Goal: Task Accomplishment & Management: Use online tool/utility

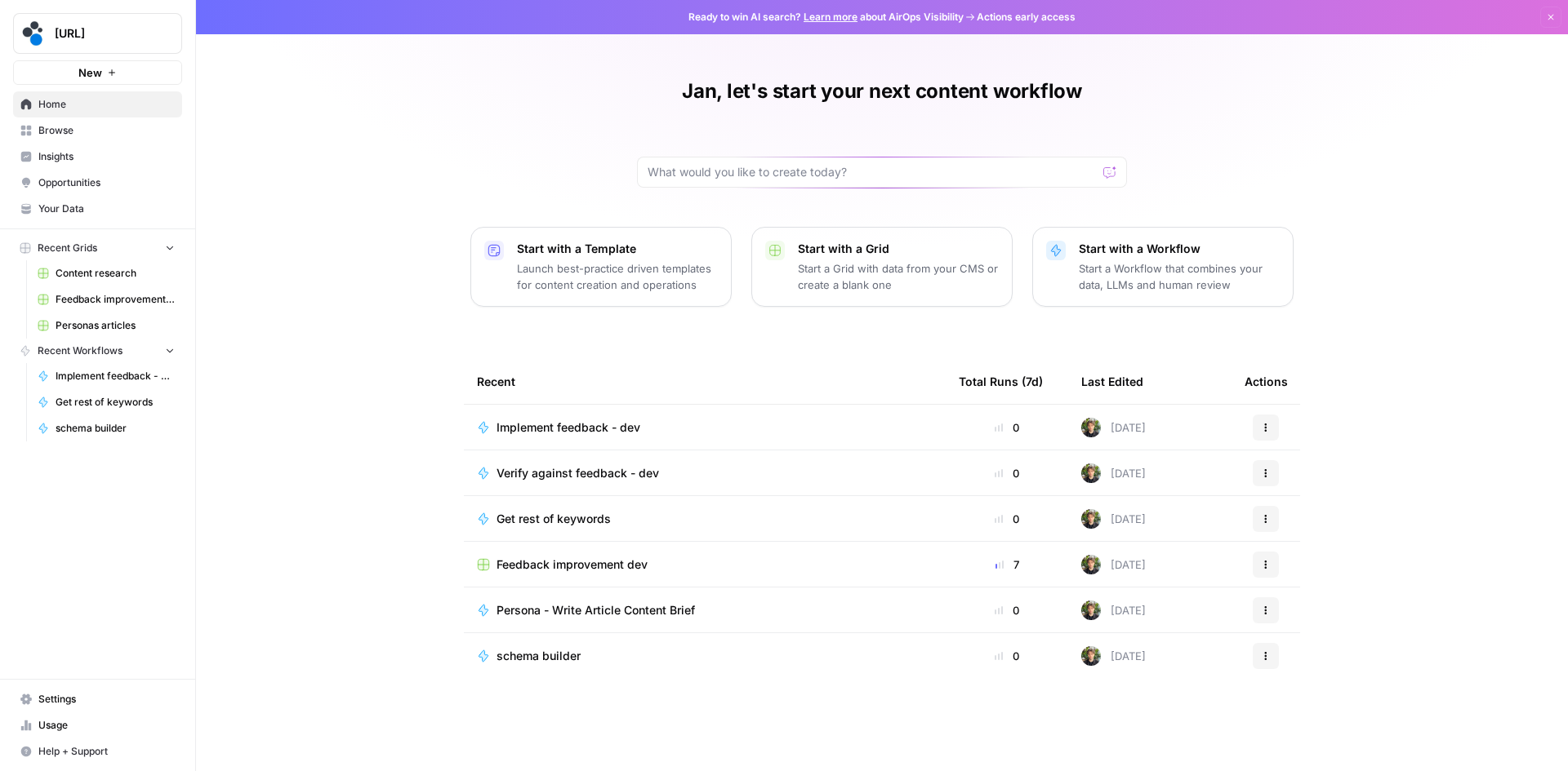
click at [101, 314] on link "Personas articles" at bounding box center [106, 325] width 152 height 26
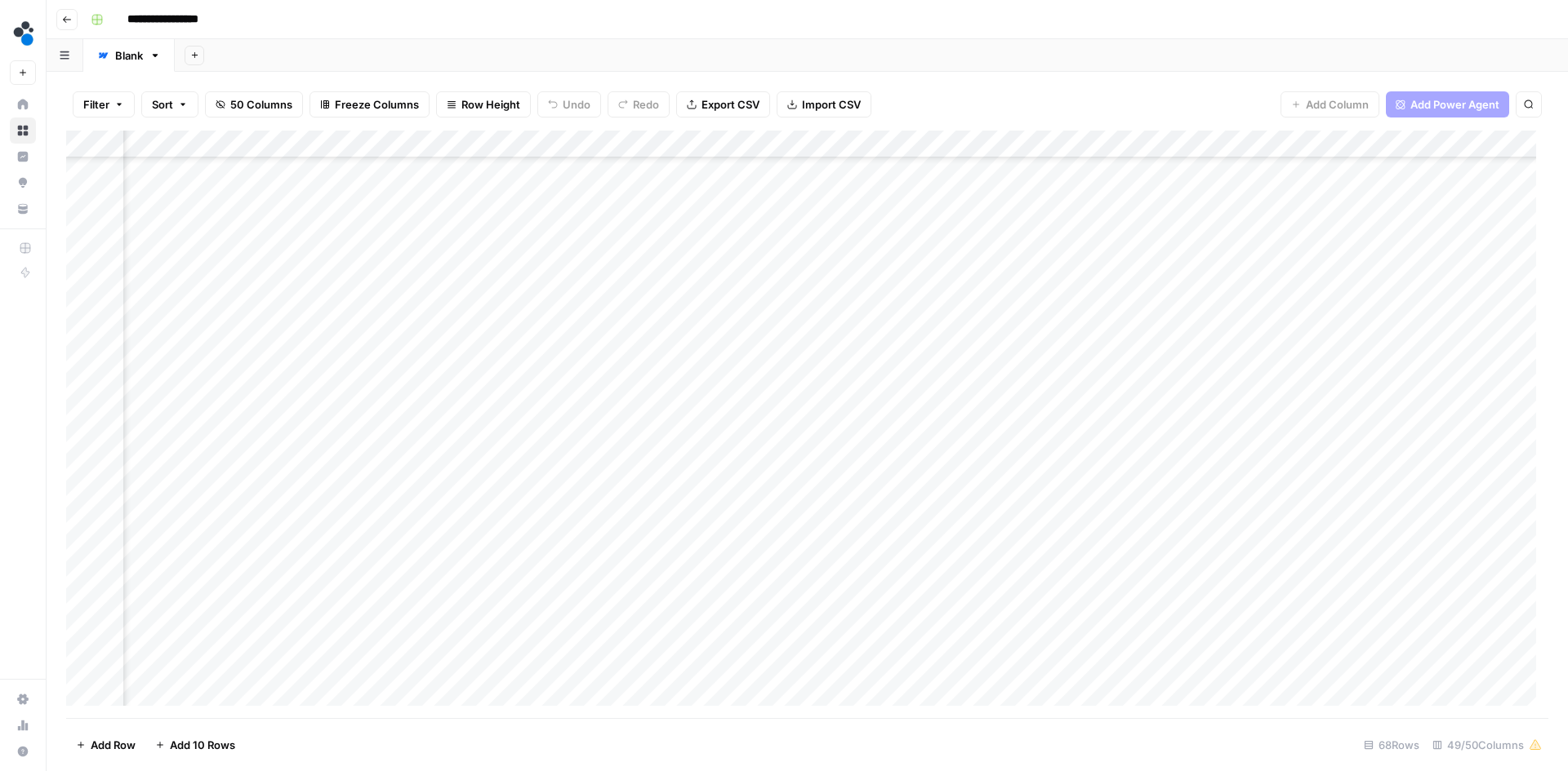
scroll to position [958, 5506]
click at [864, 546] on div "Add Column" at bounding box center [807, 425] width 1482 height 588
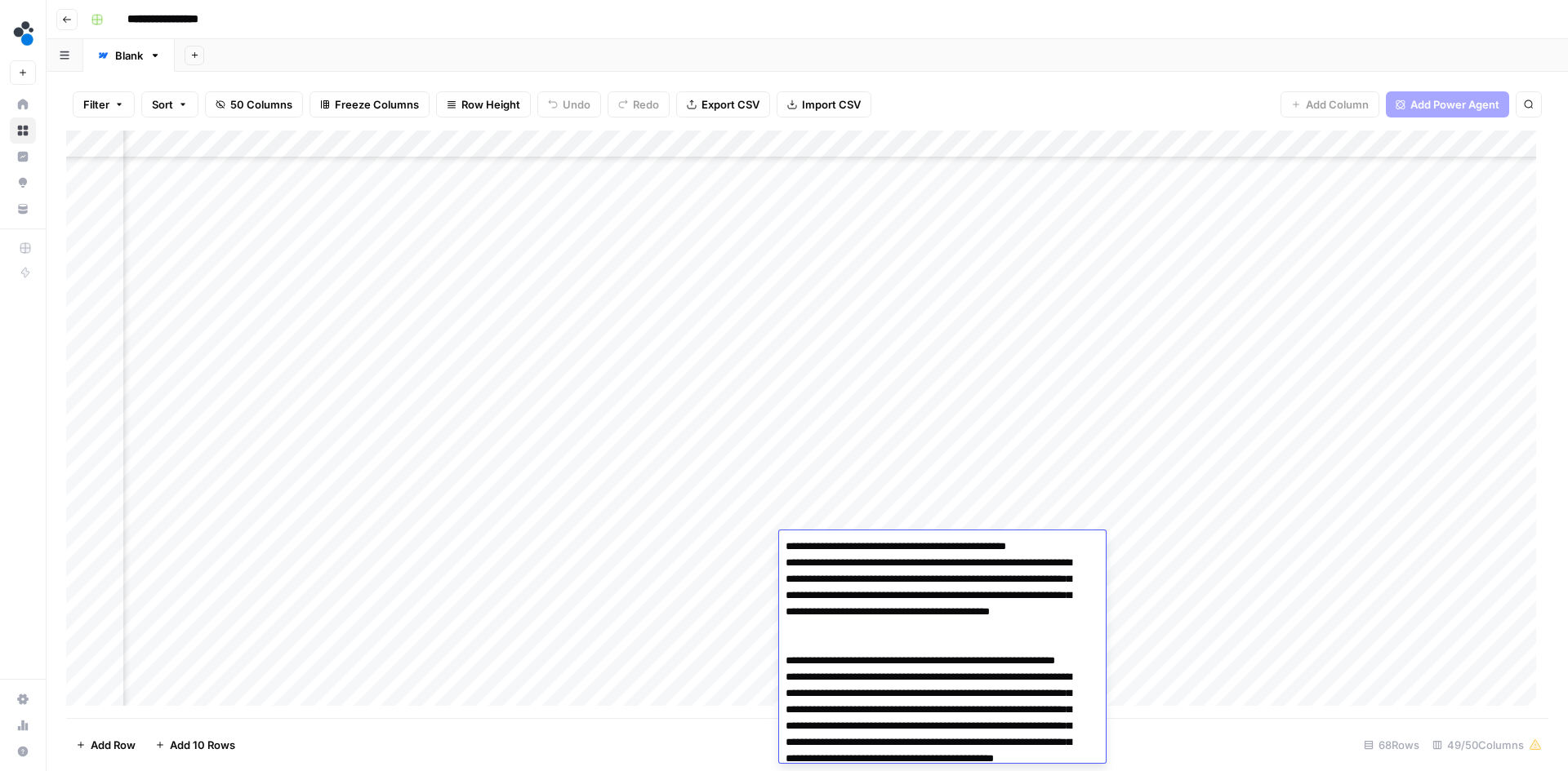
scroll to position [82, 0]
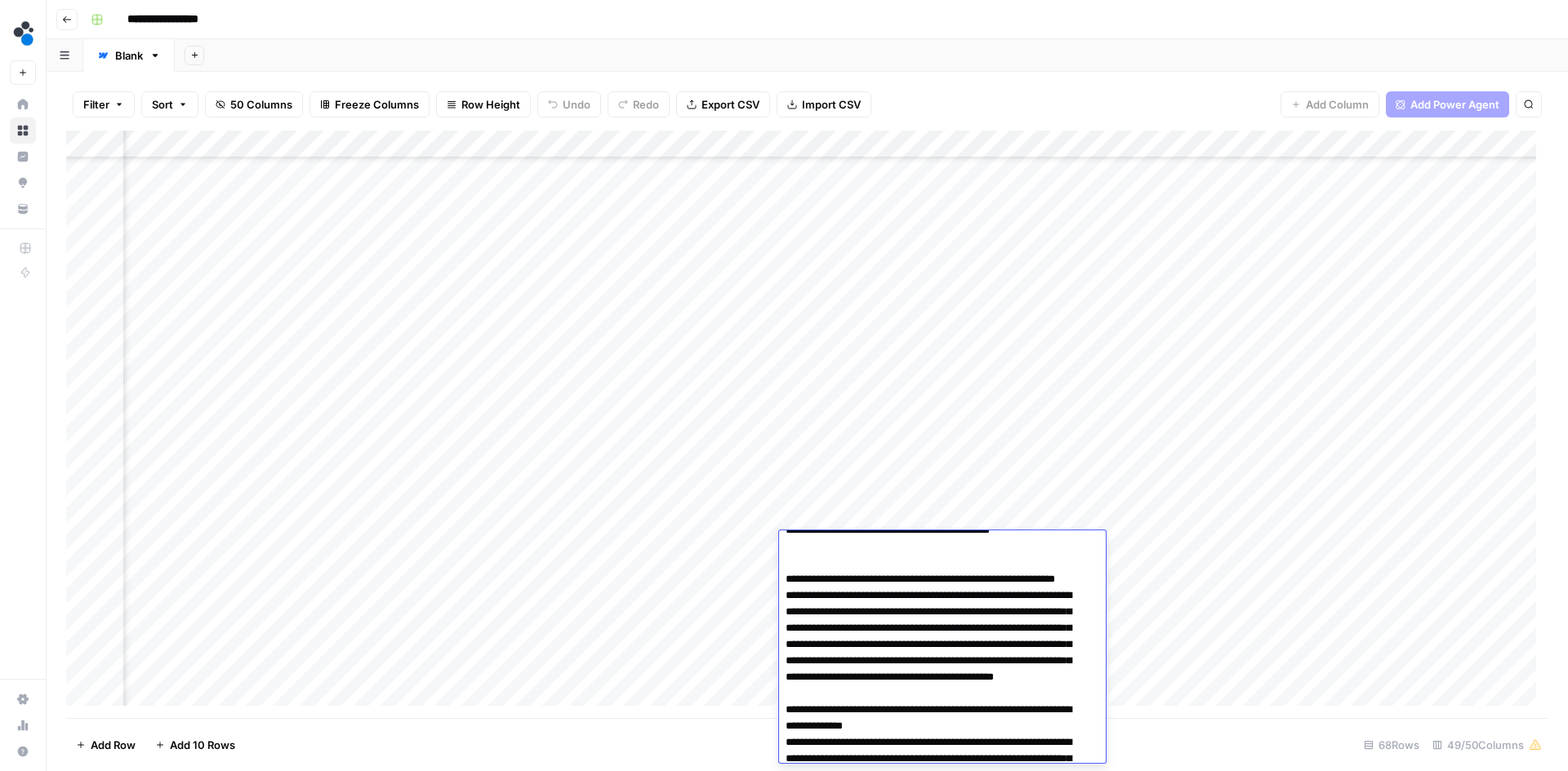
click at [903, 410] on div "Add Column" at bounding box center [807, 425] width 1482 height 588
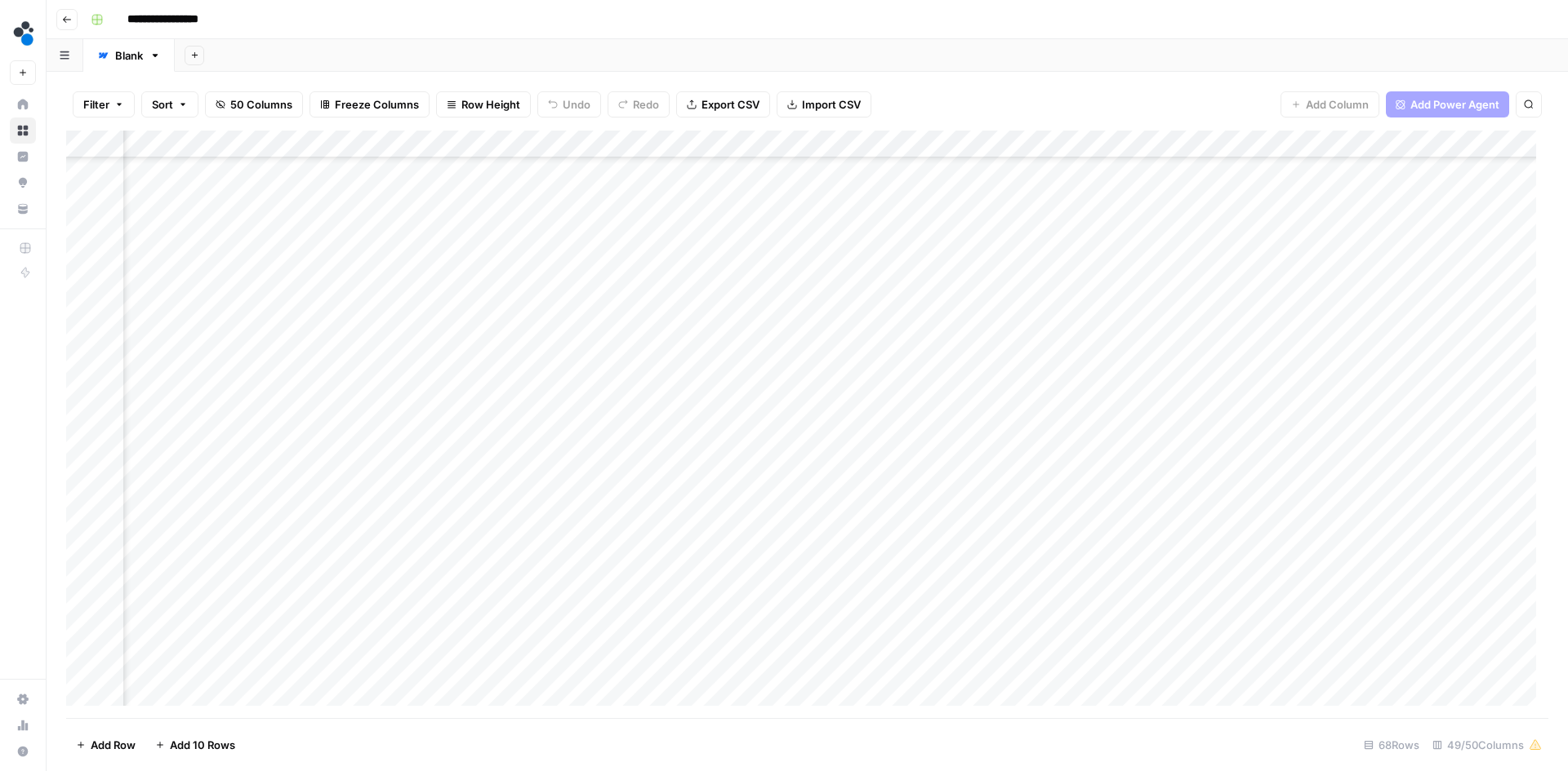
scroll to position [713, 5506]
click at [1250, 376] on div "Add Column" at bounding box center [807, 425] width 1482 height 588
click at [1251, 394] on div "Add Column" at bounding box center [807, 425] width 1482 height 588
click at [1243, 432] on div "Add Column" at bounding box center [807, 425] width 1482 height 588
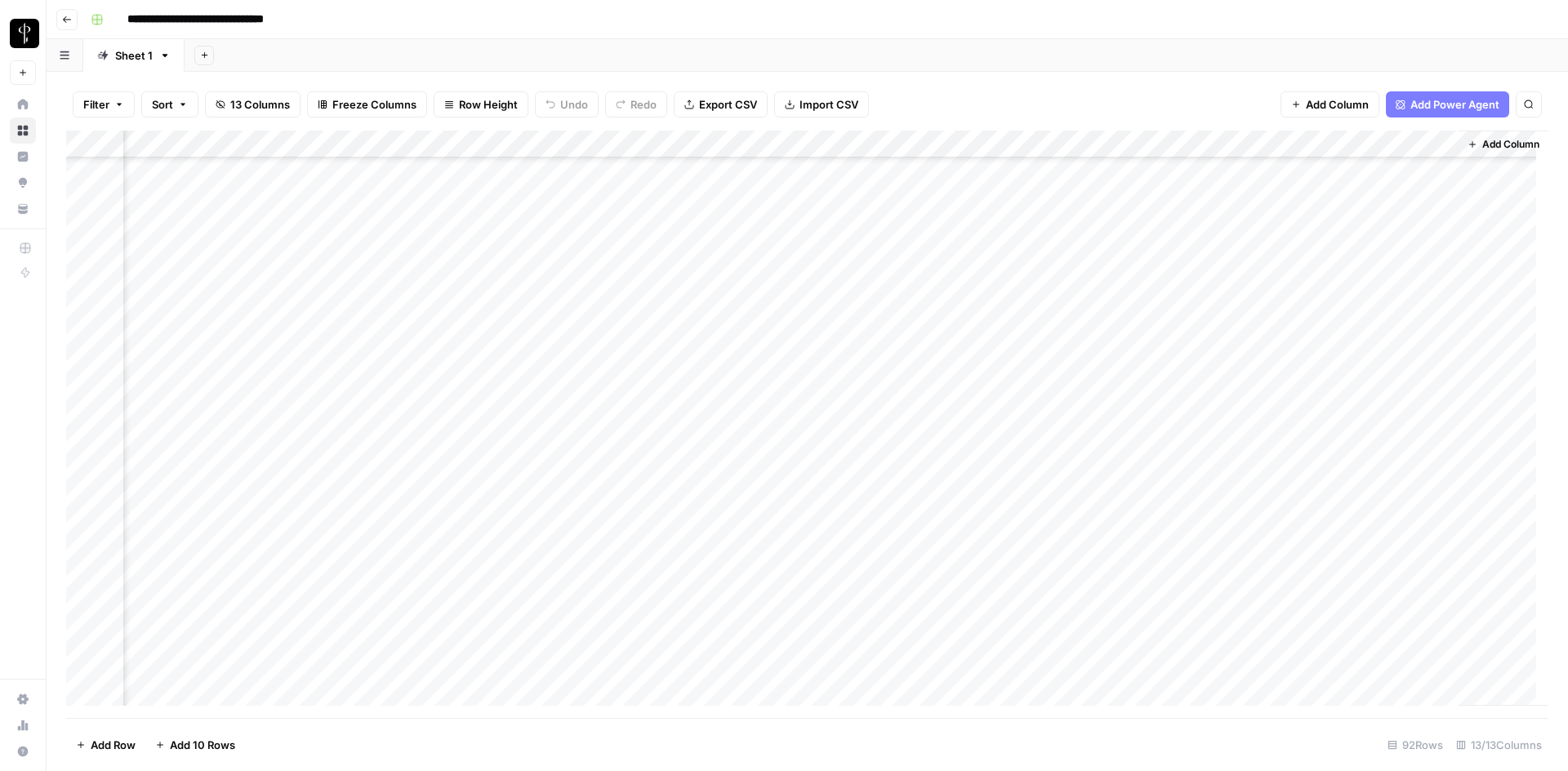
click at [1239, 451] on div "Add Column" at bounding box center [807, 425] width 1482 height 588
click at [585, 377] on div "Add Column" at bounding box center [807, 425] width 1482 height 588
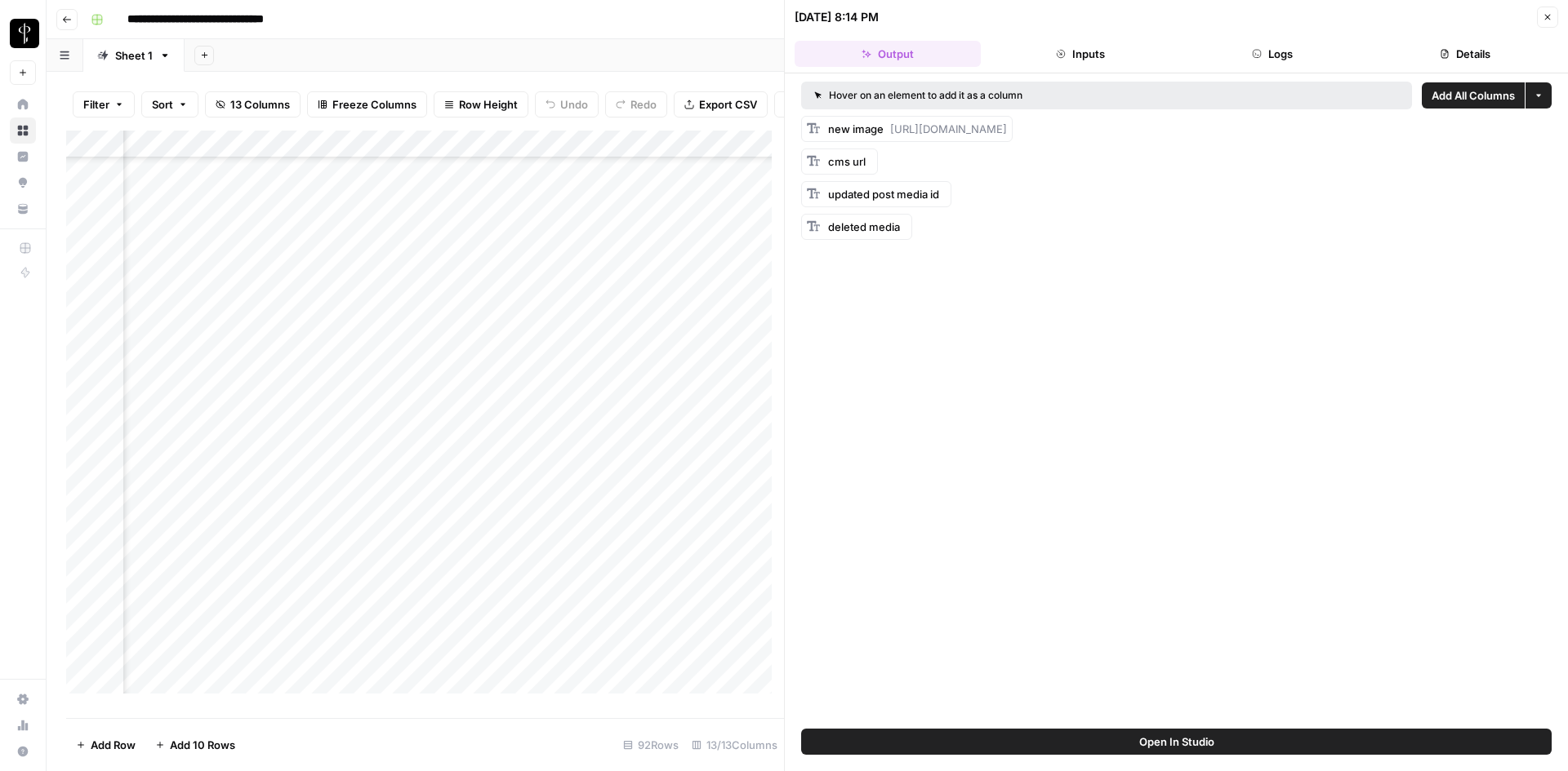
click at [1544, 14] on icon "button" at bounding box center [1548, 17] width 10 height 10
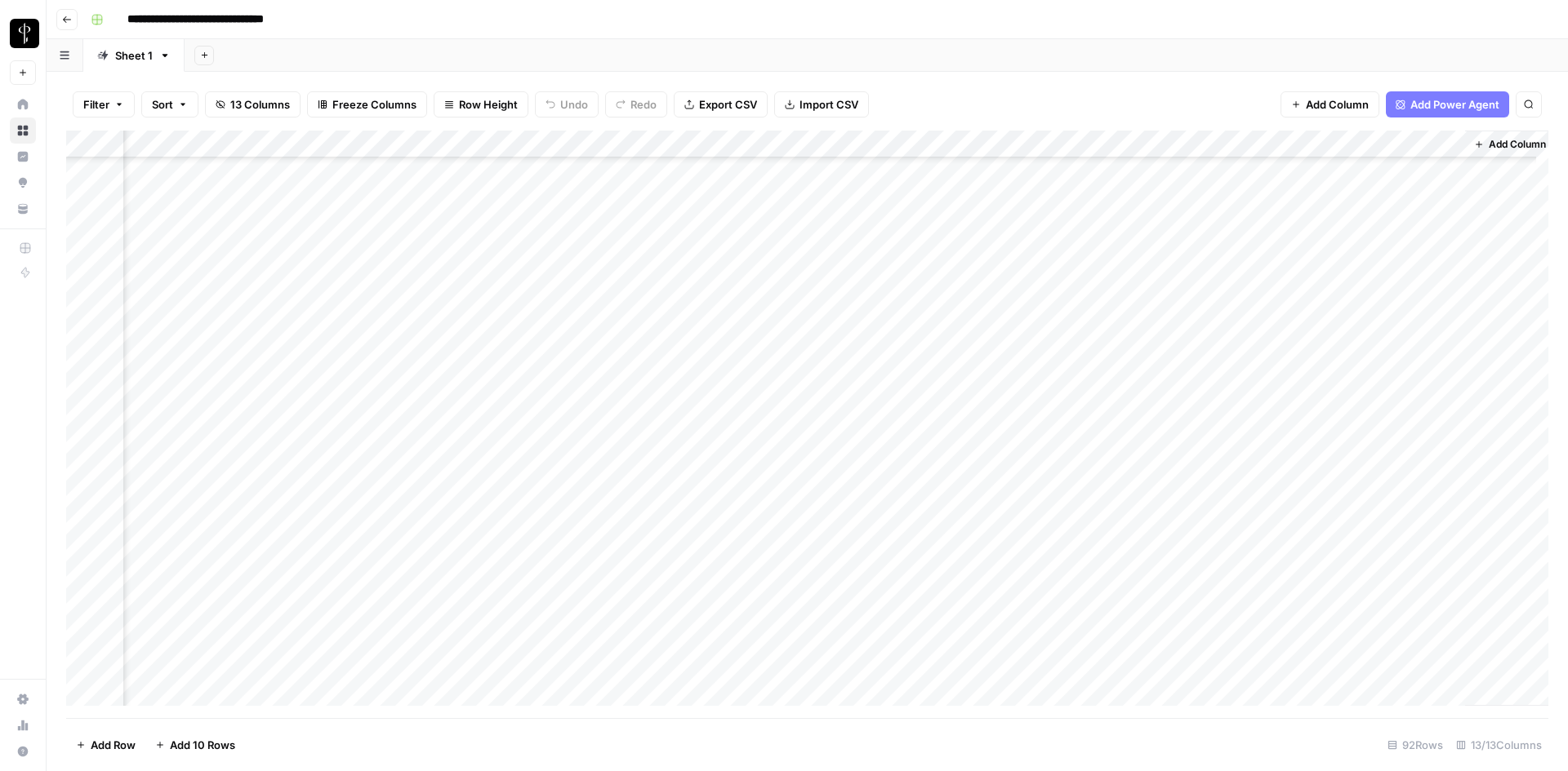
scroll to position [572, 693]
click at [686, 383] on div "Add Column" at bounding box center [807, 425] width 1482 height 588
click at [840, 383] on div "Add Column" at bounding box center [807, 425] width 1482 height 588
click at [731, 378] on div "Add Column" at bounding box center [807, 425] width 1482 height 588
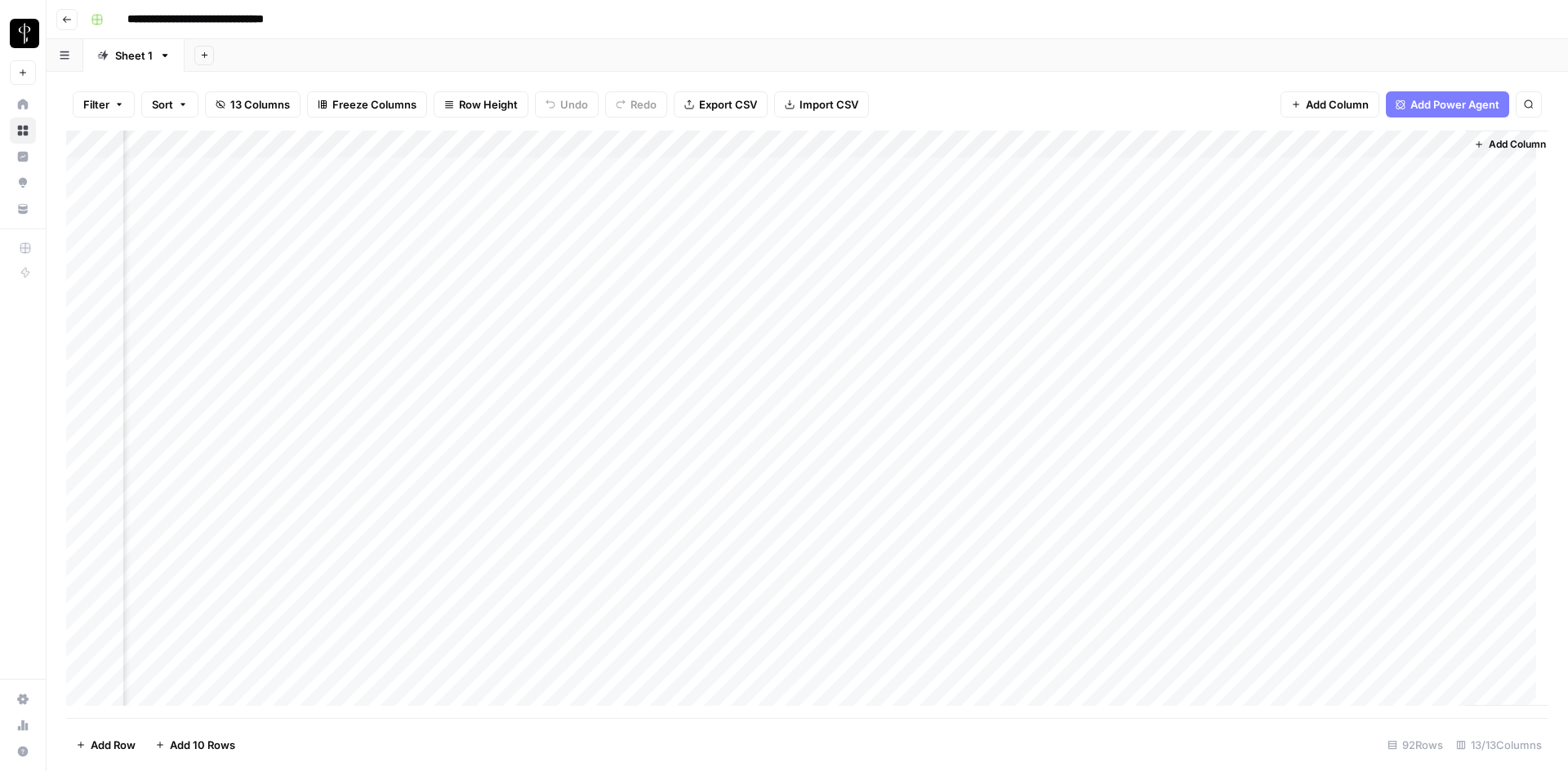
click at [699, 170] on div "Add Column" at bounding box center [807, 425] width 1482 height 588
click at [770, 416] on div "Add Column" at bounding box center [807, 425] width 1482 height 588
click at [763, 391] on div "Add Column" at bounding box center [807, 425] width 1482 height 588
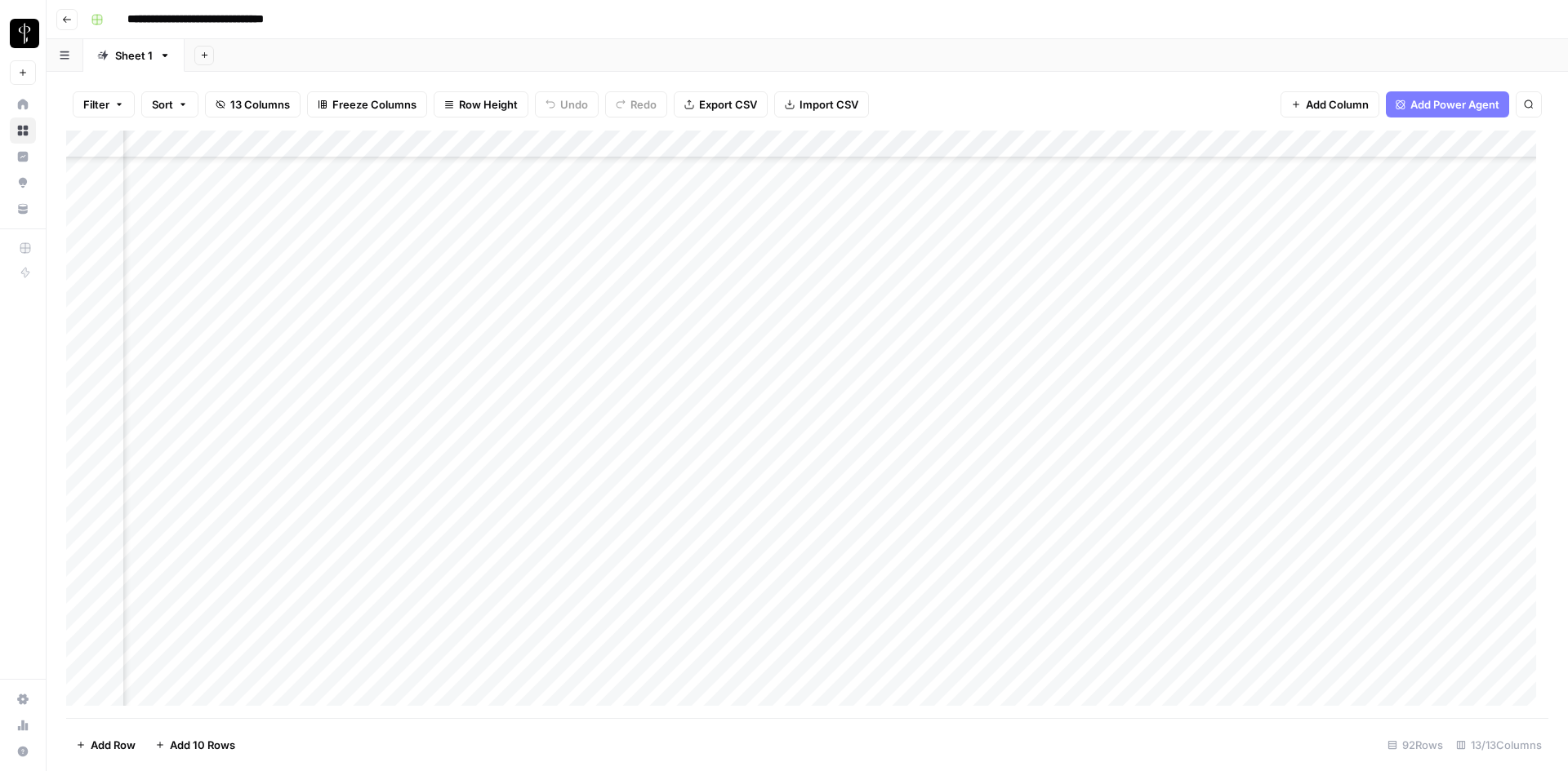
scroll to position [408, 360]
click at [346, 591] on div "Add Column" at bounding box center [807, 425] width 1482 height 588
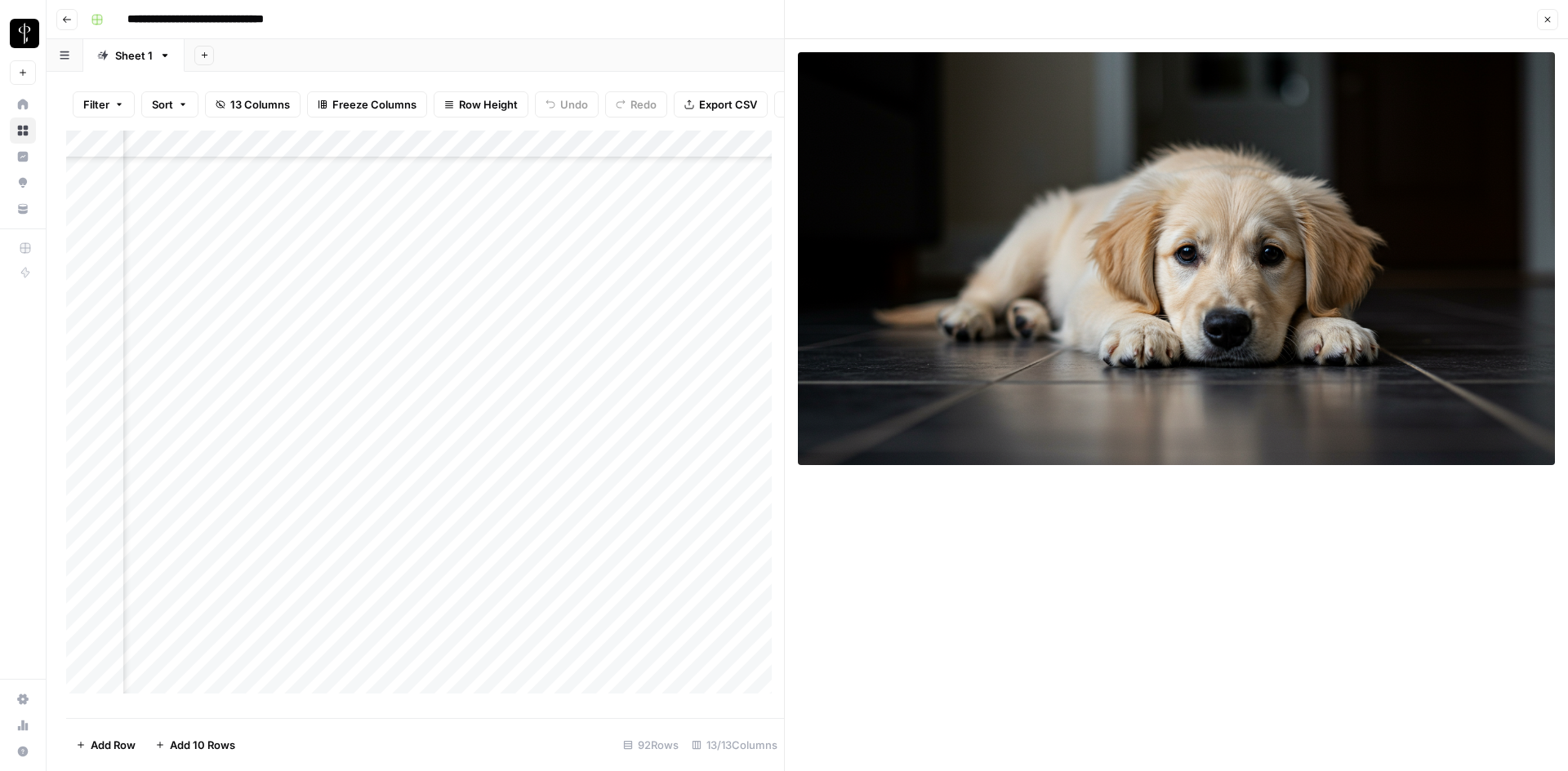
click at [1547, 14] on button "Close" at bounding box center [1547, 19] width 21 height 21
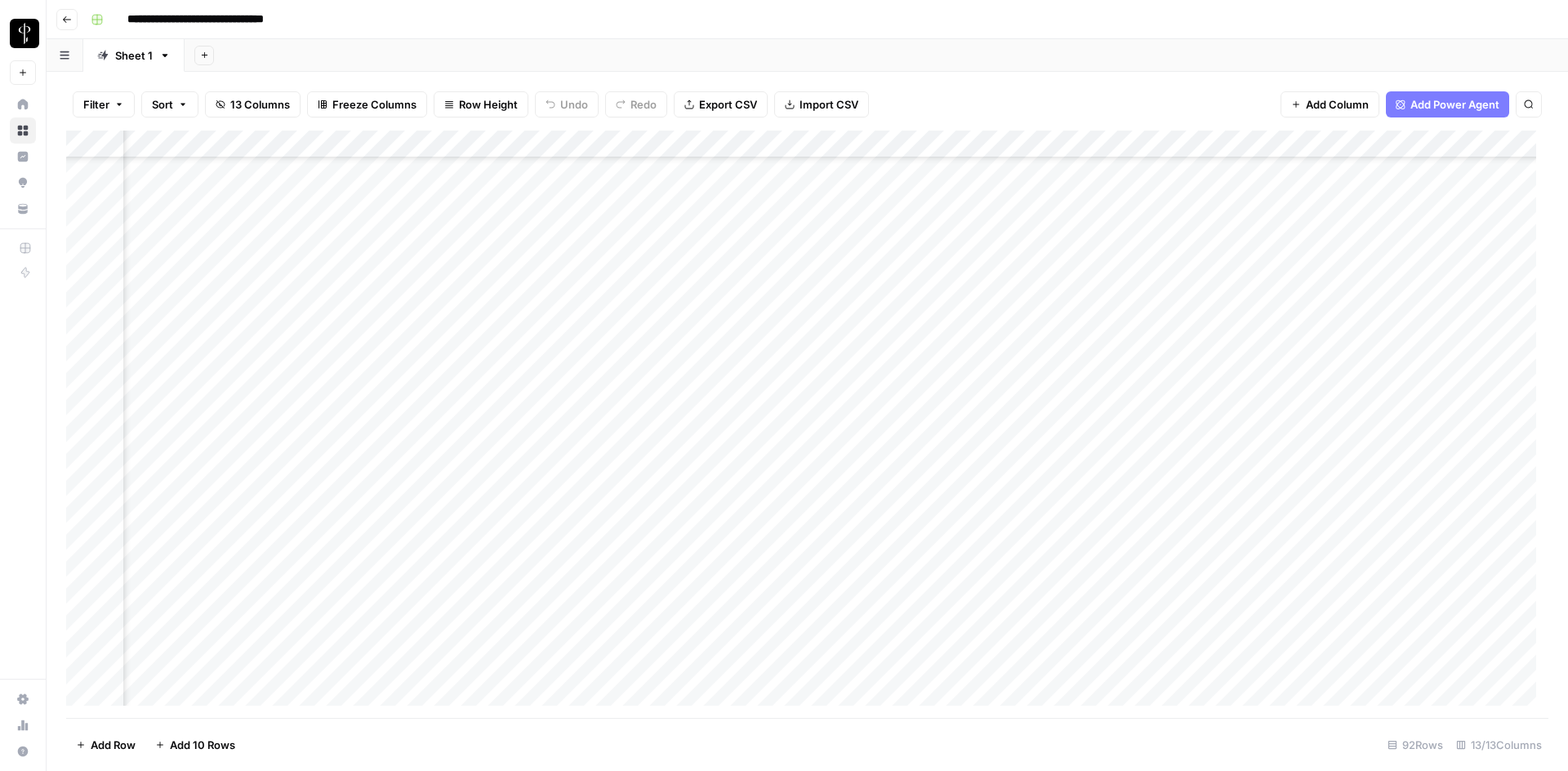
drag, startPoint x: 275, startPoint y: 140, endPoint x: 1462, endPoint y: 136, distance: 1187.0
click at [1462, 136] on div "Add Column" at bounding box center [807, 425] width 1482 height 588
drag, startPoint x: 225, startPoint y: 141, endPoint x: 983, endPoint y: 154, distance: 758.1
click at [983, 154] on div "Add Column" at bounding box center [807, 425] width 1482 height 588
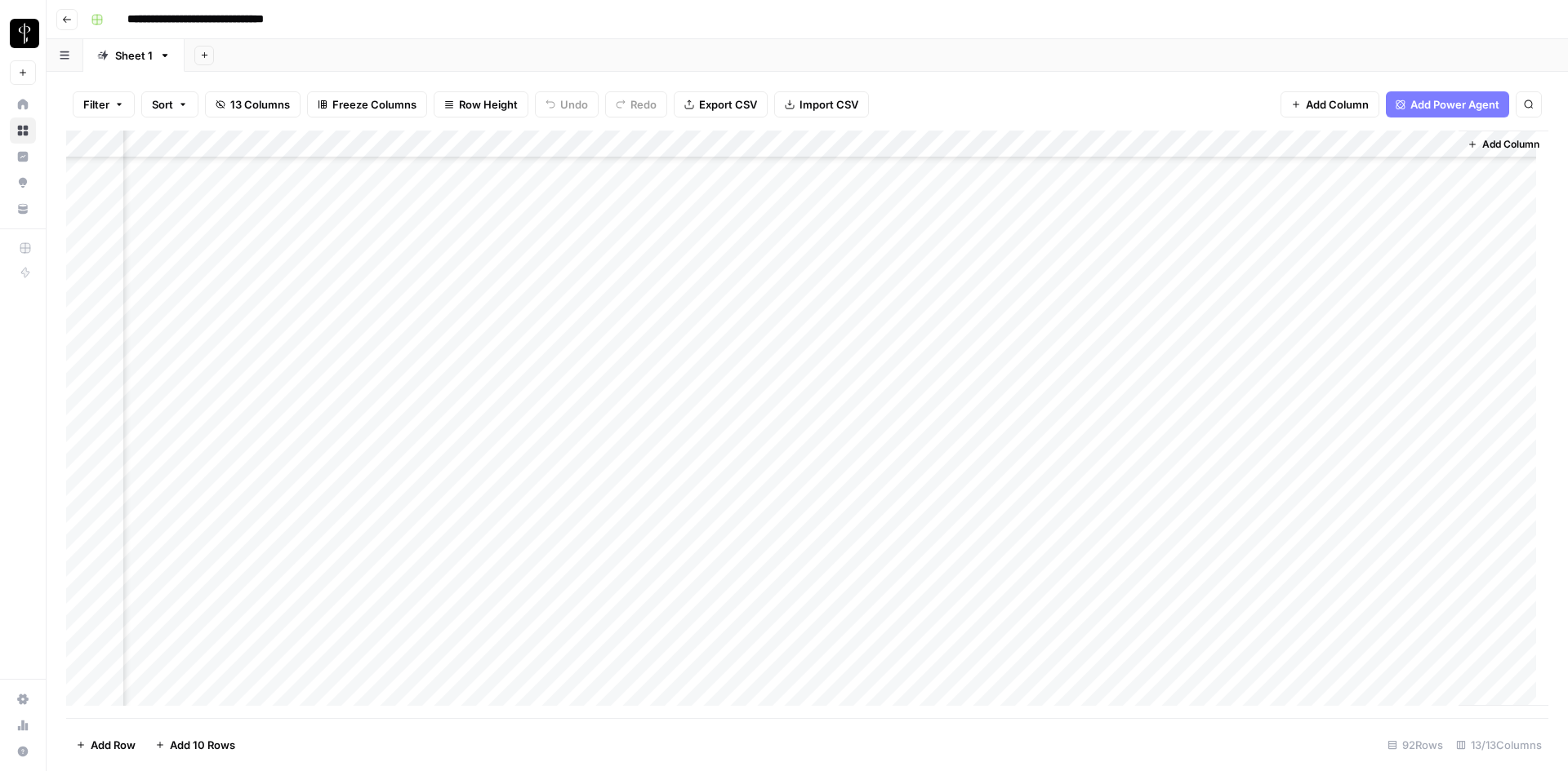
scroll to position [327, 712]
click at [1193, 428] on div "Add Column" at bounding box center [807, 425] width 1482 height 588
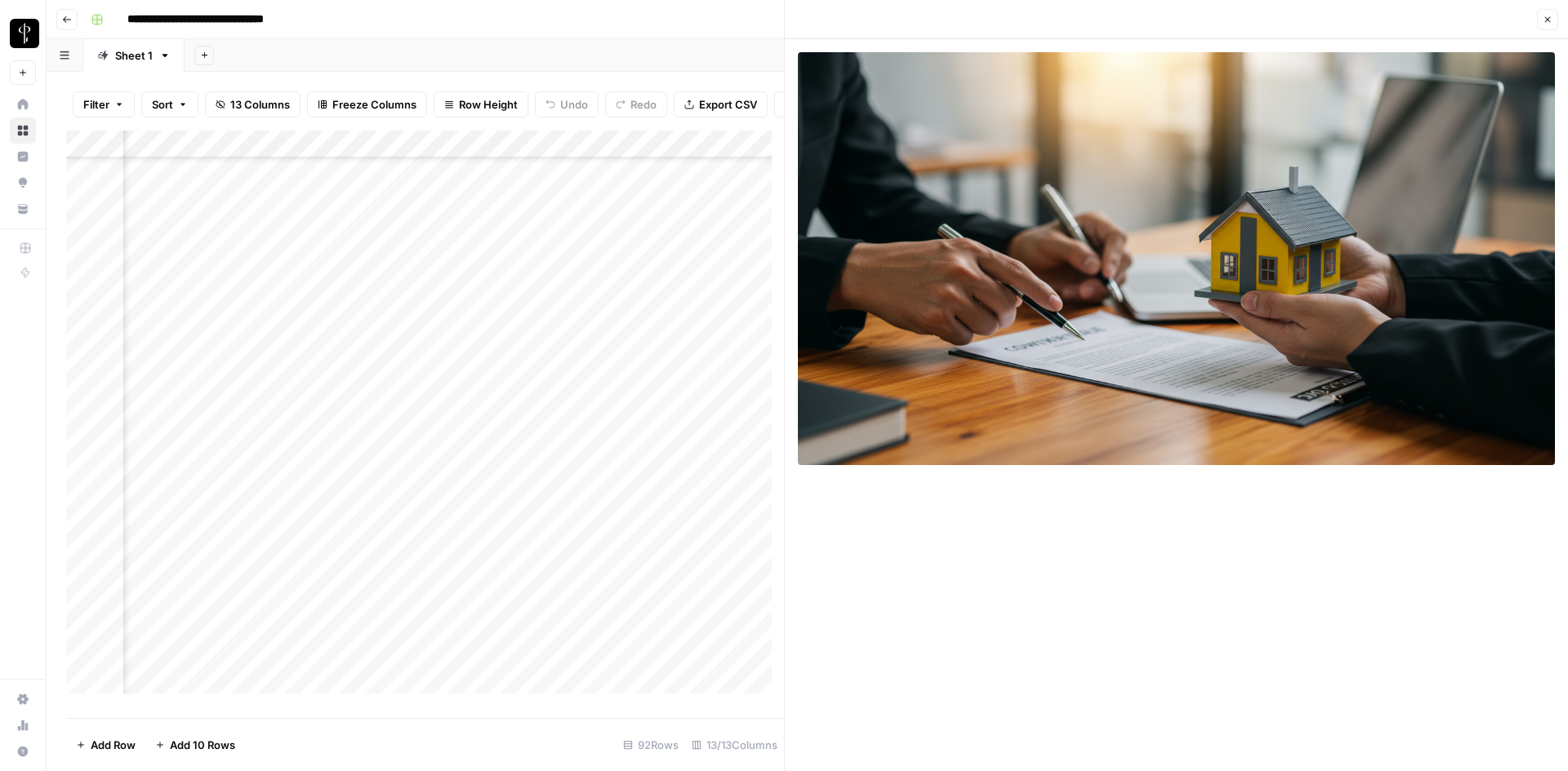
click at [1549, 17] on icon "button" at bounding box center [1548, 19] width 10 height 10
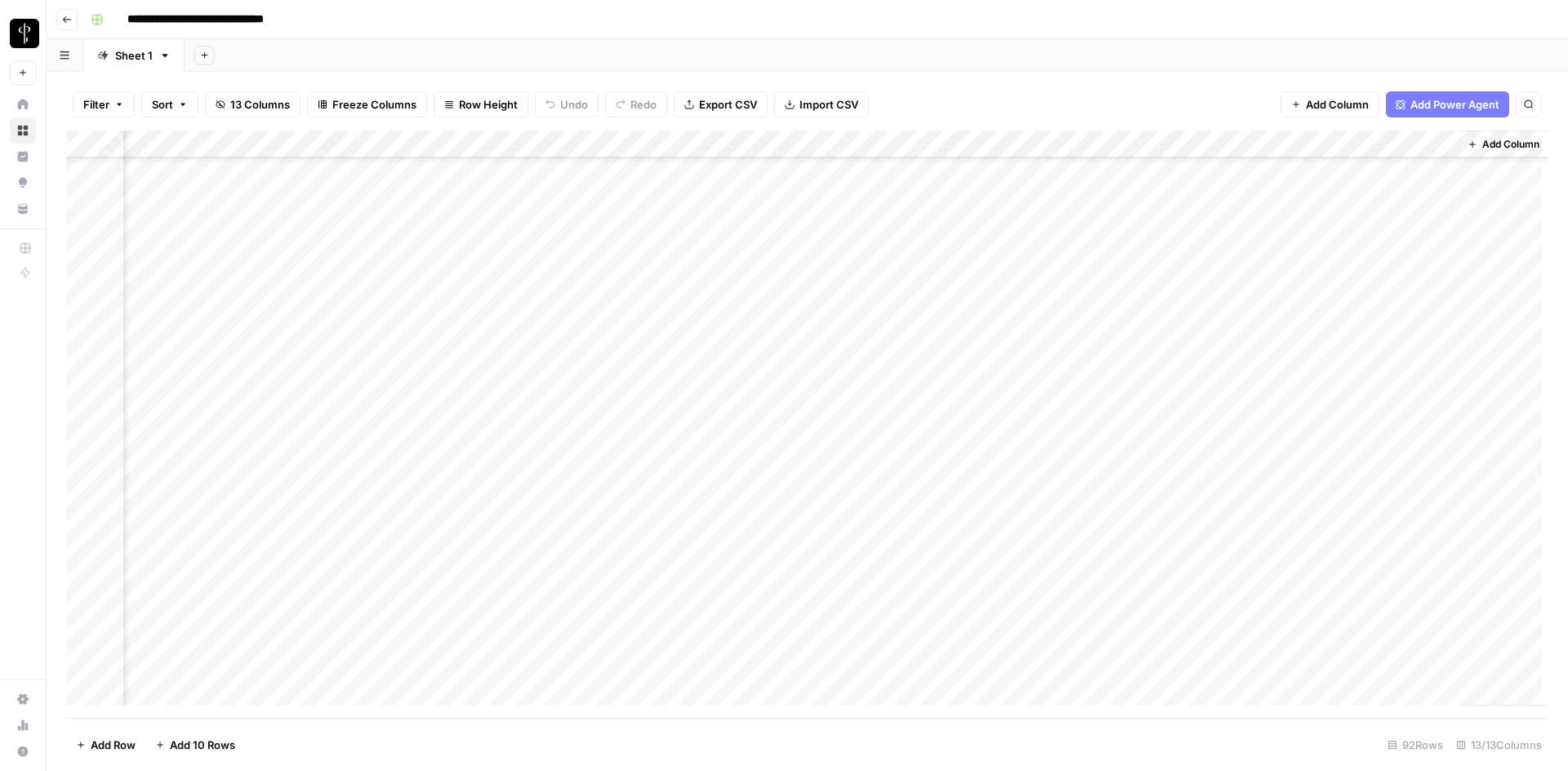
scroll to position [327, 693]
click at [1211, 511] on div "Add Column" at bounding box center [807, 425] width 1482 height 588
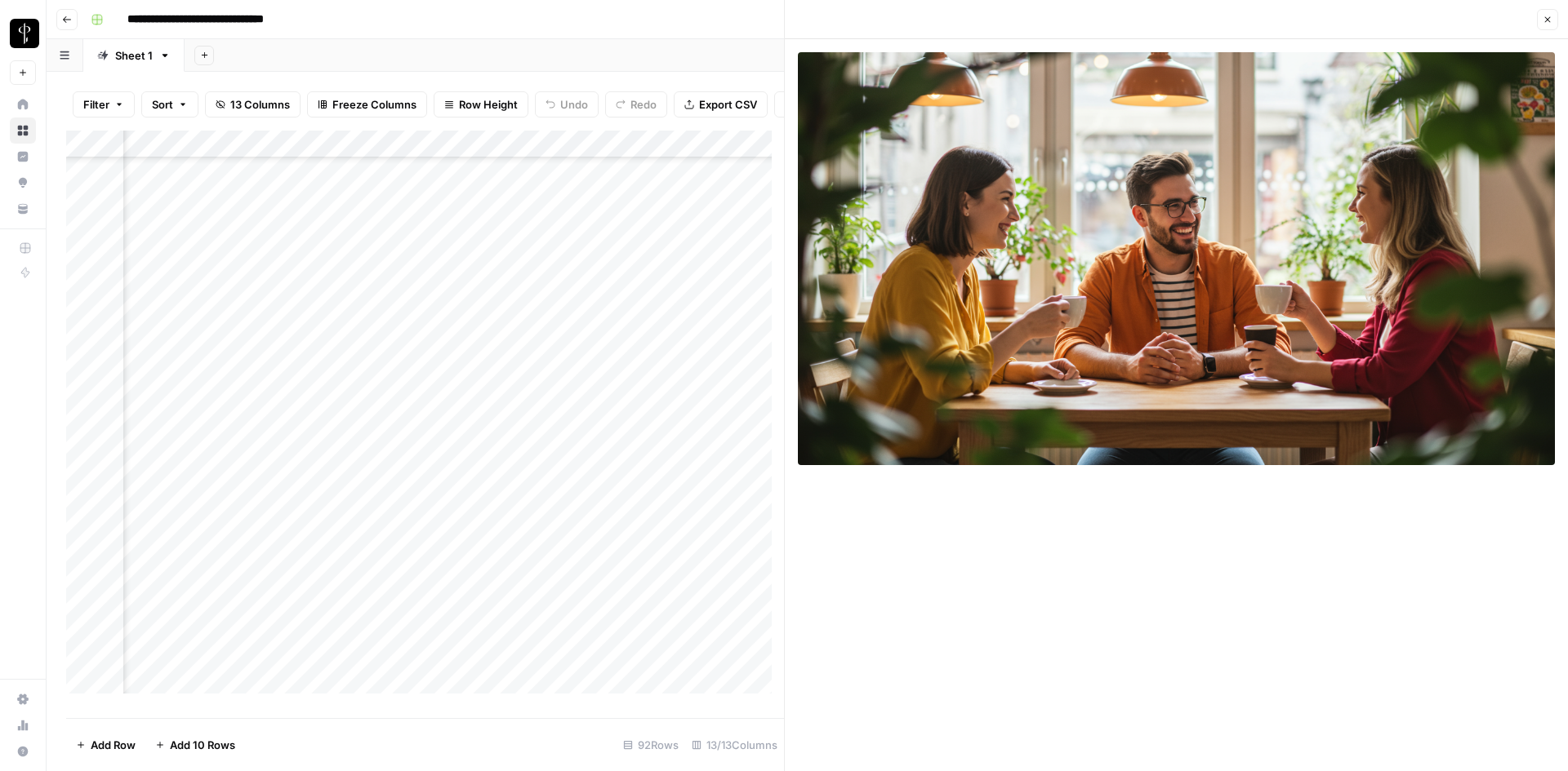
click at [1548, 15] on icon "button" at bounding box center [1548, 19] width 10 height 10
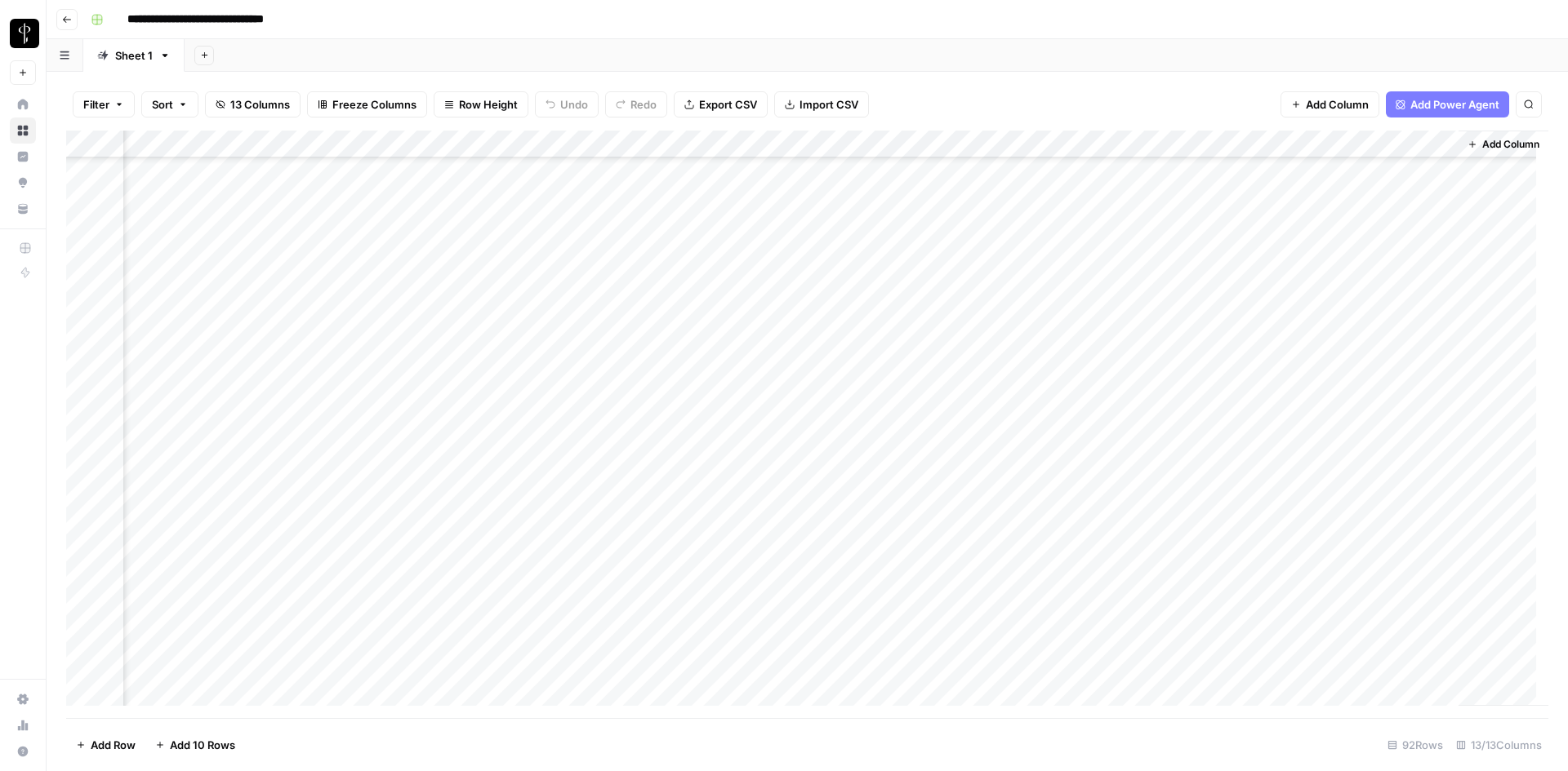
scroll to position [408, 712]
click at [1482, 142] on span "Add Column" at bounding box center [1511, 144] width 57 height 14
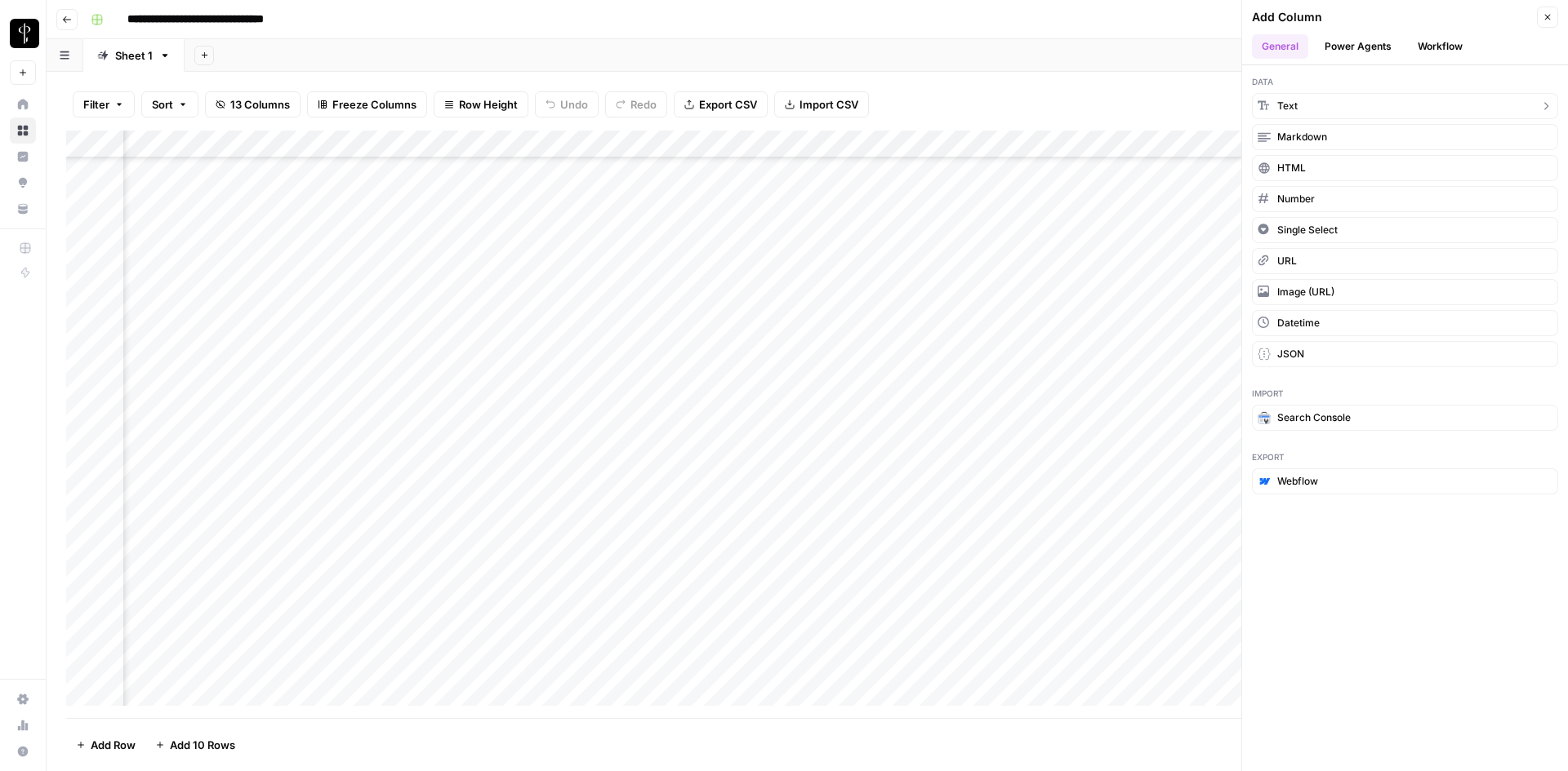
click at [1290, 91] on div "Data Text Markdown HTML Number Single Select URL Image (URL) Datetime JSON" at bounding box center [1405, 220] width 326 height 312
click at [1289, 104] on span "Text" at bounding box center [1288, 106] width 20 height 14
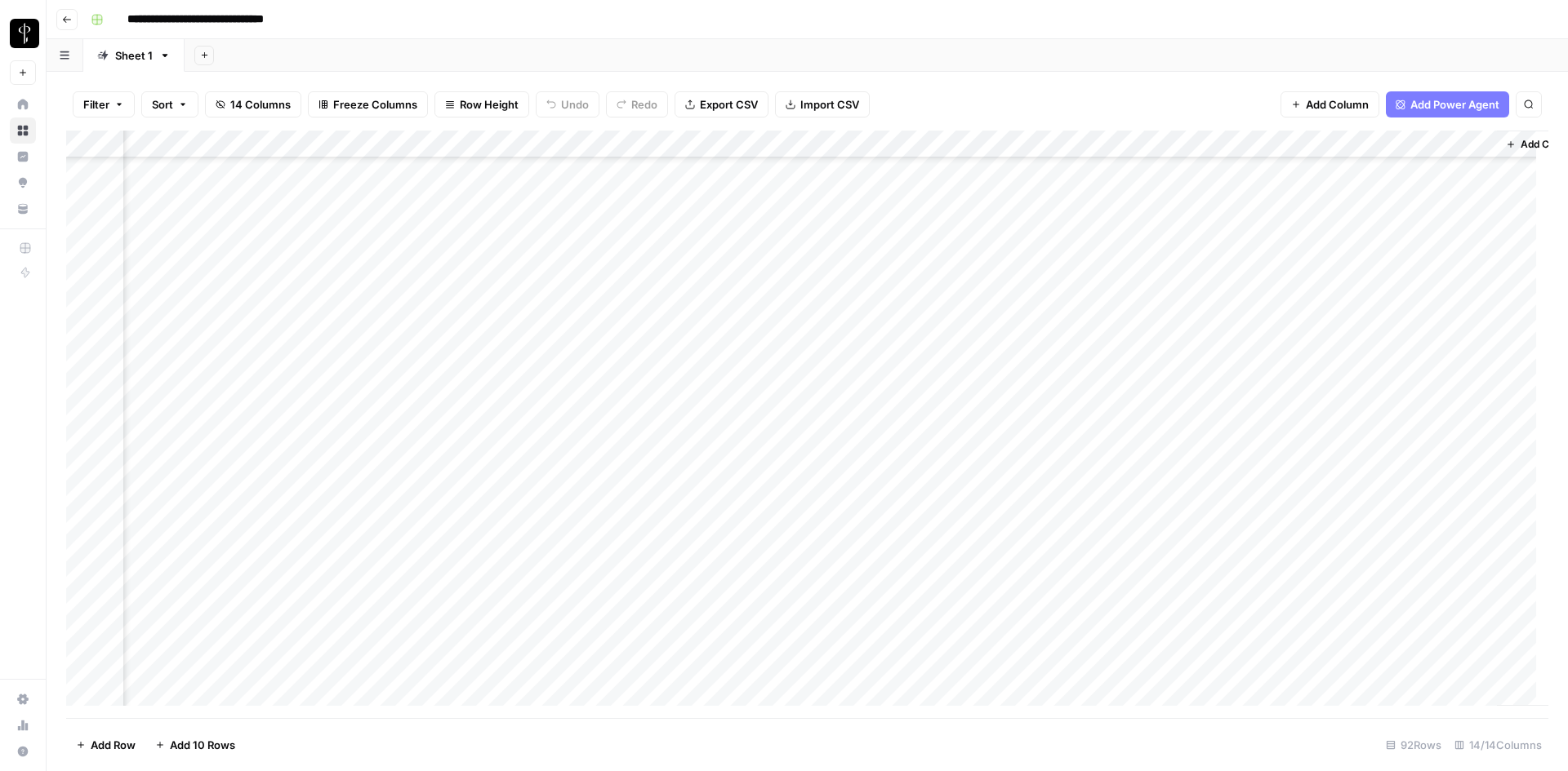
scroll to position [408, 947]
click at [1267, 141] on div "Add Column" at bounding box center [807, 425] width 1482 height 588
click at [1253, 182] on input "New Column" at bounding box center [1307, 183] width 166 height 16
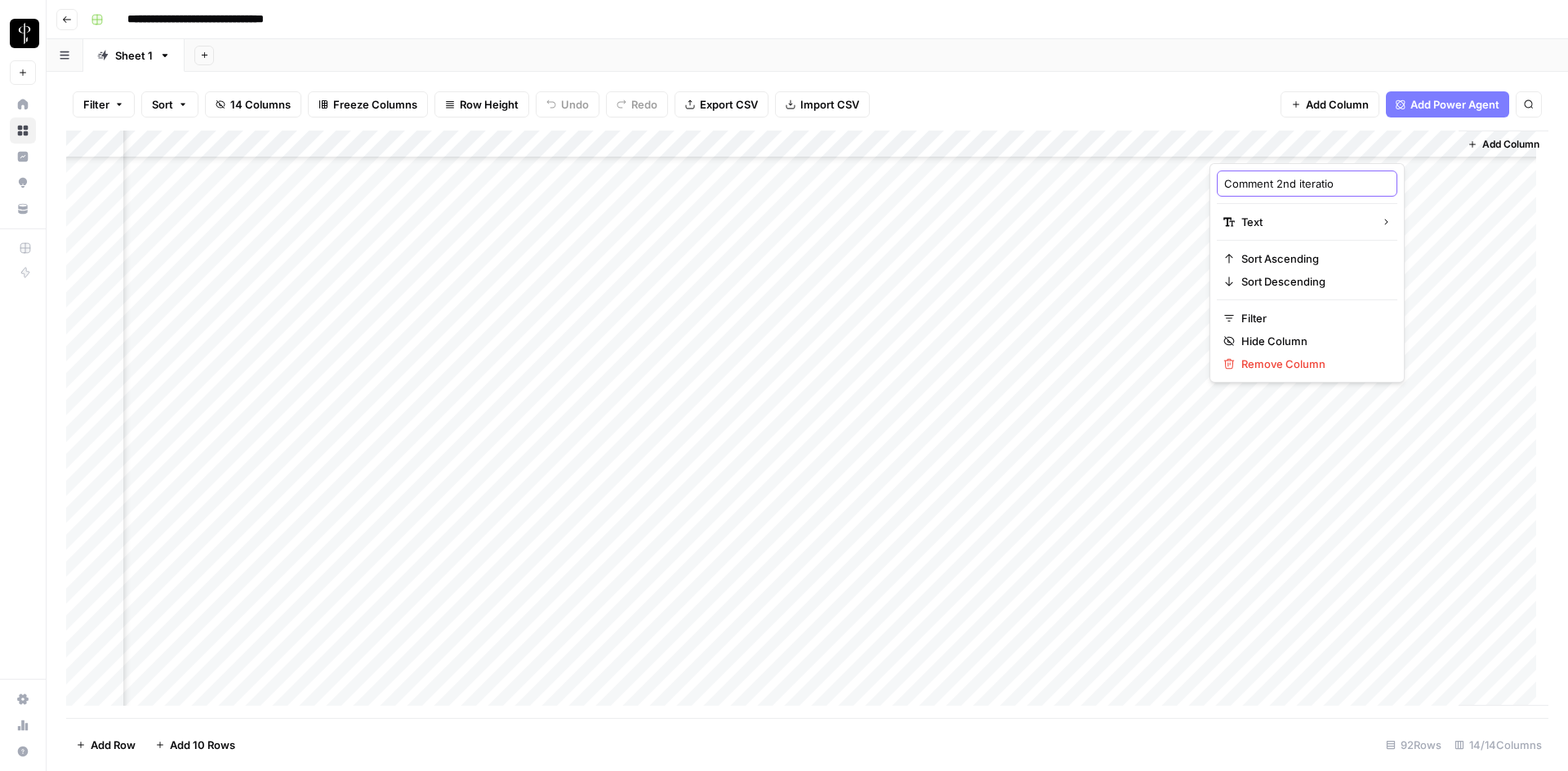
type input "Comment 2nd iteration"
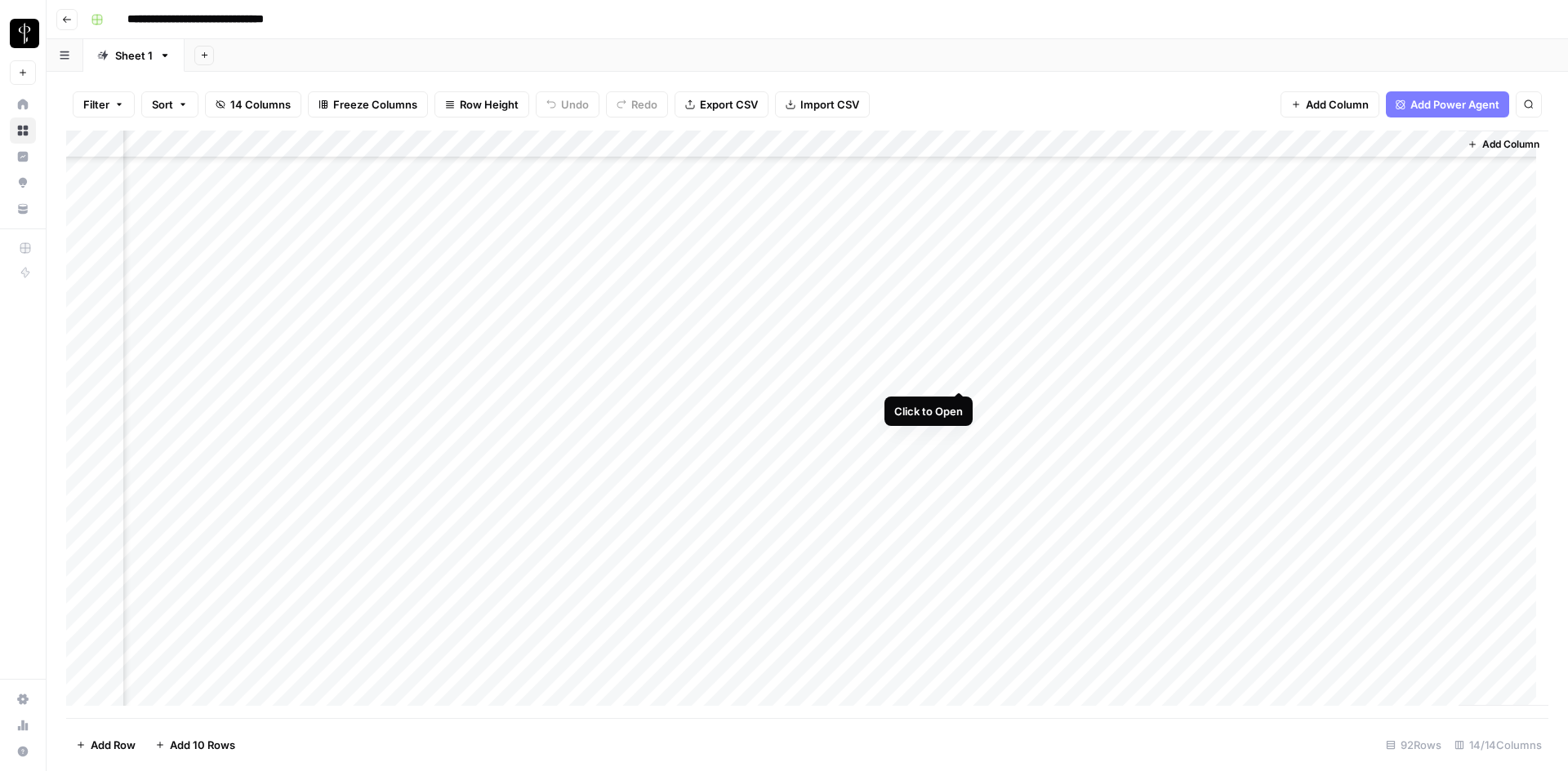
click at [962, 373] on div "Add Column" at bounding box center [807, 425] width 1482 height 588
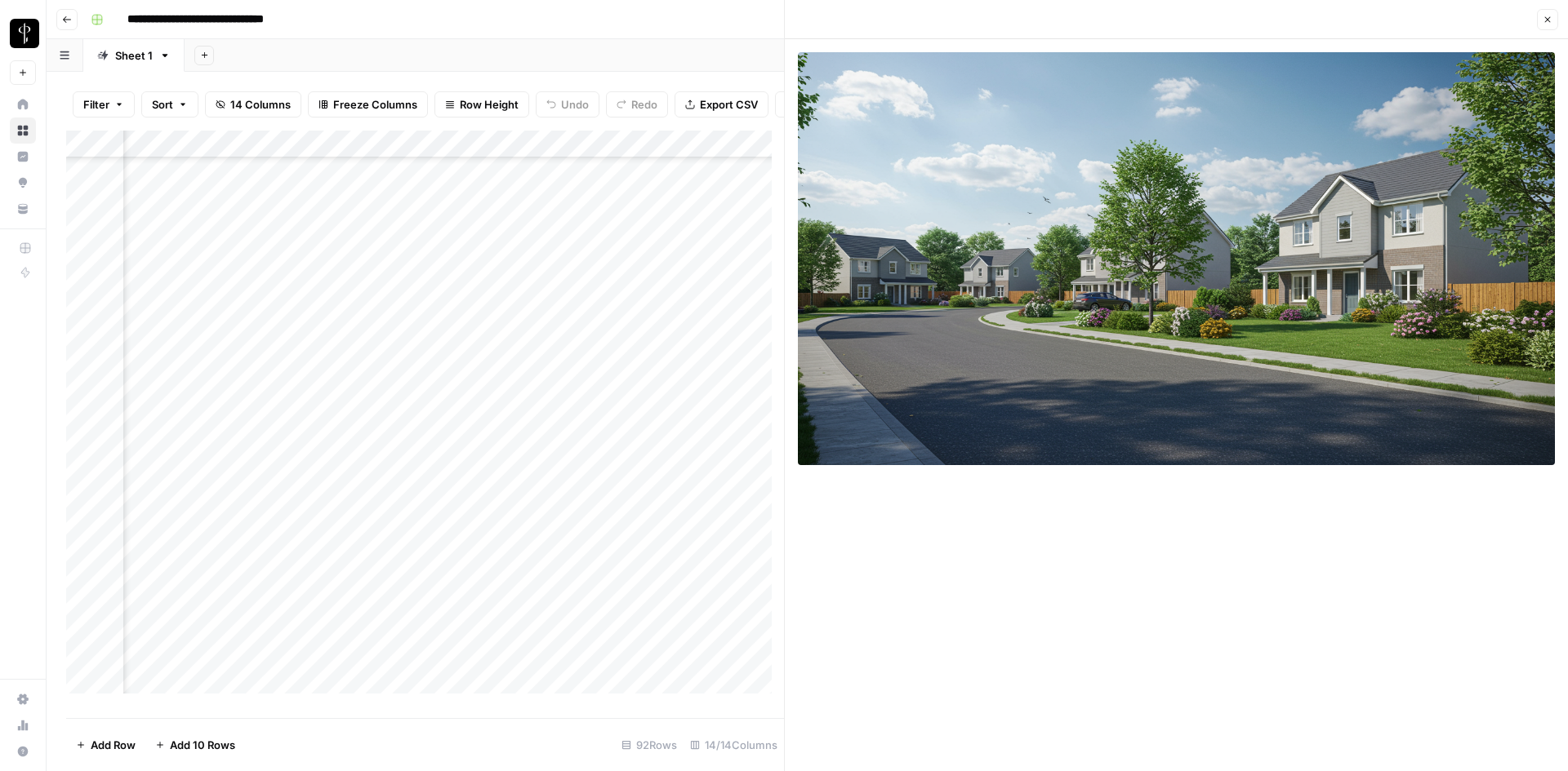
click at [1545, 23] on icon "button" at bounding box center [1548, 19] width 10 height 10
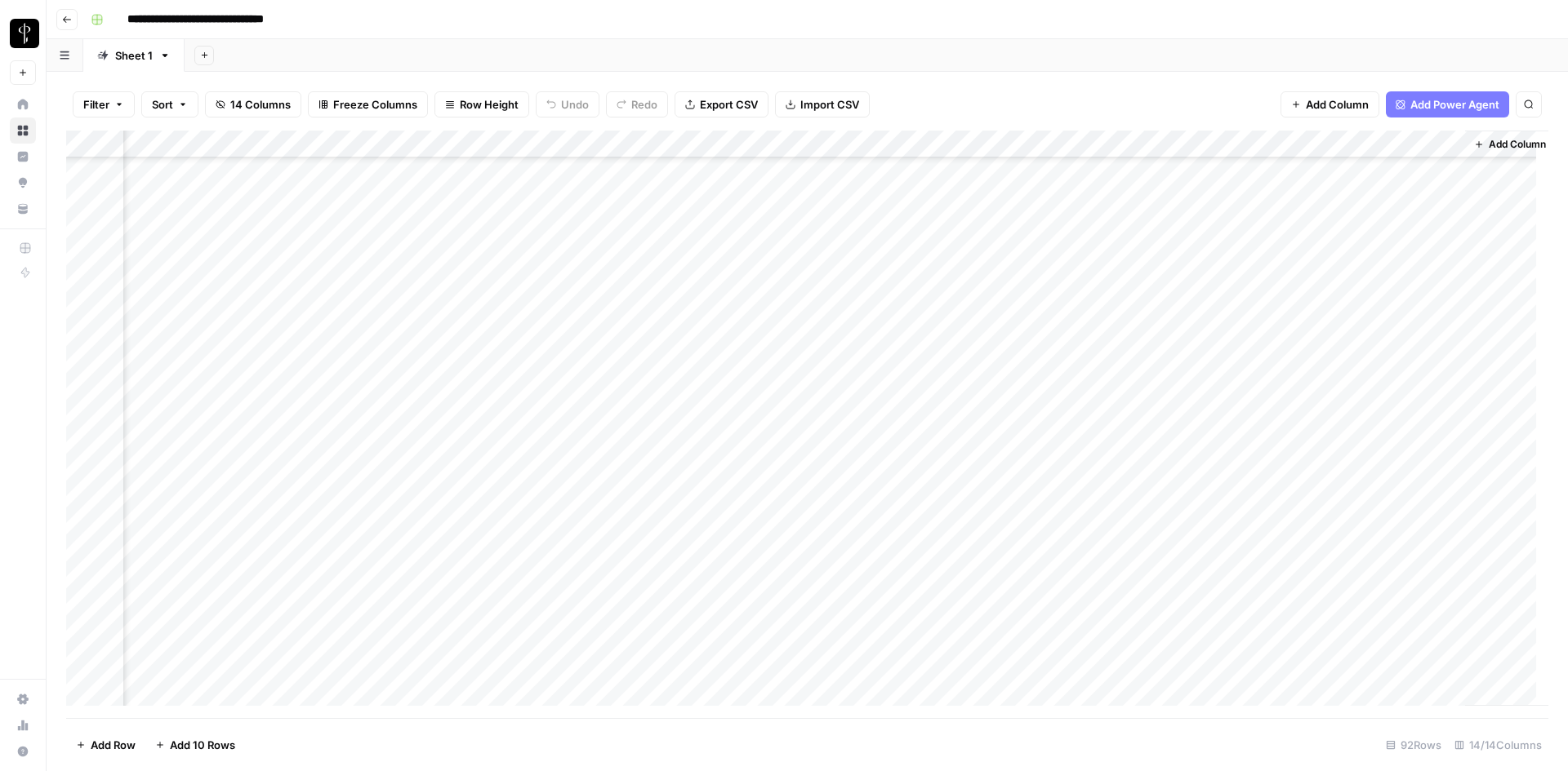
scroll to position [653, 928]
click at [976, 294] on div "Add Column" at bounding box center [807, 425] width 1482 height 588
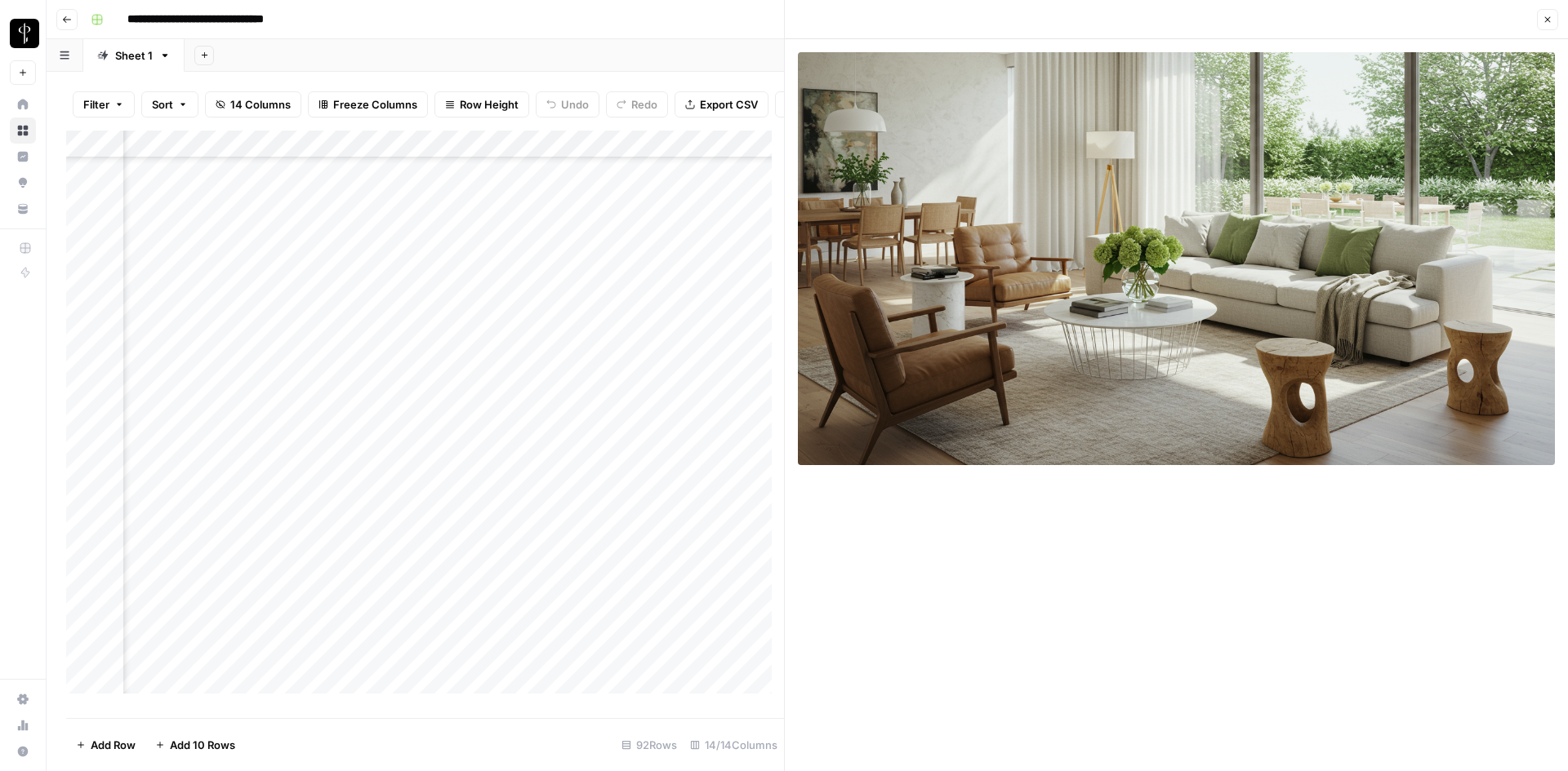
click at [1546, 17] on icon "button" at bounding box center [1548, 19] width 10 height 10
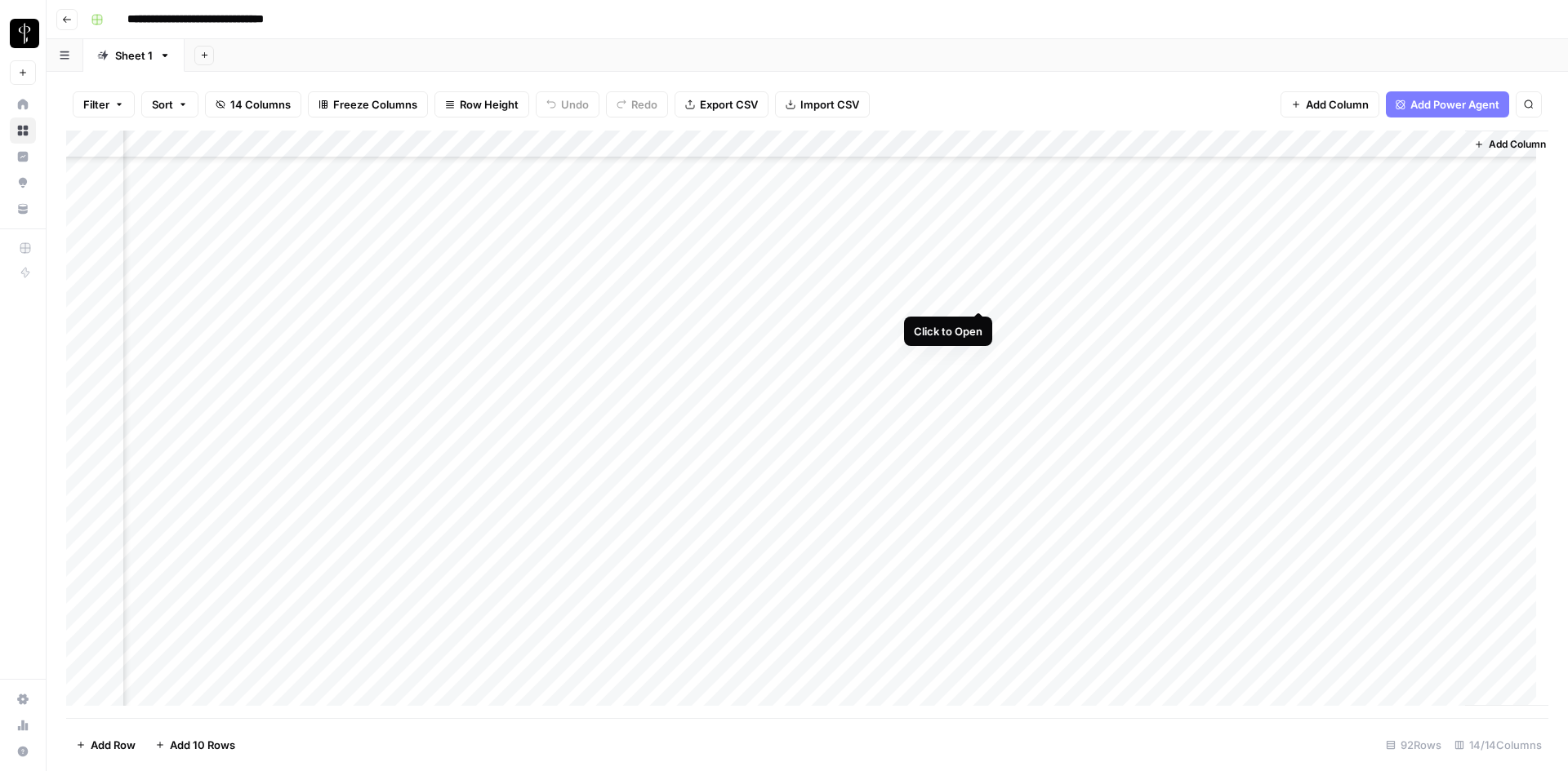
click at [977, 293] on div "Add Column" at bounding box center [807, 425] width 1482 height 588
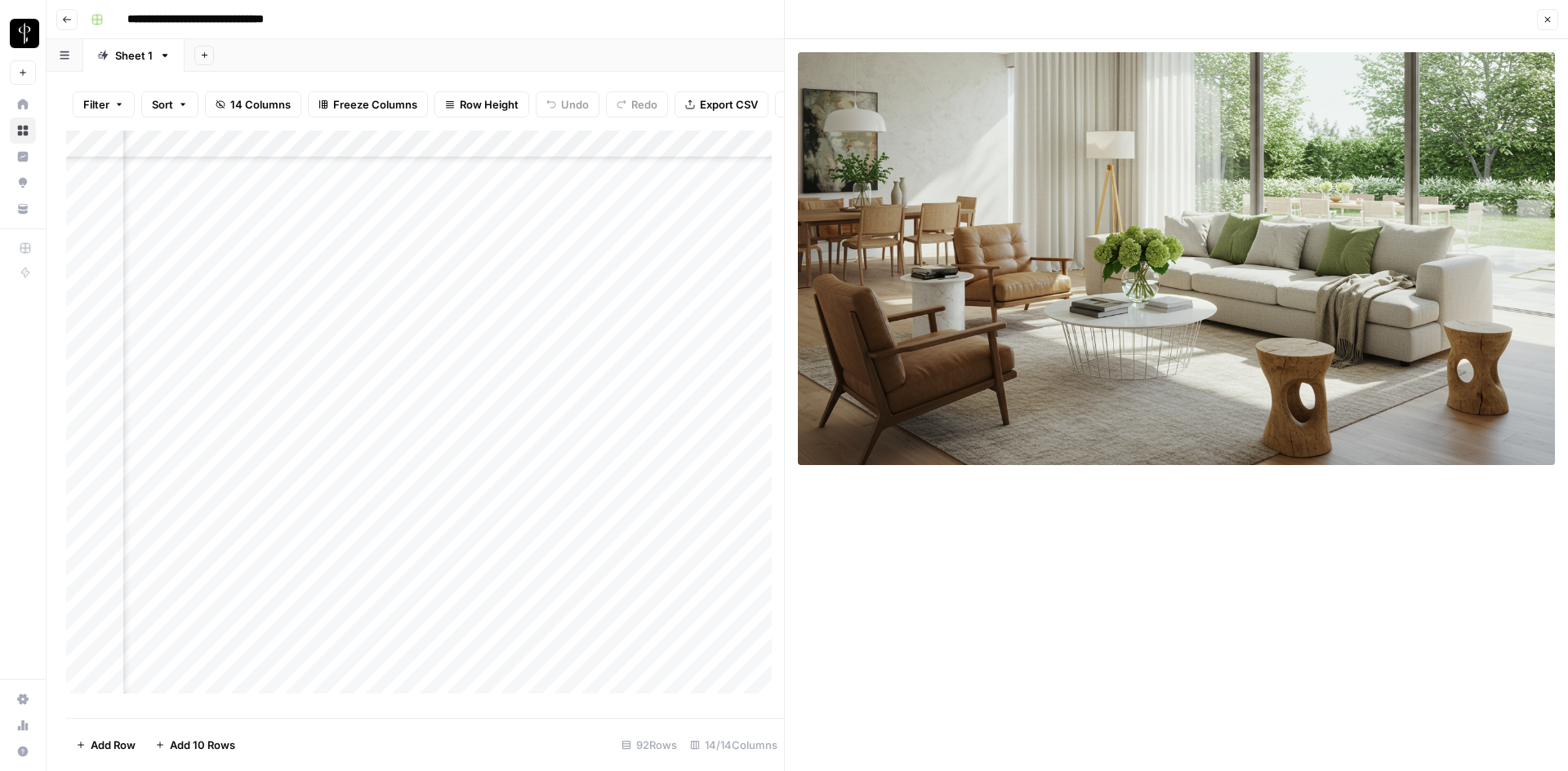
click at [1547, 17] on icon "button" at bounding box center [1548, 19] width 10 height 10
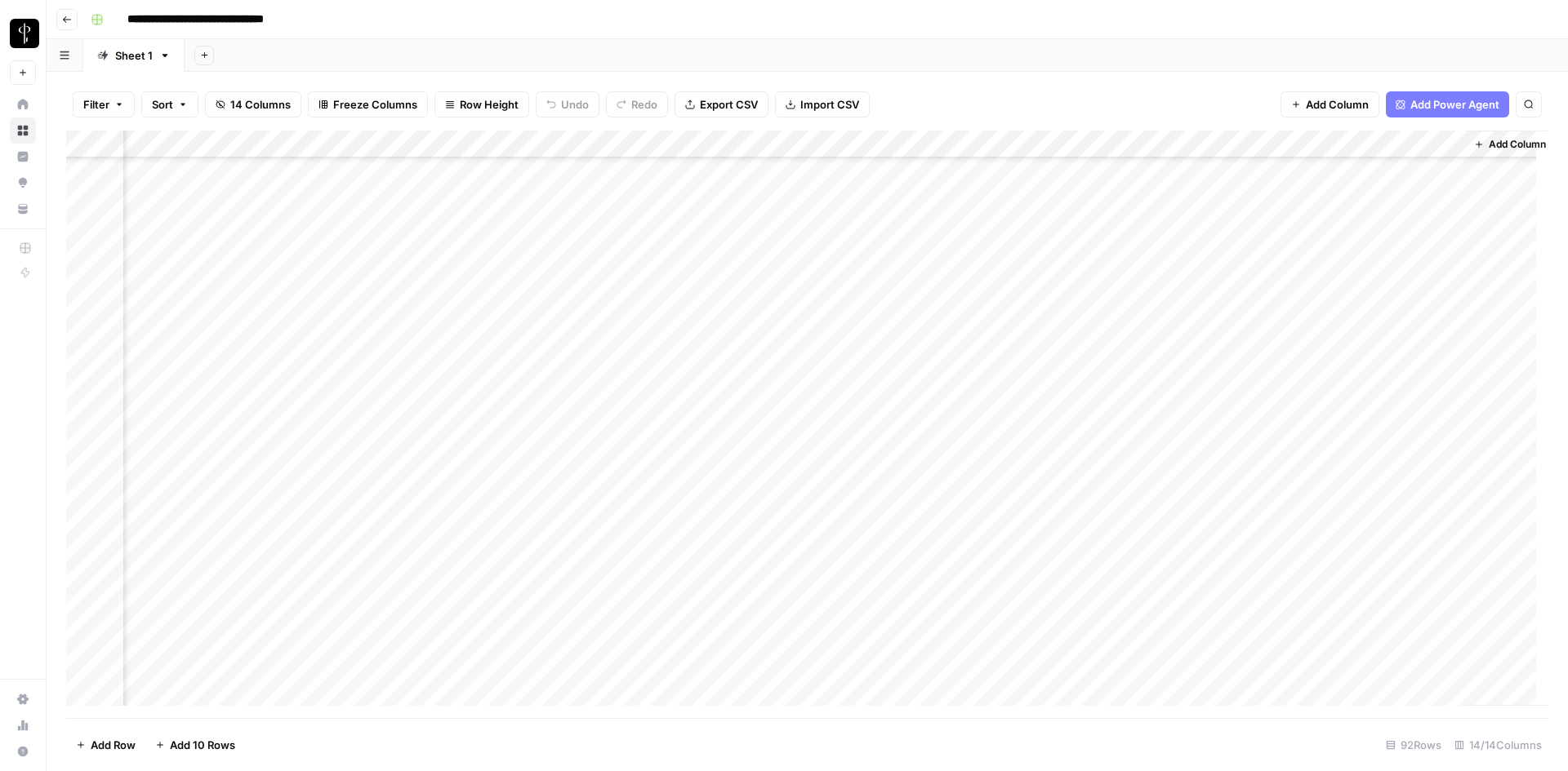
click at [790, 292] on div "Add Column" at bounding box center [807, 425] width 1482 height 588
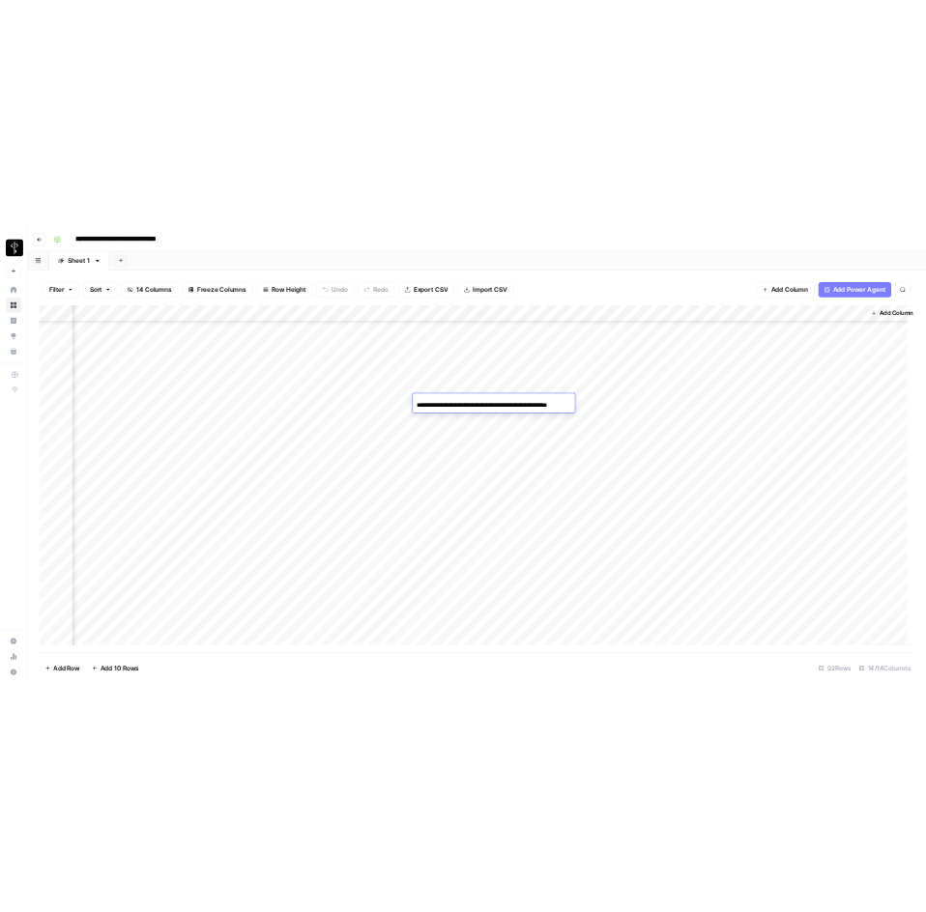
scroll to position [0, 38]
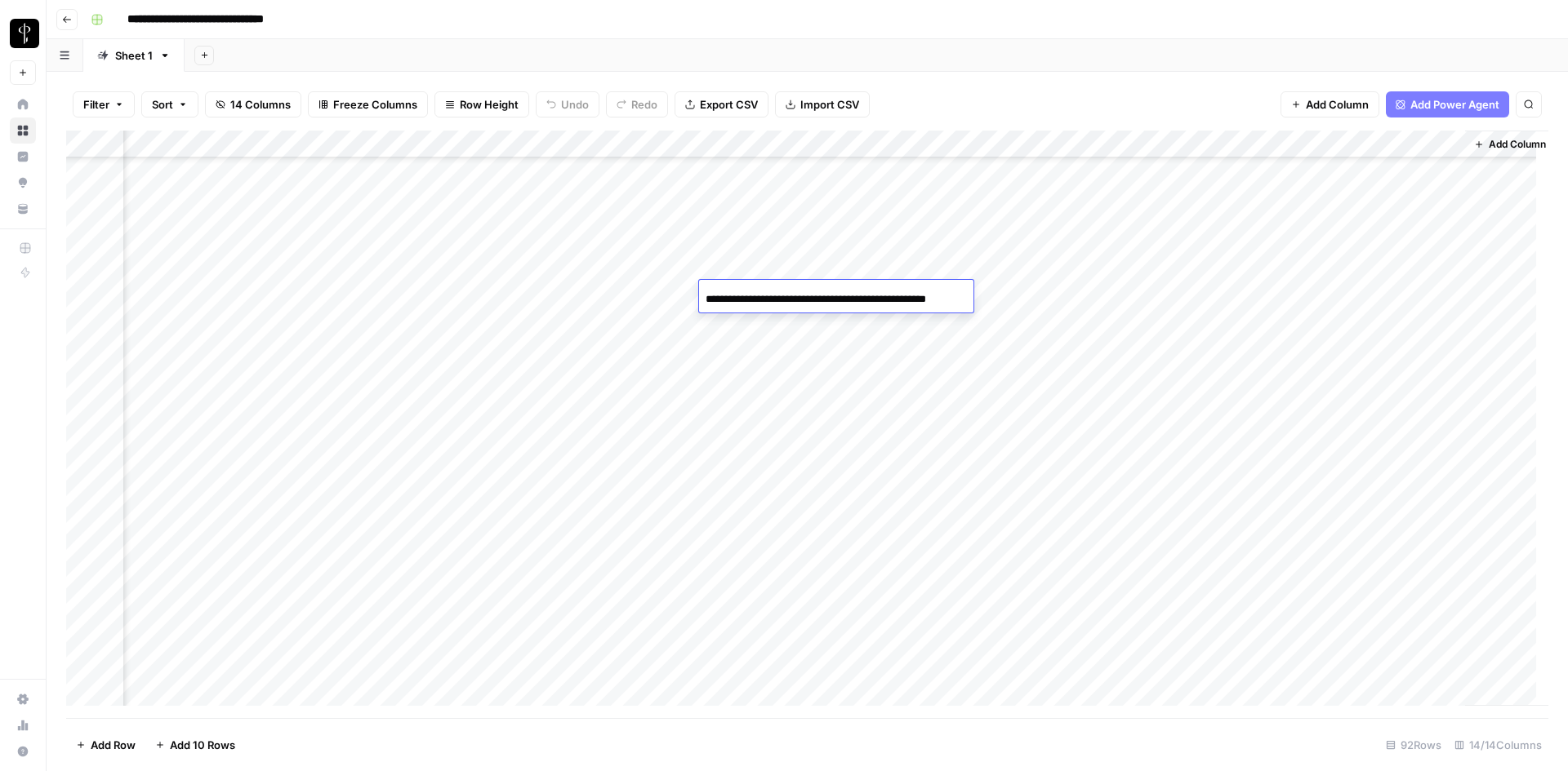
click at [790, 292] on input "**********" at bounding box center [836, 299] width 261 height 19
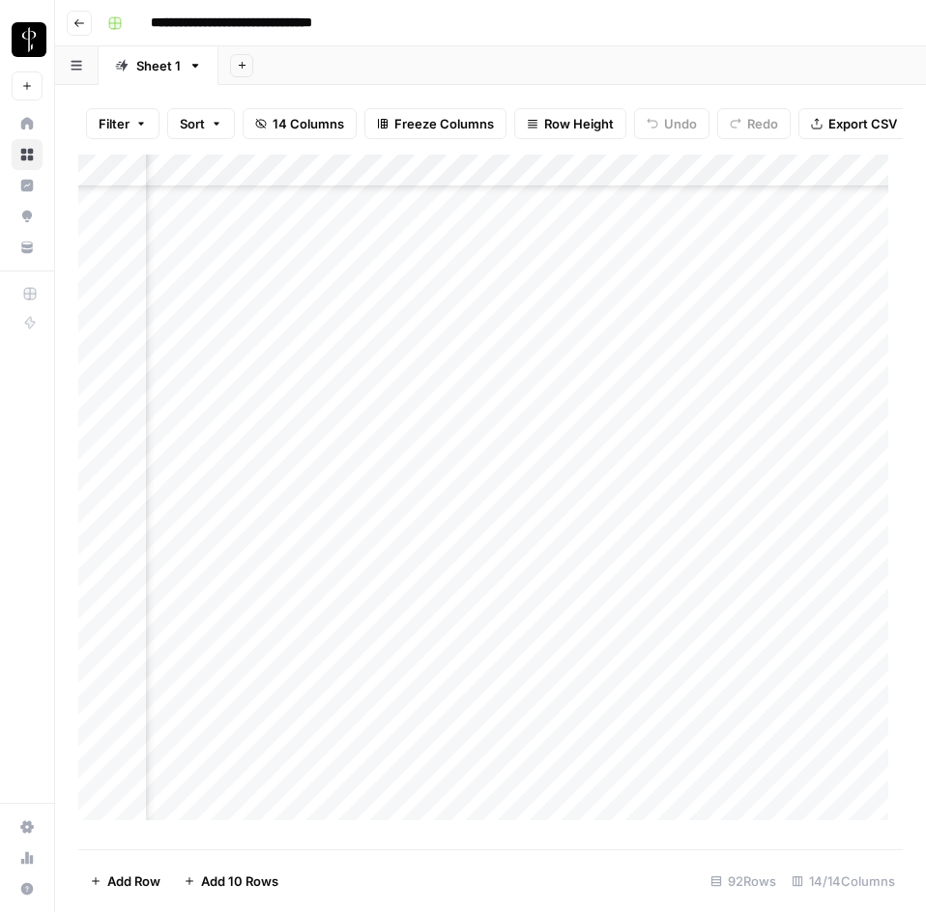
scroll to position [773, 1776]
click at [486, 364] on div "Add Column" at bounding box center [490, 495] width 824 height 680
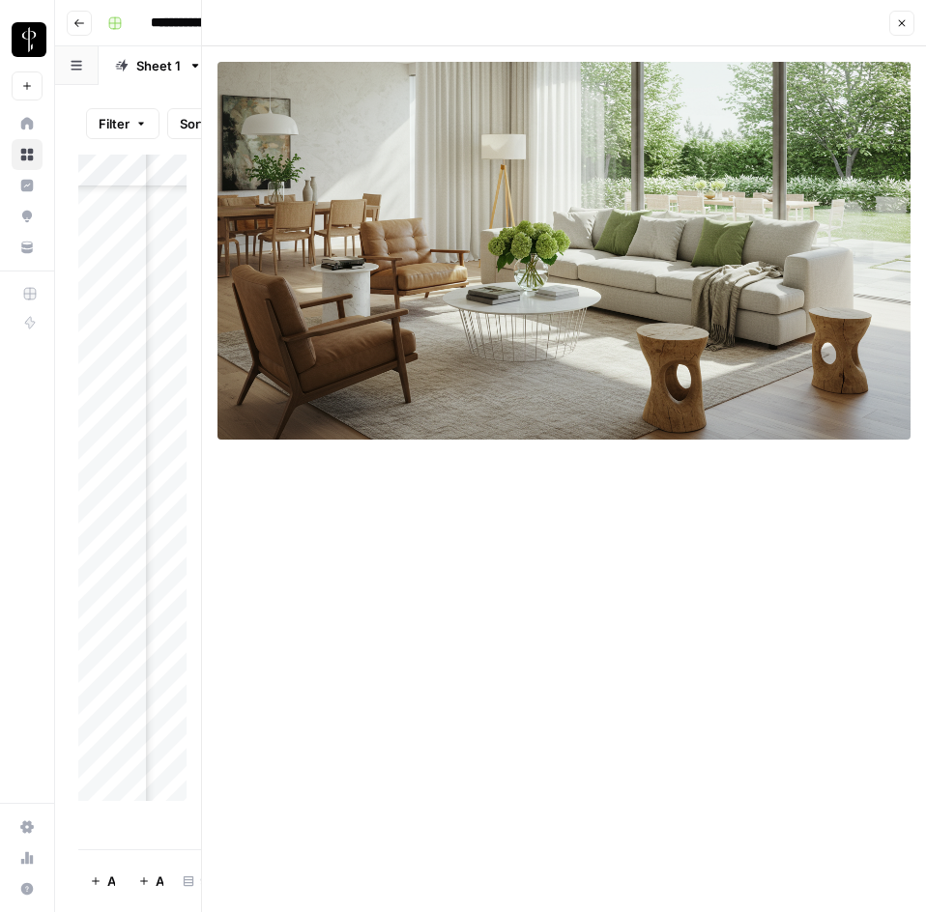
click at [893, 23] on button "Close" at bounding box center [901, 23] width 25 height 25
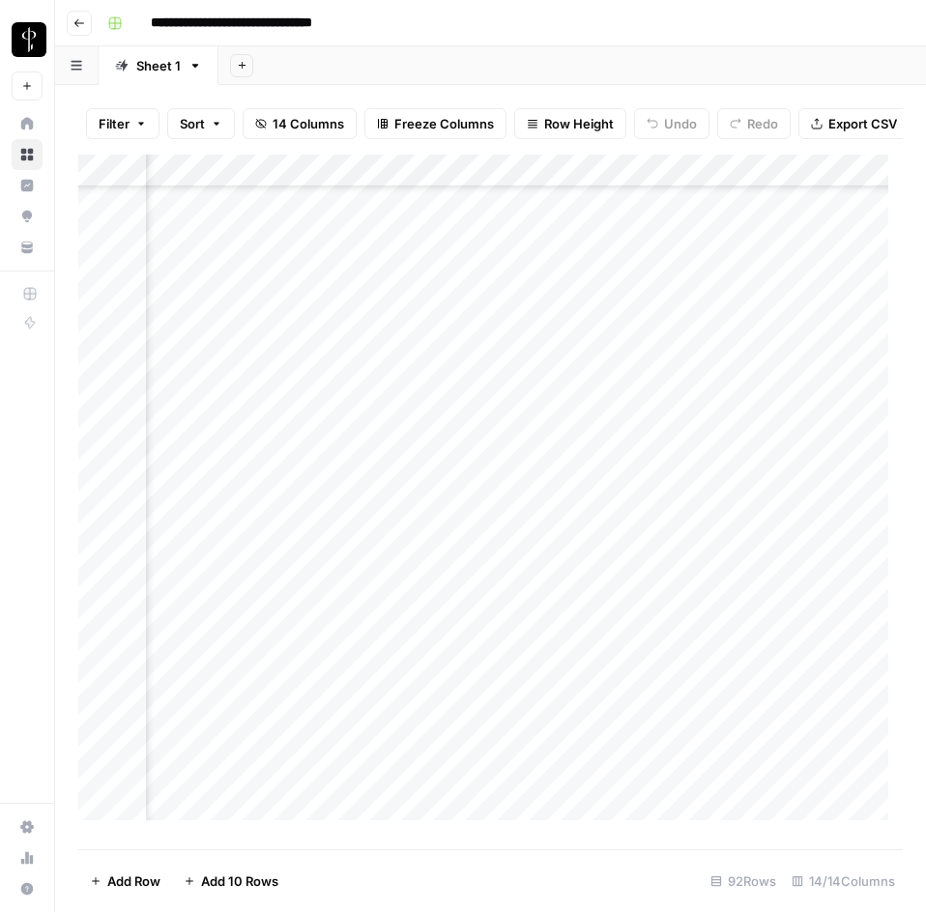
click at [789, 365] on div "Add Column" at bounding box center [490, 495] width 824 height 680
type textarea "**********"
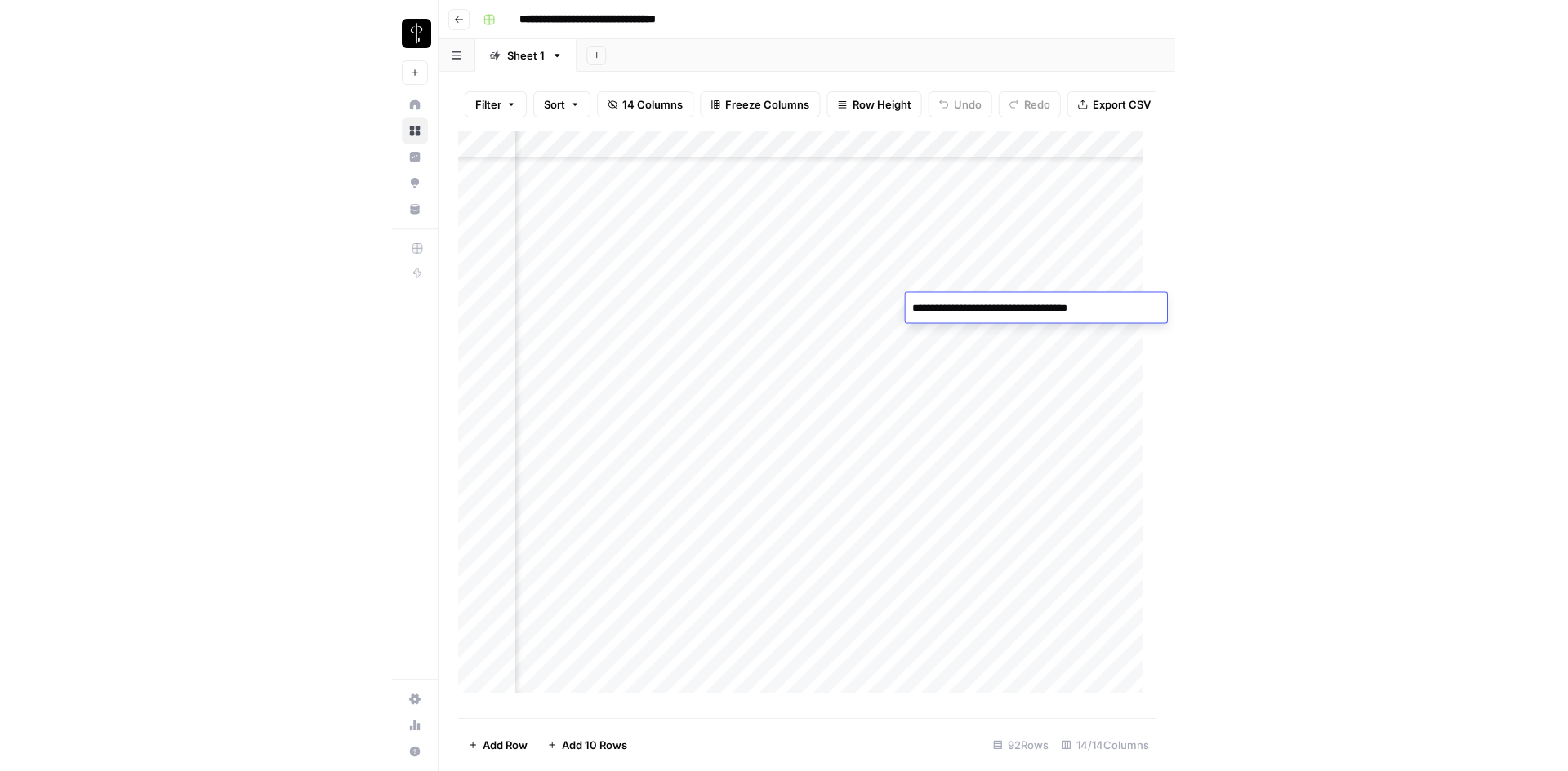
scroll to position [653, 1642]
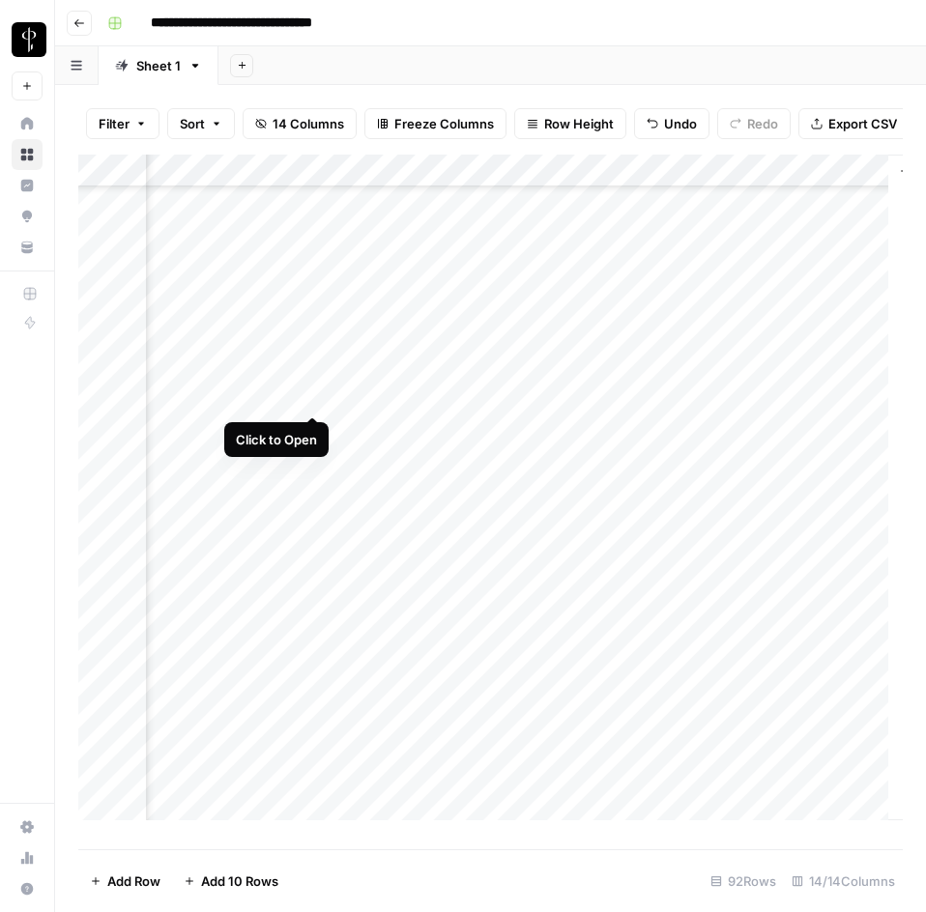
click at [306, 398] on div "Add Column" at bounding box center [490, 495] width 824 height 680
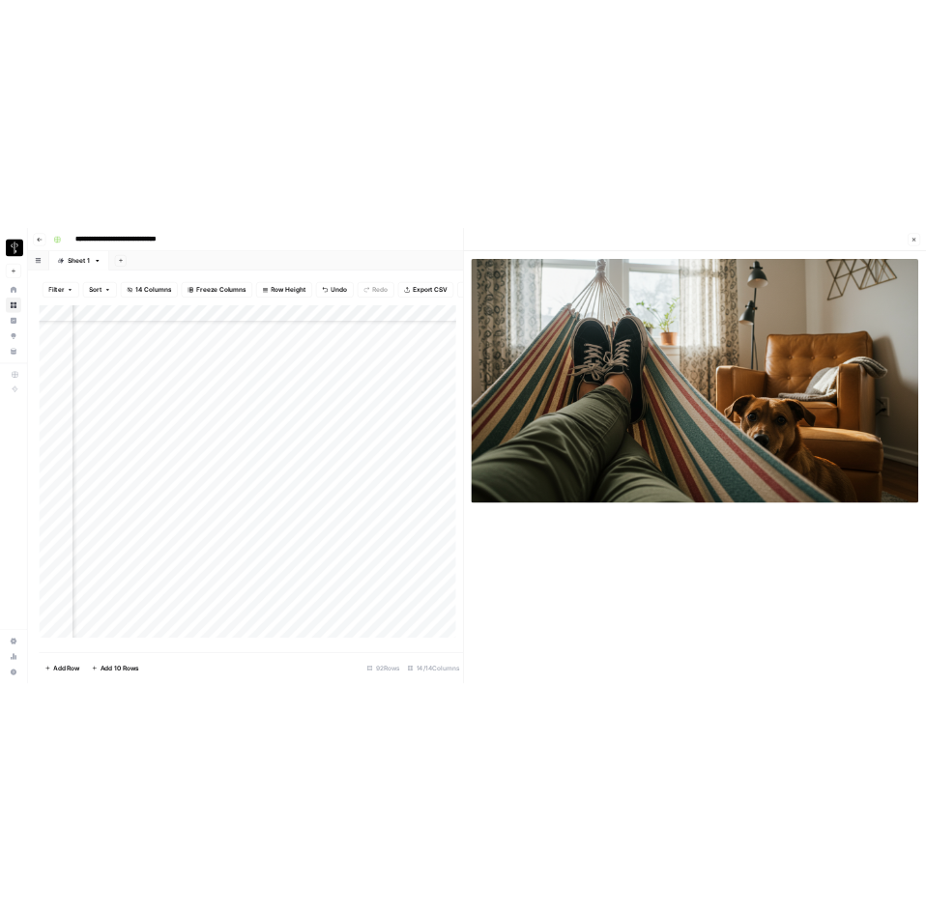
scroll to position [773, 1725]
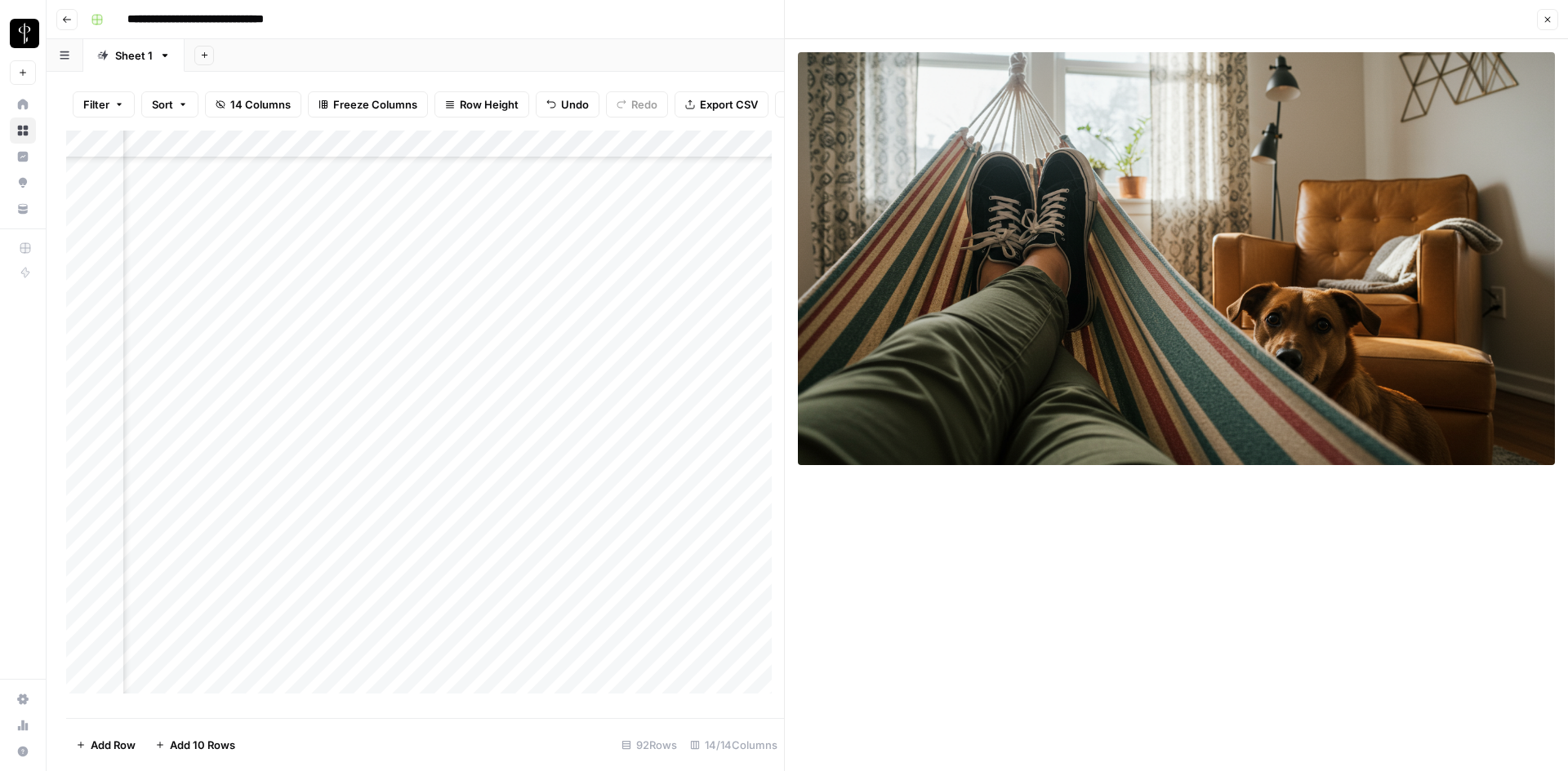
click at [713, 327] on div "Add Column" at bounding box center [425, 418] width 718 height 575
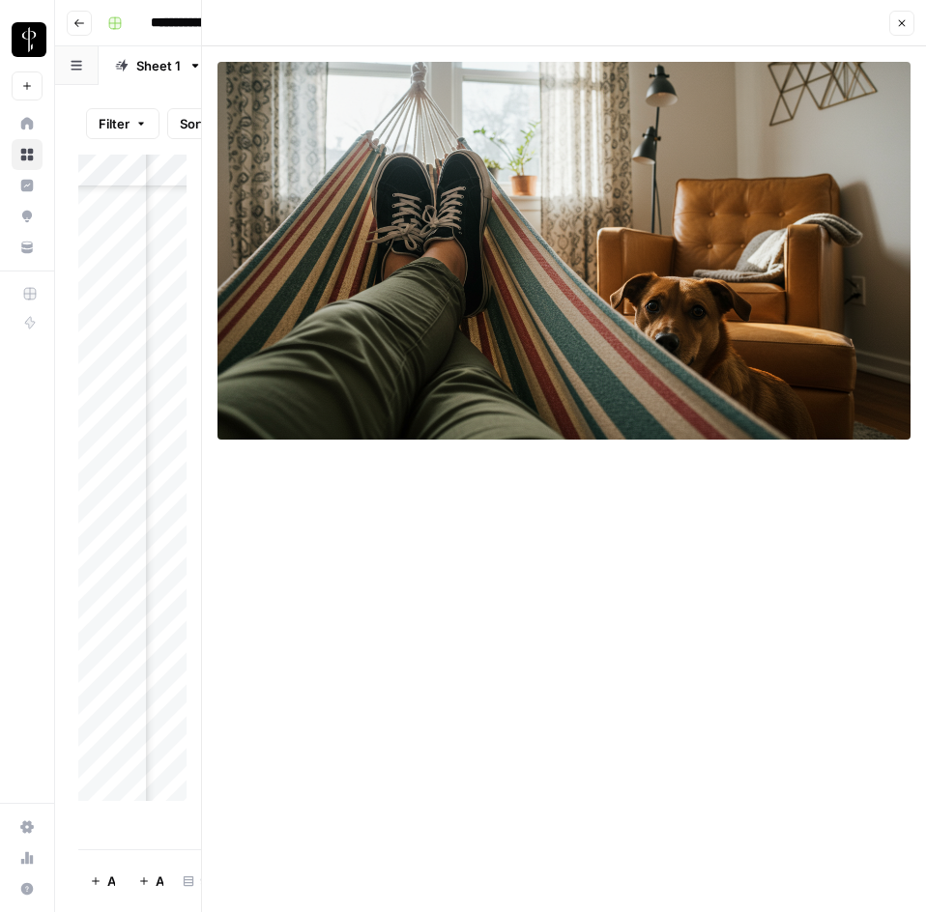
click at [904, 25] on icon "button" at bounding box center [902, 23] width 7 height 7
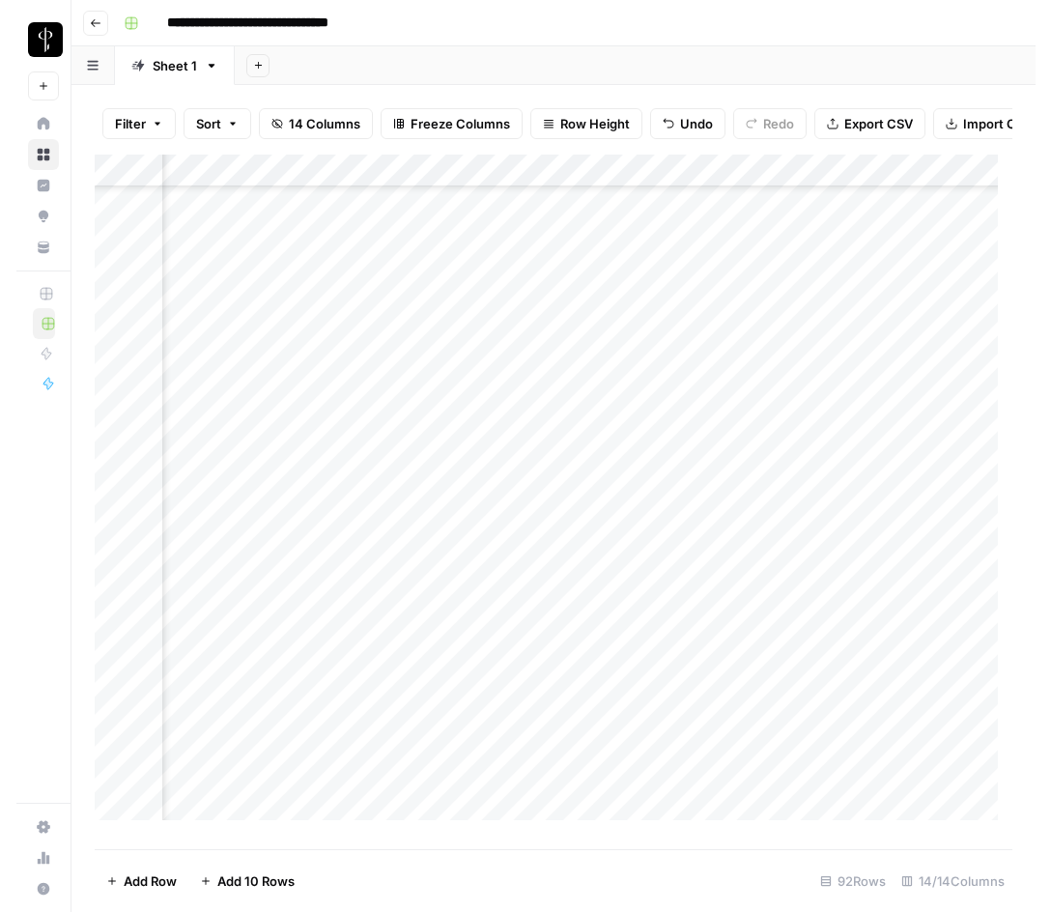
scroll to position [773, 1775]
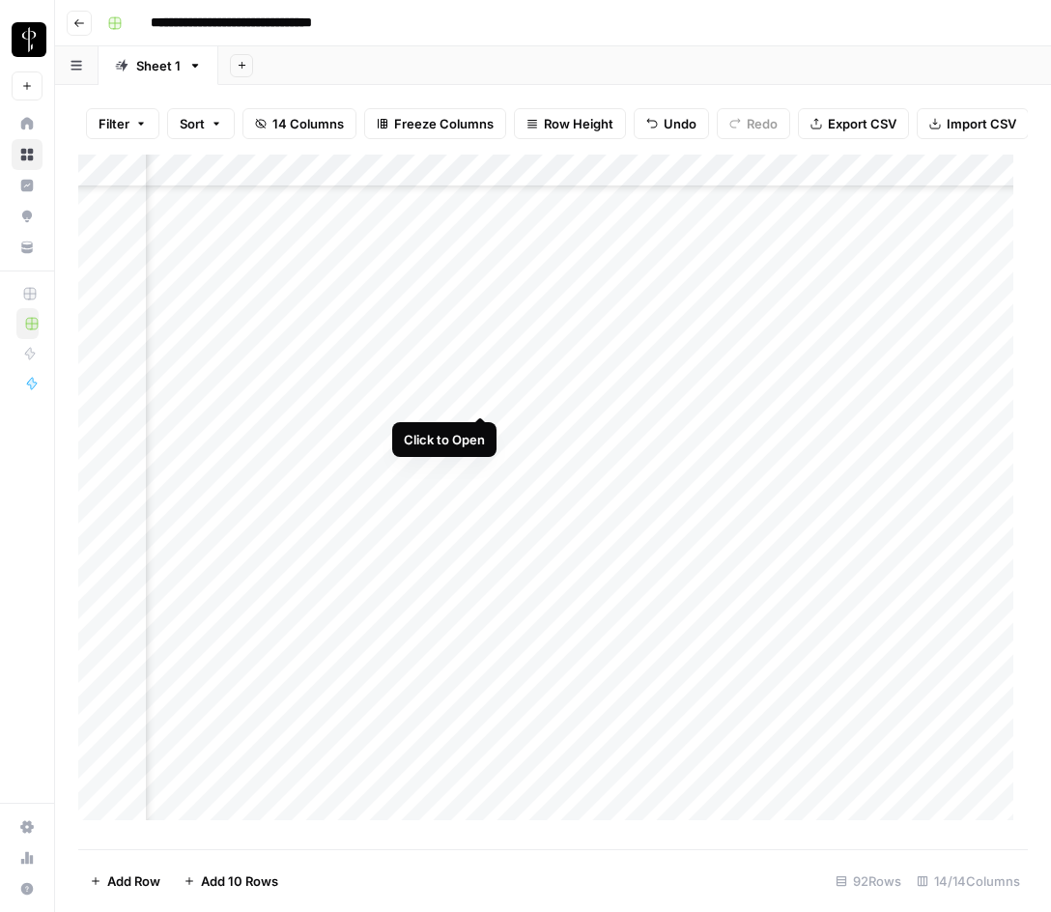
click at [485, 397] on div "Add Column" at bounding box center [553, 495] width 950 height 680
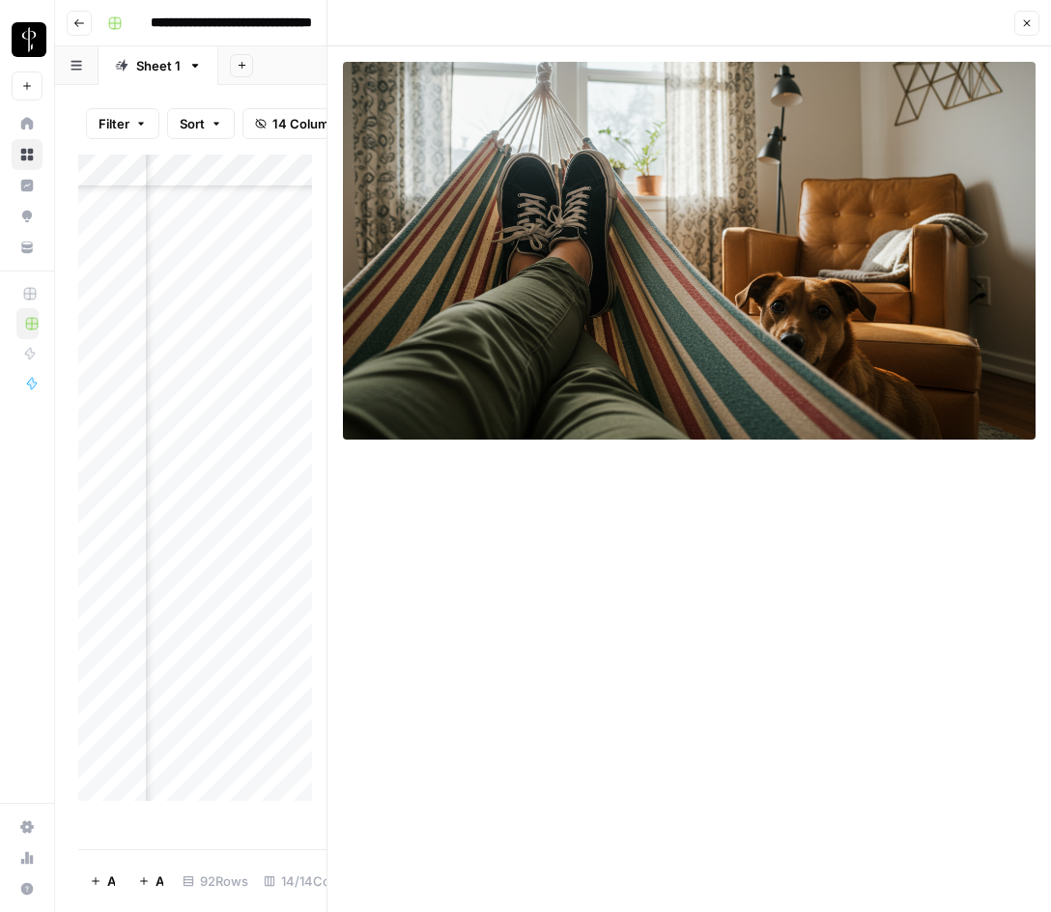
click at [1037, 26] on button "Close" at bounding box center [1027, 23] width 25 height 25
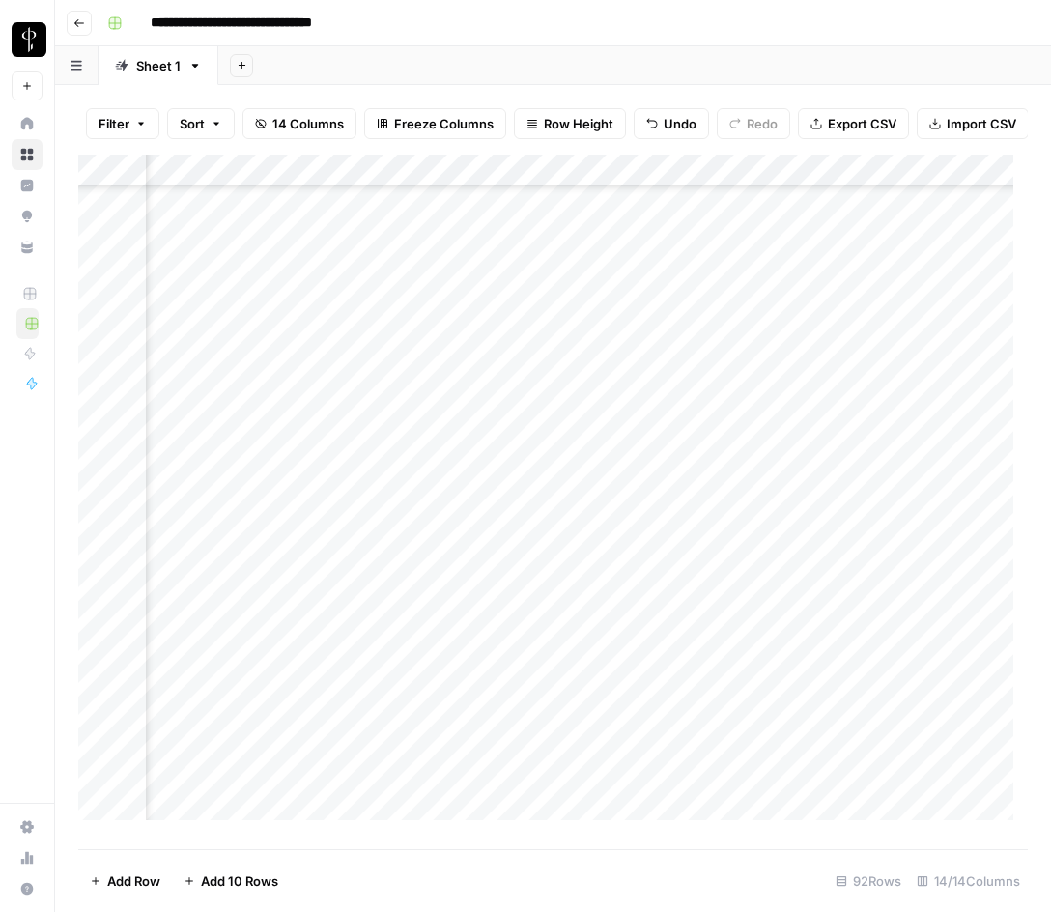
click at [261, 396] on div "Add Column" at bounding box center [553, 495] width 950 height 680
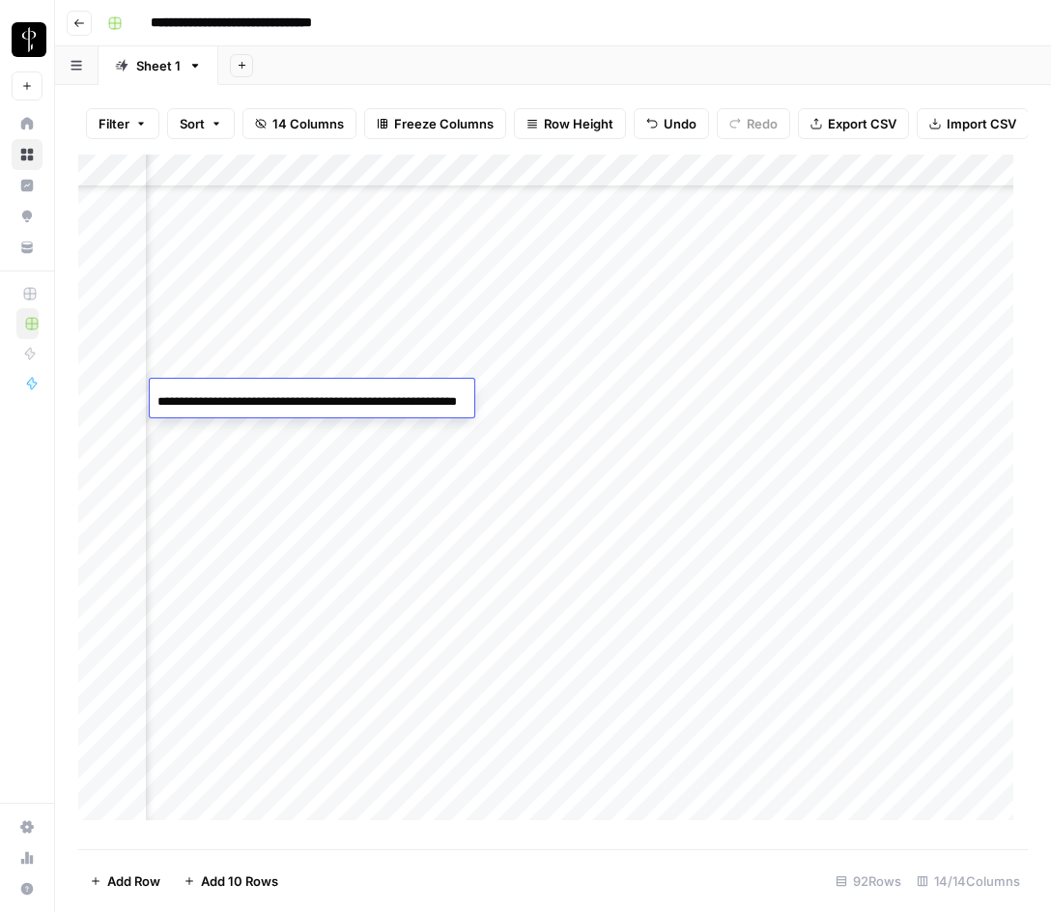
scroll to position [0, 83]
click at [261, 396] on input "**********" at bounding box center [312, 401] width 309 height 23
click at [839, 359] on div "Add Column" at bounding box center [553, 495] width 950 height 680
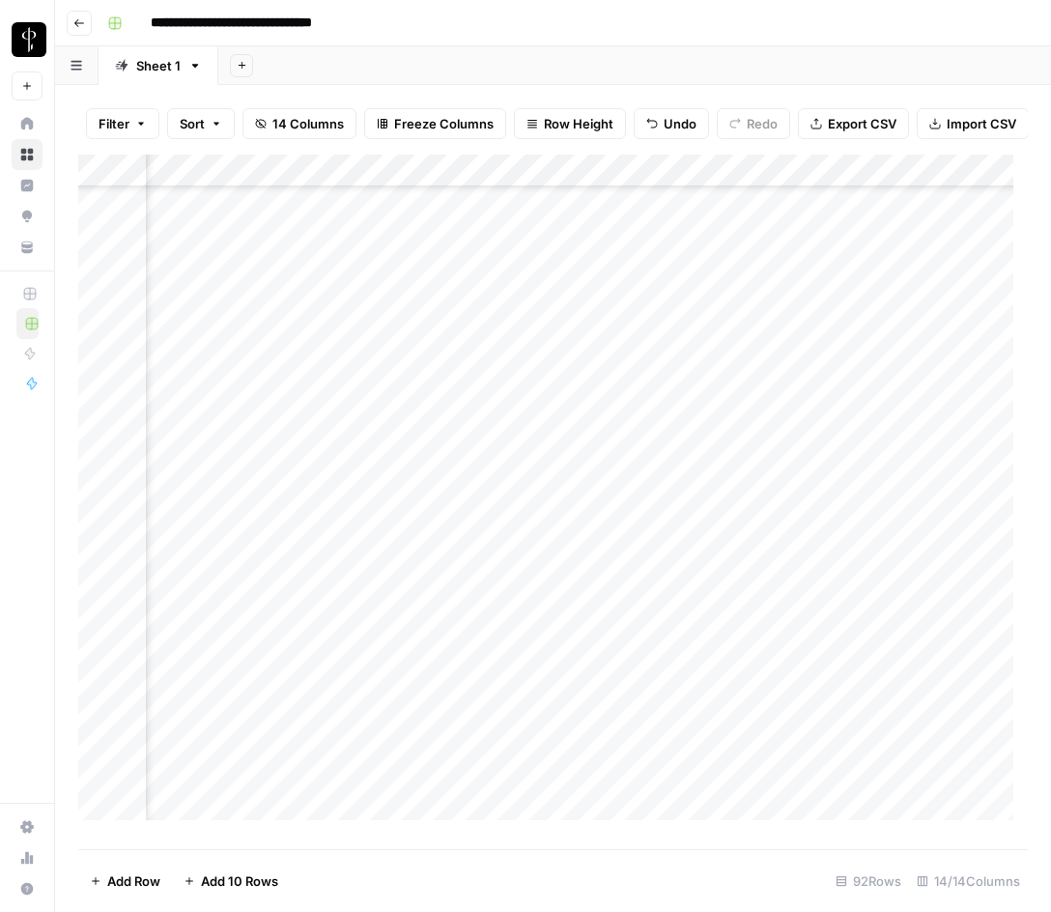
click at [820, 387] on div "Add Column" at bounding box center [553, 495] width 950 height 680
click at [818, 424] on div "Add Column" at bounding box center [553, 495] width 950 height 680
click at [479, 431] on div "Add Column" at bounding box center [553, 495] width 950 height 680
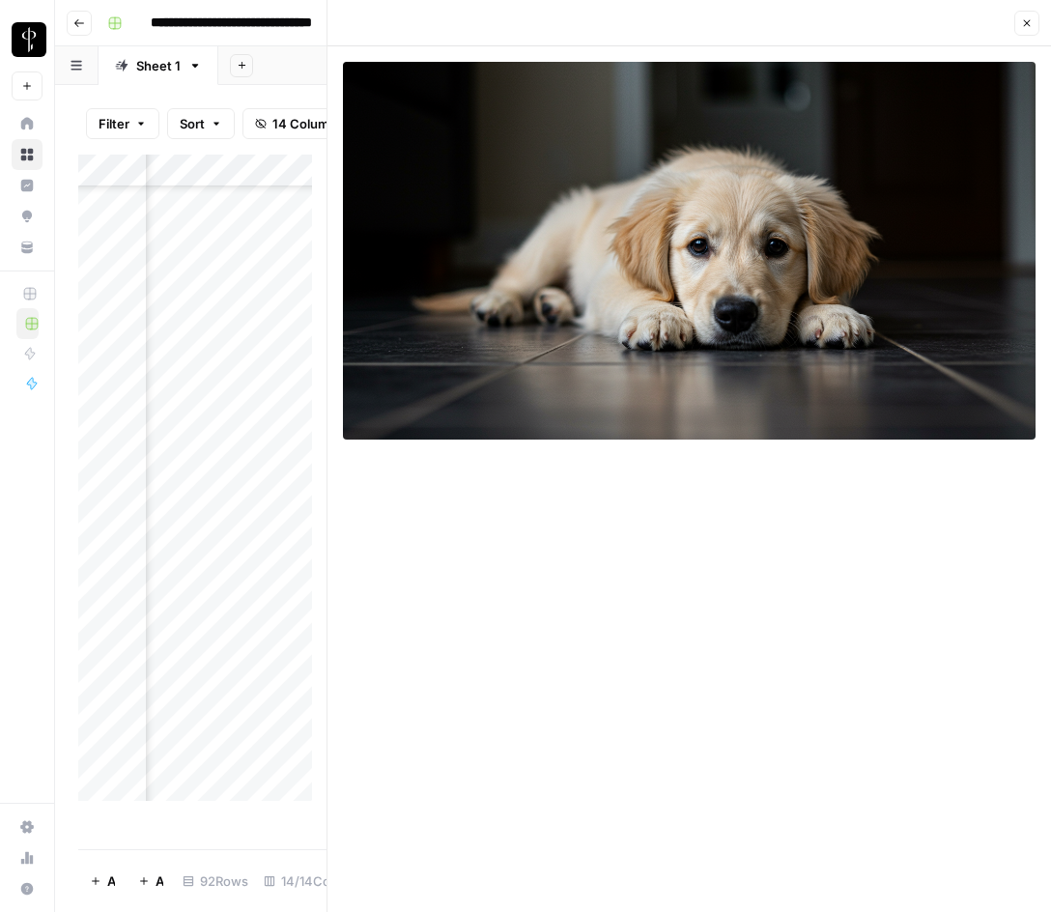
click at [236, 425] on div "Add Column" at bounding box center [202, 485] width 248 height 661
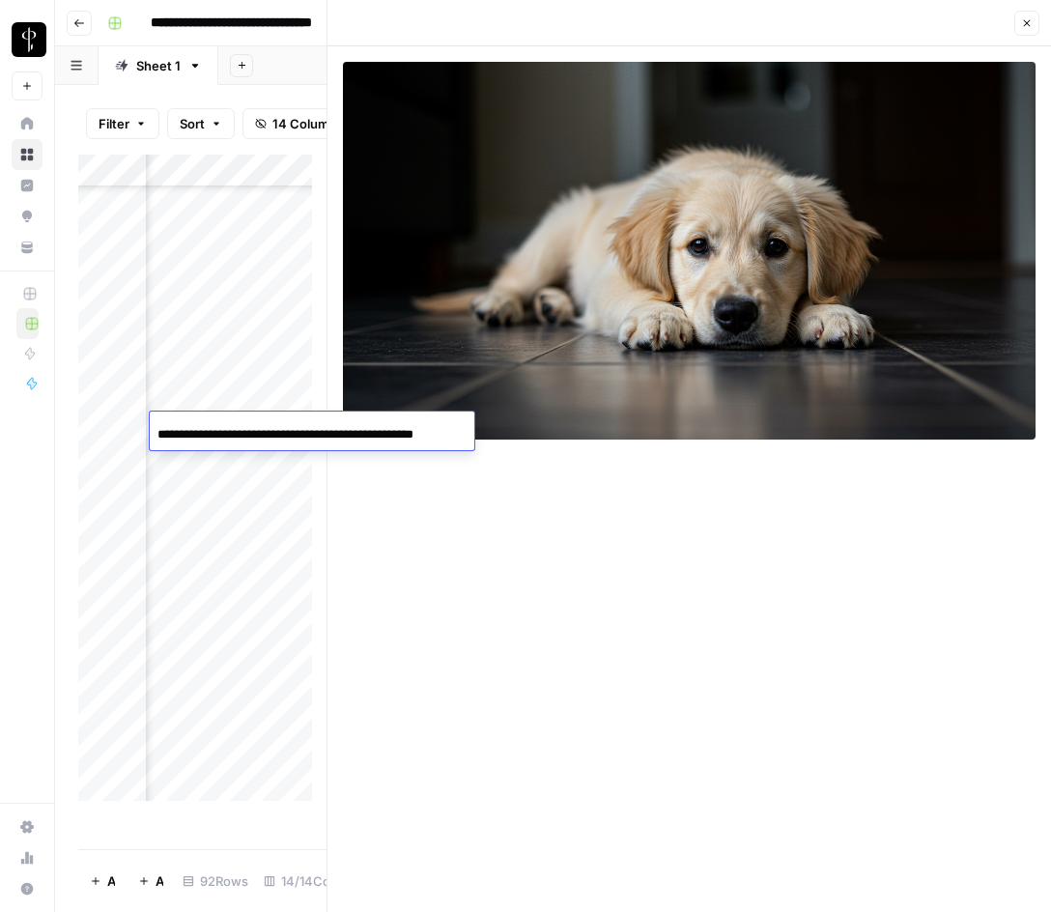
scroll to position [0, 26]
click at [236, 425] on input "**********" at bounding box center [312, 434] width 309 height 23
click at [1024, 14] on button "Close" at bounding box center [1027, 23] width 25 height 25
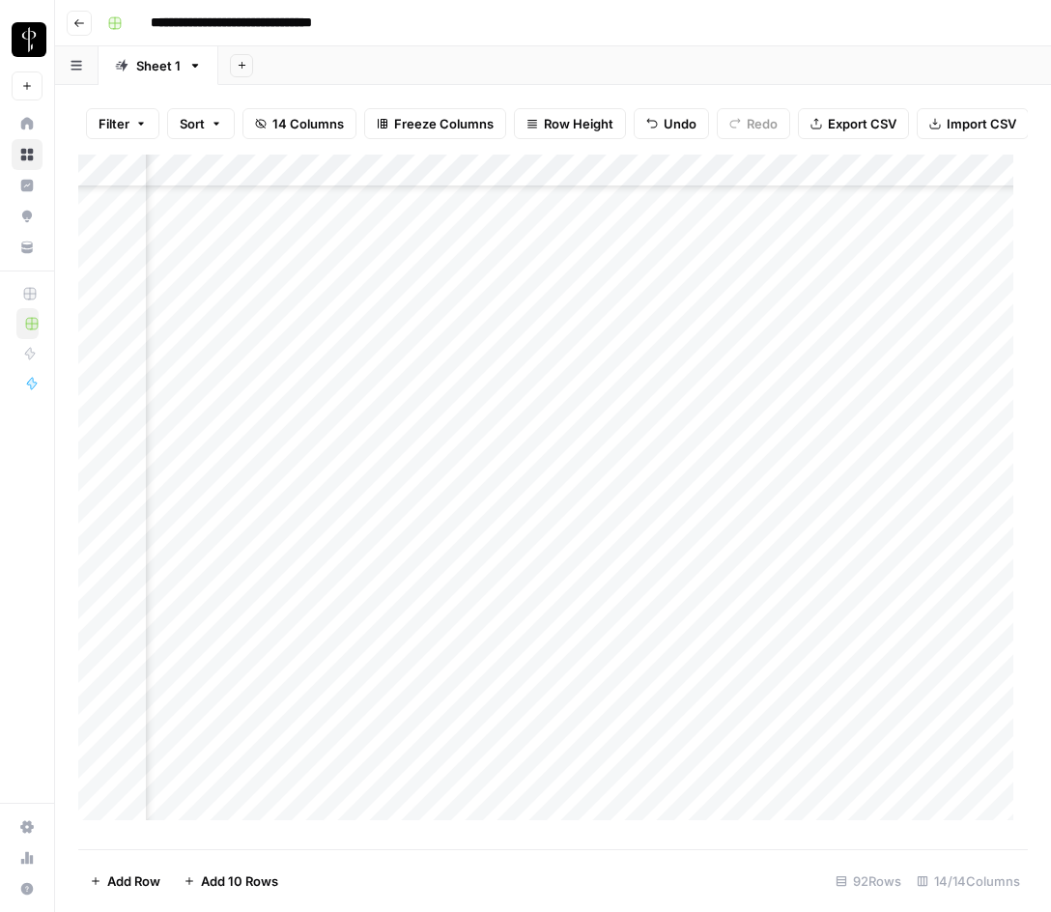
click at [811, 395] on div "Add Column" at bounding box center [553, 495] width 950 height 680
click at [817, 424] on div "Add Column" at bounding box center [553, 495] width 950 height 680
click at [818, 463] on div "Add Column" at bounding box center [553, 495] width 950 height 680
click at [303, 498] on div "Add Column" at bounding box center [553, 495] width 950 height 680
click at [479, 492] on div "Add Column" at bounding box center [553, 495] width 950 height 680
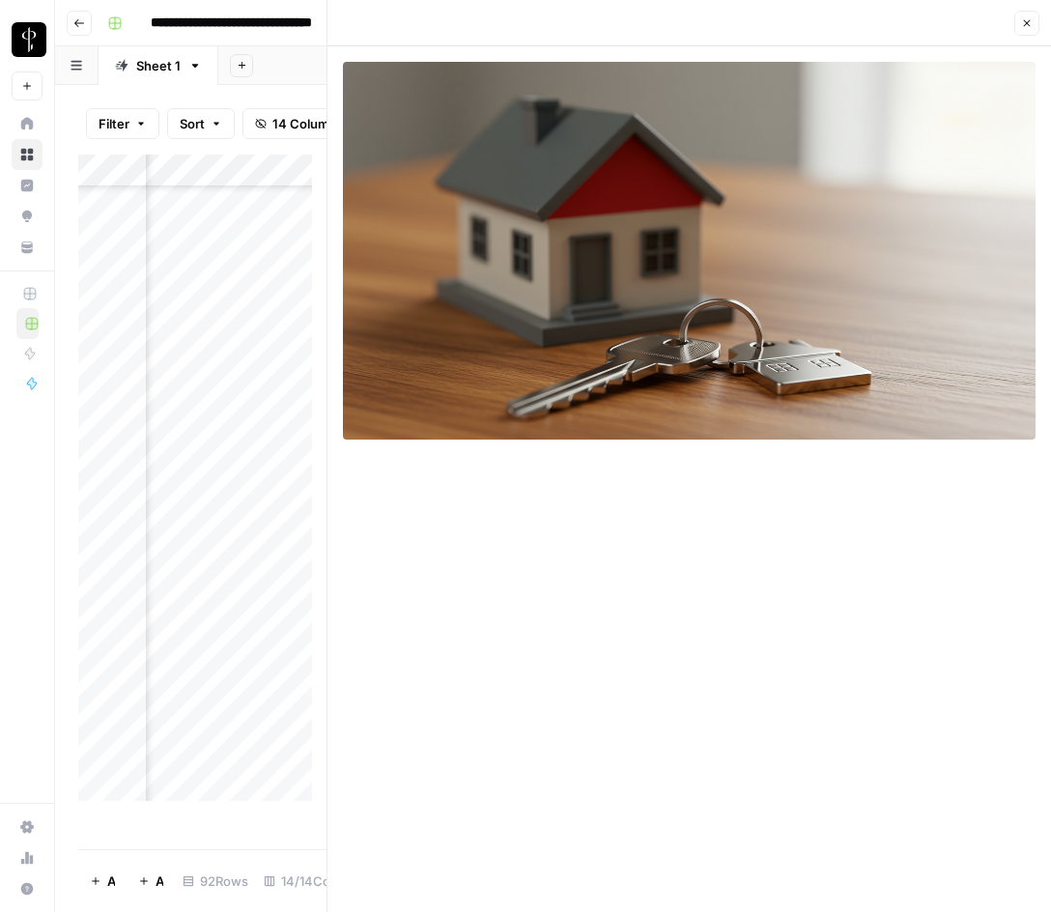
click at [1039, 24] on button "Close" at bounding box center [1027, 23] width 25 height 25
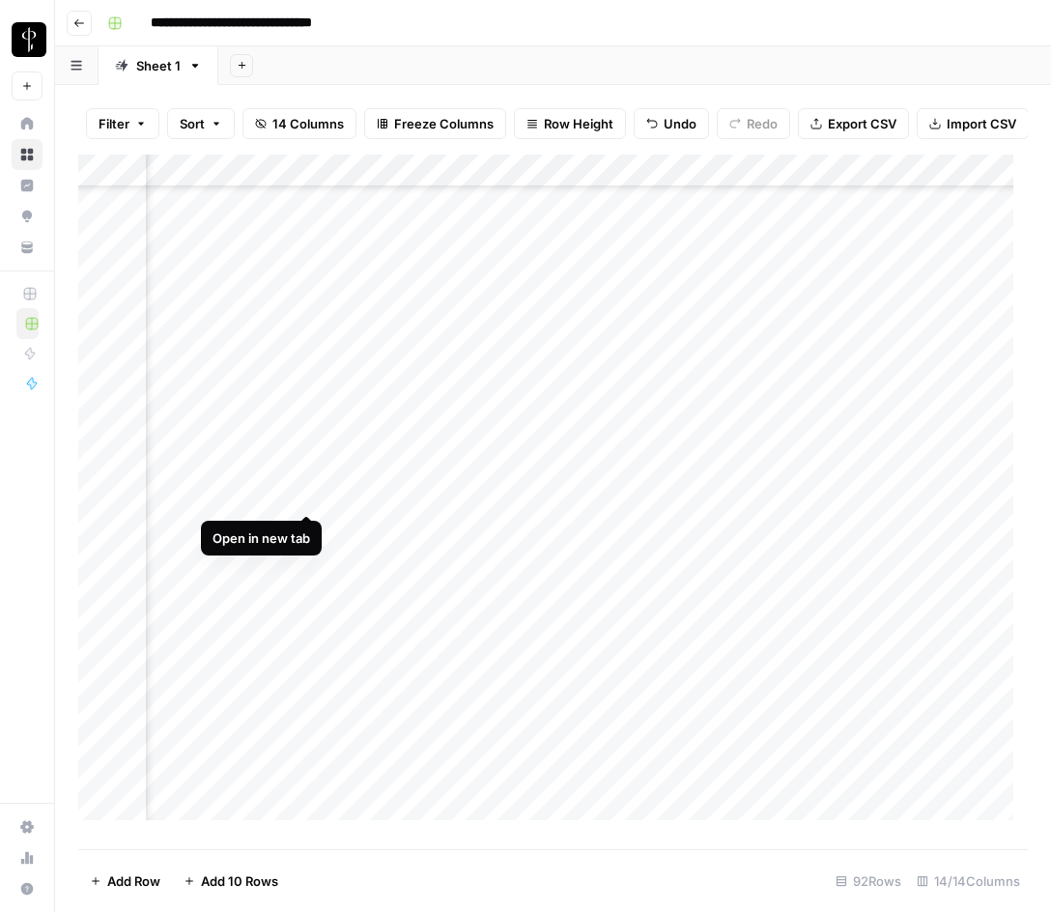
click at [306, 492] on div "Add Column" at bounding box center [553, 495] width 950 height 680
click at [476, 495] on div "Add Column" at bounding box center [553, 495] width 950 height 680
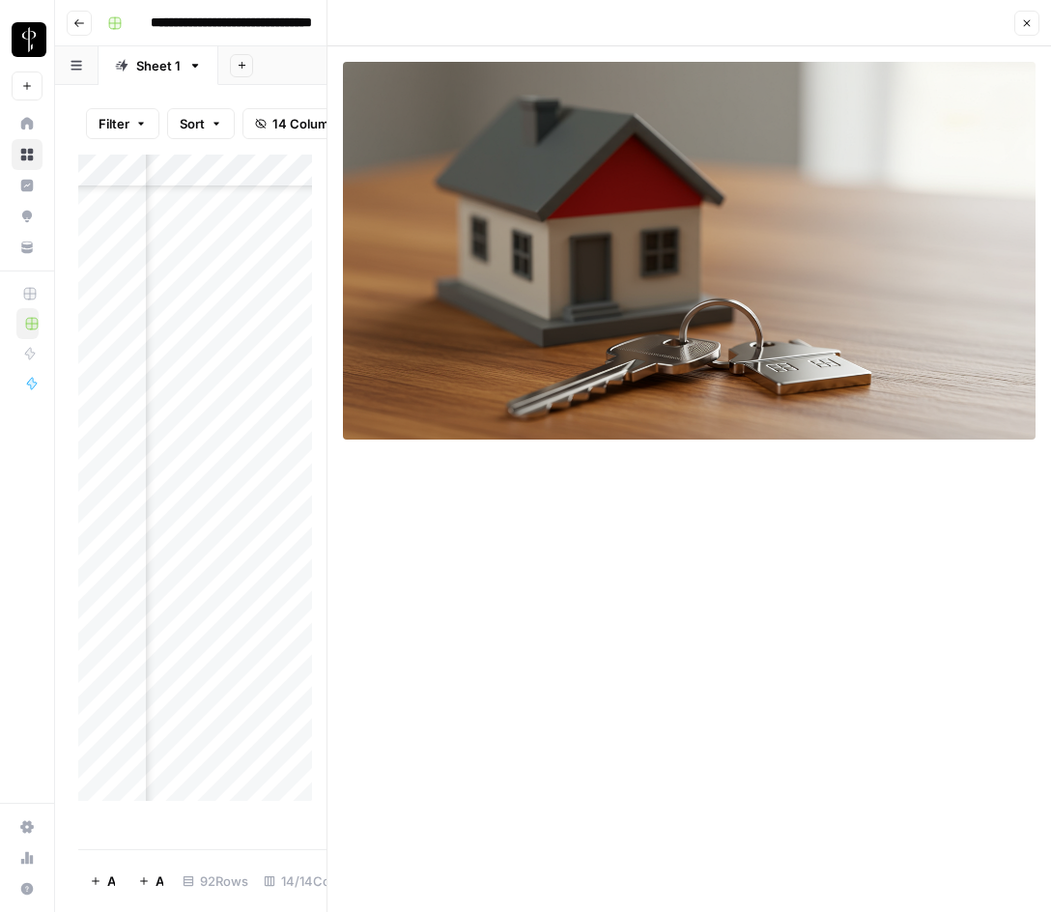
click at [1026, 23] on icon "button" at bounding box center [1028, 23] width 12 height 12
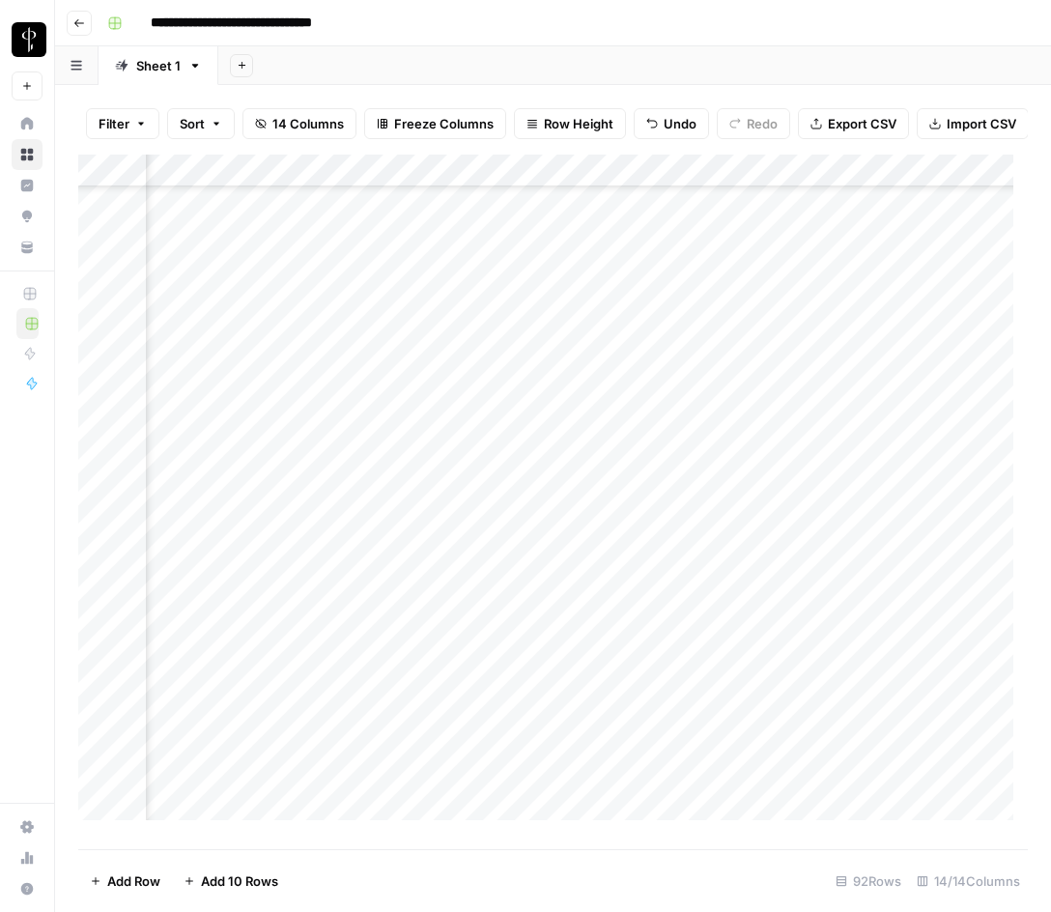
click at [671, 462] on div "Add Column" at bounding box center [553, 495] width 950 height 680
click at [478, 461] on div "Add Column" at bounding box center [553, 495] width 950 height 680
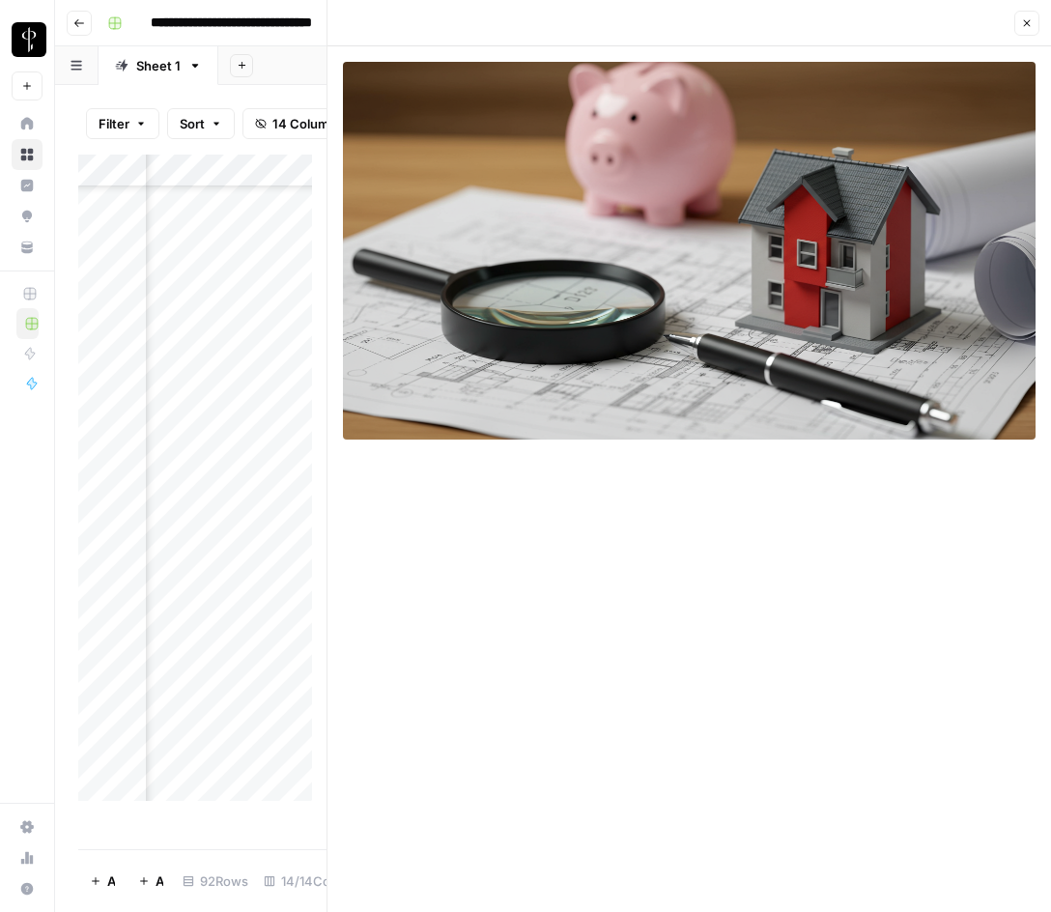
click at [247, 466] on div "Add Column" at bounding box center [202, 485] width 248 height 661
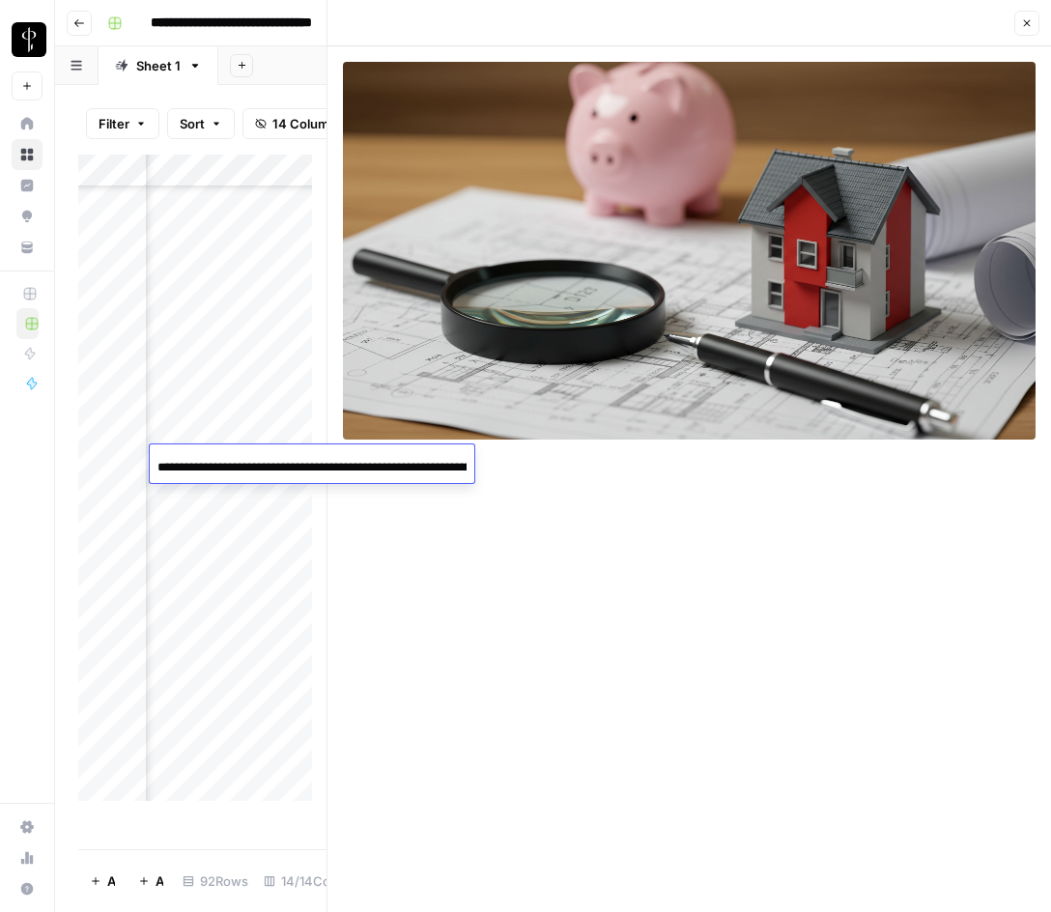
scroll to position [0, 196]
click at [247, 466] on input "**********" at bounding box center [312, 467] width 309 height 23
drag, startPoint x: 1028, startPoint y: 26, endPoint x: 937, endPoint y: 118, distance: 129.2
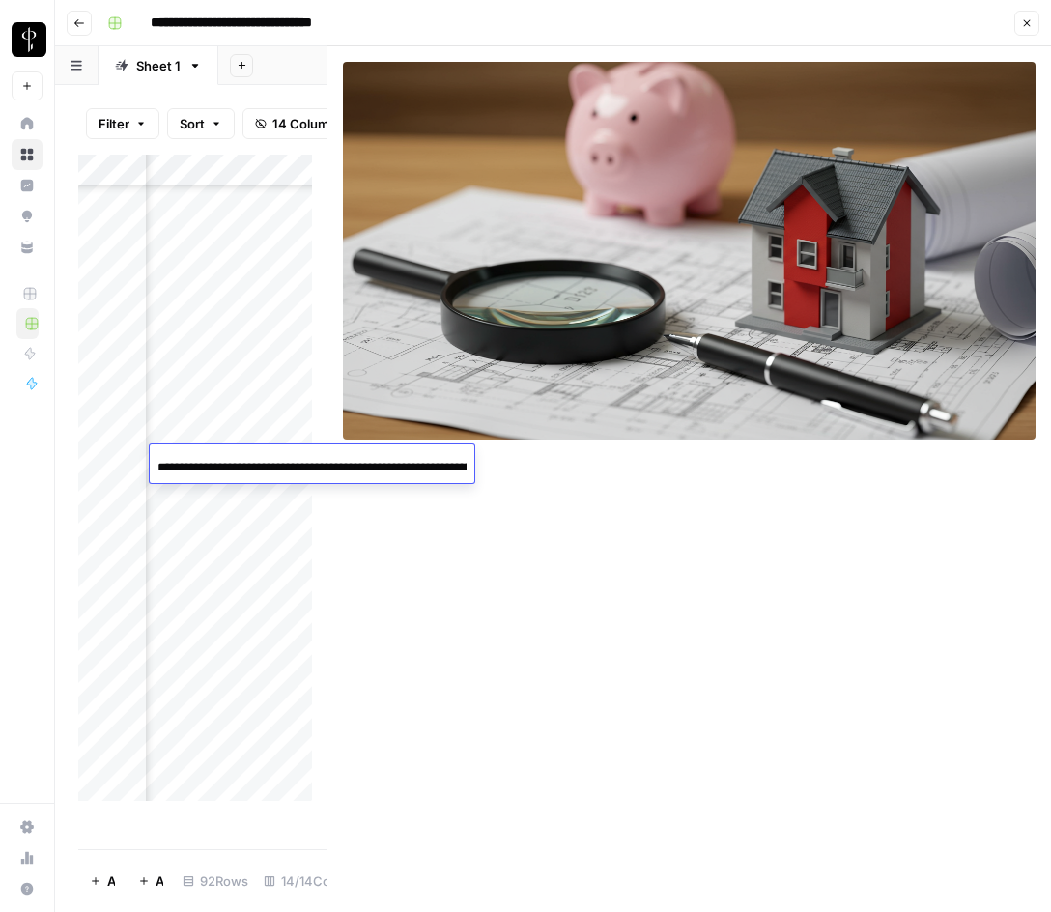
click at [1028, 26] on icon "button" at bounding box center [1028, 23] width 12 height 12
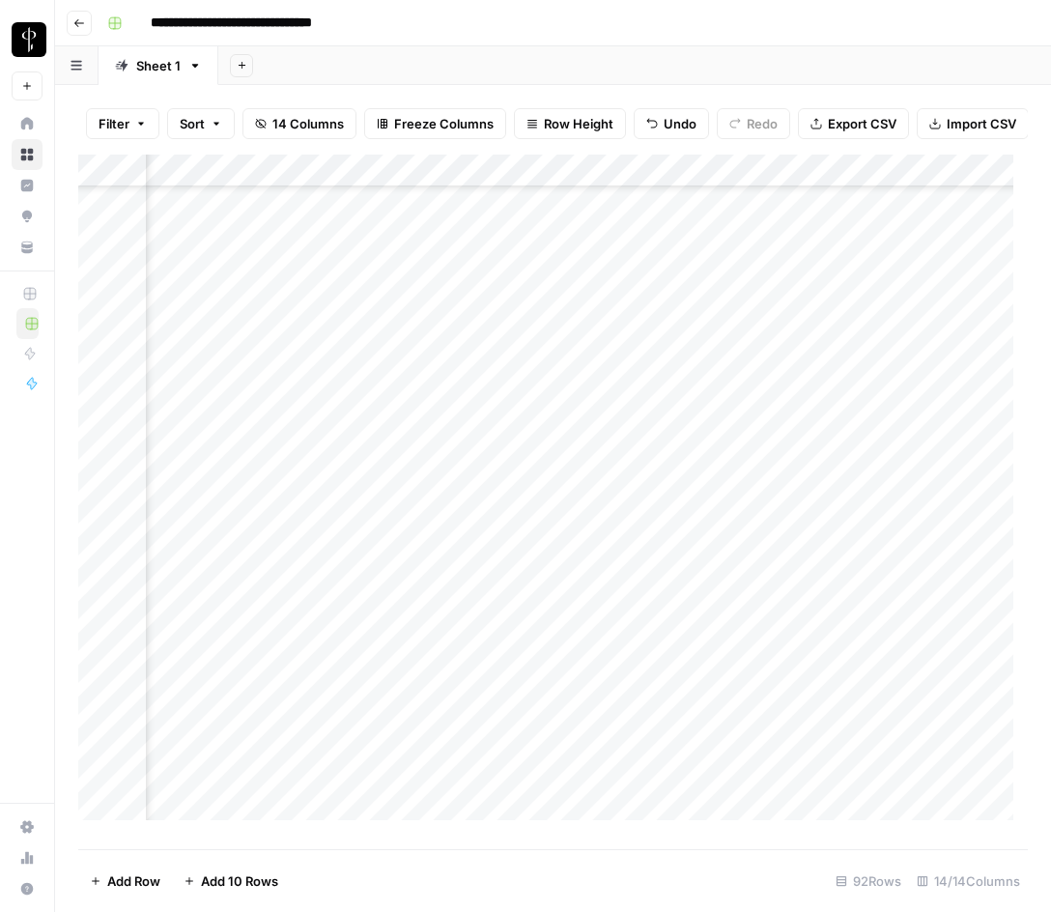
click at [807, 425] on div "Add Column" at bounding box center [553, 495] width 950 height 680
click at [812, 466] on div "Add Column" at bounding box center [553, 495] width 950 height 680
click at [480, 459] on div "Add Column" at bounding box center [553, 495] width 950 height 680
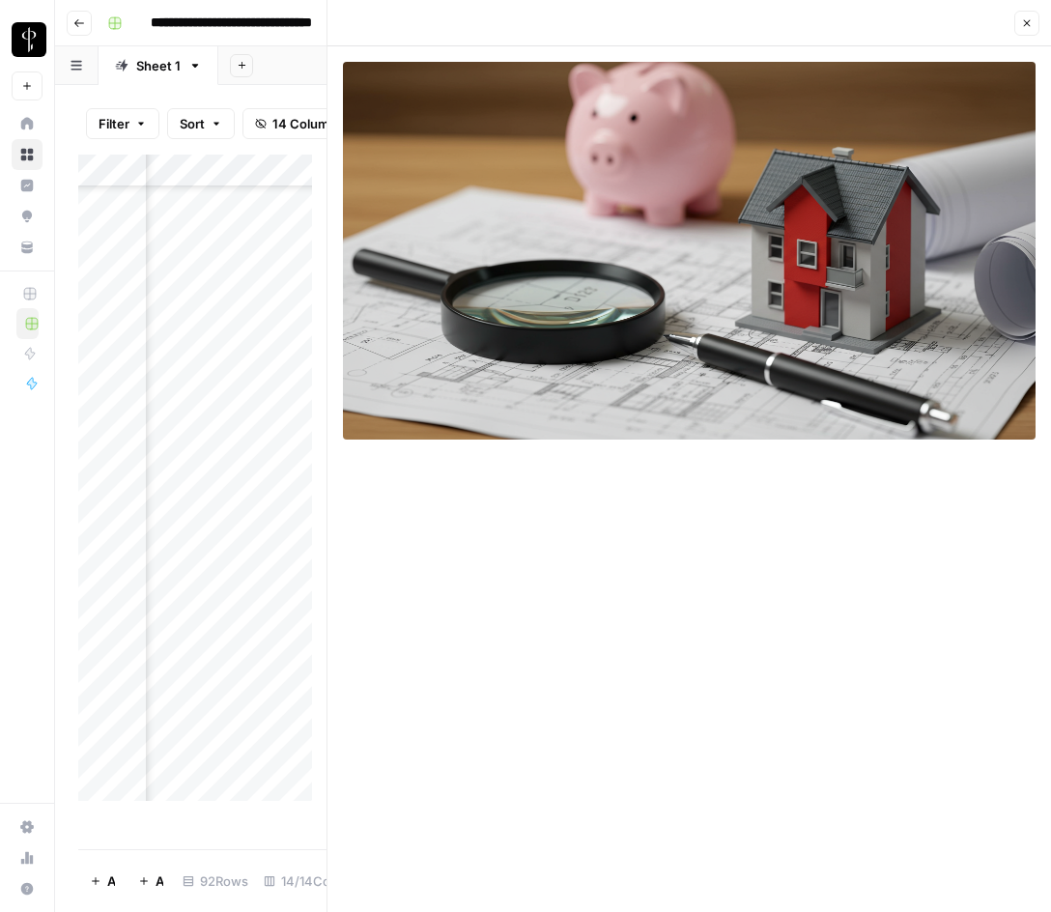
click at [1031, 22] on icon "button" at bounding box center [1028, 23] width 12 height 12
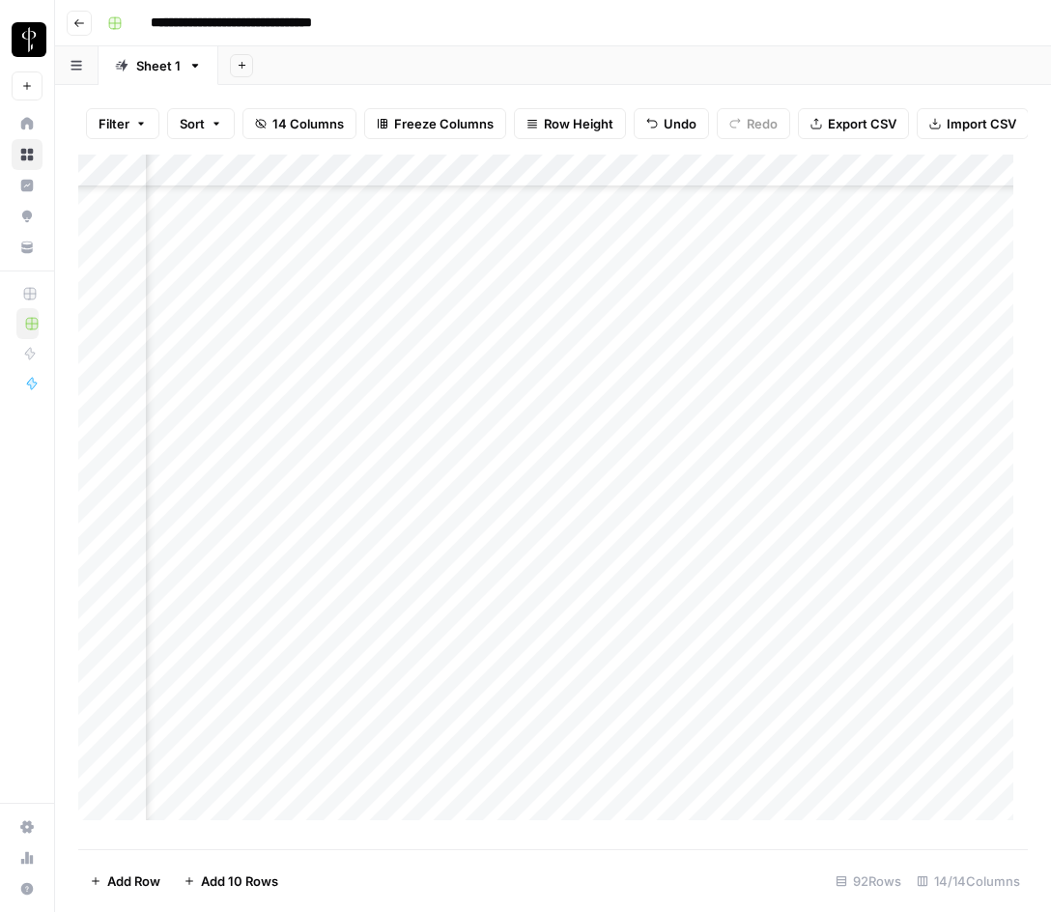
scroll to position [870, 1775]
click at [568, 428] on div "Add Column" at bounding box center [553, 495] width 950 height 680
click at [475, 430] on div "Add Column" at bounding box center [553, 495] width 950 height 680
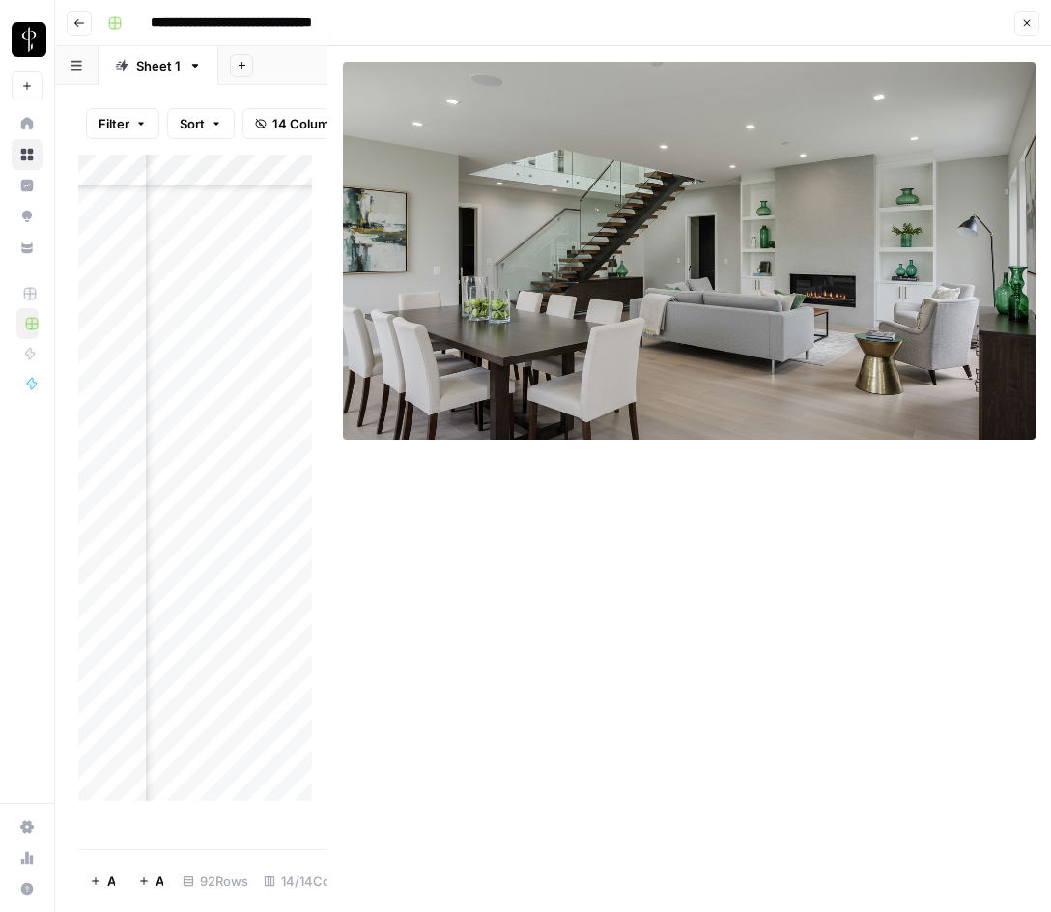
click at [1029, 17] on icon "button" at bounding box center [1028, 23] width 12 height 12
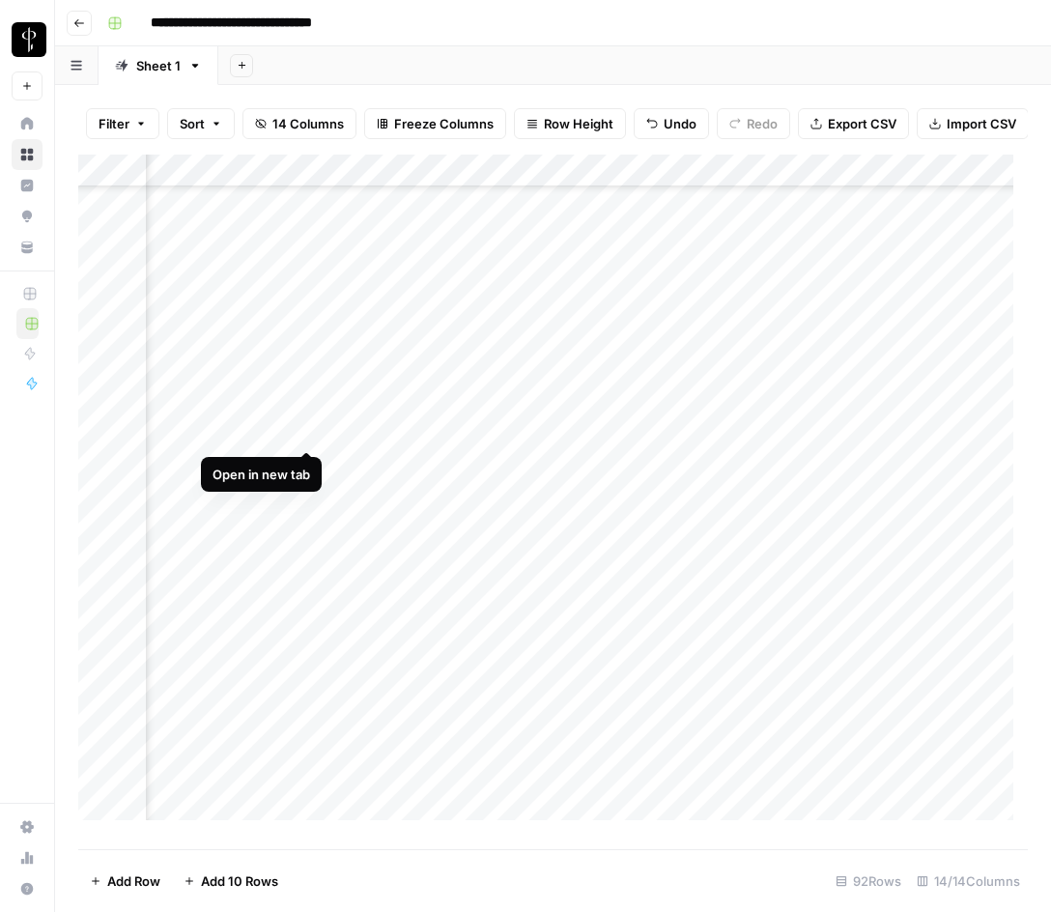
click at [305, 428] on div "Add Column" at bounding box center [553, 495] width 950 height 680
click at [476, 433] on div "Add Column" at bounding box center [553, 495] width 950 height 680
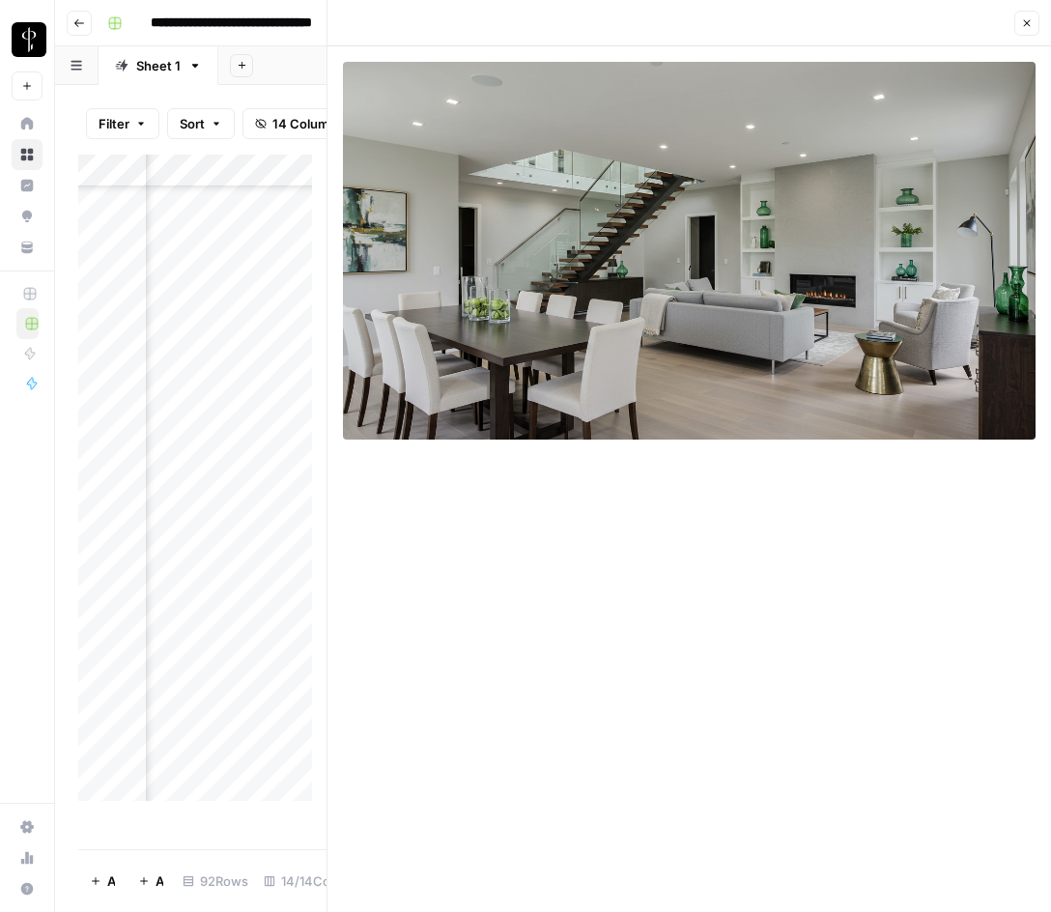
click at [1028, 14] on button "Close" at bounding box center [1027, 23] width 25 height 25
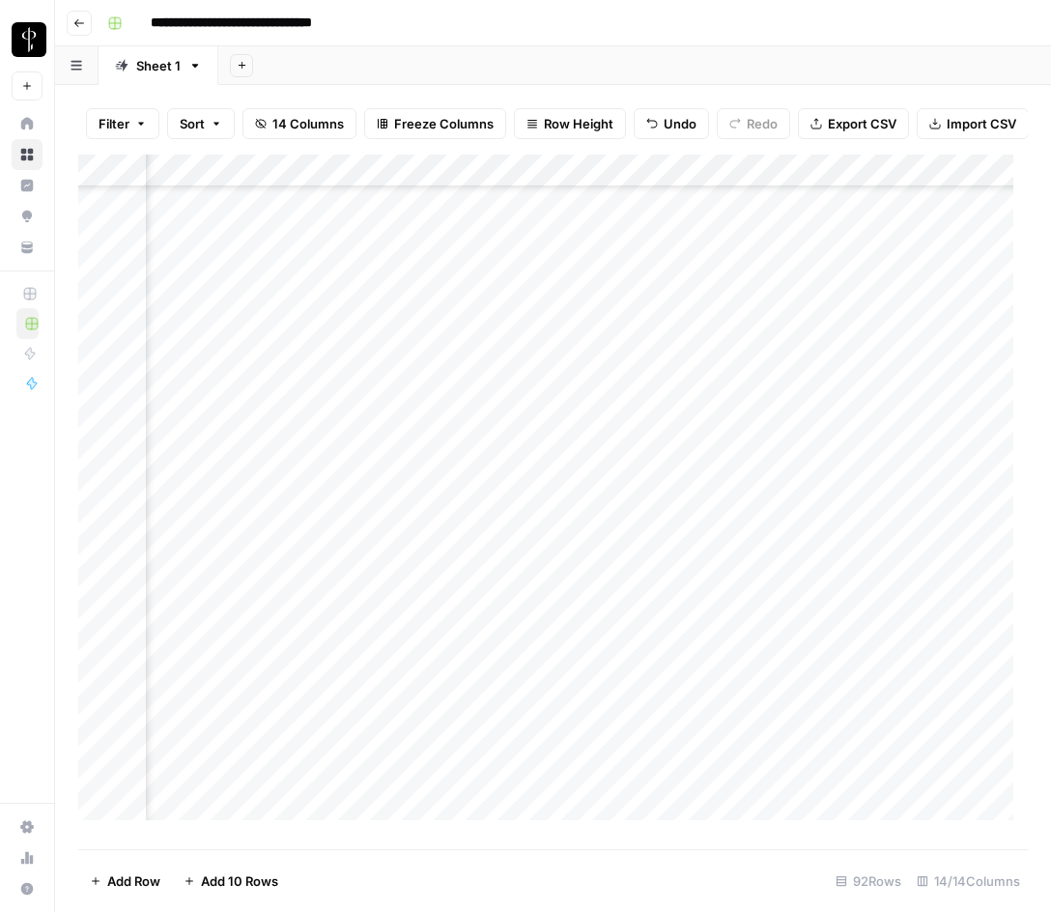
click at [478, 427] on div "Add Column" at bounding box center [553, 495] width 950 height 680
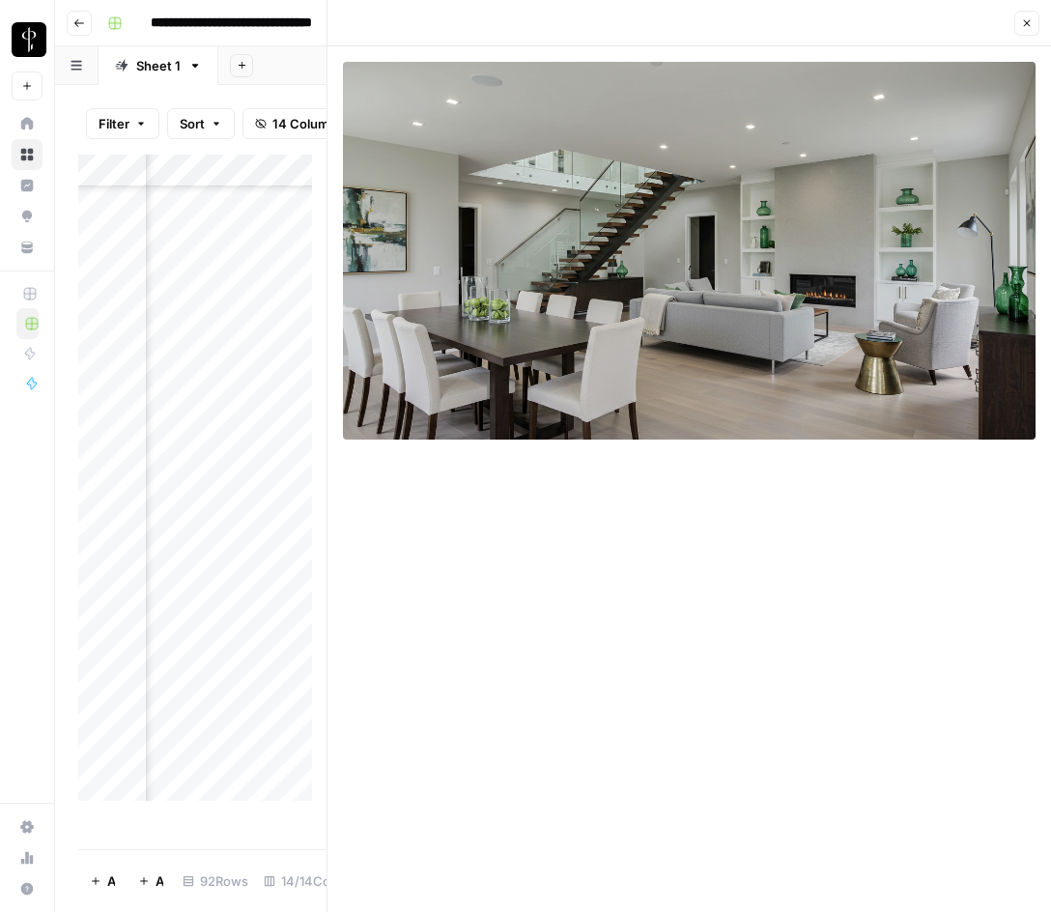
click at [1022, 27] on icon "button" at bounding box center [1028, 23] width 12 height 12
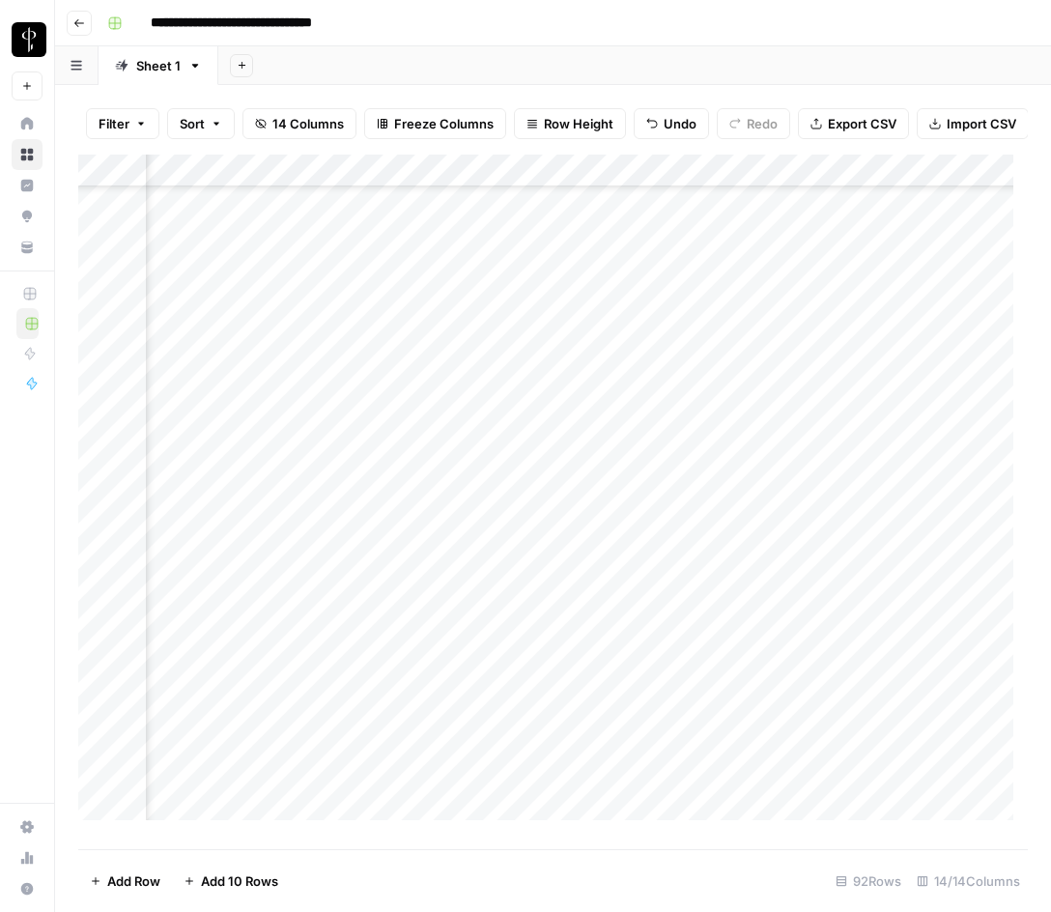
click at [830, 359] on div "Add Column" at bounding box center [553, 495] width 950 height 680
click at [793, 425] on div "Add Column" at bounding box center [553, 495] width 950 height 680
click at [795, 462] on div "Add Column" at bounding box center [553, 495] width 950 height 680
click at [475, 464] on div "Add Column" at bounding box center [553, 495] width 950 height 680
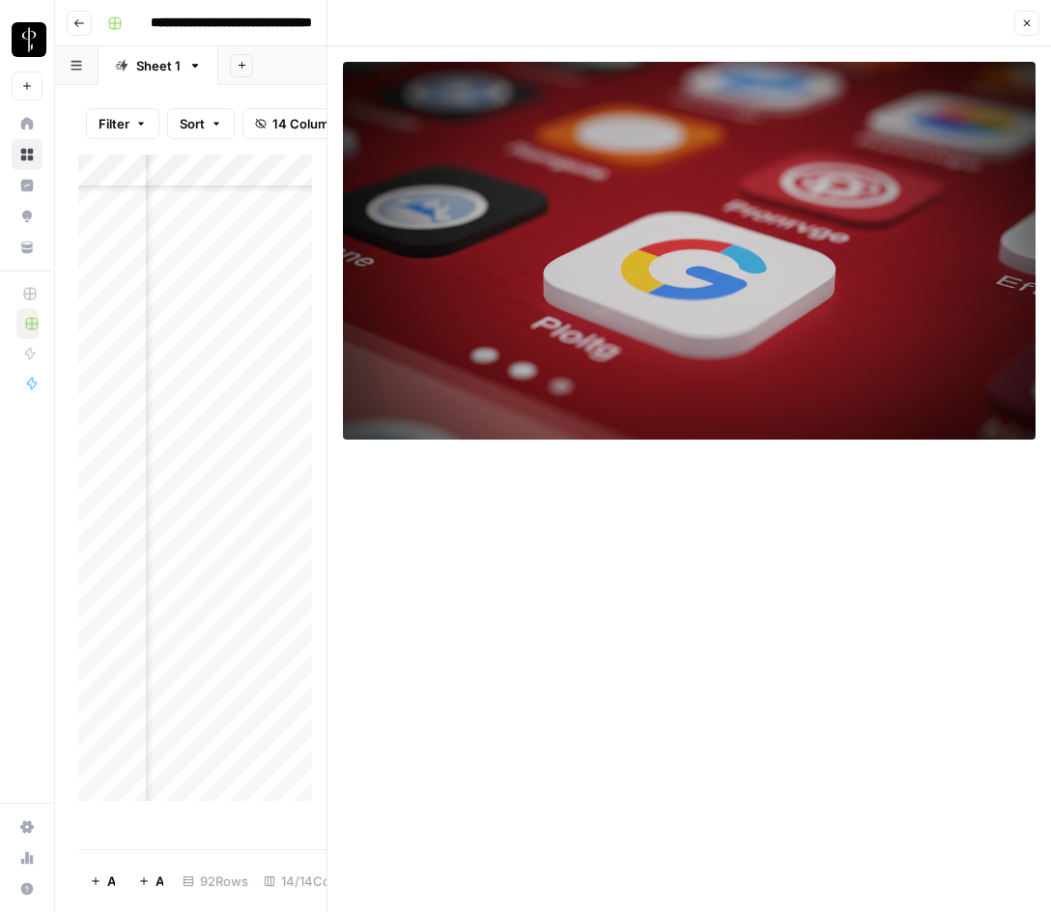
click at [1024, 22] on icon "button" at bounding box center [1028, 23] width 12 height 12
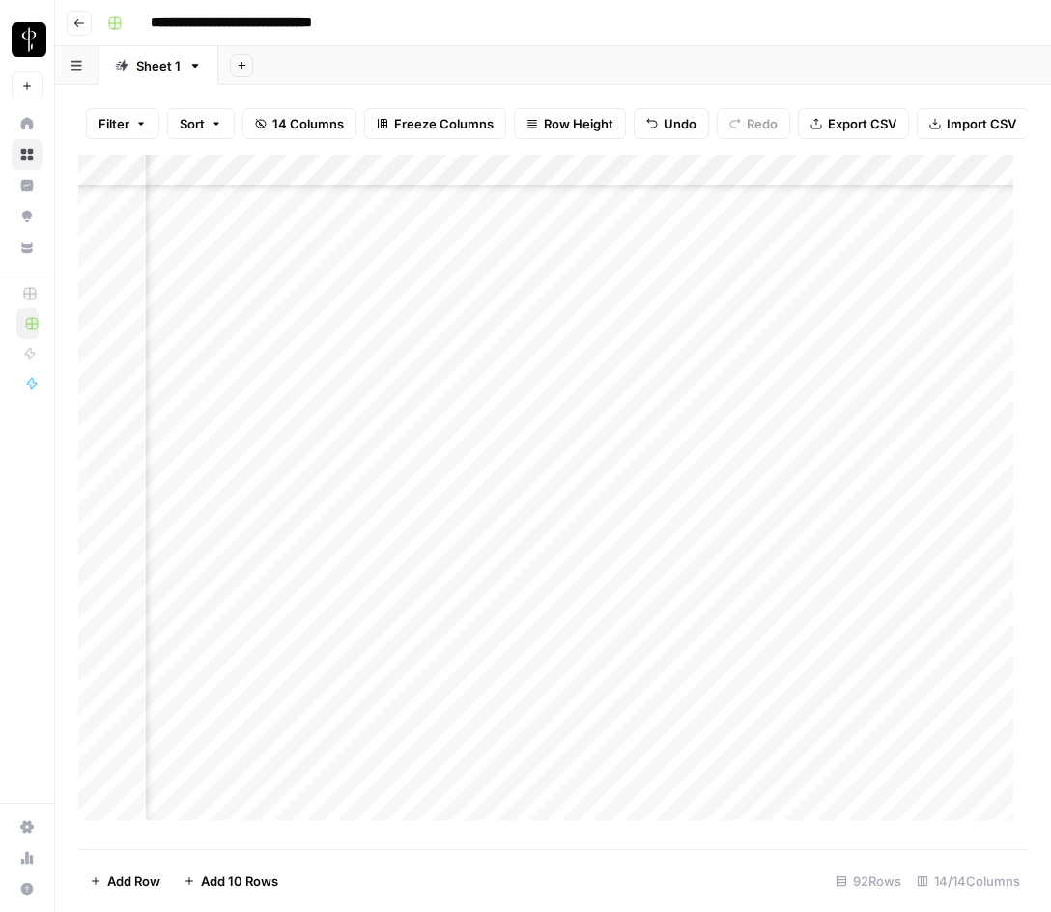
scroll to position [966, 1775]
click at [561, 400] on div "Add Column" at bounding box center [553, 495] width 950 height 680
click at [482, 400] on div "Add Column" at bounding box center [553, 495] width 950 height 680
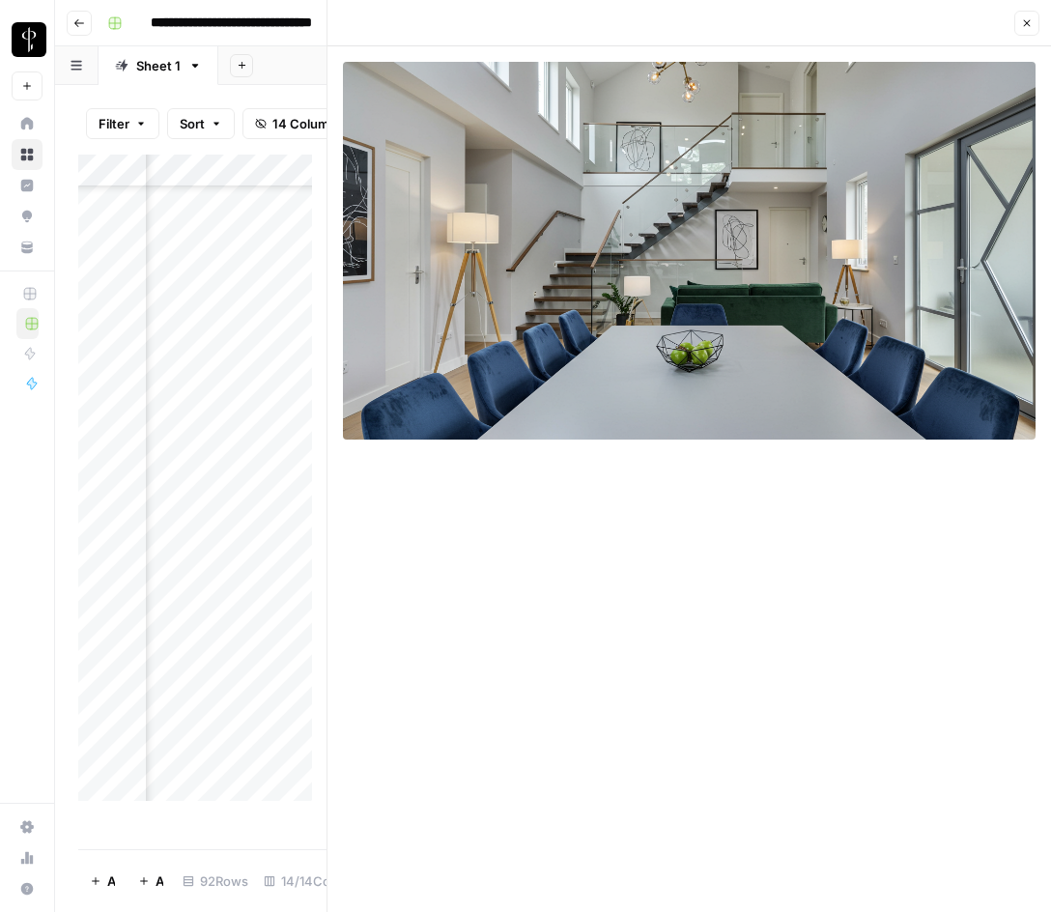
click at [213, 399] on div "Add Column" at bounding box center [202, 485] width 248 height 661
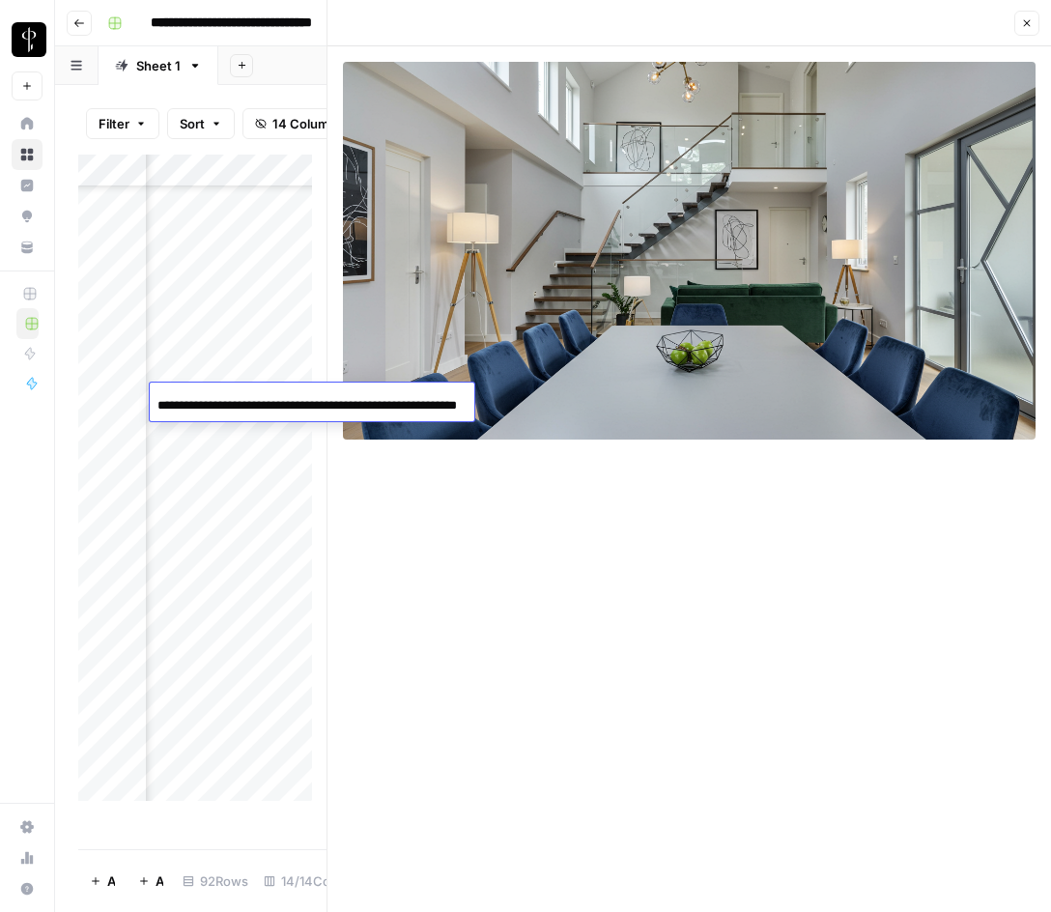
scroll to position [0, 94]
click at [213, 399] on input "**********" at bounding box center [312, 405] width 309 height 23
click at [1030, 19] on icon "button" at bounding box center [1028, 23] width 12 height 12
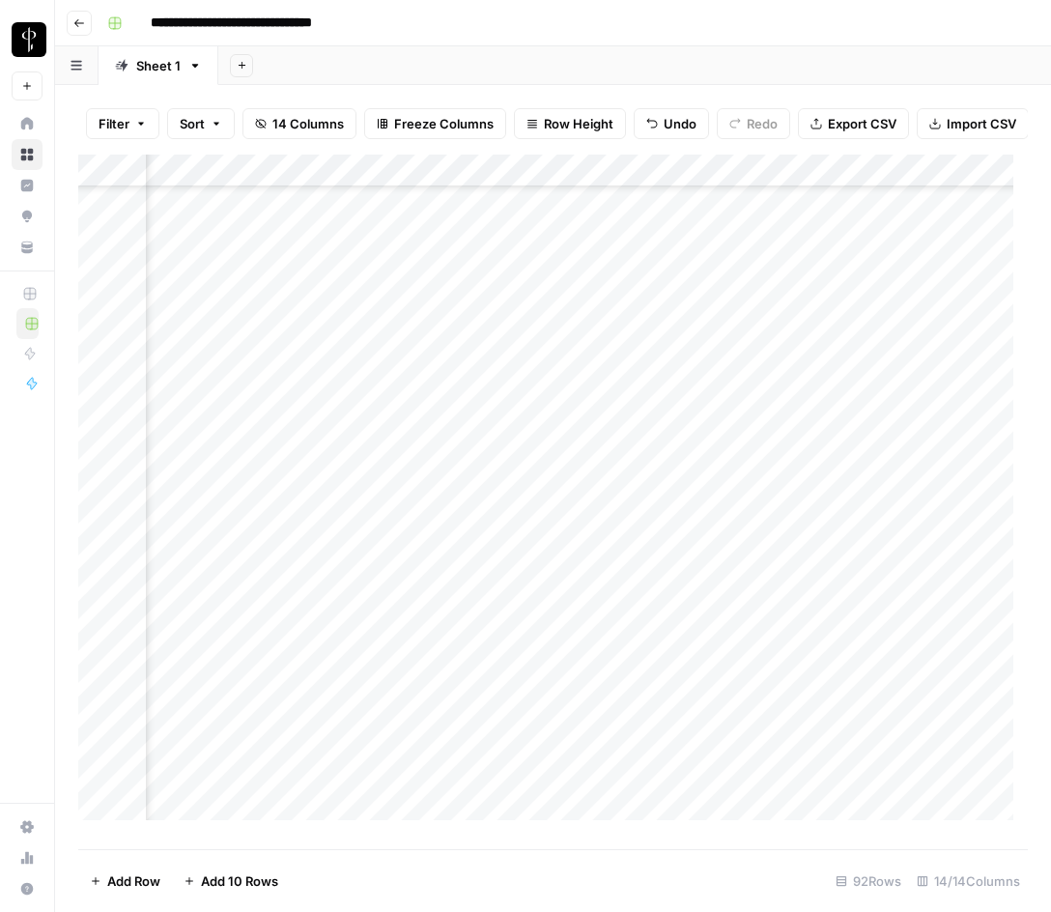
click at [812, 331] on div "Add Column" at bounding box center [553, 495] width 950 height 680
click at [800, 396] on div "Add Column" at bounding box center [553, 495] width 950 height 680
click at [226, 433] on div "Add Column" at bounding box center [553, 495] width 950 height 680
click at [564, 429] on div "Add Column" at bounding box center [553, 495] width 950 height 680
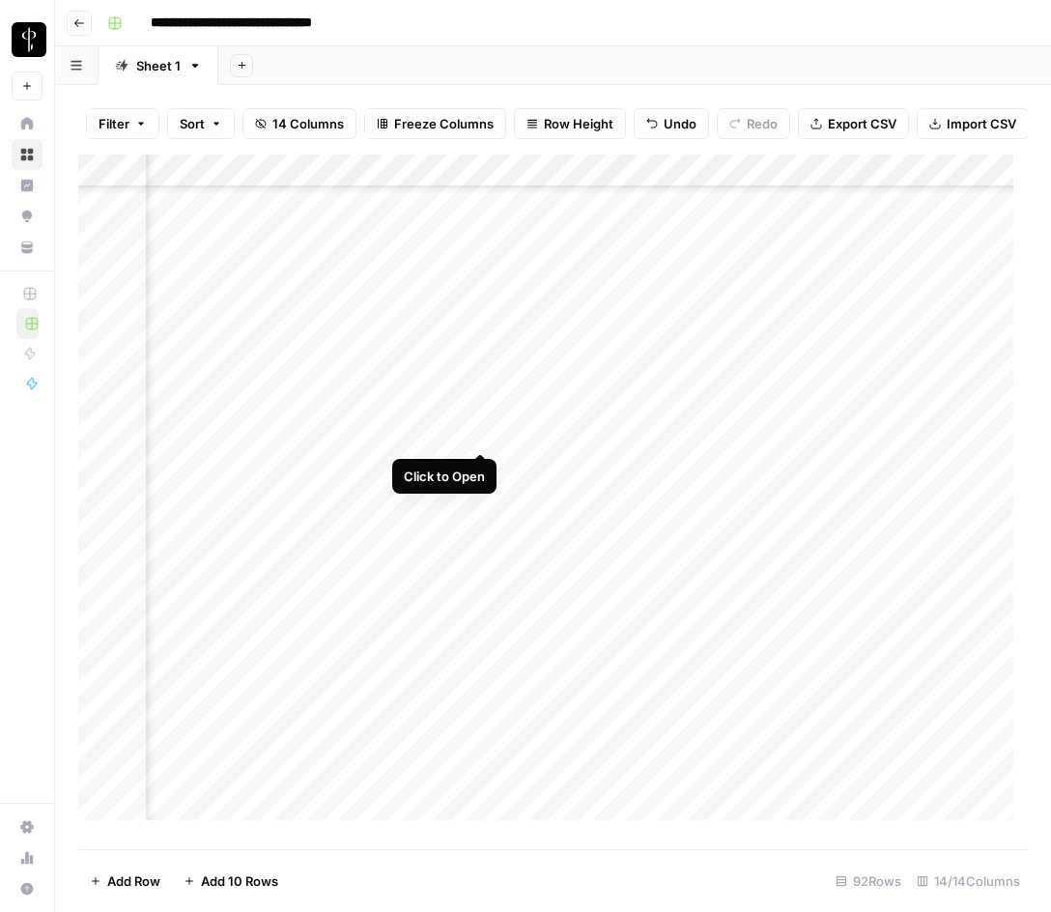
click at [474, 431] on div "Add Column" at bounding box center [553, 495] width 950 height 680
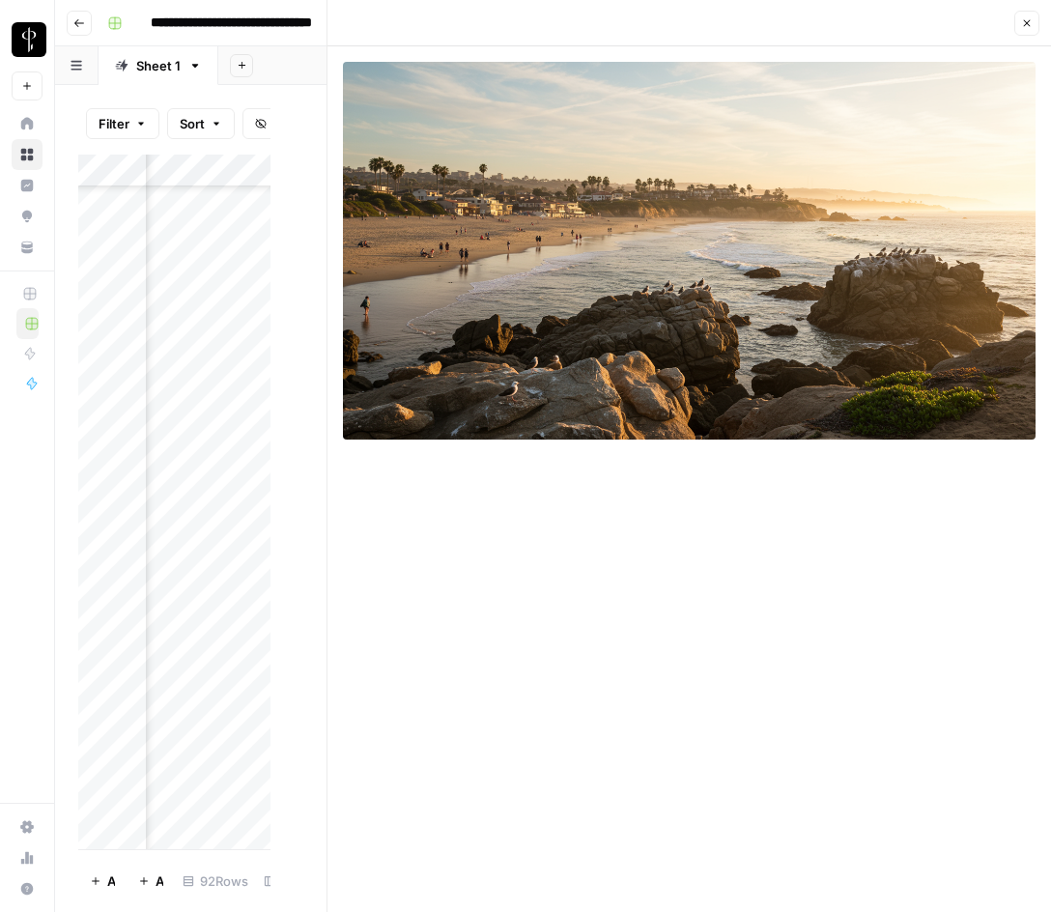
scroll to position [966, 1776]
click at [1027, 25] on icon "button" at bounding box center [1028, 23] width 12 height 12
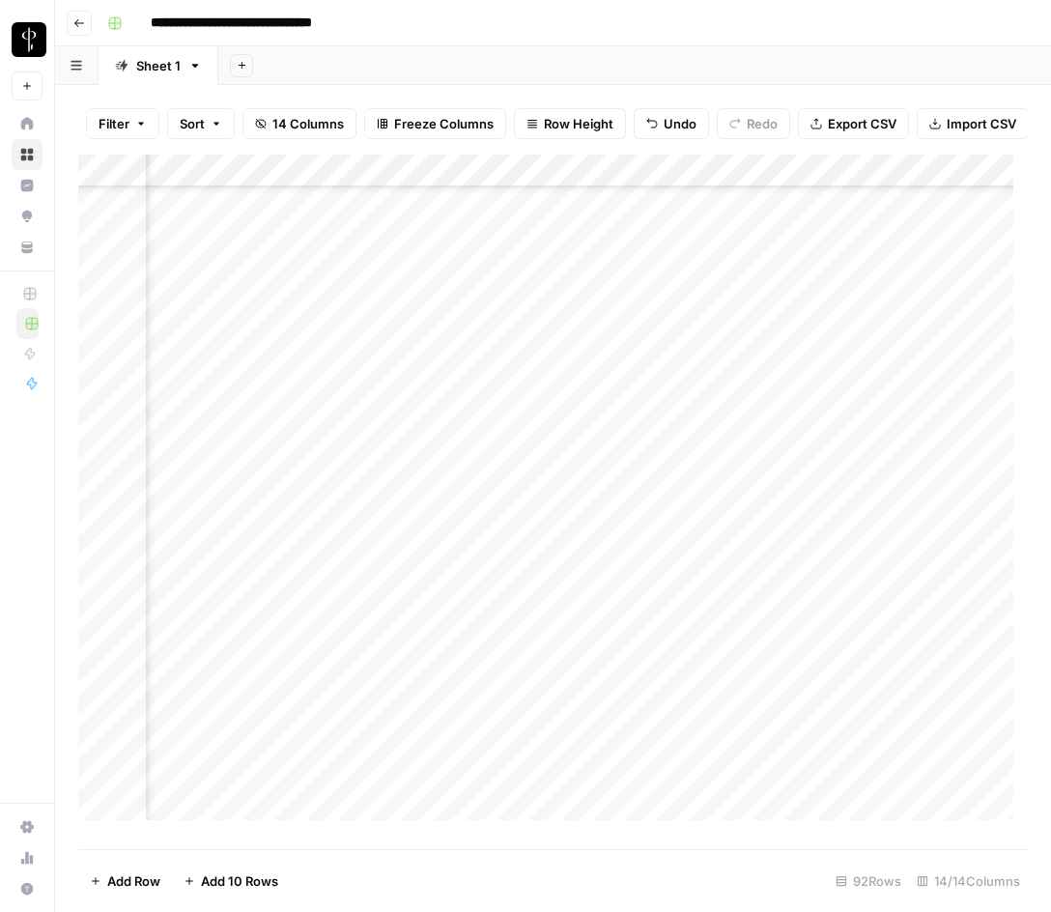
click at [825, 398] on div "Add Column" at bounding box center [553, 495] width 950 height 680
click at [814, 437] on div "Add Column" at bounding box center [553, 495] width 950 height 680
click at [801, 462] on div "Add Column" at bounding box center [553, 495] width 950 height 680
click at [239, 469] on div "Add Column" at bounding box center [553, 495] width 950 height 680
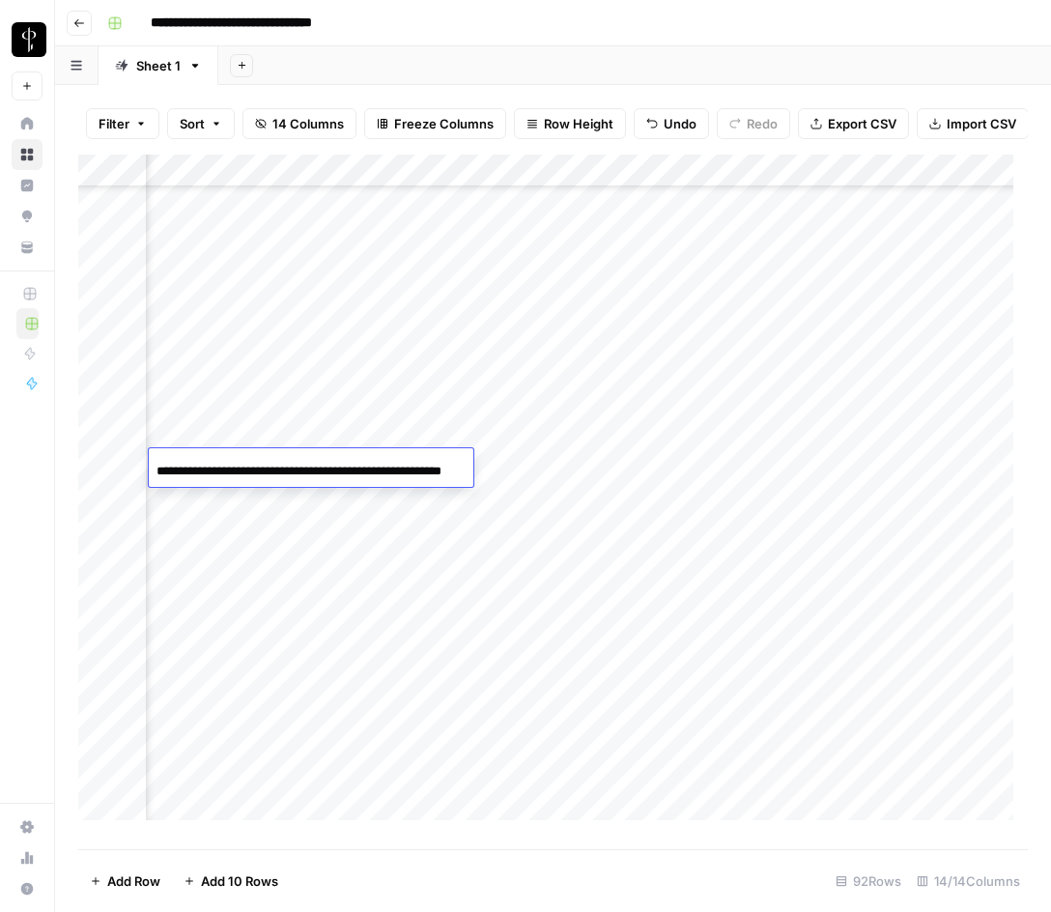
click at [239, 469] on input "**********" at bounding box center [311, 471] width 309 height 23
click at [637, 475] on div "Add Column" at bounding box center [553, 495] width 950 height 680
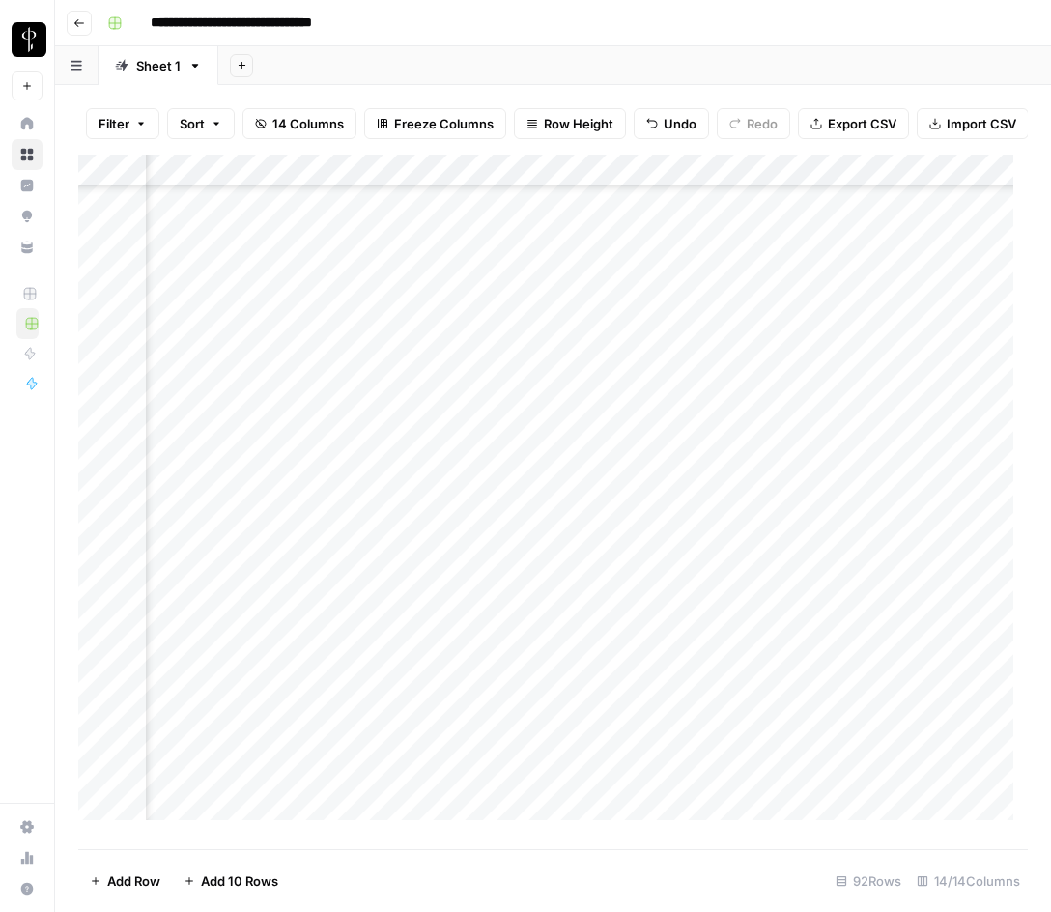
click at [481, 467] on div "Add Column" at bounding box center [553, 495] width 950 height 680
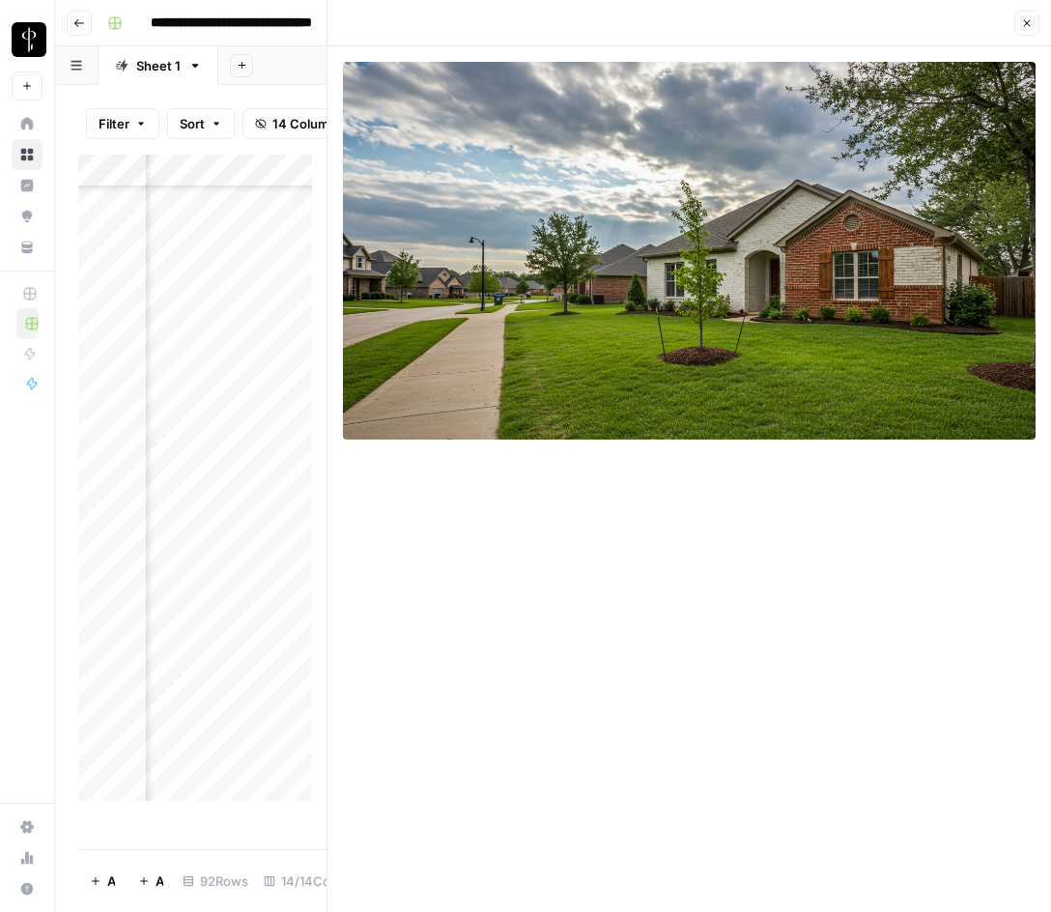
click at [1028, 24] on icon "button" at bounding box center [1027, 23] width 7 height 7
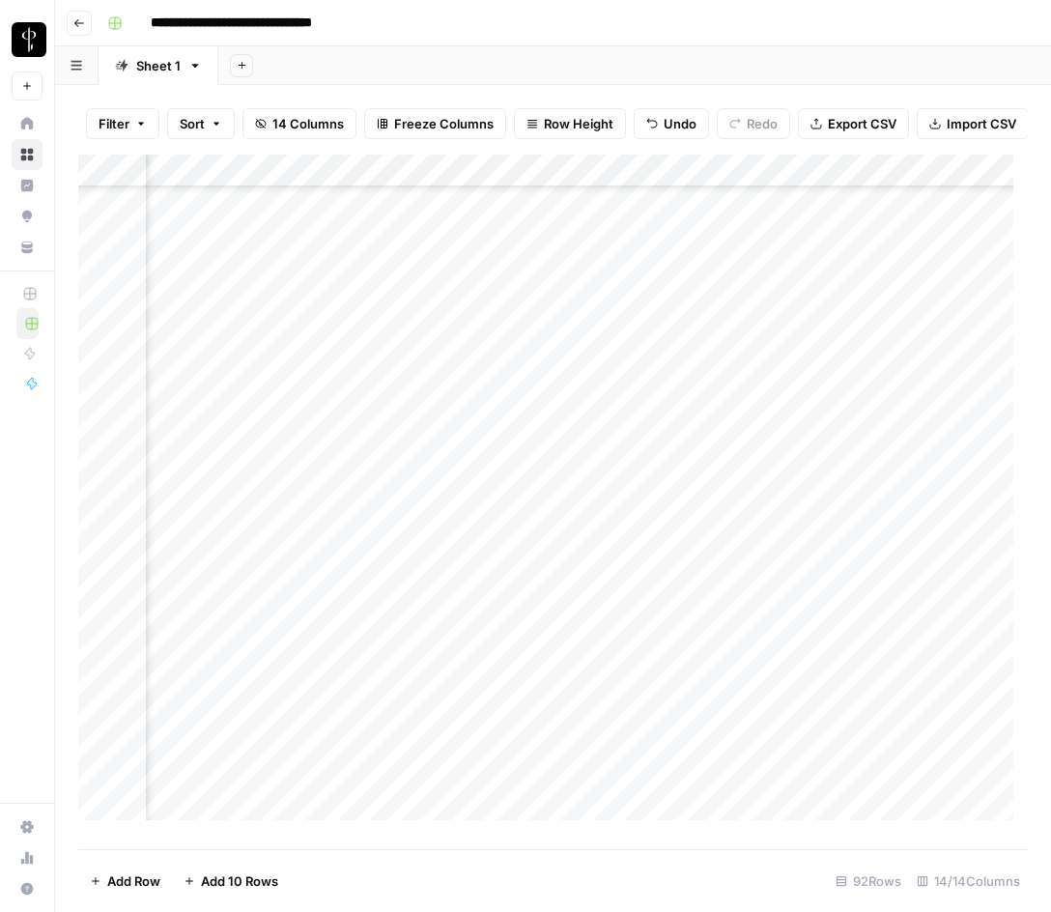
click at [820, 430] on div "Add Column" at bounding box center [553, 495] width 950 height 680
click at [804, 463] on div "Add Column" at bounding box center [553, 495] width 950 height 680
click at [581, 490] on div "Add Column" at bounding box center [553, 495] width 950 height 680
click at [476, 501] on div "Add Column" at bounding box center [553, 495] width 950 height 680
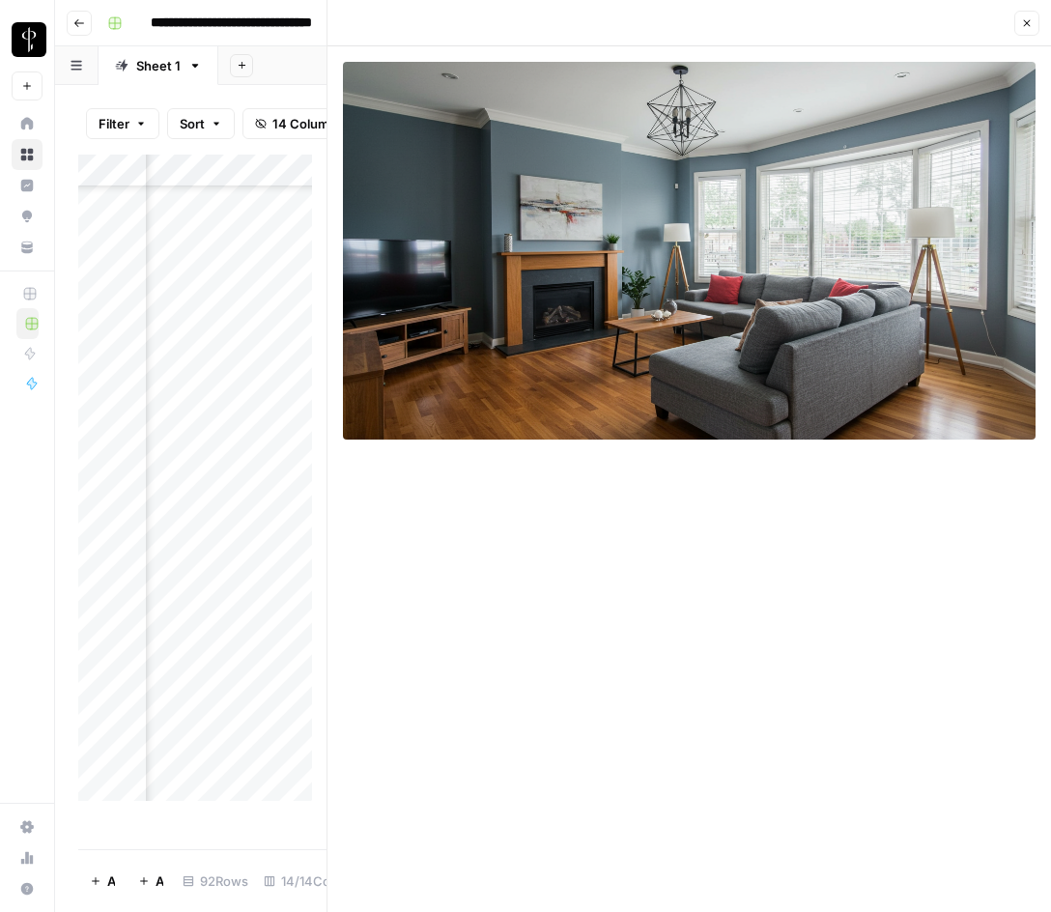
click at [204, 497] on div "Add Column" at bounding box center [202, 485] width 248 height 661
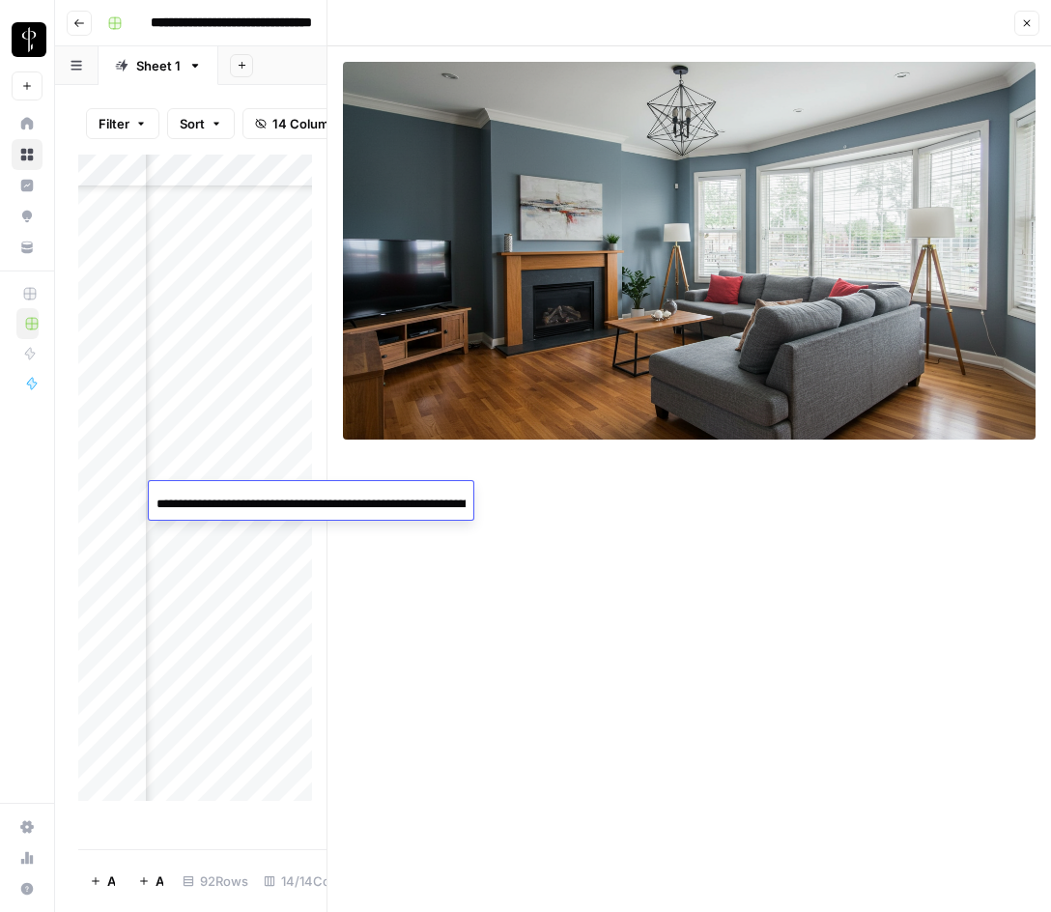
scroll to position [0, 159]
click at [204, 497] on input "**********" at bounding box center [311, 504] width 309 height 23
click at [241, 493] on input "**********" at bounding box center [311, 504] width 309 height 23
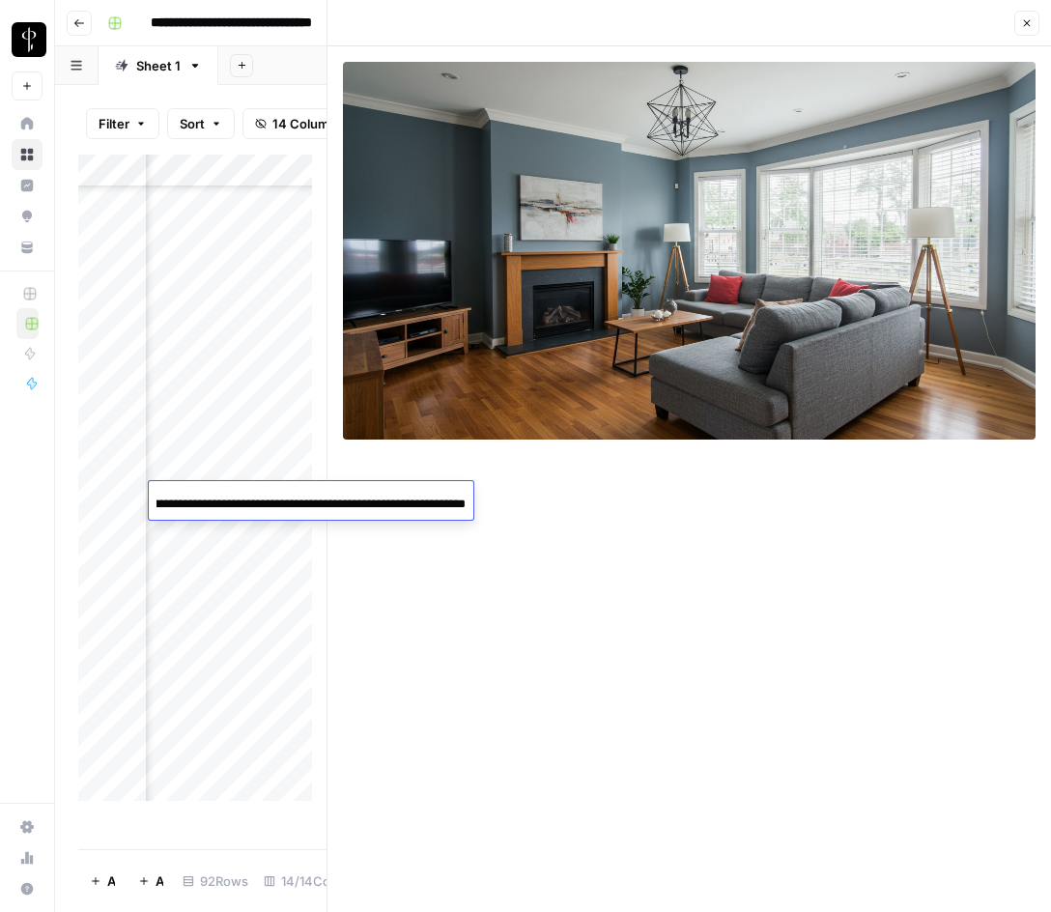
click at [241, 493] on input "**********" at bounding box center [311, 504] width 309 height 23
click at [1034, 22] on button "Close" at bounding box center [1027, 23] width 25 height 25
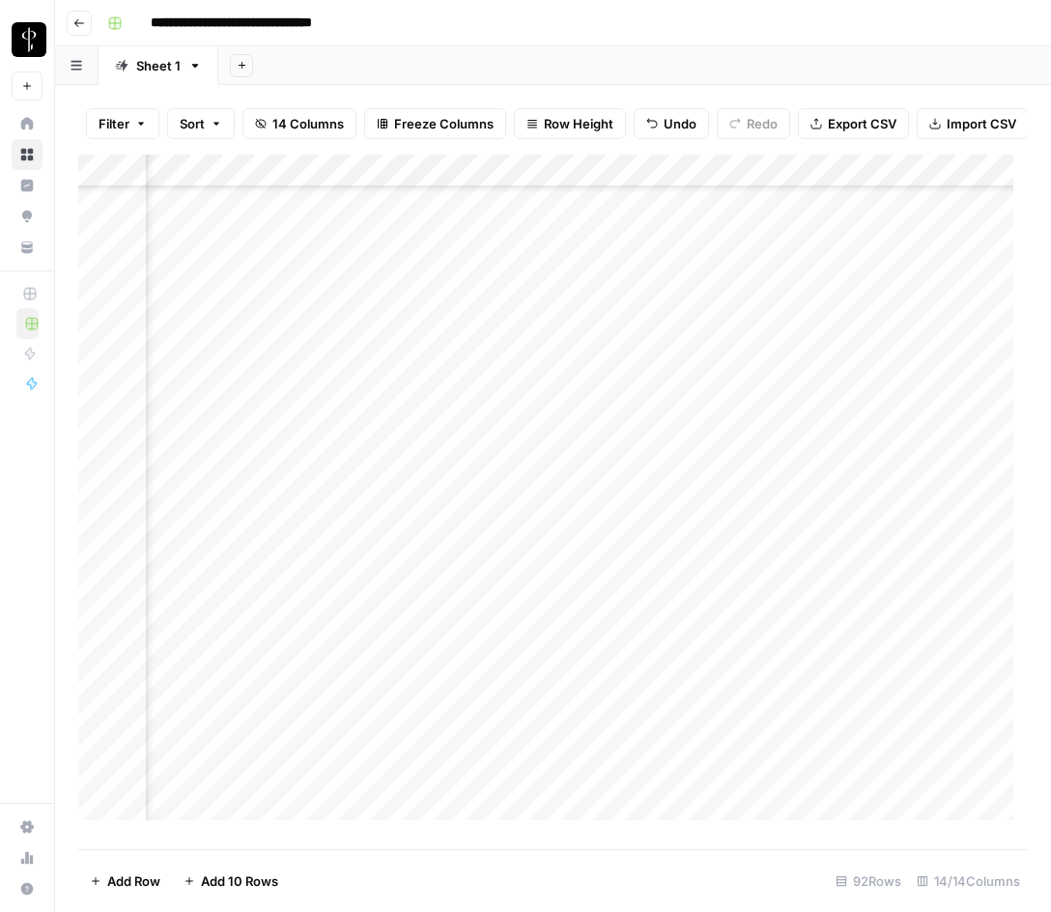
click at [814, 461] on div "Add Column" at bounding box center [553, 495] width 950 height 680
click at [814, 494] on div "Add Column" at bounding box center [553, 495] width 950 height 680
click at [802, 531] on div "Add Column" at bounding box center [553, 495] width 950 height 680
click at [706, 530] on div "Add Column" at bounding box center [553, 495] width 950 height 680
click at [425, 530] on div "Add Column" at bounding box center [553, 495] width 950 height 680
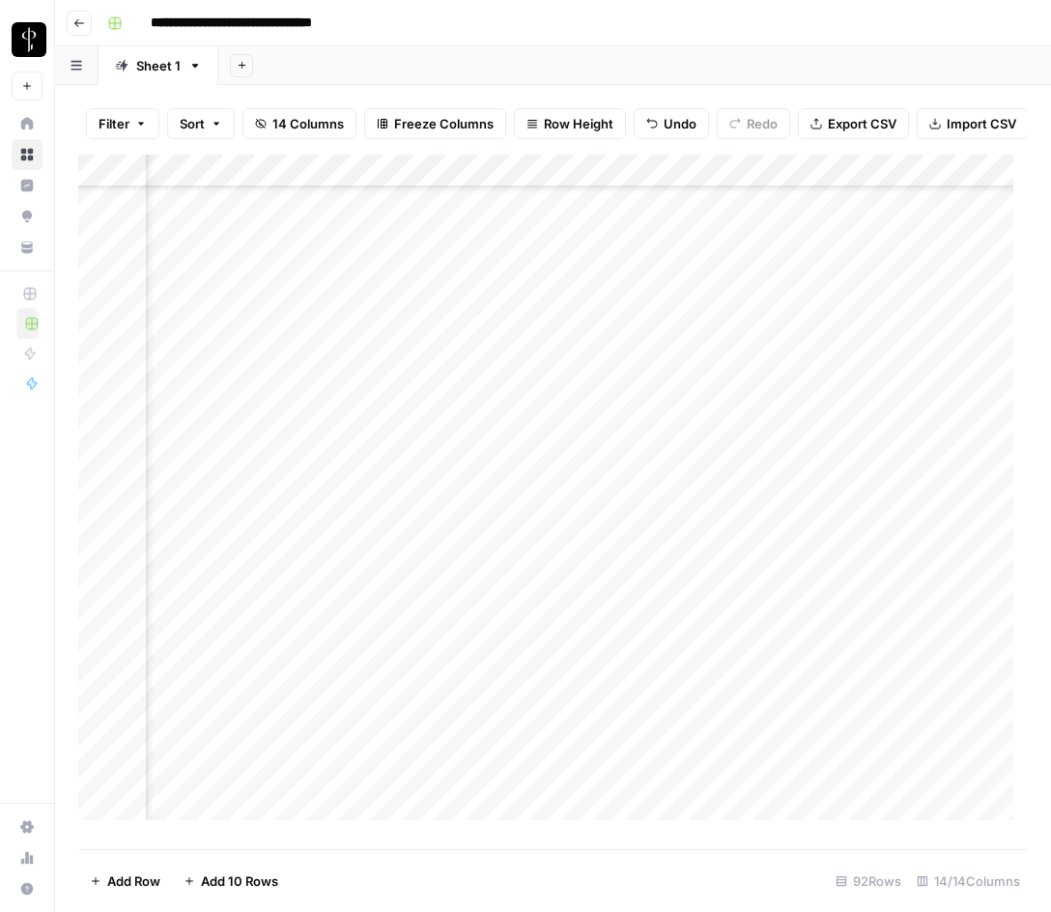
click at [479, 533] on div "Add Column" at bounding box center [553, 495] width 950 height 680
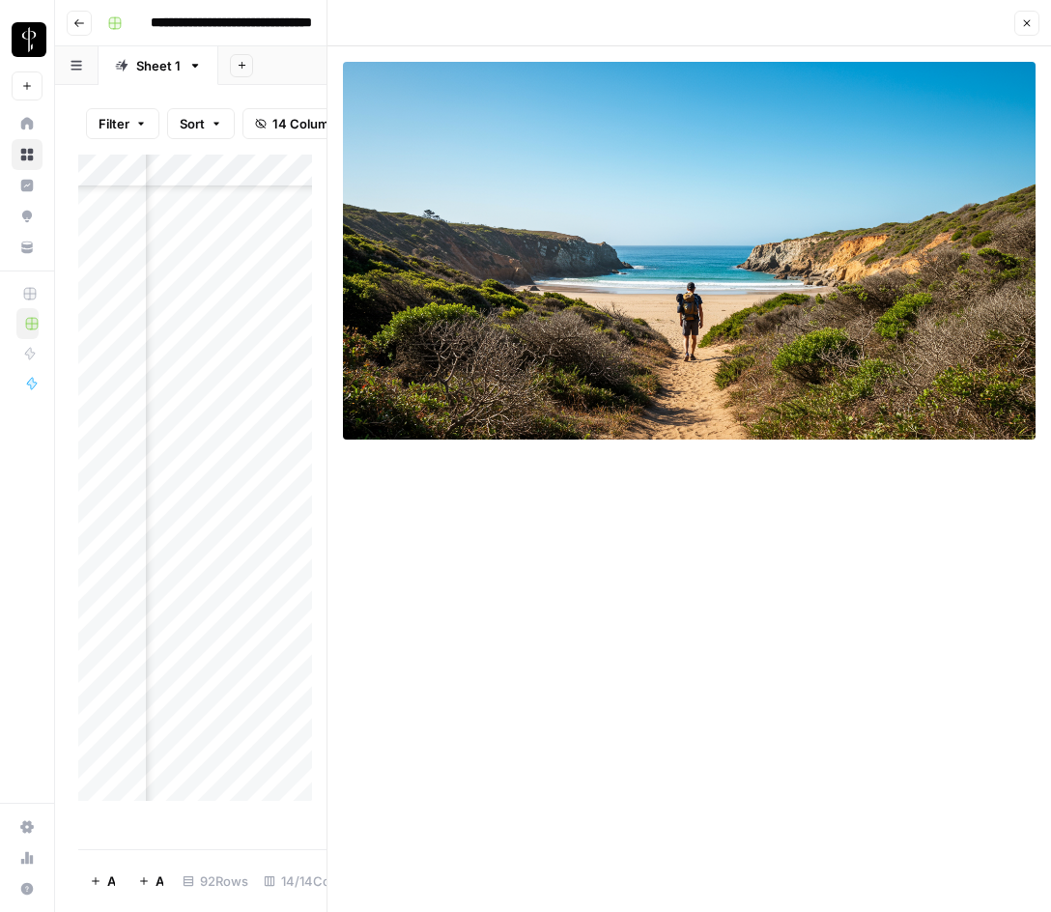
click at [212, 533] on div "Add Column" at bounding box center [202, 485] width 248 height 661
click at [212, 533] on input "**********" at bounding box center [311, 537] width 309 height 23
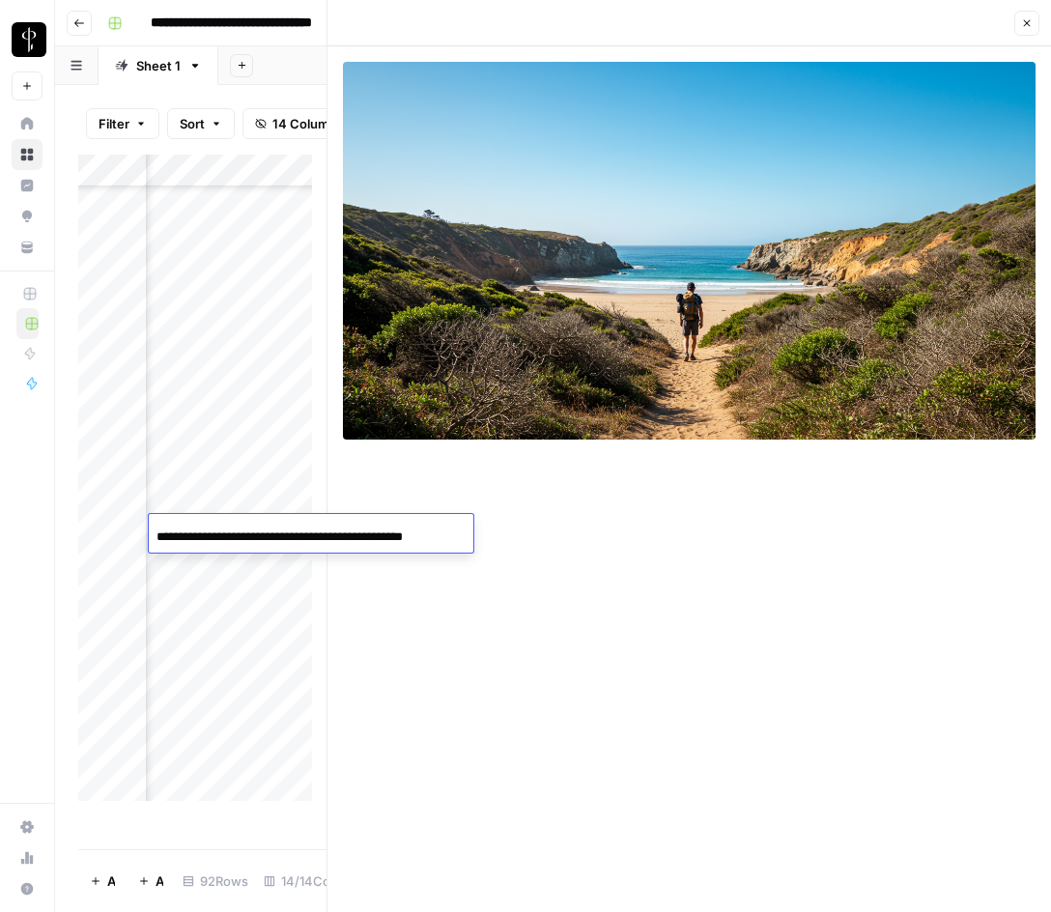
click at [1025, 28] on icon "button" at bounding box center [1028, 23] width 12 height 12
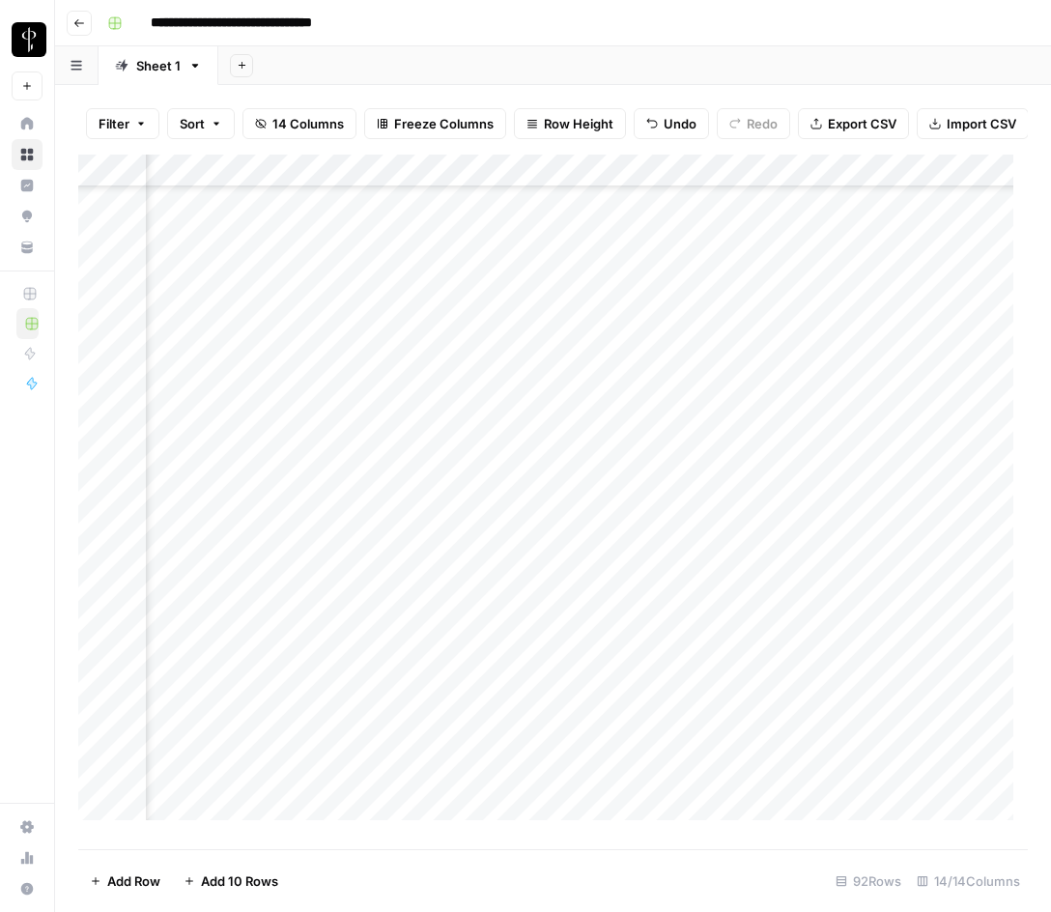
click at [821, 494] on div "Add Column" at bounding box center [553, 495] width 950 height 680
click at [810, 526] on div "Add Column" at bounding box center [553, 495] width 950 height 680
click at [798, 560] on div "Add Column" at bounding box center [553, 495] width 950 height 680
click at [477, 562] on div "Add Column" at bounding box center [553, 495] width 950 height 680
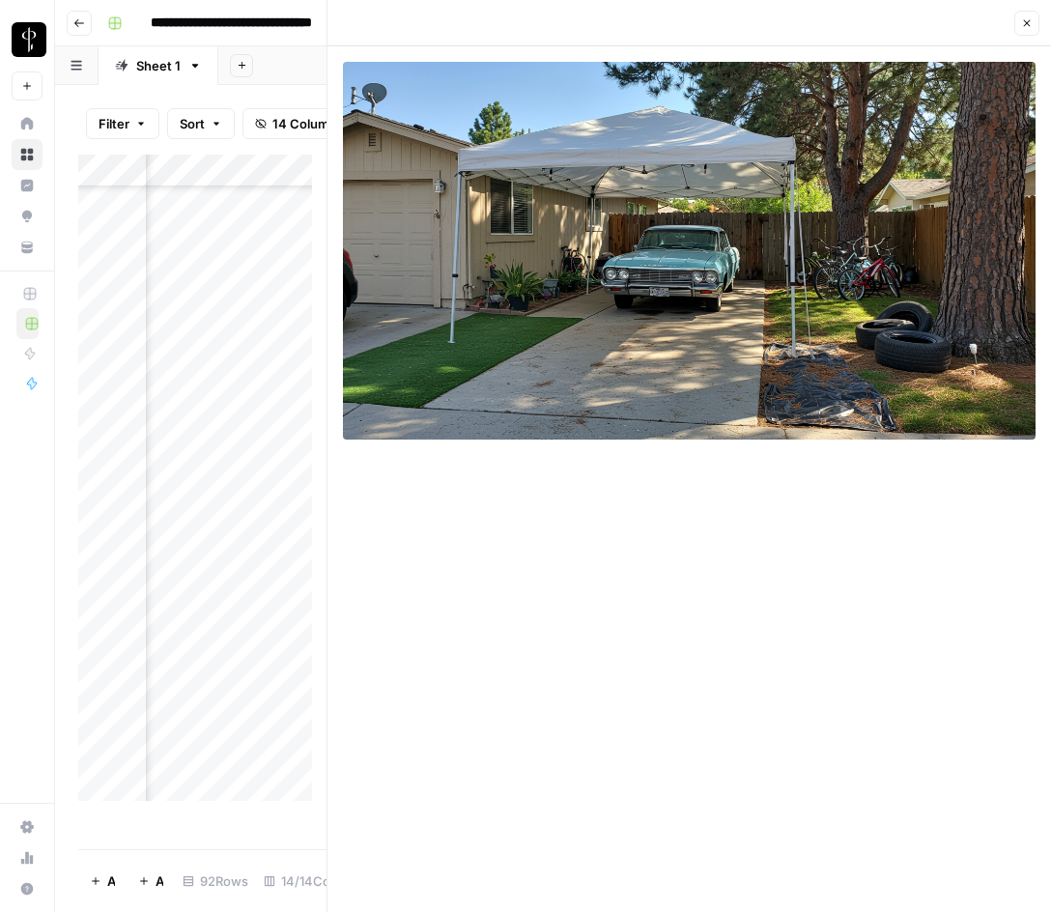
click at [192, 567] on div "Add Column" at bounding box center [202, 485] width 248 height 661
click at [192, 567] on input "**********" at bounding box center [311, 570] width 309 height 23
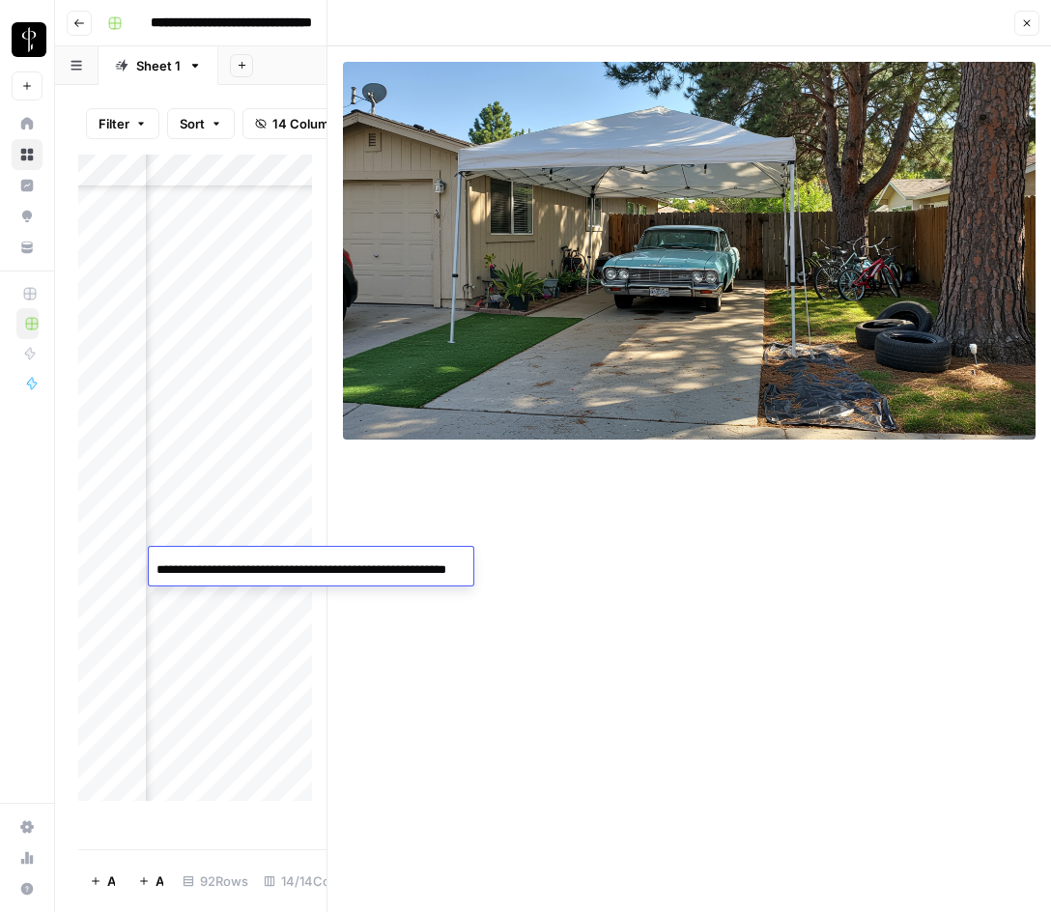
scroll to position [0, 0]
click at [1026, 14] on button "Close" at bounding box center [1027, 23] width 25 height 25
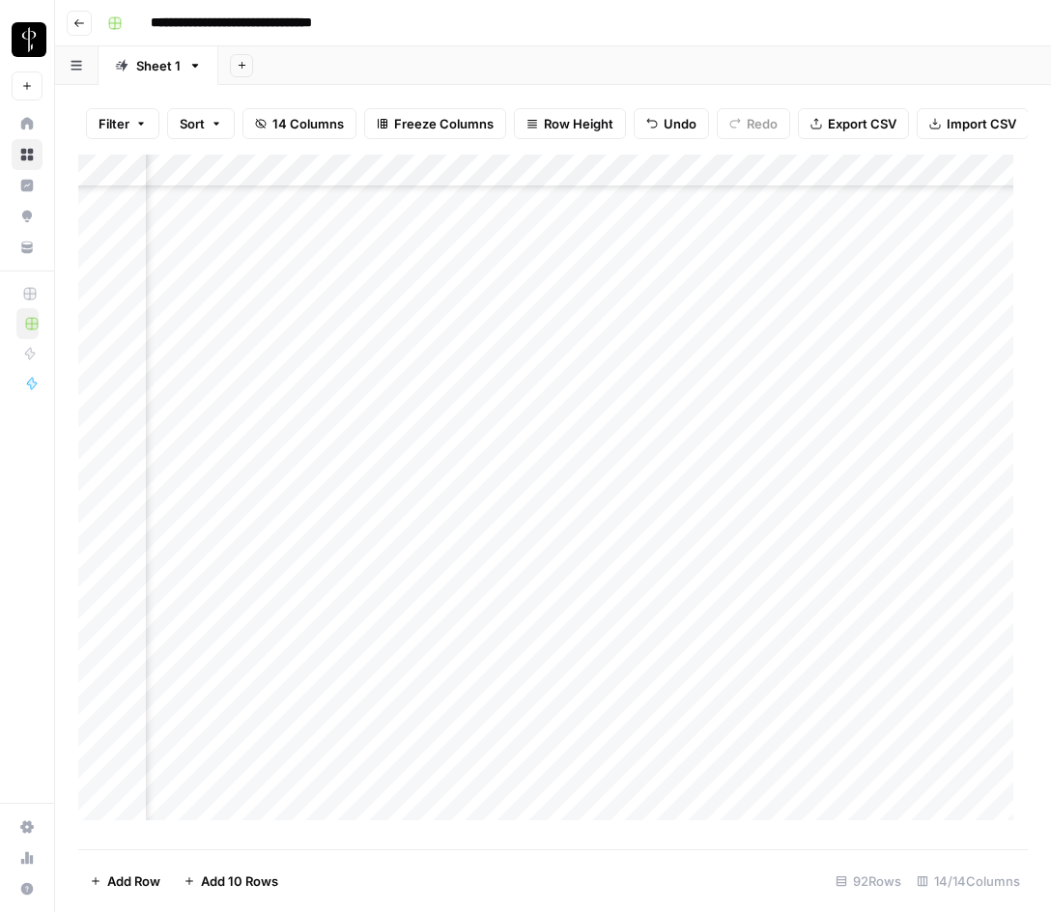
click at [808, 530] on div "Add Column" at bounding box center [553, 495] width 950 height 680
click at [814, 557] on div "Add Column" at bounding box center [553, 495] width 950 height 680
click at [724, 497] on div "Add Column" at bounding box center [553, 495] width 950 height 680
click at [424, 492] on div "Add Column" at bounding box center [553, 495] width 950 height 680
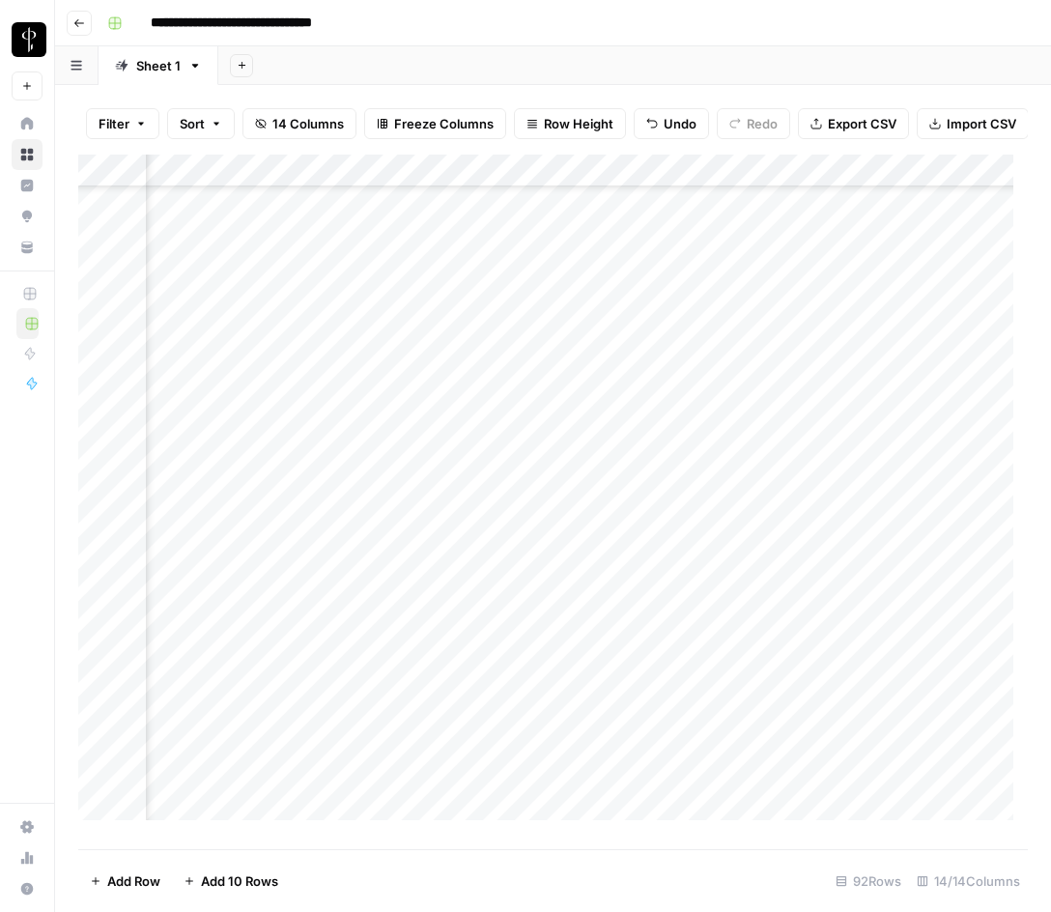
click at [237, 497] on div "Add Column" at bounding box center [553, 495] width 950 height 680
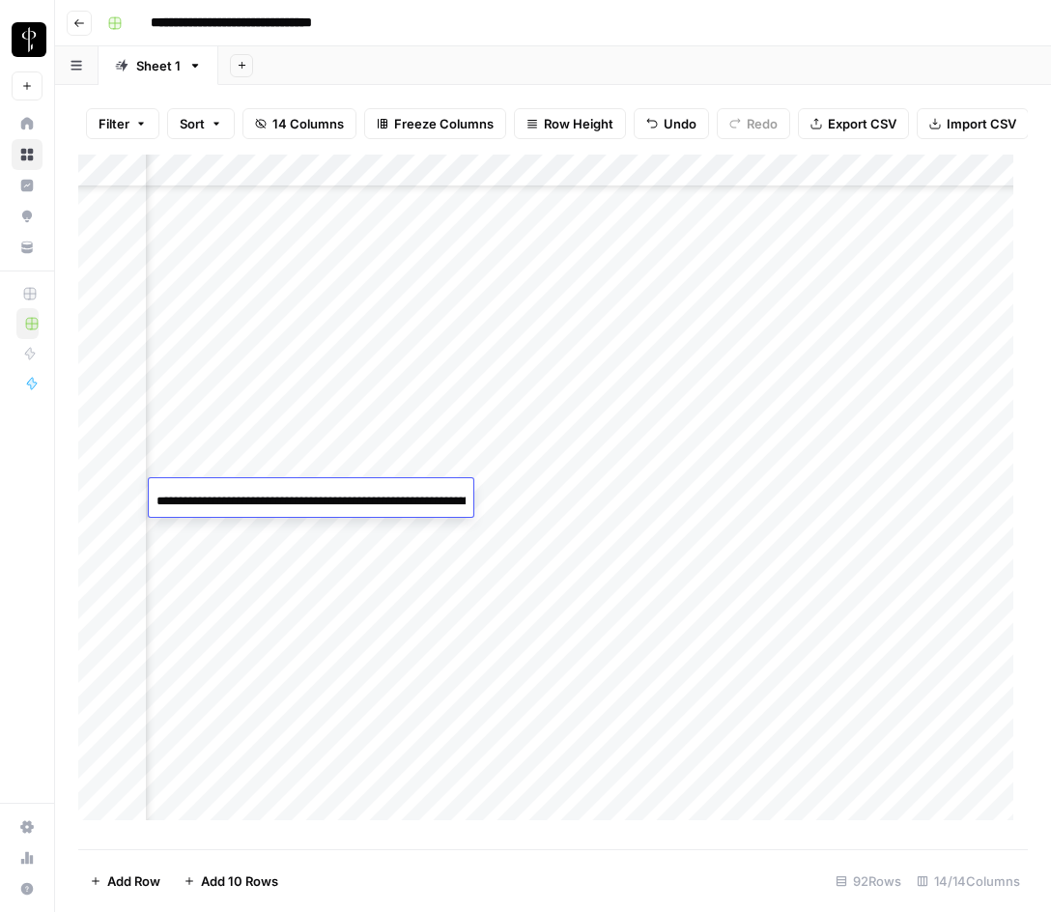
scroll to position [0, 248]
click at [237, 497] on input "**********" at bounding box center [311, 501] width 309 height 23
click at [541, 493] on div "Add Column" at bounding box center [553, 495] width 950 height 680
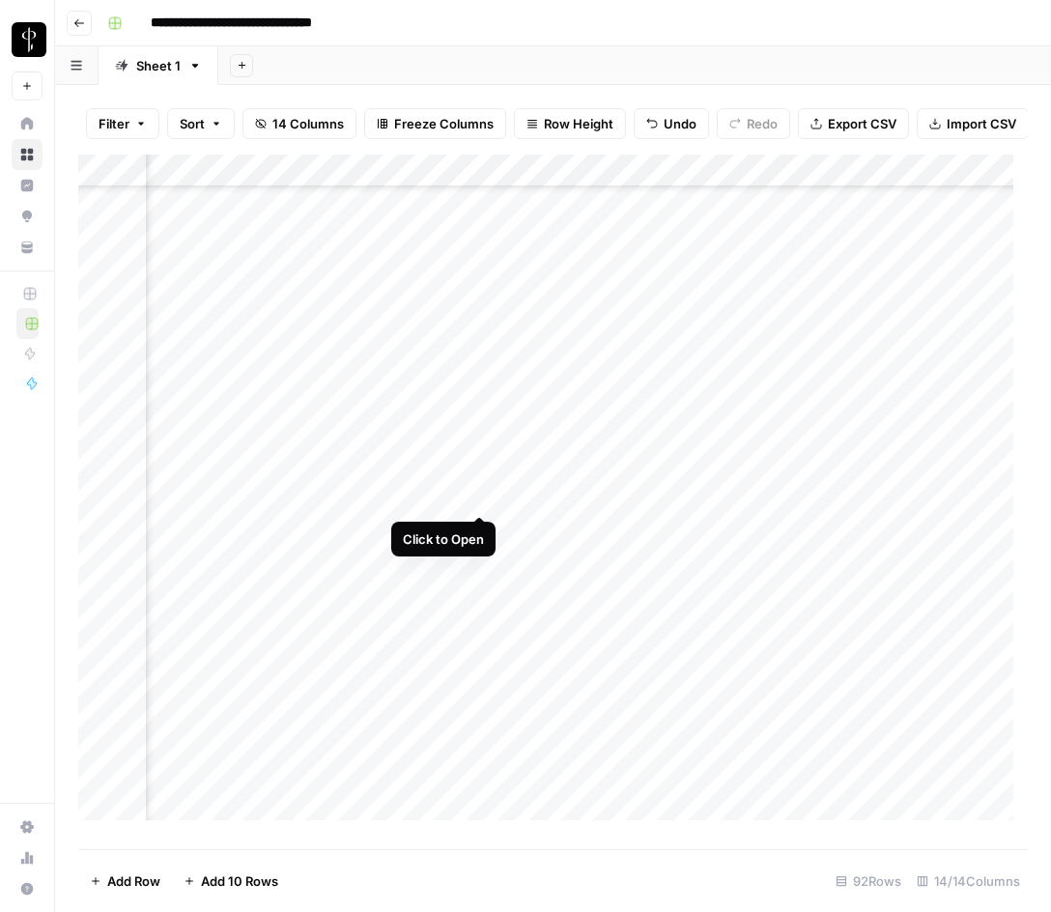
click at [485, 498] on div "Add Column" at bounding box center [553, 495] width 950 height 680
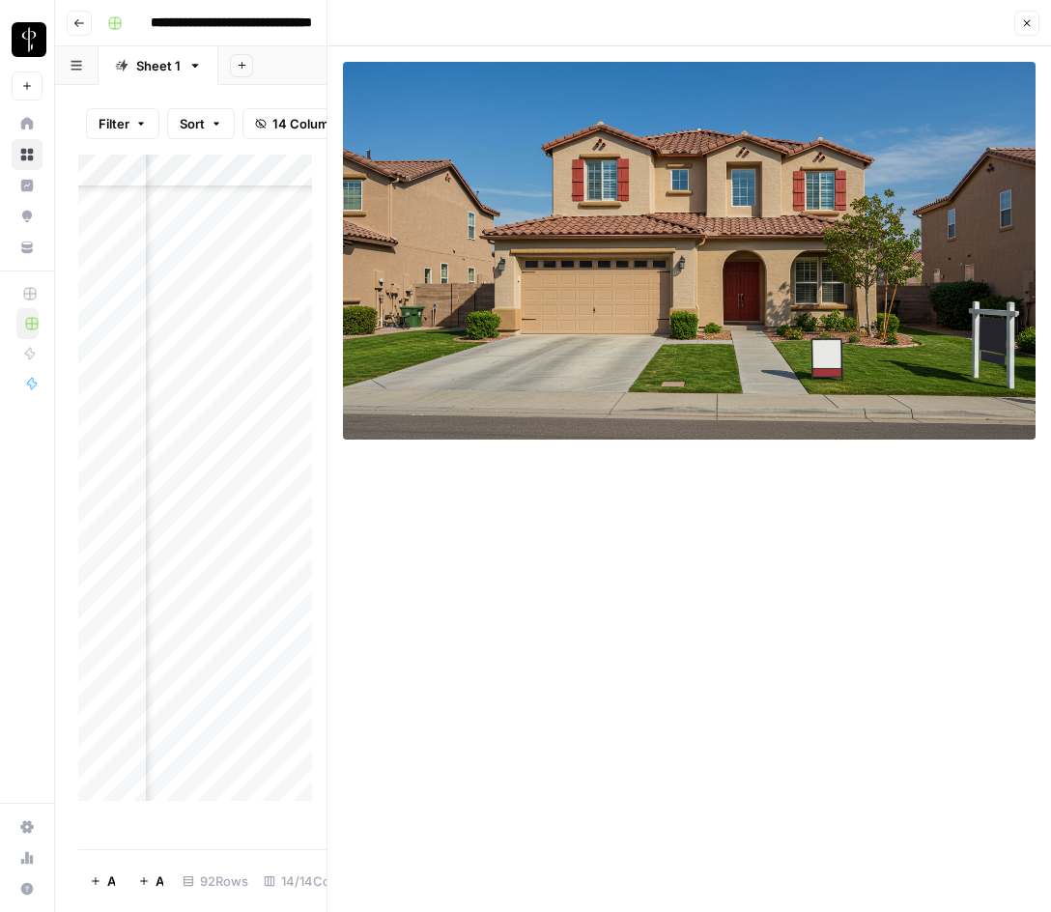
click at [1034, 21] on button "Close" at bounding box center [1027, 23] width 25 height 25
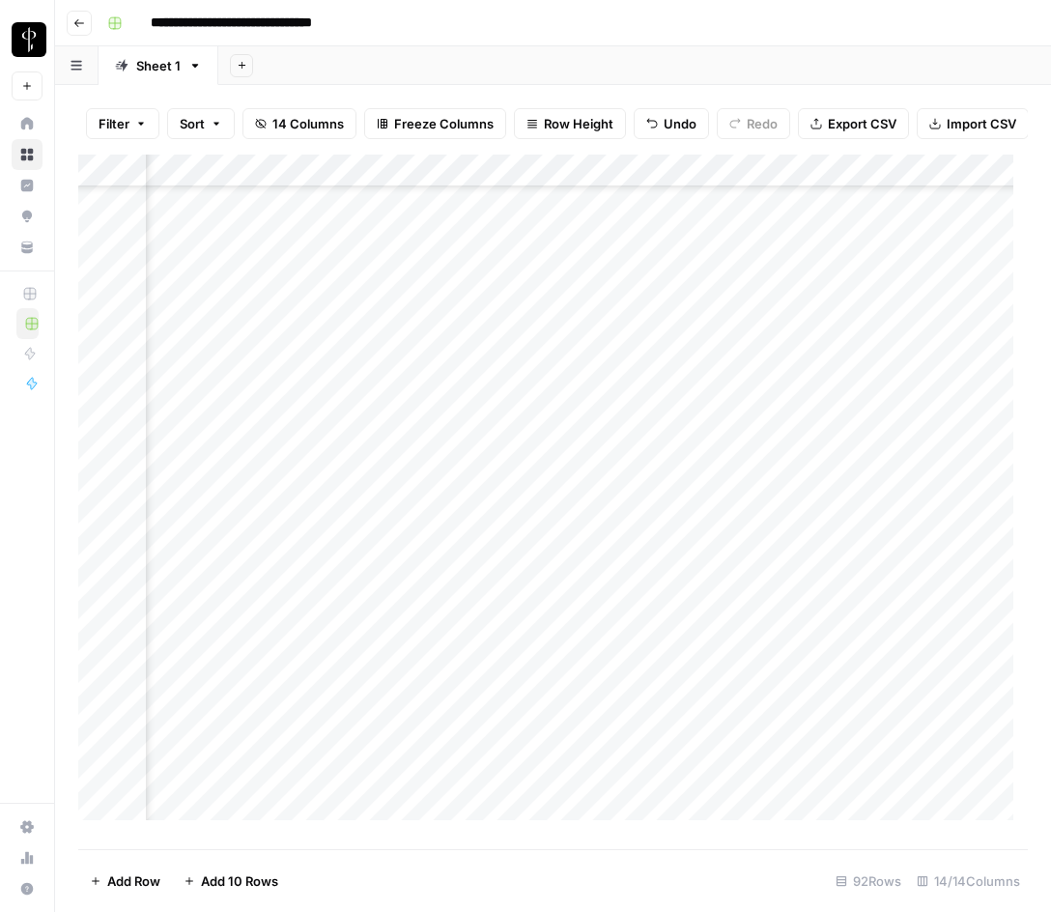
click at [820, 462] on div "Add Column" at bounding box center [553, 495] width 950 height 680
click at [807, 490] on div "Add Column" at bounding box center [553, 495] width 950 height 680
click at [476, 529] on div "Add Column" at bounding box center [553, 495] width 950 height 680
click at [210, 531] on div "Add Column" at bounding box center [553, 495] width 950 height 680
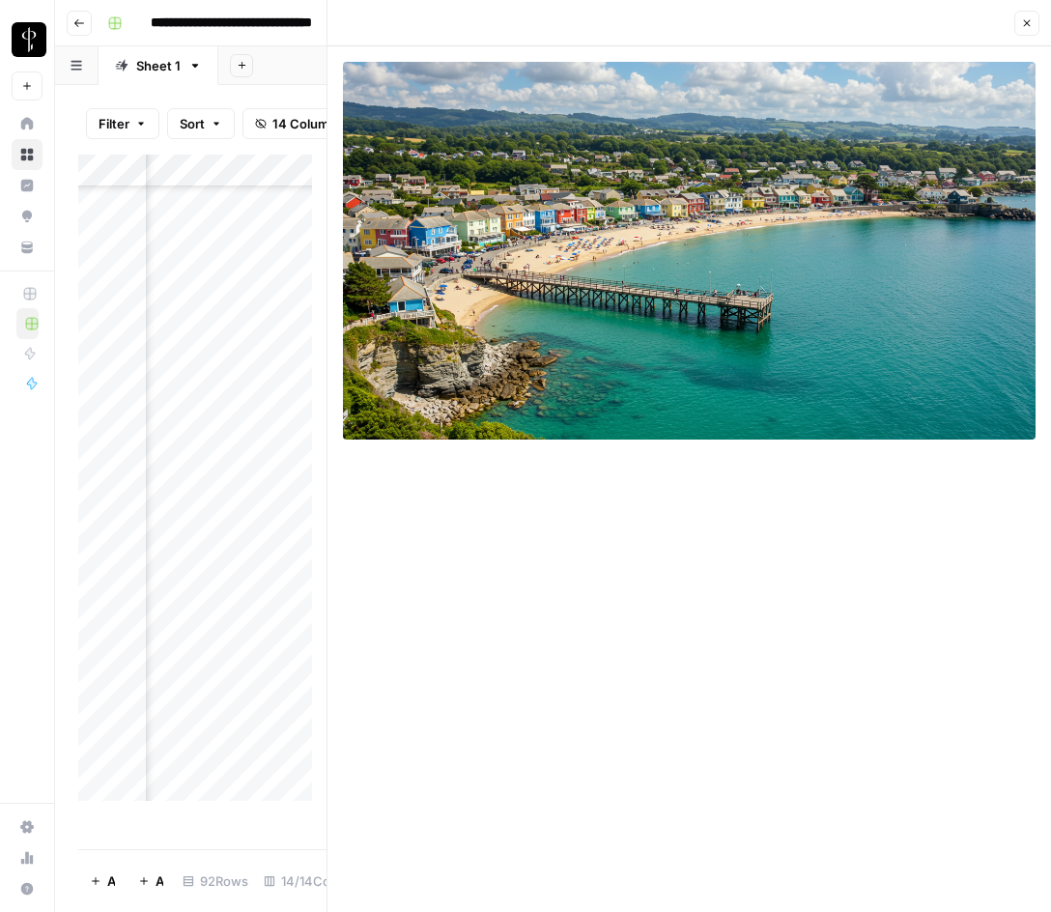
click at [222, 525] on div "Add Column" at bounding box center [202, 485] width 248 height 661
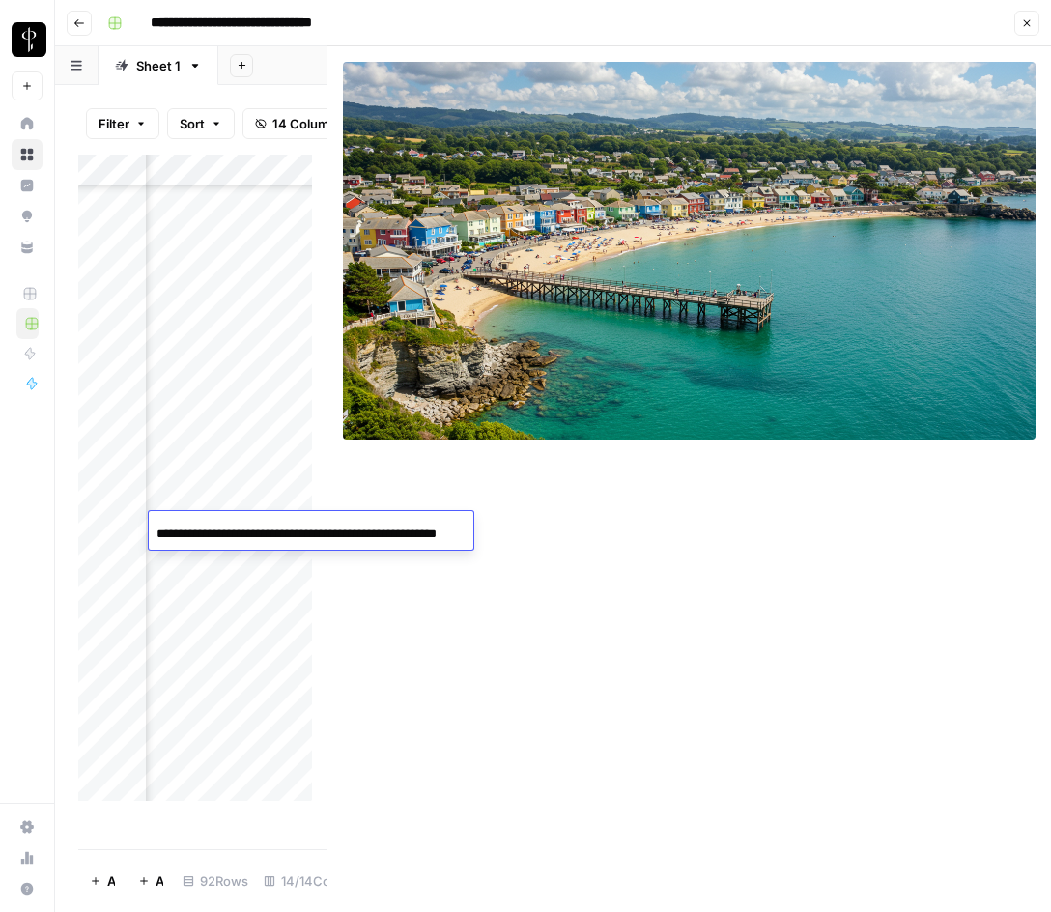
scroll to position [0, 70]
click at [222, 525] on input "**********" at bounding box center [311, 534] width 309 height 23
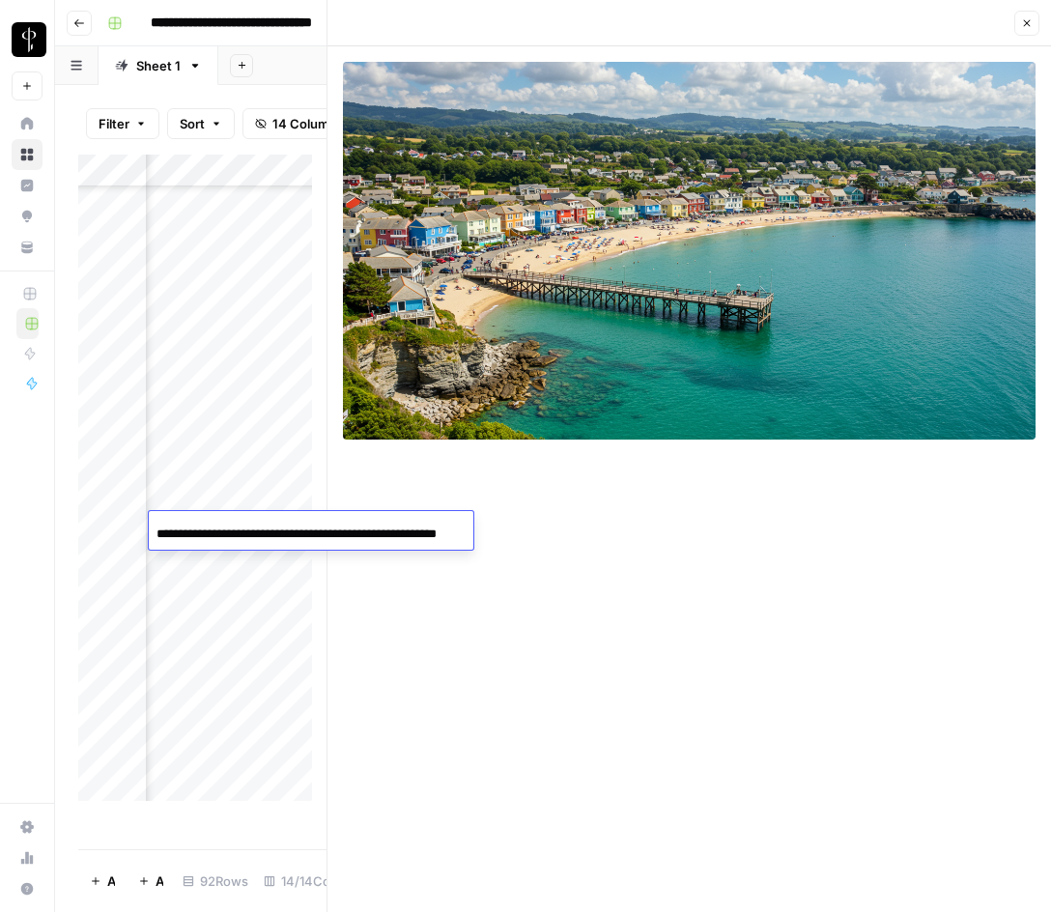
click at [1029, 20] on icon "button" at bounding box center [1028, 23] width 12 height 12
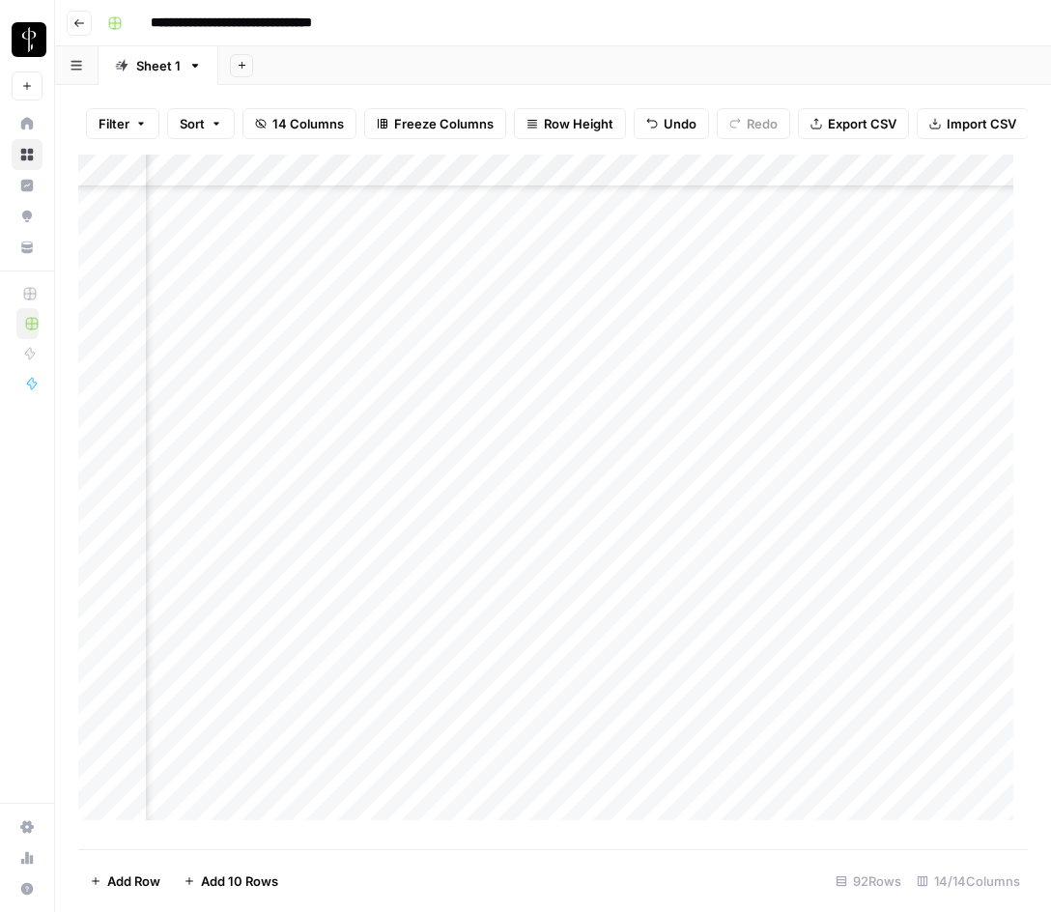
click at [819, 499] on div "Add Column" at bounding box center [553, 495] width 950 height 680
click at [817, 527] on div "Add Column" at bounding box center [553, 495] width 950 height 680
click at [822, 556] on div "Add Column" at bounding box center [553, 495] width 950 height 680
click at [478, 563] on div "Add Column" at bounding box center [553, 495] width 950 height 680
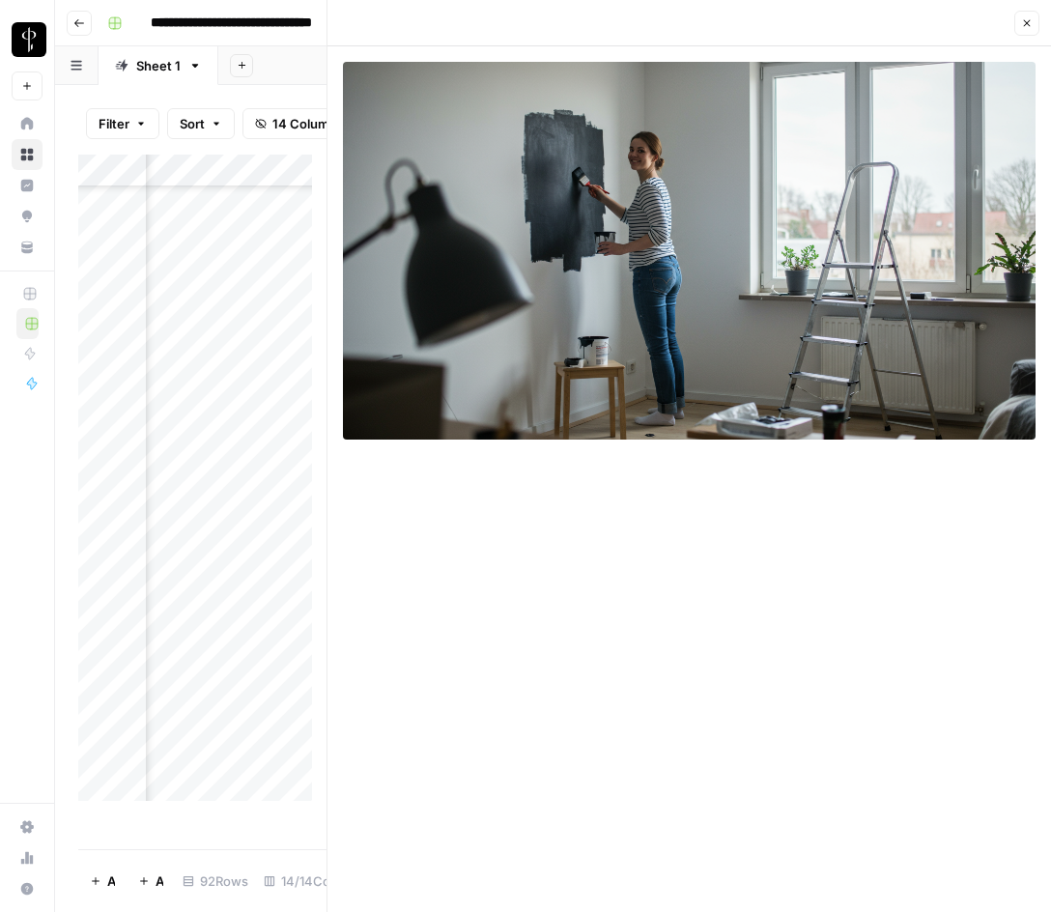
click at [217, 562] on div "Add Column" at bounding box center [202, 485] width 248 height 661
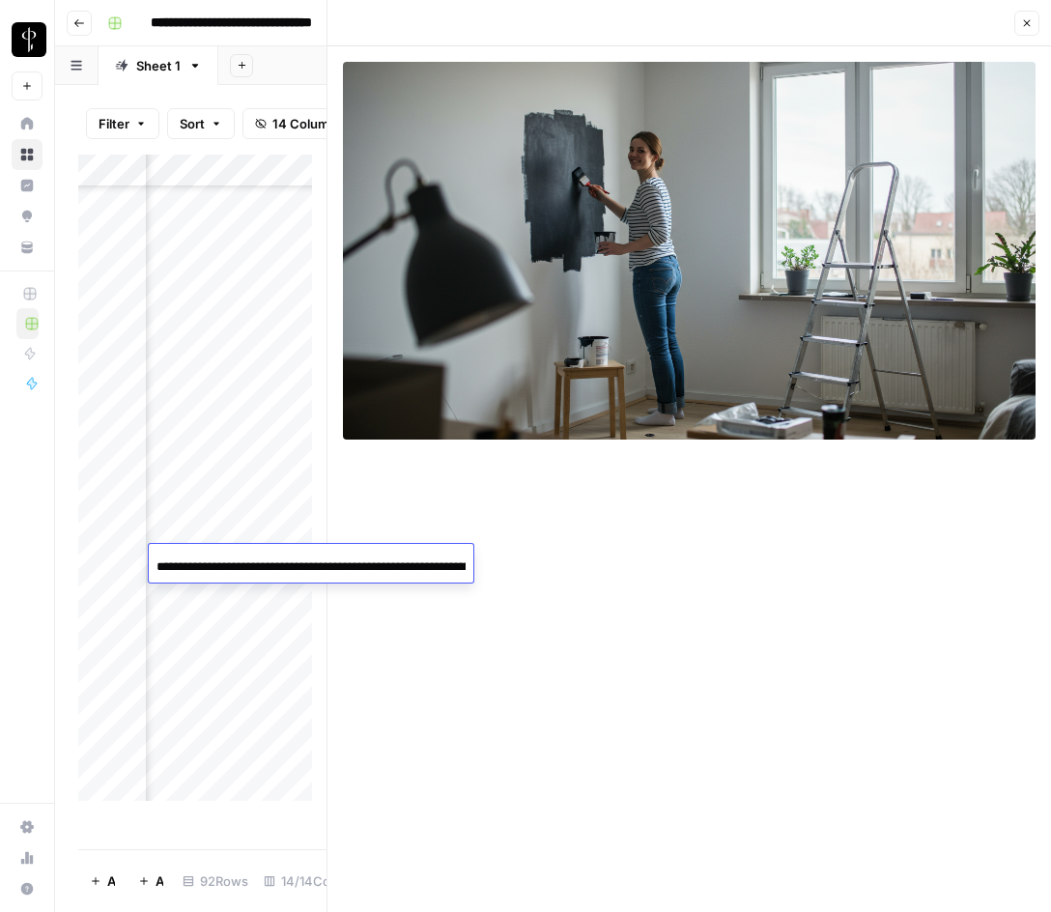
scroll to position [0, 139]
click at [217, 562] on input "**********" at bounding box center [311, 567] width 309 height 23
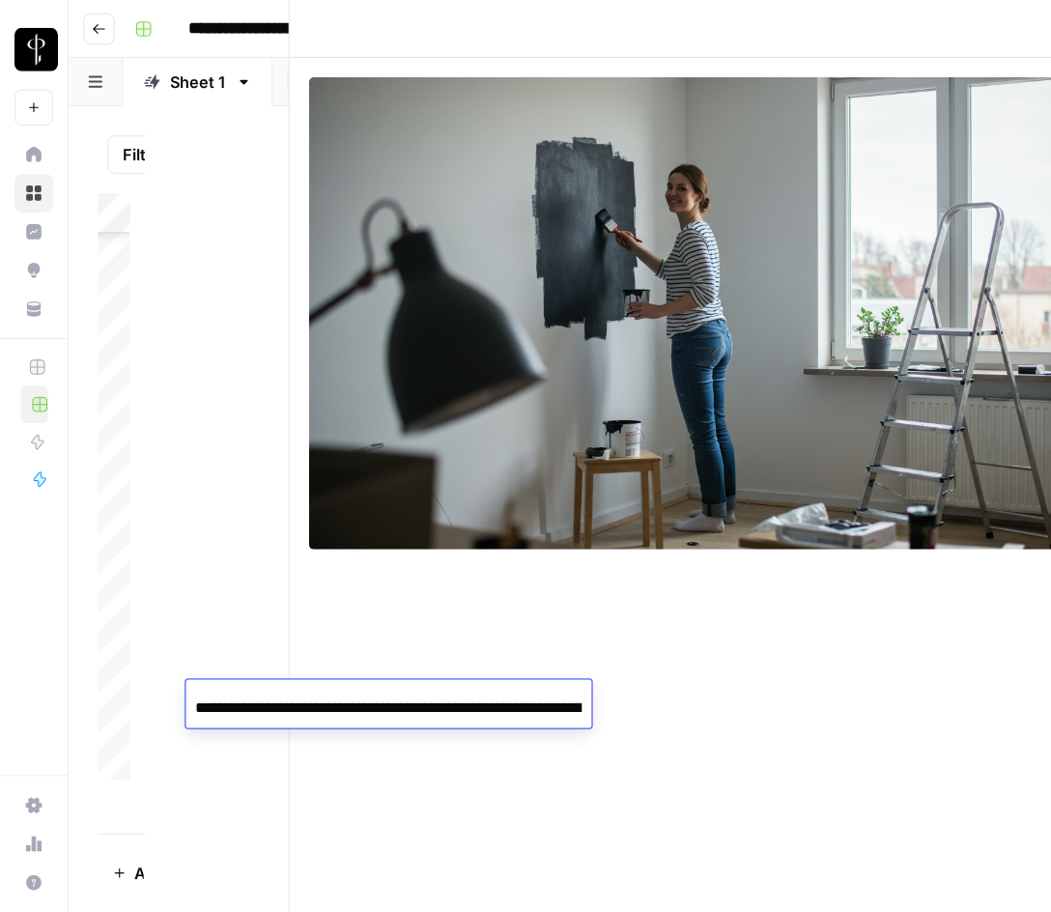
scroll to position [1068, 1776]
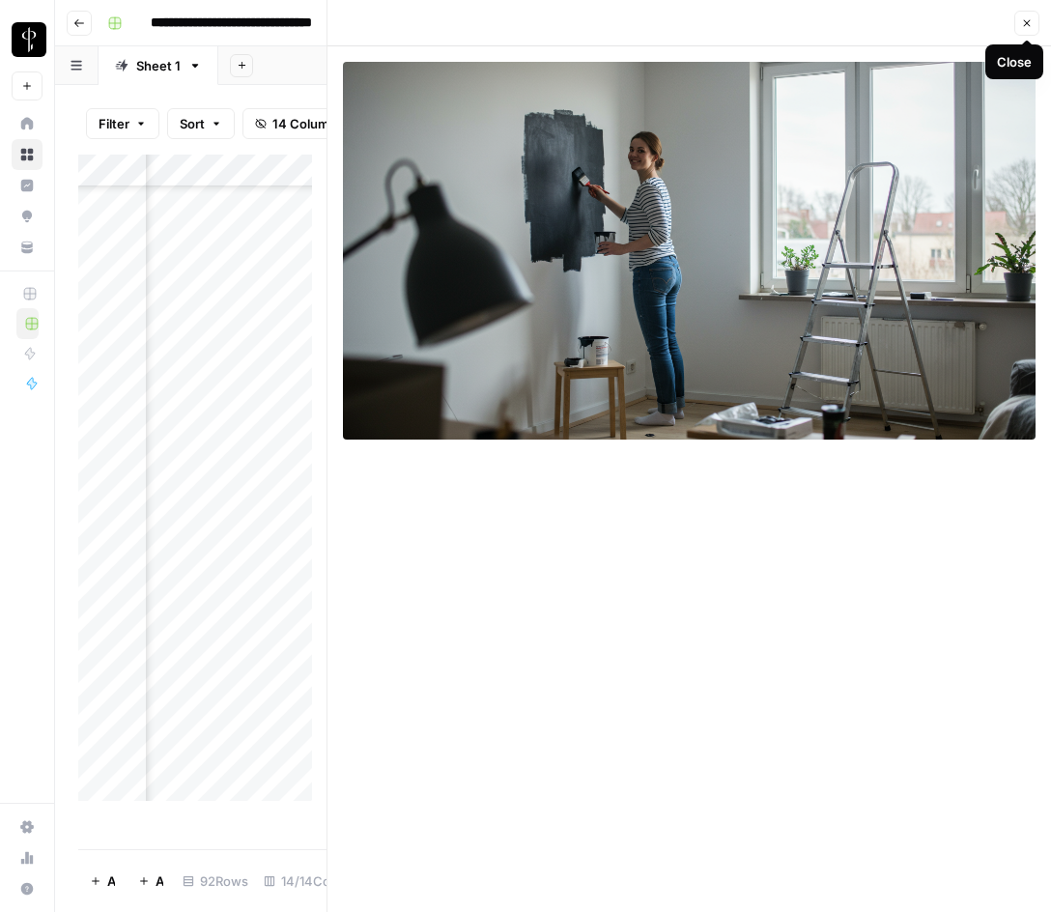
click at [1037, 17] on button "Close" at bounding box center [1027, 23] width 25 height 25
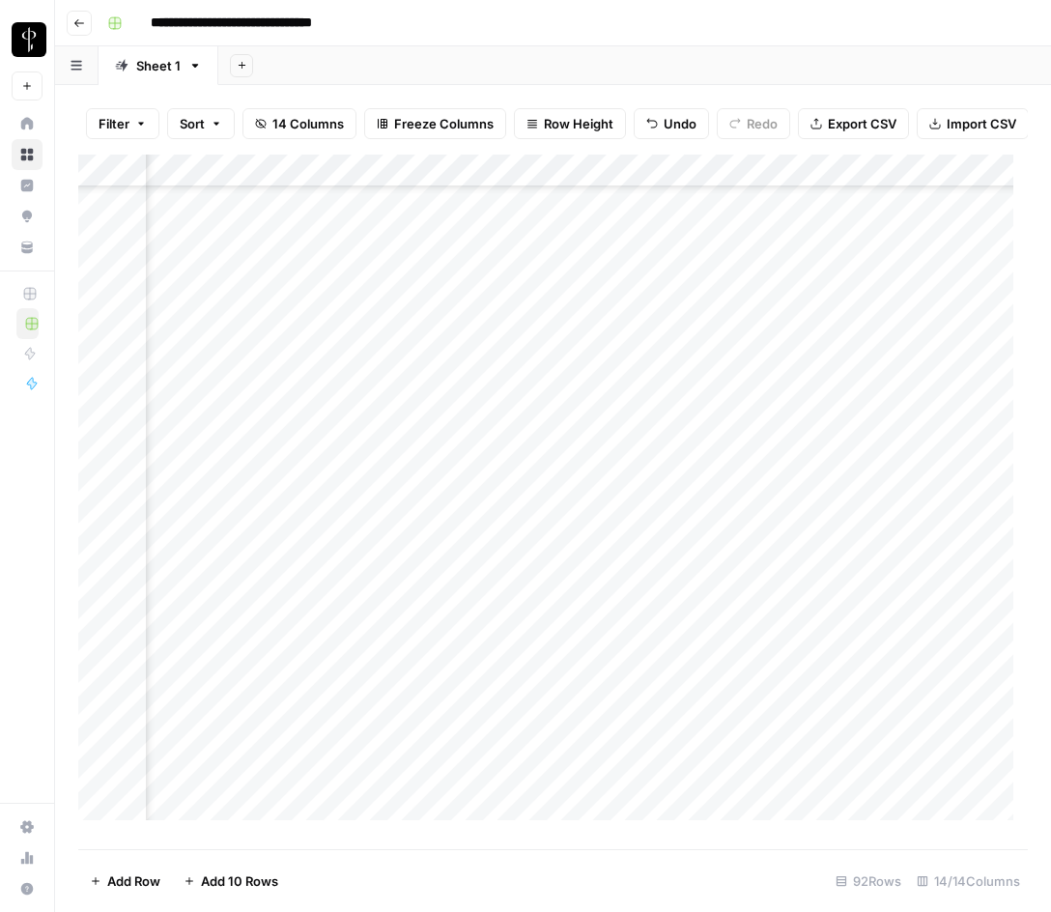
click at [849, 531] on div "Add Column" at bounding box center [553, 495] width 950 height 680
click at [839, 556] on div "Add Column" at bounding box center [553, 495] width 950 height 680
click at [823, 587] on div "Add Column" at bounding box center [553, 495] width 950 height 680
click at [478, 595] on div "Add Column" at bounding box center [553, 495] width 950 height 680
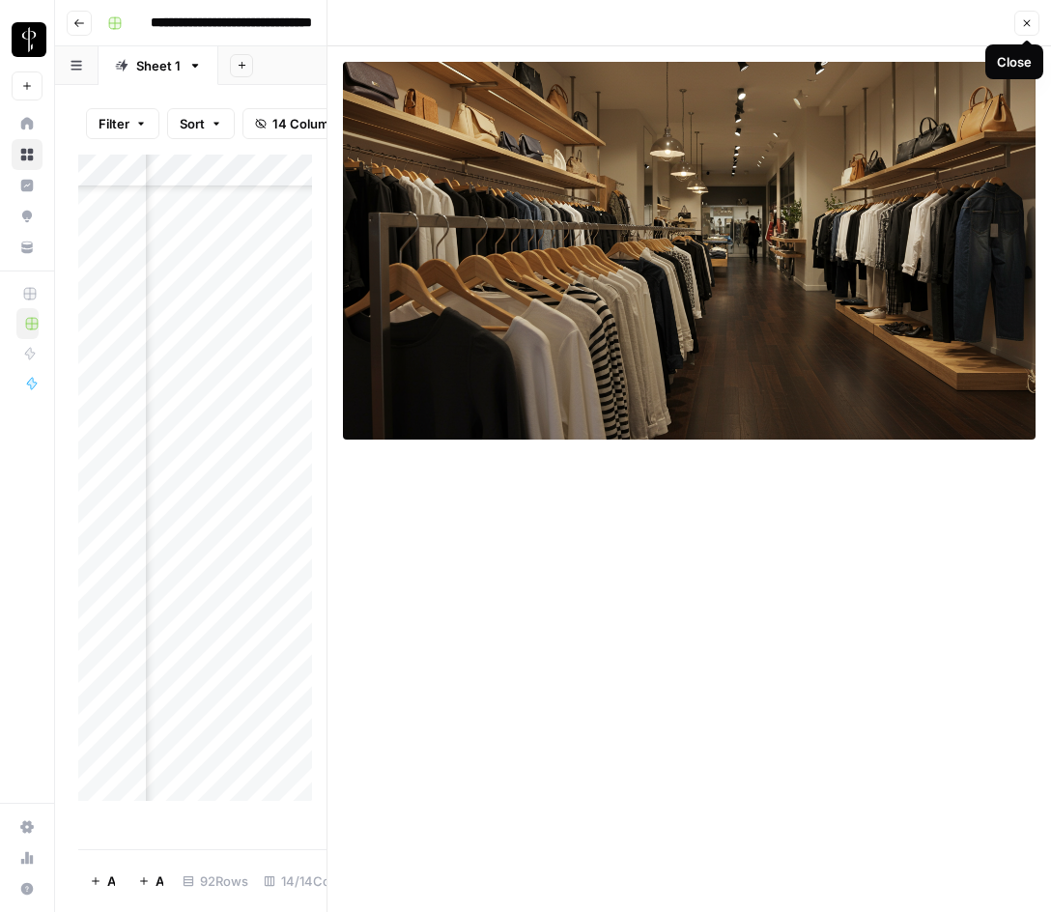
click at [1029, 18] on icon "button" at bounding box center [1028, 23] width 12 height 12
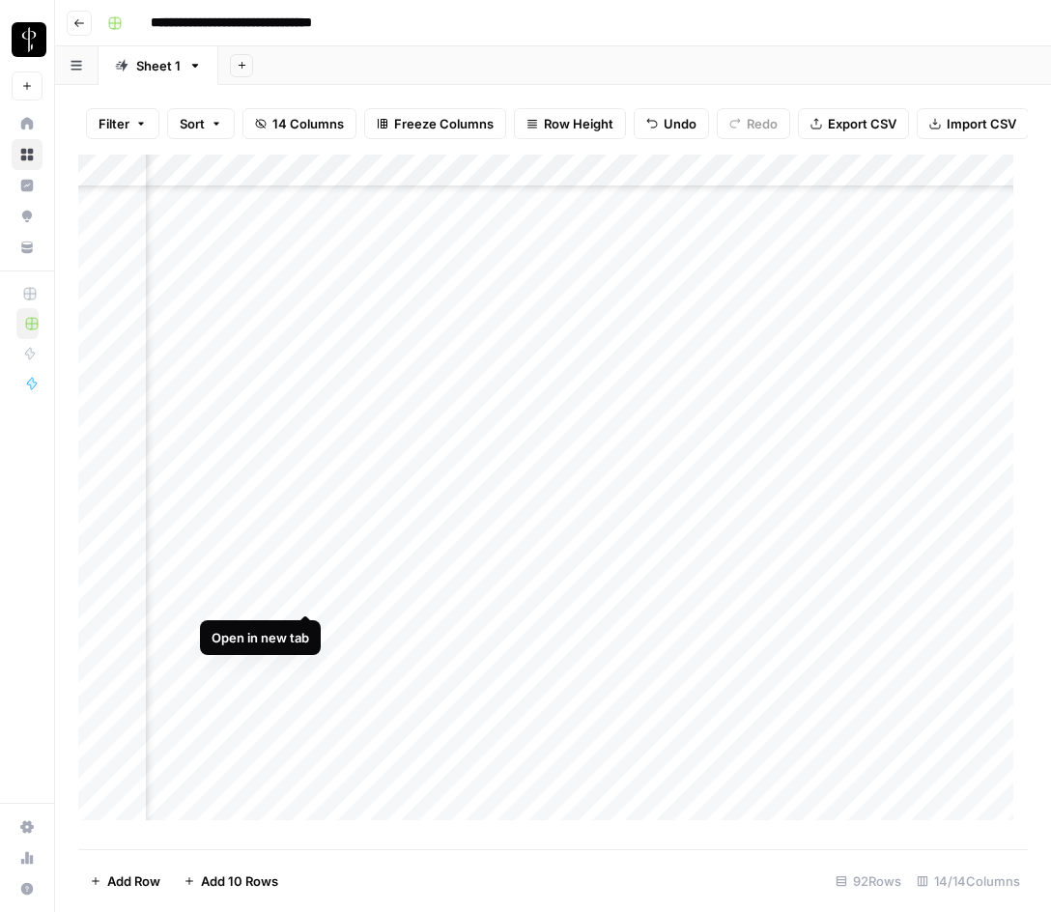
click at [239, 593] on div "Add Column" at bounding box center [553, 495] width 950 height 680
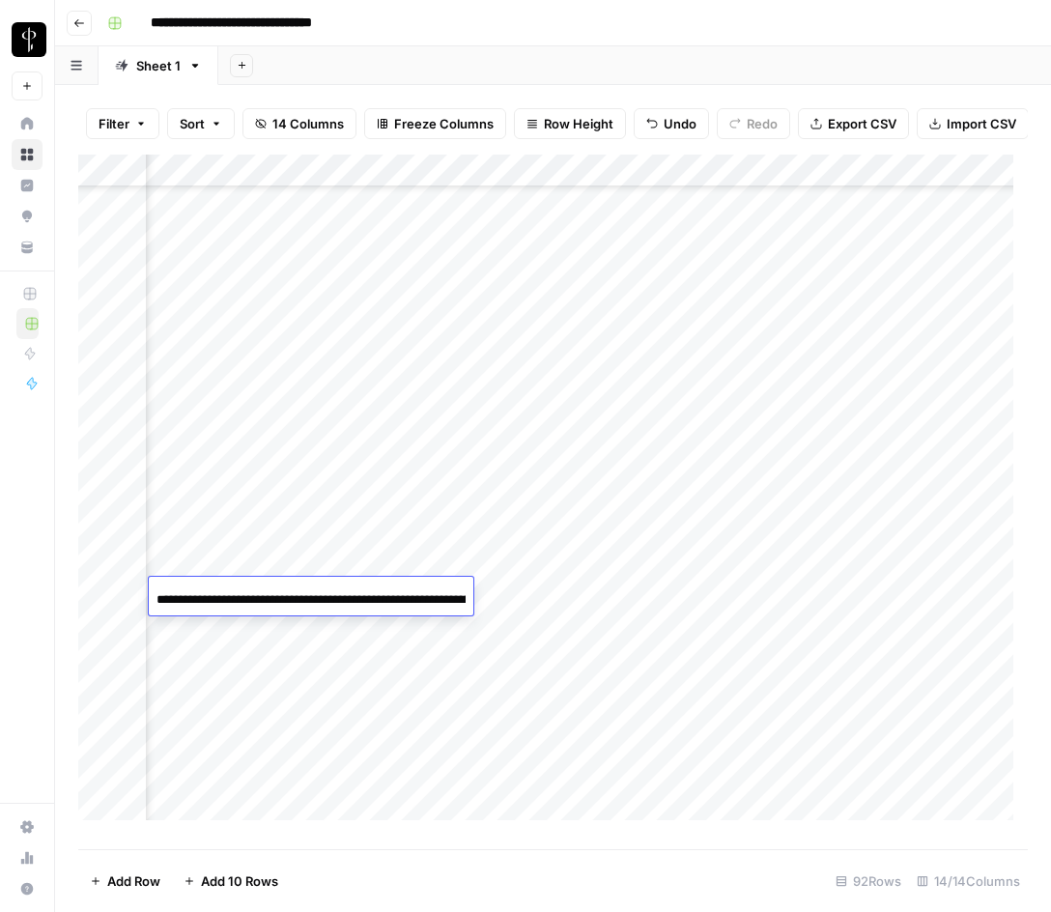
scroll to position [0, 113]
click at [239, 593] on input "**********" at bounding box center [311, 600] width 309 height 23
click at [832, 555] on div "Add Column" at bounding box center [553, 495] width 950 height 680
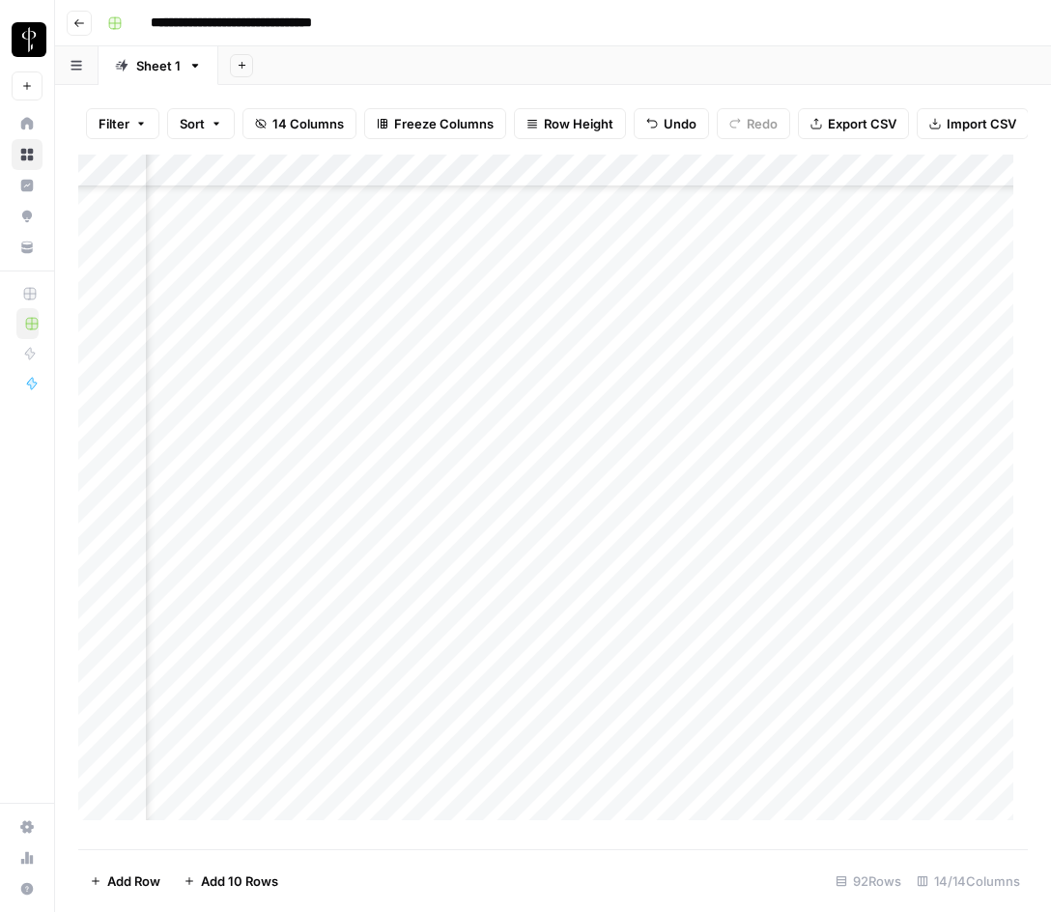
click at [821, 584] on div "Add Column" at bounding box center [553, 495] width 950 height 680
click at [816, 631] on div "Add Column" at bounding box center [553, 495] width 950 height 680
click at [483, 625] on div "Add Column" at bounding box center [553, 495] width 950 height 680
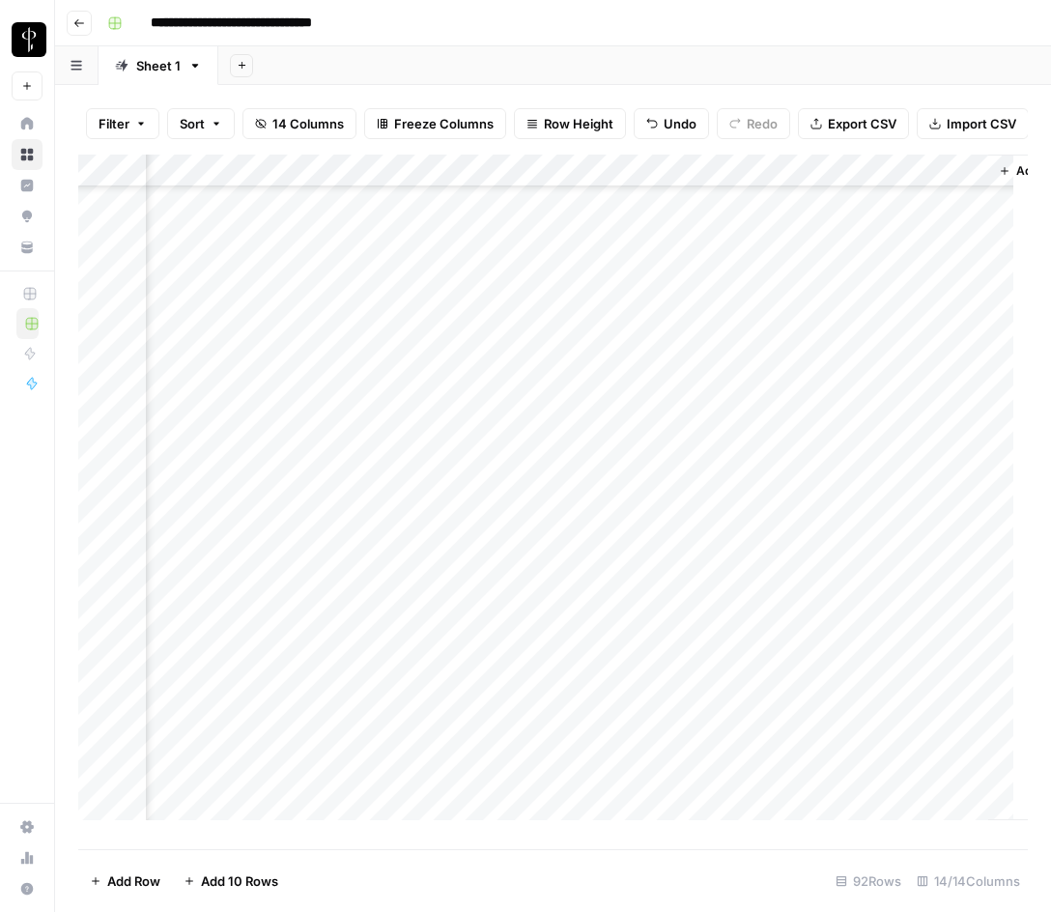
click at [761, 631] on div "Add Column" at bounding box center [553, 495] width 950 height 680
type textarea "**********"
click at [282, 629] on div "Add Column" at bounding box center [553, 495] width 950 height 680
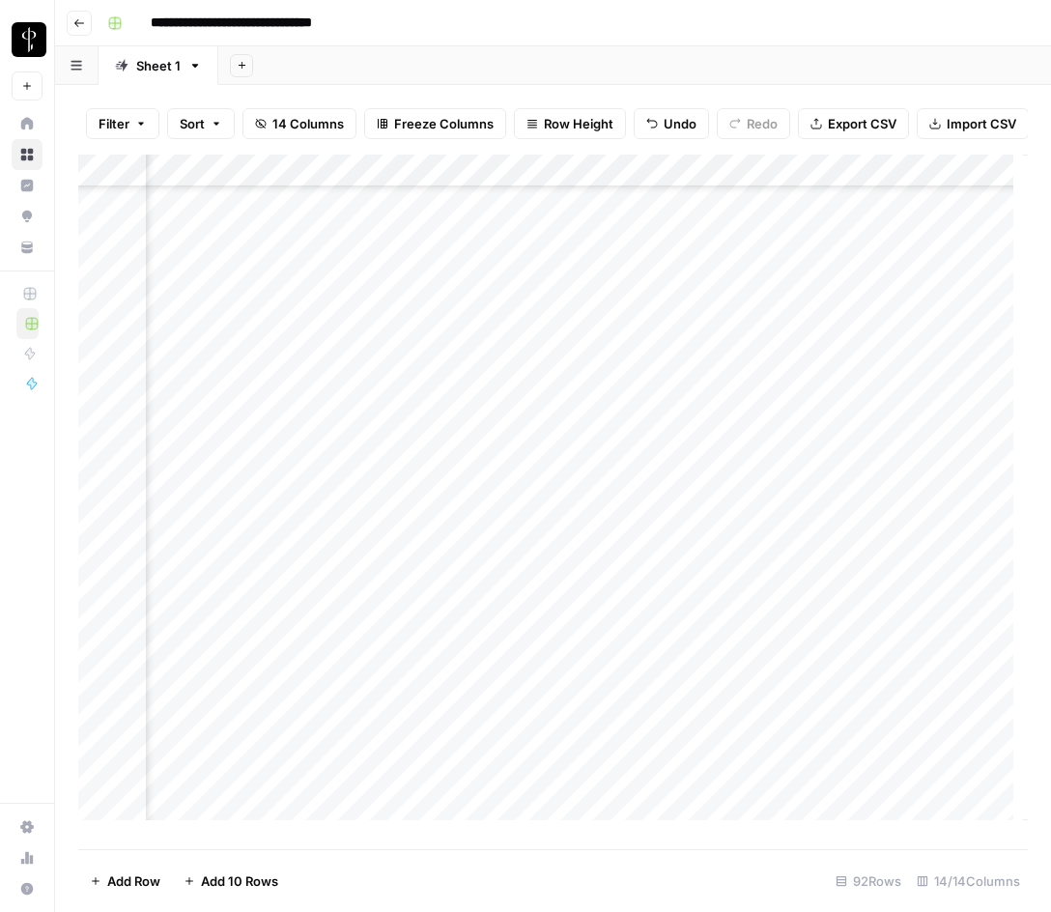
click at [763, 469] on div "Add Column" at bounding box center [553, 495] width 950 height 680
click at [216, 436] on div "Add Column" at bounding box center [553, 495] width 950 height 680
click at [524, 435] on div "Add Column" at bounding box center [553, 495] width 950 height 680
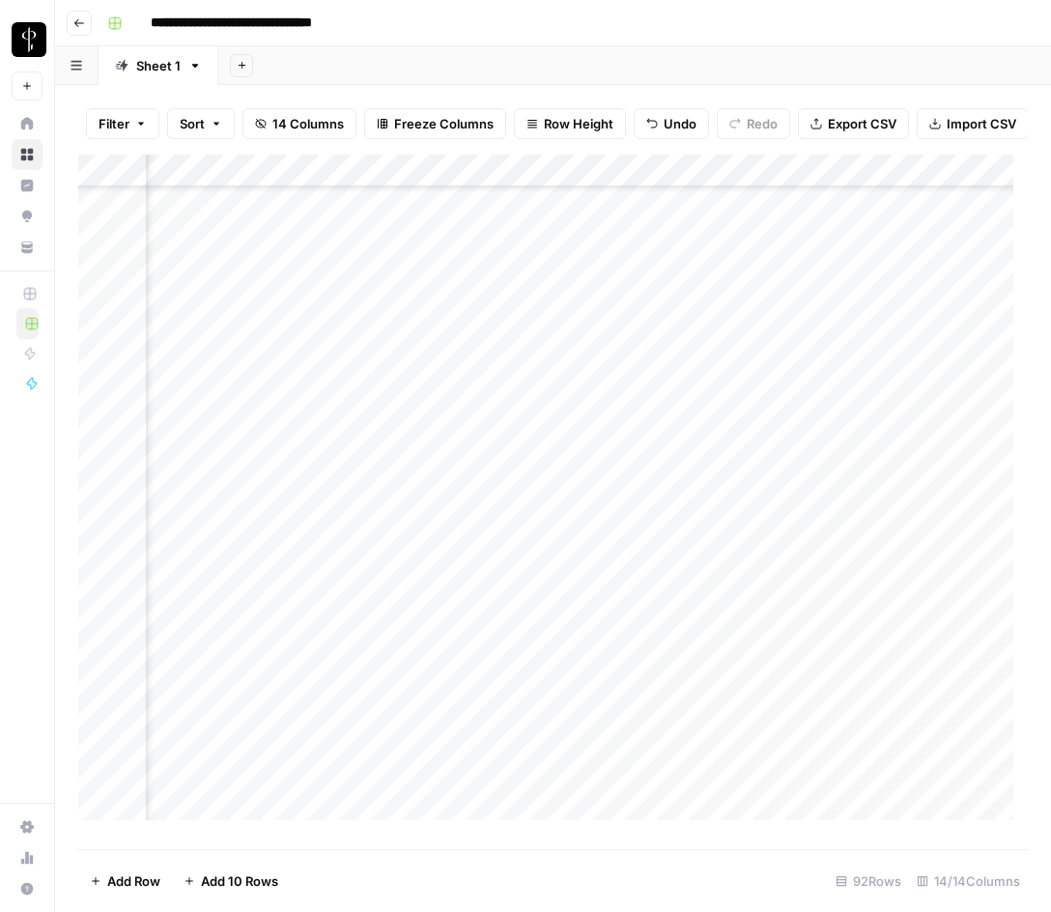
click at [524, 435] on div "Add Column" at bounding box center [553, 495] width 950 height 680
click at [814, 426] on div "Add Column" at bounding box center [553, 495] width 950 height 680
click at [755, 429] on div "Add Column" at bounding box center [553, 495] width 950 height 680
click at [683, 429] on div "Add Column" at bounding box center [553, 495] width 950 height 680
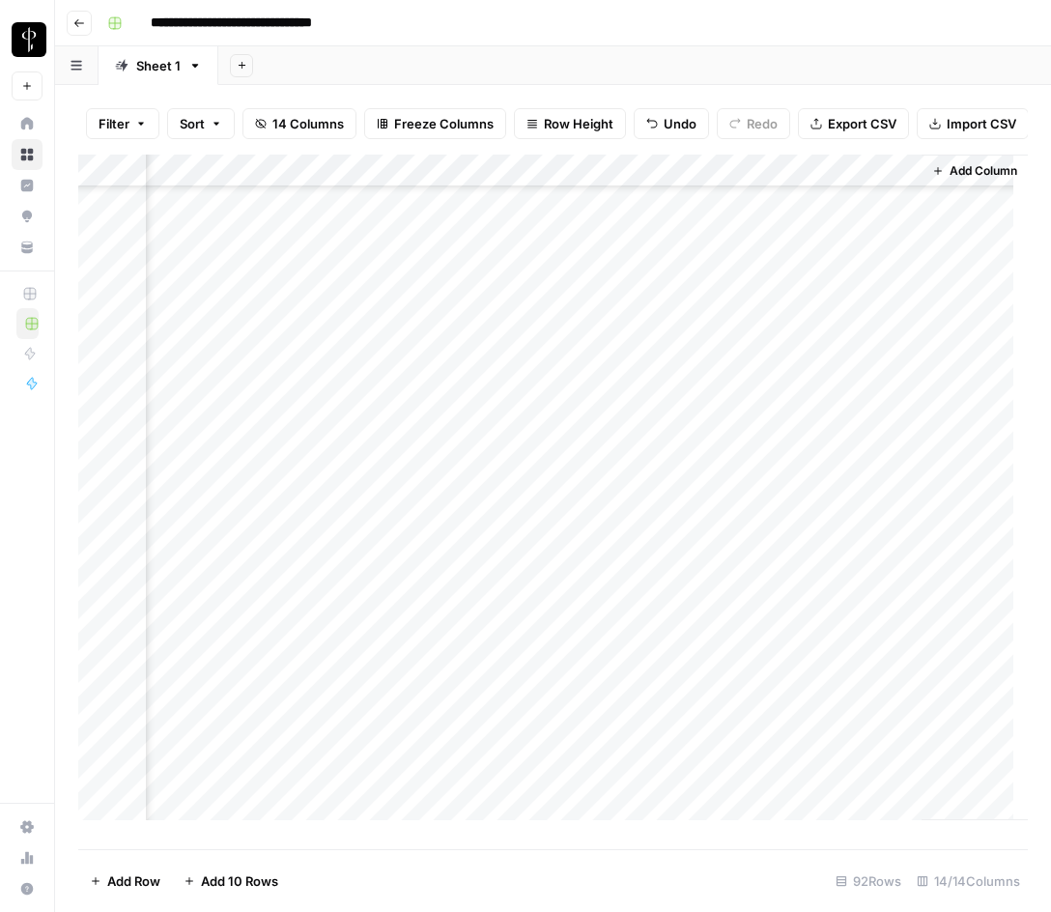
click at [683, 429] on div "Add Column" at bounding box center [553, 495] width 950 height 680
click at [632, 429] on textarea "**********" at bounding box center [780, 435] width 309 height 27
type textarea "**********"
click at [529, 462] on div "Add Column" at bounding box center [553, 495] width 950 height 680
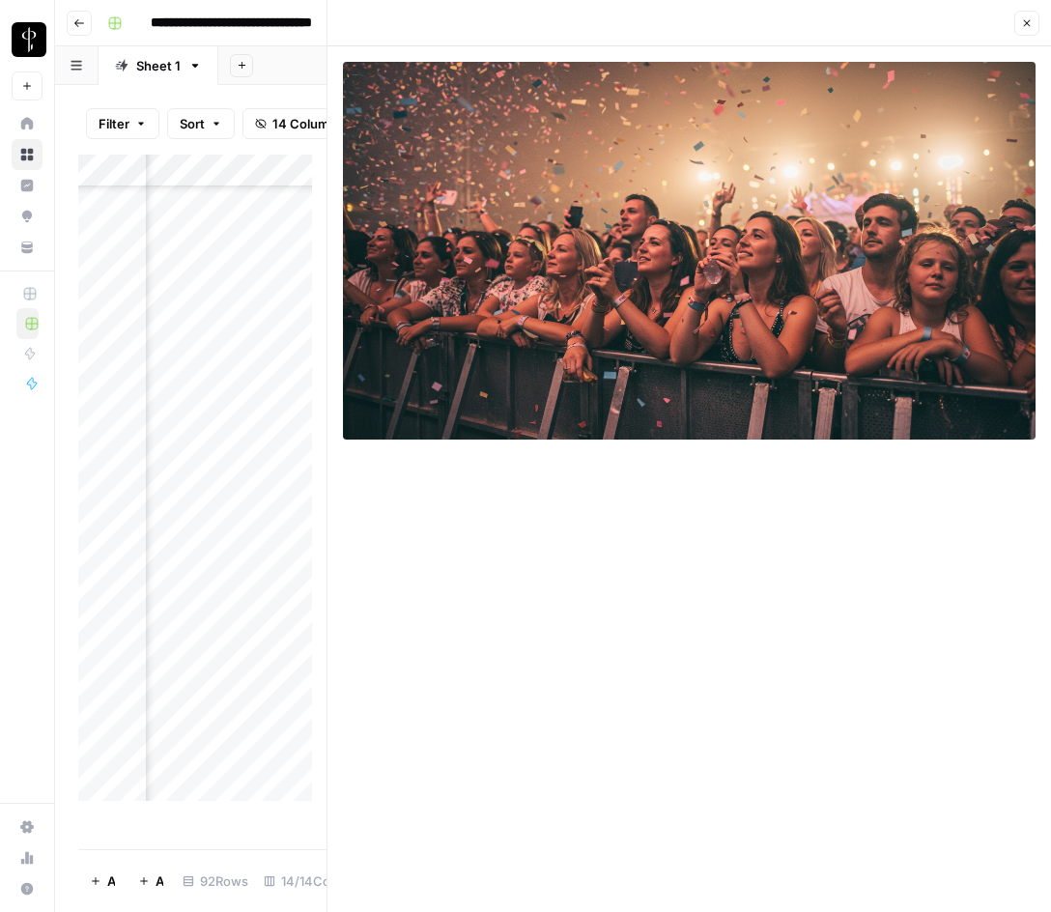
click at [1033, 25] on button "Close" at bounding box center [1027, 23] width 25 height 25
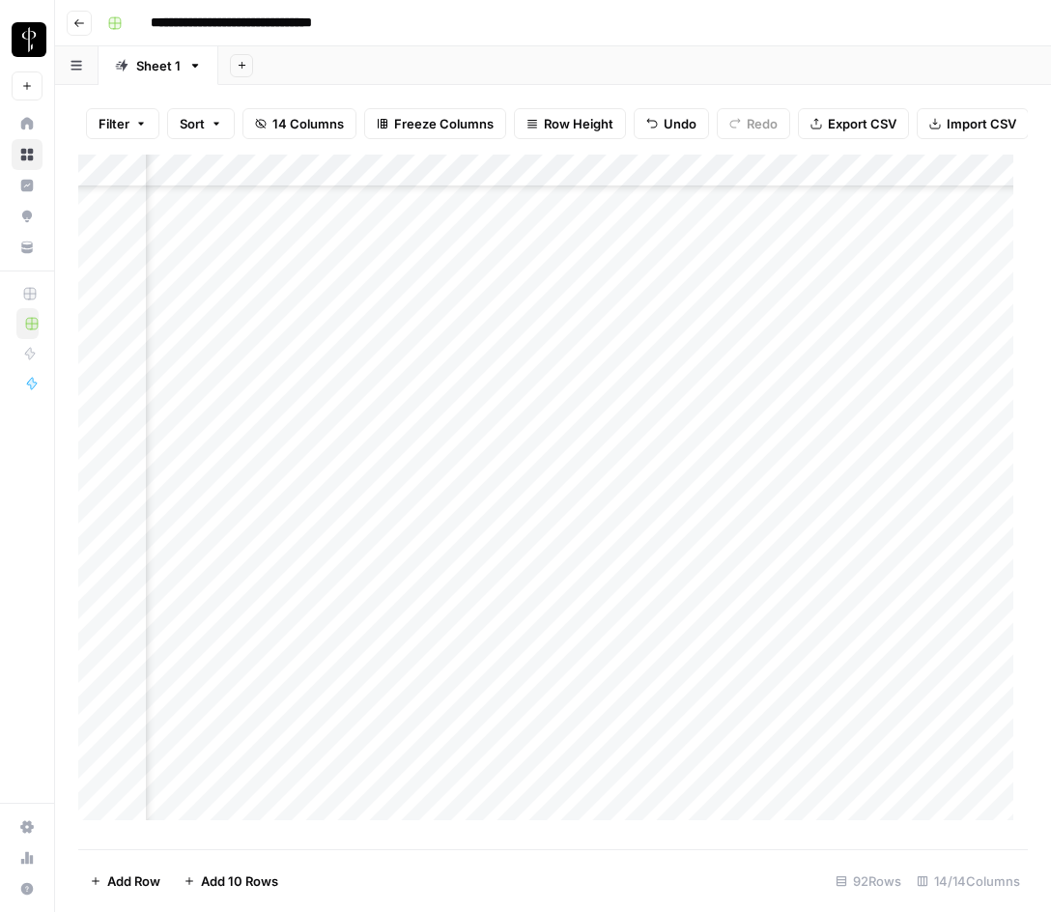
click at [860, 472] on div "Add Column" at bounding box center [553, 495] width 950 height 680
type textarea "*"
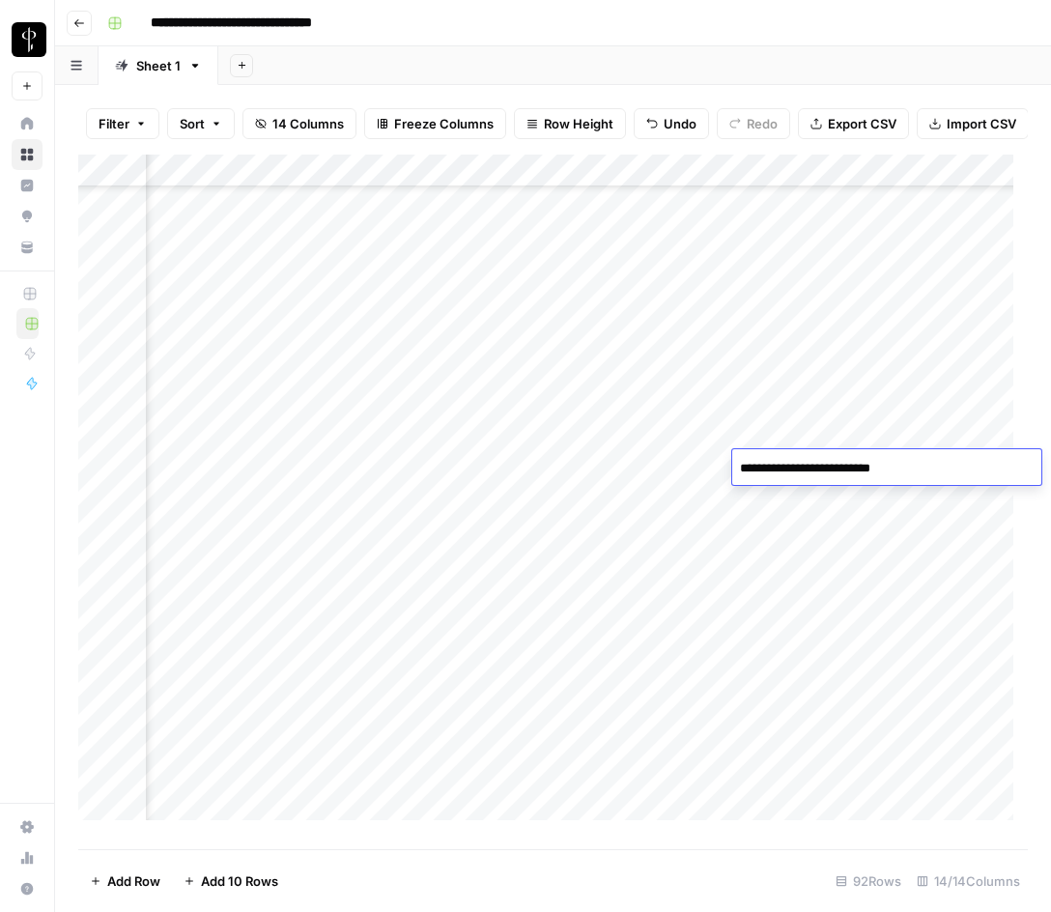
type textarea "**********"
click at [351, 463] on div "Add Column" at bounding box center [553, 495] width 950 height 680
click at [898, 470] on div "Add Column" at bounding box center [553, 495] width 950 height 680
click at [953, 472] on textarea "**********" at bounding box center [887, 468] width 309 height 27
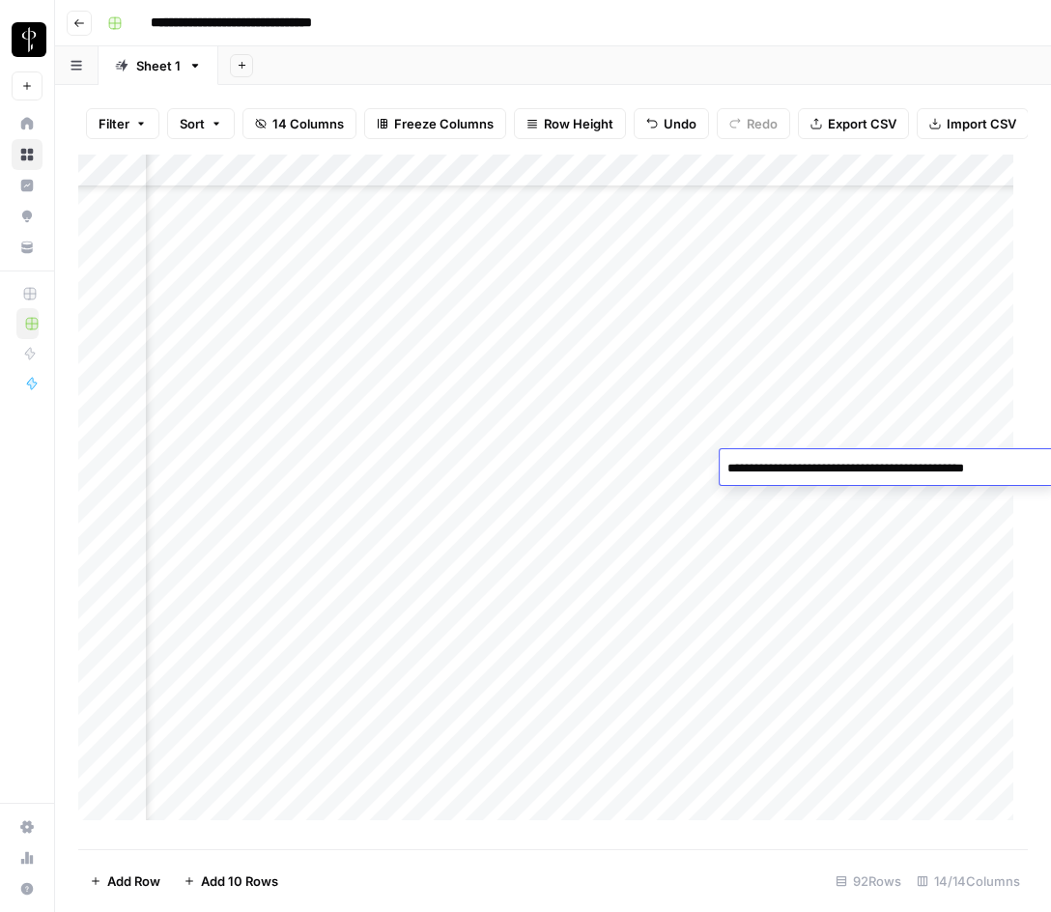
type textarea "**********"
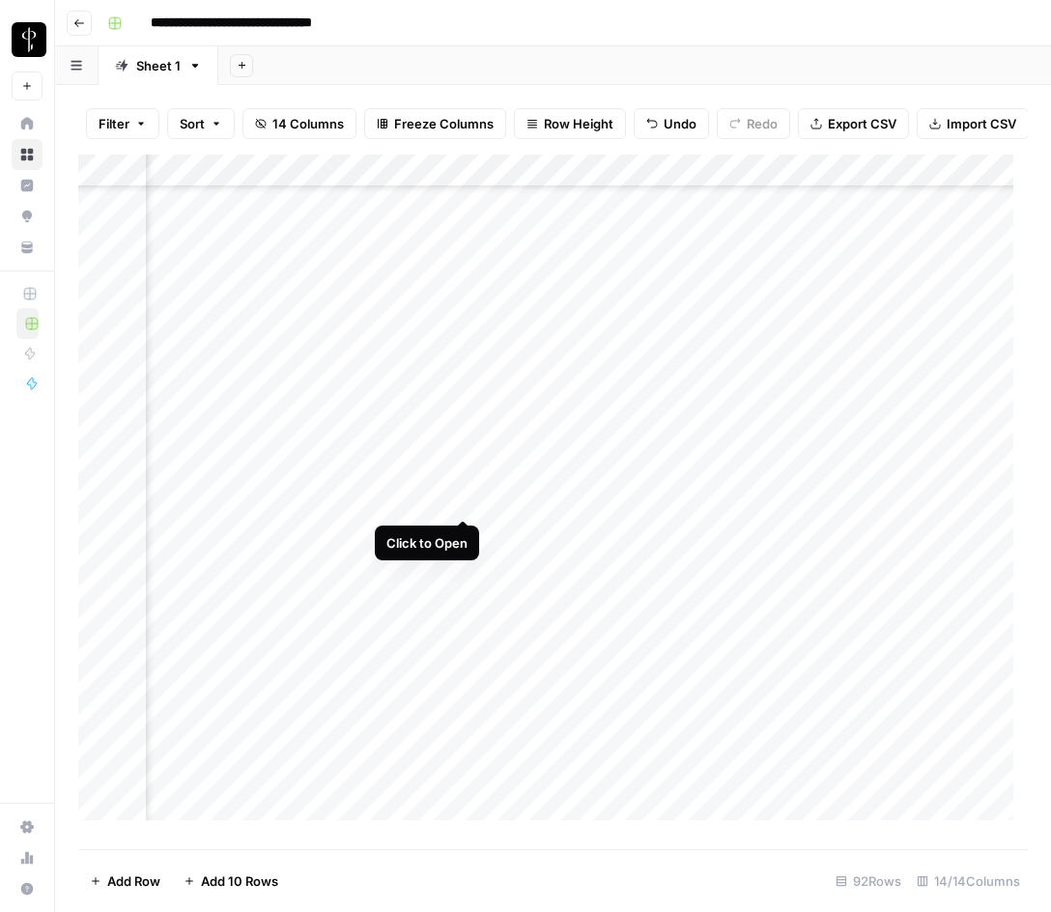
click at [458, 497] on div "Add Column" at bounding box center [553, 495] width 950 height 680
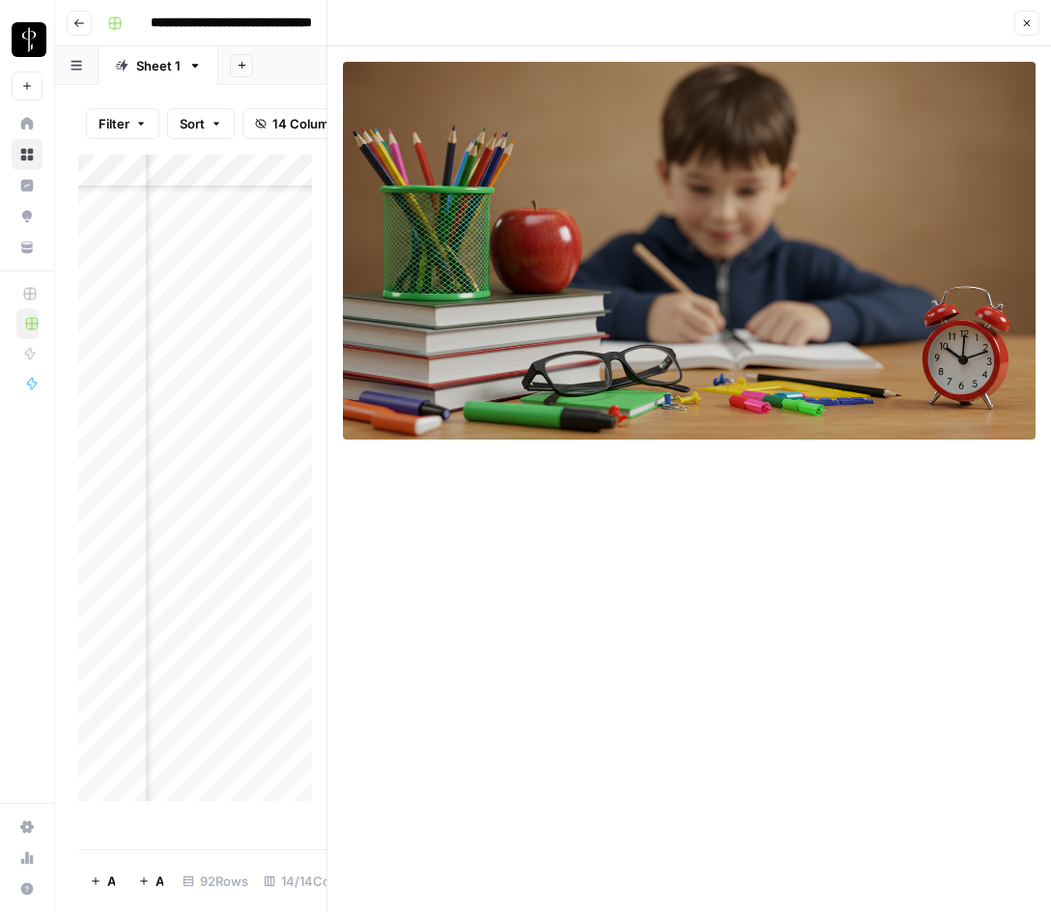
click at [217, 501] on div "Add Column" at bounding box center [202, 485] width 248 height 661
click at [217, 501] on input "**********" at bounding box center [294, 505] width 309 height 23
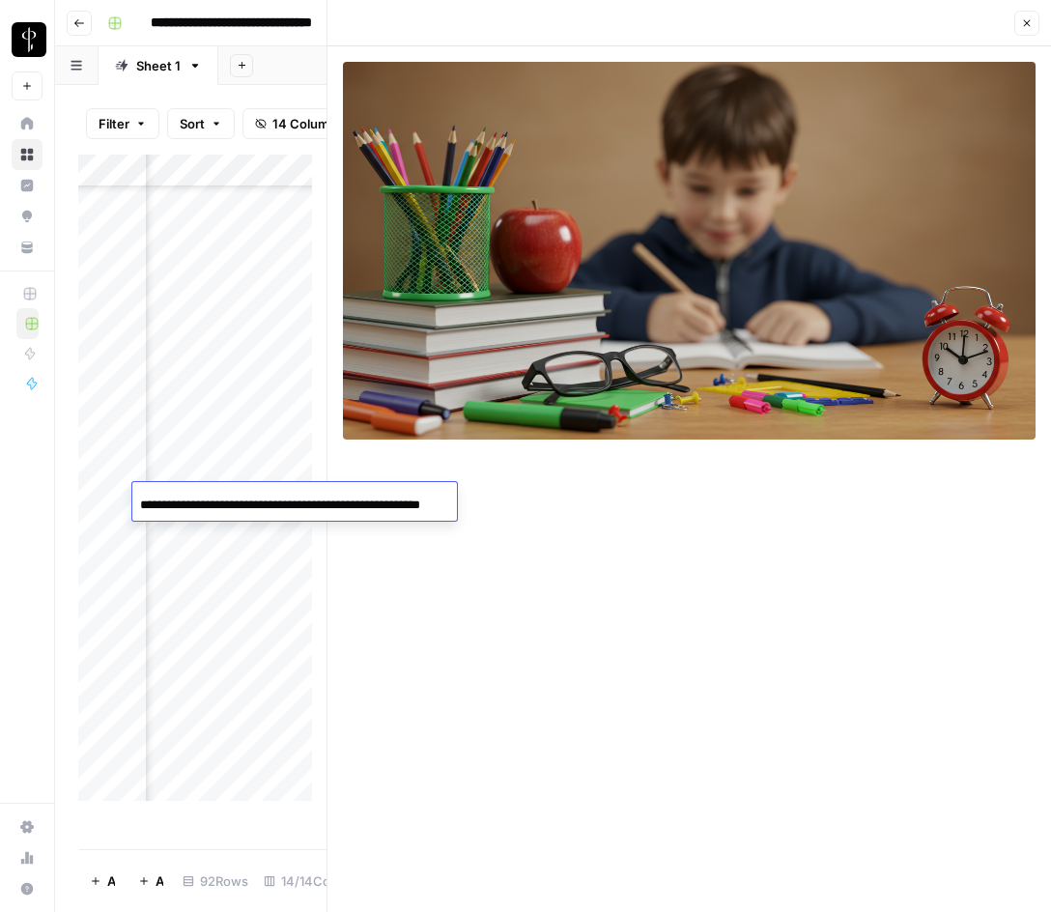
scroll to position [0, 0]
click at [1025, 15] on button "Close" at bounding box center [1027, 23] width 25 height 25
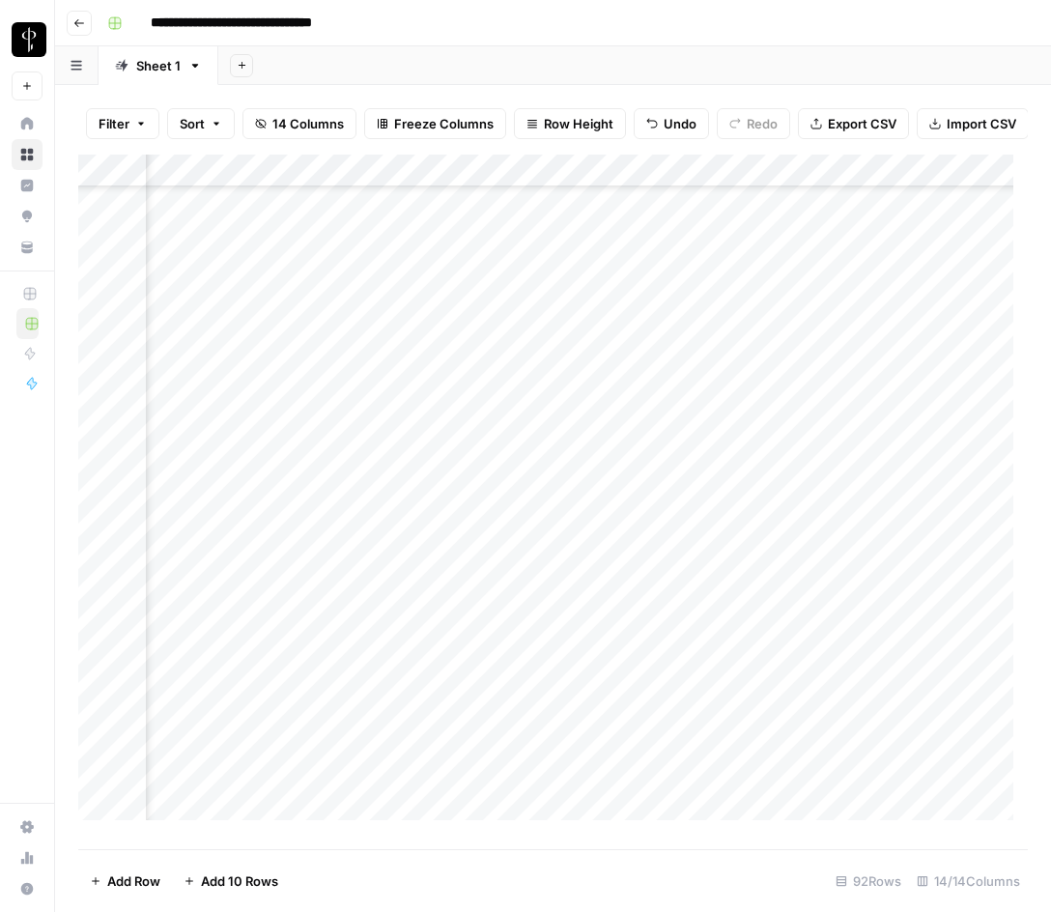
click at [831, 402] on div "Add Column" at bounding box center [553, 495] width 950 height 680
click at [792, 494] on div "Add Column" at bounding box center [553, 495] width 950 height 680
click at [463, 529] on div "Add Column" at bounding box center [553, 495] width 950 height 680
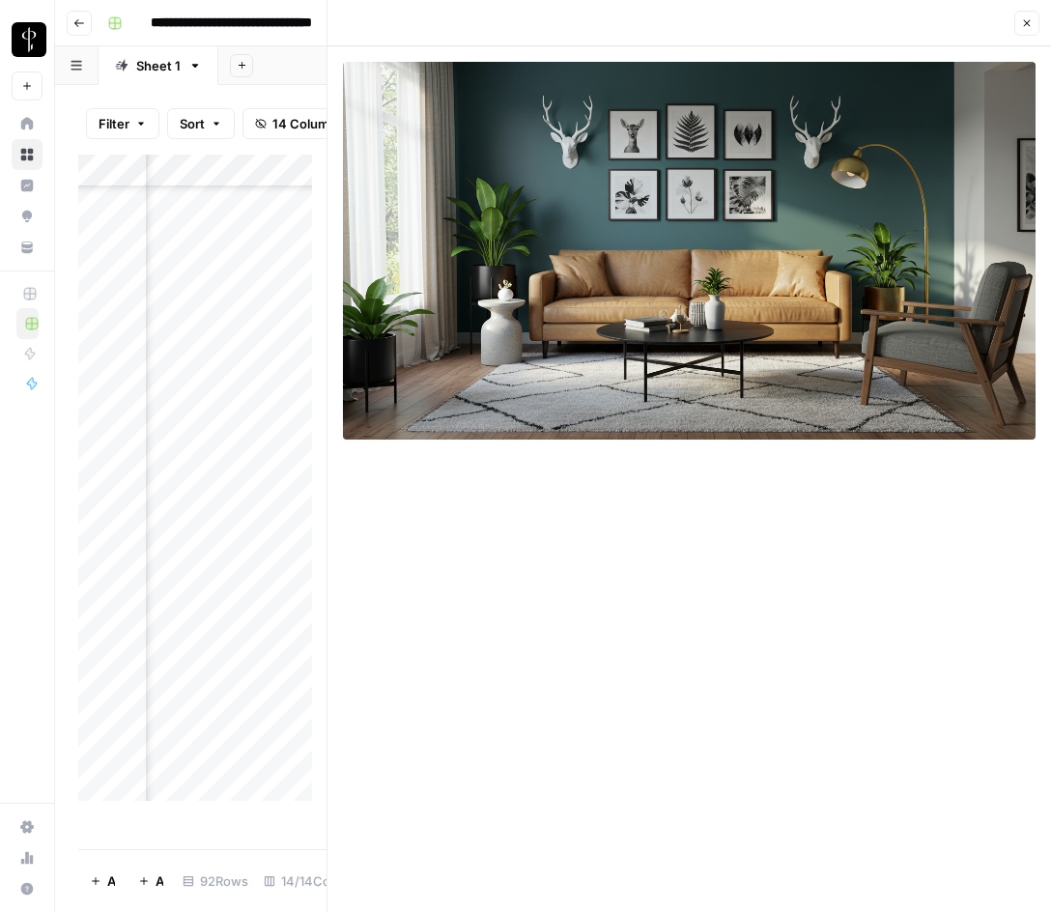
click at [1028, 26] on icon "button" at bounding box center [1028, 23] width 12 height 12
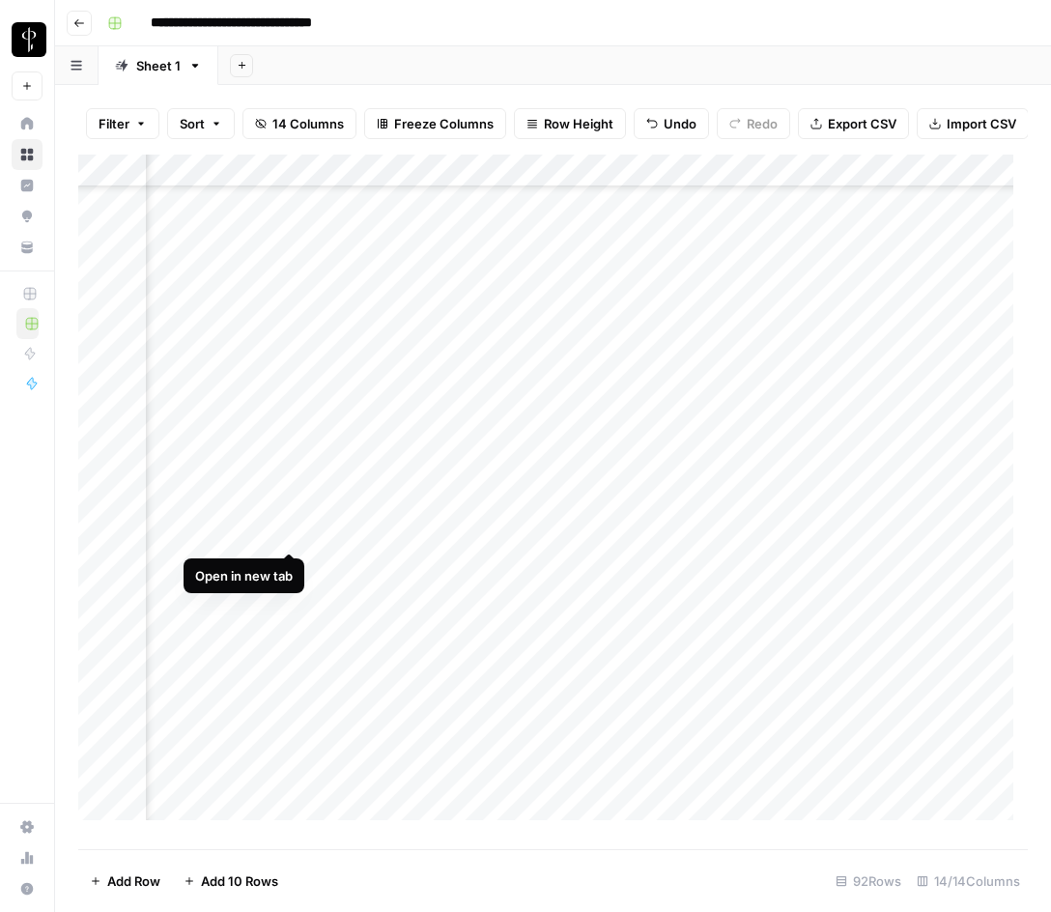
click at [287, 530] on div "Add Column" at bounding box center [553, 495] width 950 height 680
click at [464, 533] on div "Add Column" at bounding box center [553, 495] width 950 height 680
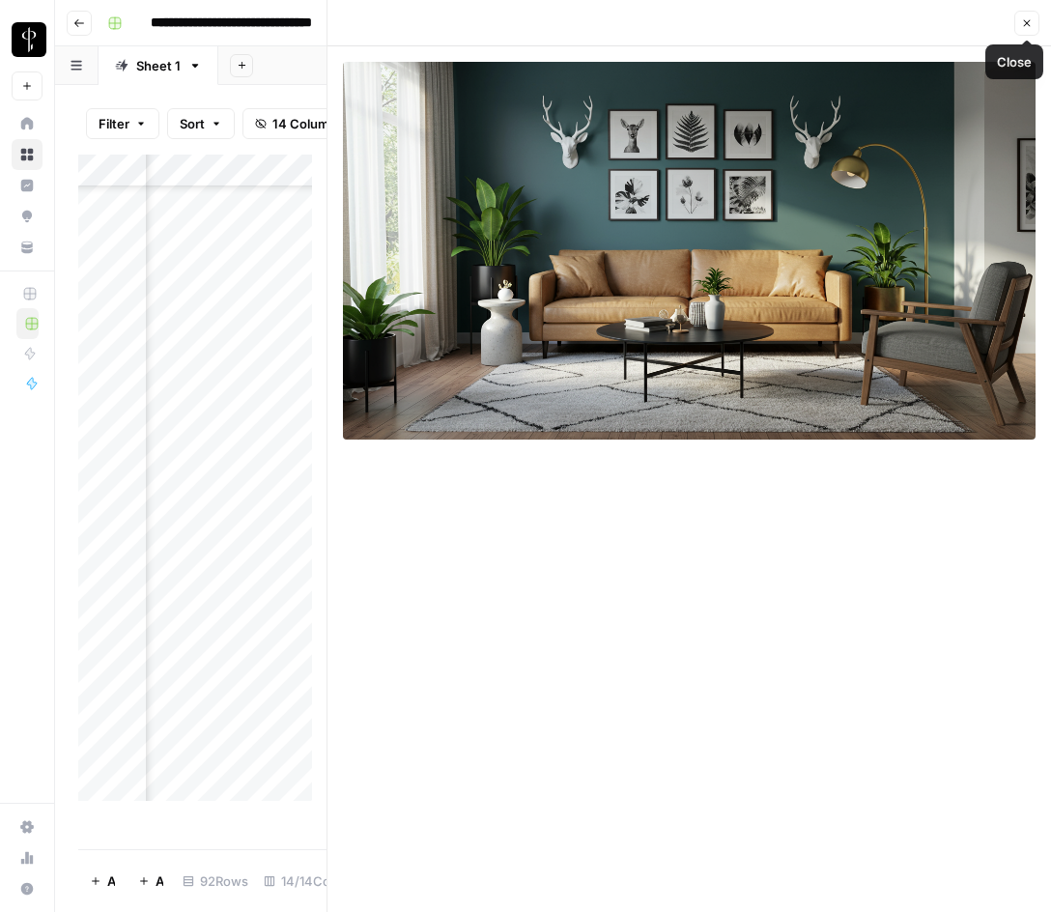
click at [1020, 21] on button "Close" at bounding box center [1027, 23] width 25 height 25
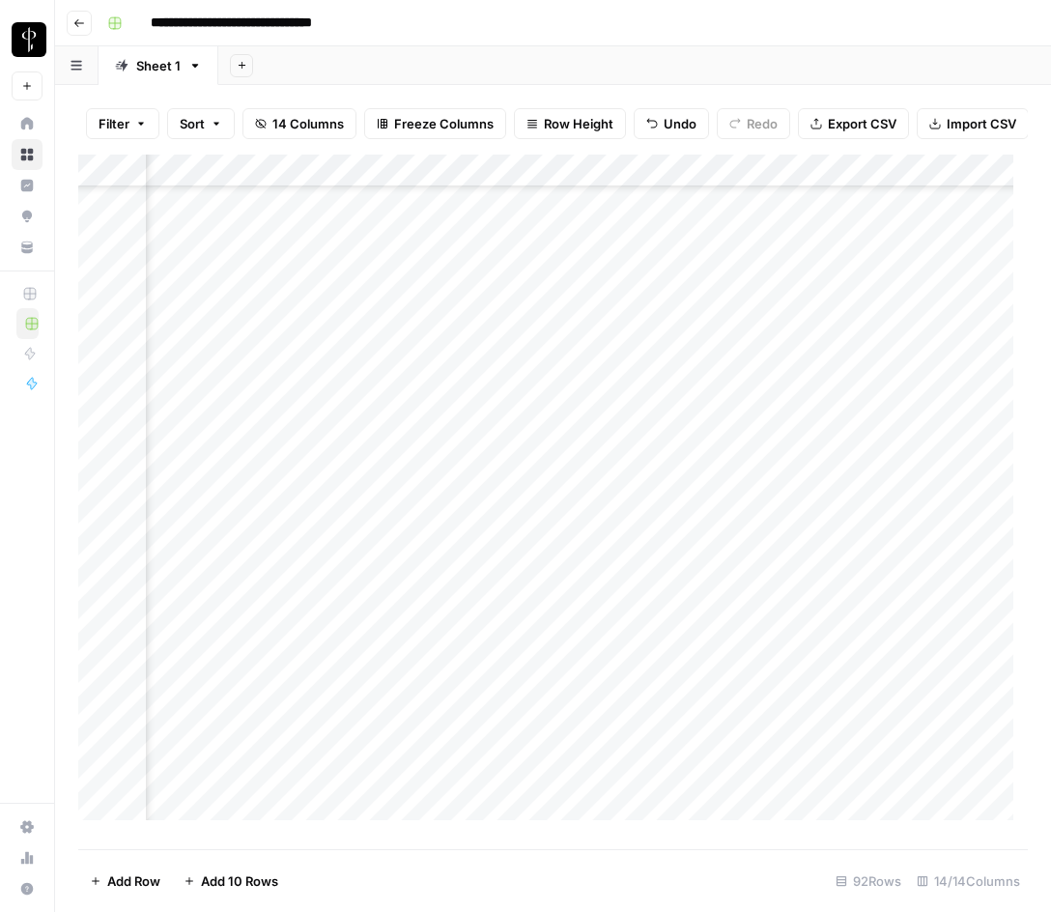
click at [208, 529] on div "Add Column" at bounding box center [553, 495] width 950 height 680
click at [208, 529] on input "**********" at bounding box center [294, 538] width 309 height 23
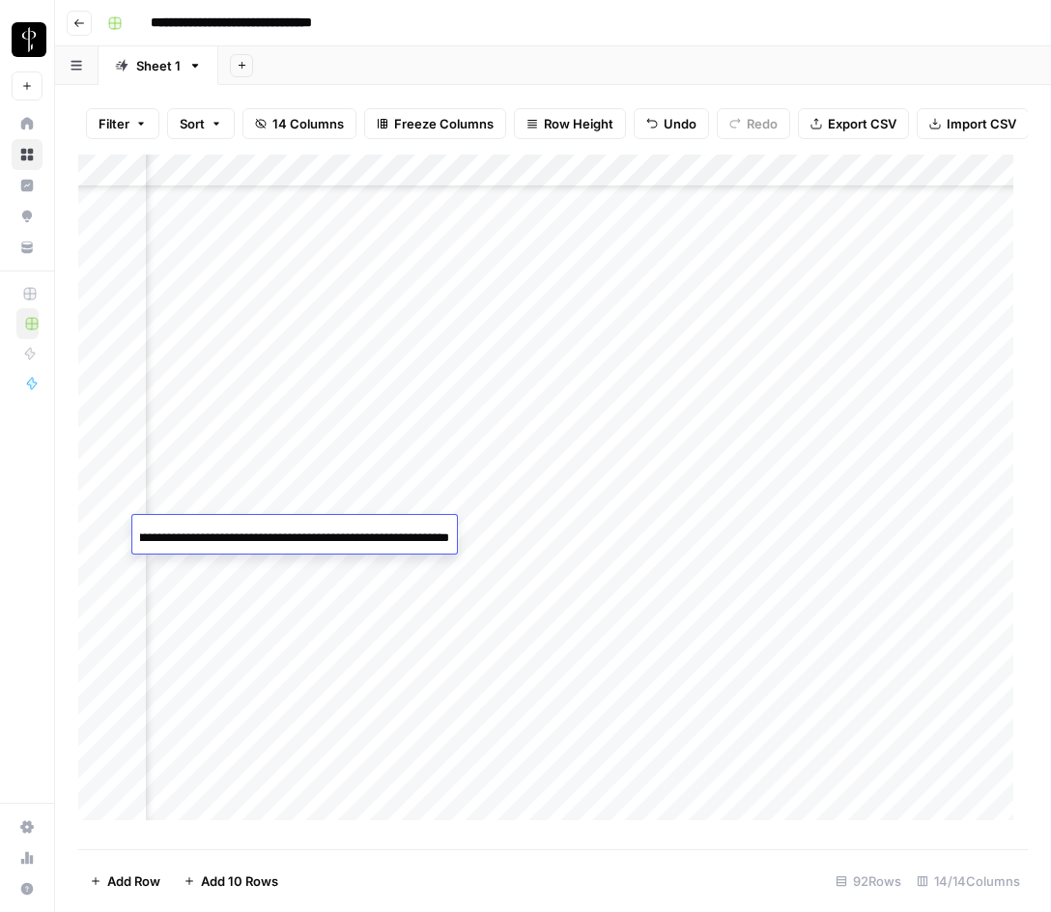
scroll to position [0, 0]
click at [575, 534] on div "Add Column" at bounding box center [553, 495] width 950 height 680
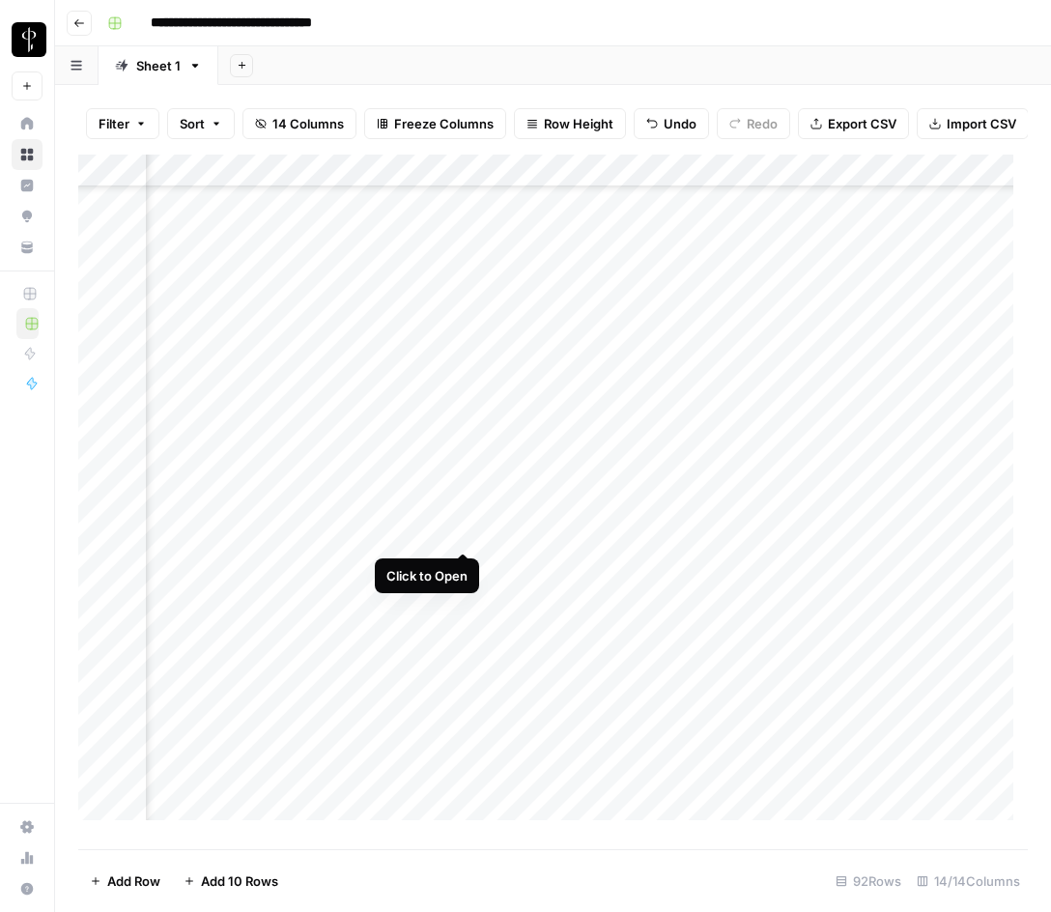
click at [462, 529] on div "Add Column" at bounding box center [553, 495] width 950 height 680
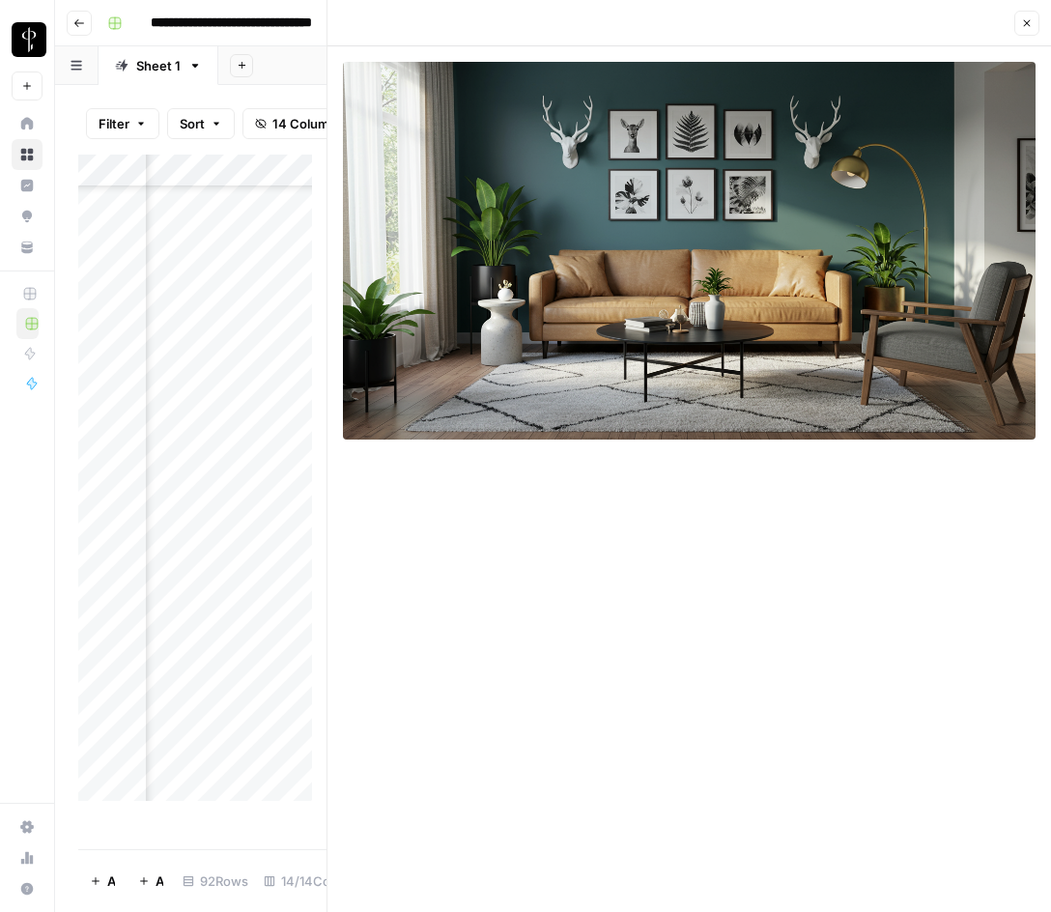
click at [1031, 23] on icon "button" at bounding box center [1028, 23] width 12 height 12
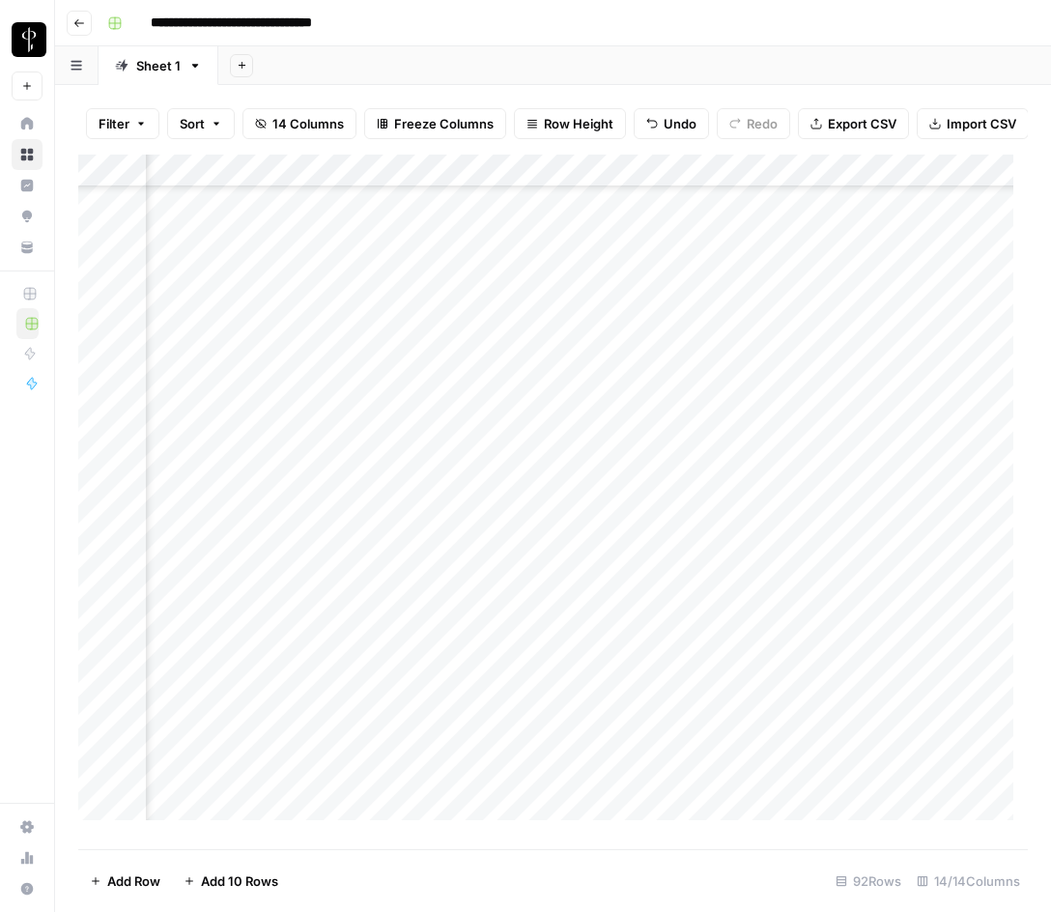
click at [807, 488] on div "Add Column" at bounding box center [553, 495] width 950 height 680
click at [805, 530] on div "Add Column" at bounding box center [553, 495] width 950 height 680
click at [814, 558] on div "Add Column" at bounding box center [553, 495] width 950 height 680
click at [248, 563] on div "Add Column" at bounding box center [553, 495] width 950 height 680
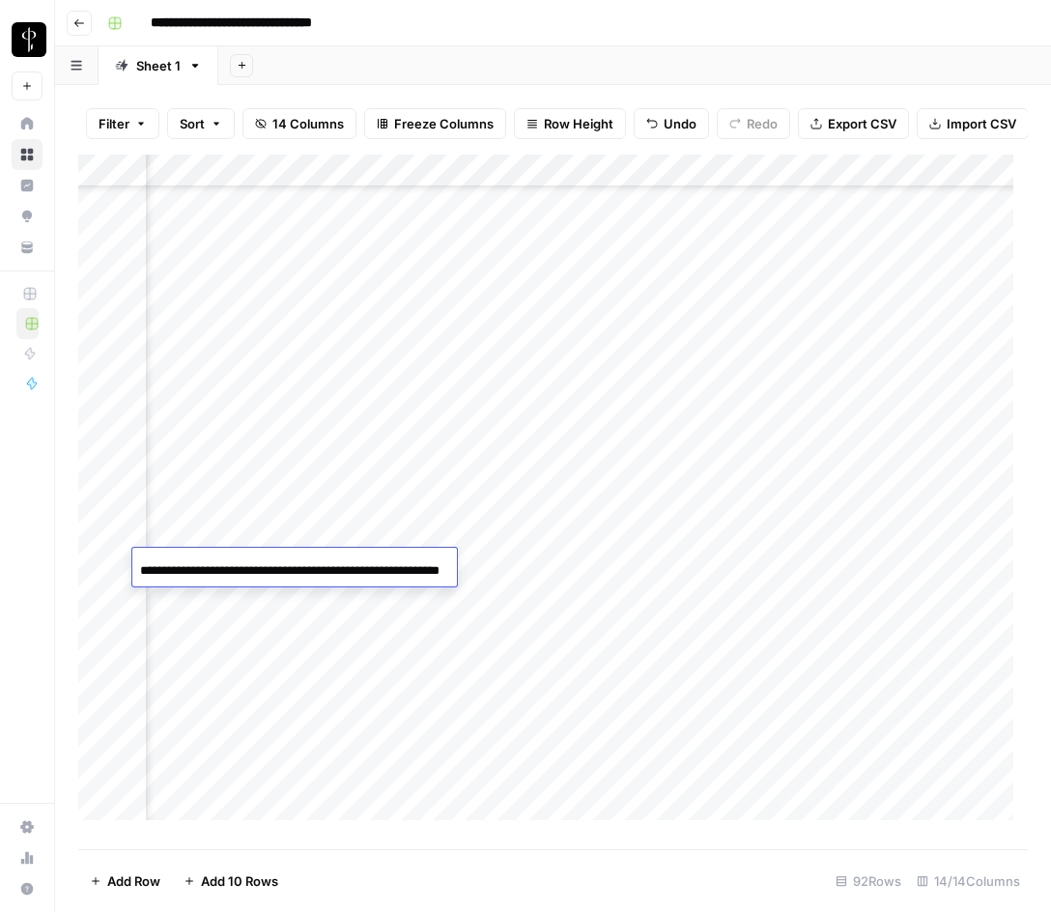
scroll to position [0, 80]
click at [248, 563] on input "**********" at bounding box center [294, 571] width 309 height 23
click at [507, 566] on div "Add Column" at bounding box center [553, 495] width 950 height 680
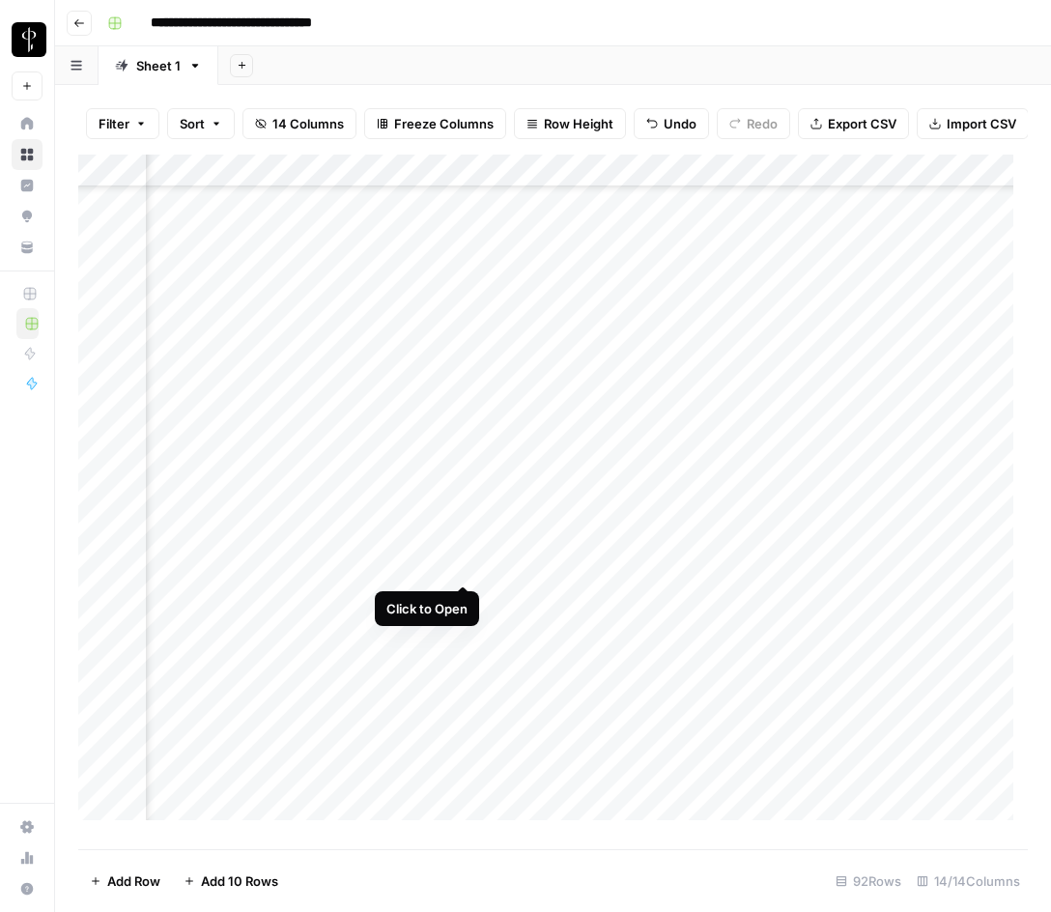
click at [463, 568] on div "Add Column" at bounding box center [553, 495] width 950 height 680
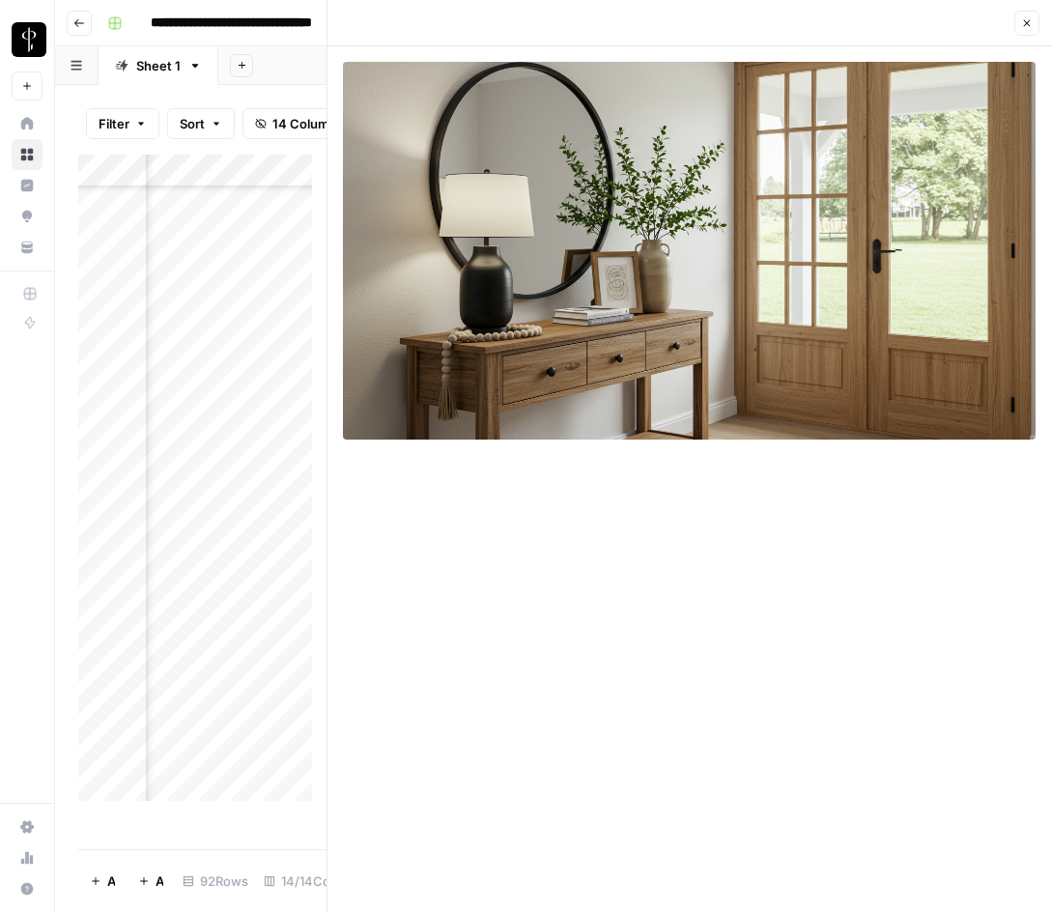
click at [1033, 22] on button "Close" at bounding box center [1027, 23] width 25 height 25
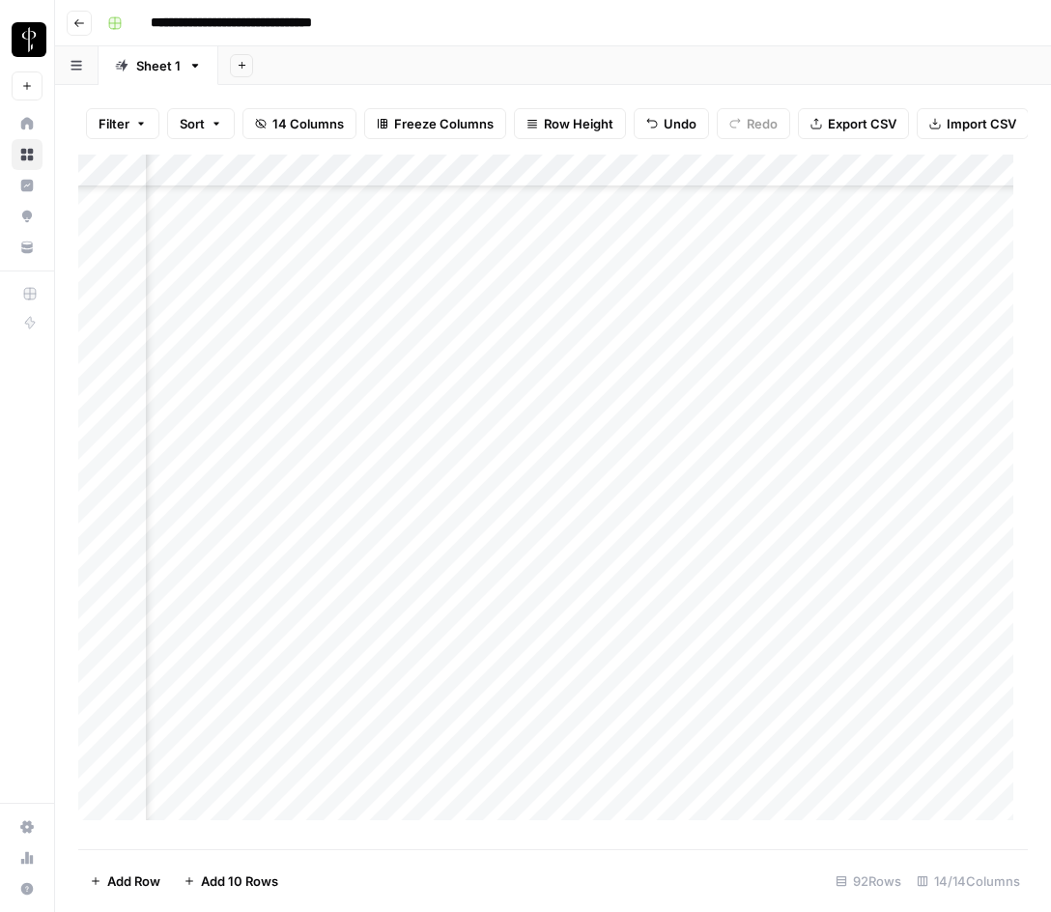
click at [819, 533] on div "Add Column" at bounding box center [553, 495] width 950 height 680
click at [800, 558] on div "Add Column" at bounding box center [553, 495] width 950 height 680
click at [211, 599] on div "Add Column" at bounding box center [553, 495] width 950 height 680
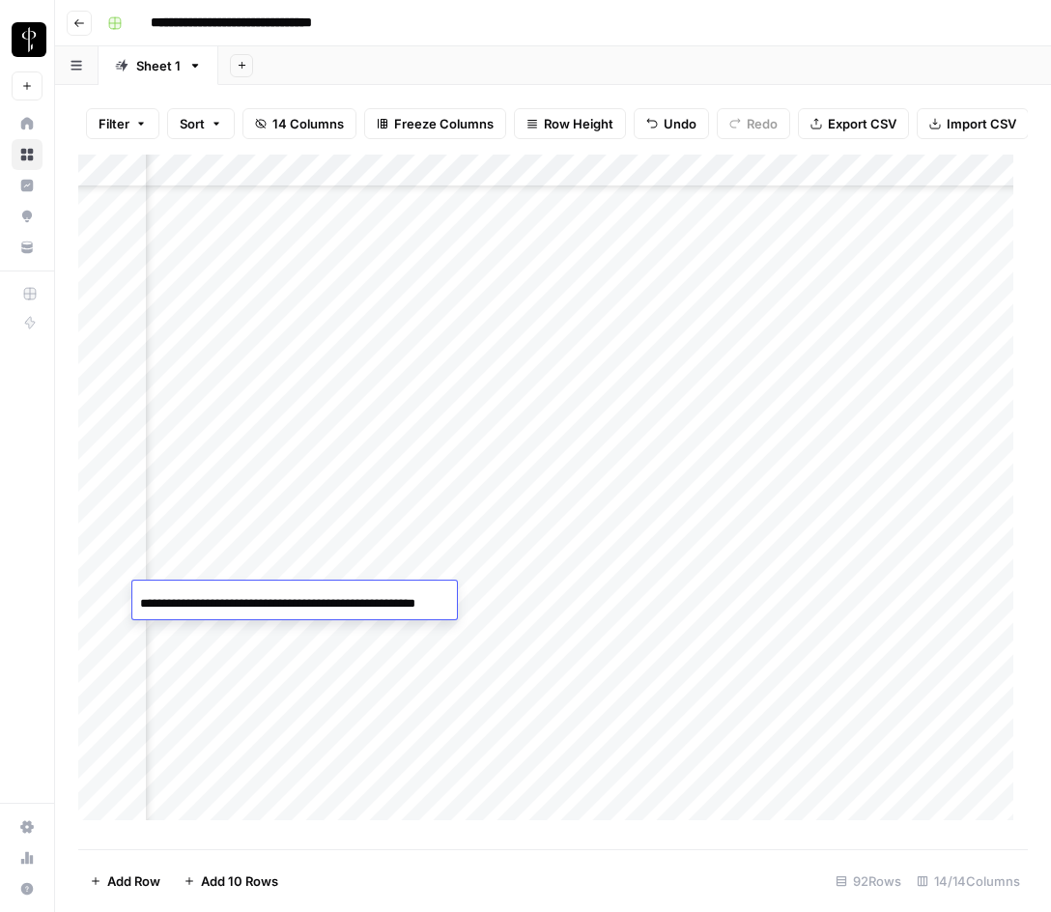
click at [211, 599] on input "**********" at bounding box center [294, 603] width 309 height 23
click at [532, 605] on div "Add Column" at bounding box center [553, 495] width 950 height 680
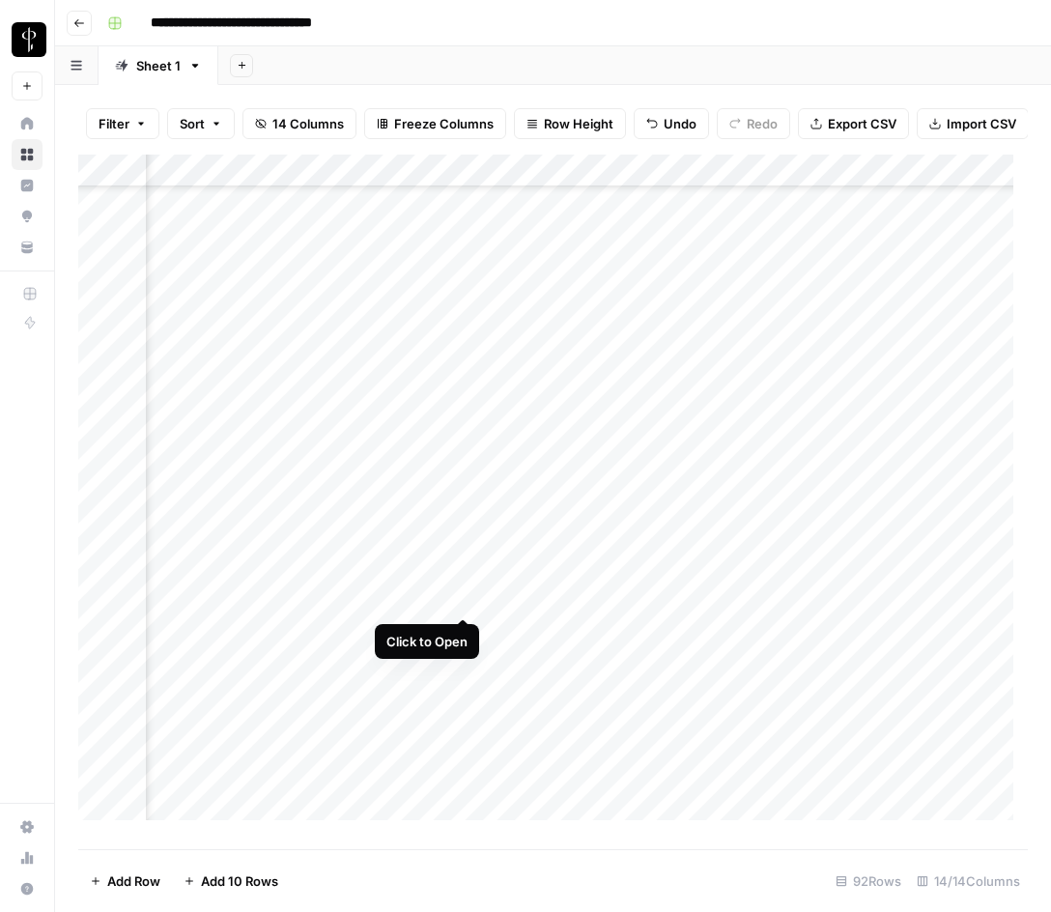
click at [463, 599] on div "Add Column" at bounding box center [553, 495] width 950 height 680
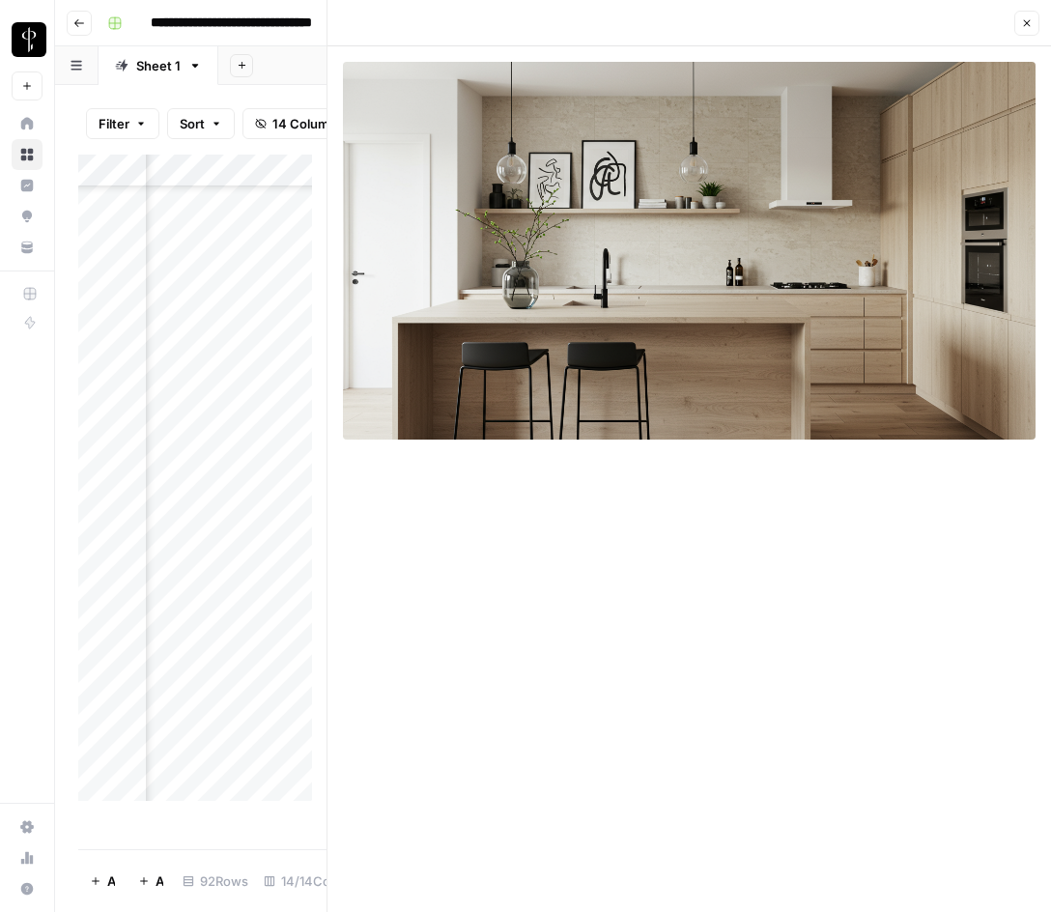
click at [230, 596] on div "Add Column" at bounding box center [202, 485] width 248 height 661
click at [230, 596] on input "**********" at bounding box center [294, 603] width 309 height 23
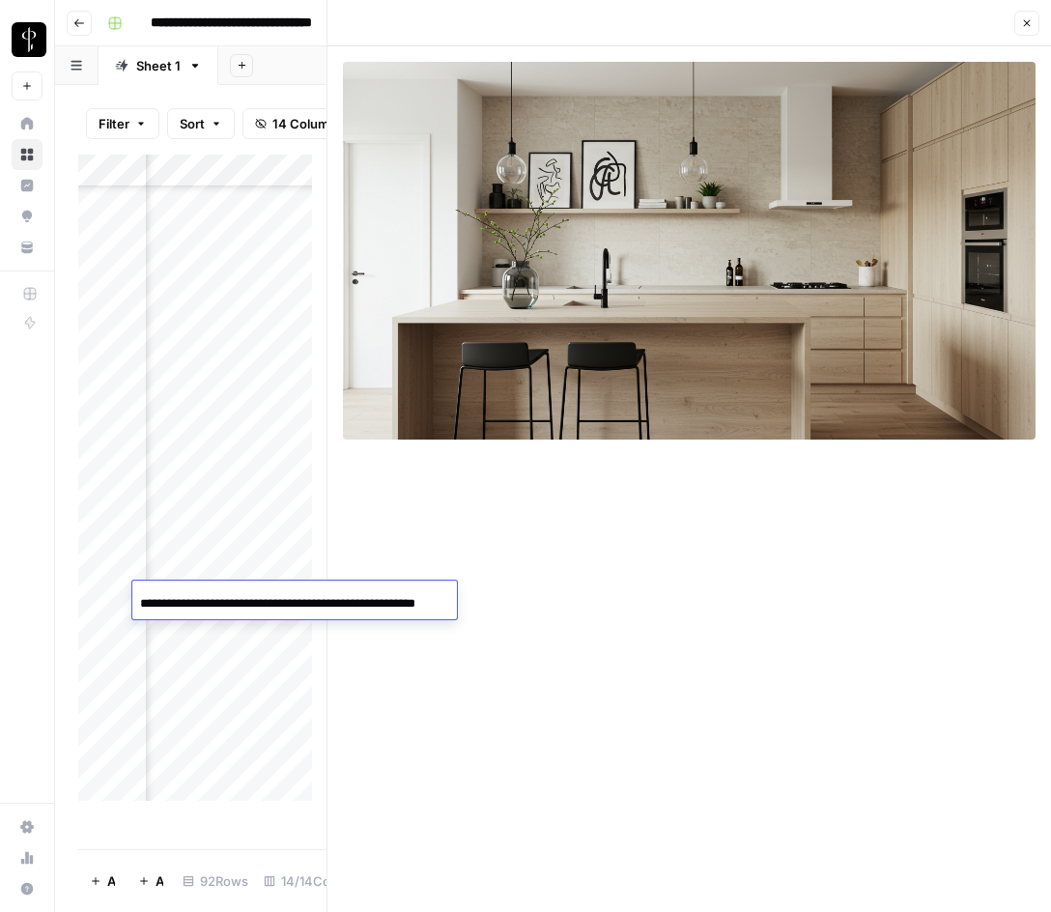
click at [1021, 25] on button "Close" at bounding box center [1027, 23] width 25 height 25
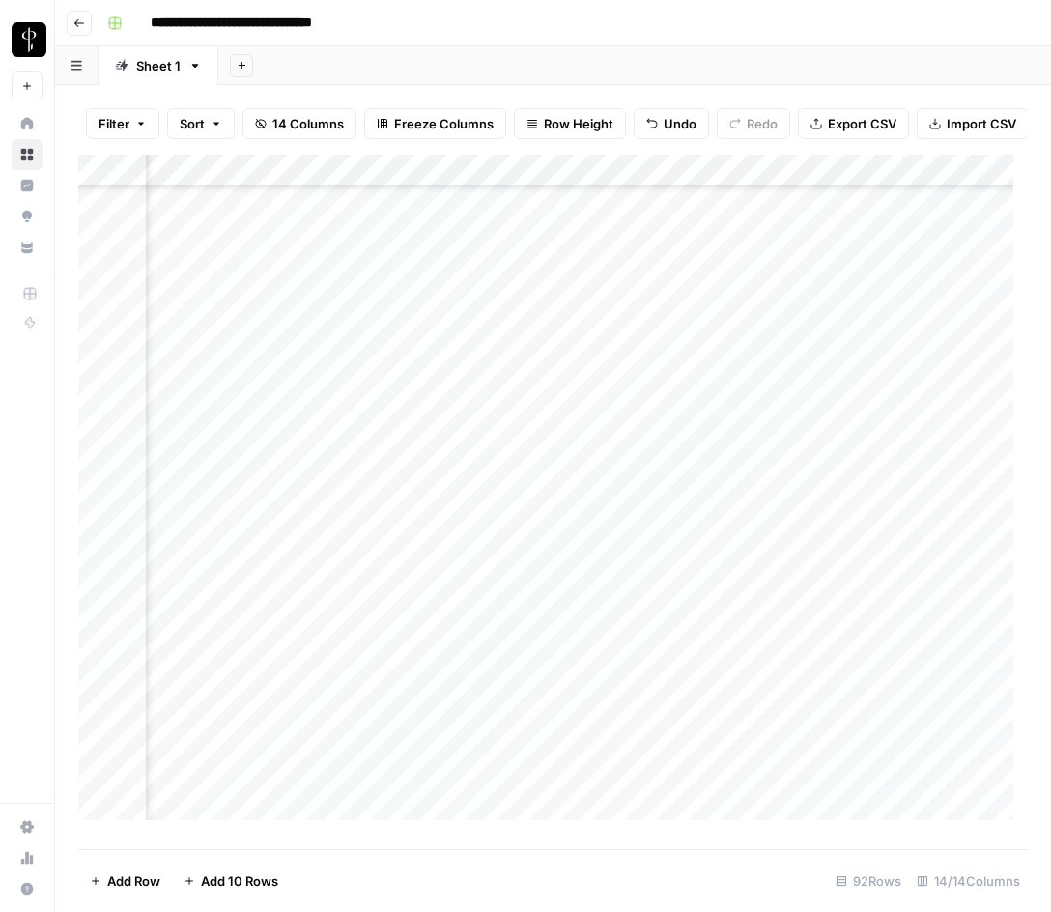
click at [233, 603] on div "Add Column" at bounding box center [553, 495] width 950 height 680
click at [580, 587] on div "Add Column" at bounding box center [553, 495] width 950 height 680
click at [804, 597] on div "Add Column" at bounding box center [553, 495] width 950 height 680
type textarea "**********"
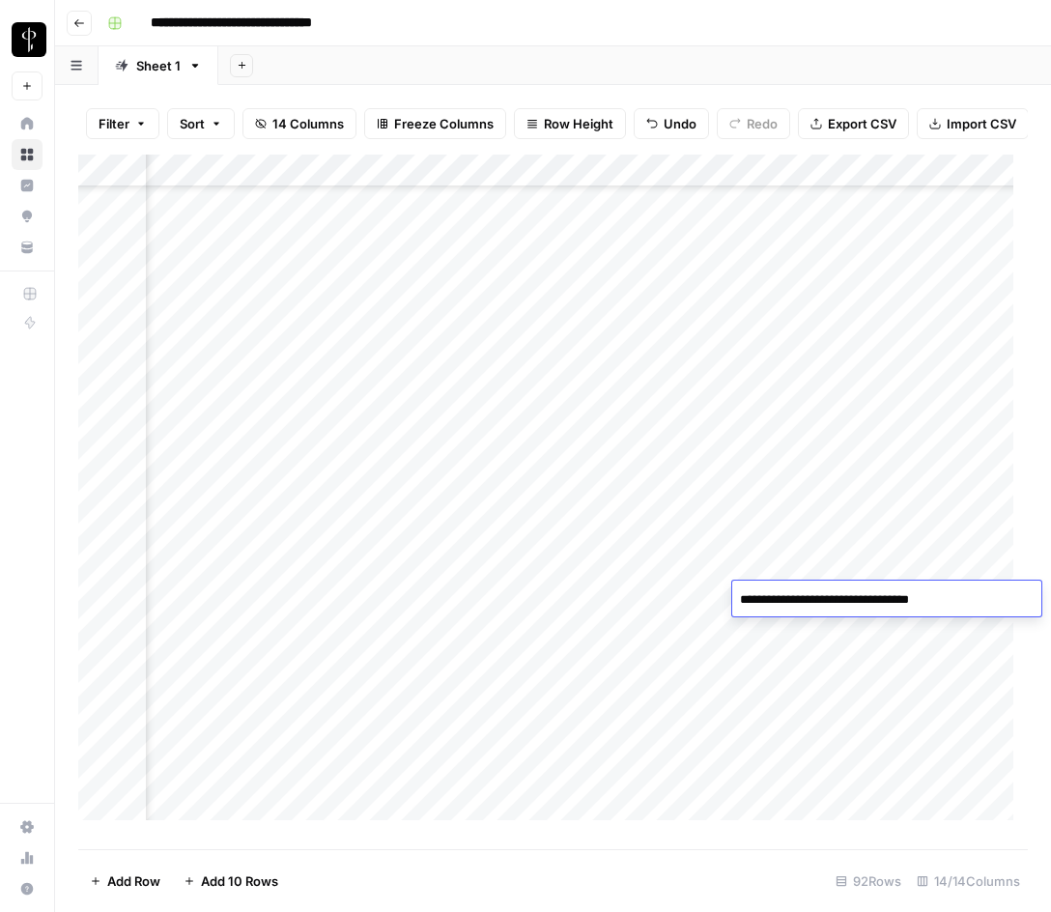
scroll to position [1261, 1818]
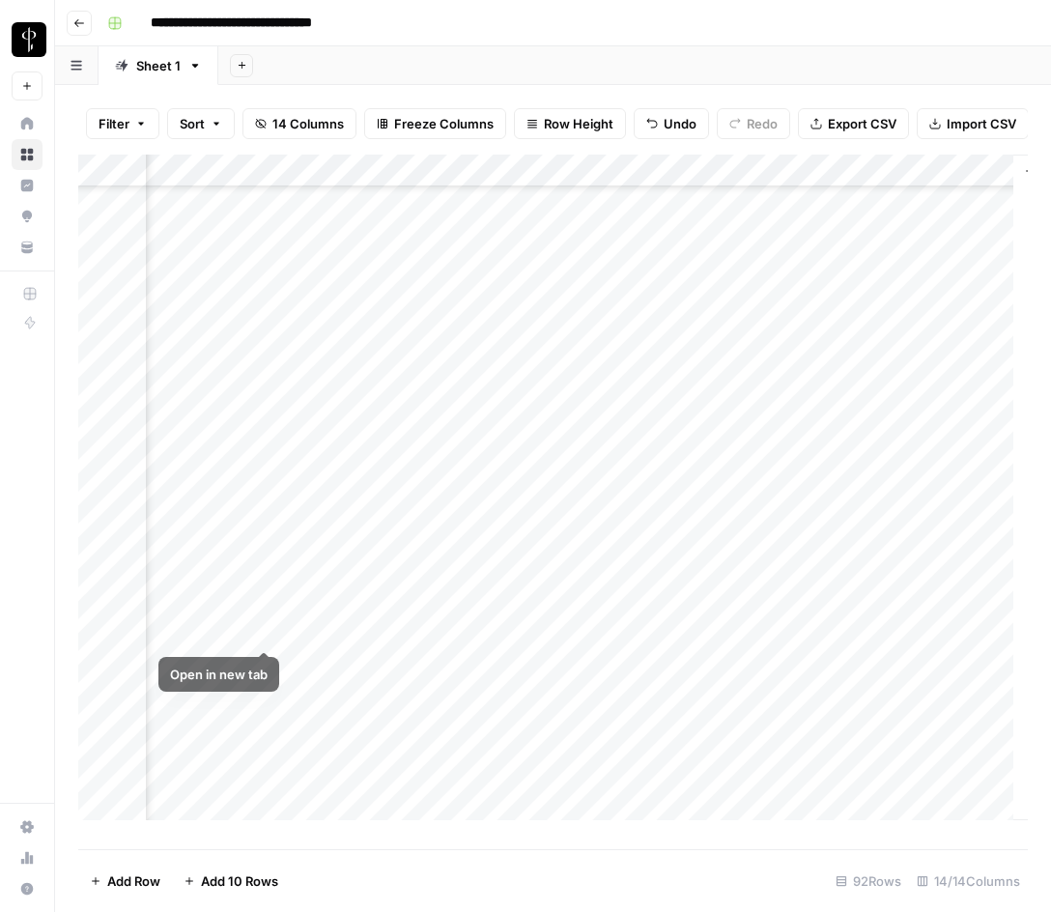
click at [216, 634] on div "Add Column" at bounding box center [553, 495] width 950 height 680
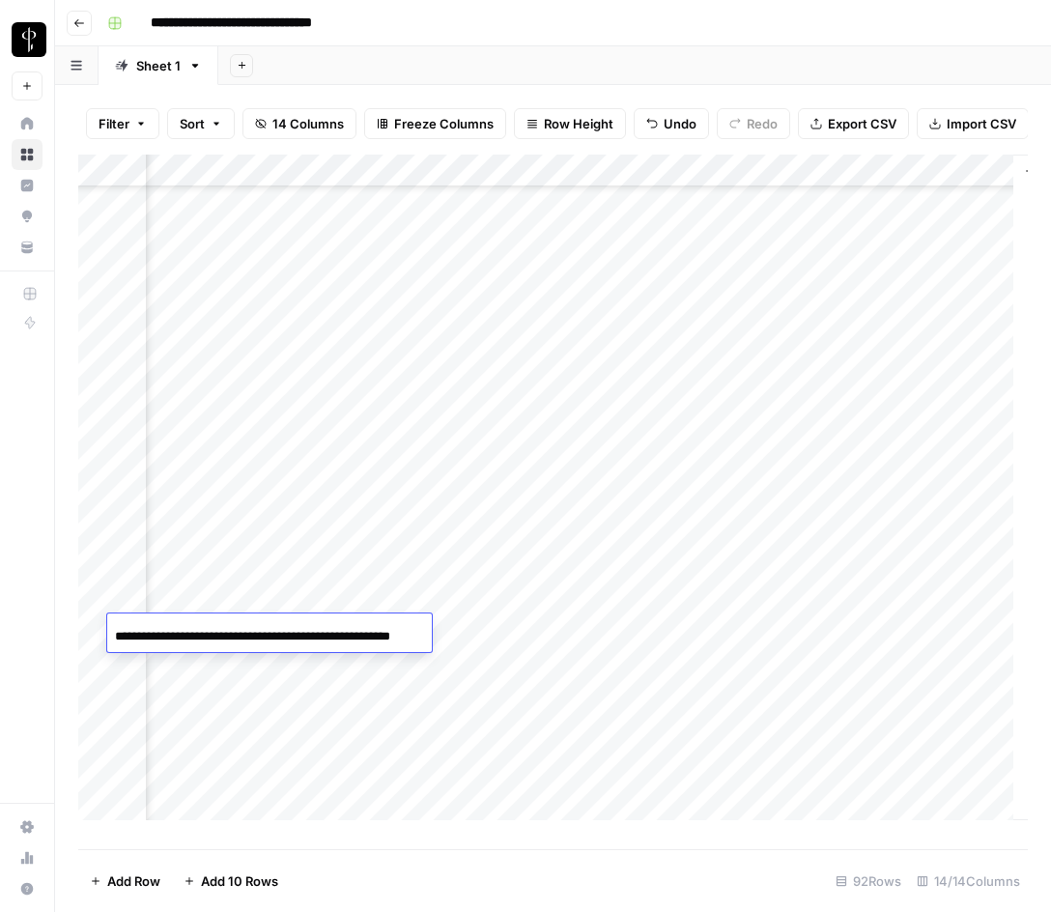
scroll to position [0, 38]
click at [216, 634] on input "**********" at bounding box center [269, 636] width 309 height 23
click at [495, 599] on div "Add Column" at bounding box center [553, 495] width 950 height 680
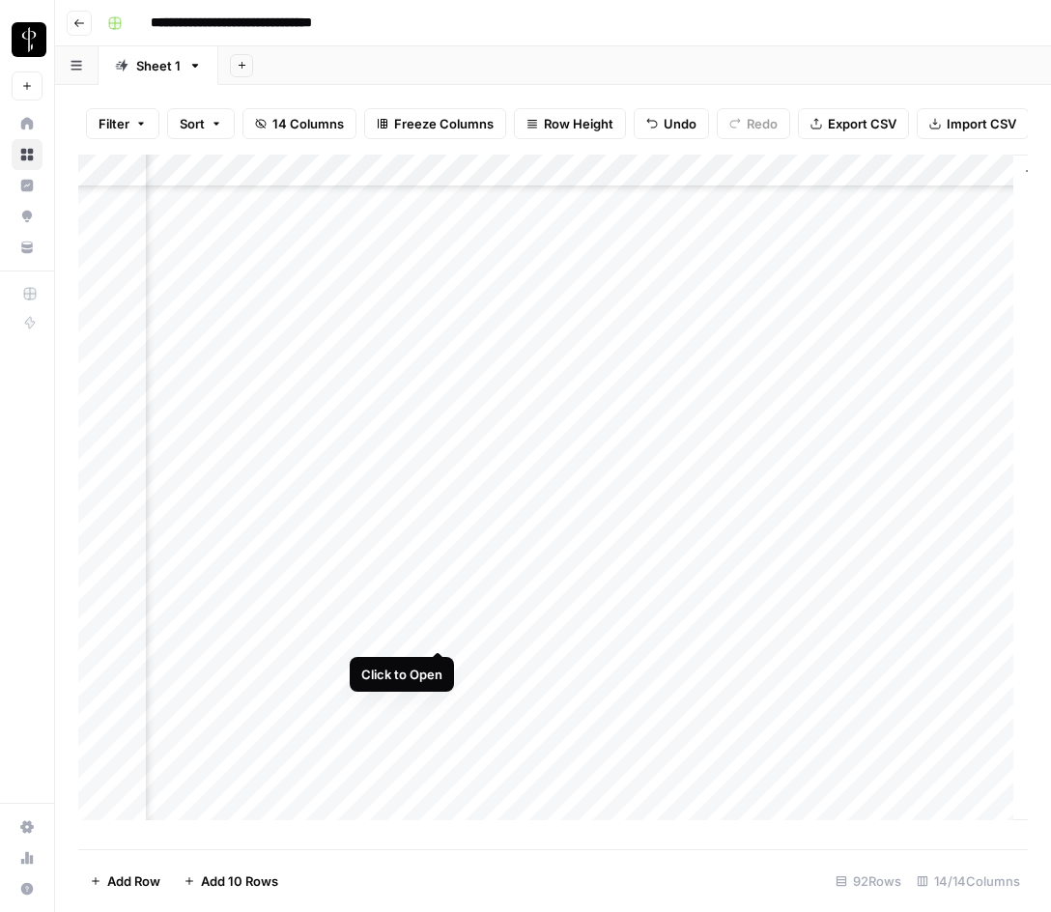
click at [433, 631] on div "Add Column" at bounding box center [553, 495] width 950 height 680
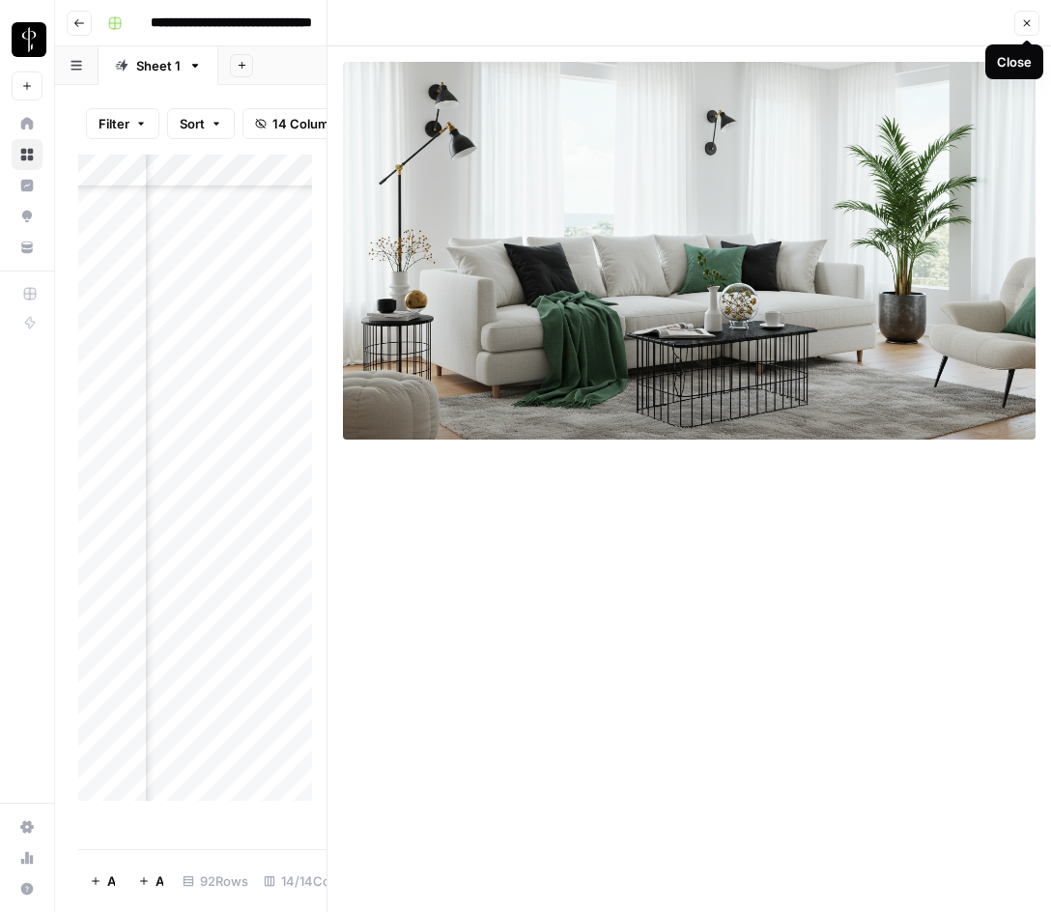
click at [1024, 14] on button "Close" at bounding box center [1027, 23] width 25 height 25
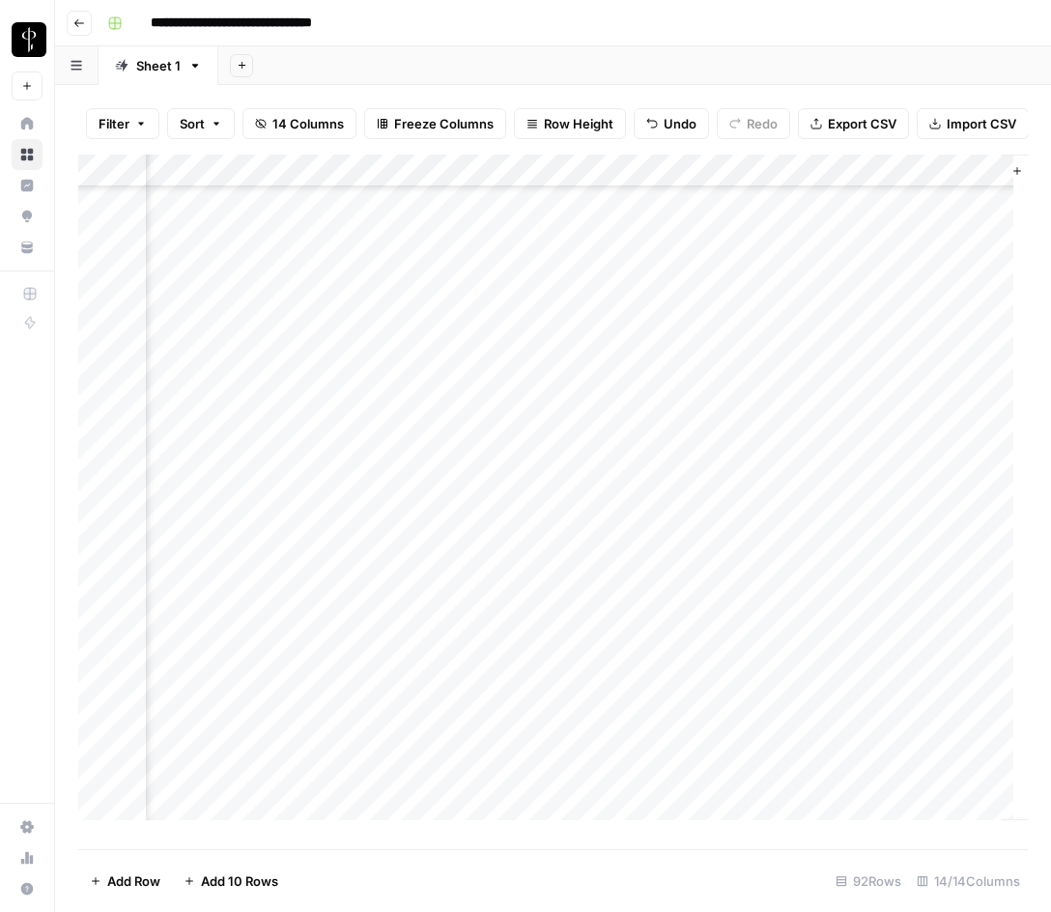
scroll to position [1261, 1827]
click at [785, 596] on div "Add Column" at bounding box center [553, 495] width 950 height 680
click at [767, 622] on div "Add Column" at bounding box center [553, 495] width 950 height 680
click at [203, 661] on div "Add Column" at bounding box center [553, 495] width 950 height 680
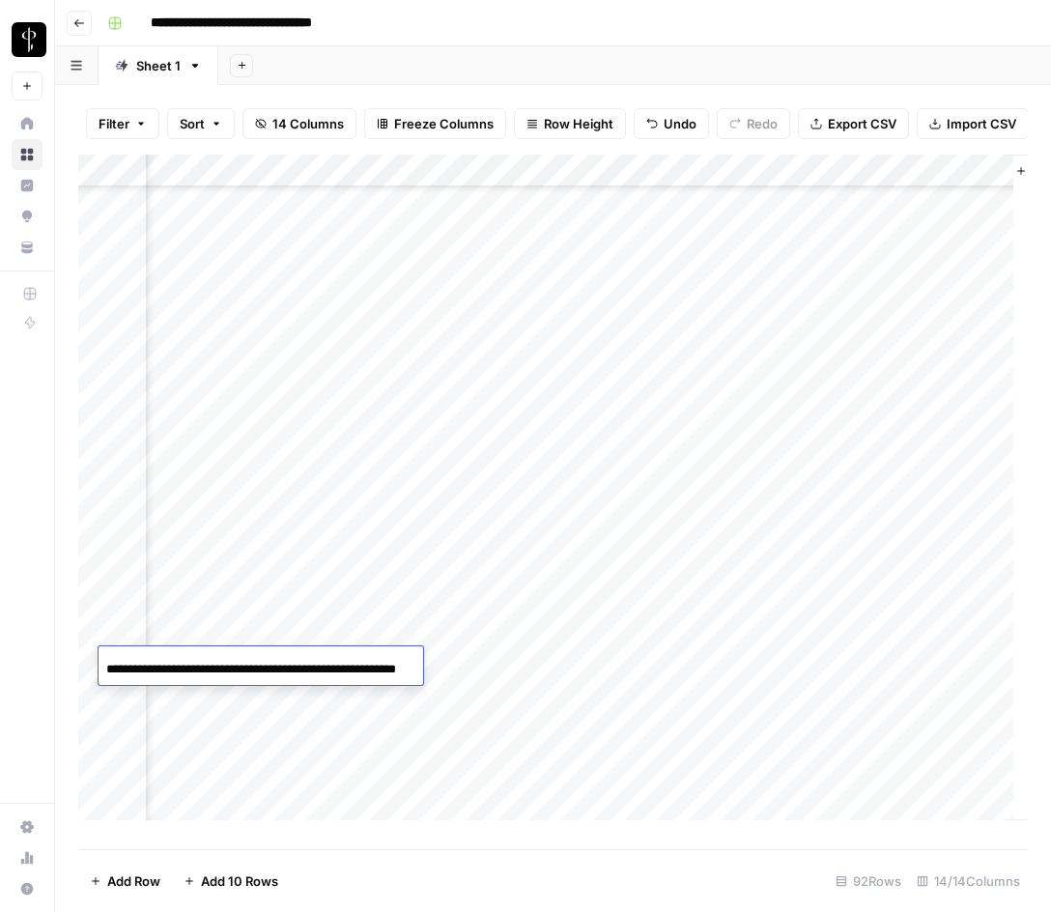
scroll to position [0, 71]
click at [203, 661] on input "**********" at bounding box center [260, 669] width 309 height 23
click at [507, 670] on div "Add Column" at bounding box center [553, 495] width 950 height 680
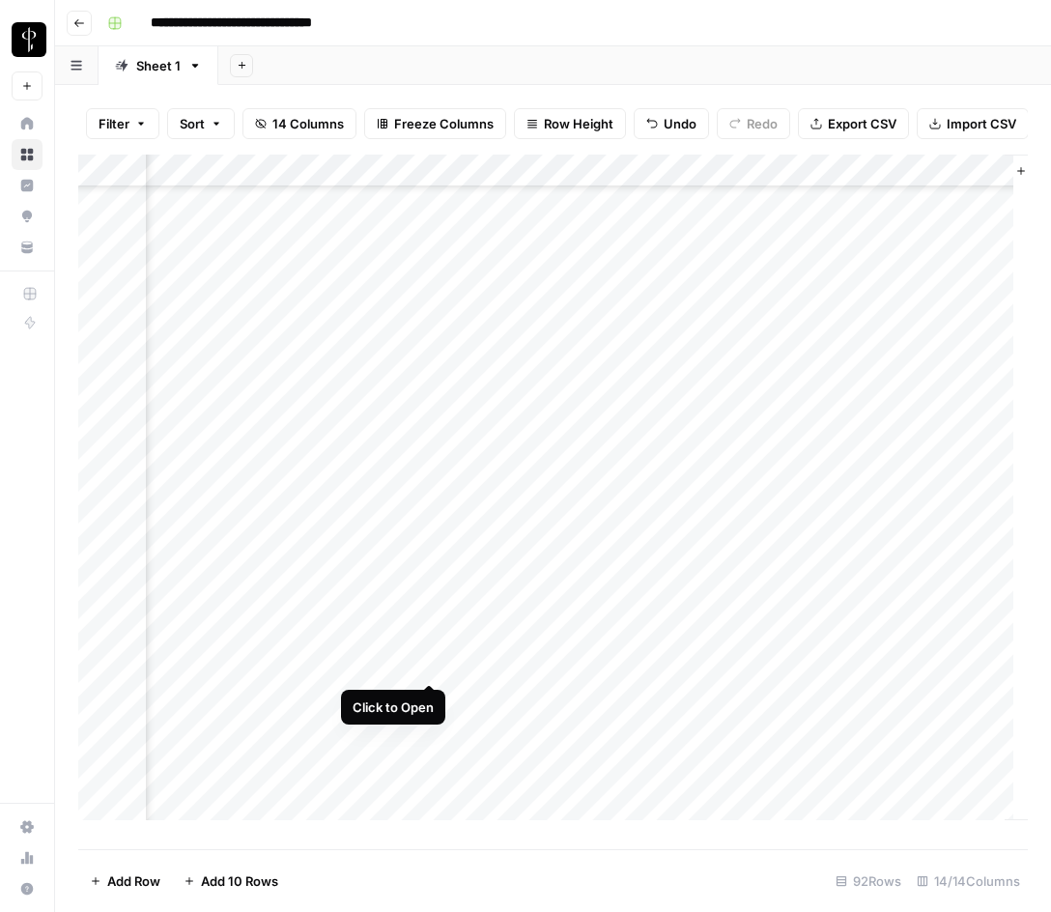
click at [430, 667] on div "Add Column" at bounding box center [553, 495] width 950 height 680
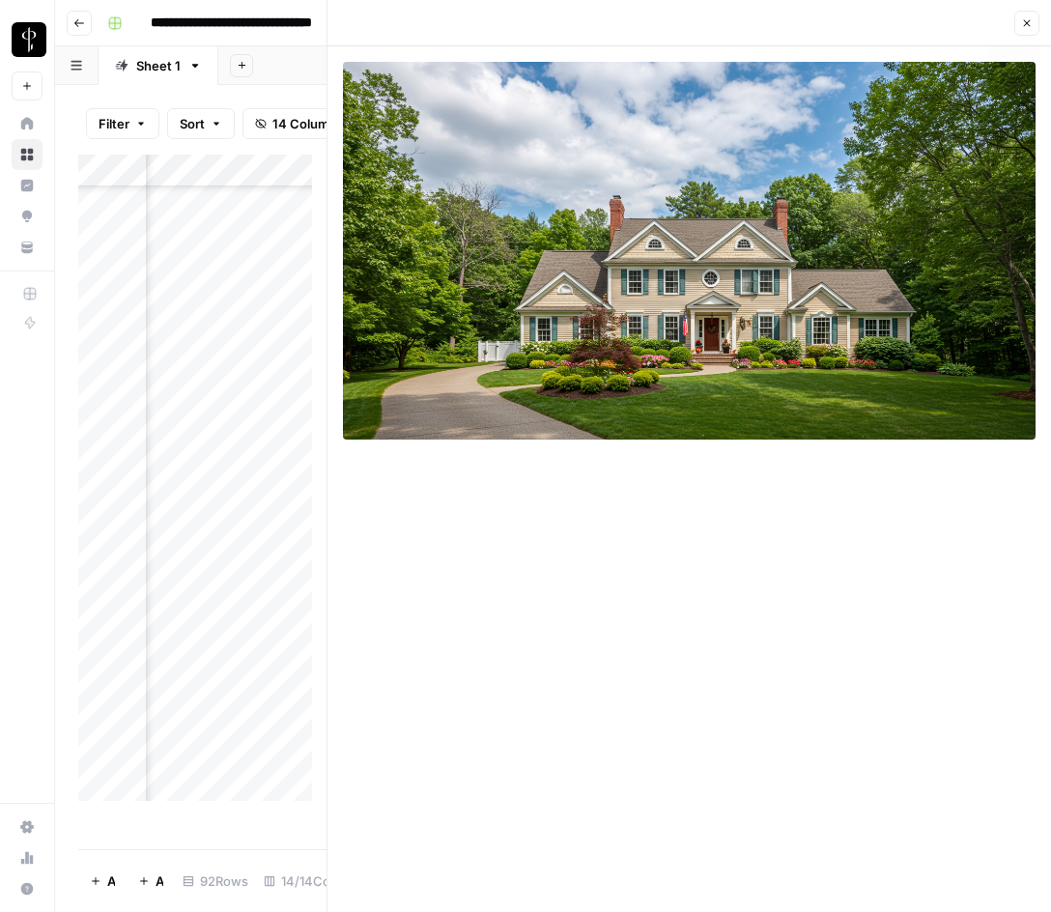
click at [1028, 26] on icon "button" at bounding box center [1028, 23] width 12 height 12
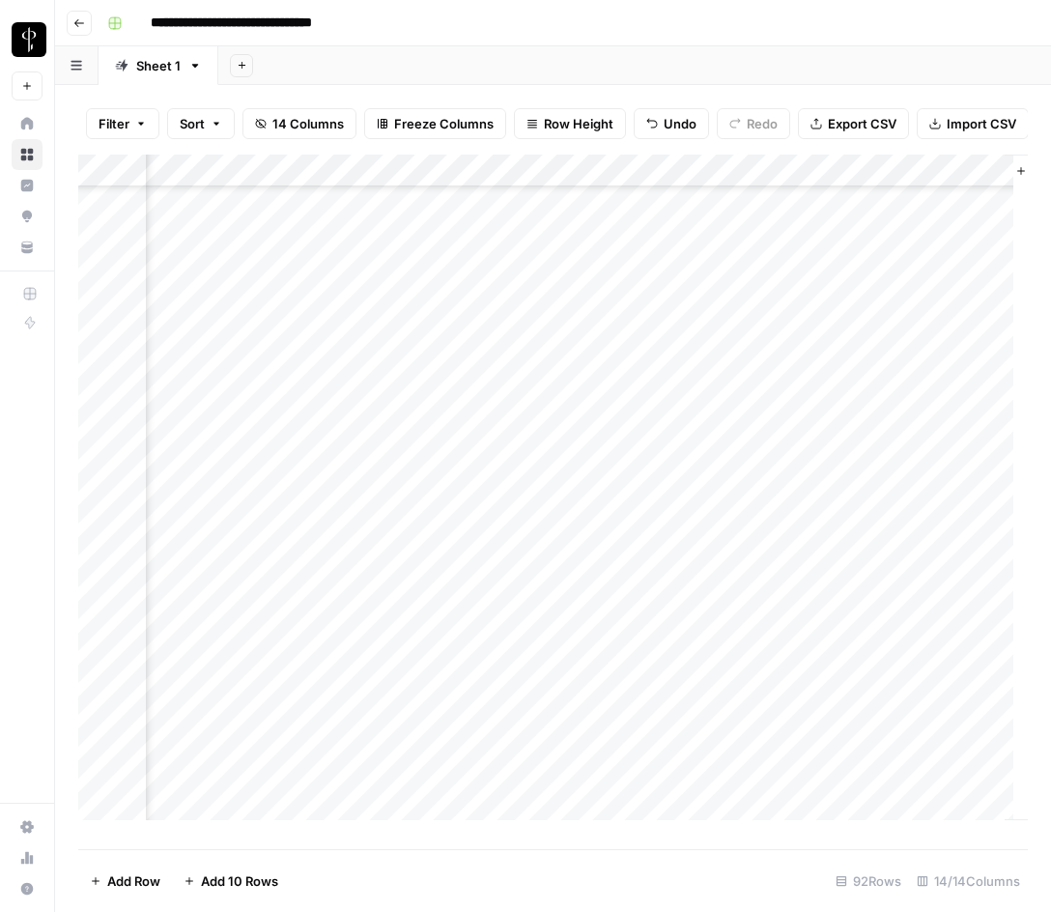
click at [786, 545] on div "Add Column" at bounding box center [553, 495] width 950 height 680
click at [764, 671] on div "Add Column" at bounding box center [553, 495] width 950 height 680
click at [198, 701] on div "Add Column" at bounding box center [553, 495] width 950 height 680
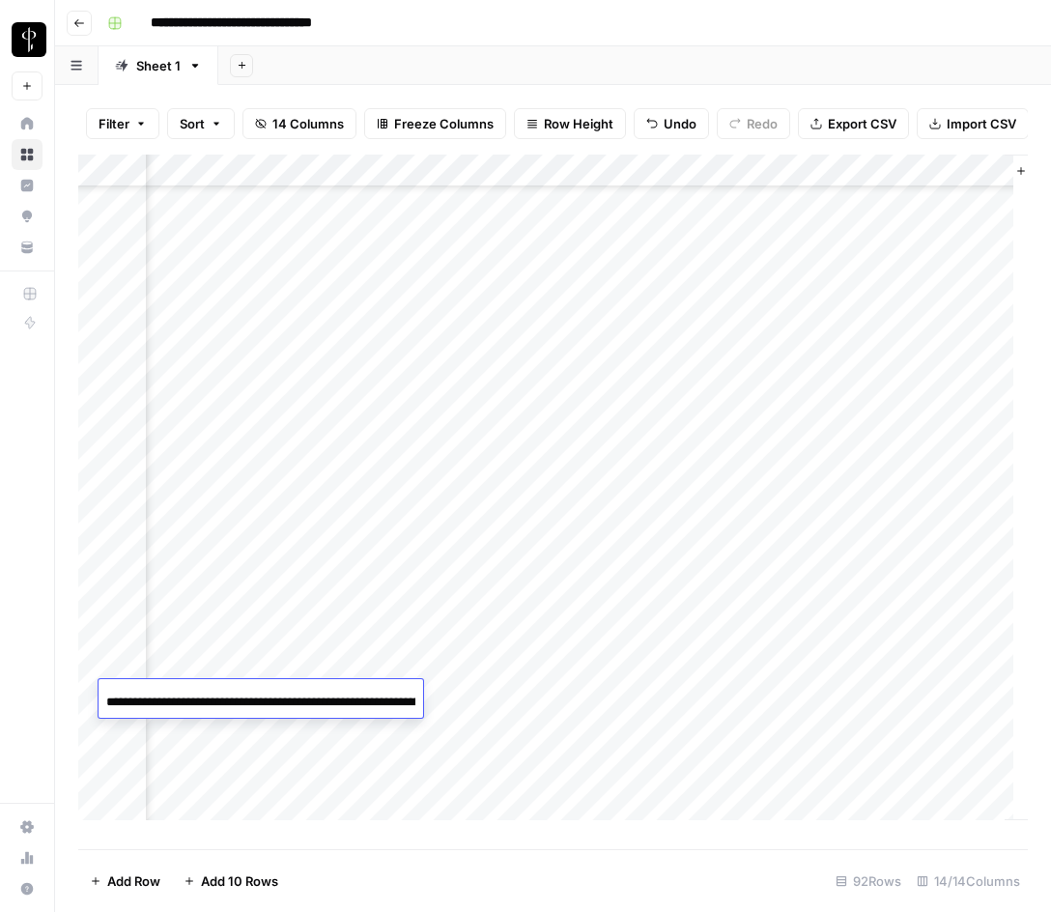
click at [198, 701] on input "**********" at bounding box center [260, 702] width 309 height 23
click at [500, 696] on div "Add Column" at bounding box center [553, 495] width 950 height 680
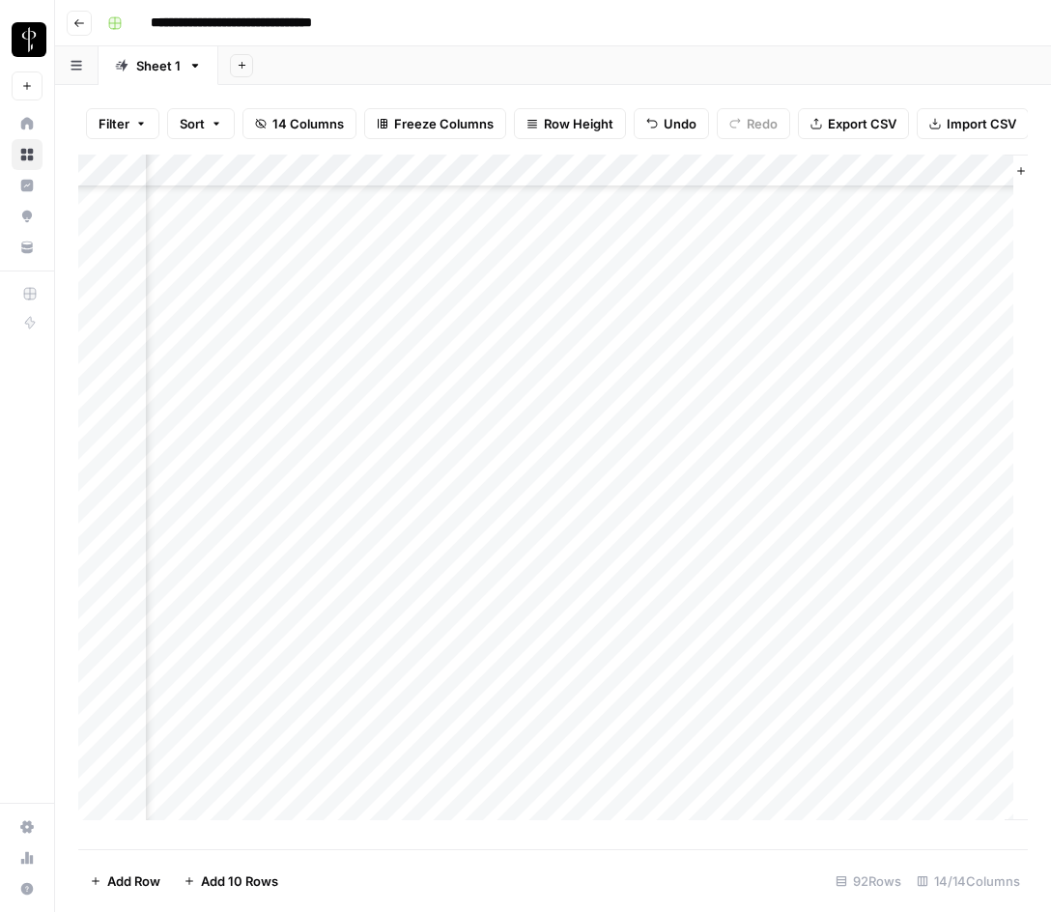
click at [422, 699] on div "Add Column" at bounding box center [553, 495] width 950 height 680
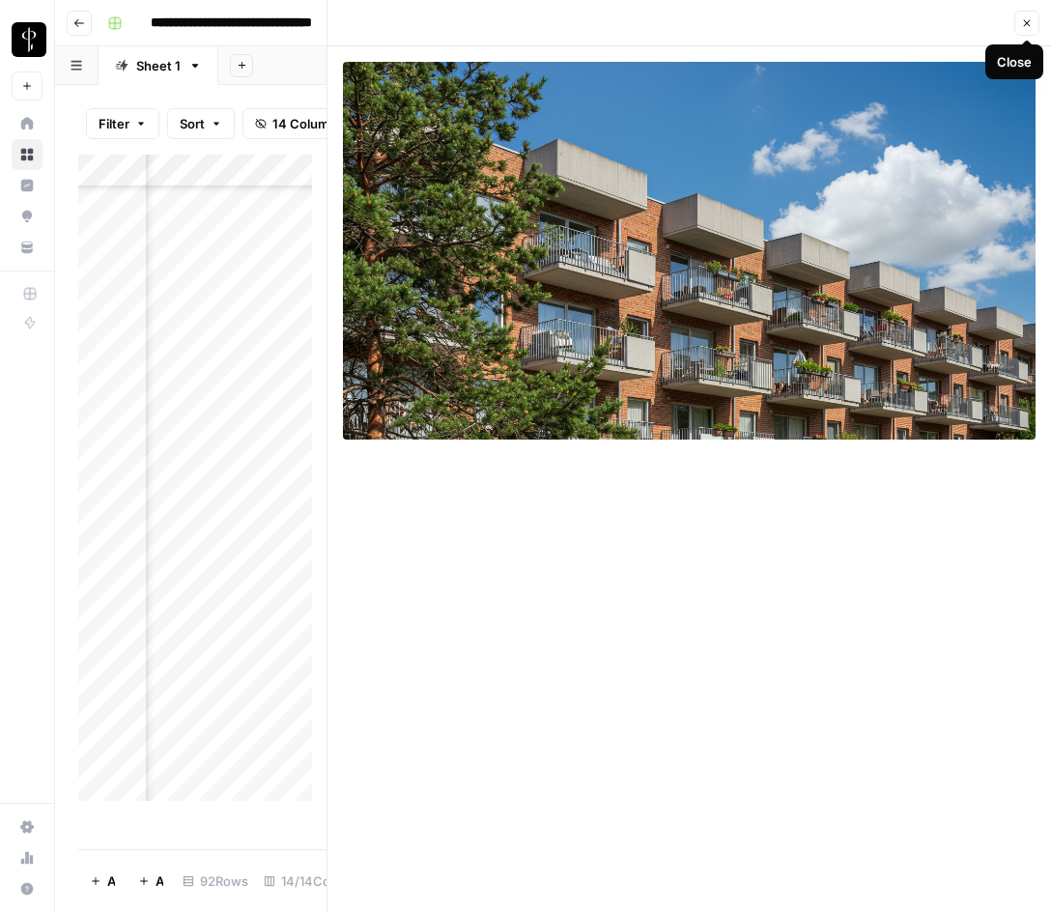
click at [1024, 19] on icon "button" at bounding box center [1028, 23] width 12 height 12
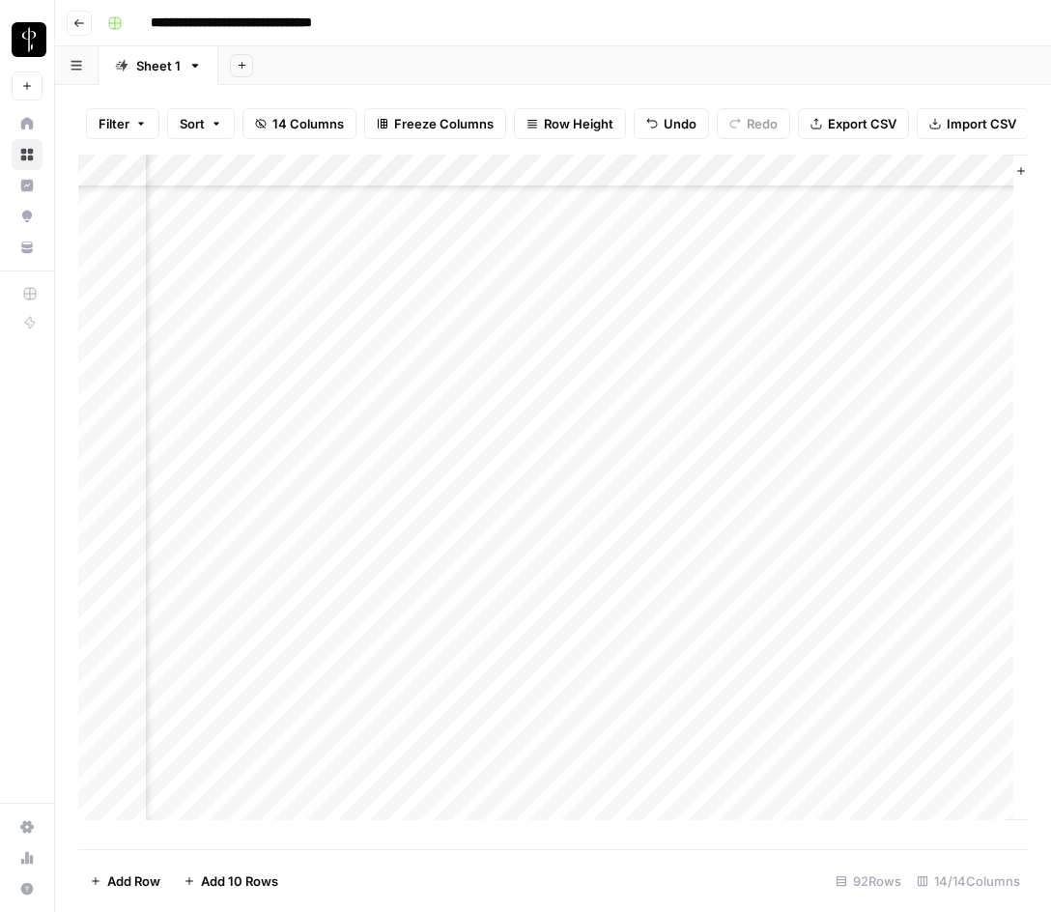
click at [793, 589] on div "Add Column" at bounding box center [553, 495] width 950 height 680
click at [732, 599] on textarea "**********" at bounding box center [879, 600] width 309 height 27
type textarea "**********"
click at [868, 596] on textarea "**********" at bounding box center [874, 600] width 351 height 27
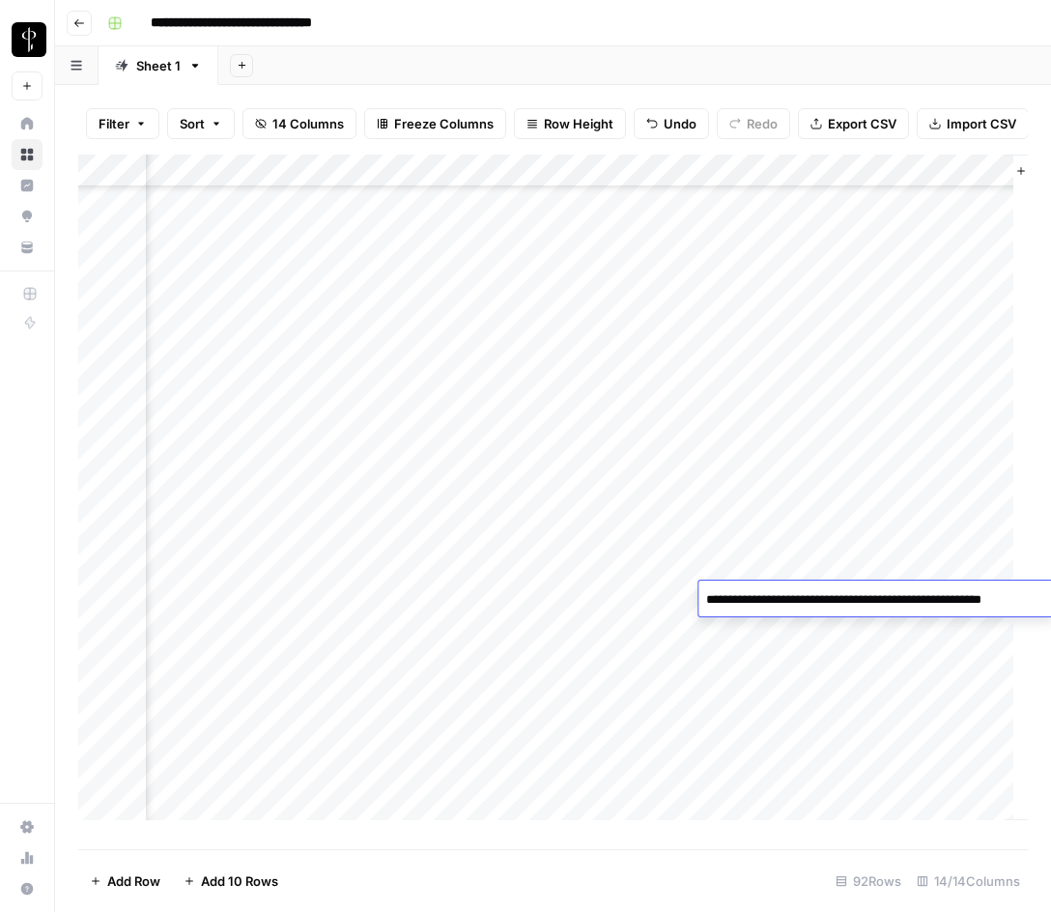
click at [868, 596] on textarea "**********" at bounding box center [874, 600] width 351 height 27
click at [821, 628] on div "Add Column" at bounding box center [553, 495] width 950 height 680
click at [423, 631] on div "Add Column" at bounding box center [553, 495] width 950 height 680
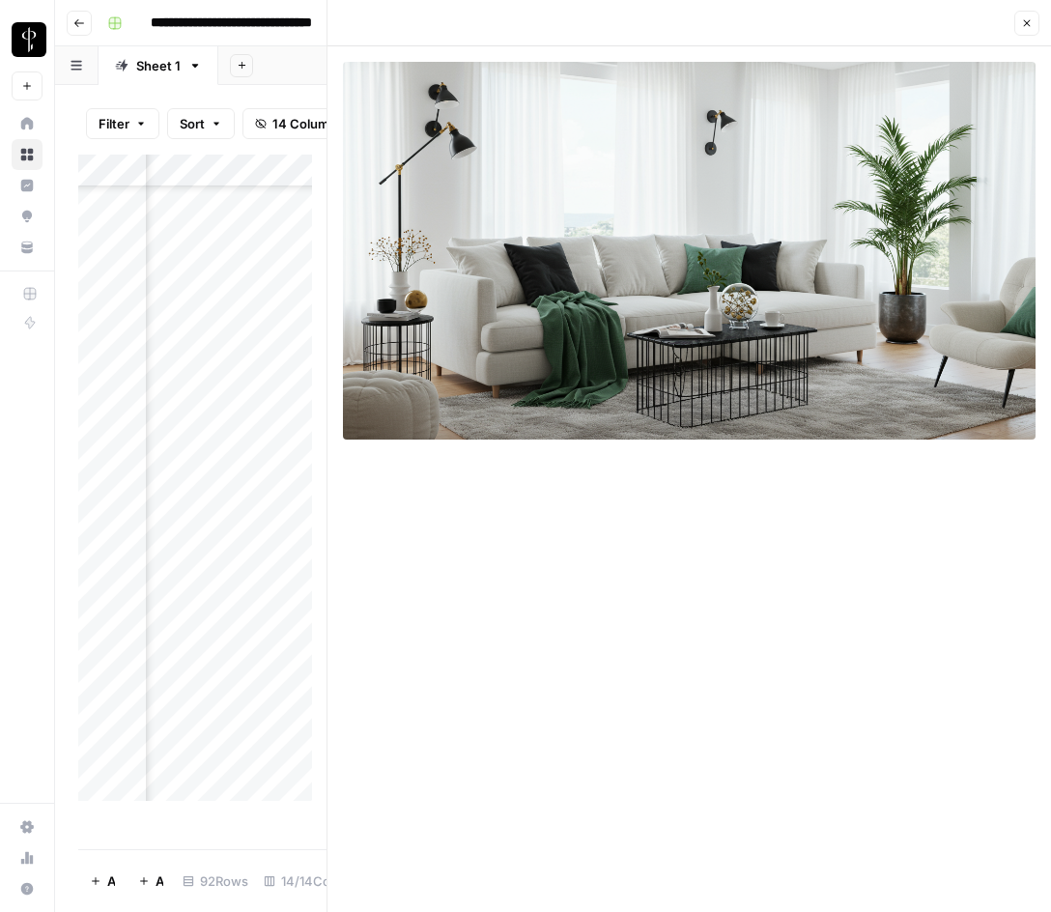
drag, startPoint x: 1027, startPoint y: 15, endPoint x: 965, endPoint y: 83, distance: 91.7
click at [1027, 18] on button "Close" at bounding box center [1027, 23] width 25 height 25
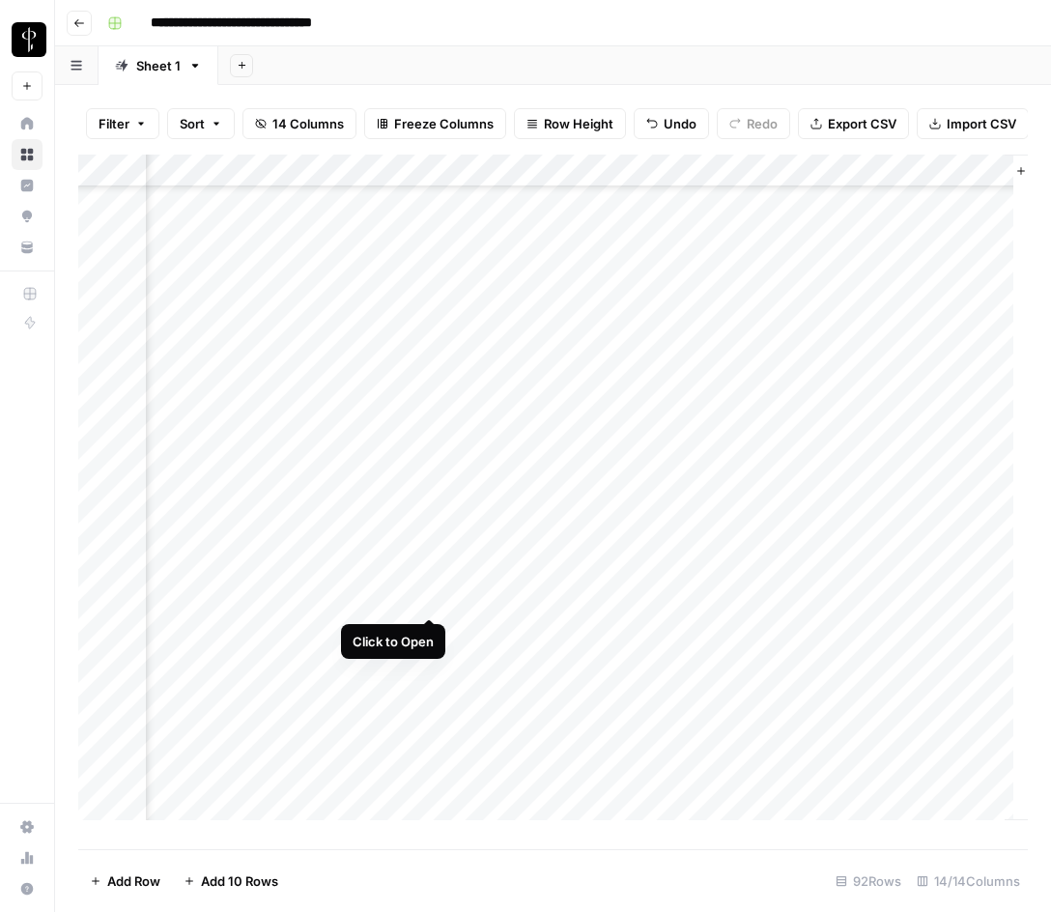
click at [430, 599] on div "Add Column" at bounding box center [553, 495] width 950 height 680
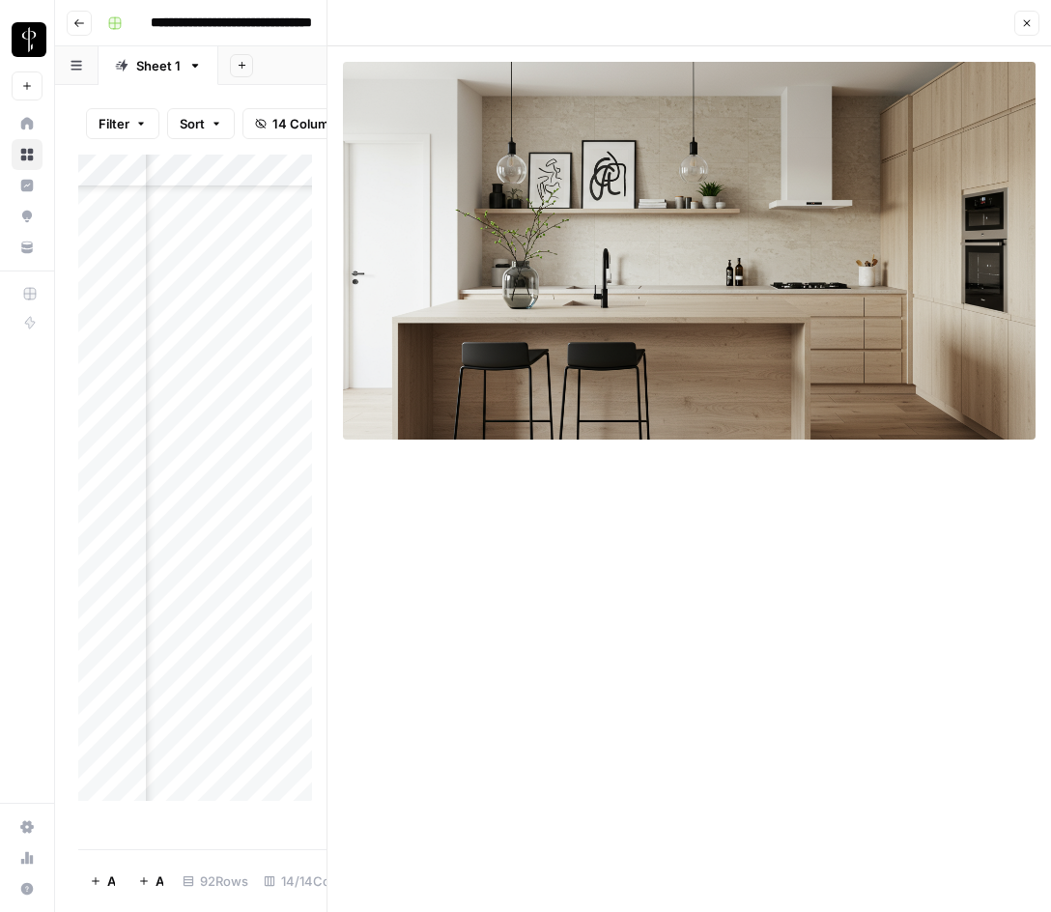
click at [1024, 21] on icon "button" at bounding box center [1028, 23] width 12 height 12
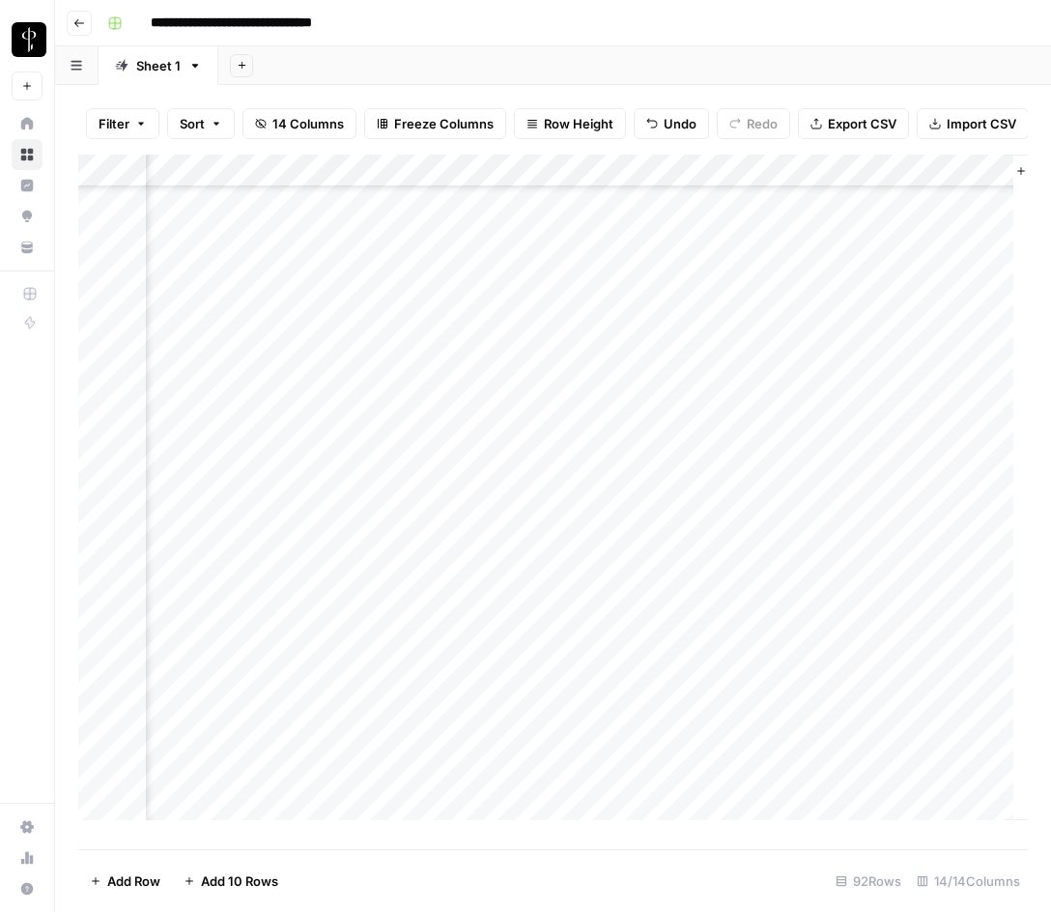
click at [770, 693] on div "Add Column" at bounding box center [553, 495] width 950 height 680
click at [750, 633] on div "Add Column" at bounding box center [553, 495] width 950 height 680
click at [187, 633] on div "Add Column" at bounding box center [553, 495] width 950 height 680
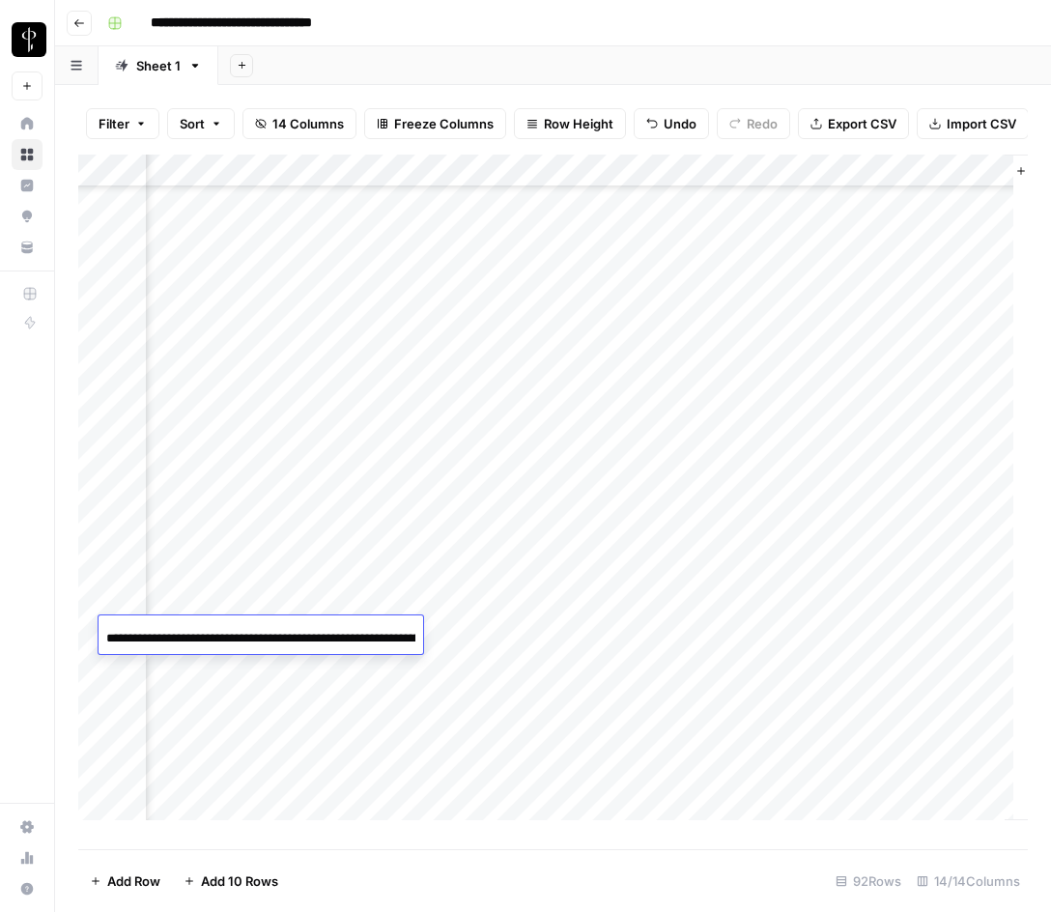
click at [187, 633] on input "**********" at bounding box center [260, 638] width 309 height 23
click at [497, 632] on div "Add Column" at bounding box center [553, 495] width 950 height 680
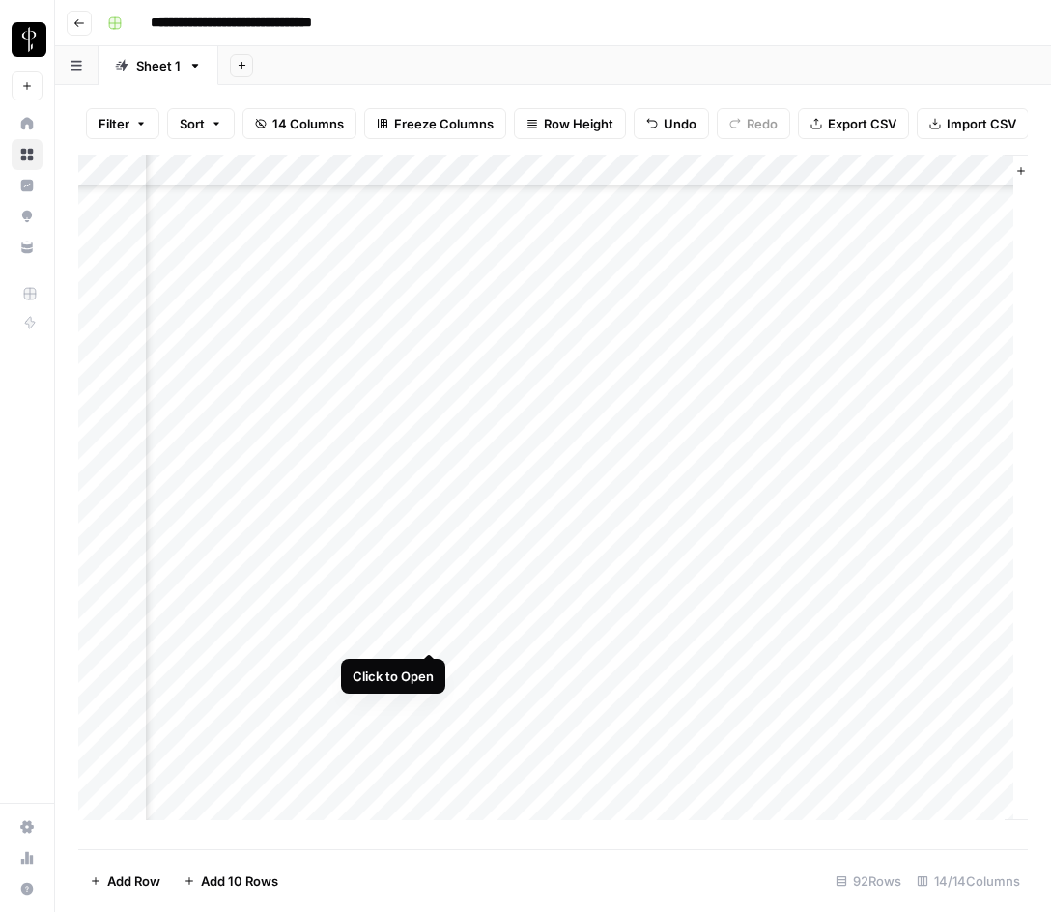
click at [430, 634] on div "Add Column" at bounding box center [553, 495] width 950 height 680
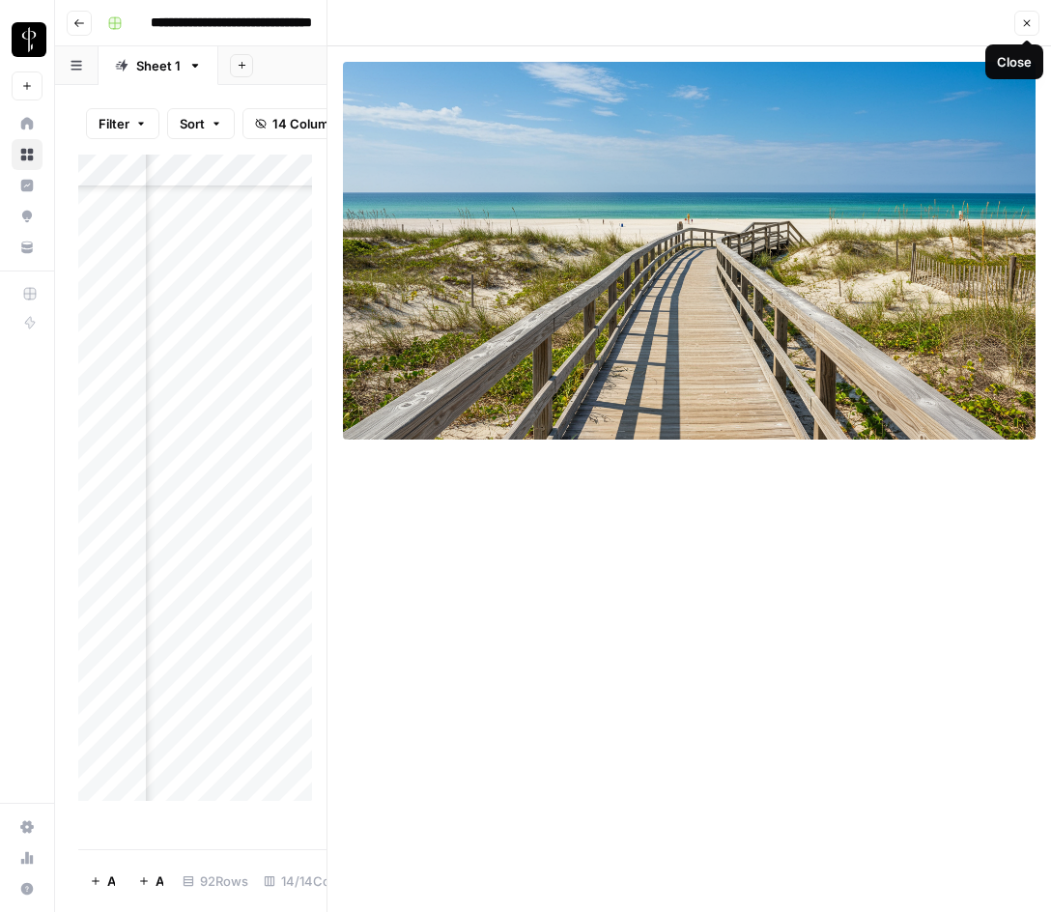
click at [1024, 20] on icon "button" at bounding box center [1027, 23] width 7 height 7
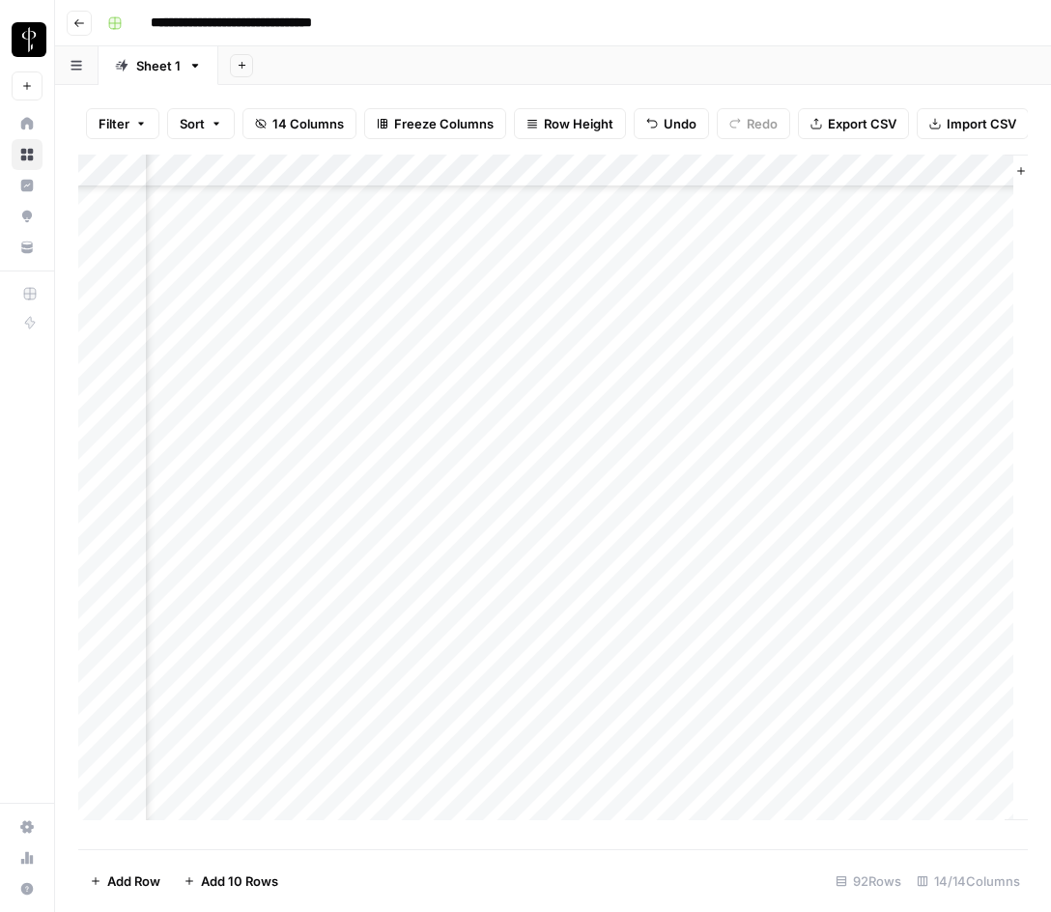
click at [818, 562] on div "Add Column" at bounding box center [553, 495] width 950 height 680
click at [753, 627] on div "Add Column" at bounding box center [553, 495] width 950 height 680
click at [765, 660] on div "Add Column" at bounding box center [553, 495] width 950 height 680
click at [426, 666] on div "Add Column" at bounding box center [553, 495] width 950 height 680
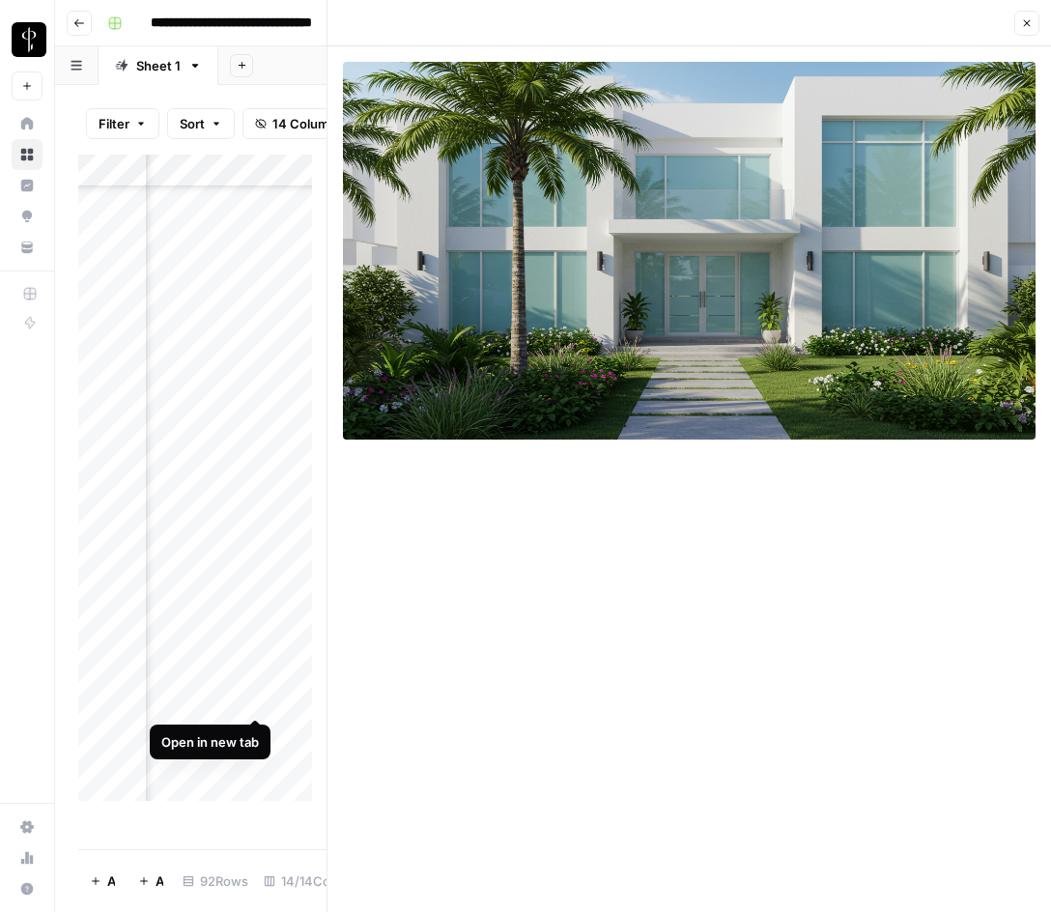
click at [191, 668] on div "Add Column" at bounding box center [202, 485] width 248 height 661
click at [190, 668] on div "Add Column" at bounding box center [202, 485] width 248 height 661
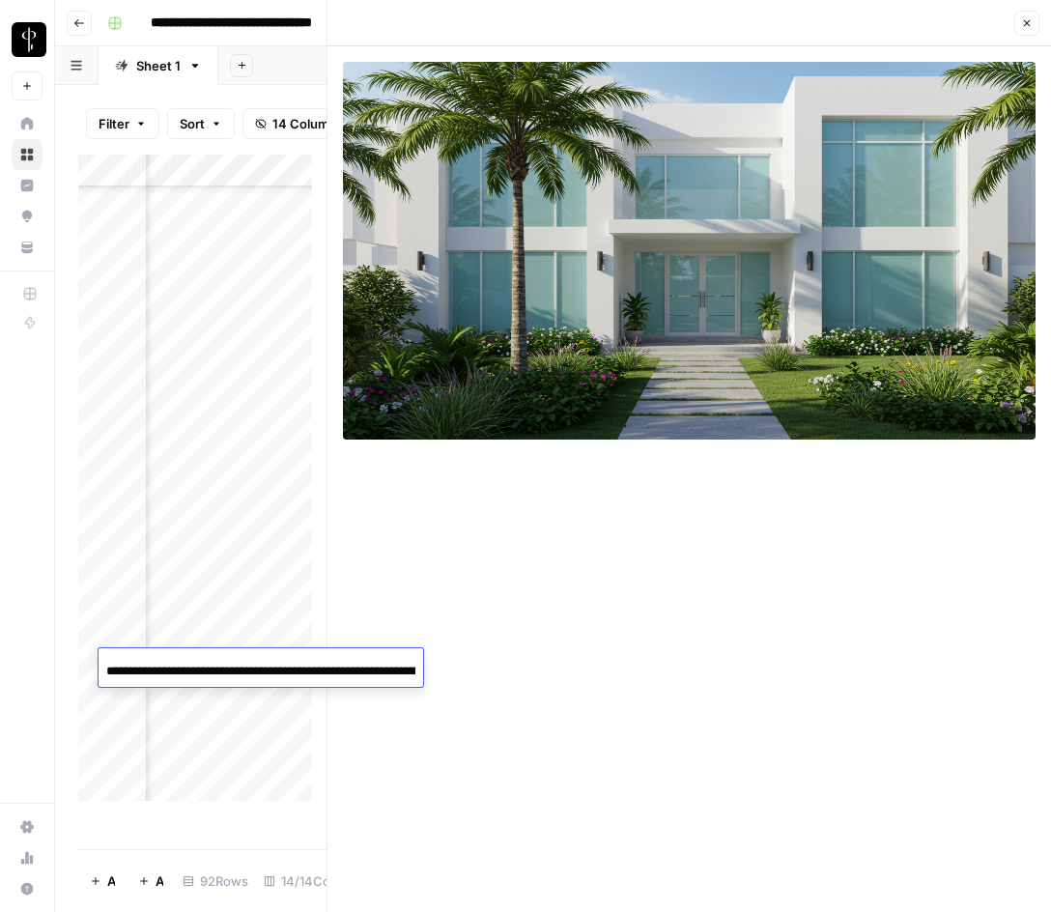
click at [190, 668] on input "**********" at bounding box center [260, 671] width 309 height 23
click at [1028, 19] on icon "button" at bounding box center [1028, 23] width 12 height 12
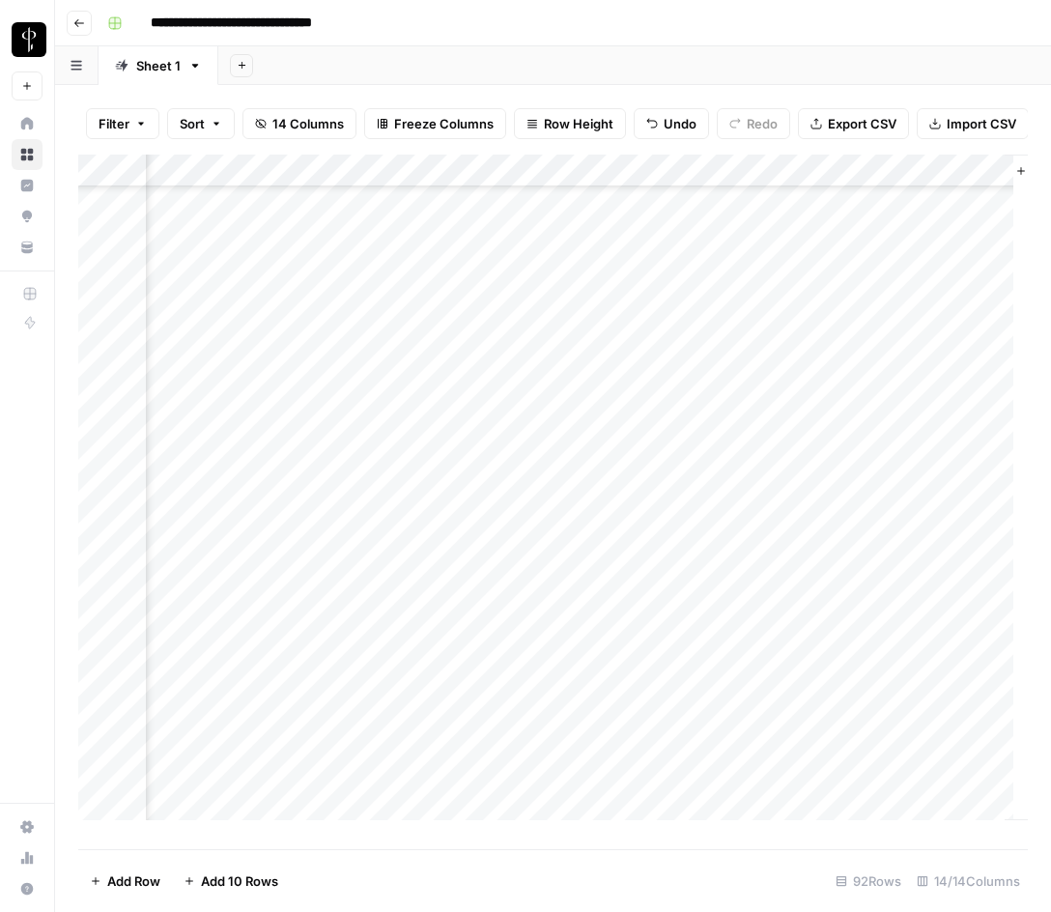
click at [815, 636] on div "Add Column" at bounding box center [553, 495] width 950 height 680
click at [790, 657] on div "Add Column" at bounding box center [553, 495] width 950 height 680
click at [522, 695] on div "Add Column" at bounding box center [553, 495] width 950 height 680
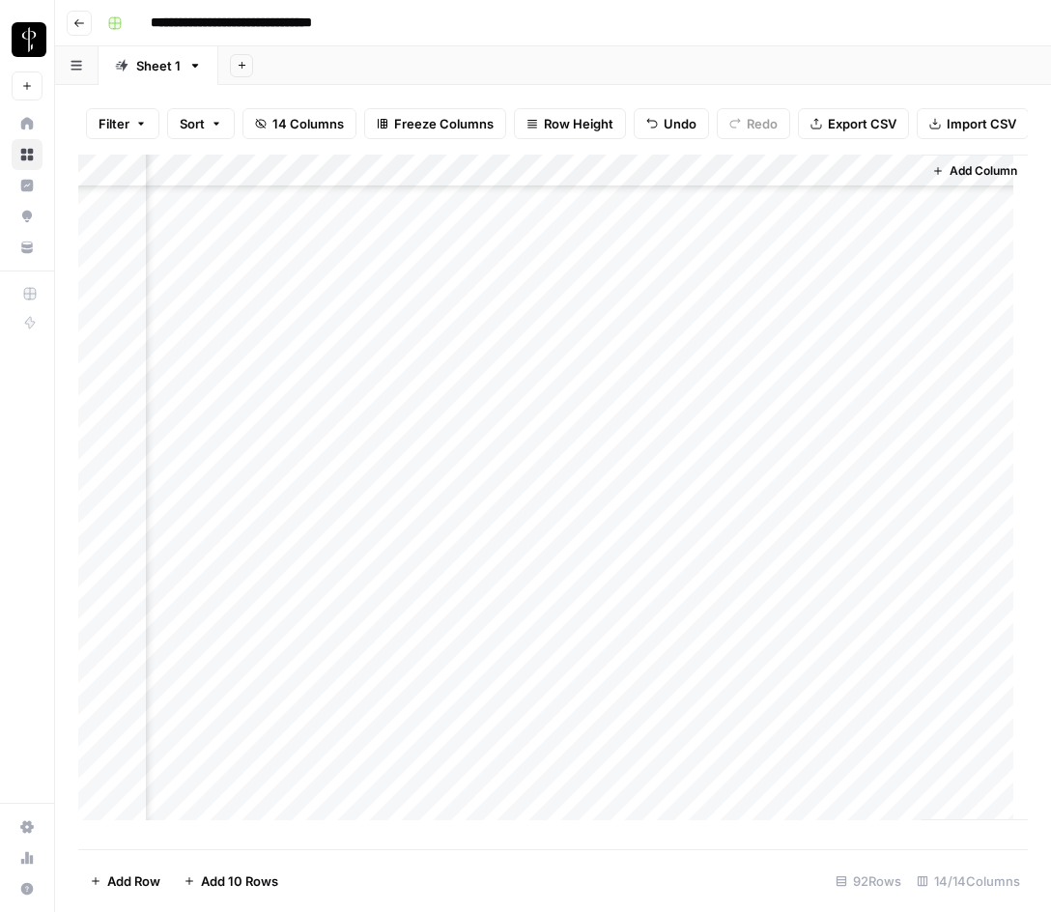
click at [664, 704] on div "Add Column" at bounding box center [553, 495] width 950 height 680
click at [647, 535] on div "Add Column" at bounding box center [553, 495] width 950 height 680
click at [330, 538] on div "Add Column" at bounding box center [553, 495] width 950 height 680
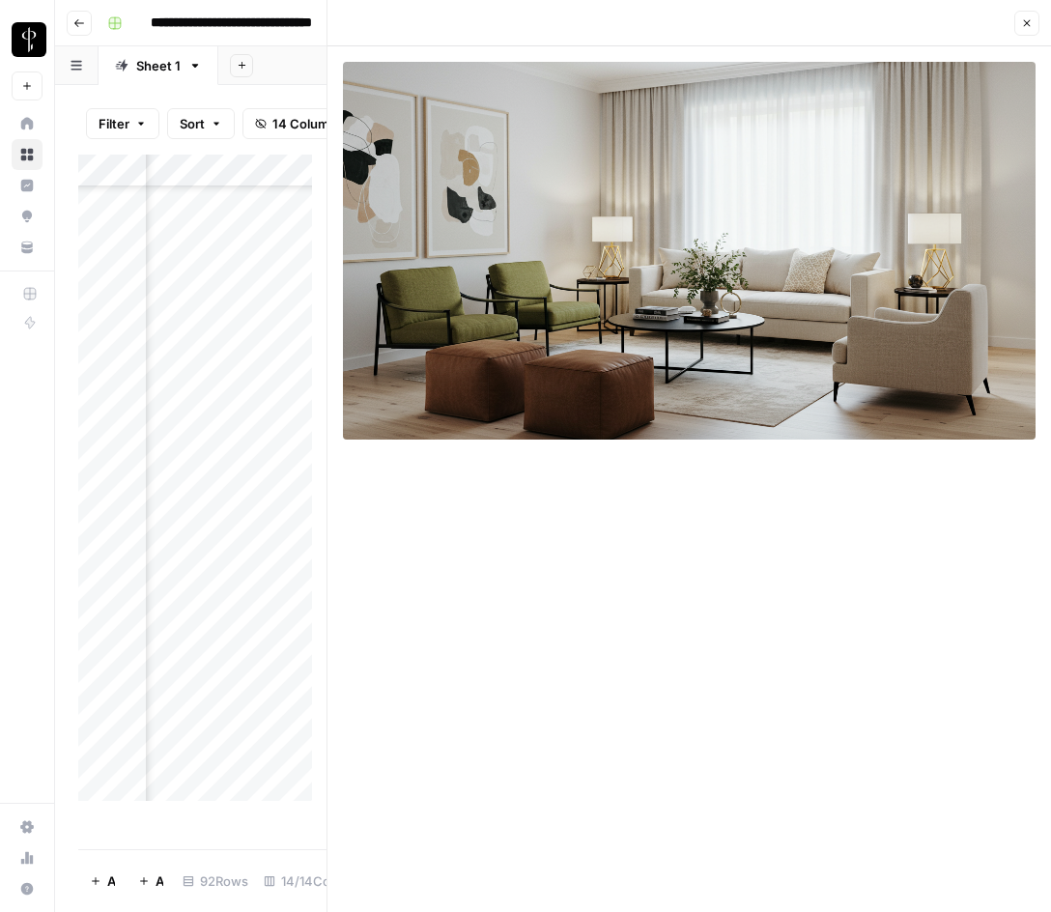
click at [158, 538] on div "Add Column" at bounding box center [202, 485] width 248 height 661
click at [1022, 22] on icon "button" at bounding box center [1028, 23] width 12 height 12
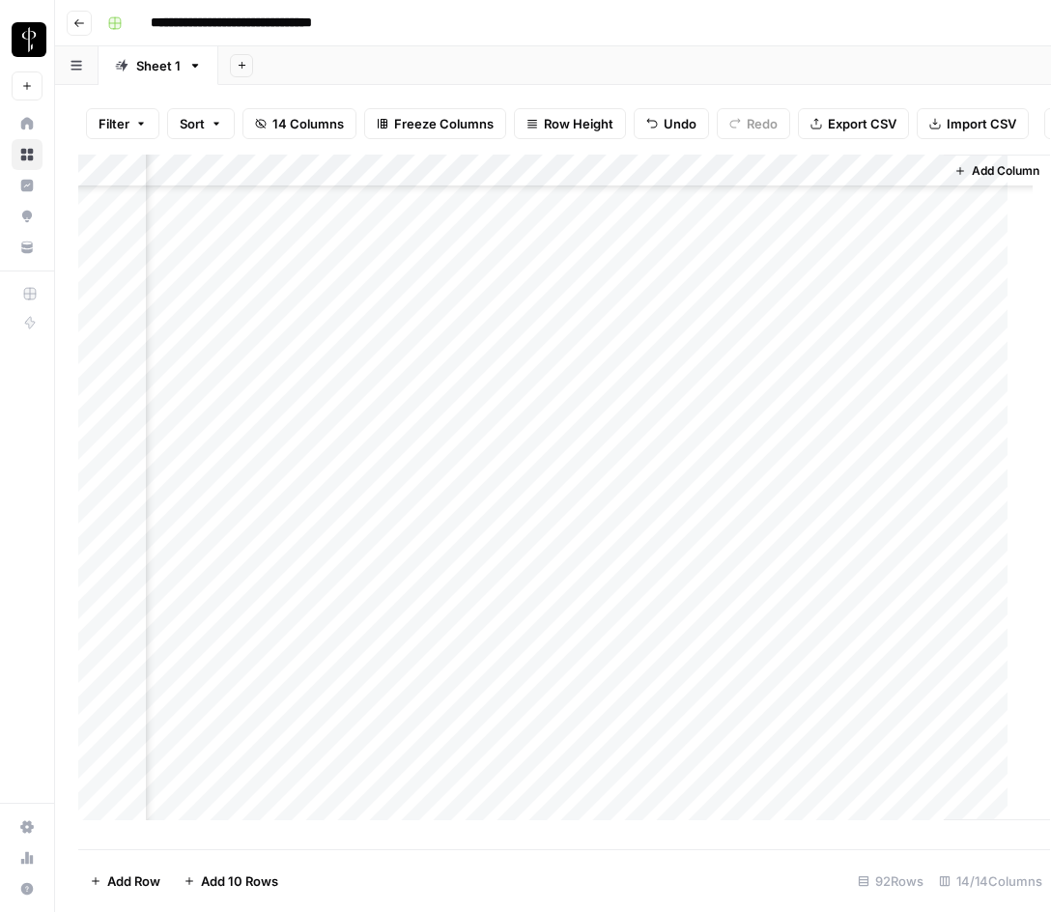
scroll to position [1551, 1902]
click at [693, 411] on div "Add Column" at bounding box center [553, 495] width 950 height 680
click at [670, 538] on div "Add Column" at bounding box center [553, 495] width 950 height 680
click at [174, 569] on div "Add Column" at bounding box center [553, 495] width 950 height 680
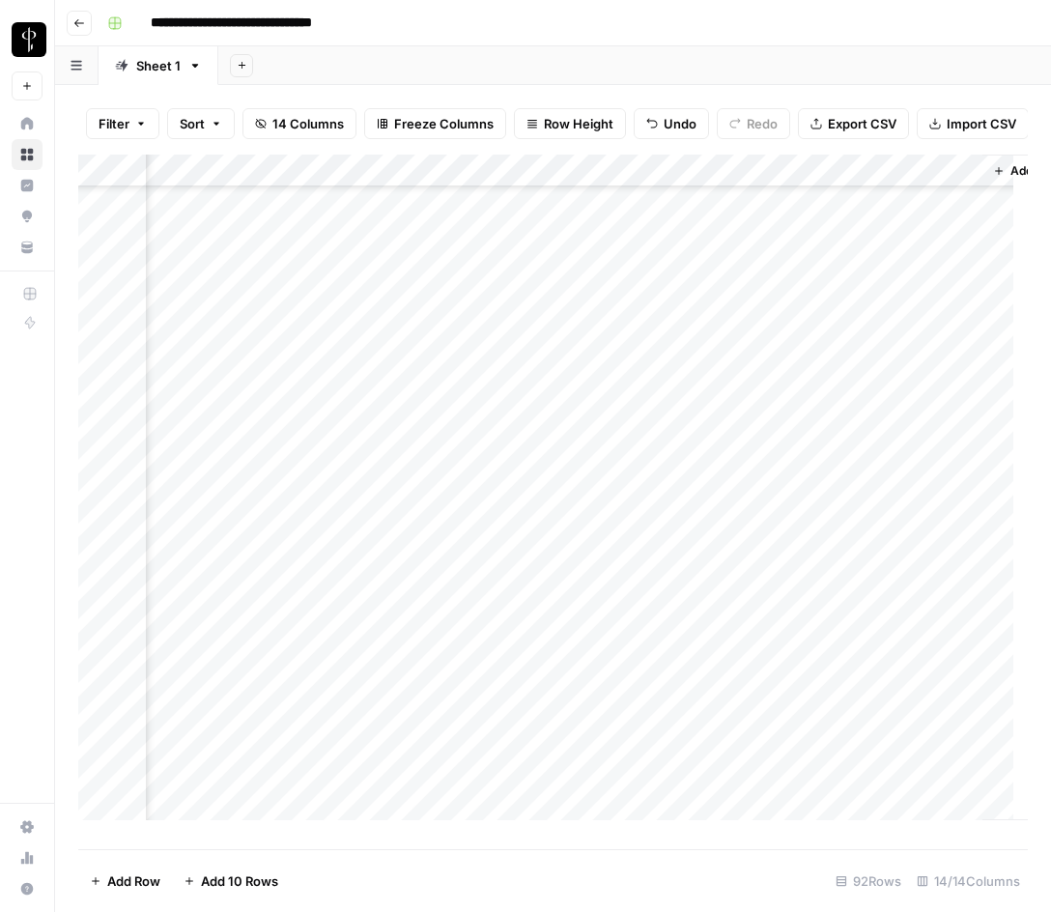
click at [174, 569] on div "Add Column" at bounding box center [553, 495] width 950 height 680
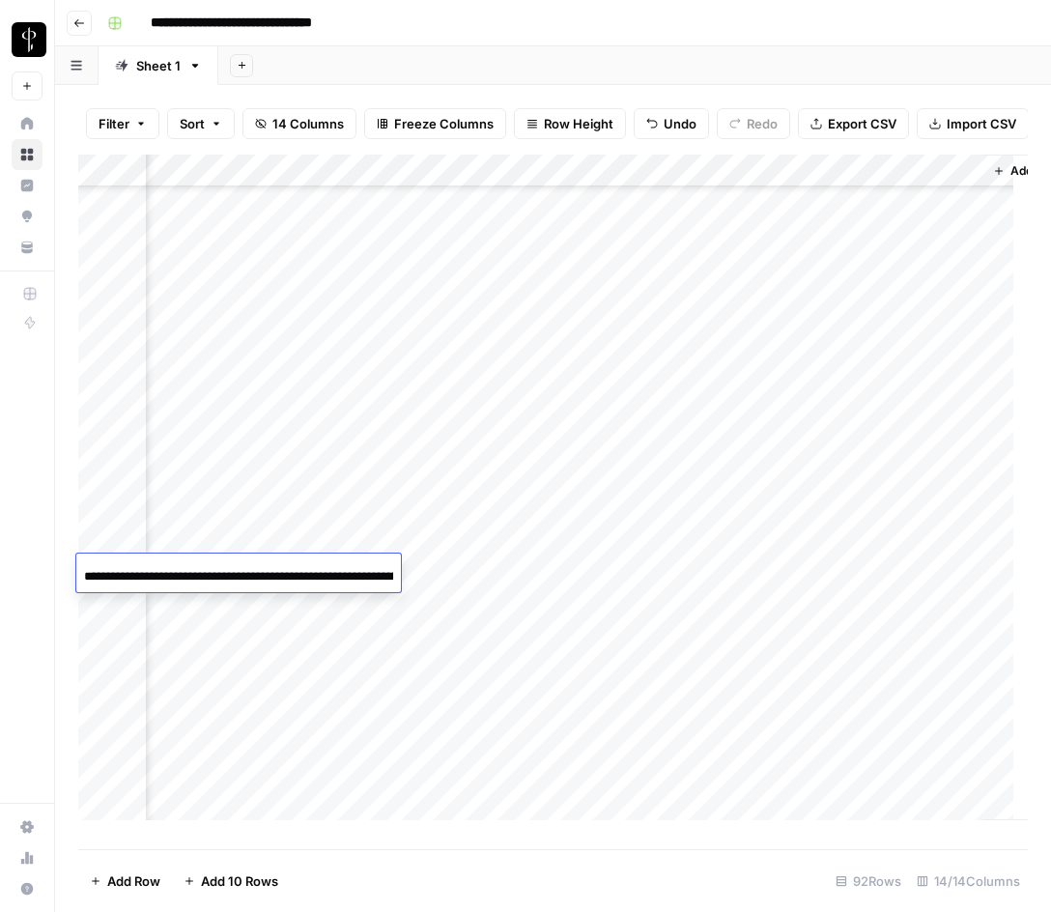
scroll to position [0, 181]
click at [174, 569] on input "**********" at bounding box center [238, 576] width 309 height 23
click at [450, 572] on div "Add Column" at bounding box center [553, 495] width 950 height 680
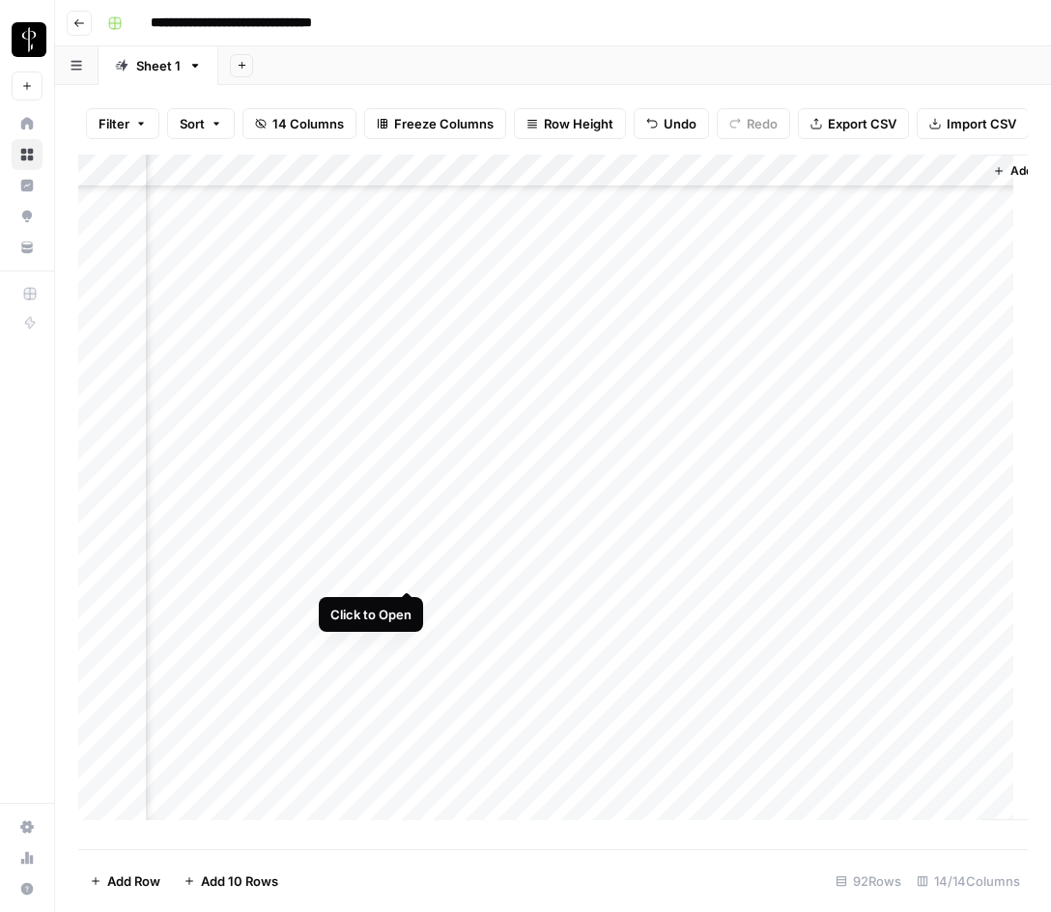
click at [412, 571] on div "Add Column" at bounding box center [553, 495] width 950 height 680
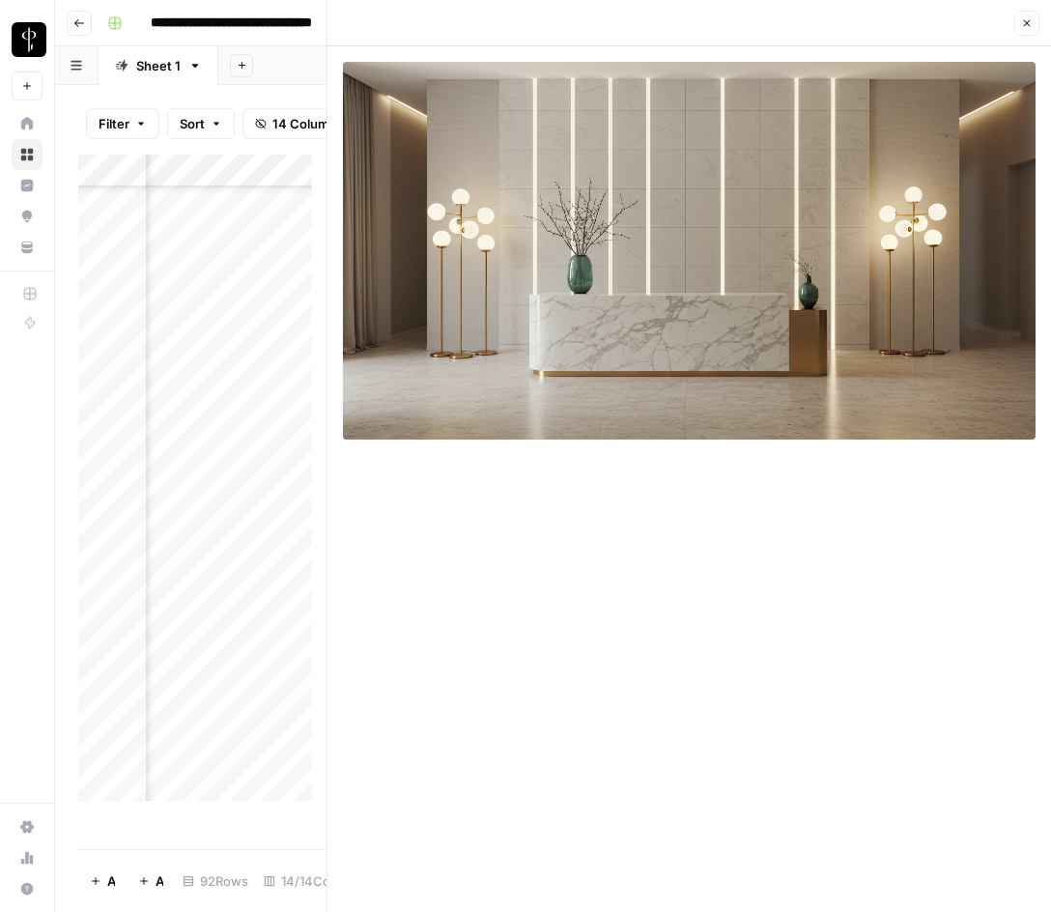
click at [1027, 16] on button "Close" at bounding box center [1027, 23] width 25 height 25
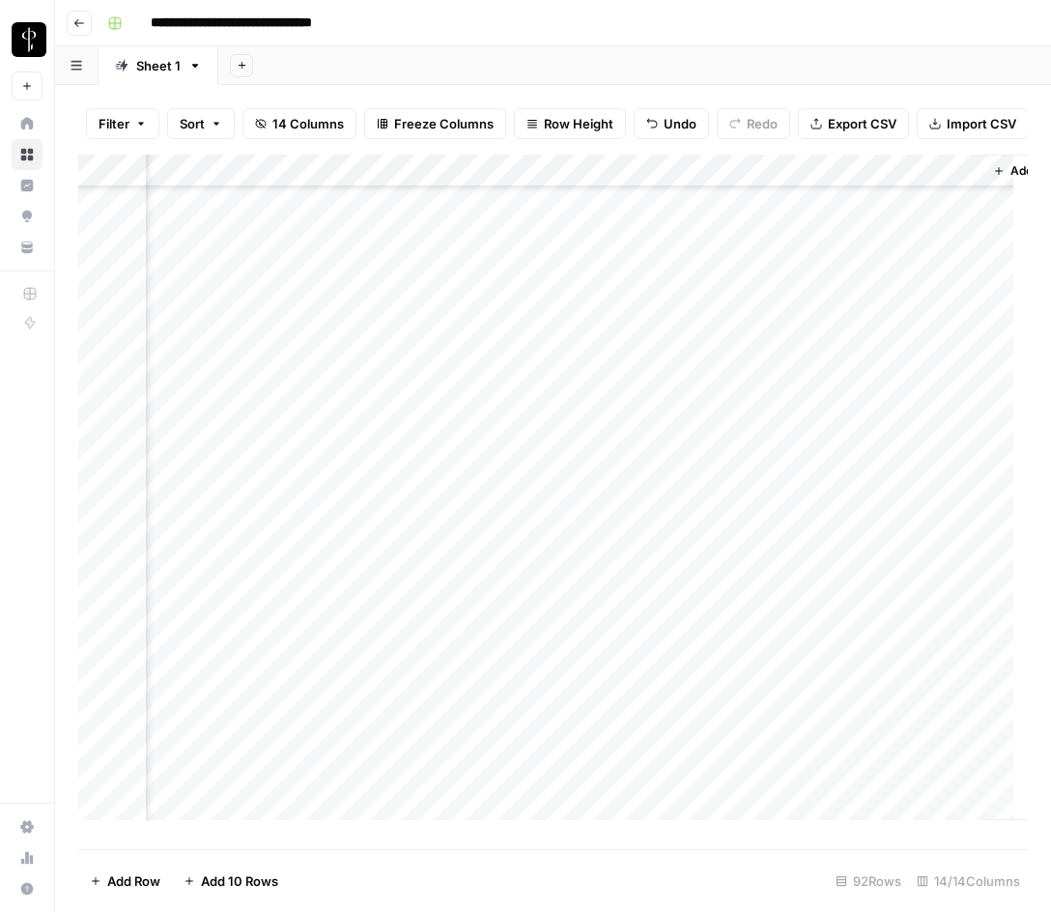
click at [763, 475] on div "Add Column" at bounding box center [553, 495] width 950 height 680
click at [746, 568] on div "Add Column" at bounding box center [553, 495] width 950 height 680
click at [166, 502] on div "Add Column" at bounding box center [553, 495] width 950 height 680
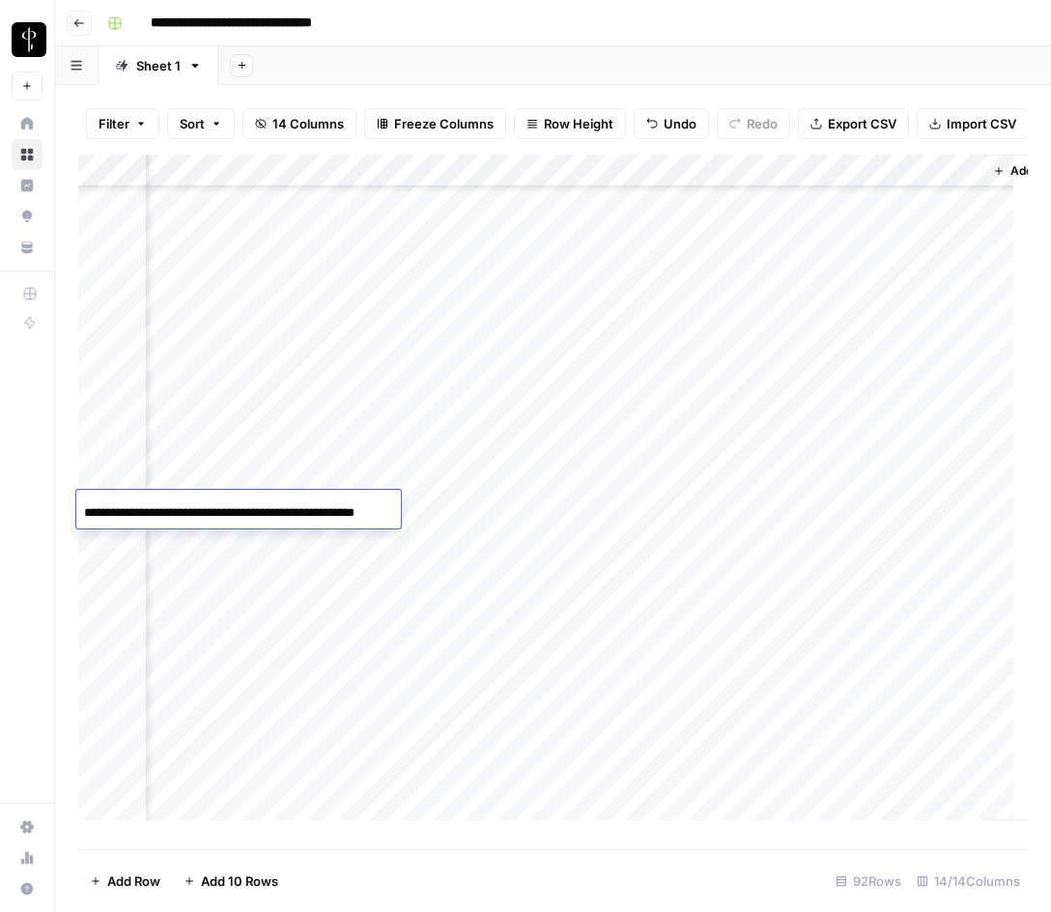
scroll to position [0, 49]
click at [166, 502] on input "**********" at bounding box center [238, 513] width 309 height 23
click at [531, 506] on div "Add Column" at bounding box center [553, 495] width 950 height 680
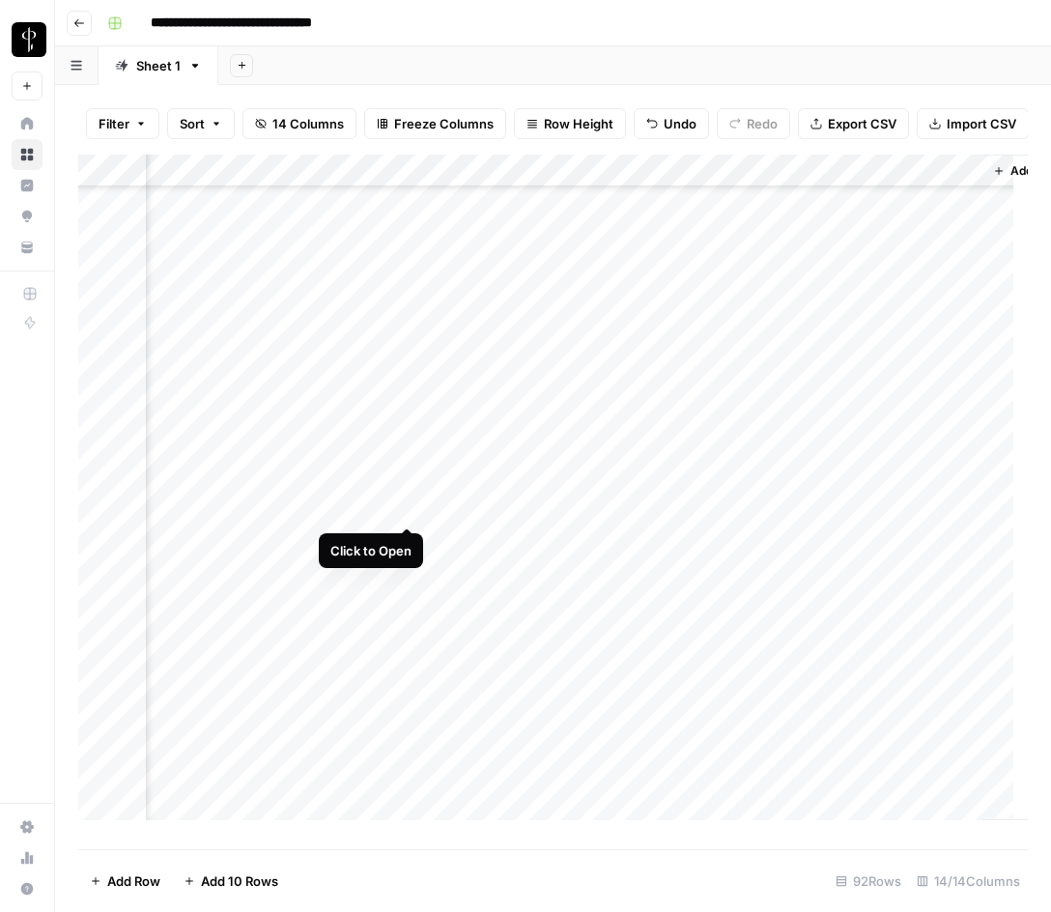
click at [404, 506] on div "Add Column" at bounding box center [553, 495] width 950 height 680
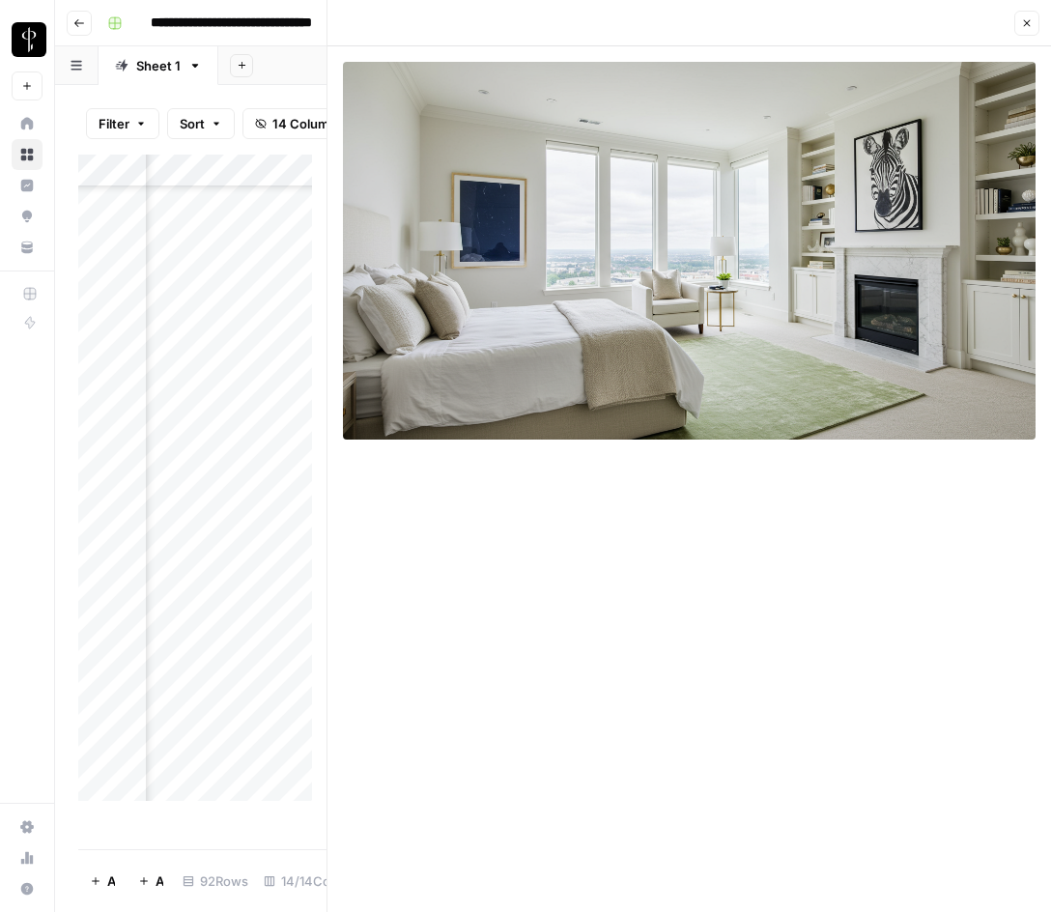
click at [1029, 30] on button "Close" at bounding box center [1027, 23] width 25 height 25
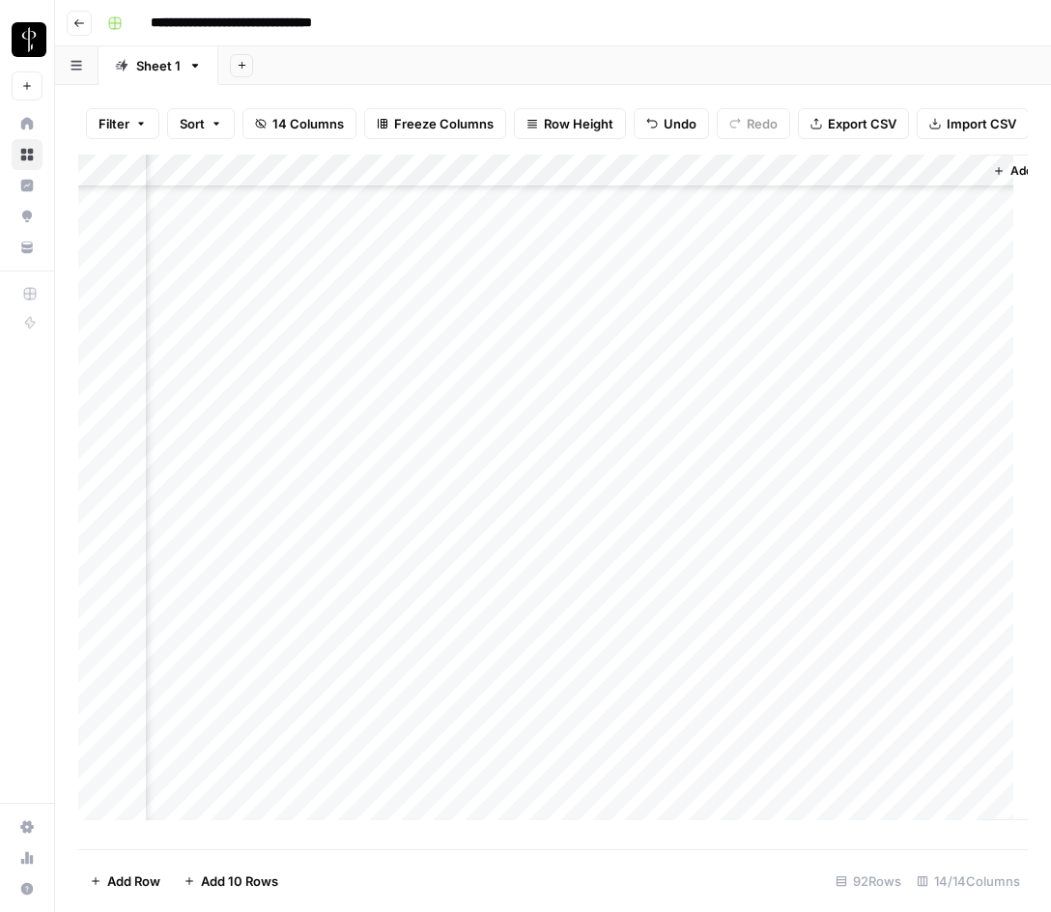
click at [726, 468] on div "Add Column" at bounding box center [553, 495] width 950 height 680
click at [734, 505] on div "Add Column" at bounding box center [553, 495] width 950 height 680
click at [194, 536] on div "Add Column" at bounding box center [553, 495] width 950 height 680
click at [193, 536] on div "Add Column" at bounding box center [553, 495] width 950 height 680
click at [494, 548] on div "Add Column" at bounding box center [553, 495] width 950 height 680
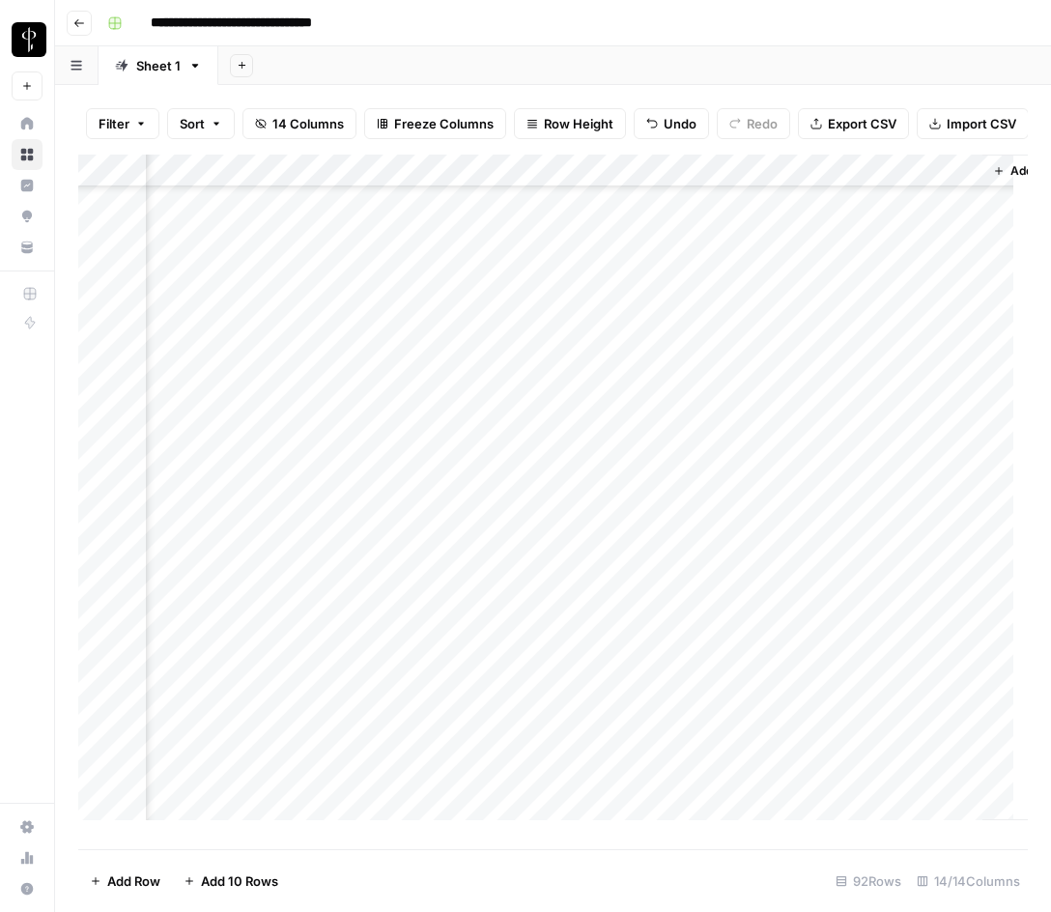
click at [406, 540] on div "Add Column" at bounding box center [553, 495] width 950 height 680
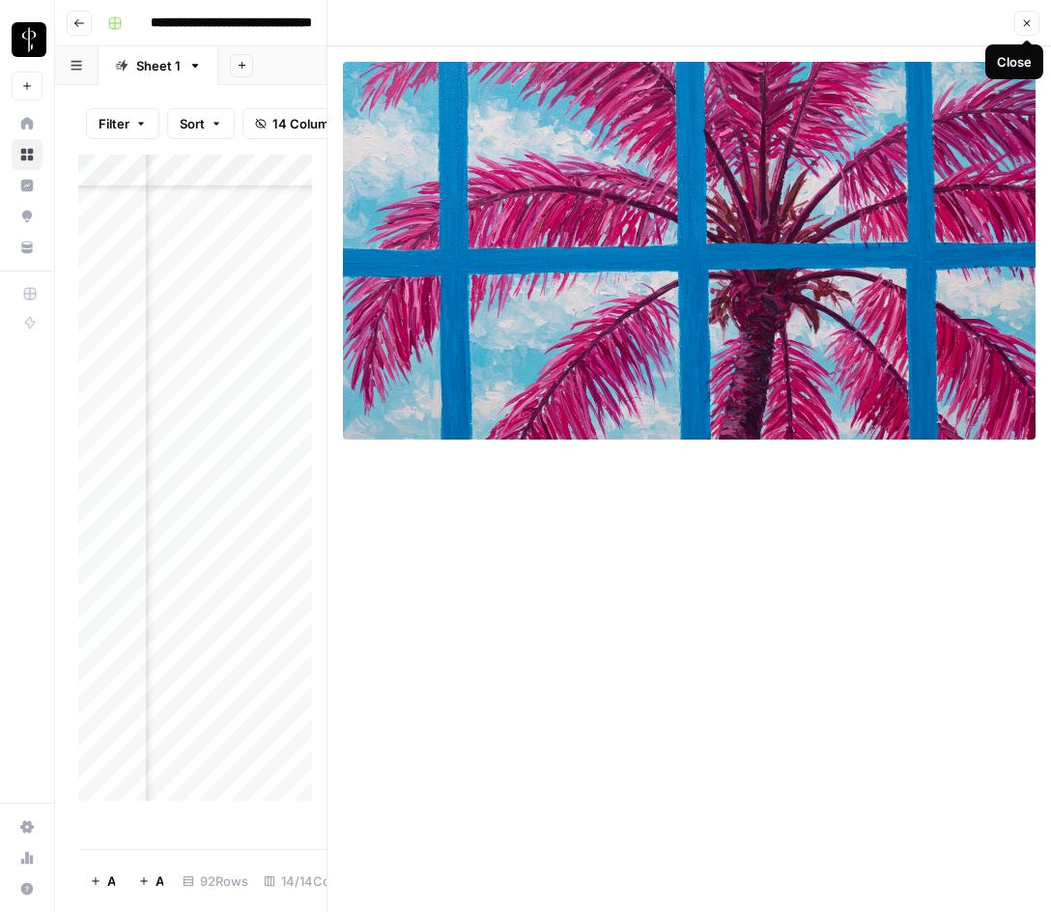
click at [1026, 25] on icon "button" at bounding box center [1028, 23] width 12 height 12
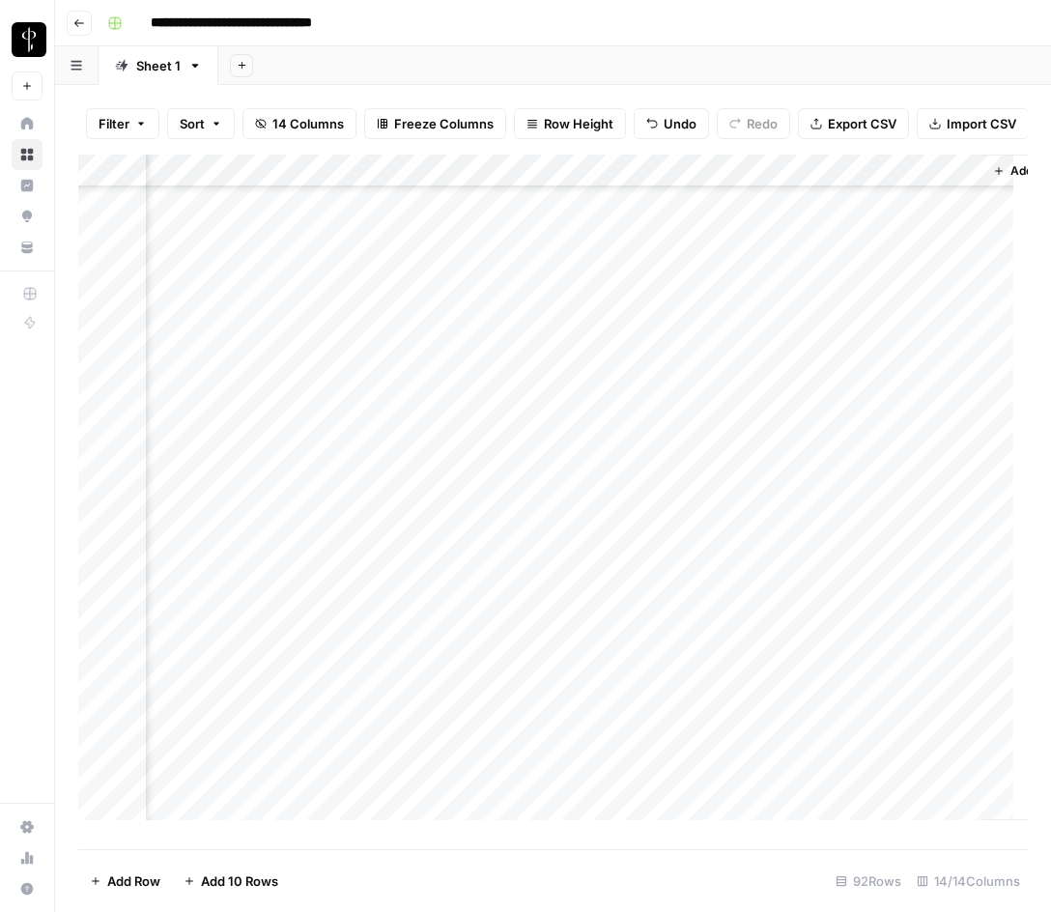
click at [749, 505] on div "Add Column" at bounding box center [553, 495] width 950 height 680
click at [754, 533] on div "Add Column" at bounding box center [553, 495] width 950 height 680
click at [187, 572] on div "Add Column" at bounding box center [553, 495] width 950 height 680
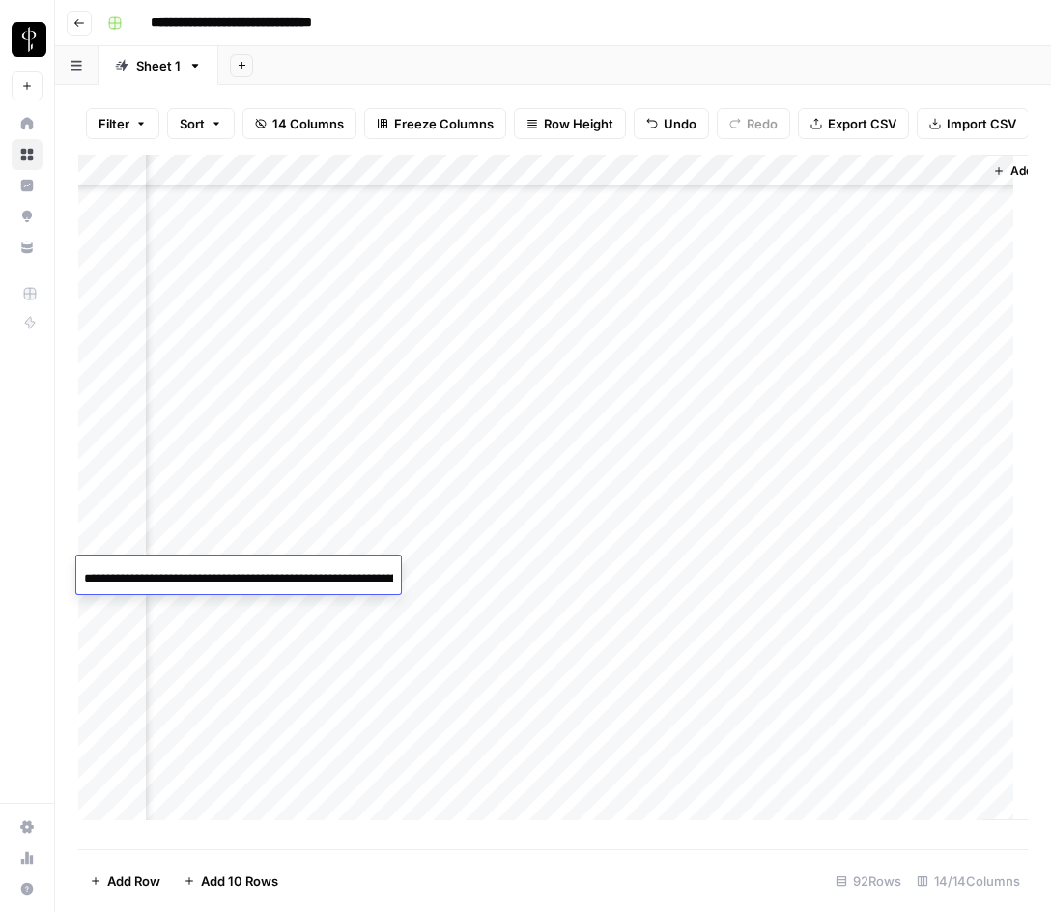
click at [187, 572] on input "**********" at bounding box center [238, 578] width 309 height 23
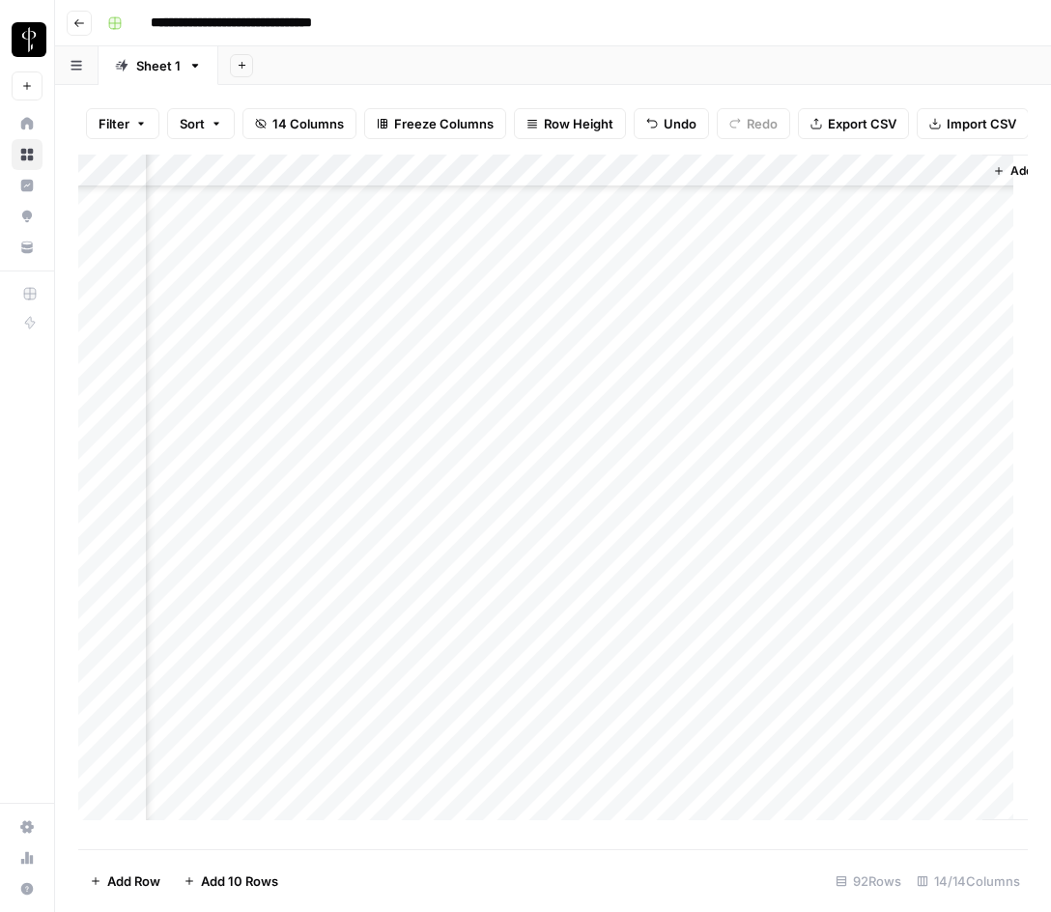
click at [482, 567] on div "Add Column" at bounding box center [553, 495] width 950 height 680
click at [403, 577] on div "Add Column" at bounding box center [553, 495] width 950 height 680
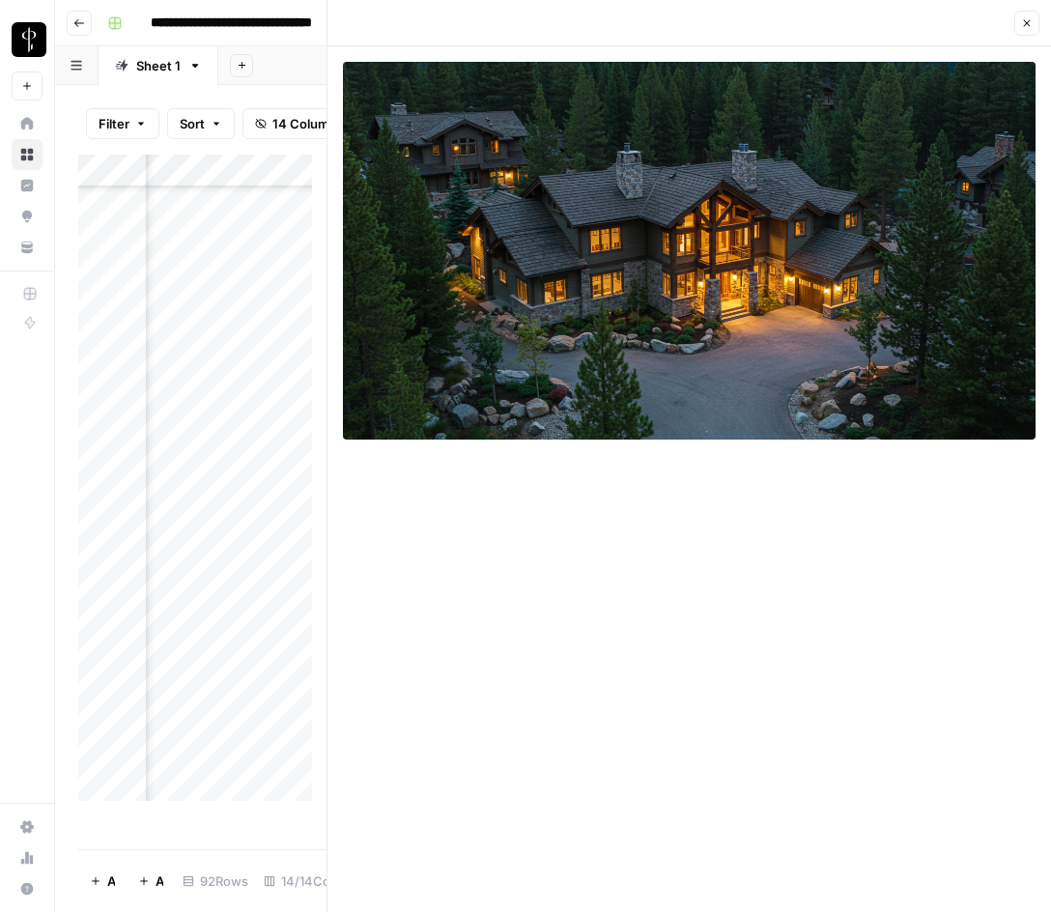
click at [1022, 27] on icon "button" at bounding box center [1028, 23] width 12 height 12
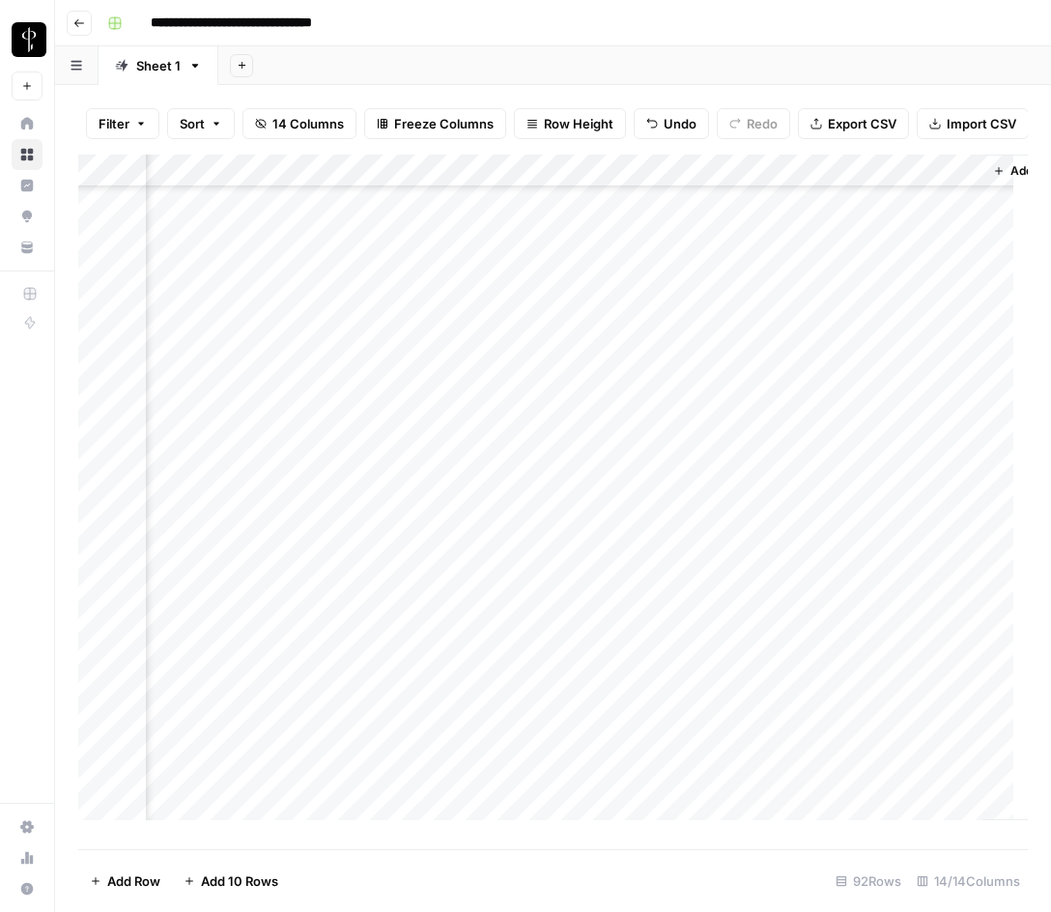
click at [763, 442] on div "Add Column" at bounding box center [553, 495] width 950 height 680
click at [752, 569] on div "Add Column" at bounding box center [553, 495] width 950 height 680
click at [192, 642] on div "Add Column" at bounding box center [553, 495] width 950 height 680
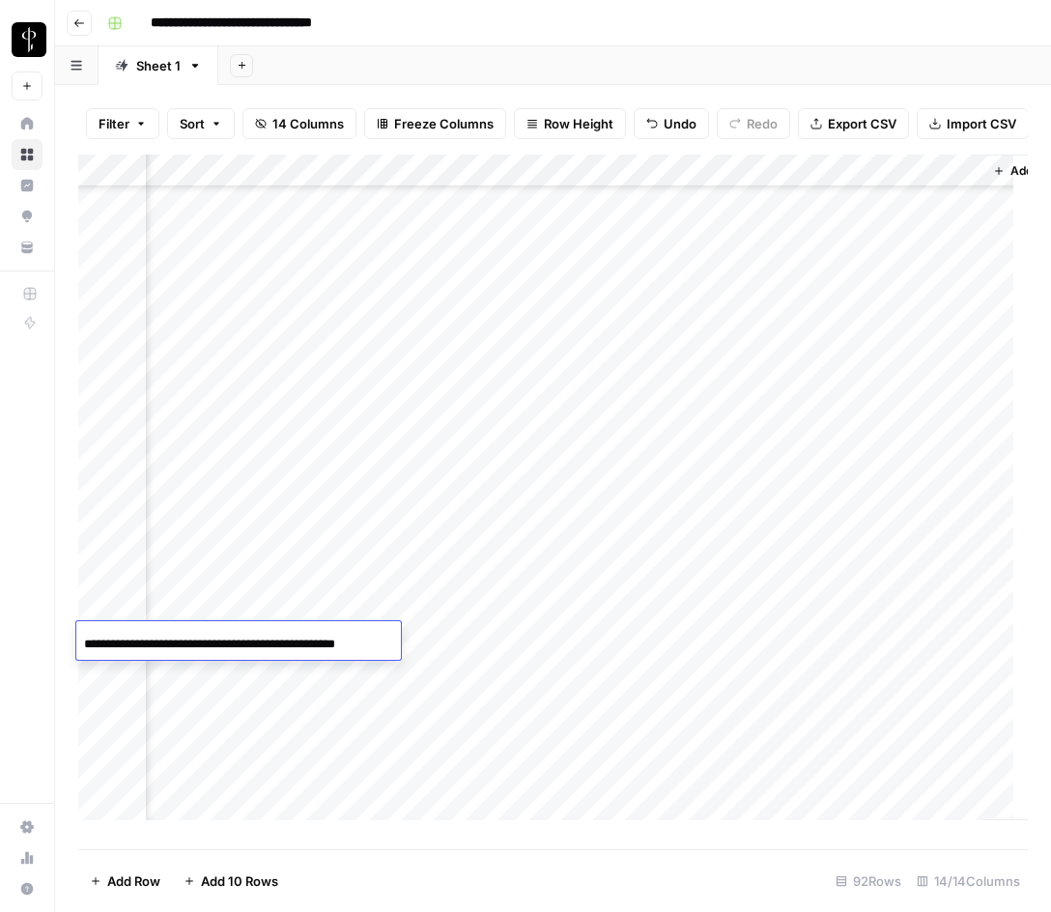
click at [501, 637] on div "Add Column" at bounding box center [553, 495] width 950 height 680
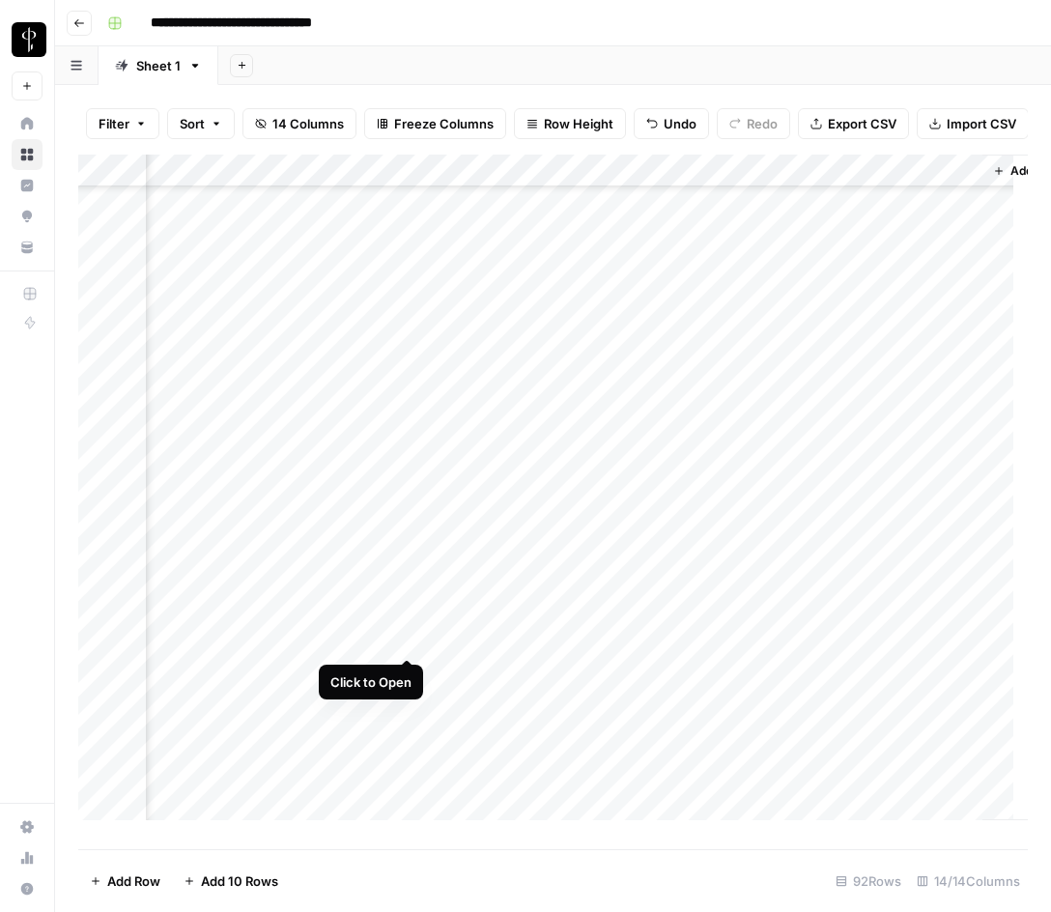
click at [409, 642] on div "Add Column" at bounding box center [553, 495] width 950 height 680
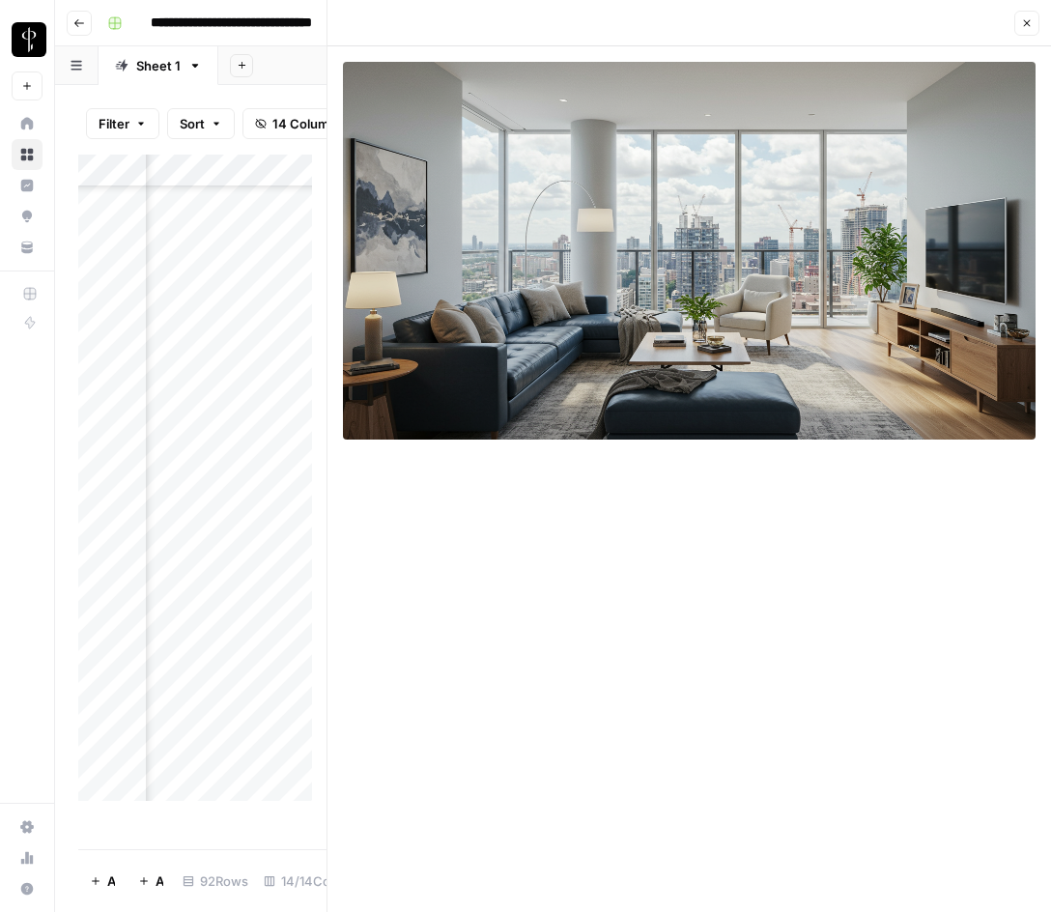
click at [1023, 27] on icon "button" at bounding box center [1028, 23] width 12 height 12
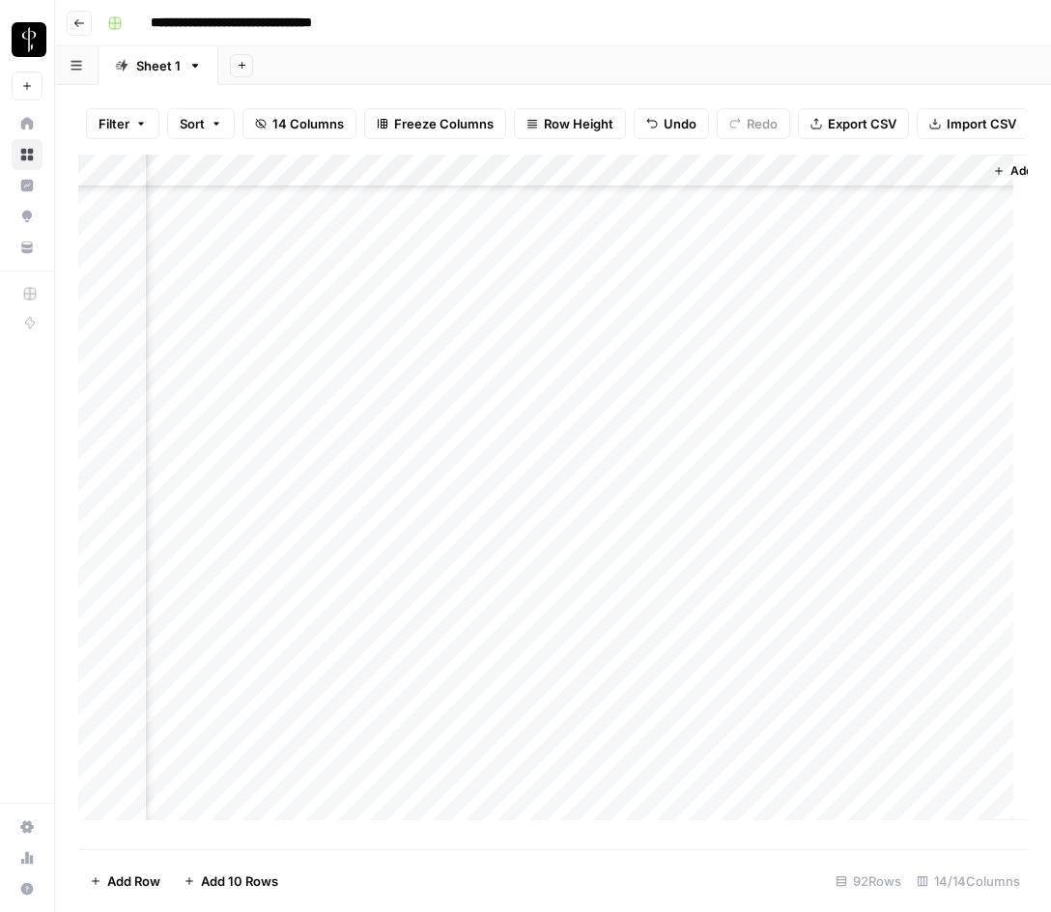
click at [763, 572] on div "Add Column" at bounding box center [553, 495] width 950 height 680
click at [747, 635] on div "Add Column" at bounding box center [553, 495] width 950 height 680
click at [736, 517] on div "Add Column" at bounding box center [553, 495] width 950 height 680
click at [187, 508] on div "Add Column" at bounding box center [553, 495] width 950 height 680
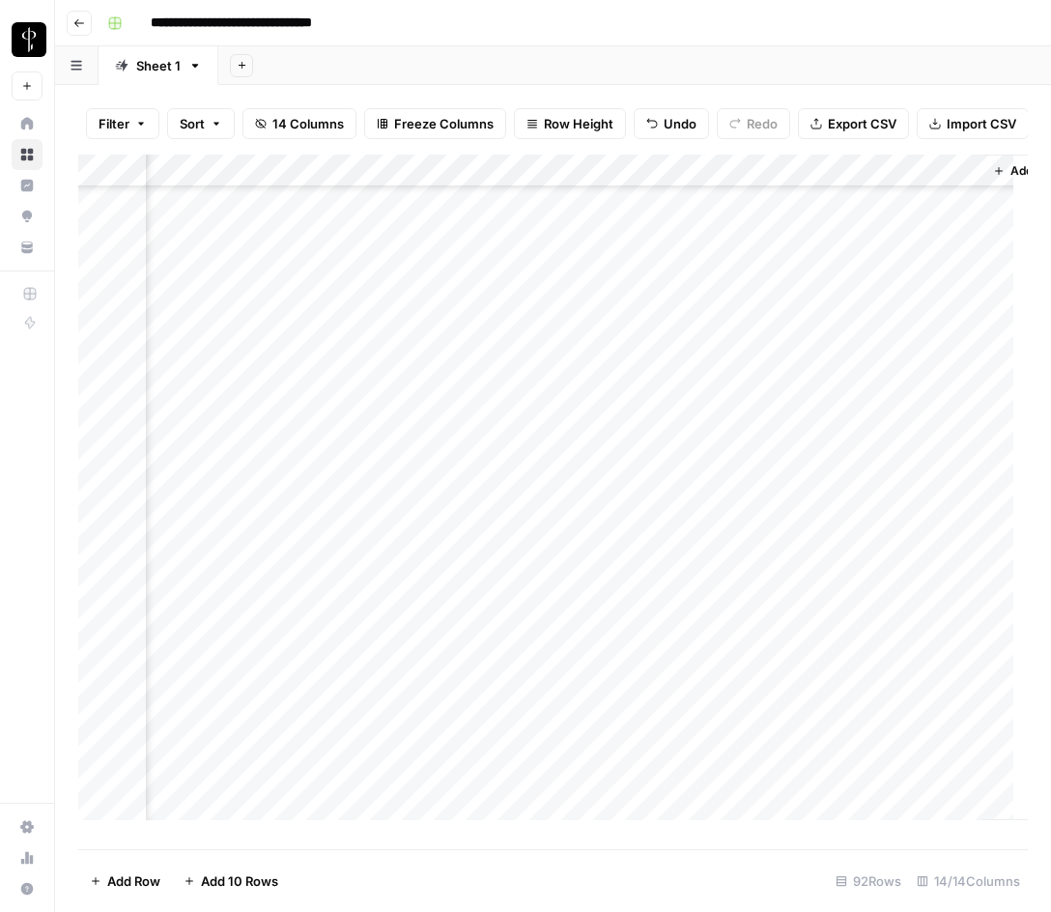
click at [187, 508] on div "Add Column" at bounding box center [553, 495] width 950 height 680
click at [187, 508] on input "**********" at bounding box center [238, 516] width 309 height 23
click at [482, 509] on div "Add Column" at bounding box center [553, 495] width 950 height 680
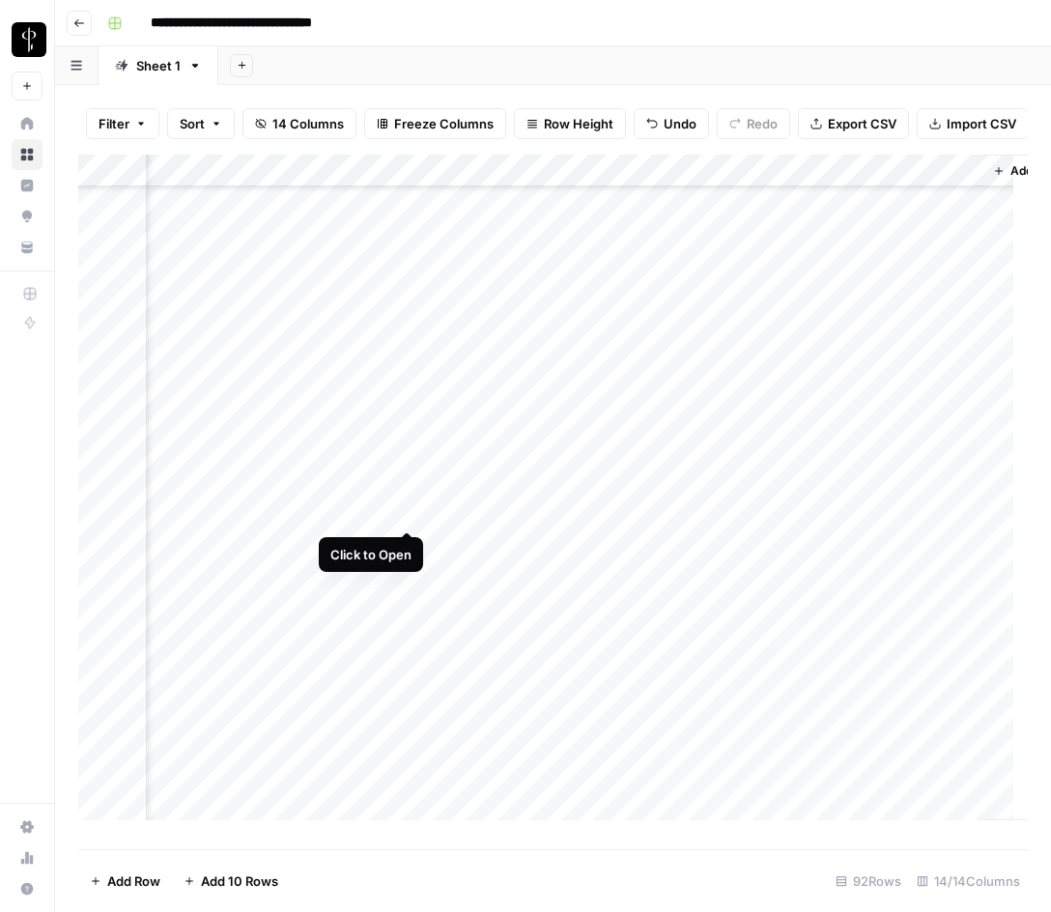
click at [406, 511] on div "Add Column" at bounding box center [553, 495] width 950 height 680
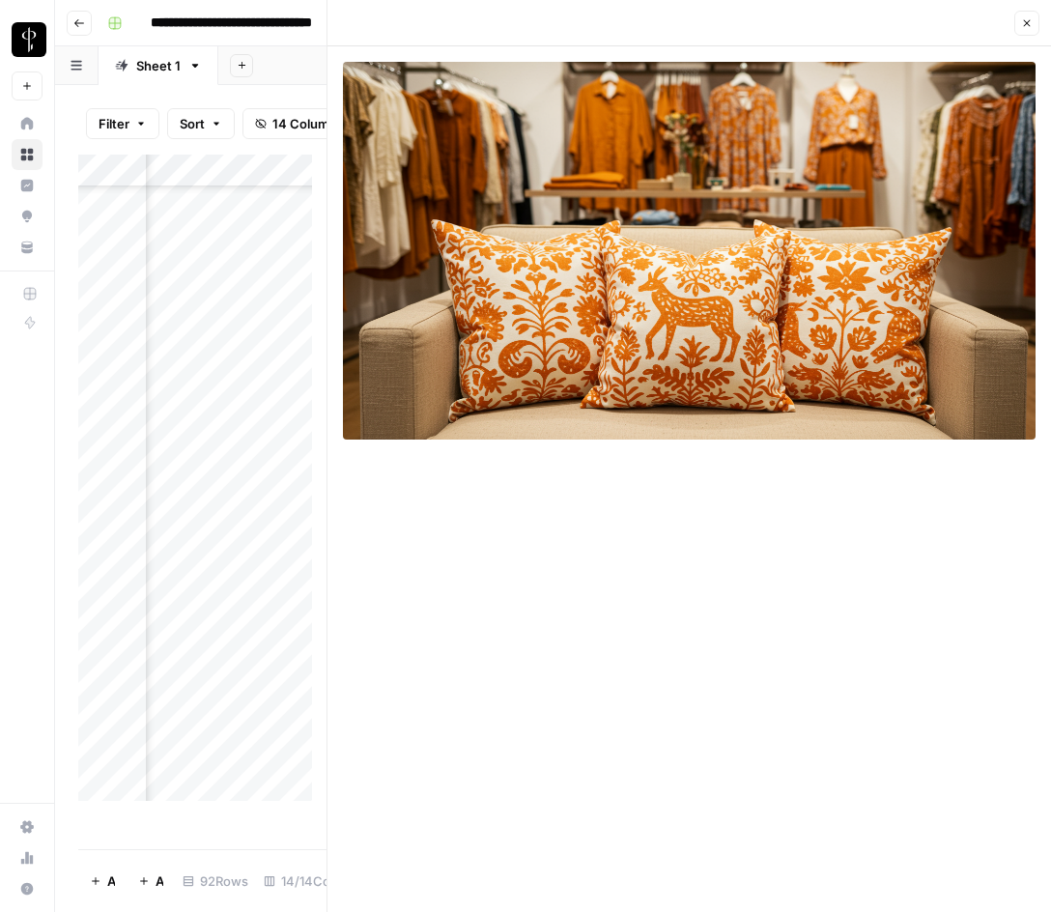
click at [1024, 17] on button "Close" at bounding box center [1027, 23] width 25 height 25
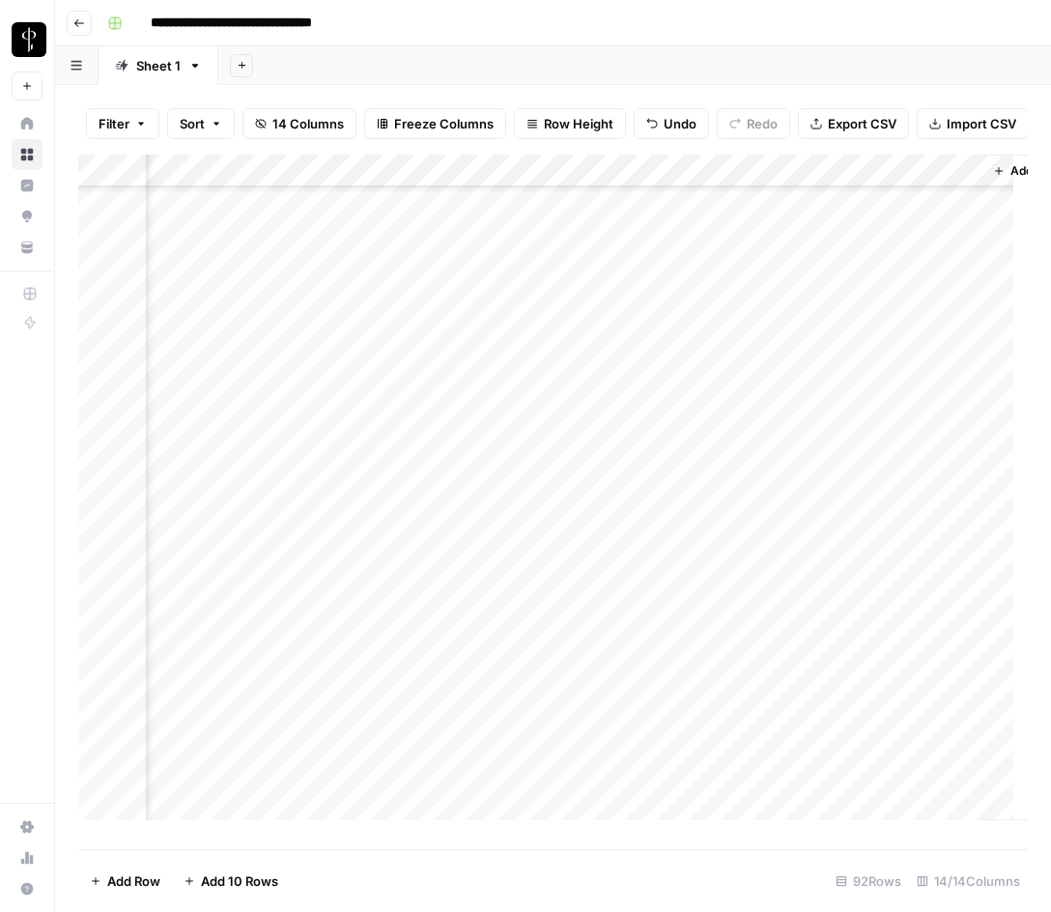
click at [763, 344] on div "Add Column" at bounding box center [553, 495] width 950 height 680
click at [734, 502] on div "Add Column" at bounding box center [553, 495] width 950 height 680
click at [166, 545] on div "Add Column" at bounding box center [553, 495] width 950 height 680
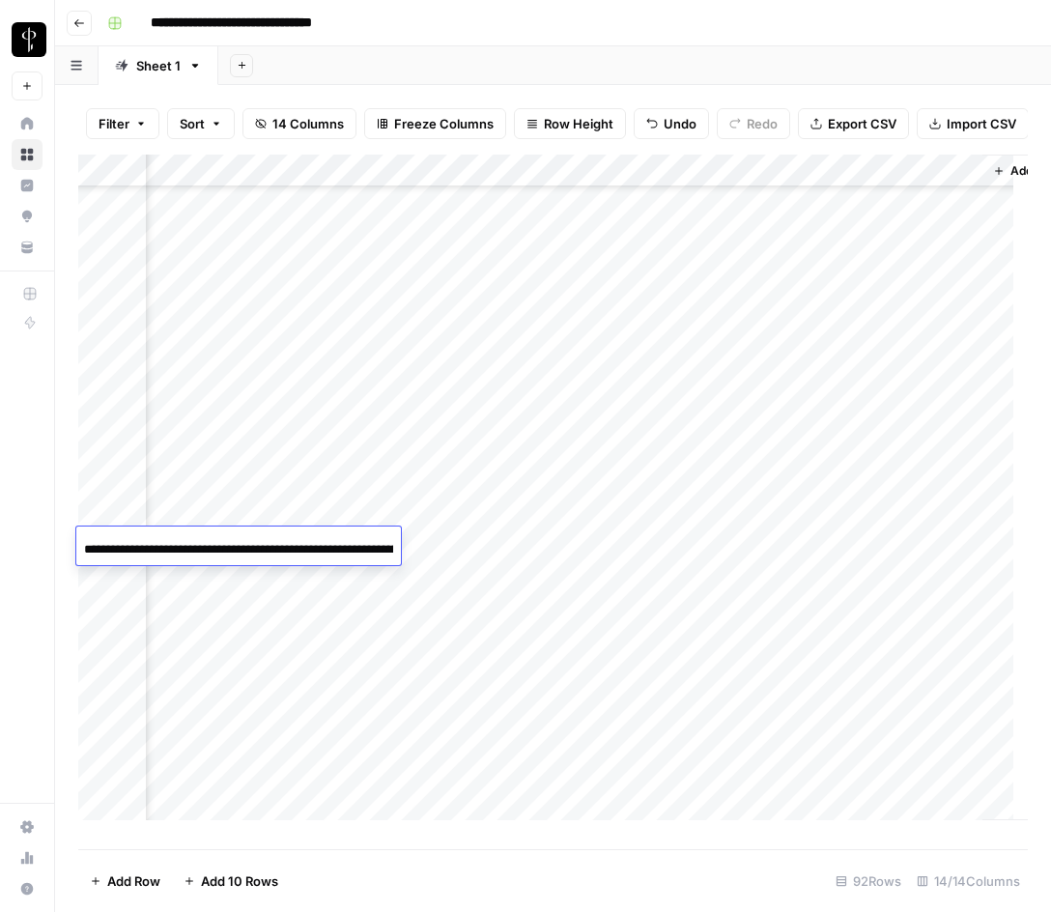
click at [166, 545] on input "**********" at bounding box center [238, 549] width 309 height 23
click at [466, 536] on div "Add Column" at bounding box center [553, 495] width 950 height 680
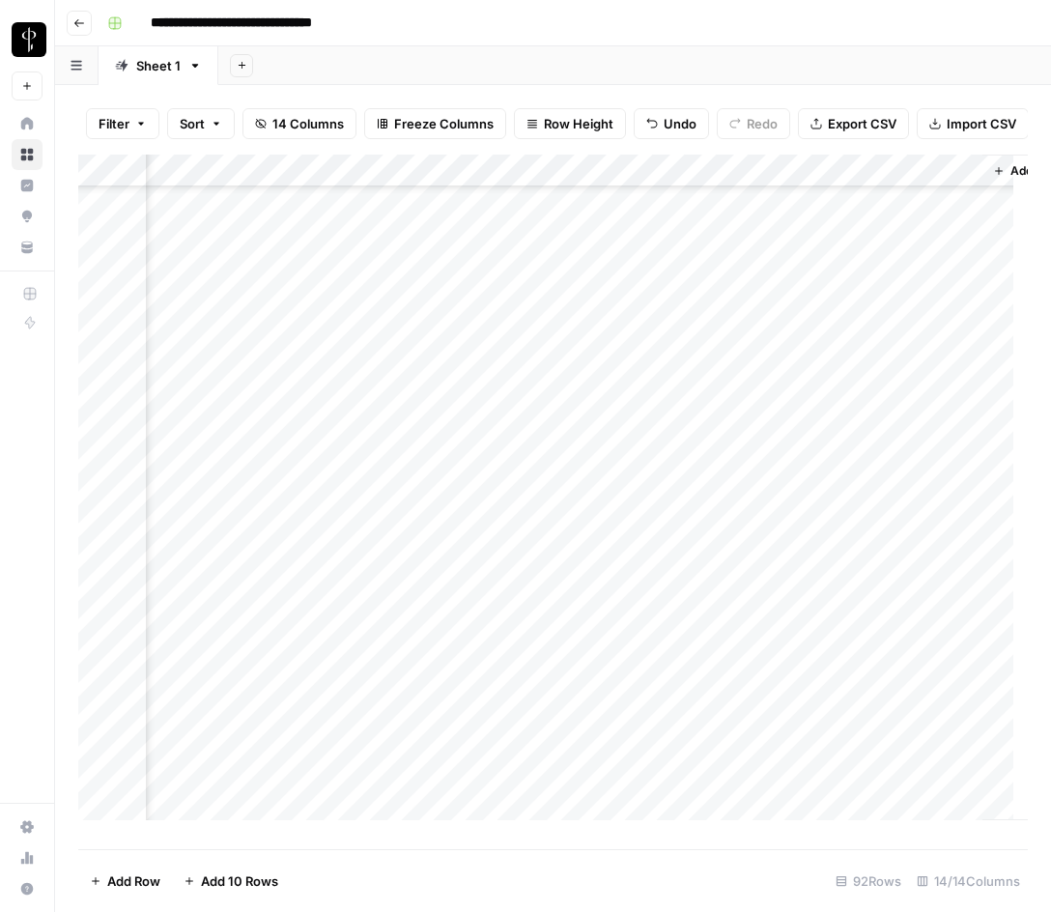
click at [184, 541] on div "Add Column" at bounding box center [553, 495] width 950 height 680
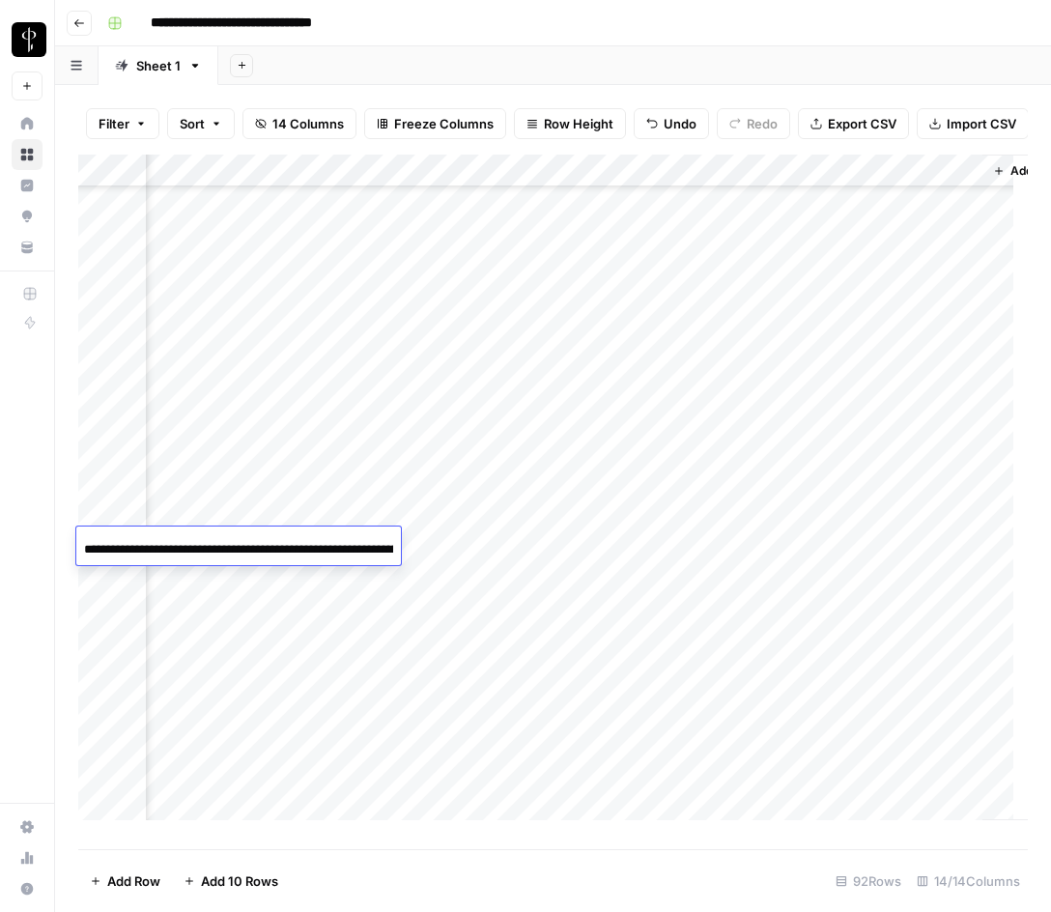
click at [184, 541] on input "**********" at bounding box center [238, 549] width 309 height 23
click at [538, 544] on div "Add Column" at bounding box center [553, 495] width 950 height 680
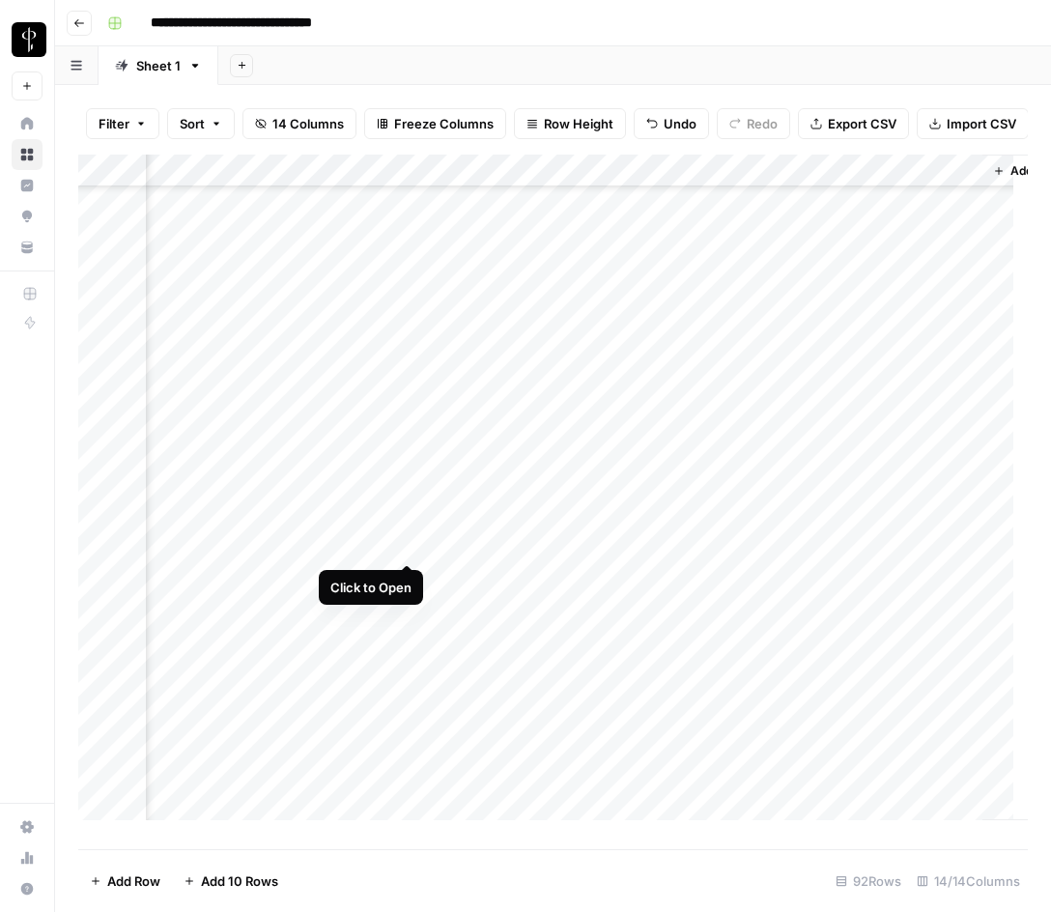
click at [402, 544] on div "Add Column" at bounding box center [553, 495] width 950 height 680
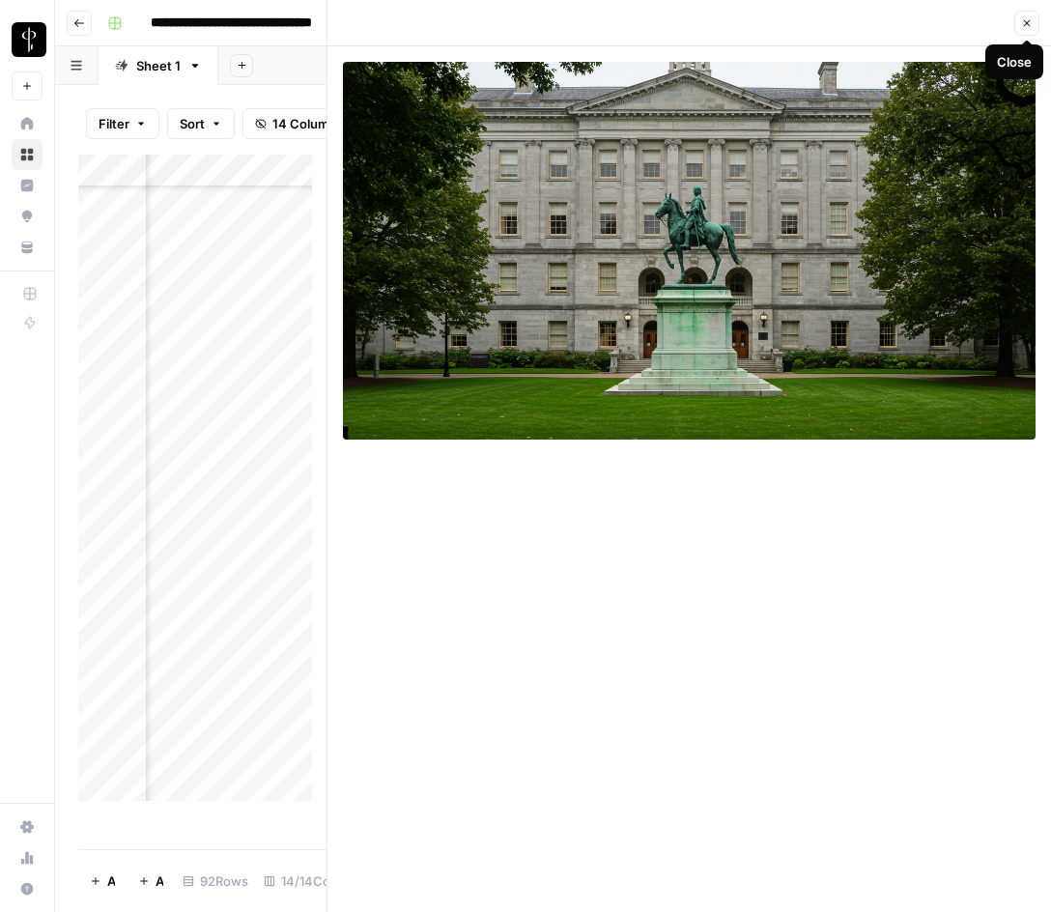
click at [1026, 18] on icon "button" at bounding box center [1028, 23] width 12 height 12
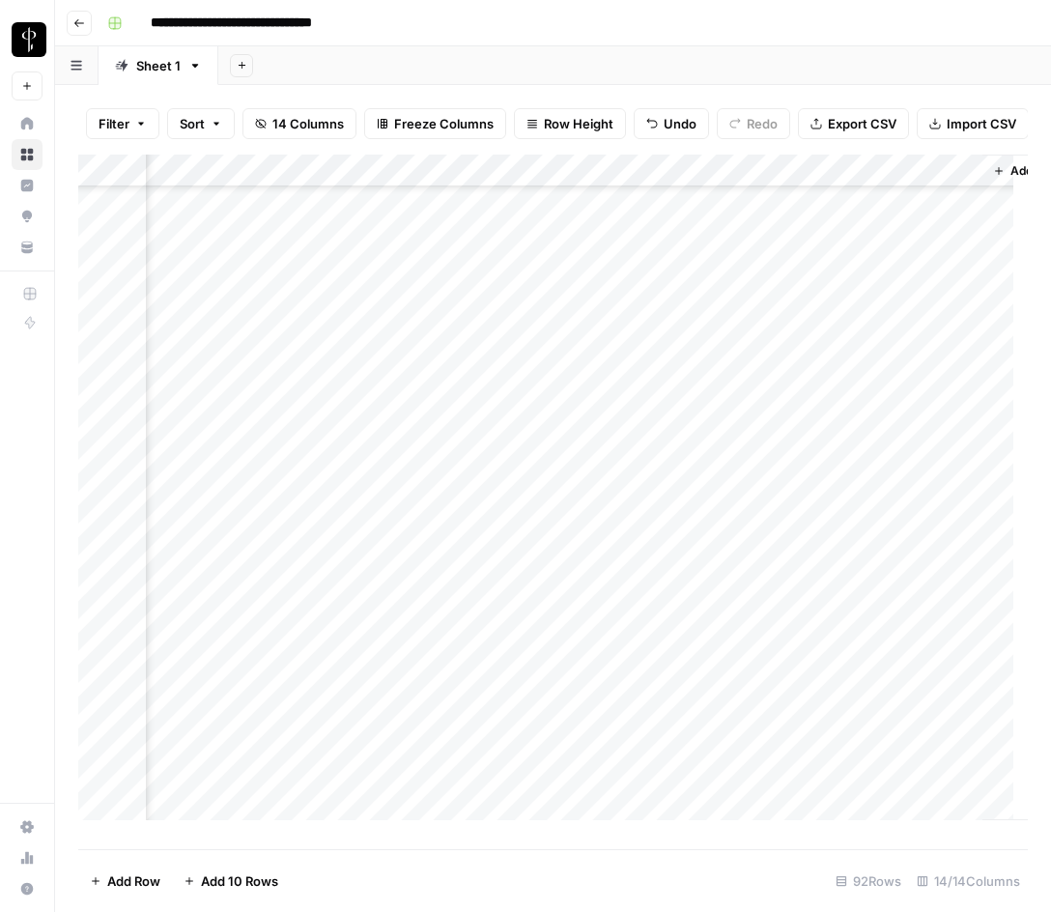
click at [760, 517] on div "Add Column" at bounding box center [553, 495] width 950 height 680
click at [743, 440] on div "Add Column" at bounding box center [553, 495] width 950 height 680
click at [729, 546] on div "Add Column" at bounding box center [553, 495] width 950 height 680
click at [179, 576] on div "Add Column" at bounding box center [553, 495] width 950 height 680
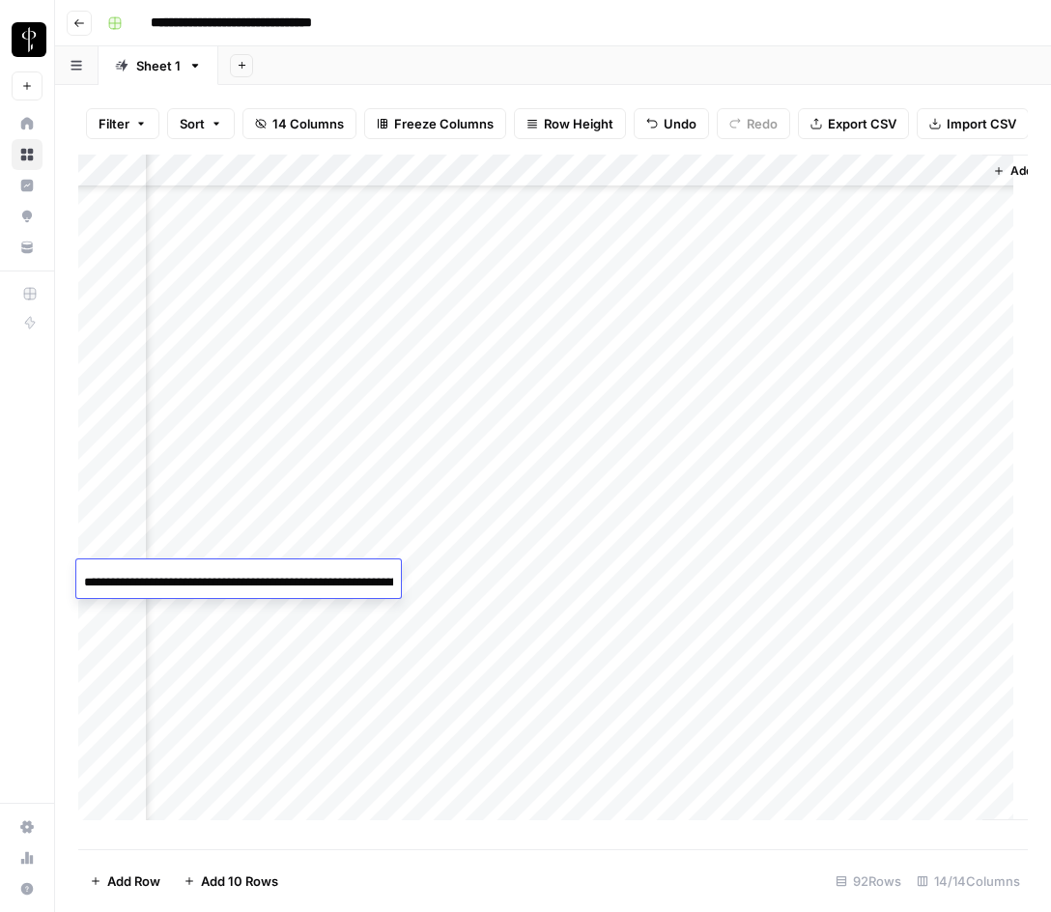
click at [179, 576] on input "**********" at bounding box center [238, 582] width 309 height 23
click at [462, 573] on div "Add Column" at bounding box center [553, 495] width 950 height 680
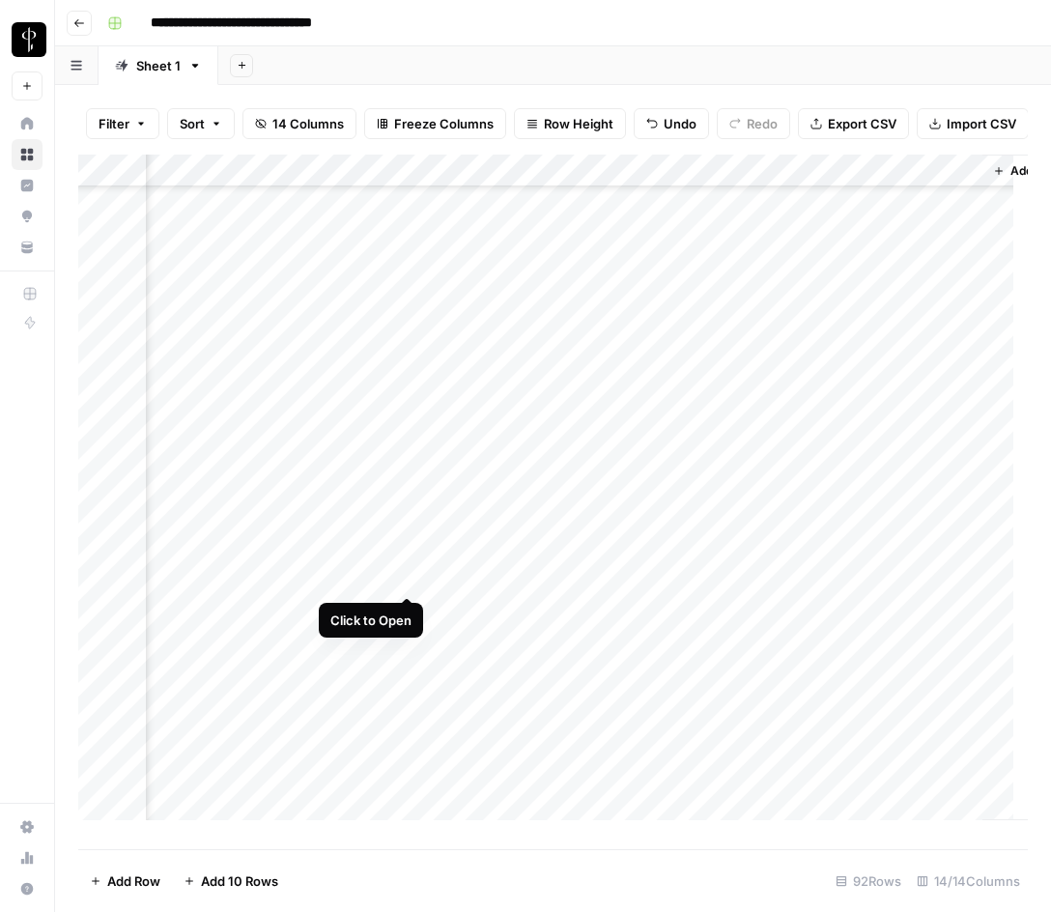
click at [409, 575] on div "Add Column" at bounding box center [553, 495] width 950 height 680
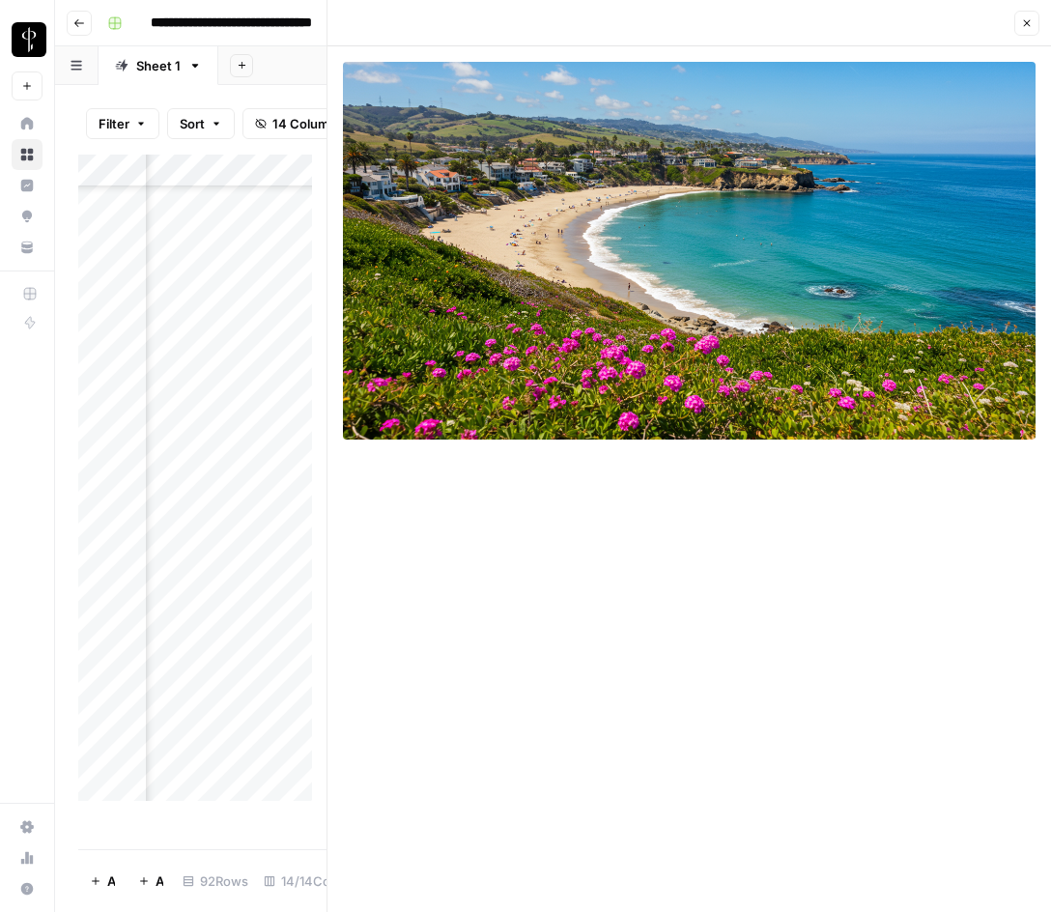
click at [1028, 21] on icon "button" at bounding box center [1028, 23] width 12 height 12
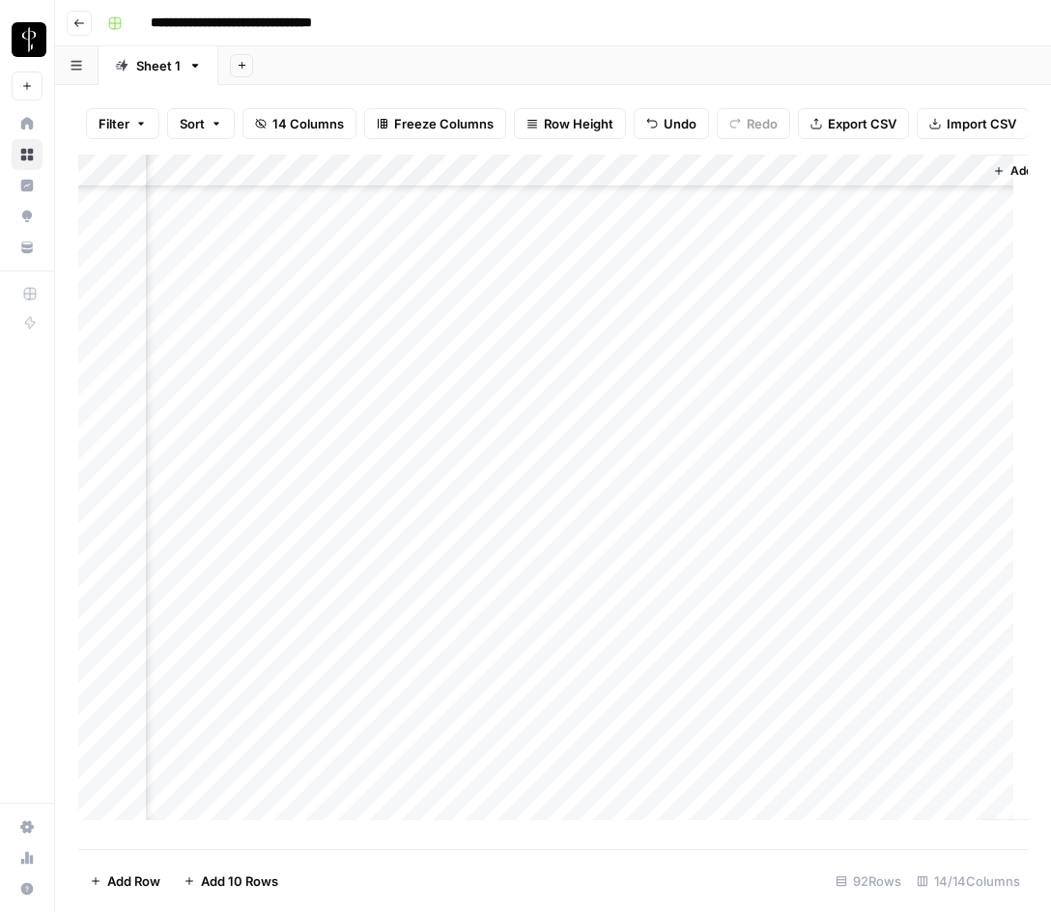
click at [744, 514] on div "Add Column" at bounding box center [553, 495] width 950 height 680
click at [731, 569] on div "Add Column" at bounding box center [553, 495] width 950 height 680
click at [736, 610] on div "Add Column" at bounding box center [553, 495] width 950 height 680
click at [187, 610] on div "Add Column" at bounding box center [553, 495] width 950 height 680
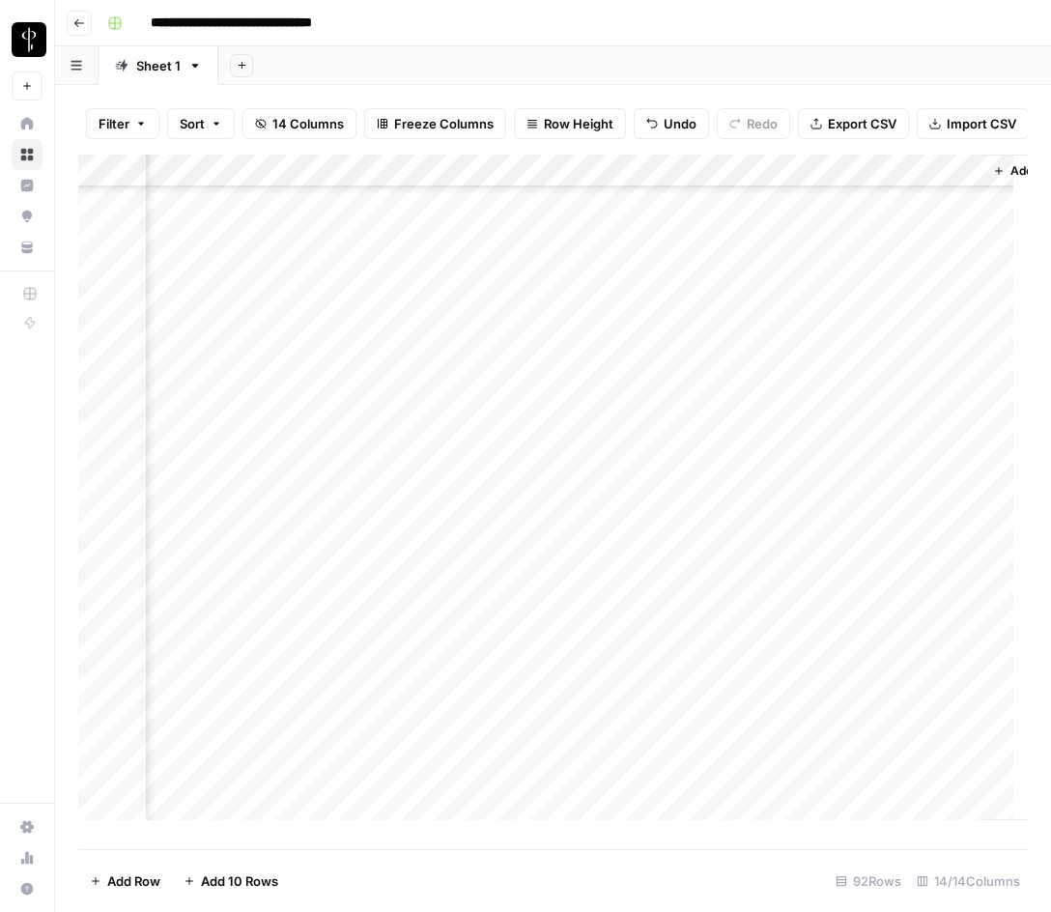
click at [187, 610] on div "Add Column" at bounding box center [553, 495] width 950 height 680
click at [187, 610] on input "**********" at bounding box center [238, 615] width 309 height 23
click at [483, 610] on div "Add Column" at bounding box center [553, 495] width 950 height 680
click at [410, 614] on div "Add Column" at bounding box center [553, 495] width 950 height 680
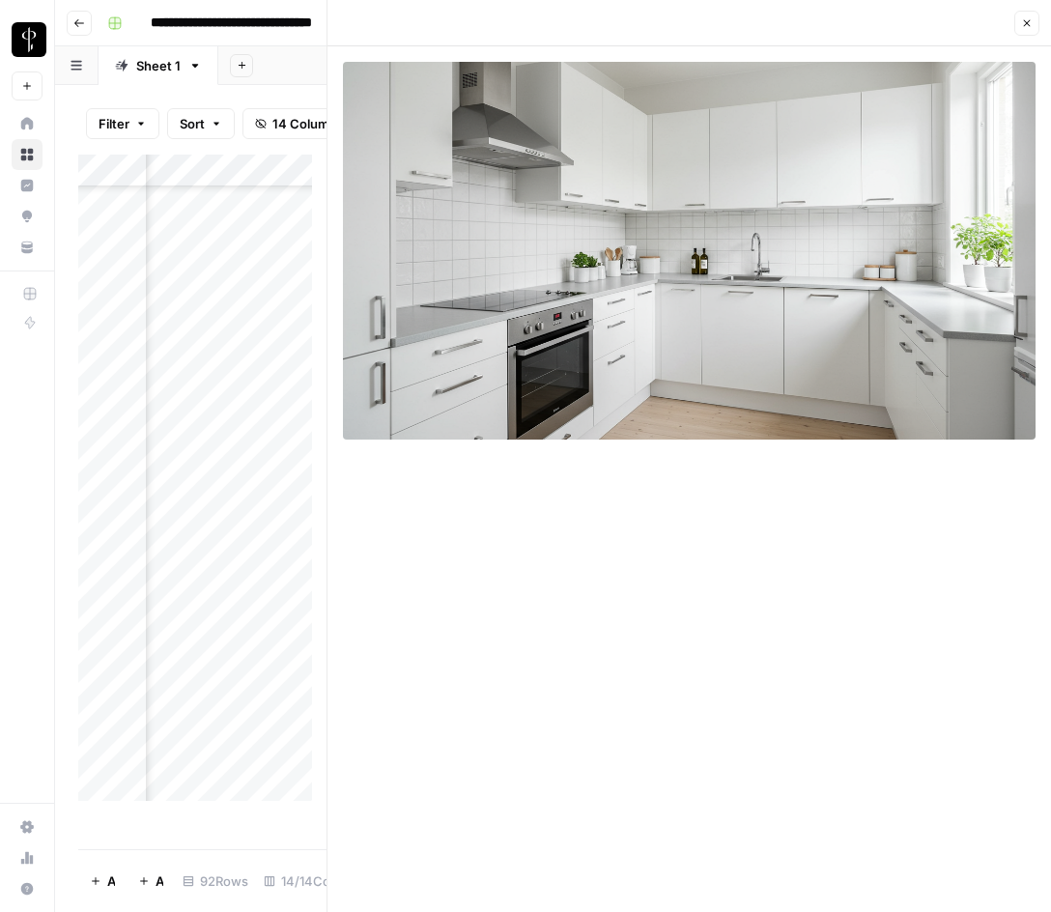
click at [1027, 30] on button "Close" at bounding box center [1027, 23] width 25 height 25
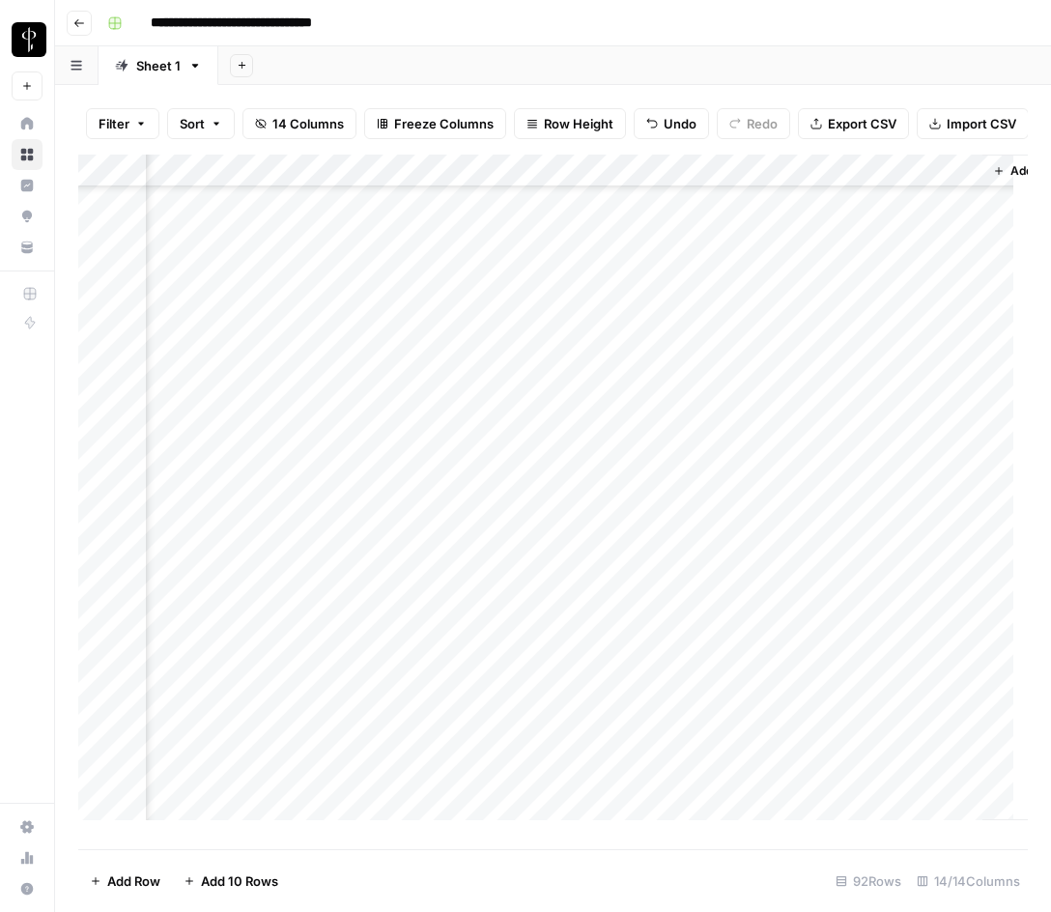
click at [732, 583] on div "Add Column" at bounding box center [553, 495] width 950 height 680
click at [729, 605] on div "Add Column" at bounding box center [553, 495] width 950 height 680
click at [182, 639] on div "Add Column" at bounding box center [553, 495] width 950 height 680
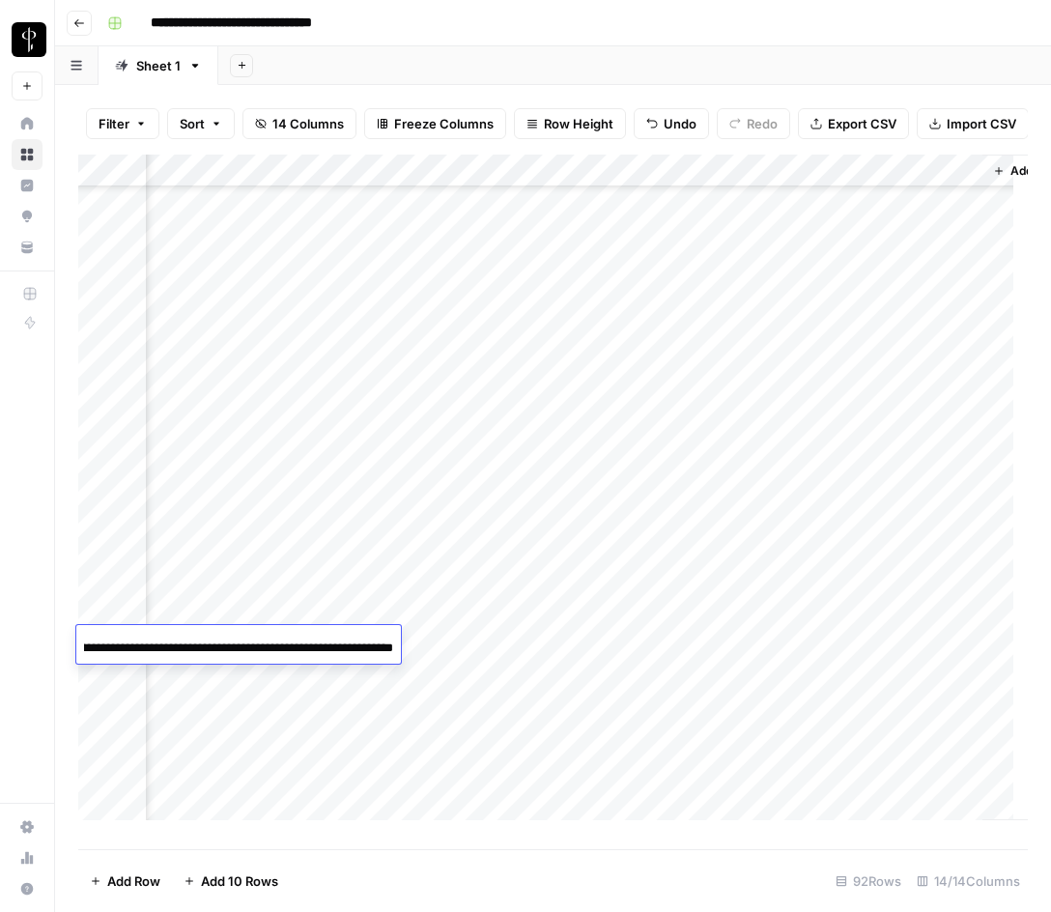
click at [182, 639] on input "**********" at bounding box center [238, 648] width 309 height 23
click at [448, 646] on div "Add Column" at bounding box center [553, 495] width 950 height 680
click at [407, 646] on div "Add Column" at bounding box center [553, 495] width 950 height 680
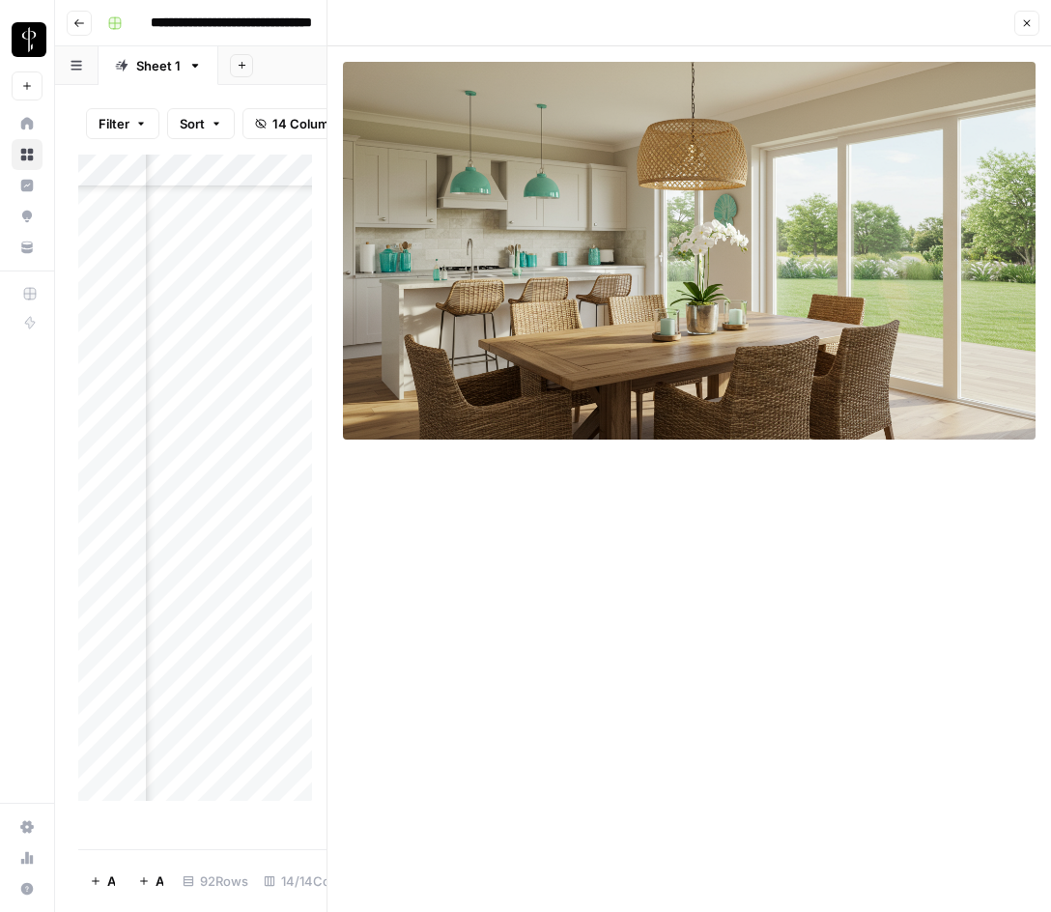
click at [1030, 17] on icon "button" at bounding box center [1028, 23] width 12 height 12
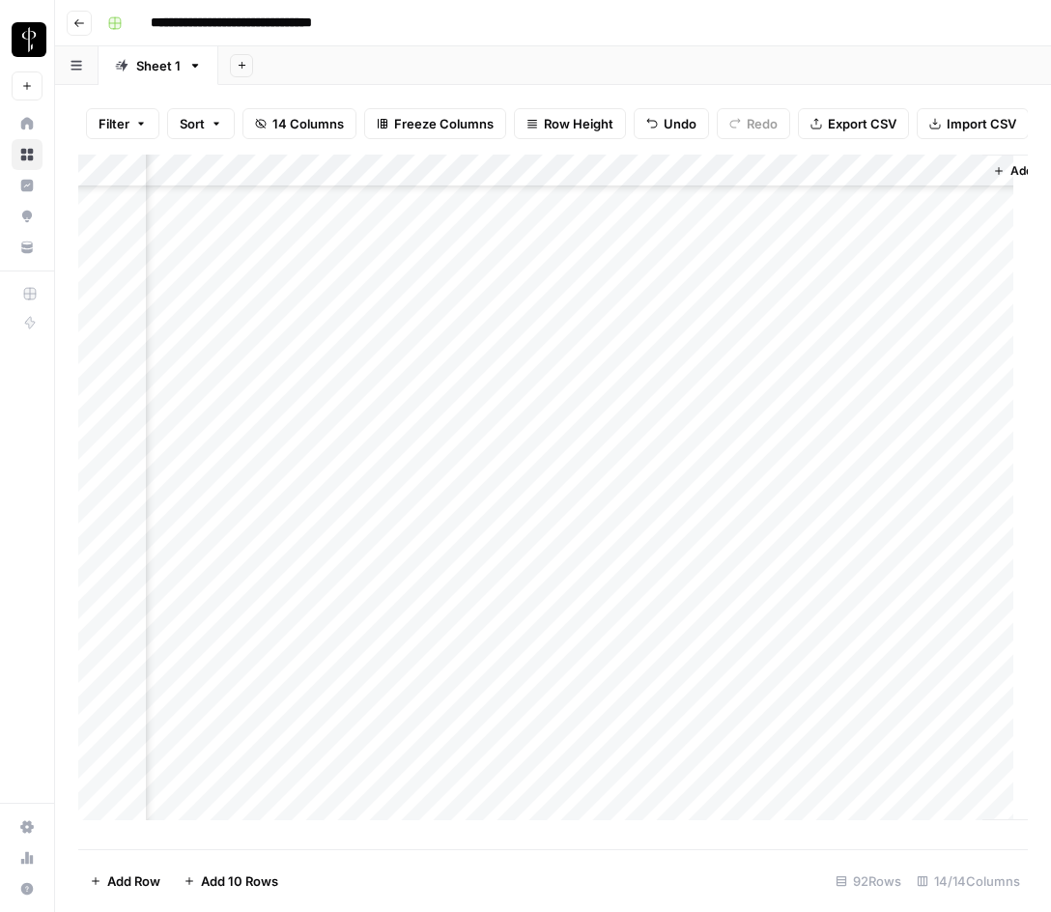
click at [747, 636] on div "Add Column" at bounding box center [553, 495] width 950 height 680
type textarea "**********"
click at [186, 672] on div "Add Column" at bounding box center [553, 495] width 950 height 680
click at [481, 679] on div "Add Column" at bounding box center [553, 495] width 950 height 680
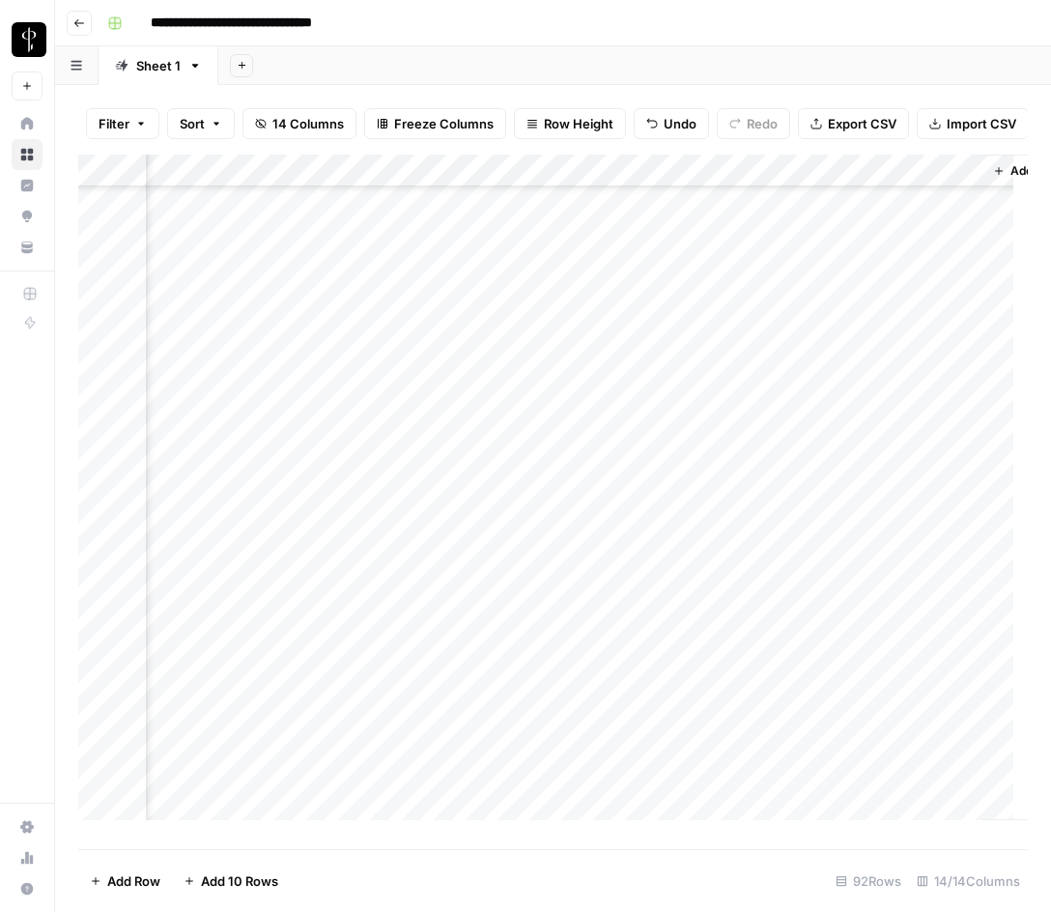
click at [405, 678] on div "Add Column" at bounding box center [553, 495] width 950 height 680
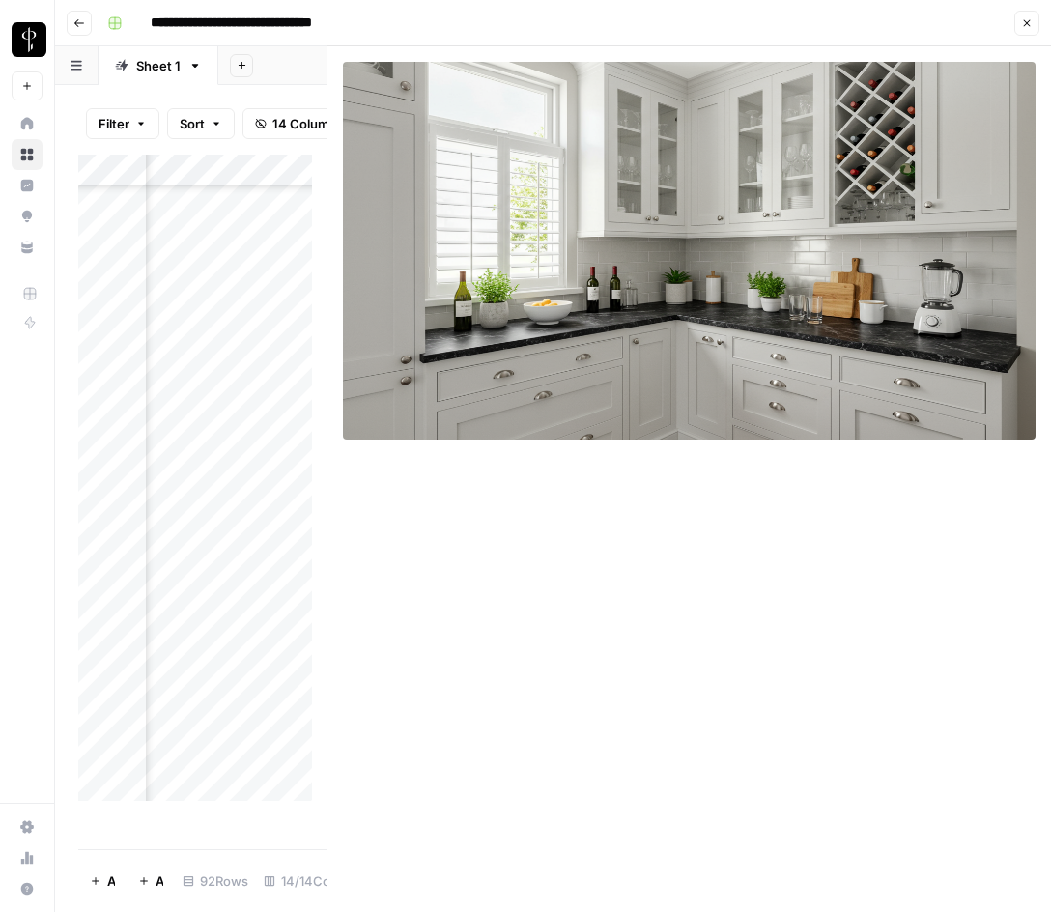
click at [1022, 16] on button "Close" at bounding box center [1027, 23] width 25 height 25
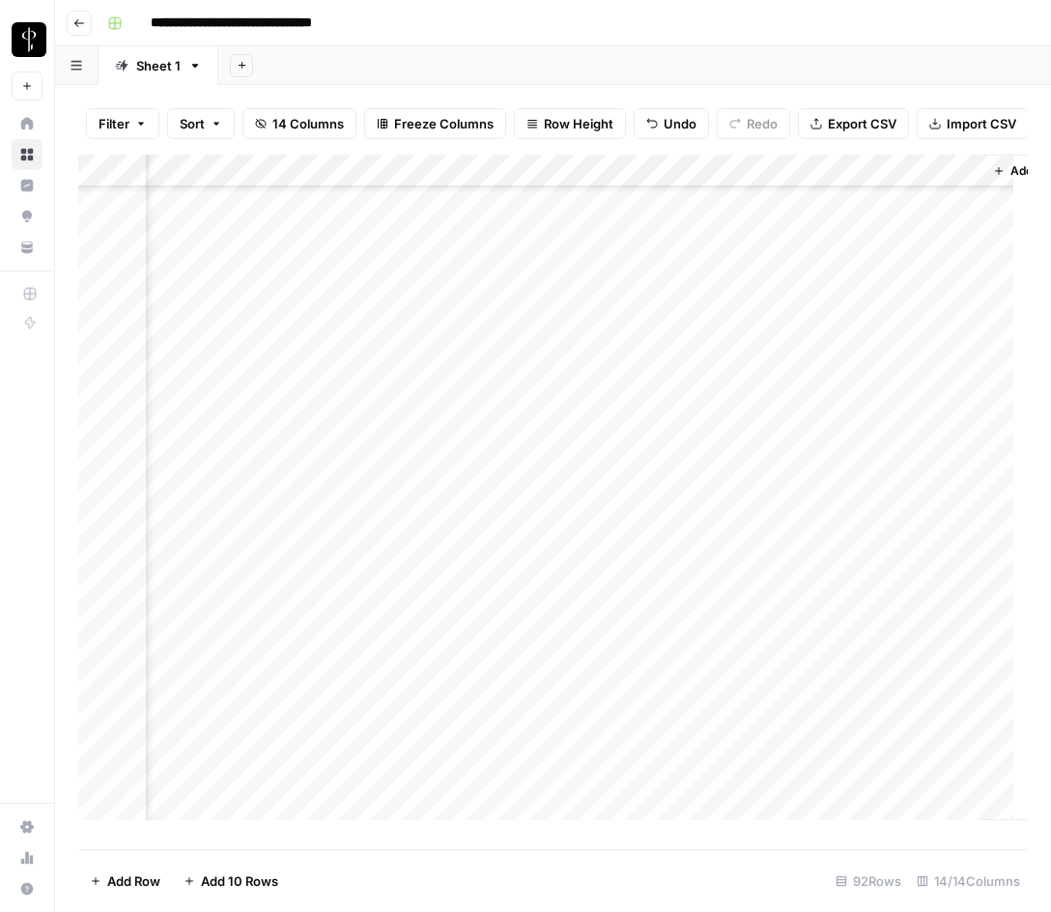
click at [730, 608] on div "Add Column" at bounding box center [553, 495] width 950 height 680
click at [738, 663] on div "Add Column" at bounding box center [553, 495] width 950 height 680
click at [187, 609] on div "Add Column" at bounding box center [553, 495] width 950 height 680
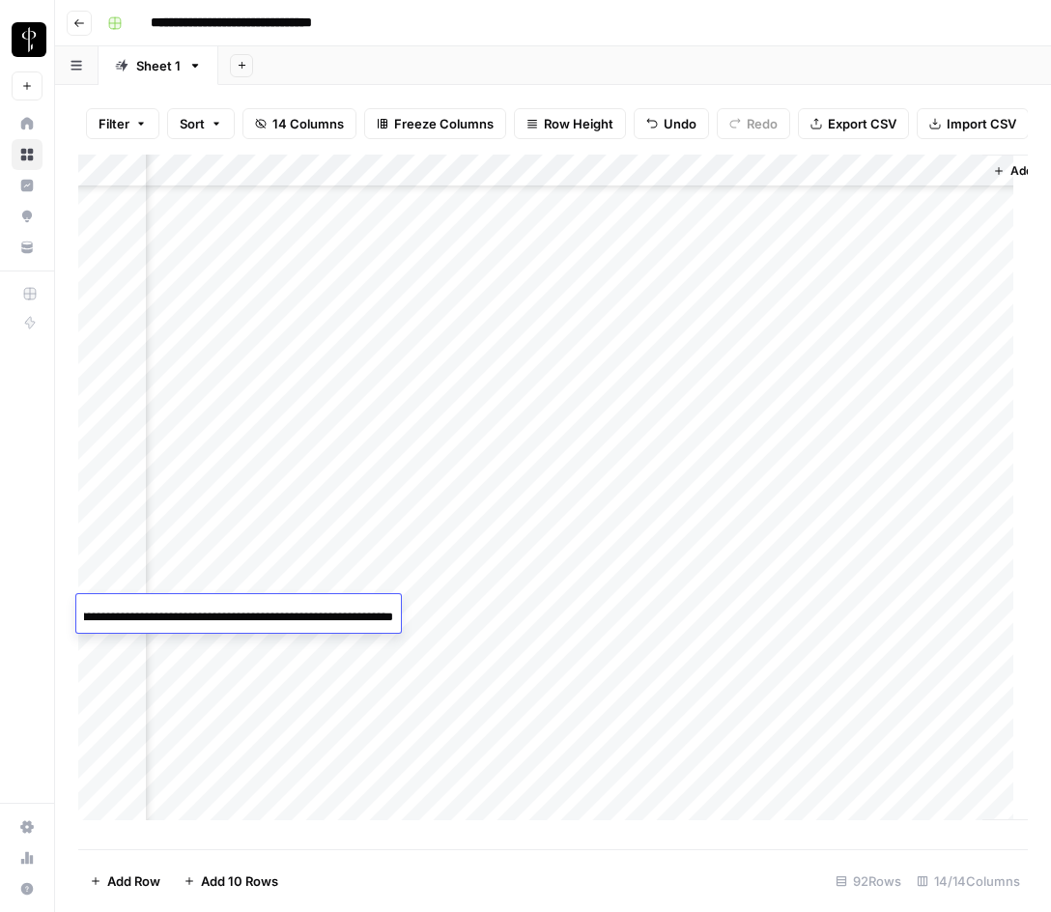
scroll to position [0, 0]
click at [168, 614] on input "**********" at bounding box center [238, 617] width 309 height 23
click at [502, 617] on div "Add Column" at bounding box center [553, 495] width 950 height 680
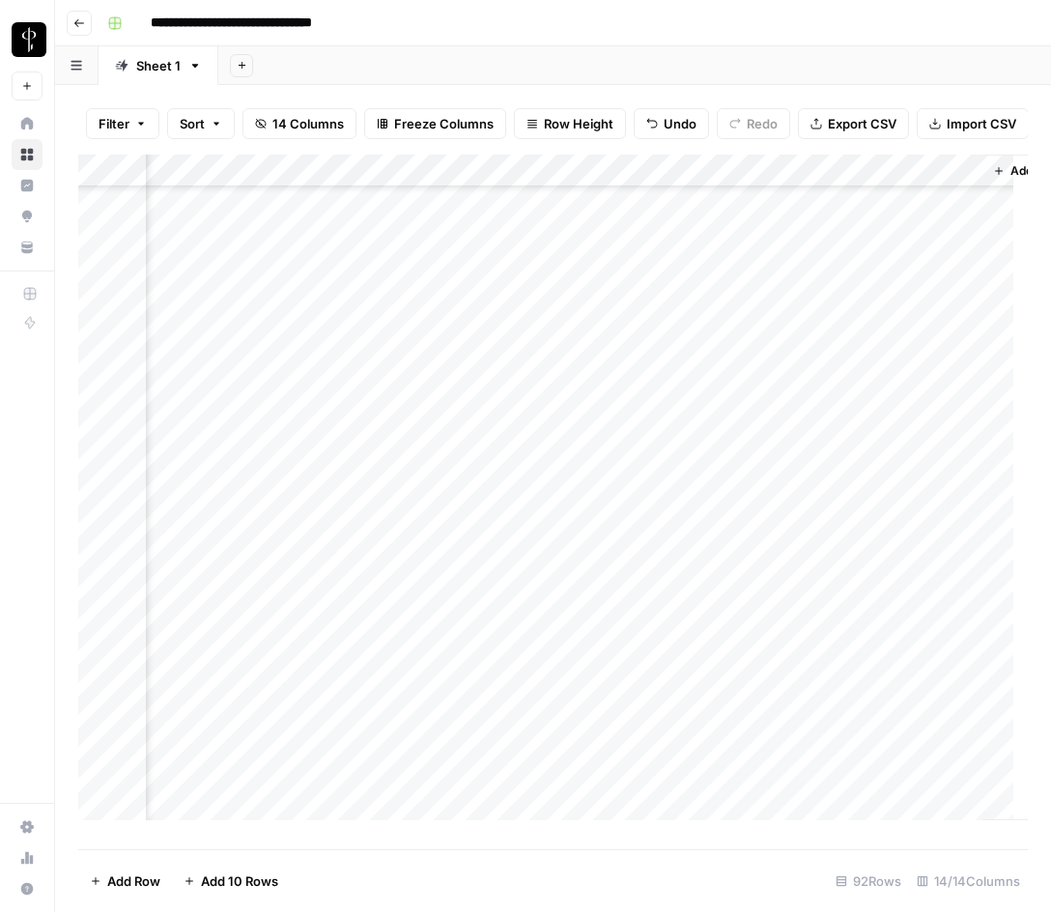
click at [410, 608] on div "Add Column" at bounding box center [553, 495] width 950 height 680
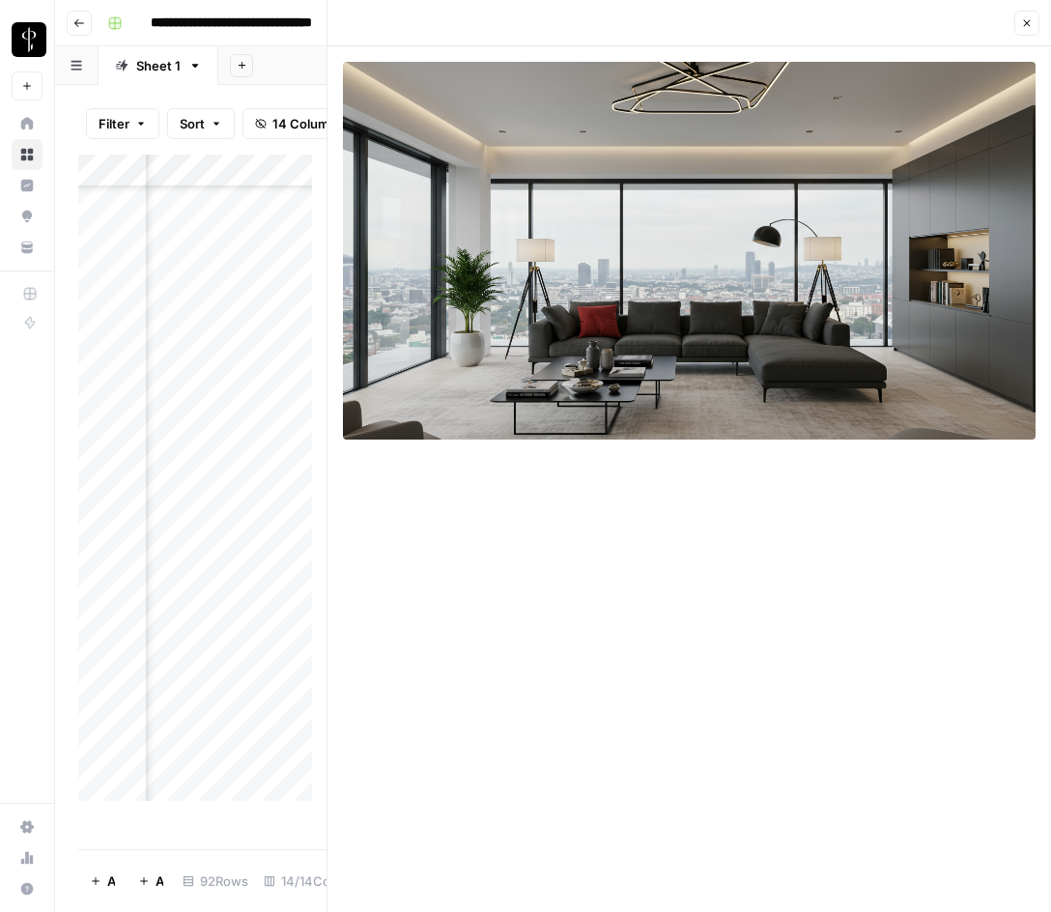
click at [1018, 21] on button "Close" at bounding box center [1027, 23] width 25 height 25
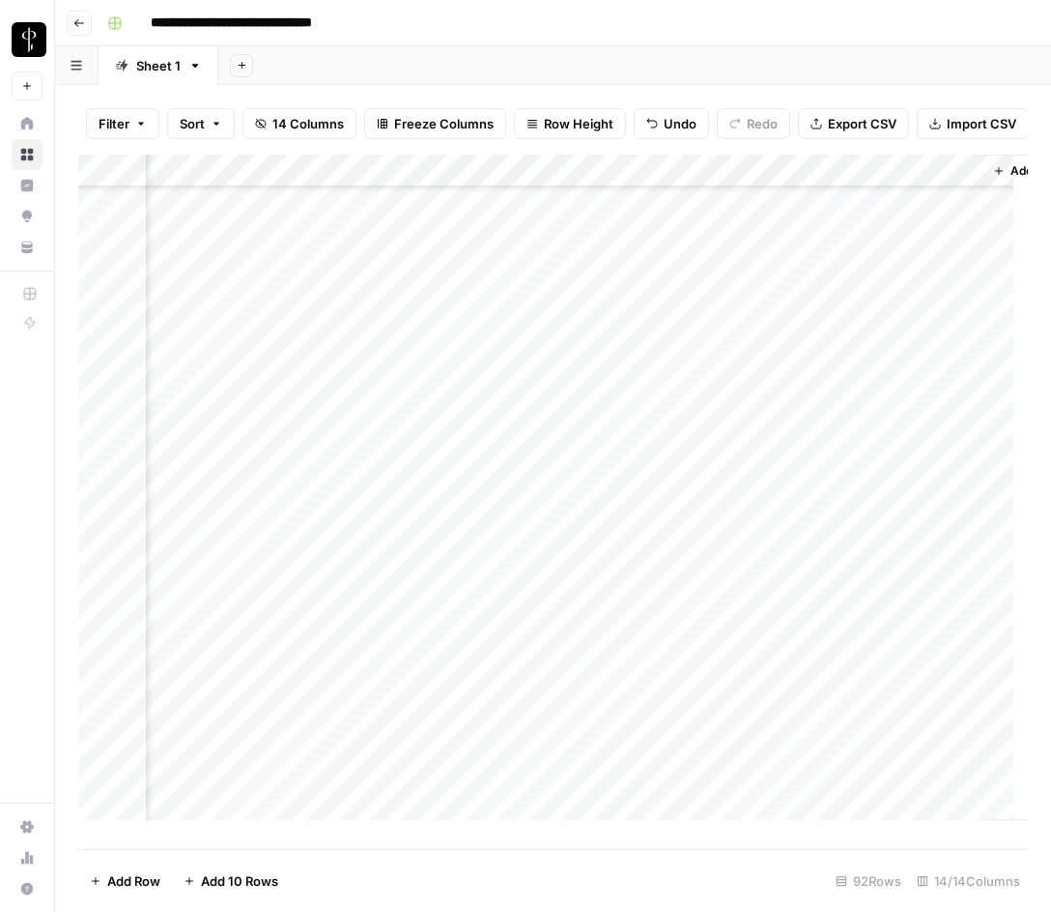
click at [760, 610] on div "Add Column" at bounding box center [553, 495] width 950 height 680
type textarea "**********"
click at [862, 447] on div "Add Column" at bounding box center [553, 495] width 950 height 680
click at [792, 615] on div "Add Column" at bounding box center [553, 495] width 950 height 680
click at [184, 677] on div "Add Column" at bounding box center [553, 495] width 950 height 680
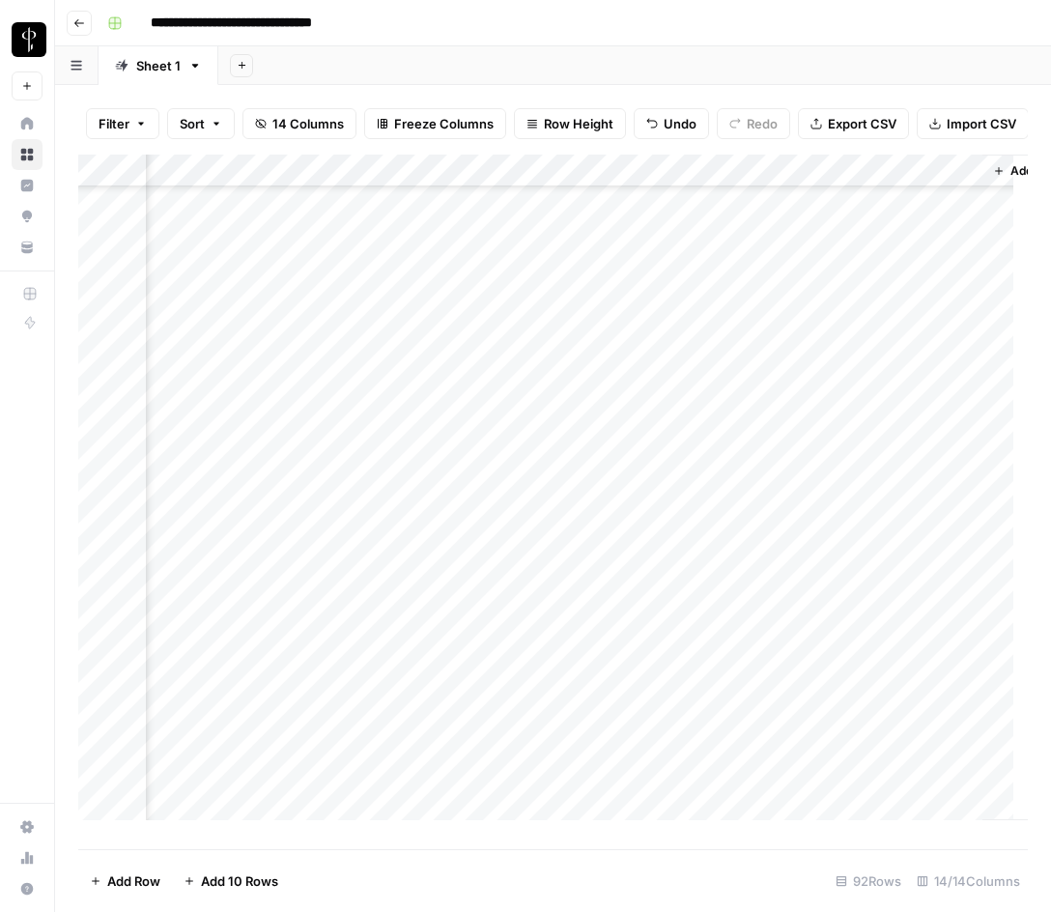
click at [184, 677] on div "Add Column" at bounding box center [553, 495] width 950 height 680
click at [184, 677] on input "**********" at bounding box center [238, 683] width 309 height 23
click at [471, 672] on div "Add Column" at bounding box center [553, 495] width 950 height 680
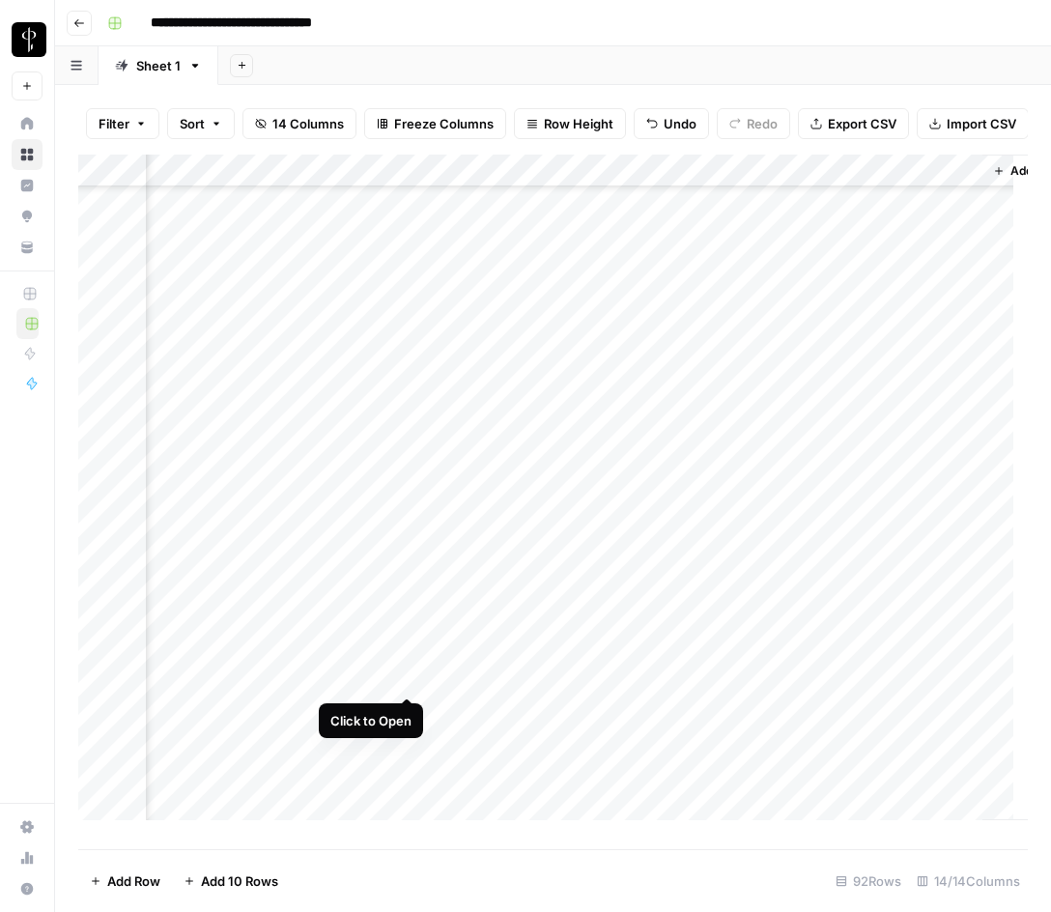
click at [407, 680] on div "Add Column" at bounding box center [553, 495] width 950 height 680
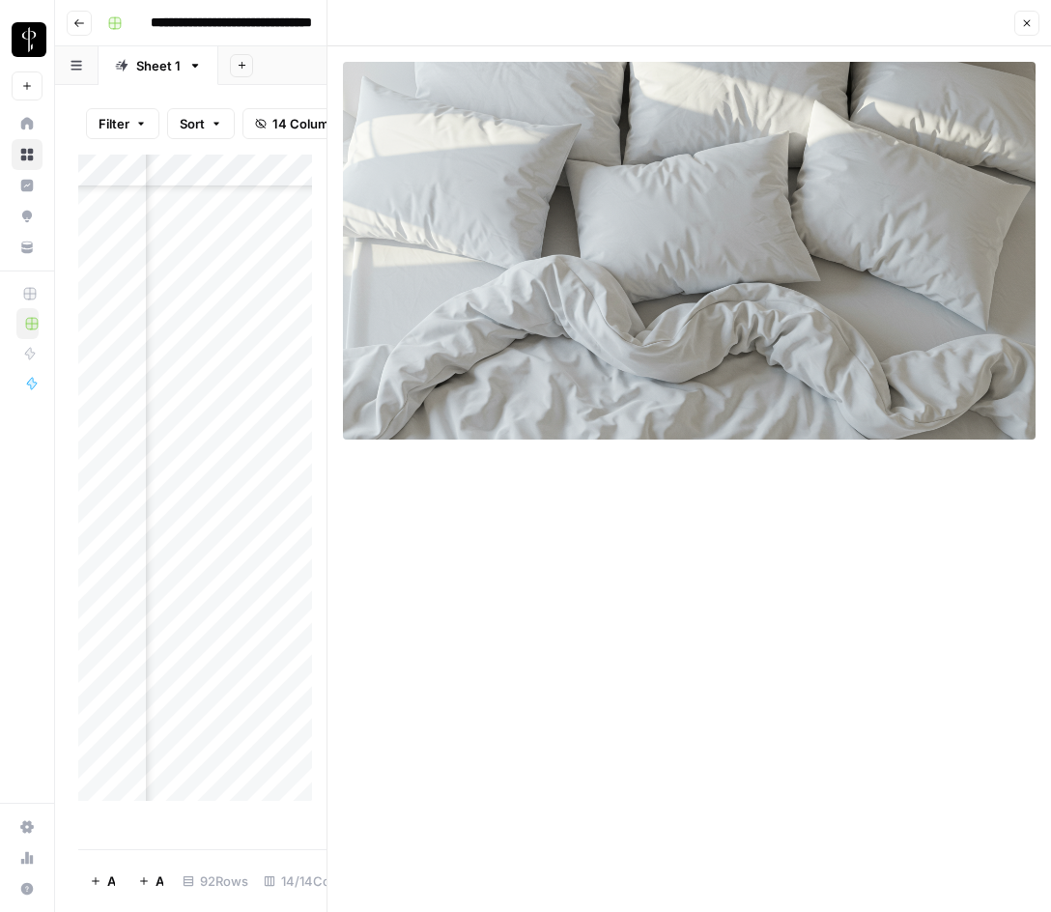
click at [1029, 19] on icon "button" at bounding box center [1028, 23] width 12 height 12
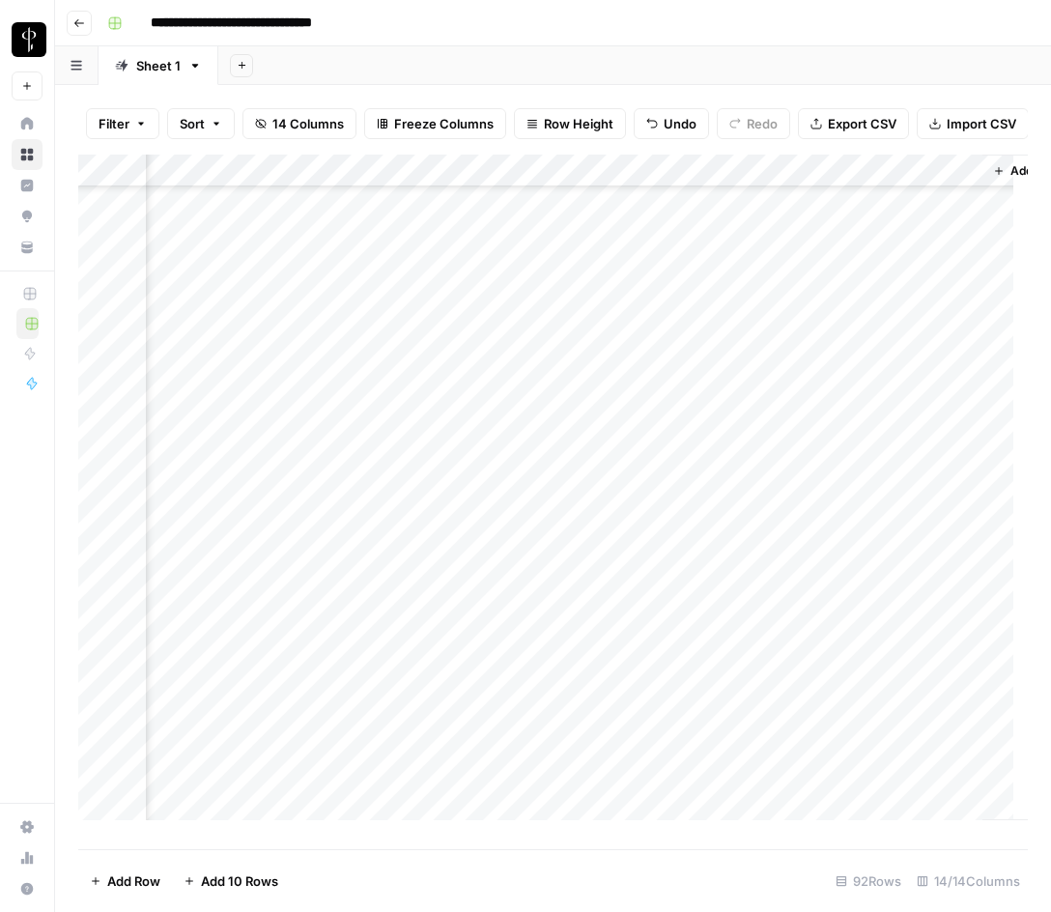
click at [835, 584] on div "Add Column" at bounding box center [553, 495] width 950 height 680
click at [724, 677] on div "Add Column" at bounding box center [553, 495] width 950 height 680
click at [187, 706] on div "Add Column" at bounding box center [553, 495] width 950 height 680
click at [471, 705] on div "Add Column" at bounding box center [553, 495] width 950 height 680
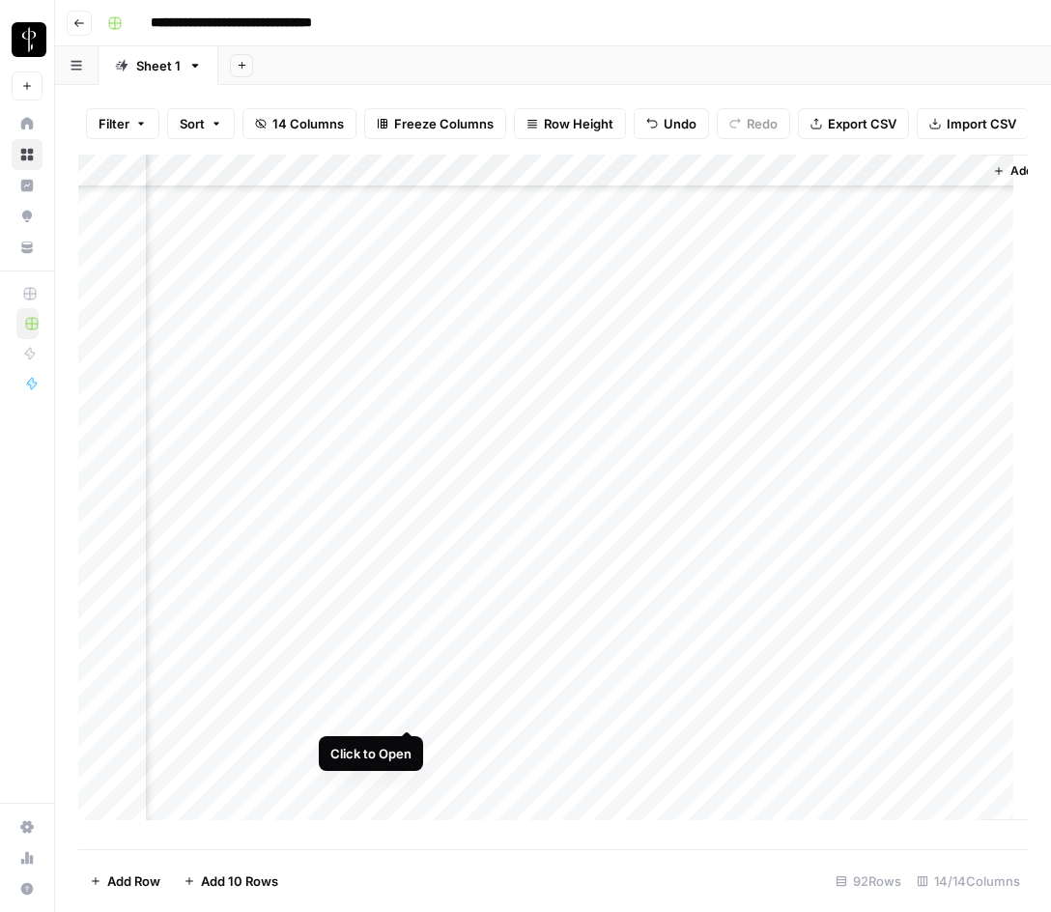
click at [408, 711] on div "Add Column" at bounding box center [553, 495] width 950 height 680
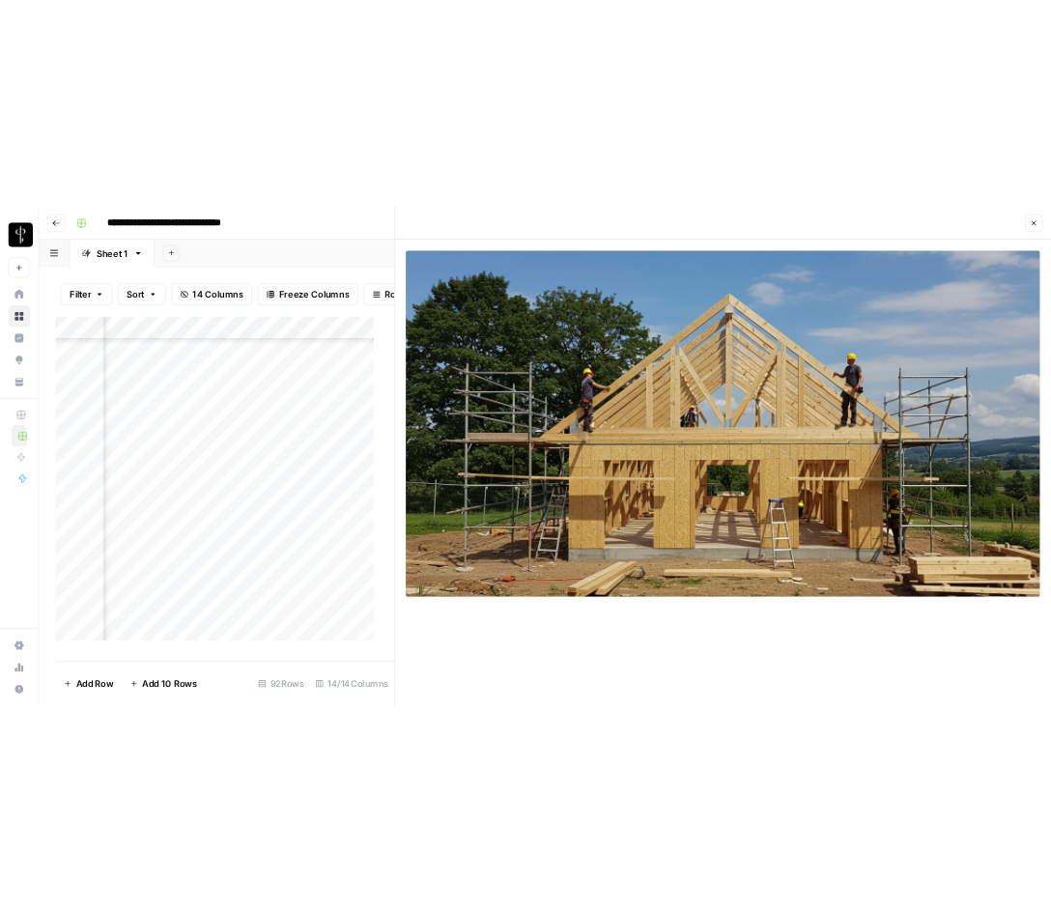
scroll to position [1939, 1849]
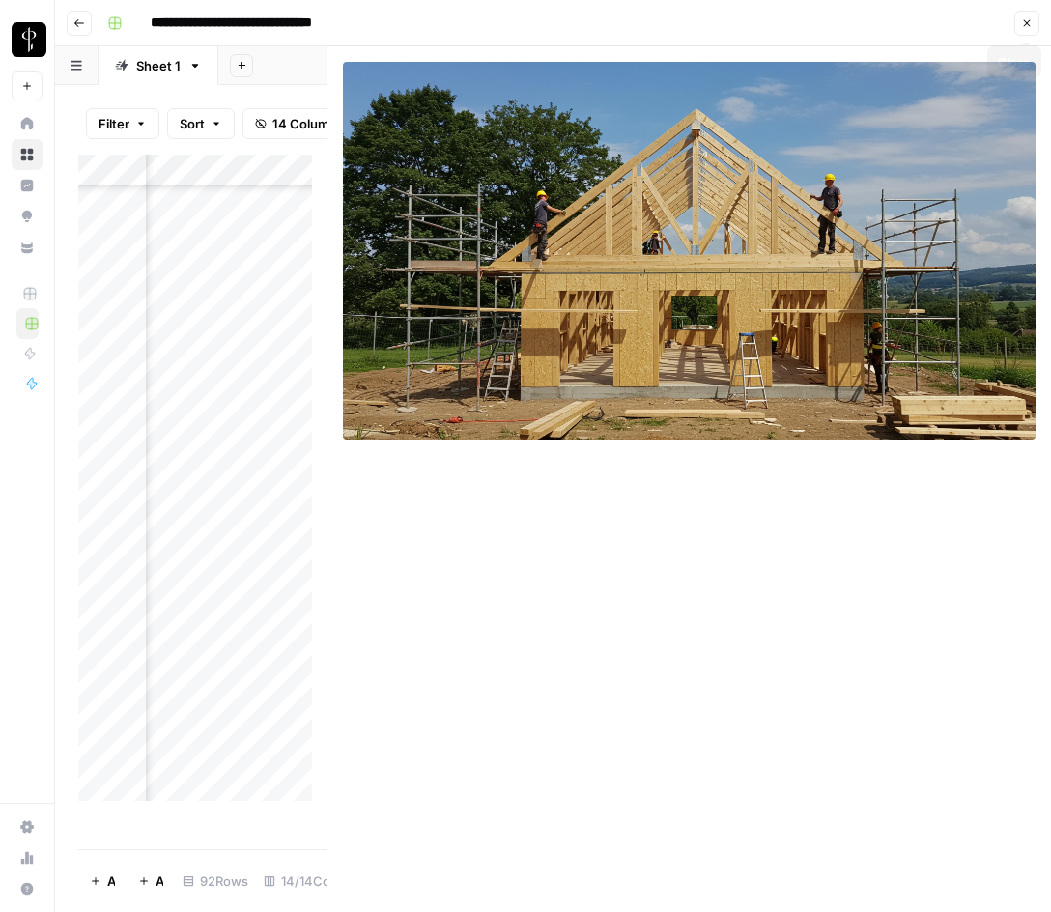
click at [1026, 22] on icon "button" at bounding box center [1028, 23] width 12 height 12
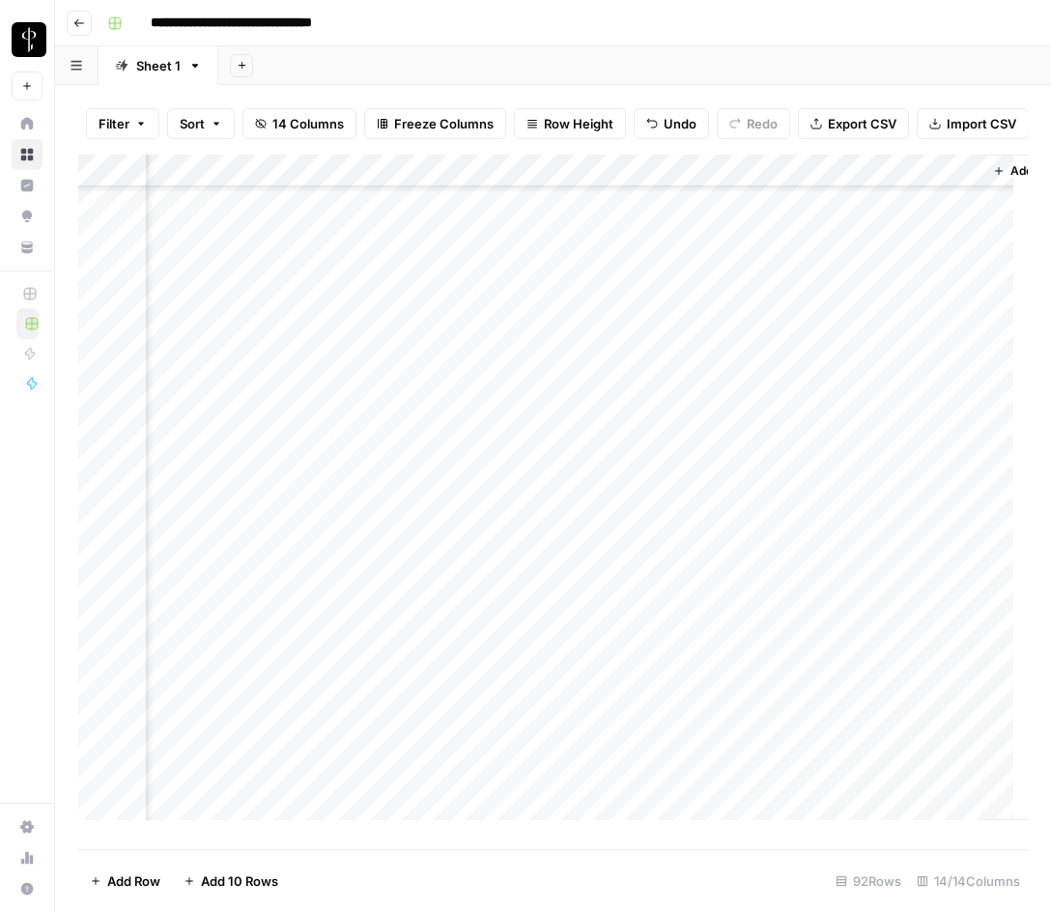
click at [744, 701] on div "Add Column" at bounding box center [553, 495] width 950 height 680
type textarea "**********"
click at [161, 449] on div "Add Column" at bounding box center [553, 495] width 950 height 680
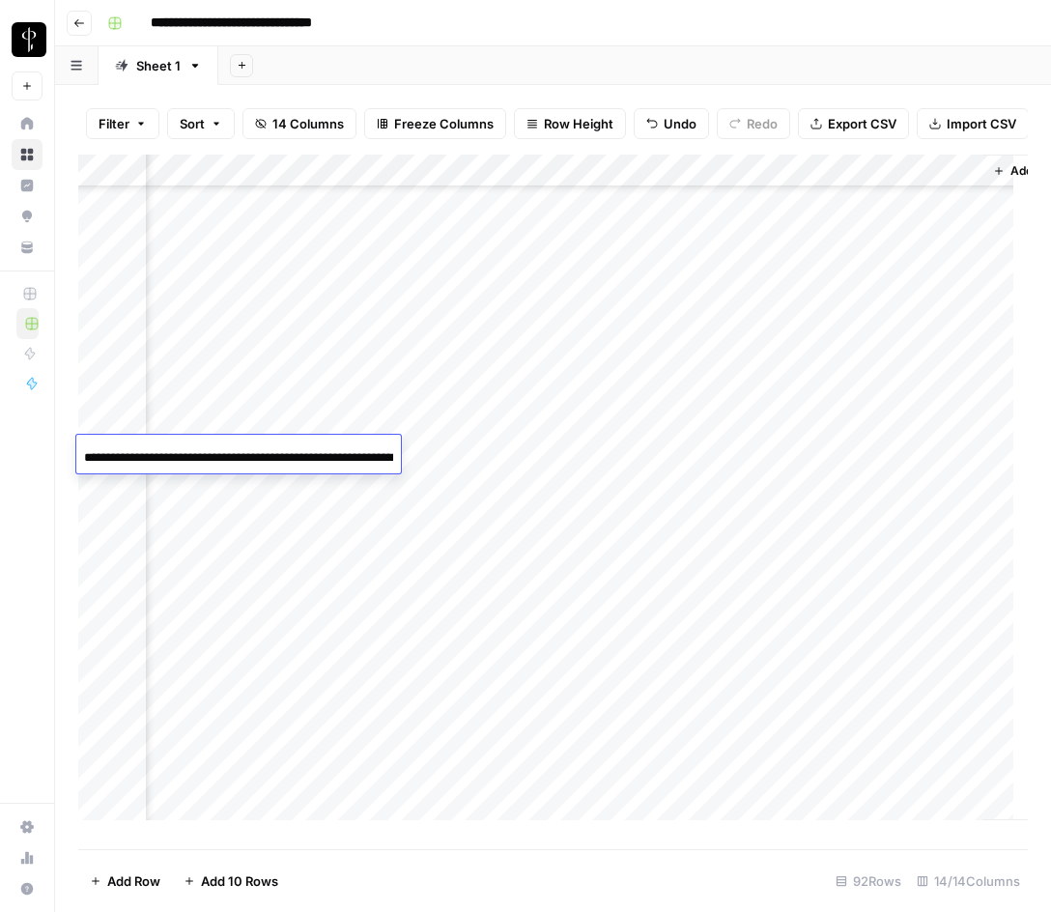
scroll to position [0, 96]
click at [161, 449] on input "**********" at bounding box center [238, 457] width 309 height 23
click at [461, 454] on div "Add Column" at bounding box center [553, 495] width 950 height 680
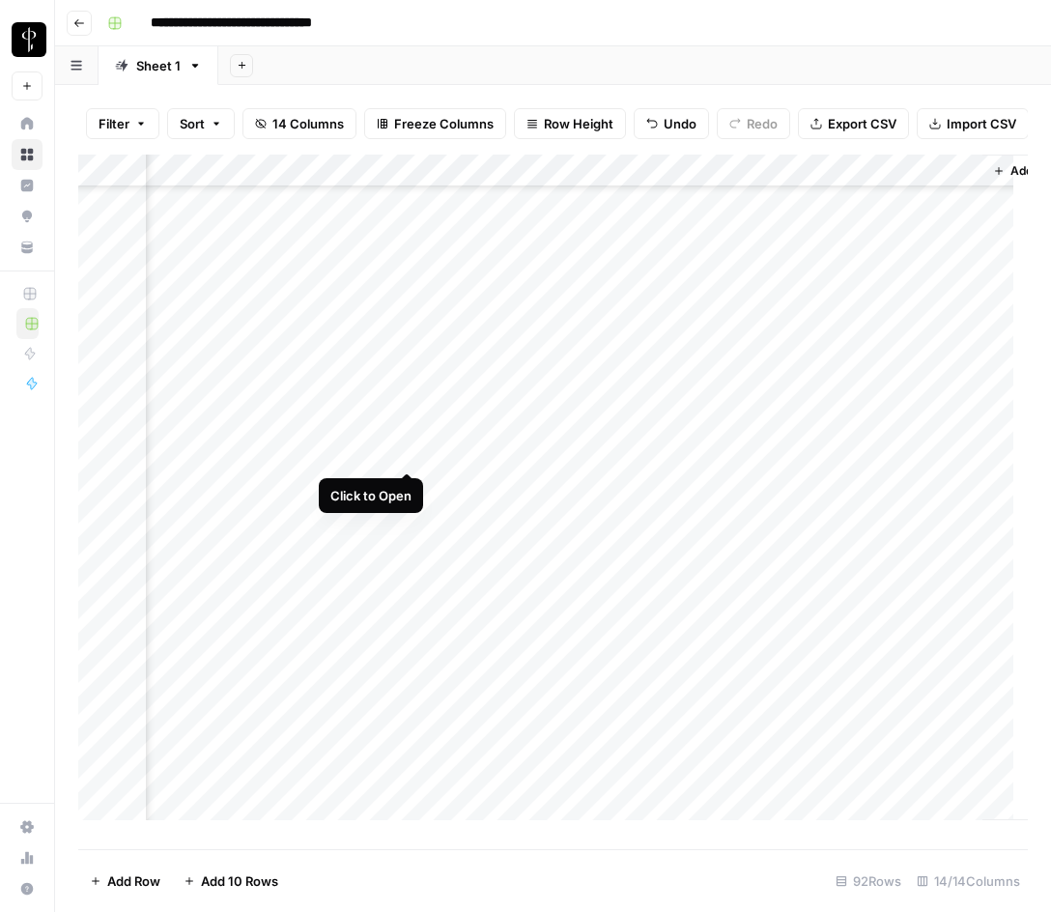
click at [412, 452] on div "Add Column" at bounding box center [553, 495] width 950 height 680
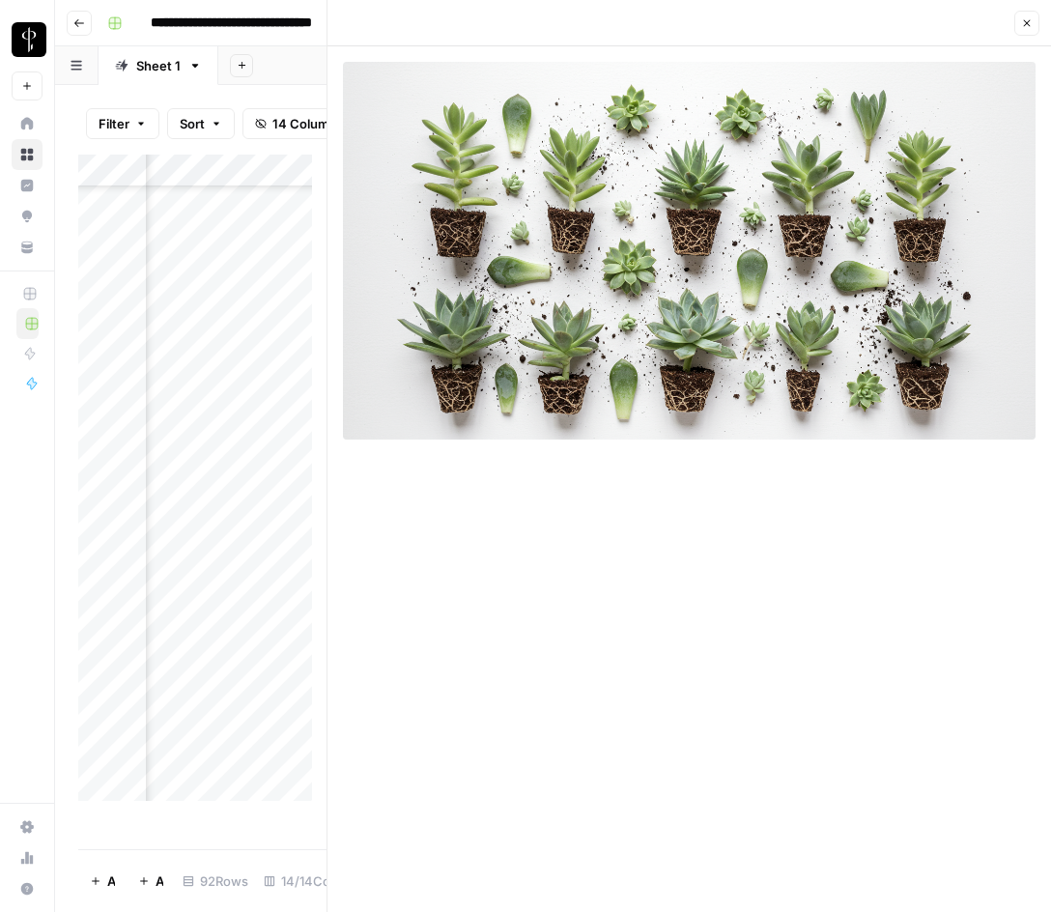
click at [1033, 24] on button "Close" at bounding box center [1027, 23] width 25 height 25
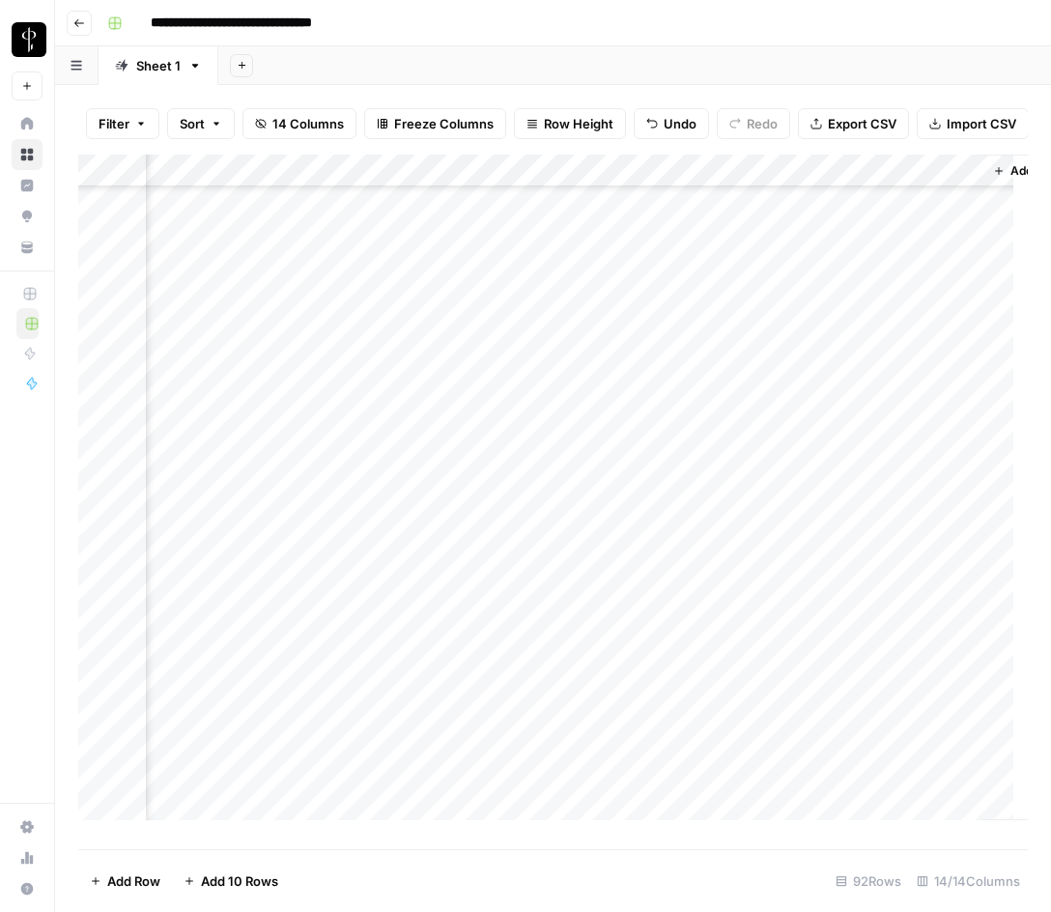
click at [744, 385] on div "Add Column" at bounding box center [553, 495] width 950 height 680
click at [722, 447] on div "Add Column" at bounding box center [553, 495] width 950 height 680
click at [193, 482] on div "Add Column" at bounding box center [553, 495] width 950 height 680
click at [489, 463] on div "Add Column" at bounding box center [553, 495] width 950 height 680
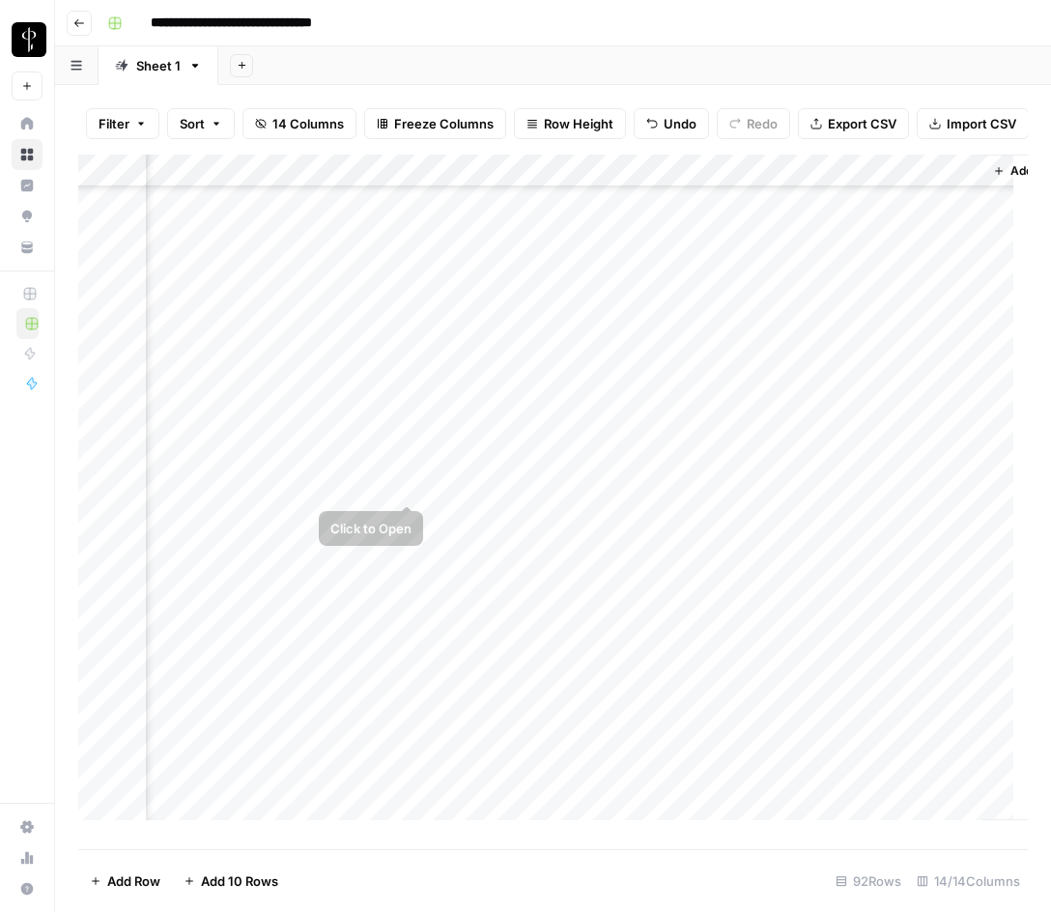
click at [405, 483] on div "Add Column" at bounding box center [553, 495] width 950 height 680
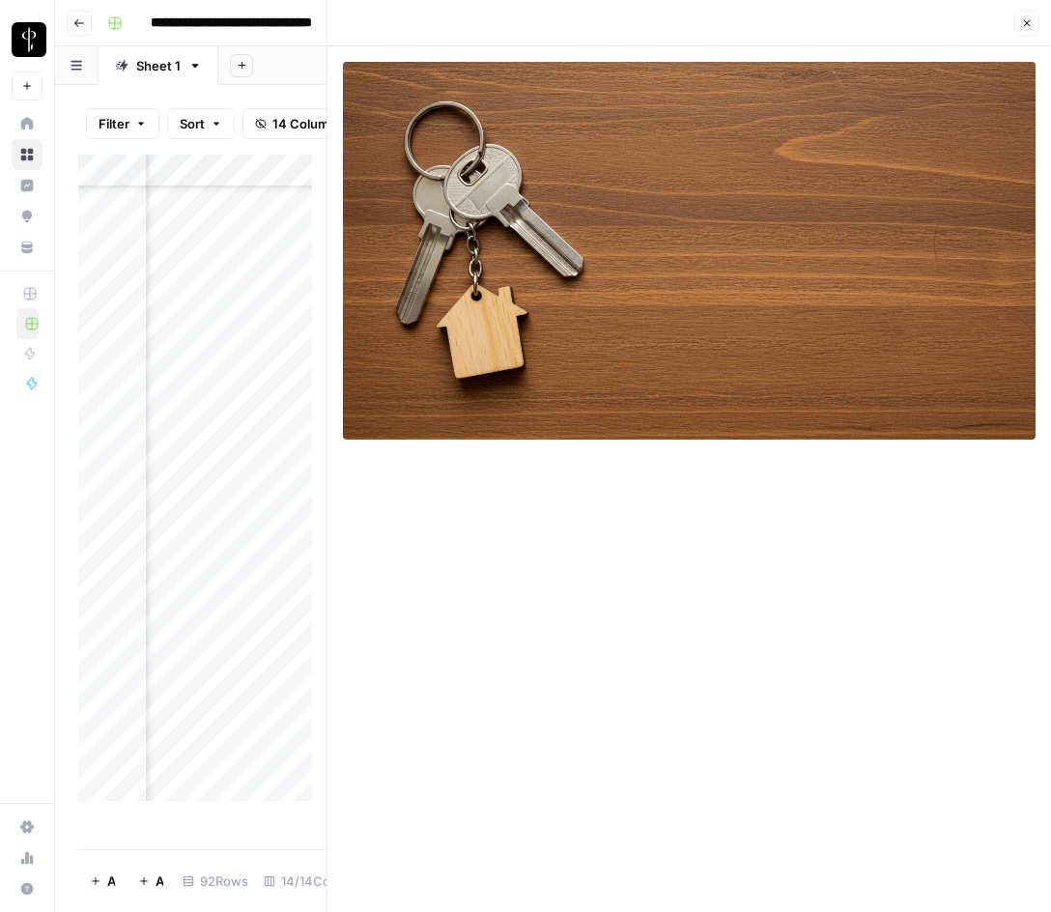
drag, startPoint x: 1022, startPoint y: 18, endPoint x: 1000, endPoint y: 57, distance: 44.6
click at [1023, 18] on icon "button" at bounding box center [1028, 23] width 12 height 12
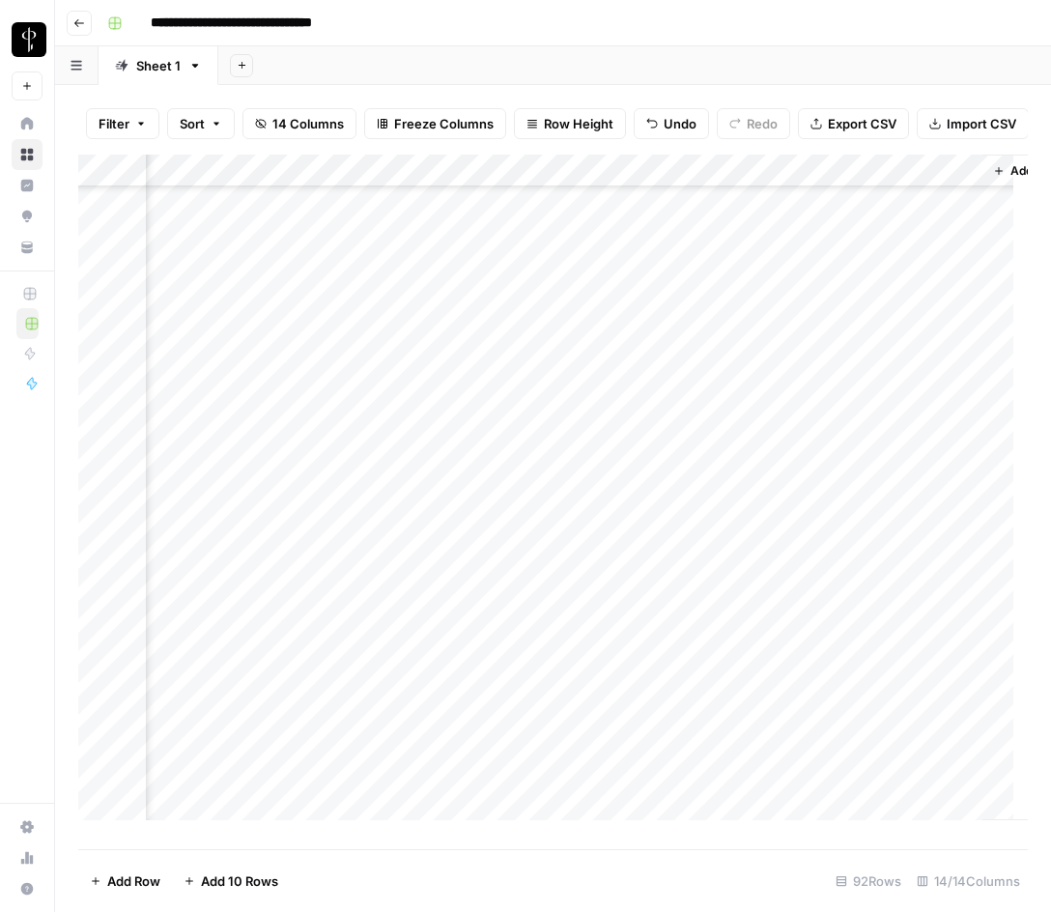
click at [769, 458] on div "Add Column" at bounding box center [553, 495] width 950 height 680
click at [733, 477] on div "Add Column" at bounding box center [553, 495] width 950 height 680
click at [167, 512] on div "Add Column" at bounding box center [553, 495] width 950 height 680
click at [166, 512] on div "Add Column" at bounding box center [553, 495] width 950 height 680
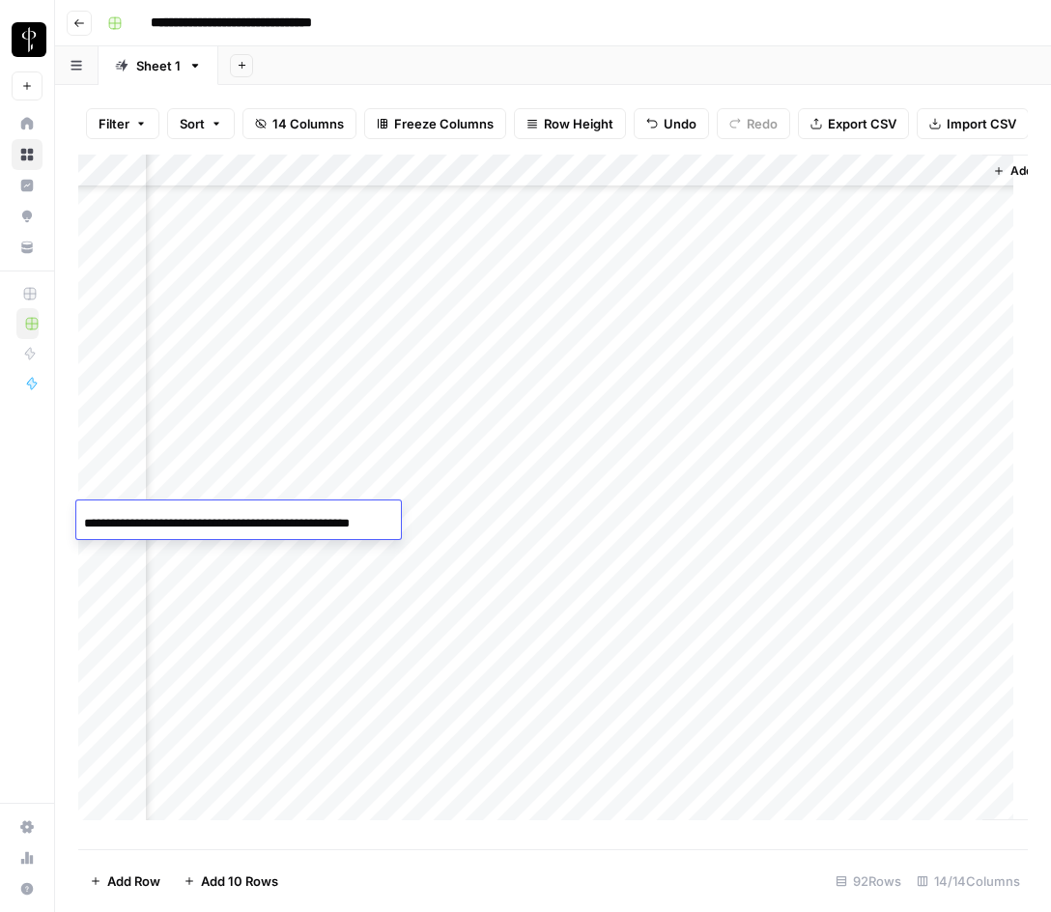
click at [476, 512] on div "Add Column" at bounding box center [553, 495] width 950 height 680
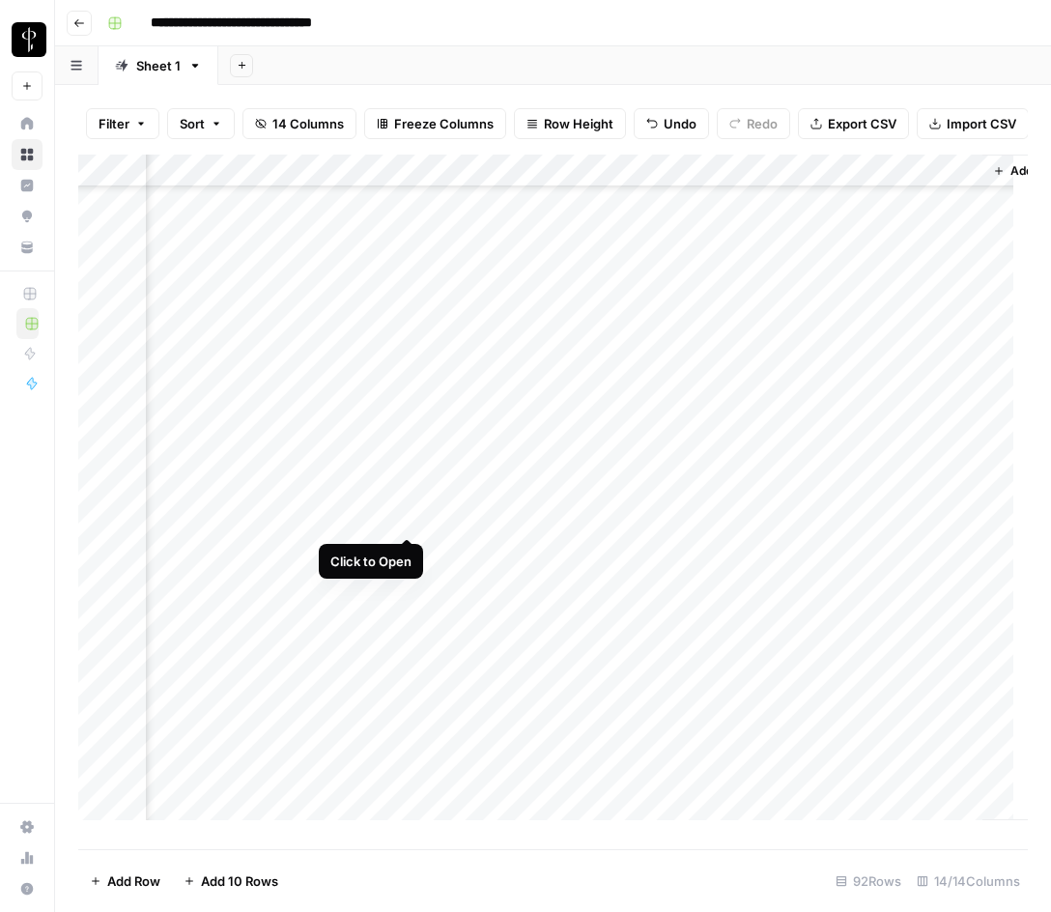
click at [407, 520] on div "Add Column" at bounding box center [553, 495] width 950 height 680
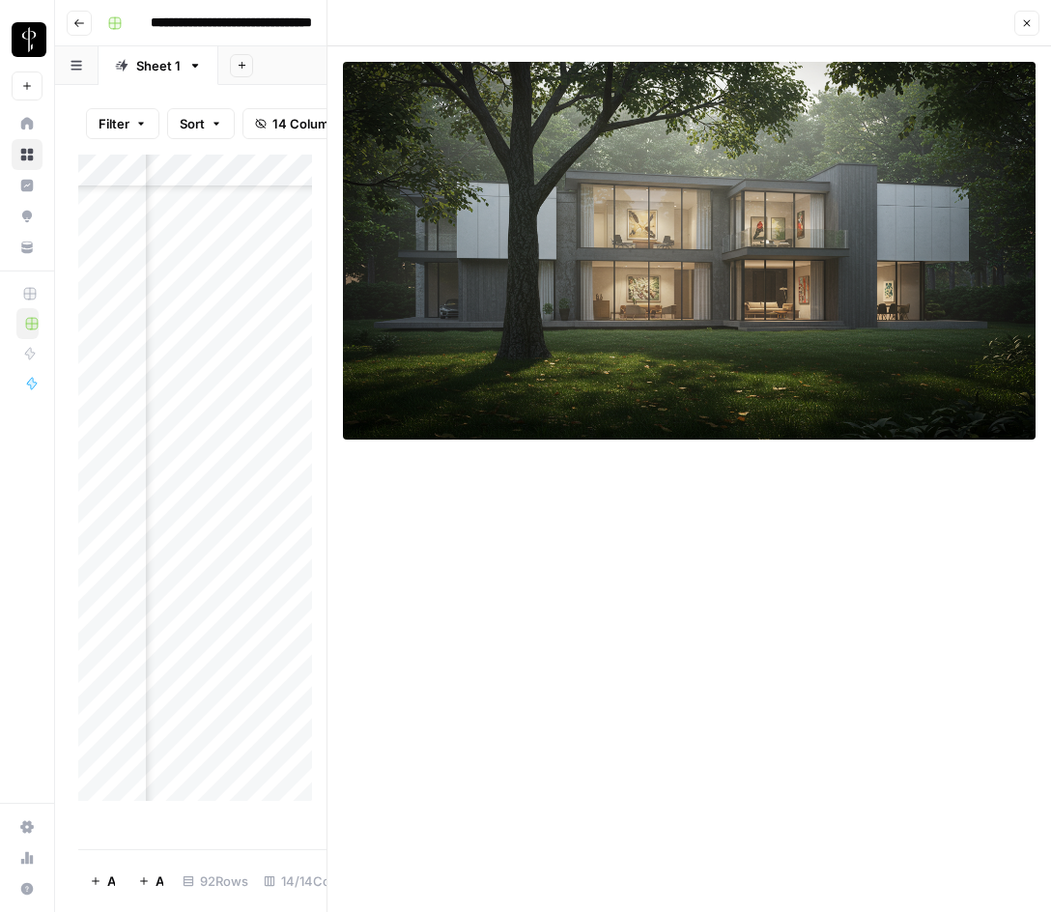
click at [1022, 23] on icon "button" at bounding box center [1028, 23] width 12 height 12
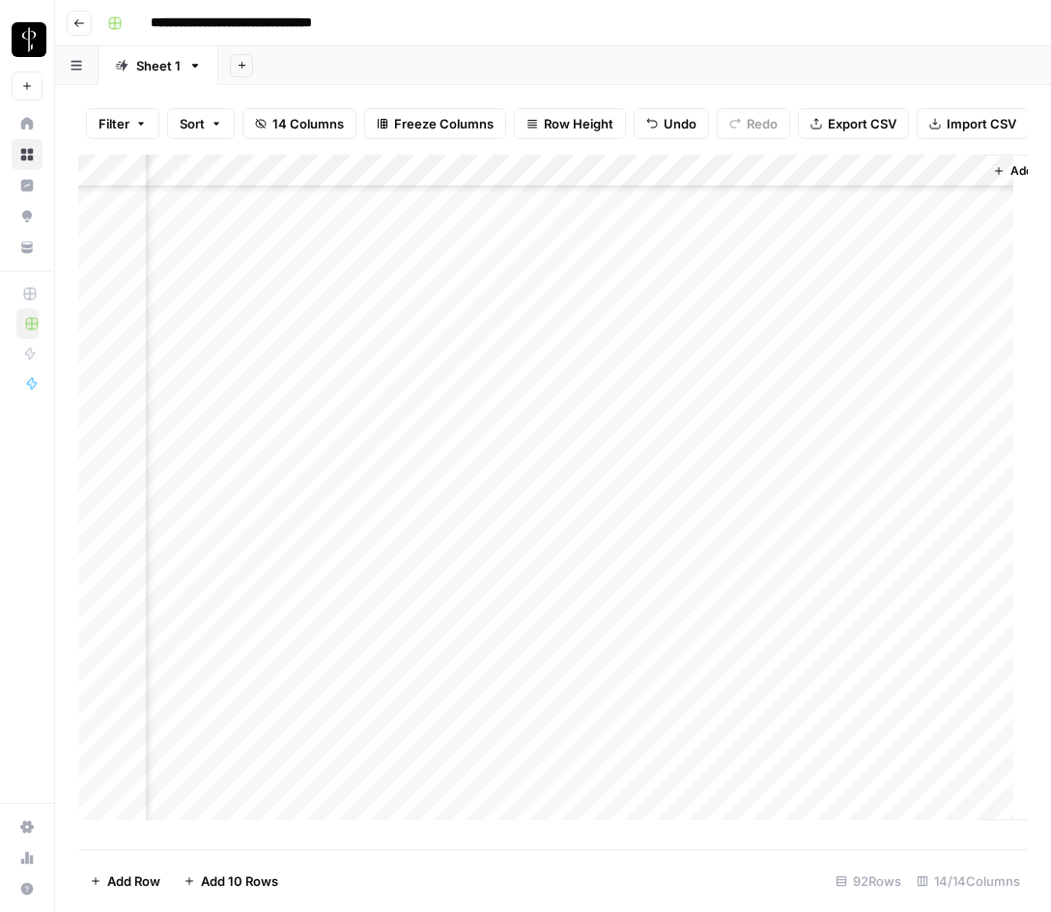
click at [733, 485] on div "Add Column" at bounding box center [553, 495] width 950 height 680
click at [729, 514] on div "Add Column" at bounding box center [553, 495] width 950 height 680
click at [191, 547] on div "Add Column" at bounding box center [553, 495] width 950 height 680
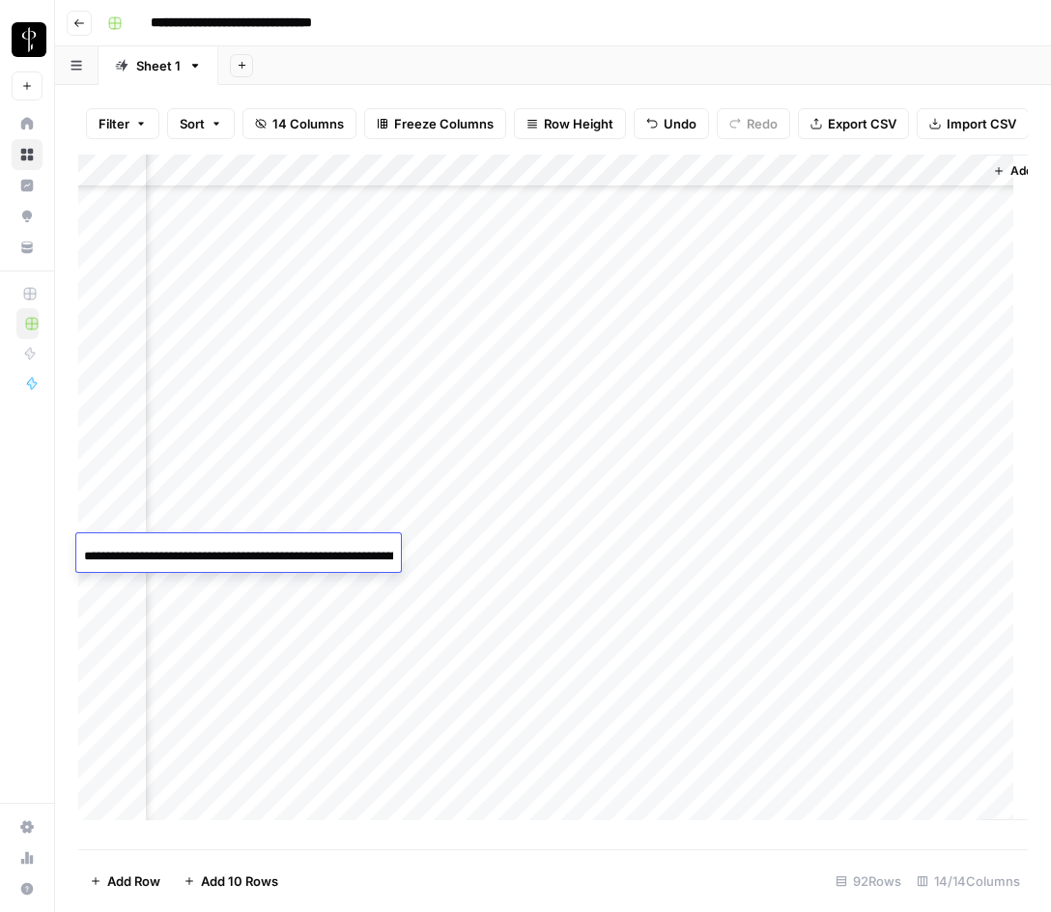
scroll to position [0, 238]
click at [191, 547] on input "**********" at bounding box center [238, 556] width 309 height 23
click at [436, 551] on div "Add Column" at bounding box center [553, 495] width 950 height 680
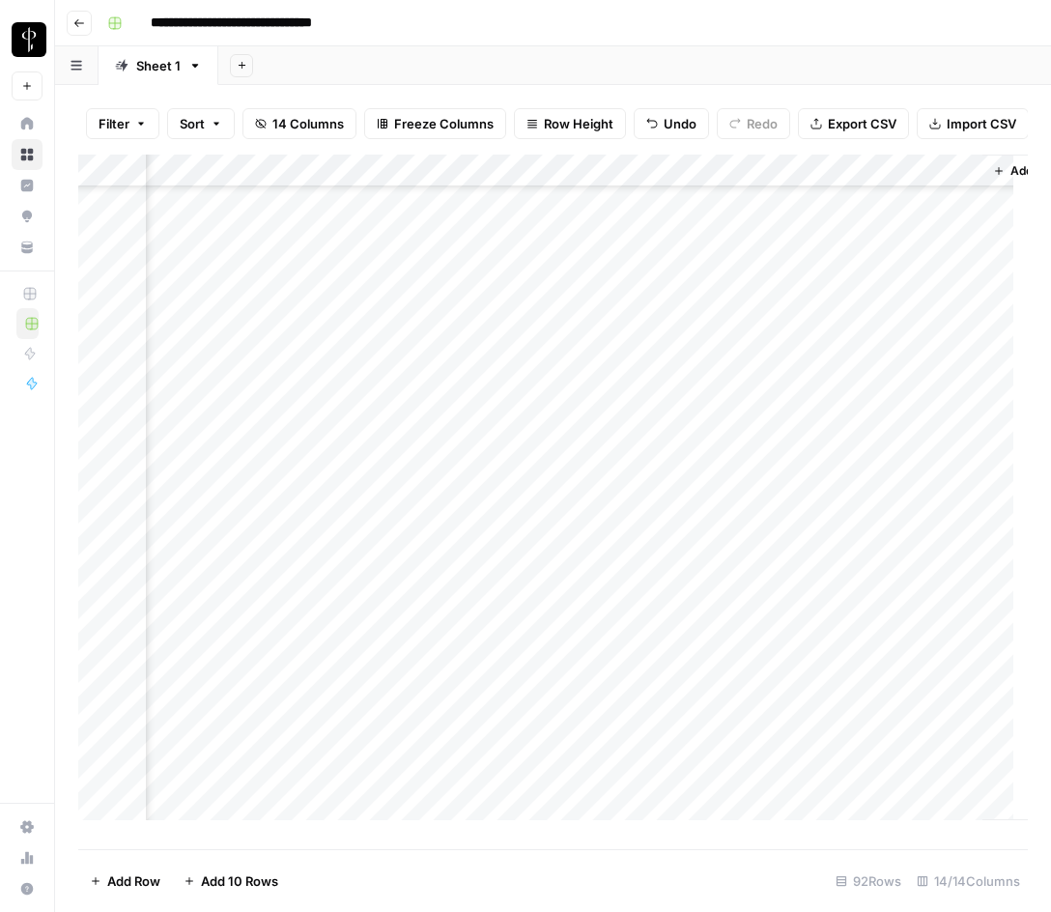
click at [403, 548] on div "Add Column" at bounding box center [553, 495] width 950 height 680
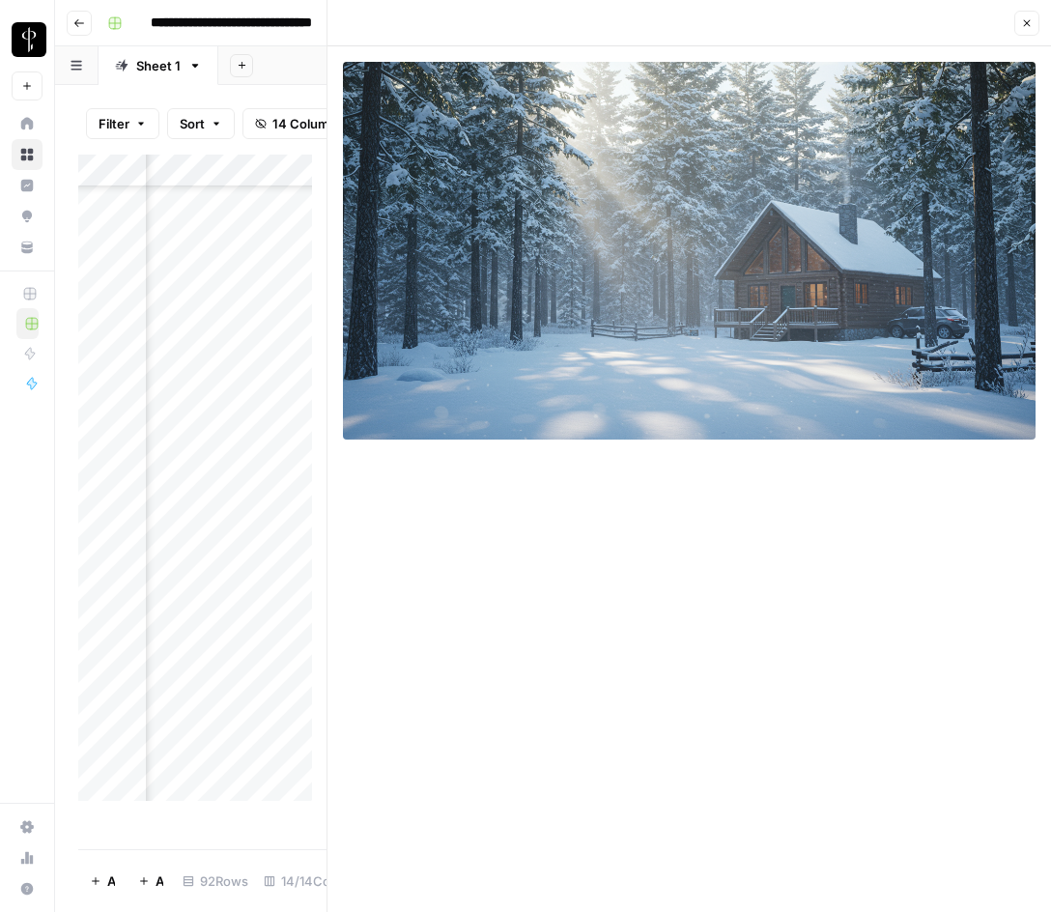
click at [1022, 20] on icon "button" at bounding box center [1028, 23] width 12 height 12
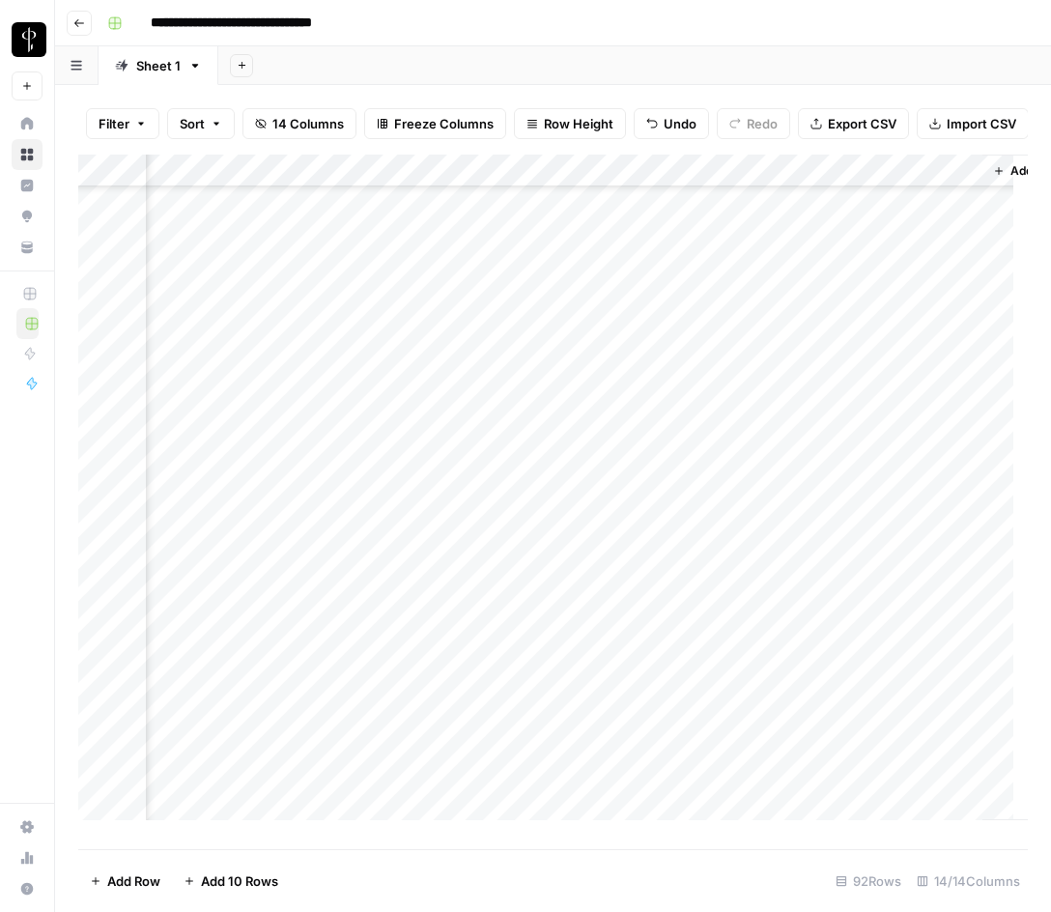
click at [755, 315] on div "Add Column" at bounding box center [553, 495] width 950 height 680
click at [724, 554] on div "Add Column" at bounding box center [553, 495] width 950 height 680
click at [191, 582] on div "Add Column" at bounding box center [553, 495] width 950 height 680
click at [190, 582] on div "Add Column" at bounding box center [553, 495] width 950 height 680
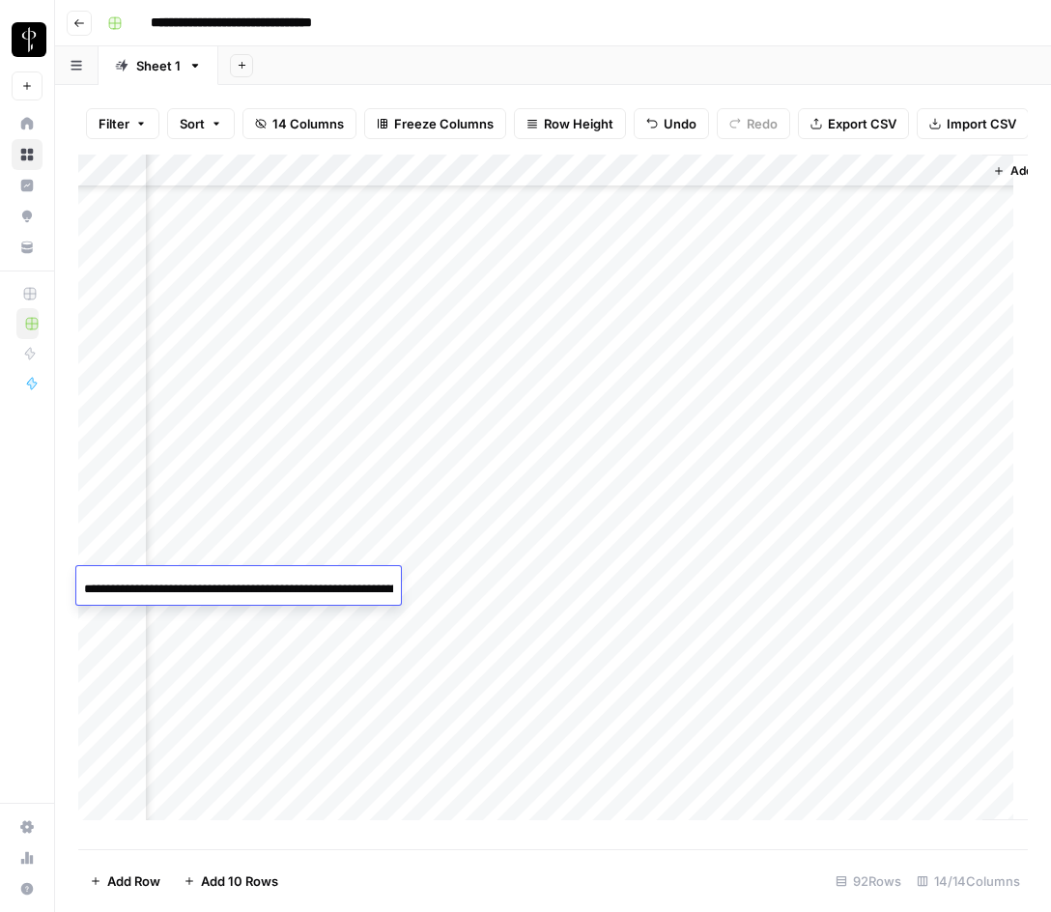
click at [190, 583] on input "**********" at bounding box center [238, 589] width 309 height 23
click at [491, 582] on div "Add Column" at bounding box center [553, 495] width 950 height 680
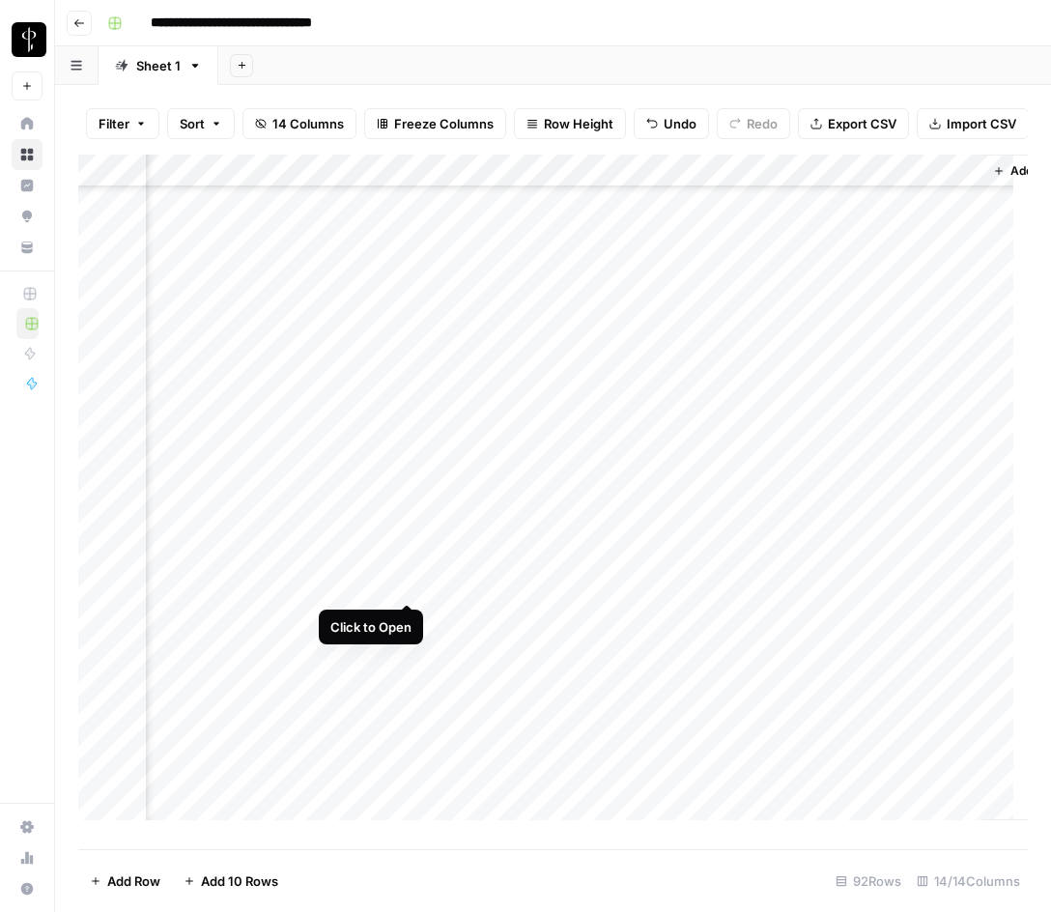
click at [406, 583] on div "Add Column" at bounding box center [553, 495] width 950 height 680
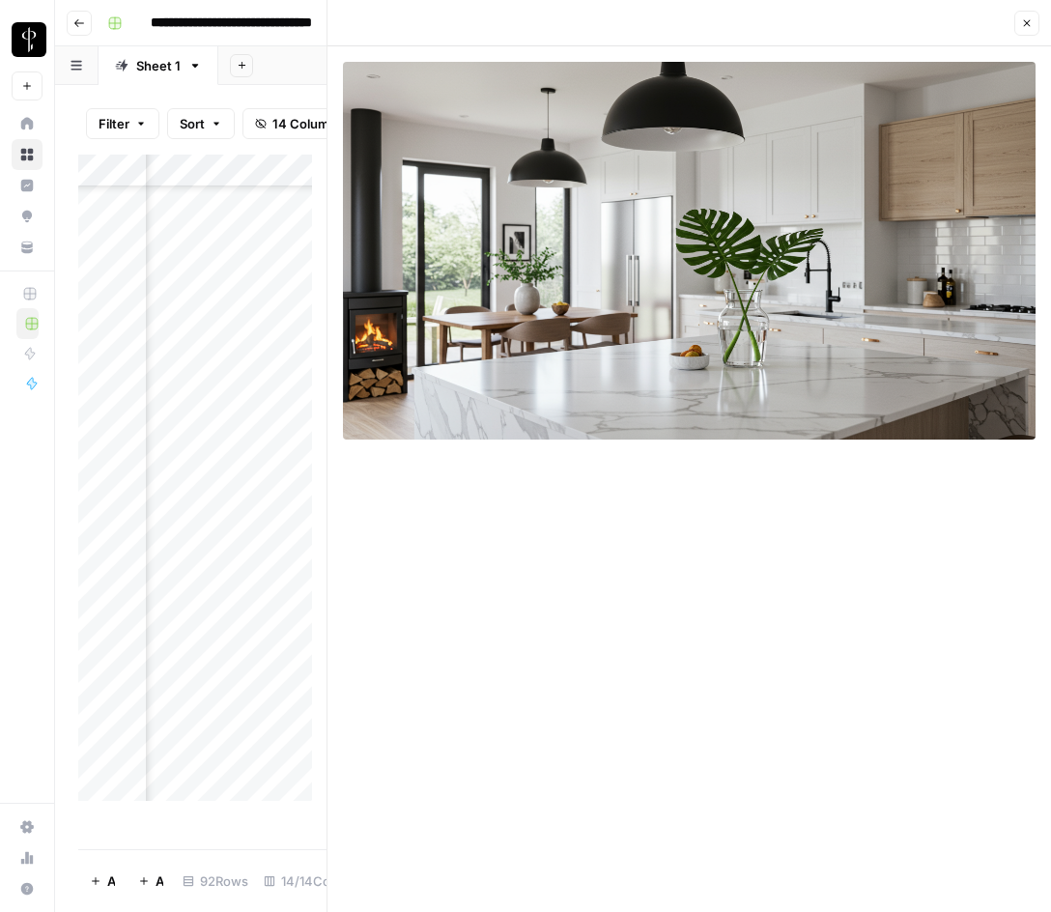
click at [1020, 14] on button "Close" at bounding box center [1027, 23] width 25 height 25
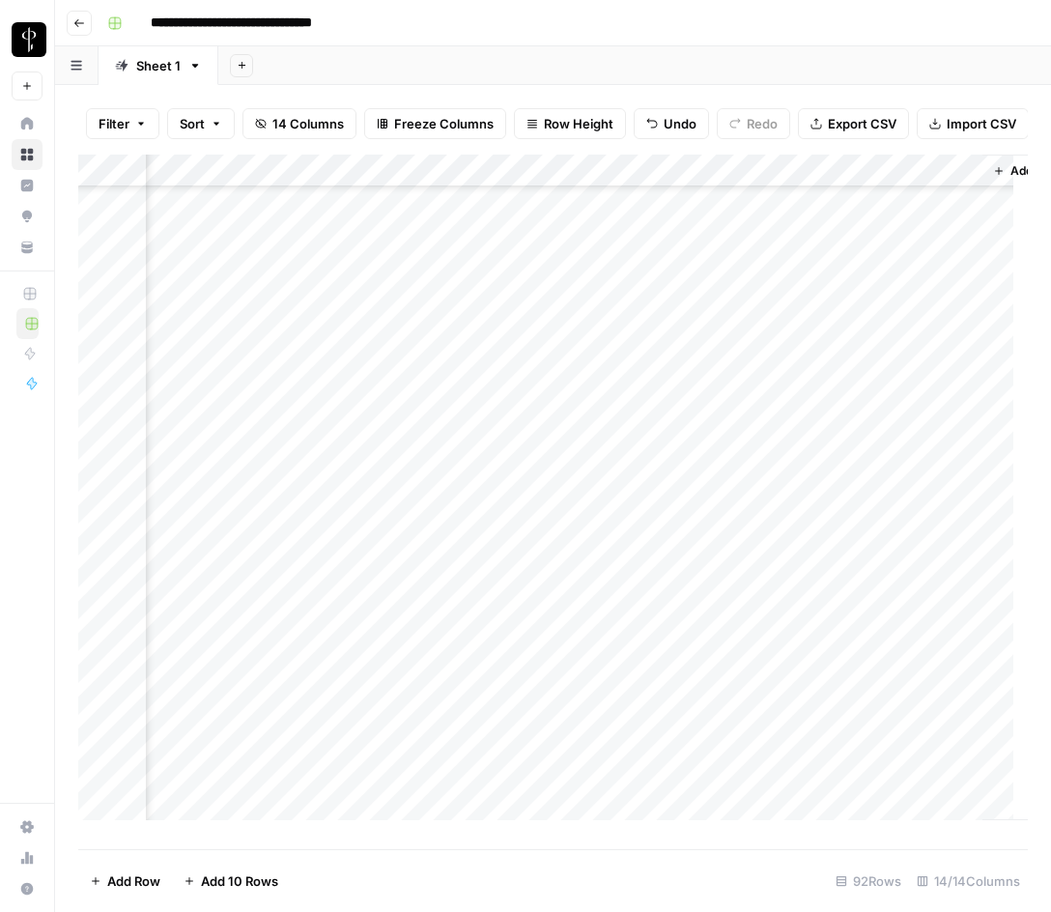
click at [765, 551] on div "Add Column" at bounding box center [553, 495] width 950 height 680
click at [766, 520] on div "Add Column" at bounding box center [553, 495] width 950 height 680
click at [748, 581] on div "Add Column" at bounding box center [553, 495] width 950 height 680
click at [188, 649] on div "Add Column" at bounding box center [553, 495] width 950 height 680
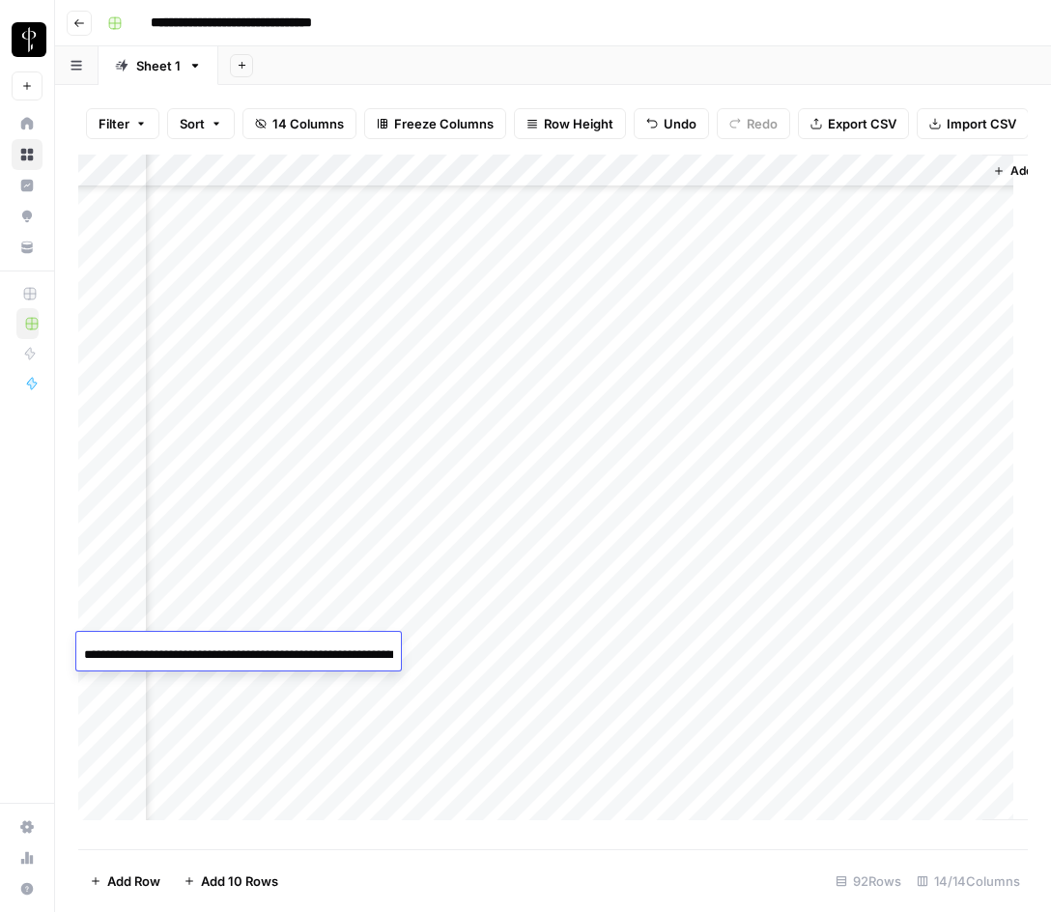
scroll to position [0, 93]
click at [188, 649] on input "**********" at bounding box center [238, 655] width 309 height 23
click at [484, 648] on div "Add Column" at bounding box center [553, 495] width 950 height 680
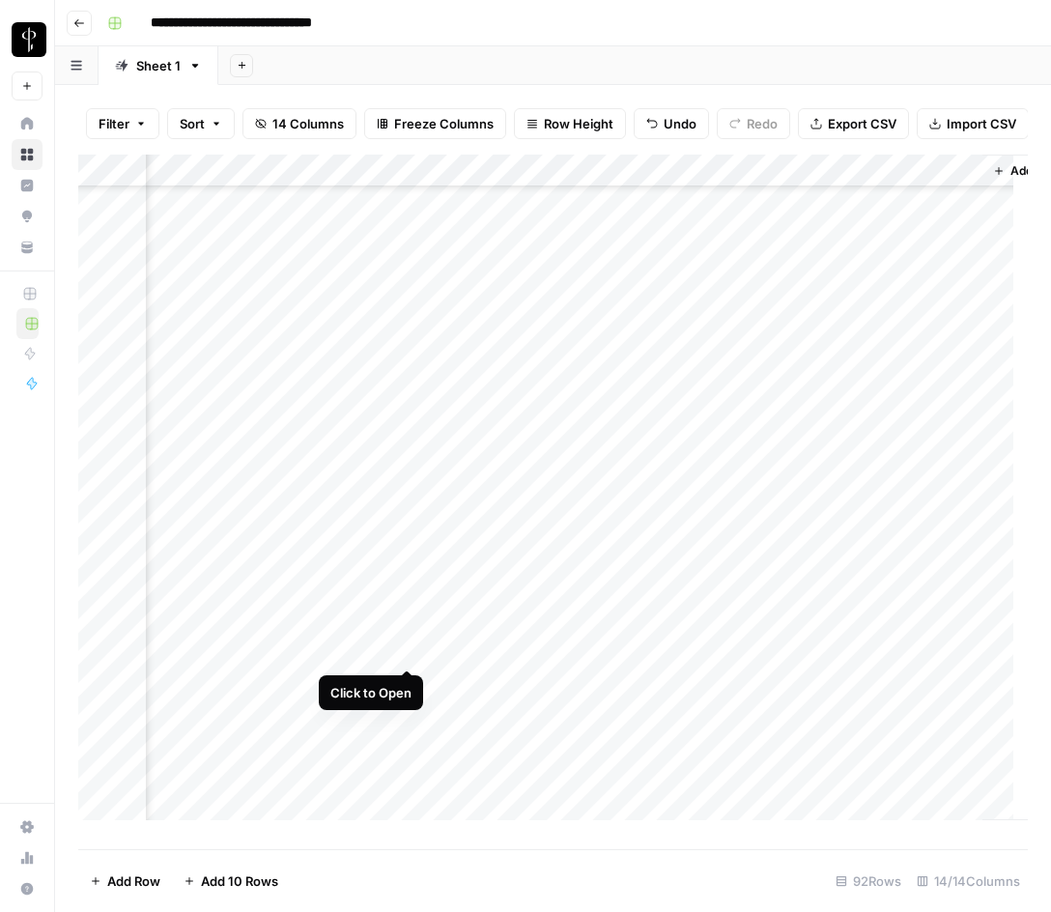
click at [408, 649] on div "Add Column" at bounding box center [553, 495] width 950 height 680
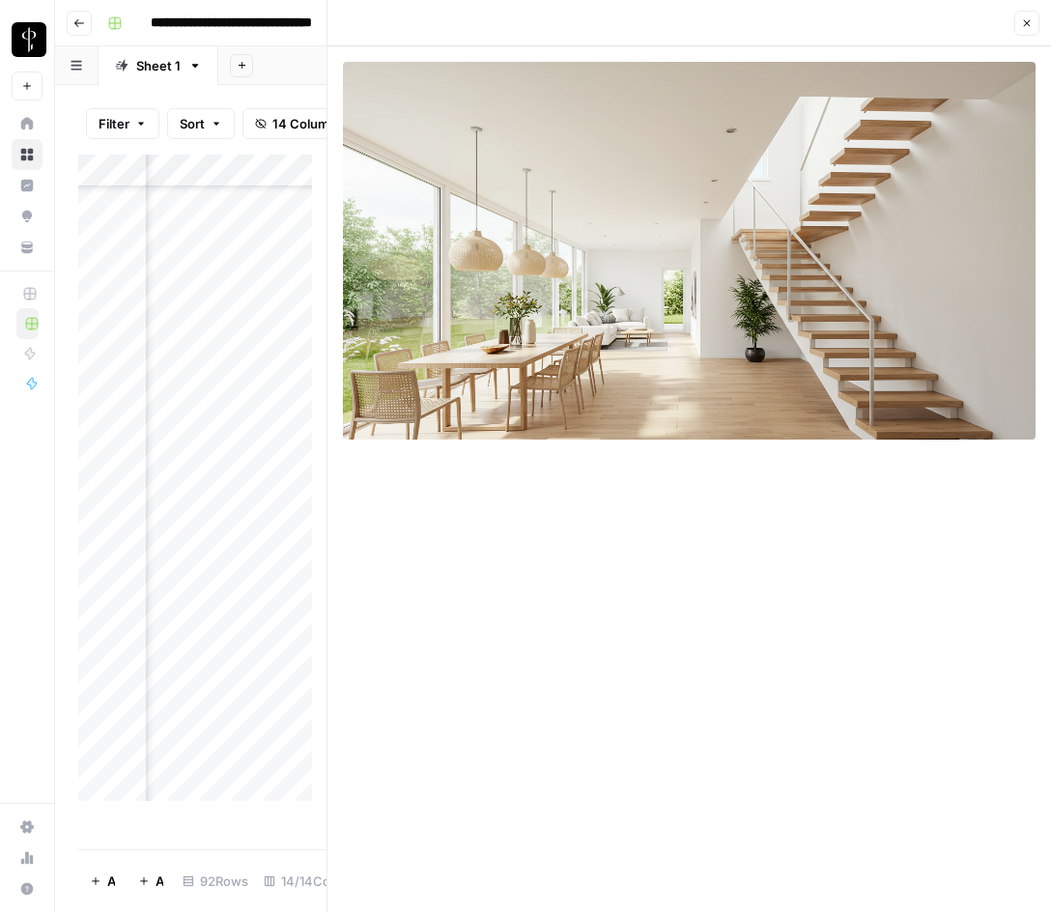
click at [1031, 23] on icon "button" at bounding box center [1028, 23] width 12 height 12
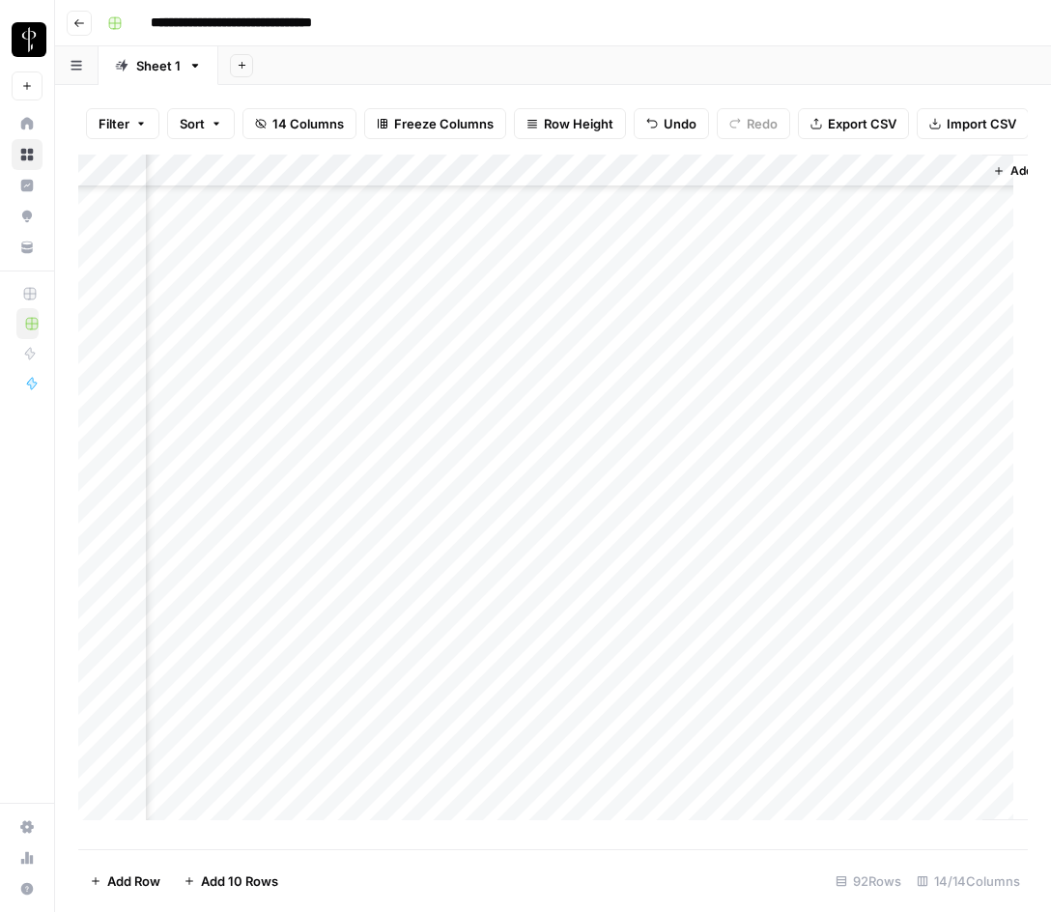
click at [799, 581] on div "Add Column" at bounding box center [553, 495] width 950 height 680
click at [722, 644] on div "Add Column" at bounding box center [553, 495] width 950 height 680
click at [179, 520] on div "Add Column" at bounding box center [553, 495] width 950 height 680
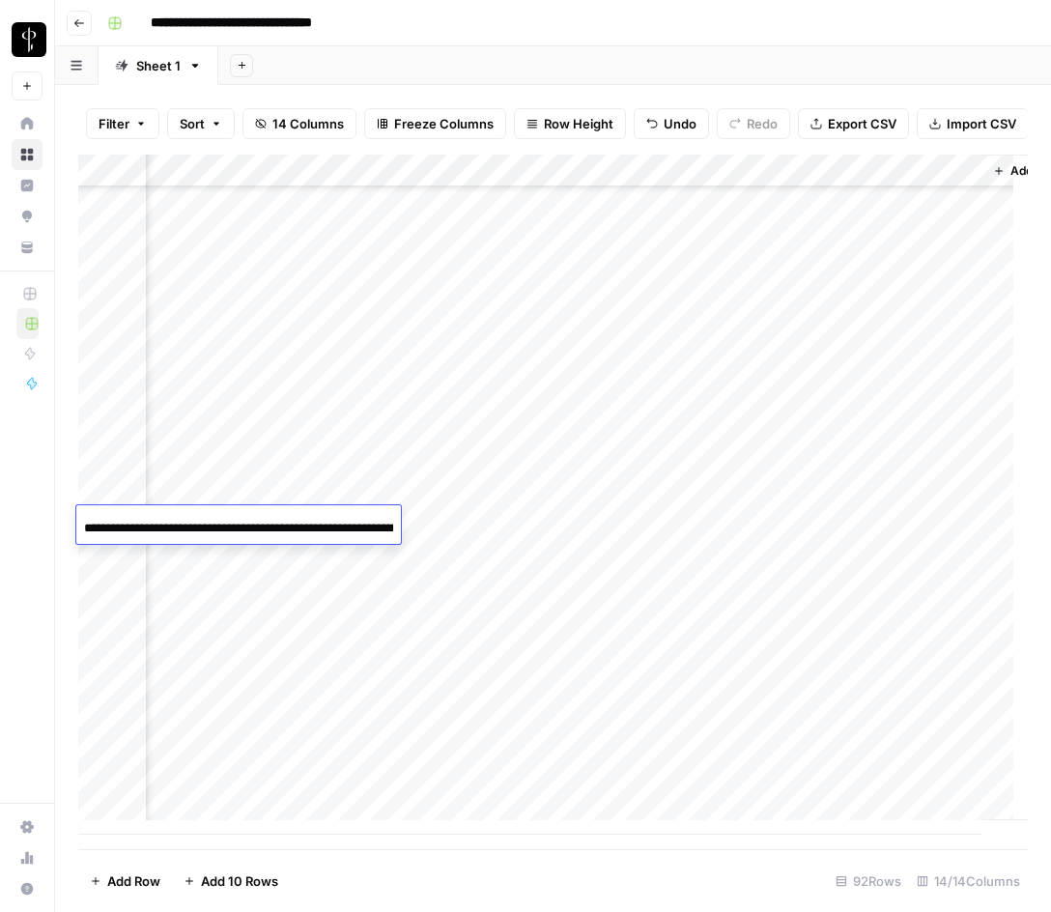
scroll to position [0, 146]
click at [179, 520] on input "**********" at bounding box center [238, 528] width 309 height 23
click at [452, 519] on div "Add Column" at bounding box center [553, 495] width 950 height 680
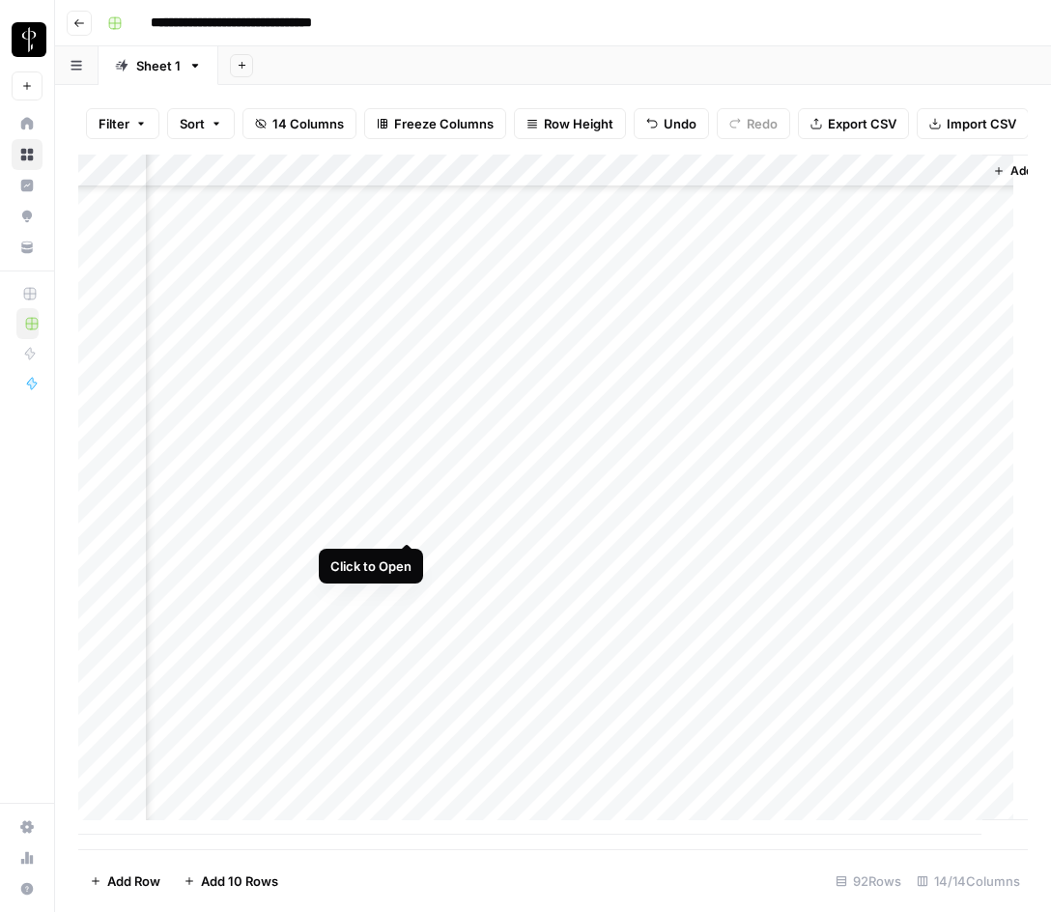
click at [405, 528] on div "Add Column" at bounding box center [553, 495] width 950 height 680
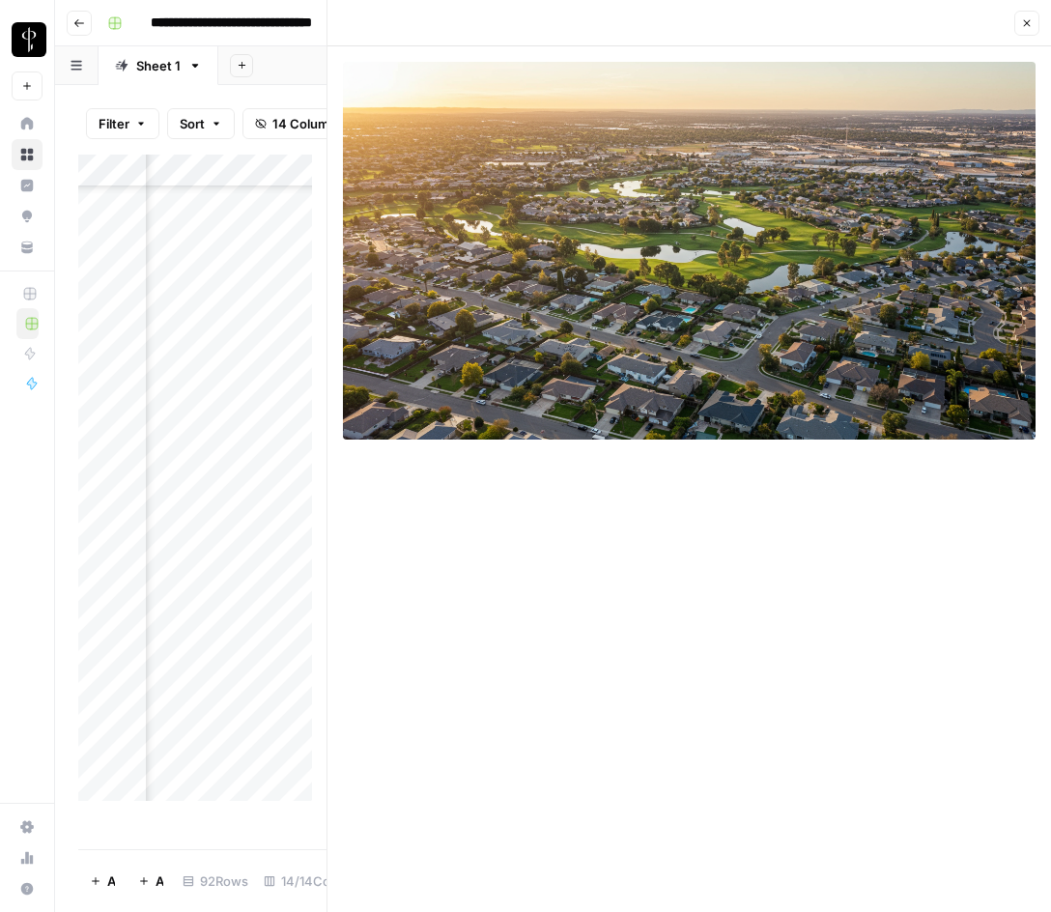
click at [1023, 18] on icon "button" at bounding box center [1028, 23] width 12 height 12
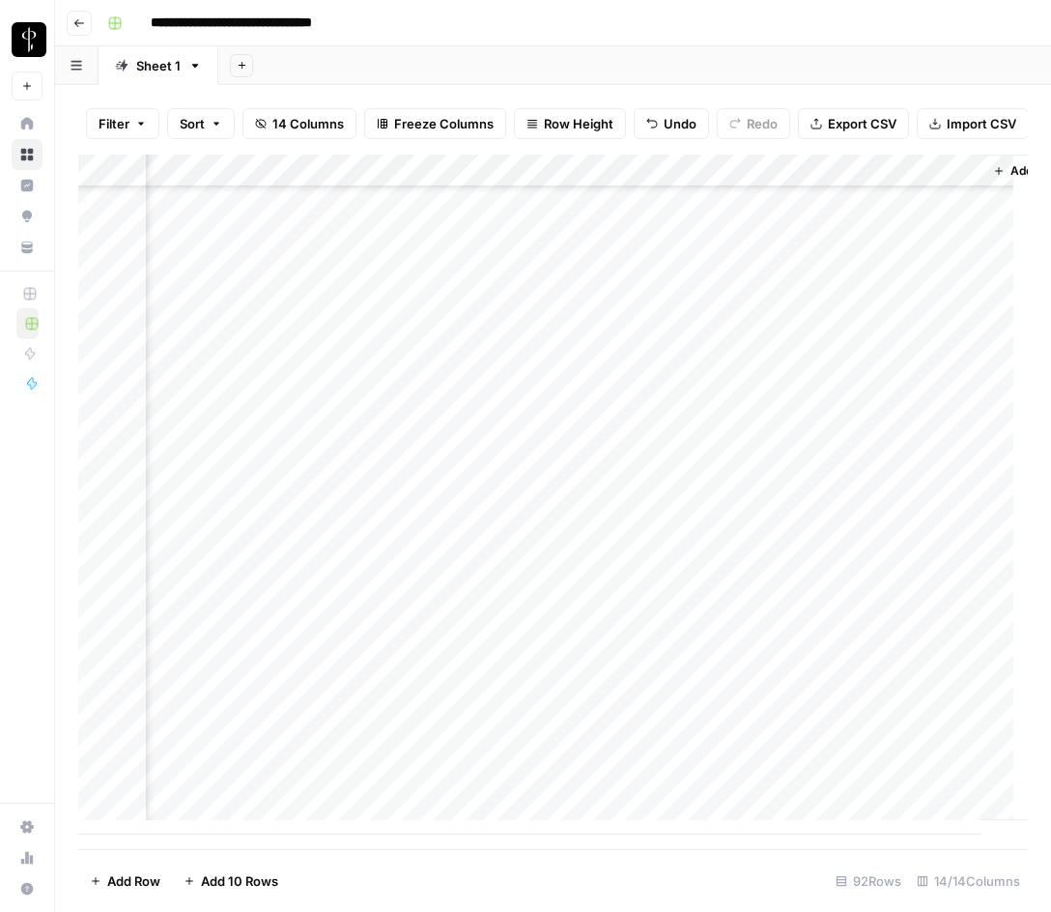
click at [767, 360] on div "Add Column" at bounding box center [553, 495] width 950 height 680
click at [728, 521] on div "Add Column" at bounding box center [553, 495] width 950 height 680
click at [196, 548] on div "Add Column" at bounding box center [553, 495] width 950 height 680
click at [196, 550] on input "**********" at bounding box center [238, 561] width 309 height 23
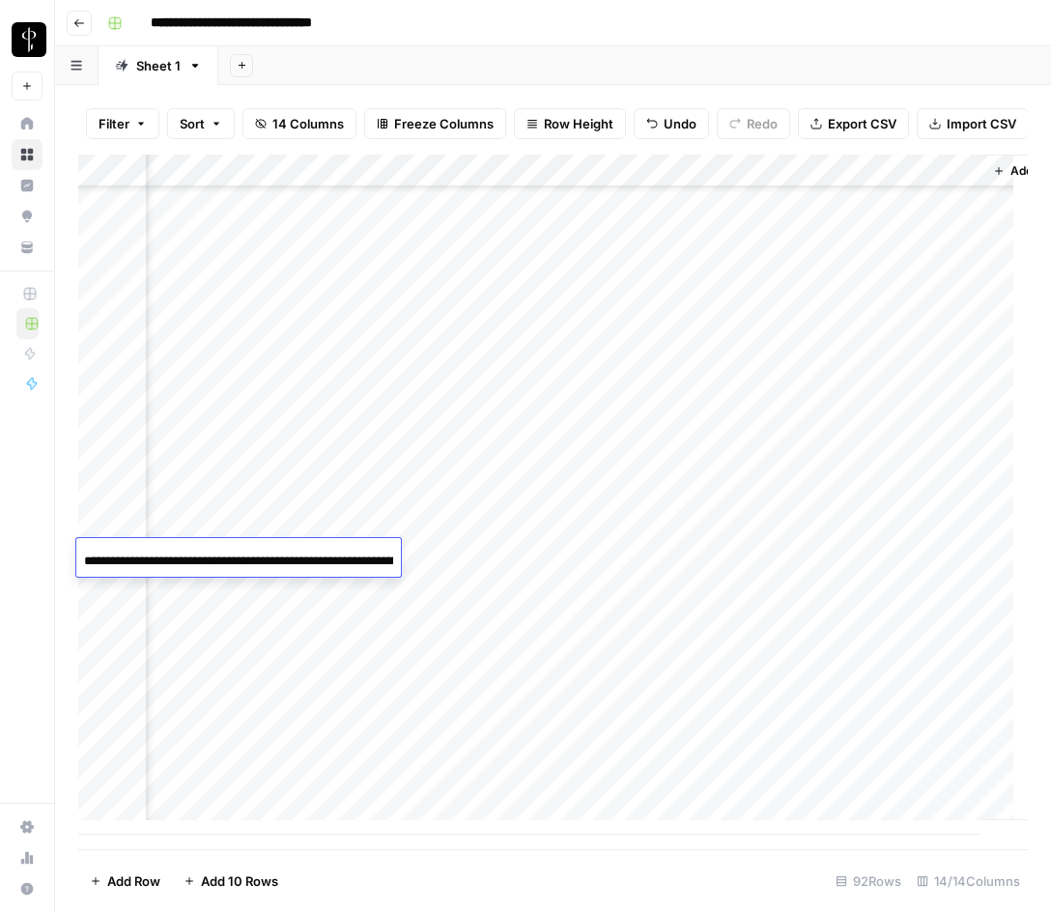
click at [469, 553] on div "Add Column" at bounding box center [553, 495] width 950 height 680
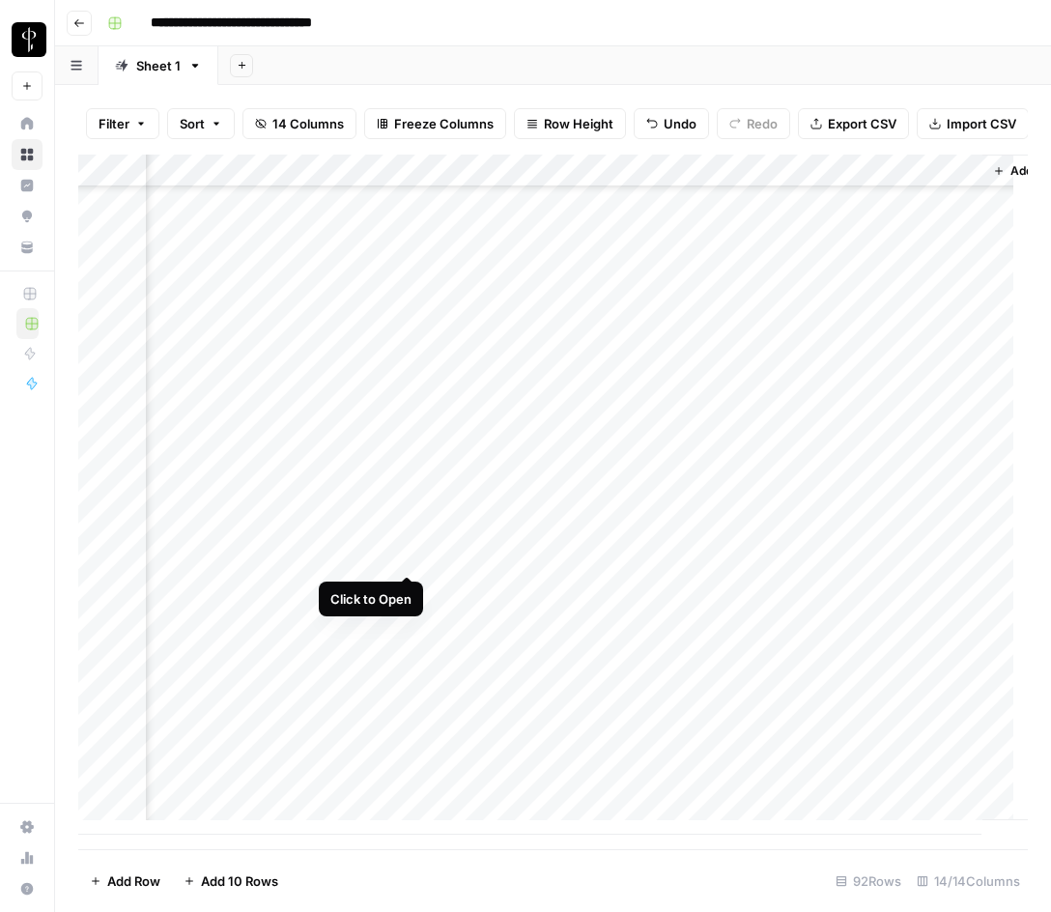
click at [402, 559] on div "Add Column" at bounding box center [553, 495] width 950 height 680
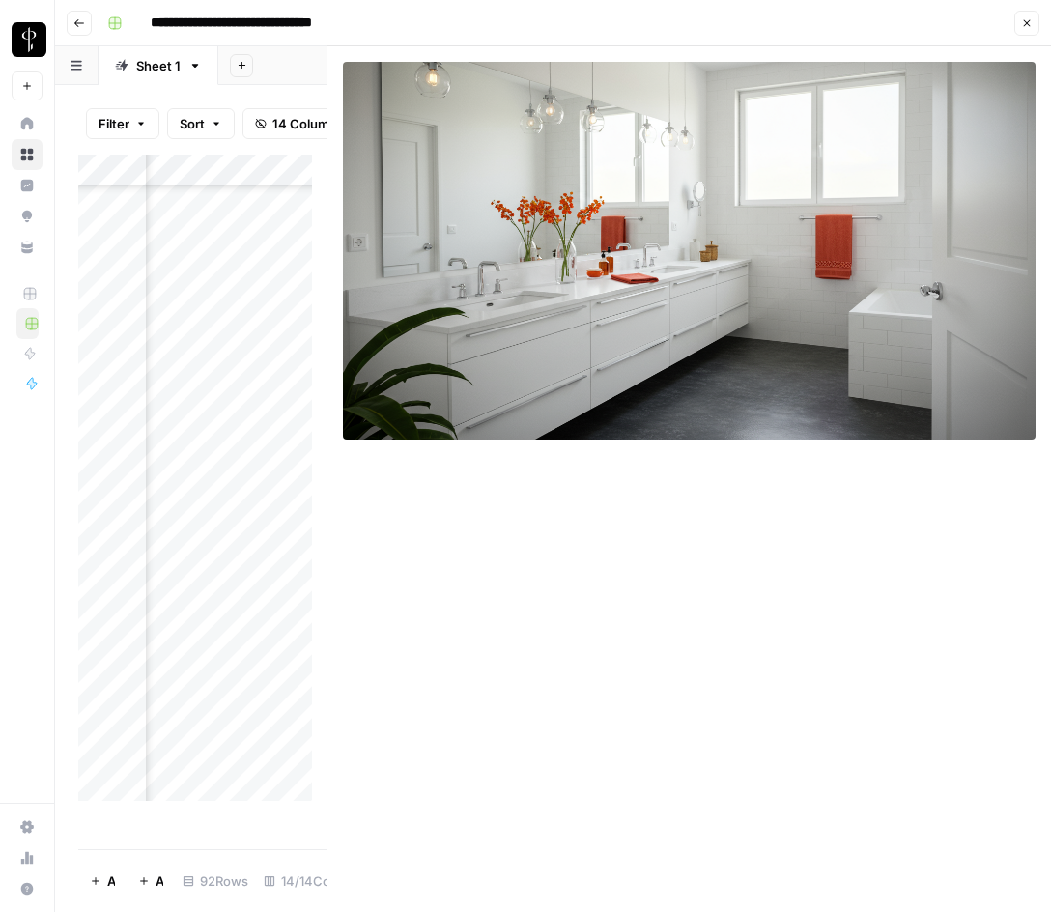
click at [1021, 18] on button "Close" at bounding box center [1027, 23] width 25 height 25
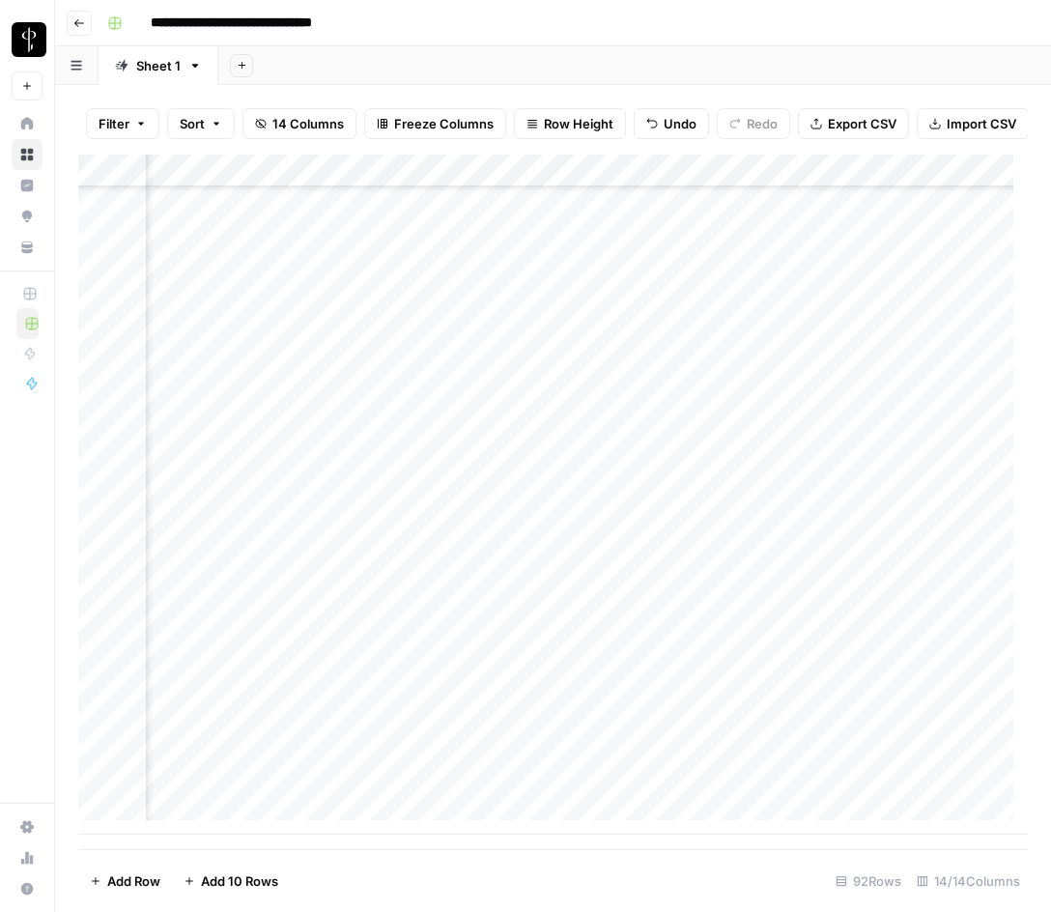
scroll to position [2421, 193]
click at [465, 554] on div "Add Column" at bounding box center [553, 495] width 950 height 680
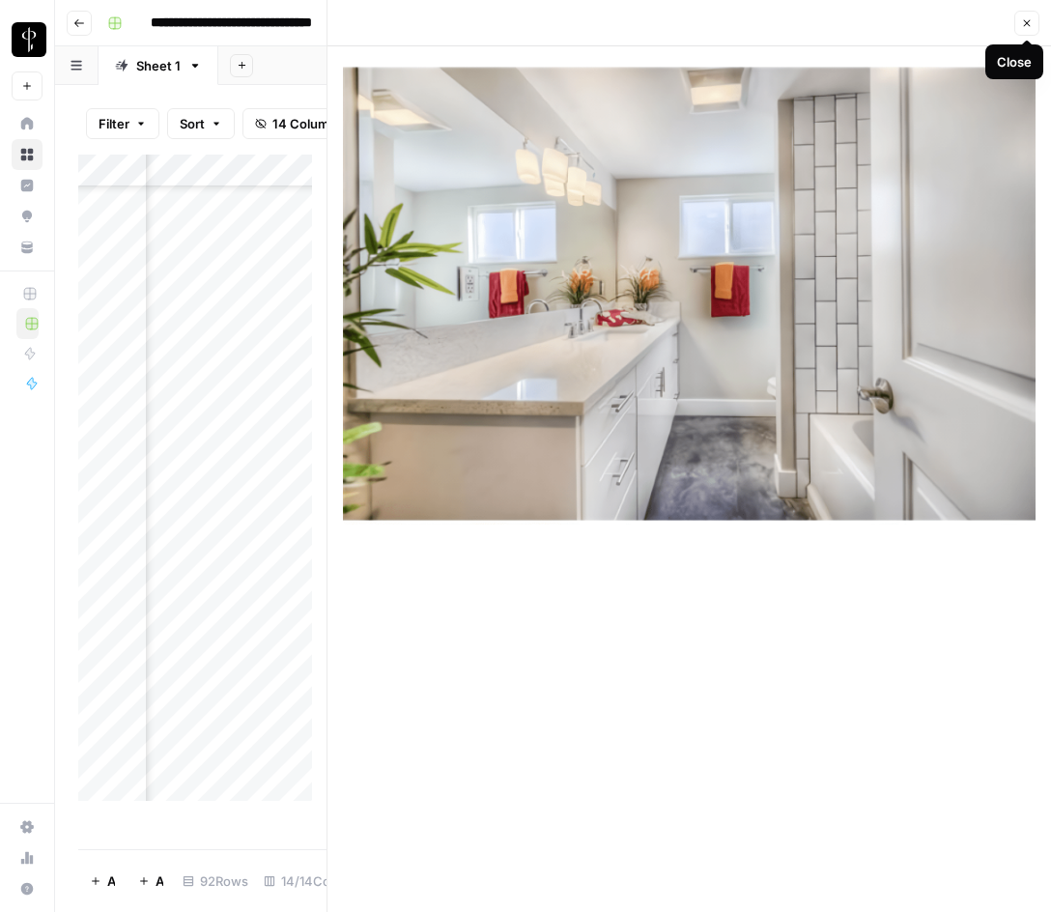
click at [1035, 20] on button "Close" at bounding box center [1027, 23] width 25 height 25
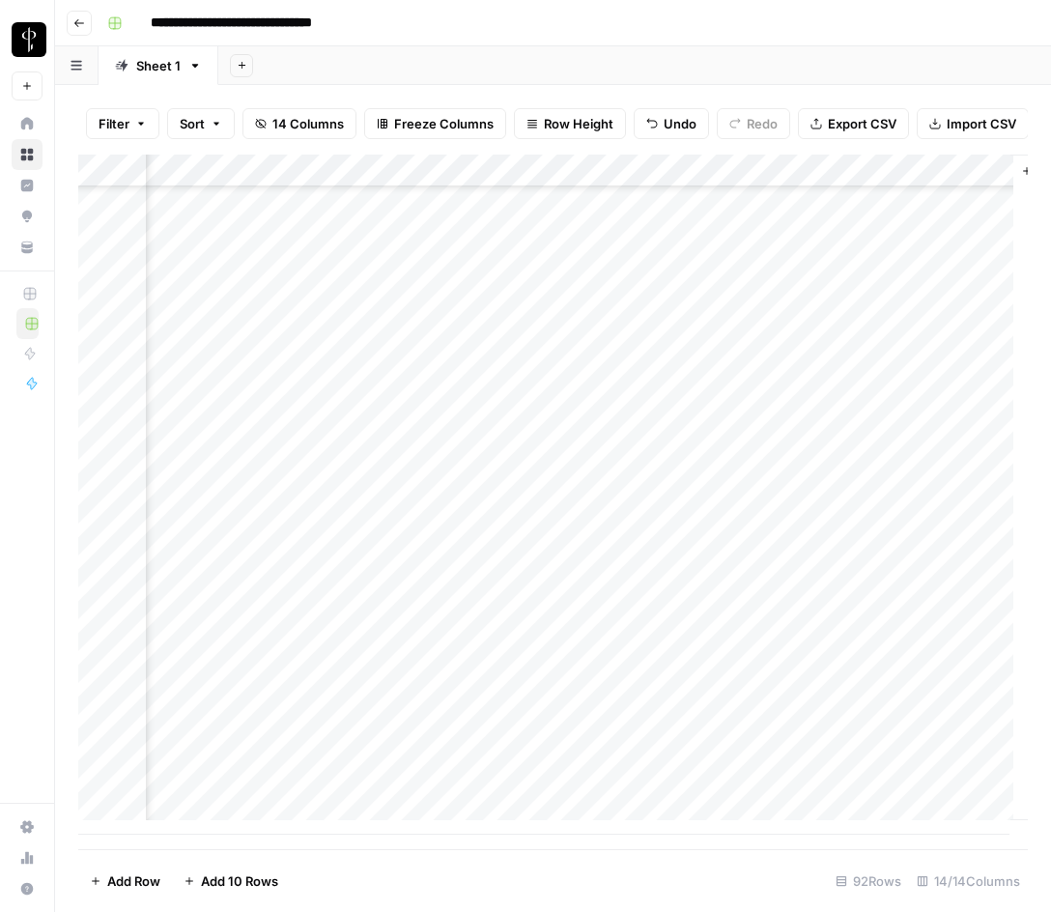
scroll to position [2421, 1814]
click at [771, 555] on div "Add Column" at bounding box center [553, 495] width 950 height 680
type textarea "**********"
click at [766, 560] on div "Add Column" at bounding box center [553, 495] width 950 height 680
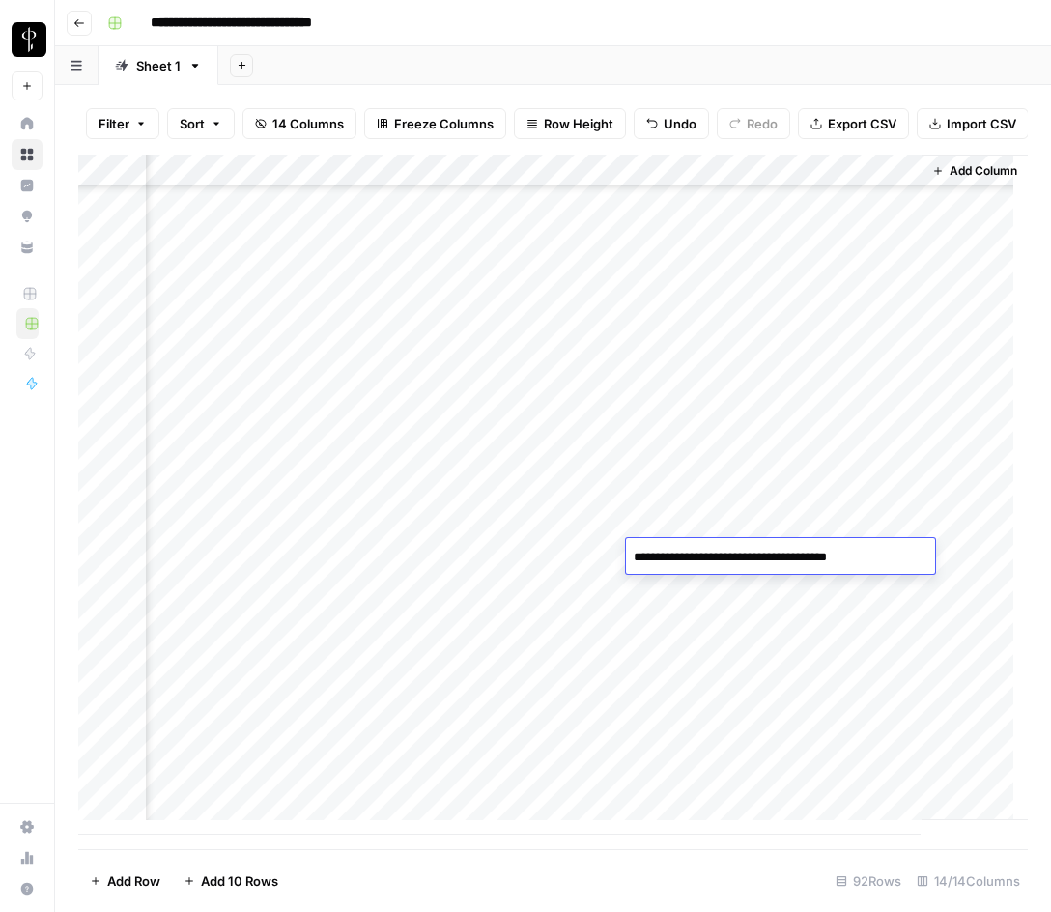
click at [766, 560] on textarea "**********" at bounding box center [780, 557] width 309 height 27
click at [772, 556] on textarea "**********" at bounding box center [780, 557] width 309 height 27
click at [722, 553] on textarea "**********" at bounding box center [780, 557] width 309 height 27
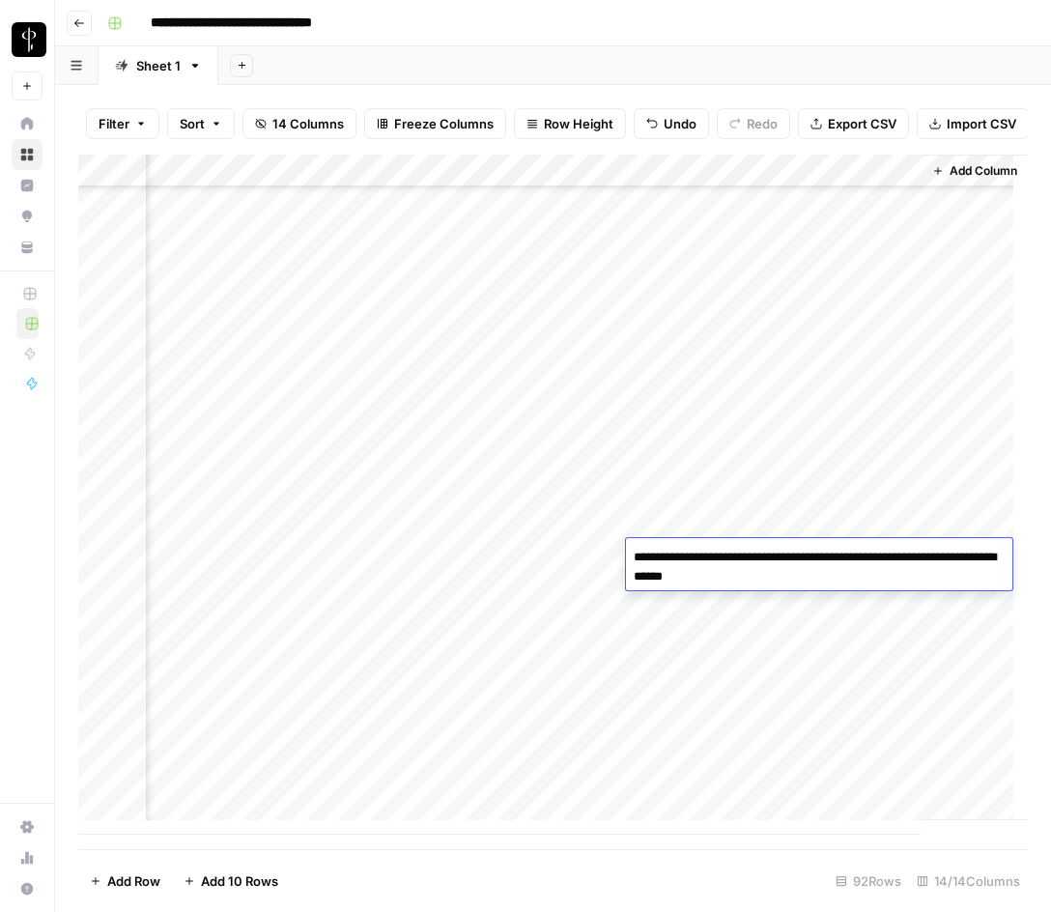
type textarea "**********"
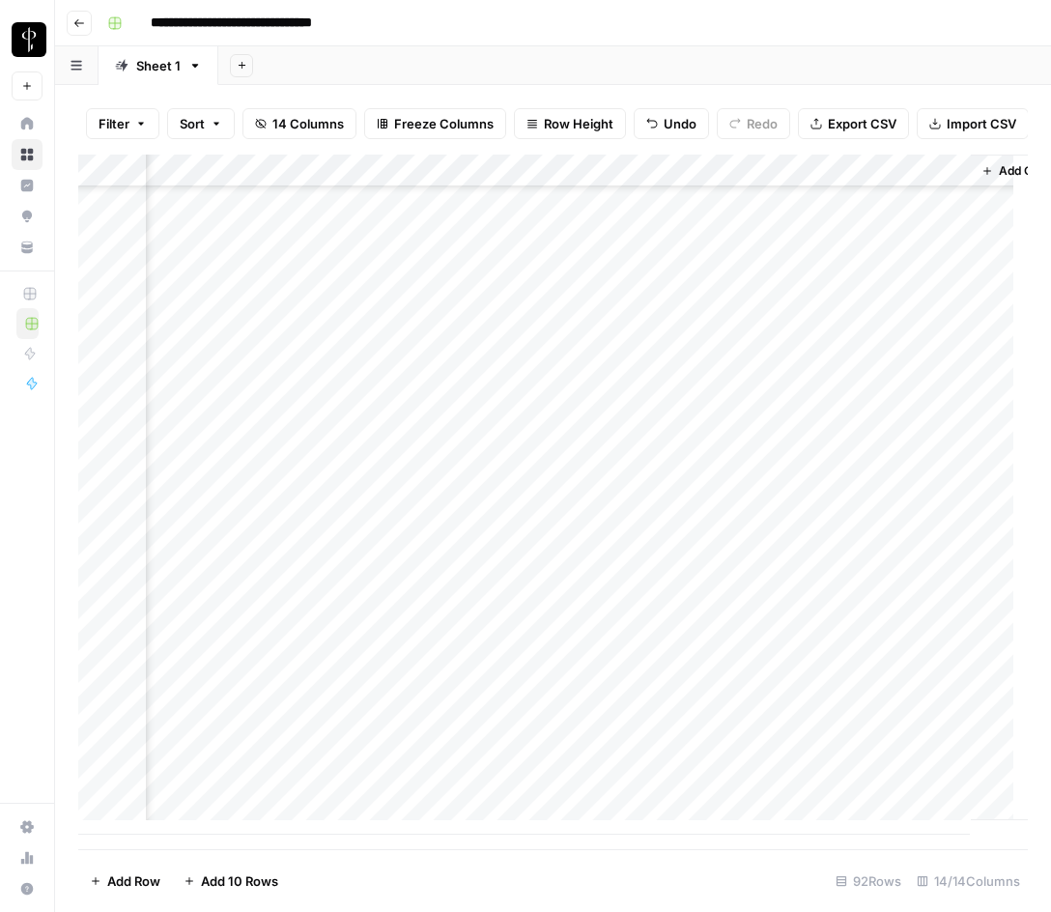
scroll to position [2421, 1799]
click at [227, 587] on div "Add Column" at bounding box center [553, 495] width 950 height 680
click at [554, 591] on div "Add Column" at bounding box center [553, 495] width 950 height 680
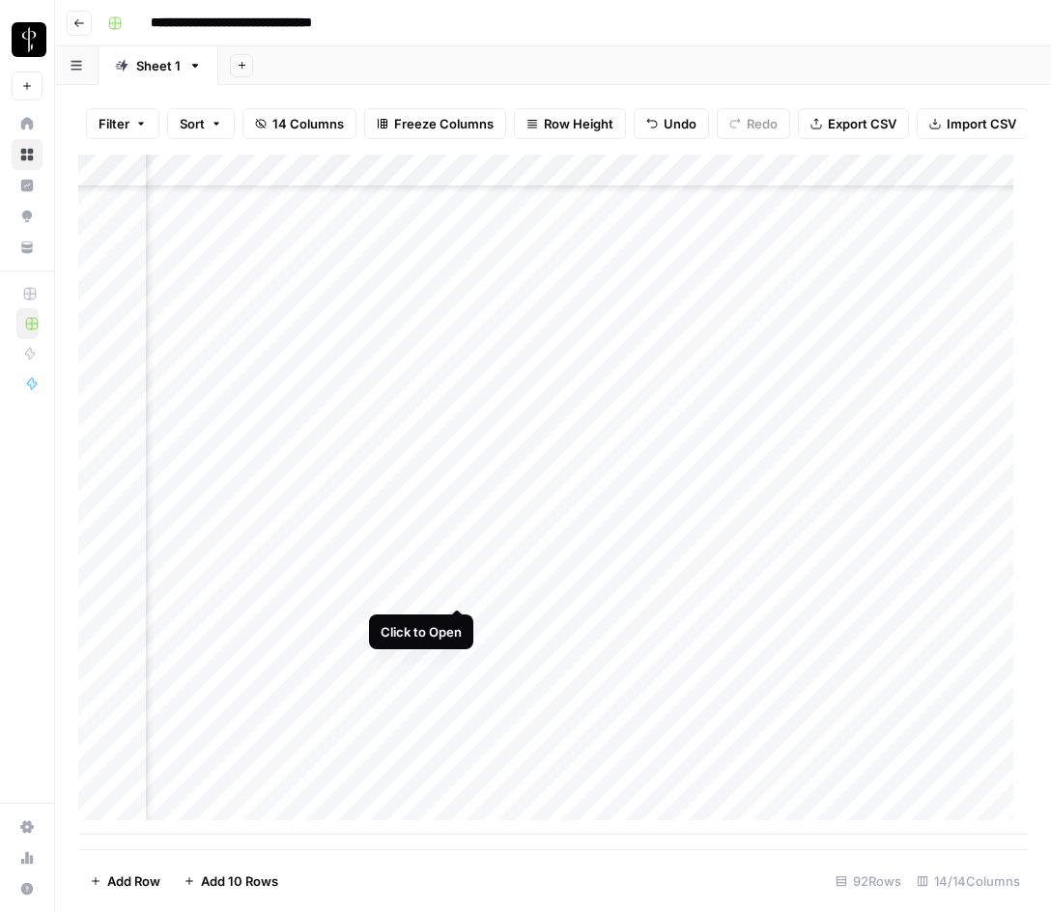
click at [453, 587] on div "Add Column" at bounding box center [553, 495] width 950 height 680
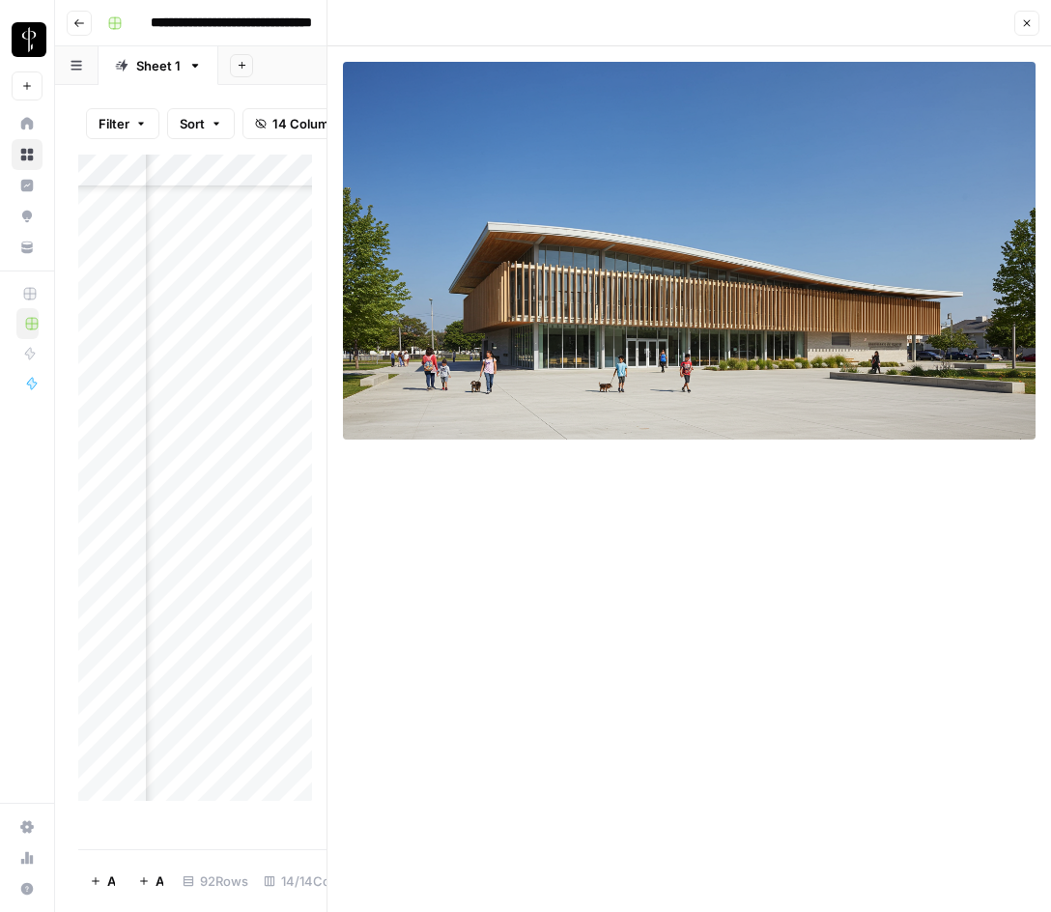
click at [1020, 21] on button "Close" at bounding box center [1027, 23] width 25 height 25
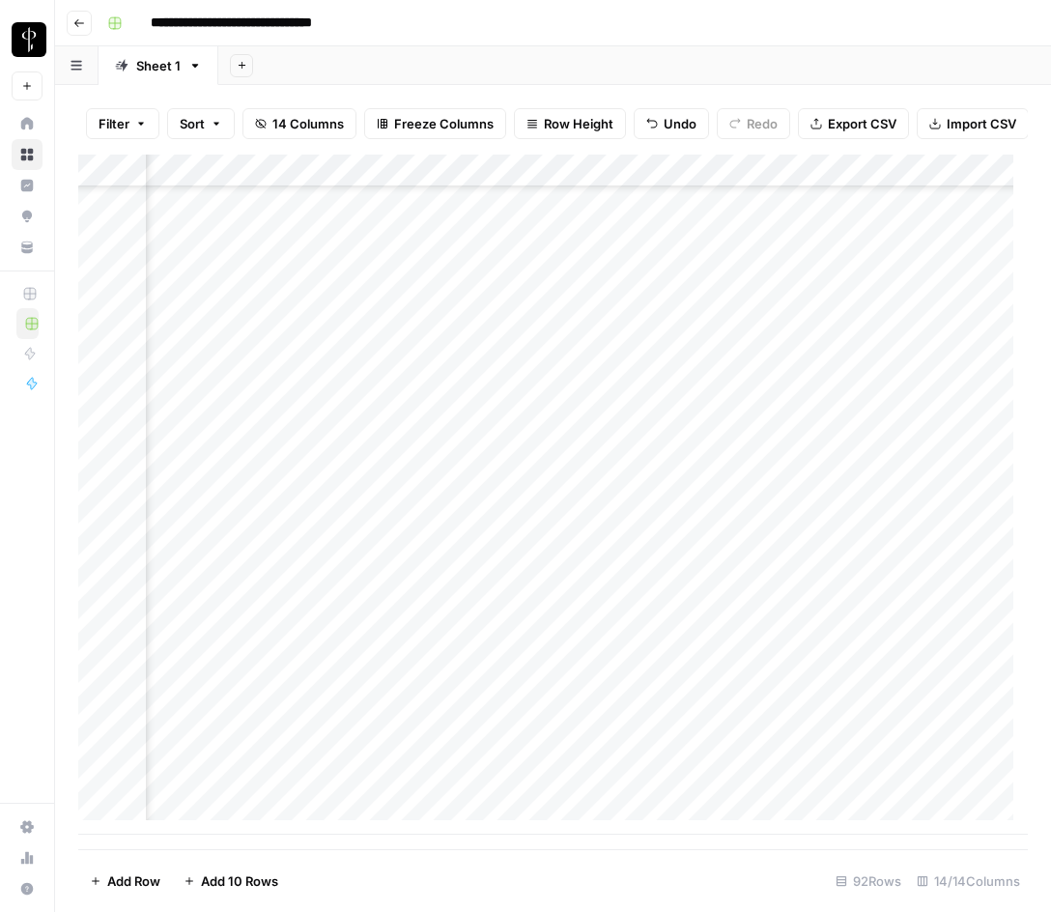
click at [845, 459] on div "Add Column" at bounding box center [553, 495] width 950 height 680
click at [786, 590] on div "Add Column" at bounding box center [553, 495] width 950 height 680
click at [232, 621] on div "Add Column" at bounding box center [553, 495] width 950 height 680
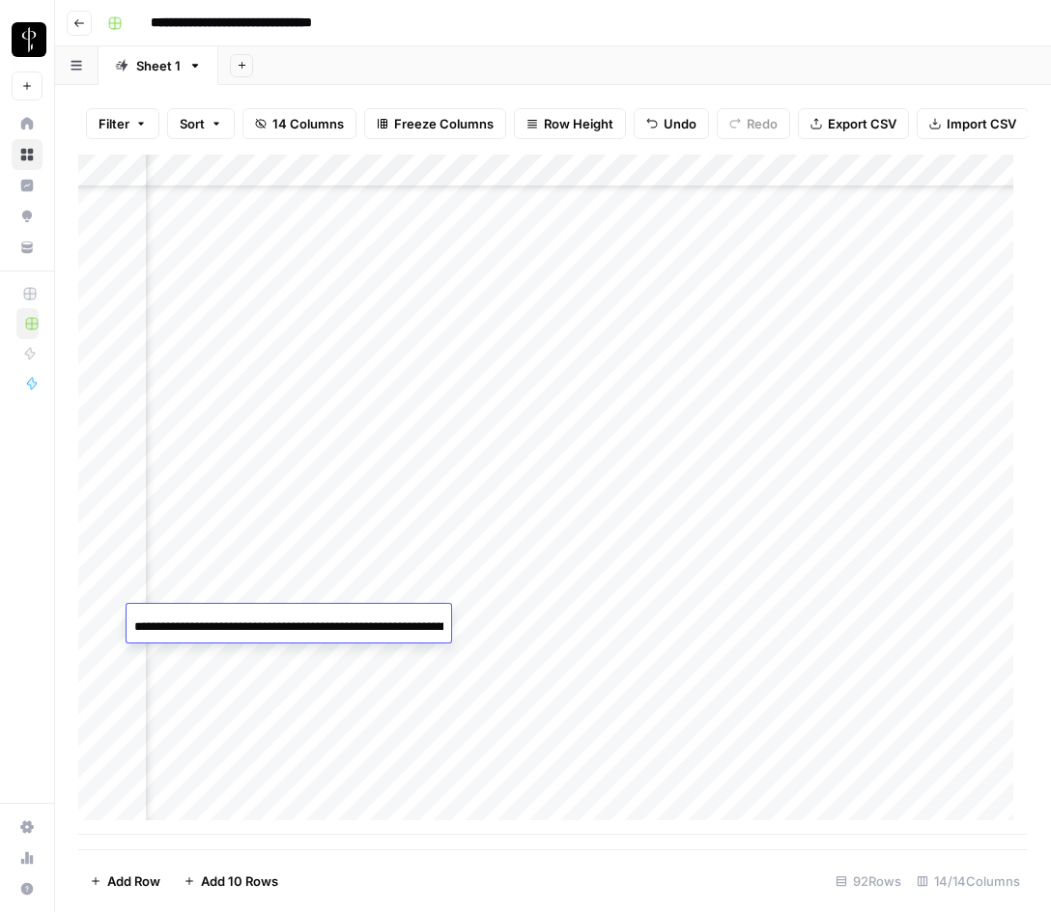
click at [232, 621] on input "**********" at bounding box center [288, 627] width 309 height 23
click at [535, 626] on div "Add Column" at bounding box center [553, 495] width 950 height 680
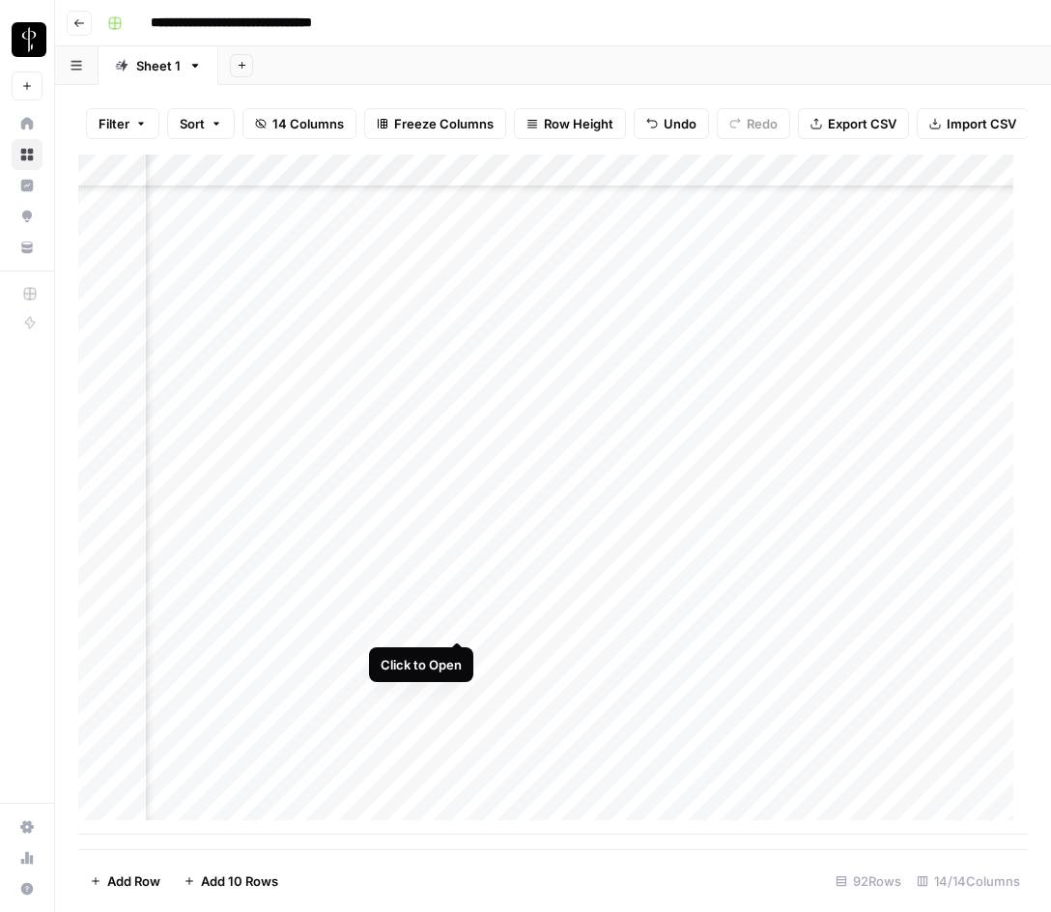
click at [458, 617] on div "Add Column" at bounding box center [553, 495] width 950 height 680
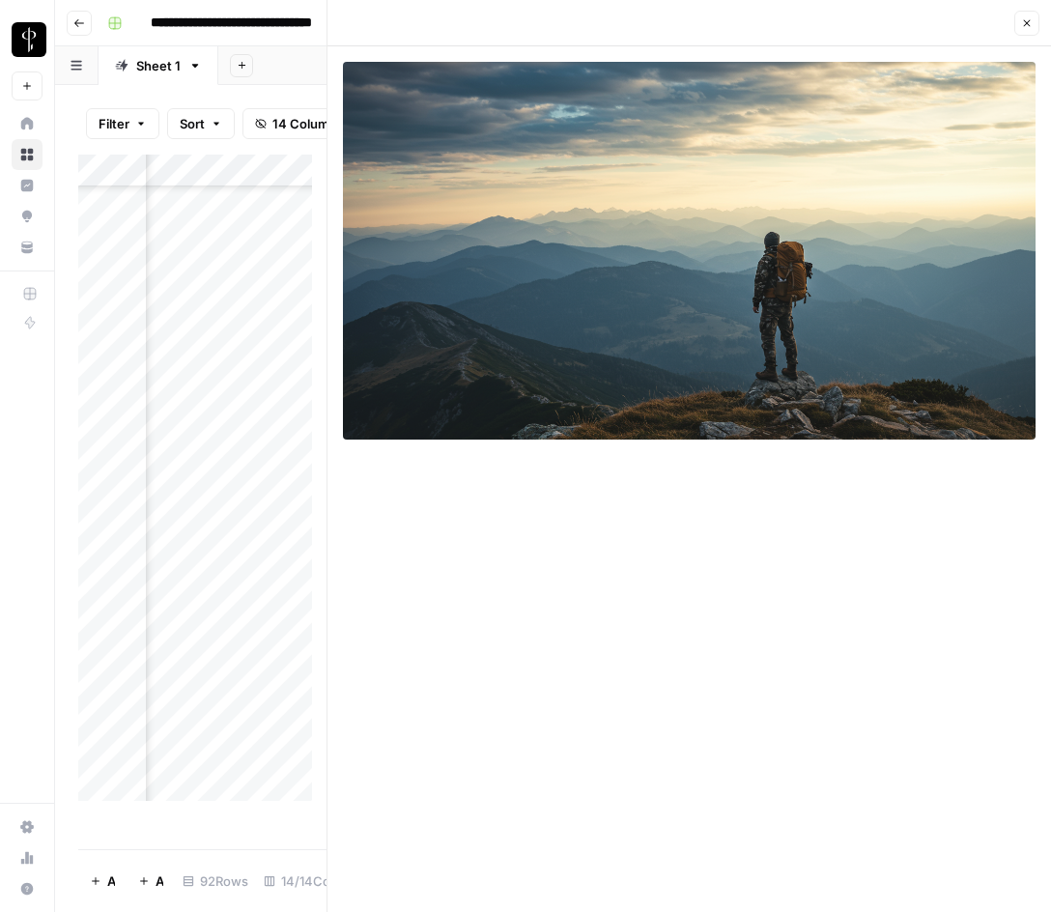
click at [1031, 18] on icon "button" at bounding box center [1028, 23] width 12 height 12
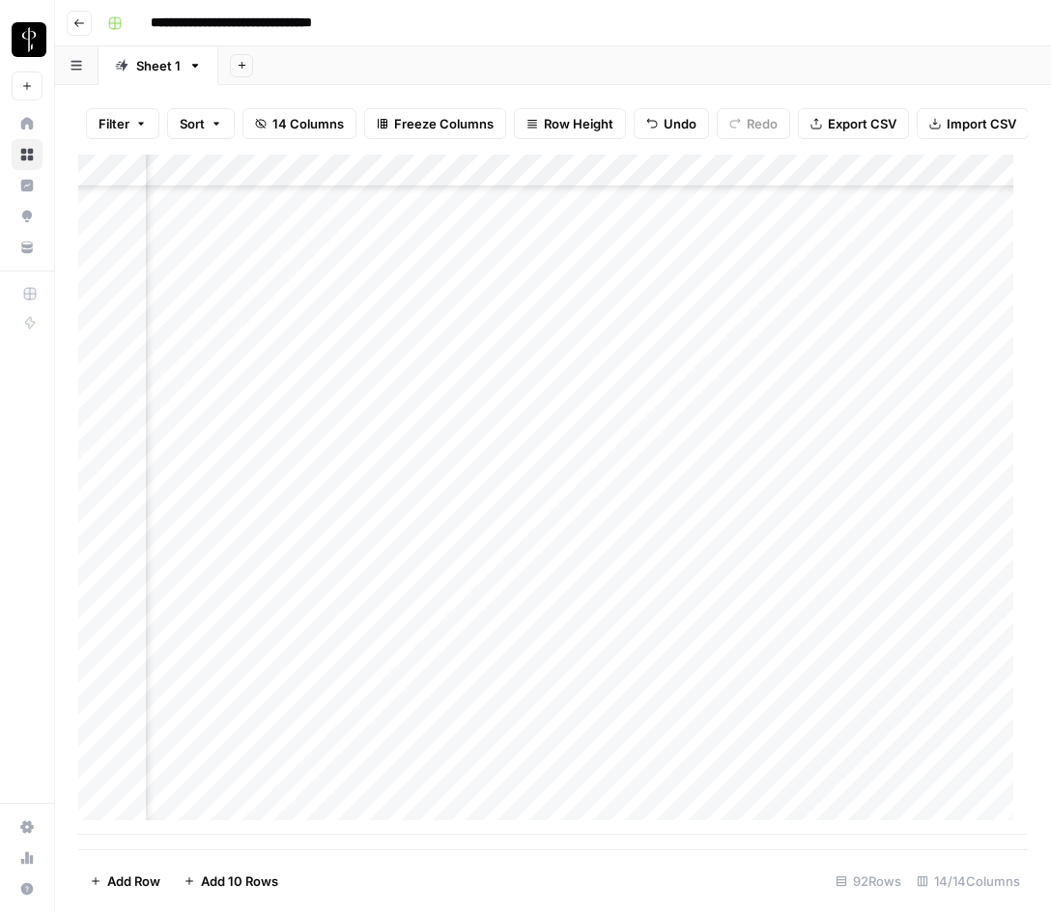
click at [808, 593] on div "Add Column" at bounding box center [553, 495] width 950 height 680
click at [800, 614] on div "Add Column" at bounding box center [553, 495] width 950 height 680
click at [203, 654] on div "Add Column" at bounding box center [553, 495] width 950 height 680
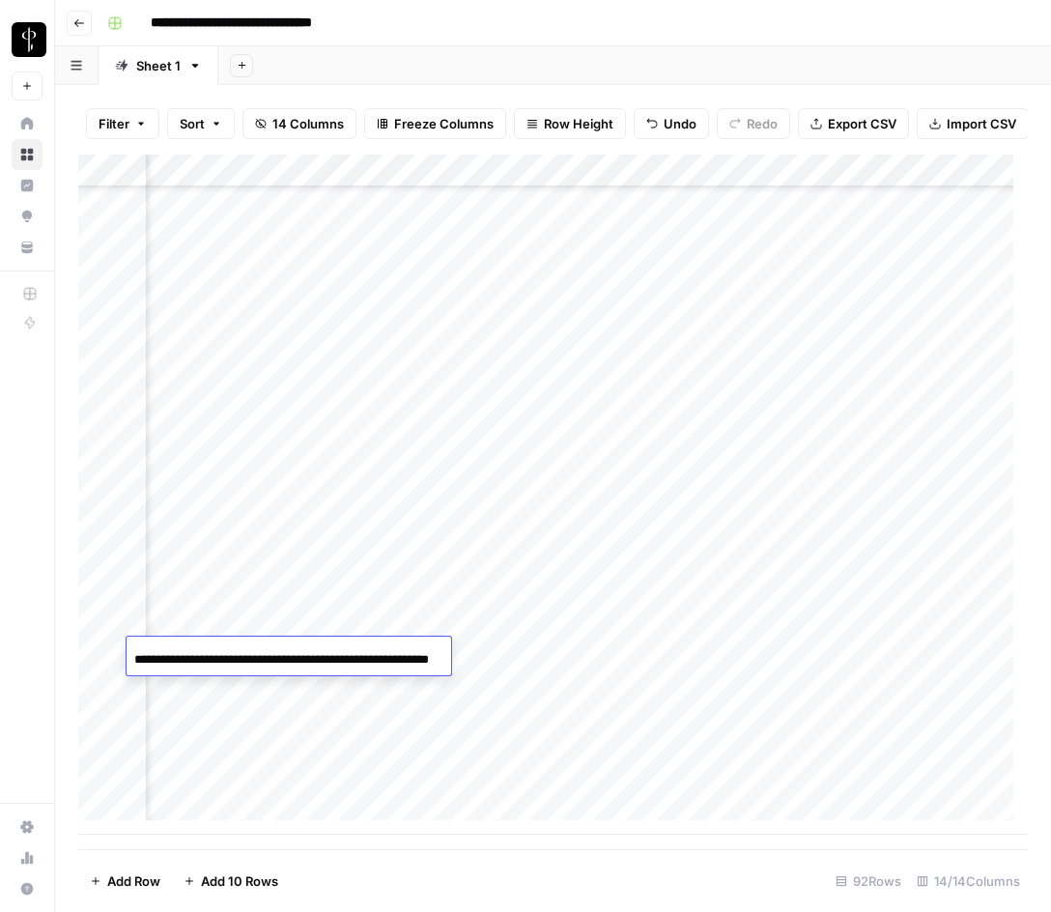
click at [533, 655] on div "Add Column" at bounding box center [553, 495] width 950 height 680
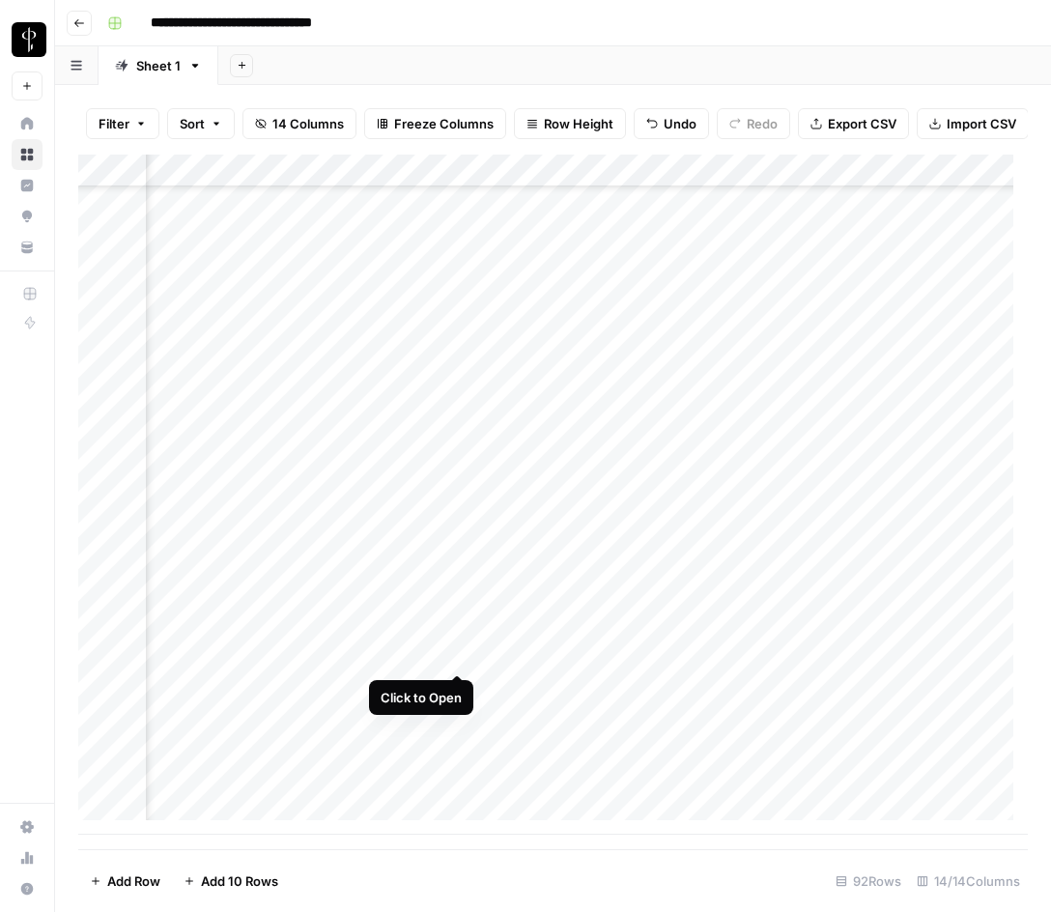
click at [450, 653] on div "Add Column" at bounding box center [553, 495] width 950 height 680
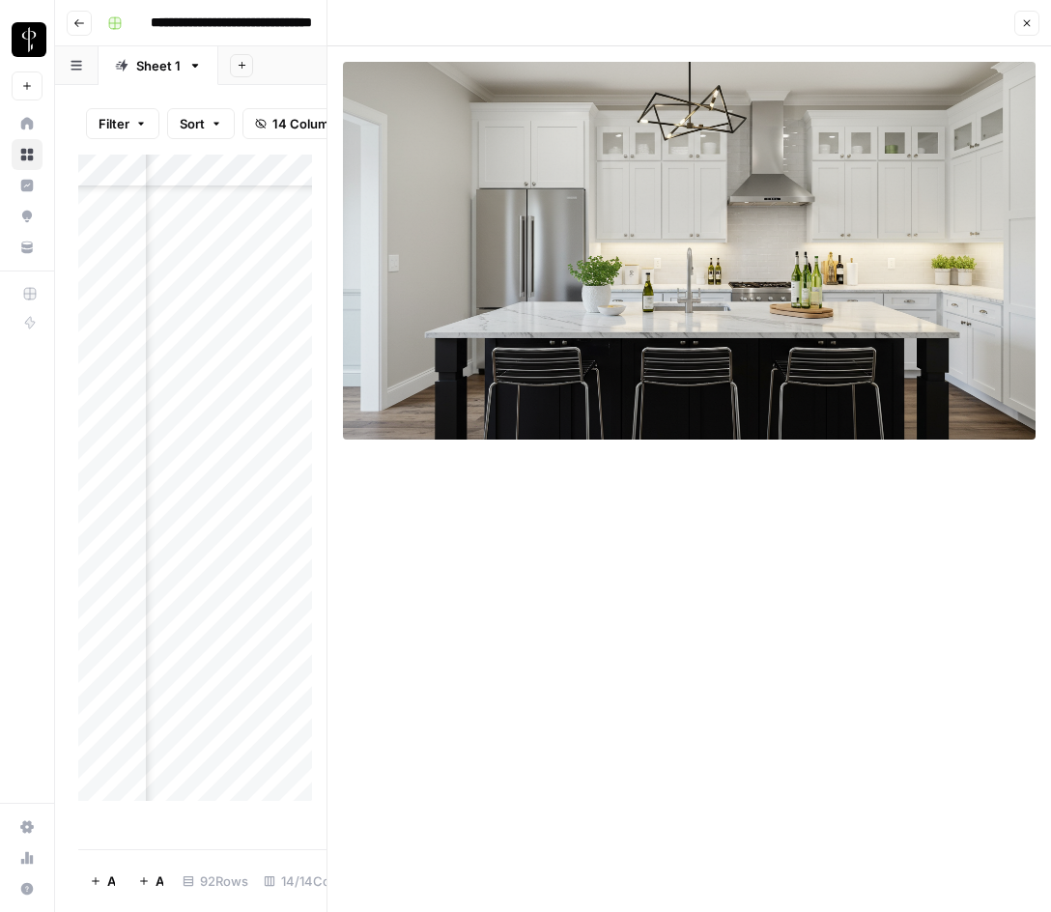
click at [1021, 21] on button "Close" at bounding box center [1027, 23] width 25 height 25
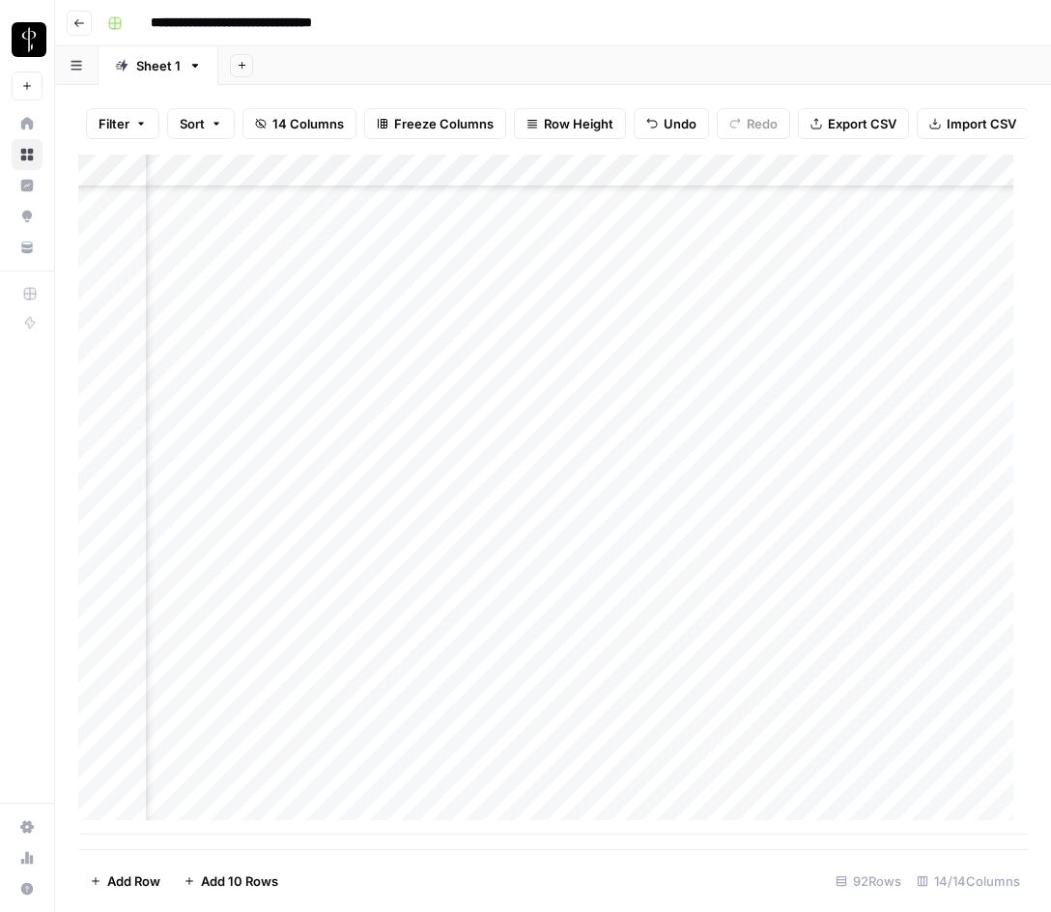
click at [837, 621] on div "Add Column" at bounding box center [553, 495] width 950 height 680
click at [803, 652] on div "Add Column" at bounding box center [553, 495] width 950 height 680
click at [235, 687] on div "Add Column" at bounding box center [553, 495] width 950 height 680
click at [235, 687] on input "**********" at bounding box center [288, 692] width 309 height 23
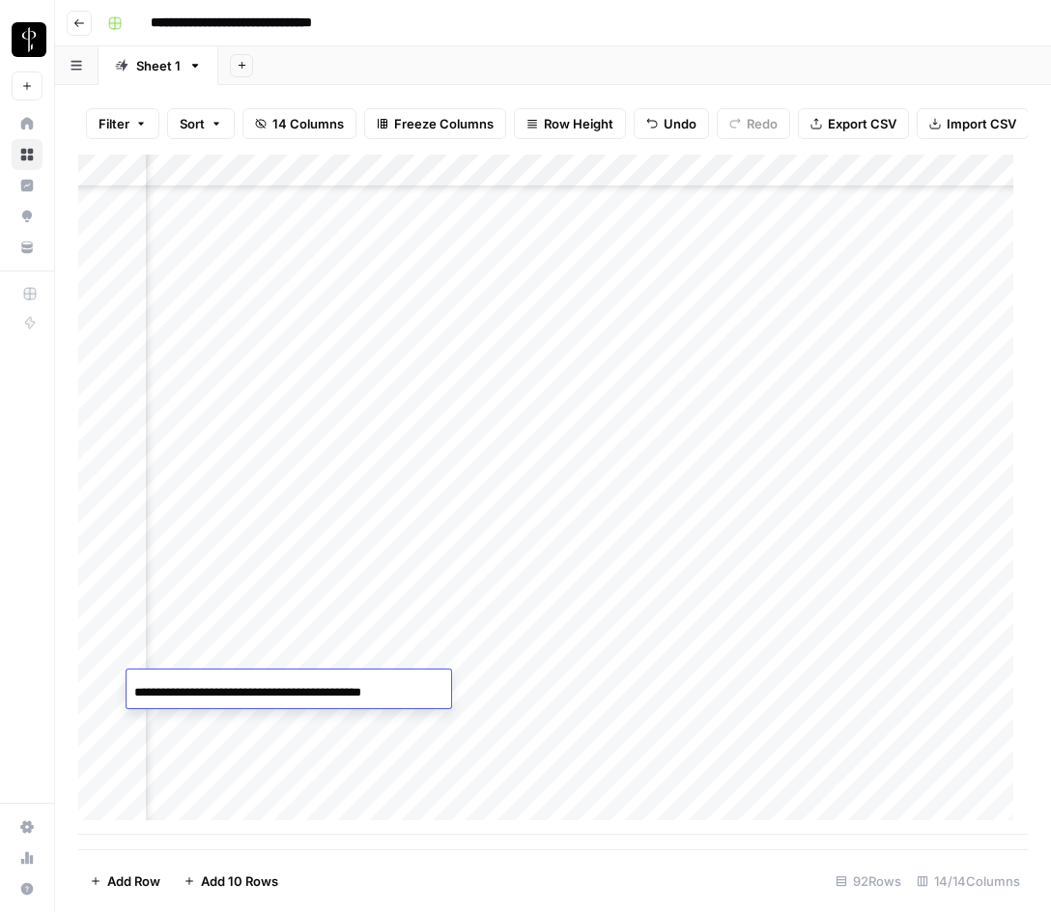
click at [538, 699] on div "Add Column" at bounding box center [553, 495] width 950 height 680
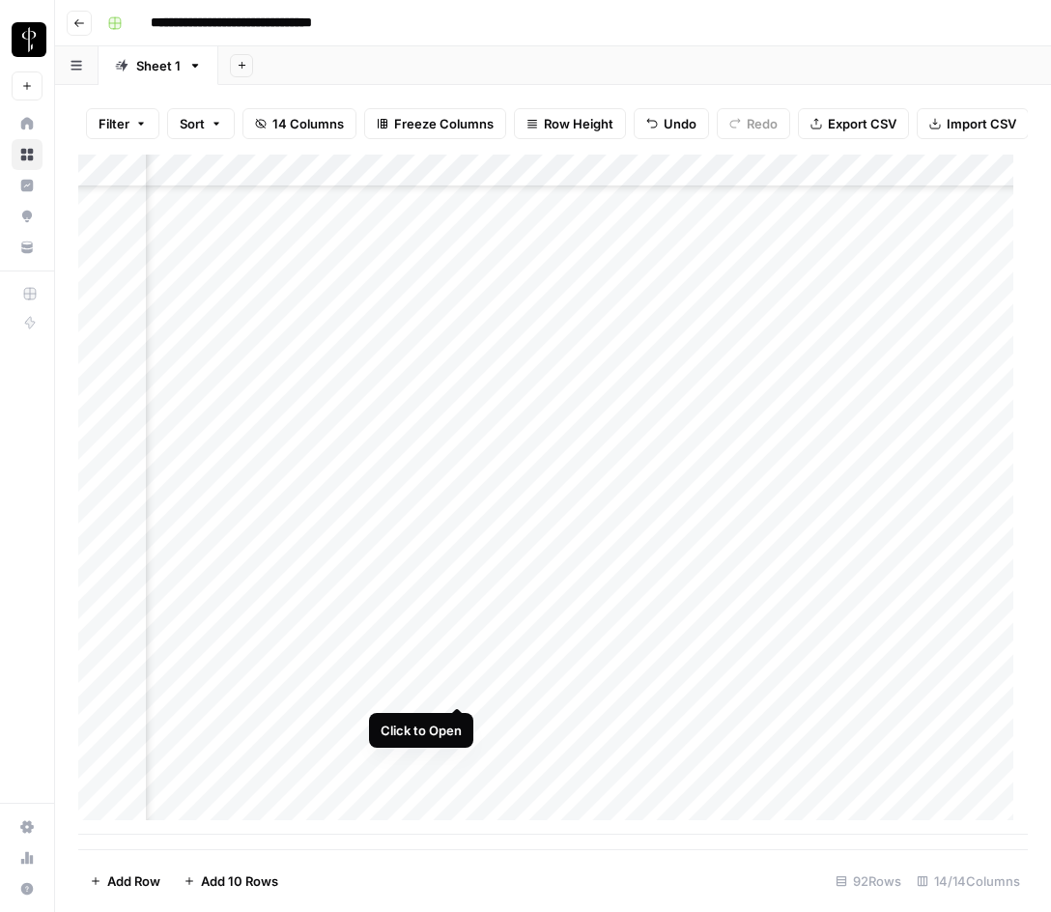
click at [459, 688] on div "Add Column" at bounding box center [553, 495] width 950 height 680
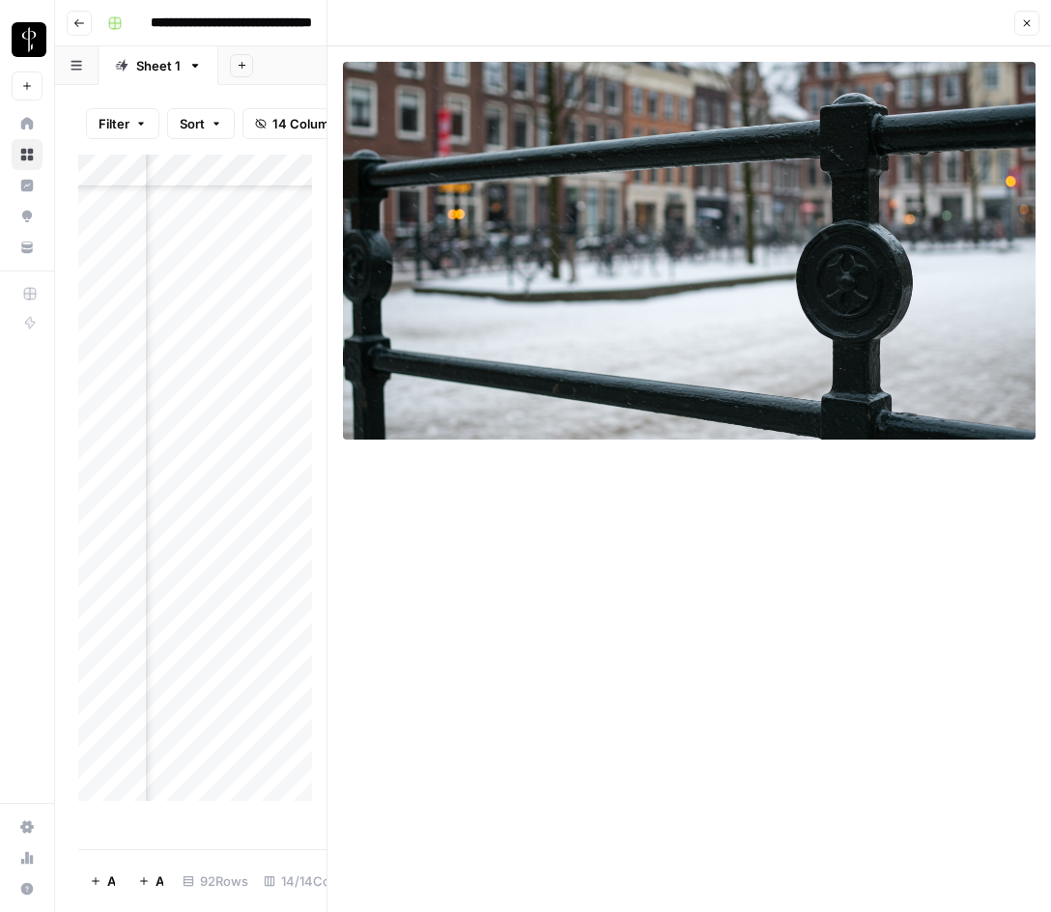
click at [1032, 18] on icon "button" at bounding box center [1028, 23] width 12 height 12
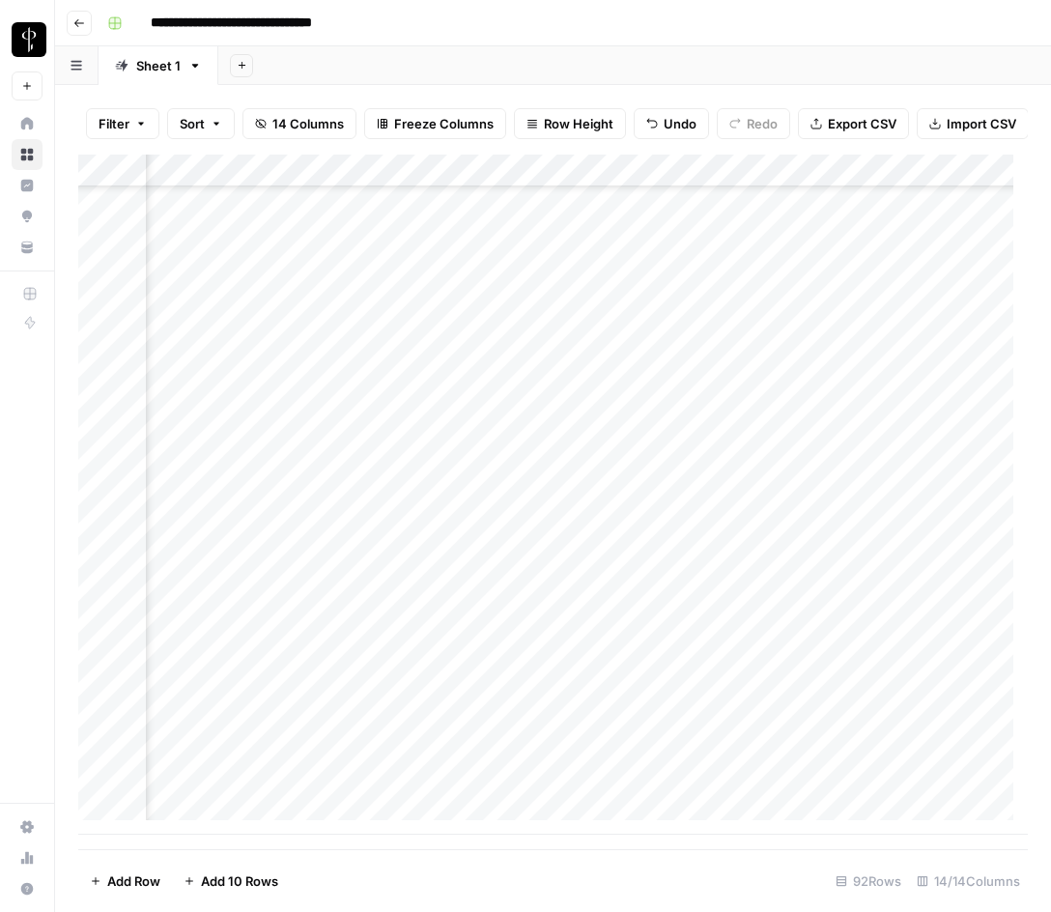
click at [834, 659] on div "Add Column" at bounding box center [553, 495] width 950 height 680
click at [787, 687] on div "Add Column" at bounding box center [553, 495] width 950 height 680
click at [217, 720] on div "Add Column" at bounding box center [553, 495] width 950 height 680
click at [570, 718] on div "Add Column" at bounding box center [553, 495] width 950 height 680
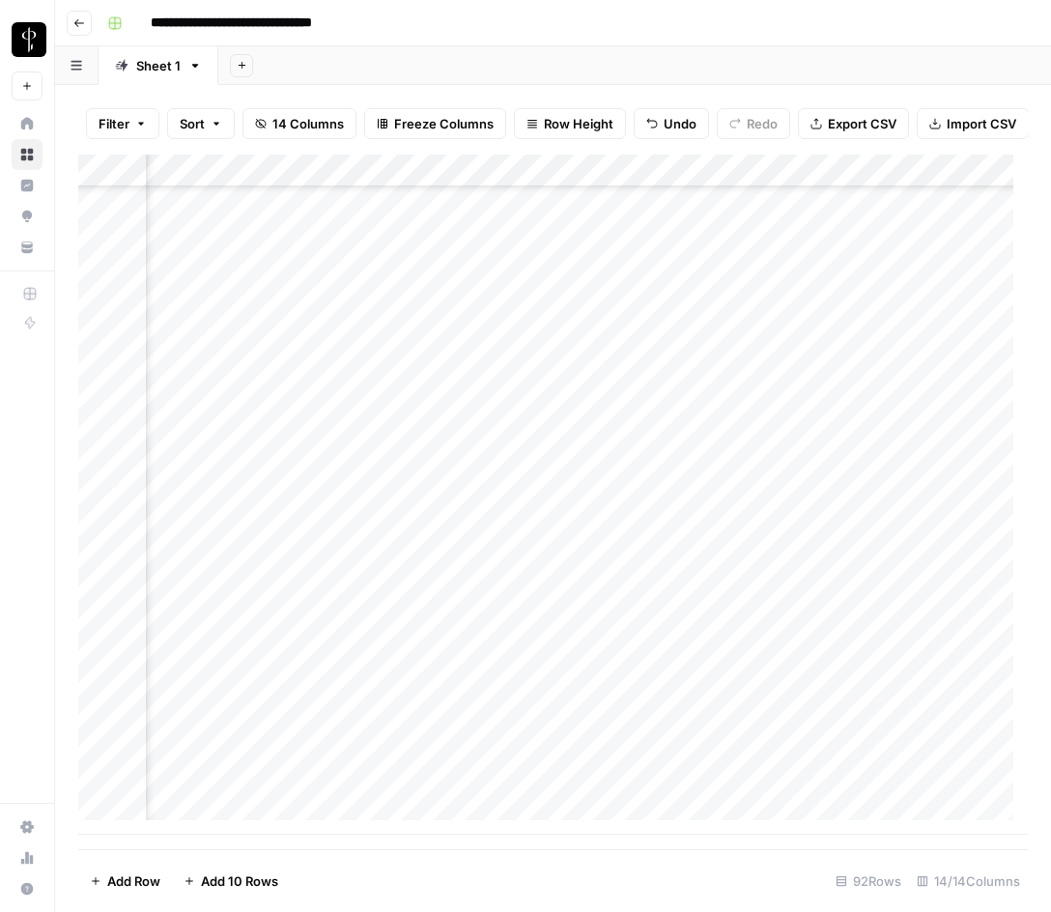
click at [453, 721] on div "Add Column" at bounding box center [553, 495] width 950 height 680
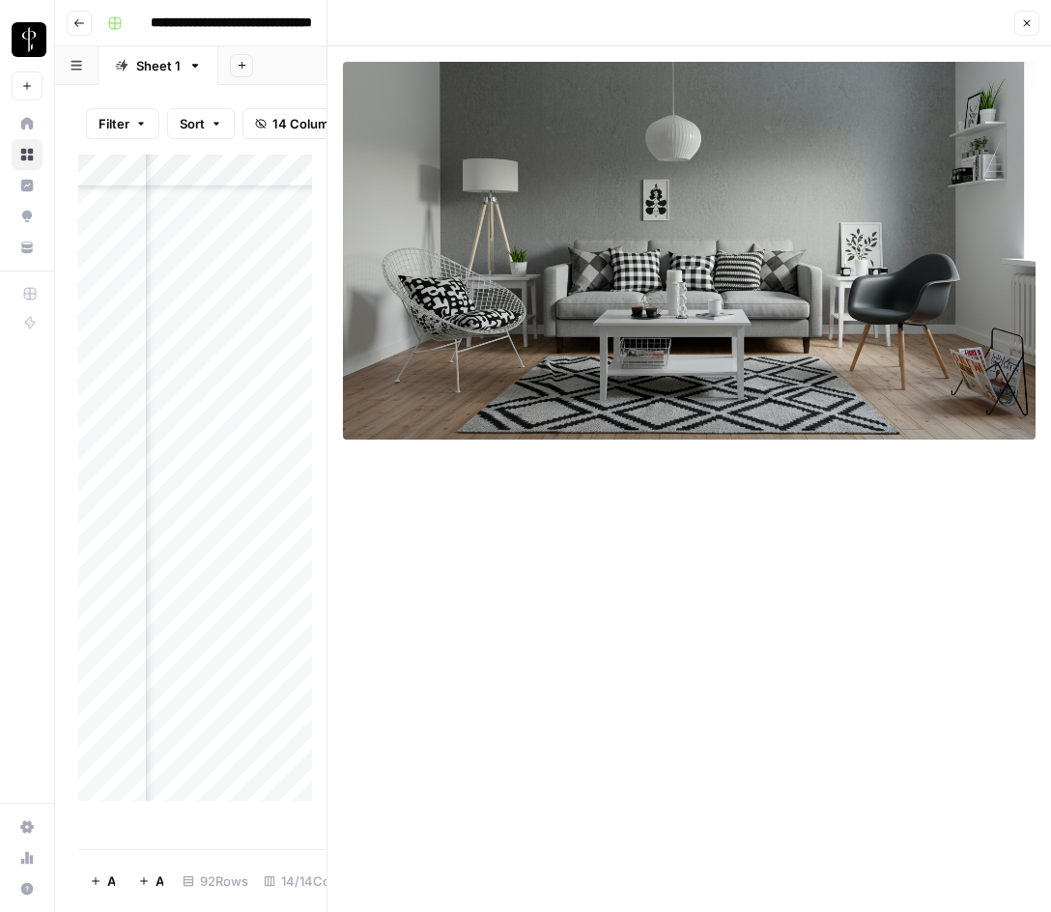
click at [1029, 26] on icon "button" at bounding box center [1028, 23] width 12 height 12
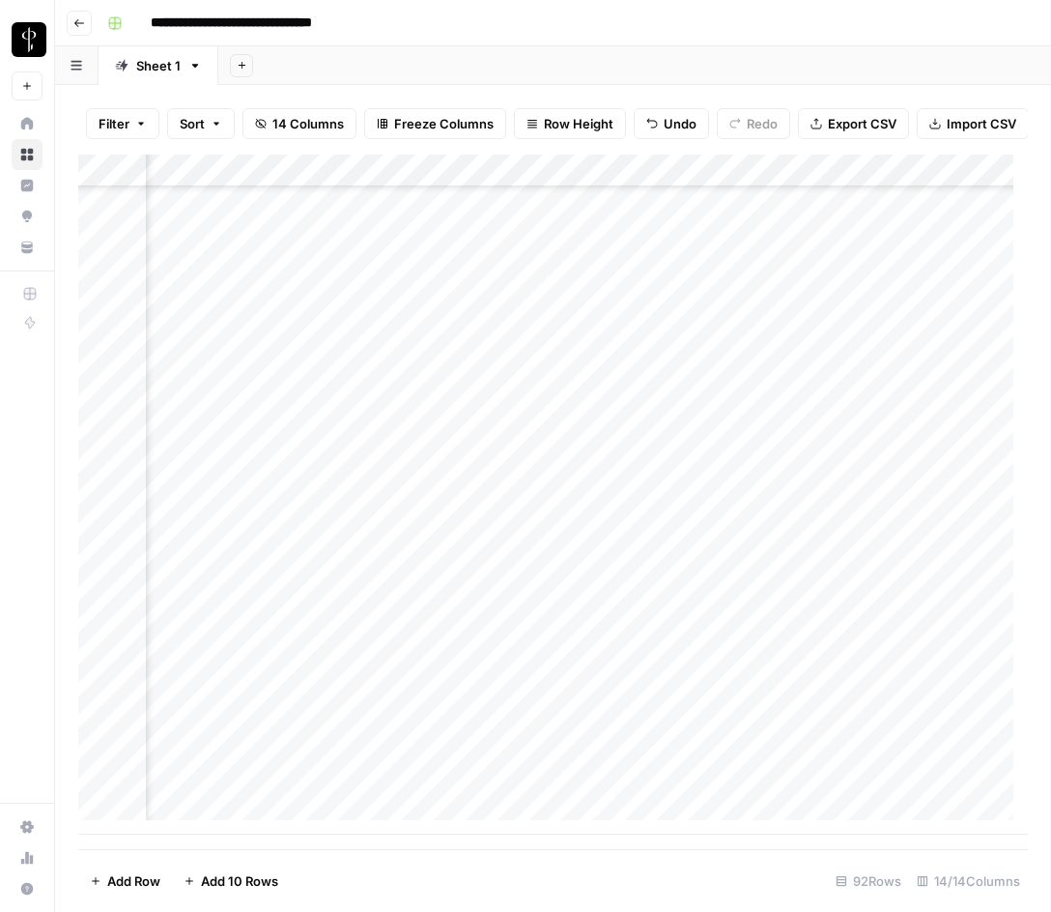
click at [797, 681] on div "Add Column" at bounding box center [553, 495] width 950 height 680
click at [779, 713] on div "Add Column" at bounding box center [553, 495] width 950 height 680
click at [226, 753] on div "Add Column" at bounding box center [553, 495] width 950 height 680
click at [228, 752] on div "Add Column" at bounding box center [553, 495] width 950 height 680
click at [228, 752] on input "**********" at bounding box center [288, 758] width 309 height 23
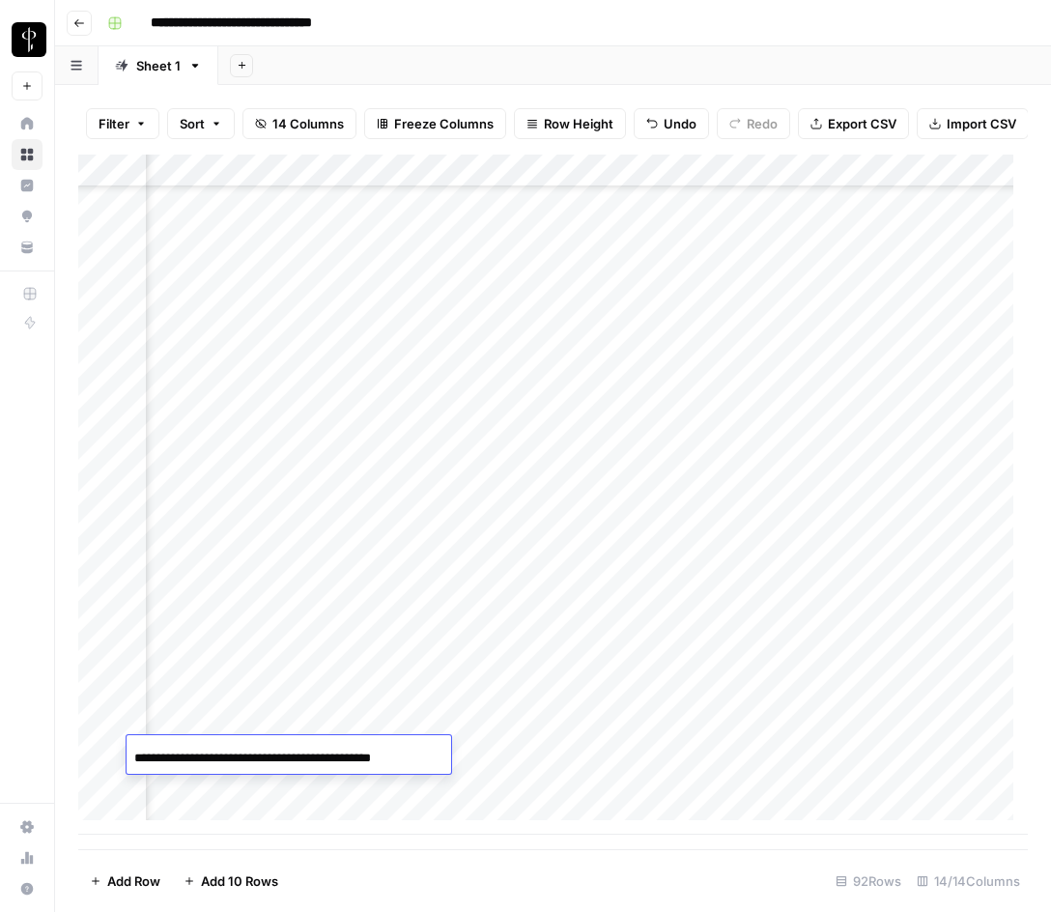
click at [523, 750] on div "Add Column" at bounding box center [553, 495] width 950 height 680
click at [457, 753] on div "Add Column" at bounding box center [553, 495] width 950 height 680
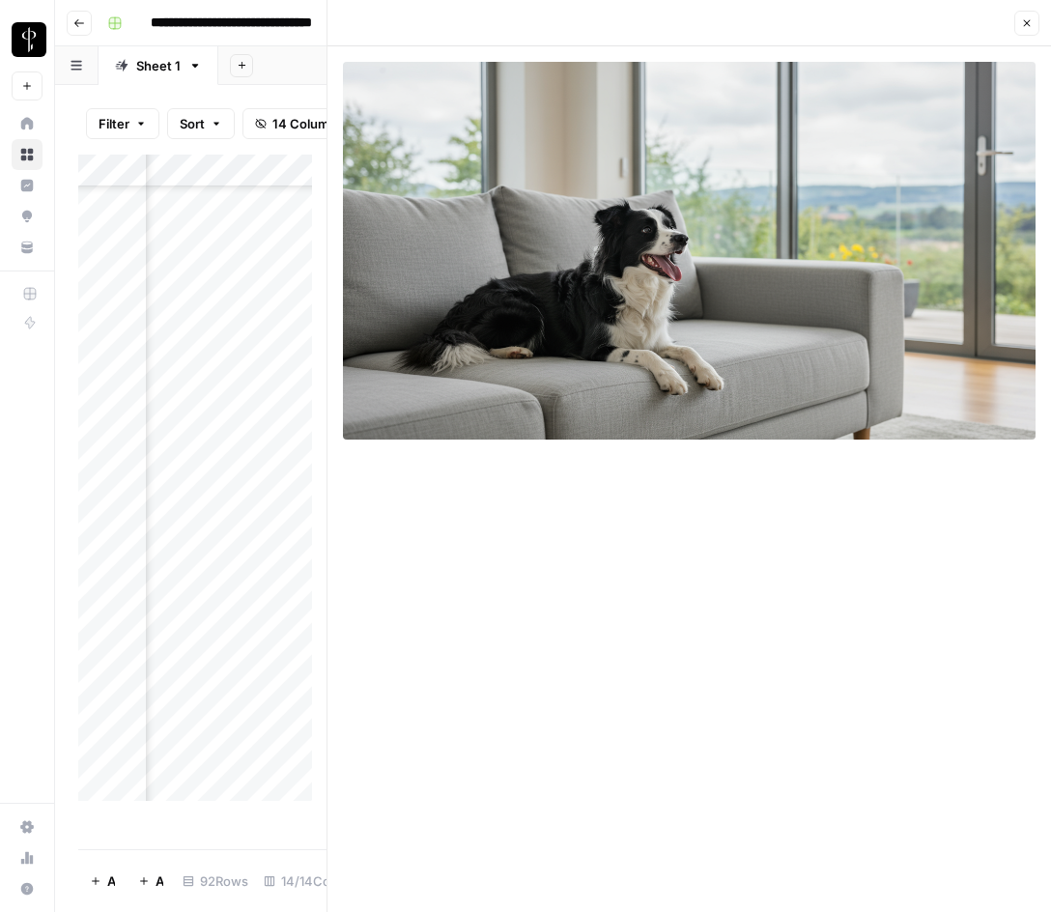
click at [1032, 19] on icon "button" at bounding box center [1028, 23] width 12 height 12
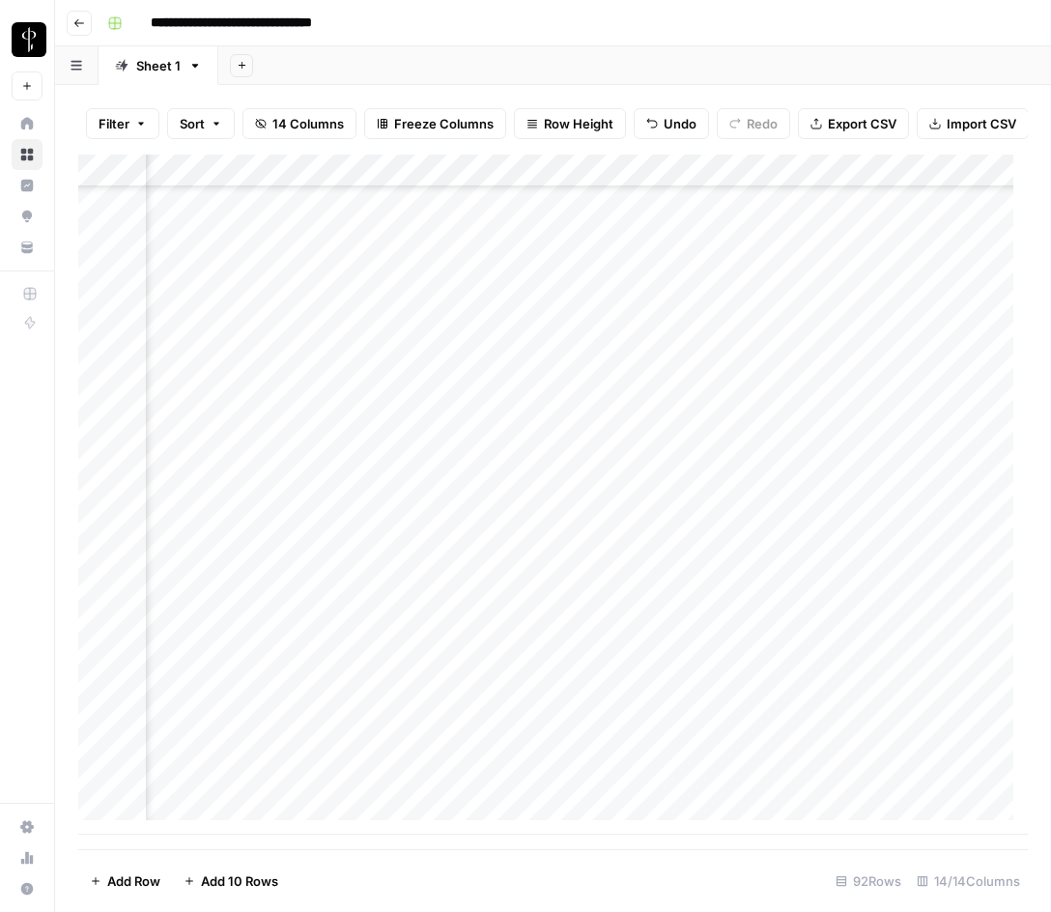
click at [821, 526] on div "Add Column" at bounding box center [553, 495] width 950 height 680
click at [784, 751] on div "Add Column" at bounding box center [553, 495] width 950 height 680
click at [222, 780] on div "Add Column" at bounding box center [553, 495] width 950 height 680
click at [538, 790] on div "Add Column" at bounding box center [553, 495] width 950 height 680
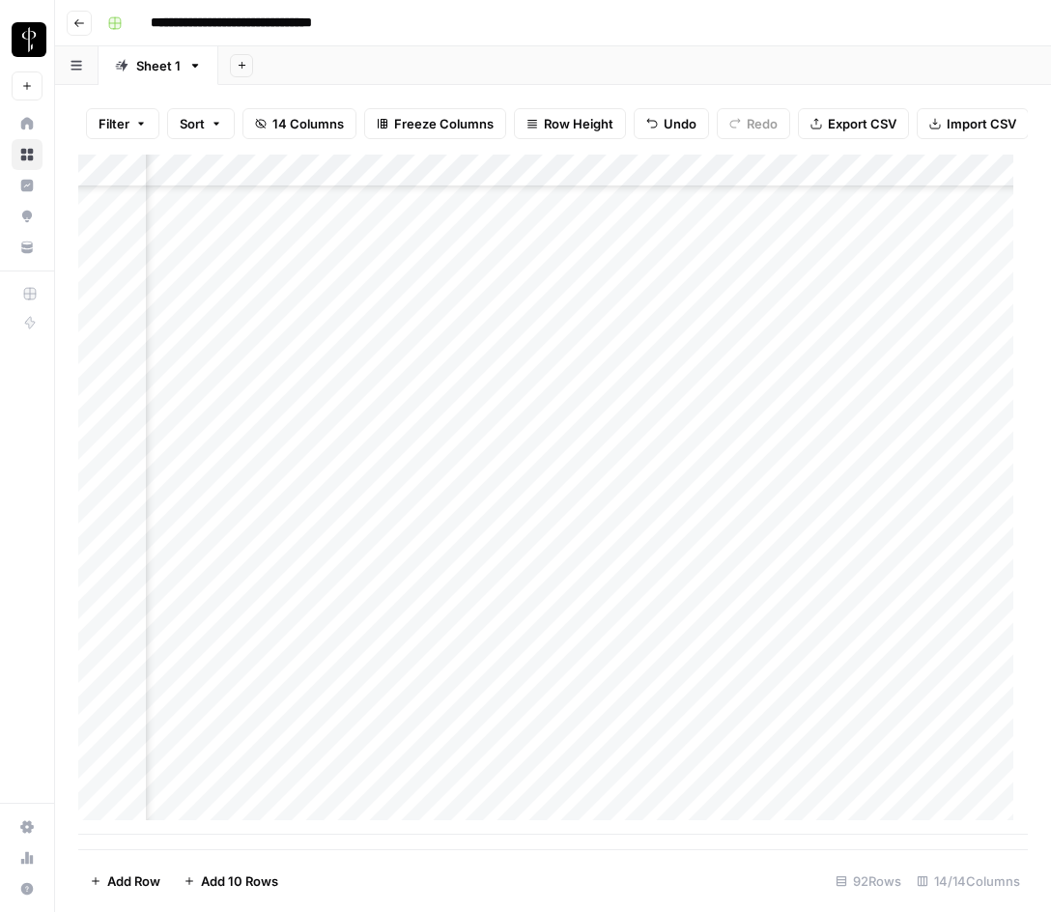
click at [457, 789] on div "Add Column" at bounding box center [553, 495] width 950 height 680
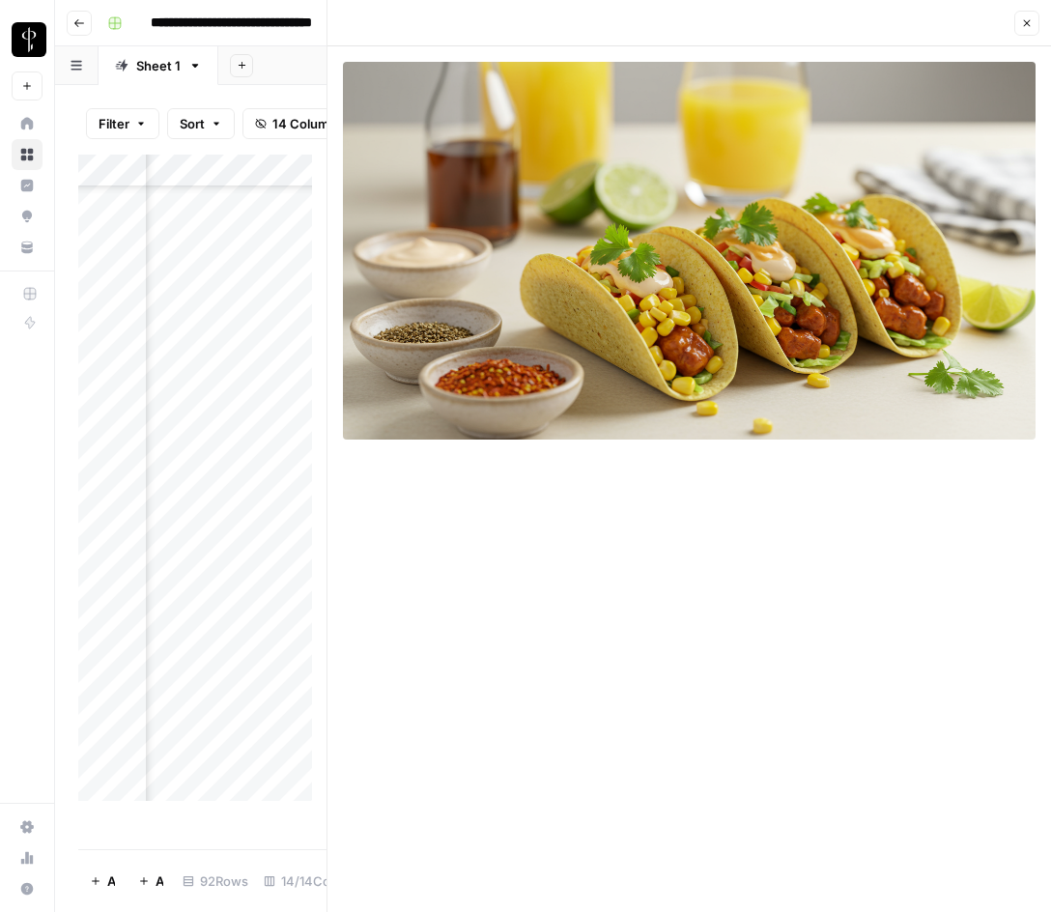
click at [1030, 24] on icon "button" at bounding box center [1028, 23] width 12 height 12
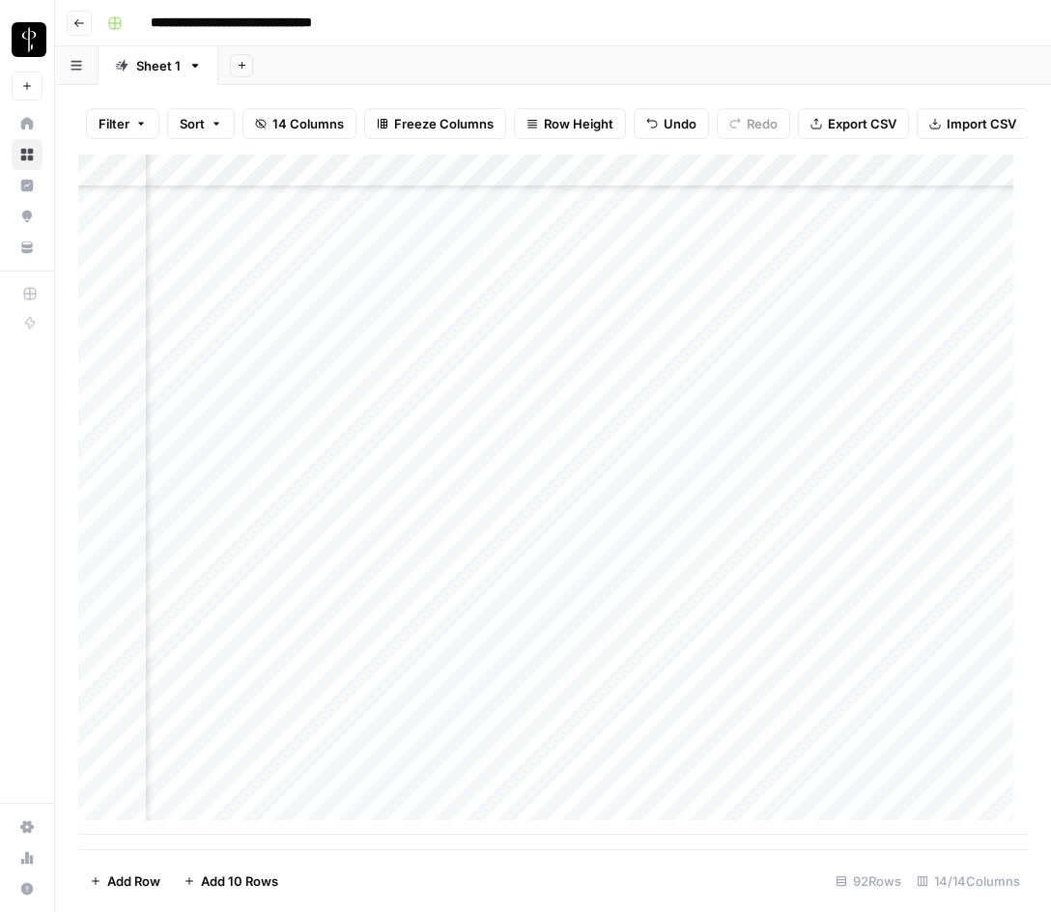
click at [802, 718] on div "Add Column" at bounding box center [553, 495] width 950 height 680
click at [792, 751] on div "Add Column" at bounding box center [553, 495] width 950 height 680
click at [789, 788] on div "Add Column" at bounding box center [553, 495] width 950 height 680
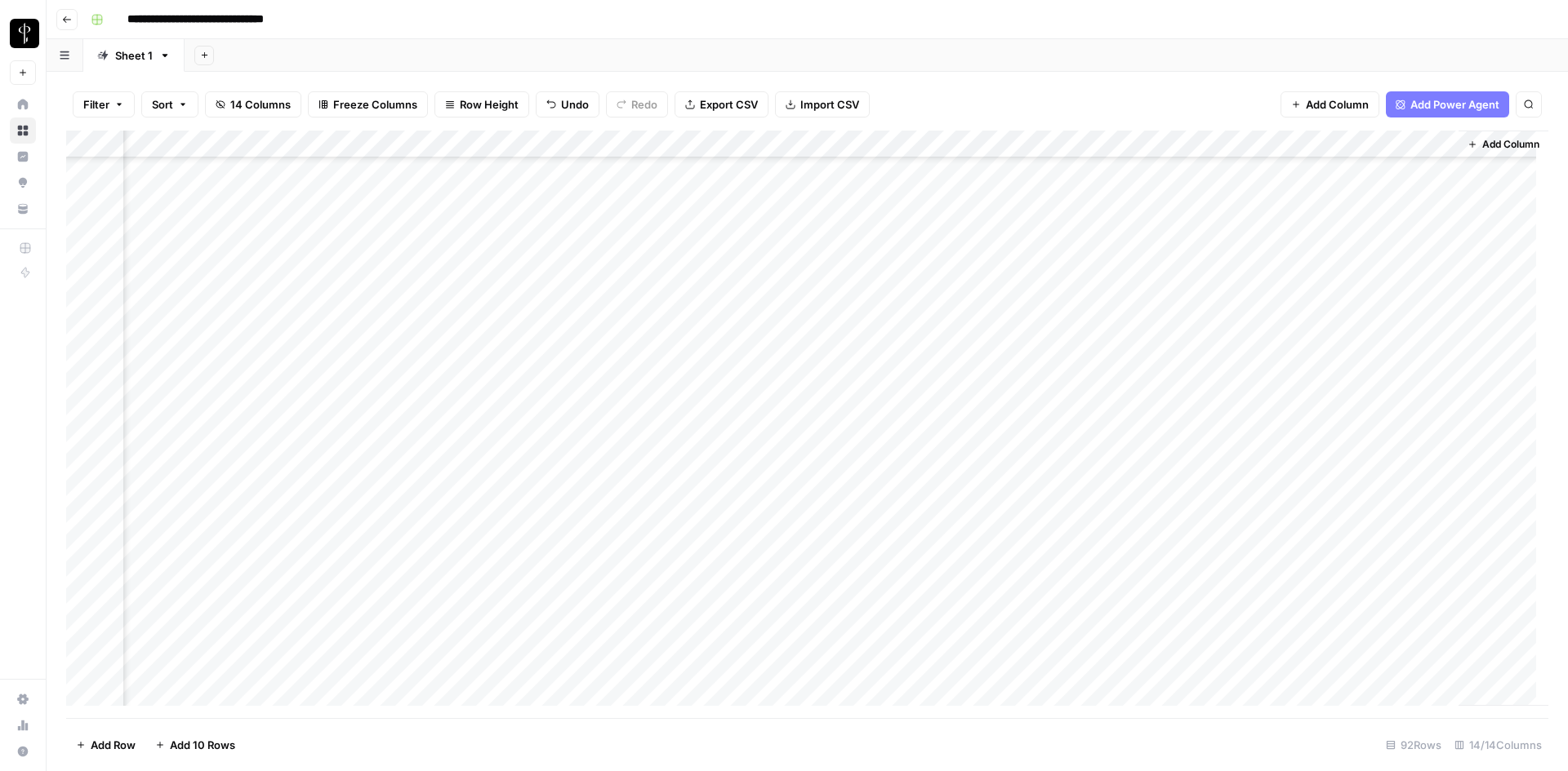
scroll to position [653, 947]
